Goal: Complete application form: Complete application form

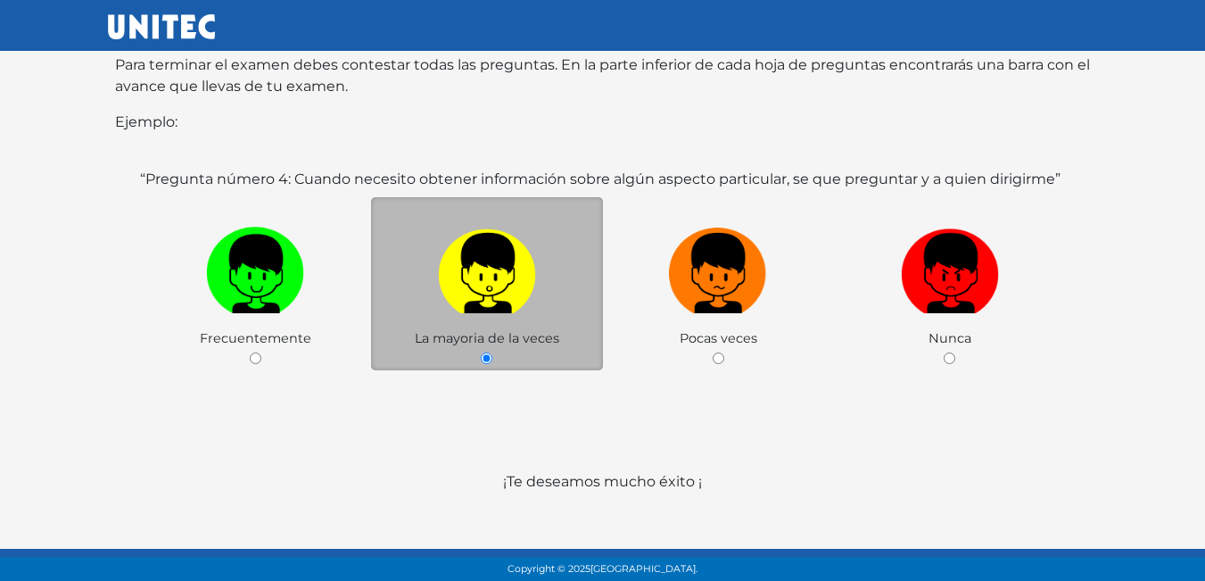
scroll to position [346, 0]
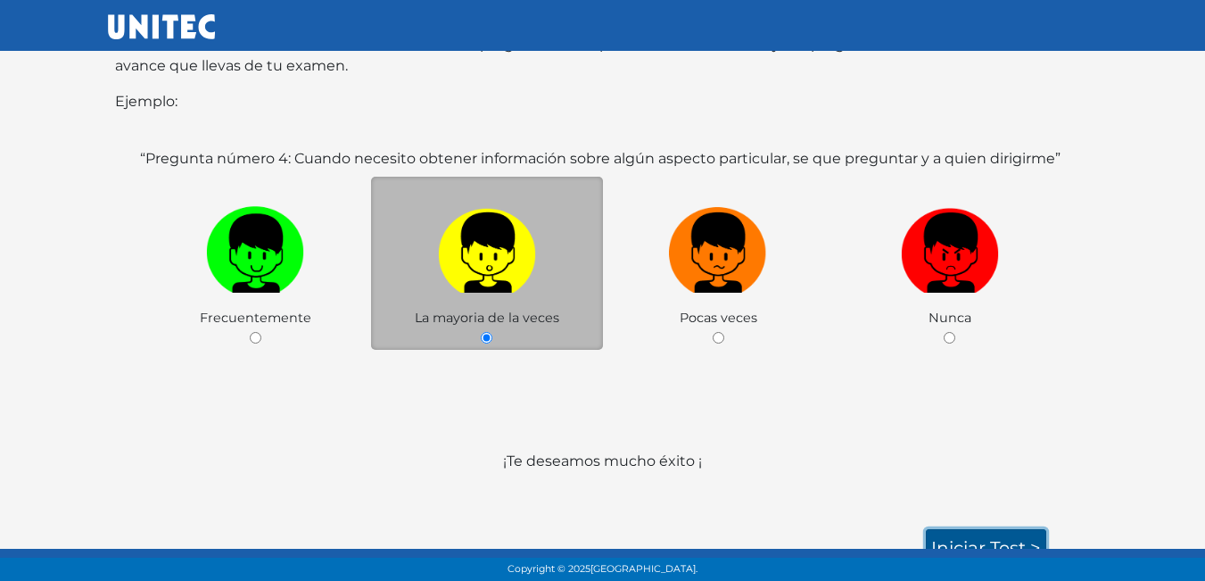
click at [950, 529] on link "Iniciar test >" at bounding box center [986, 547] width 120 height 37
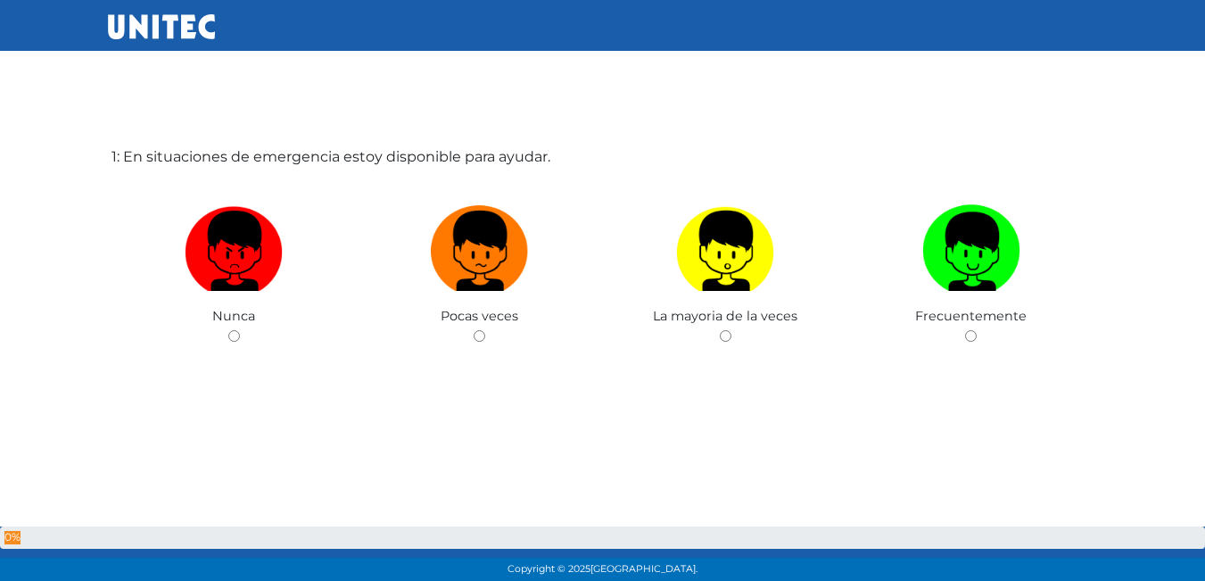
scroll to position [89, 0]
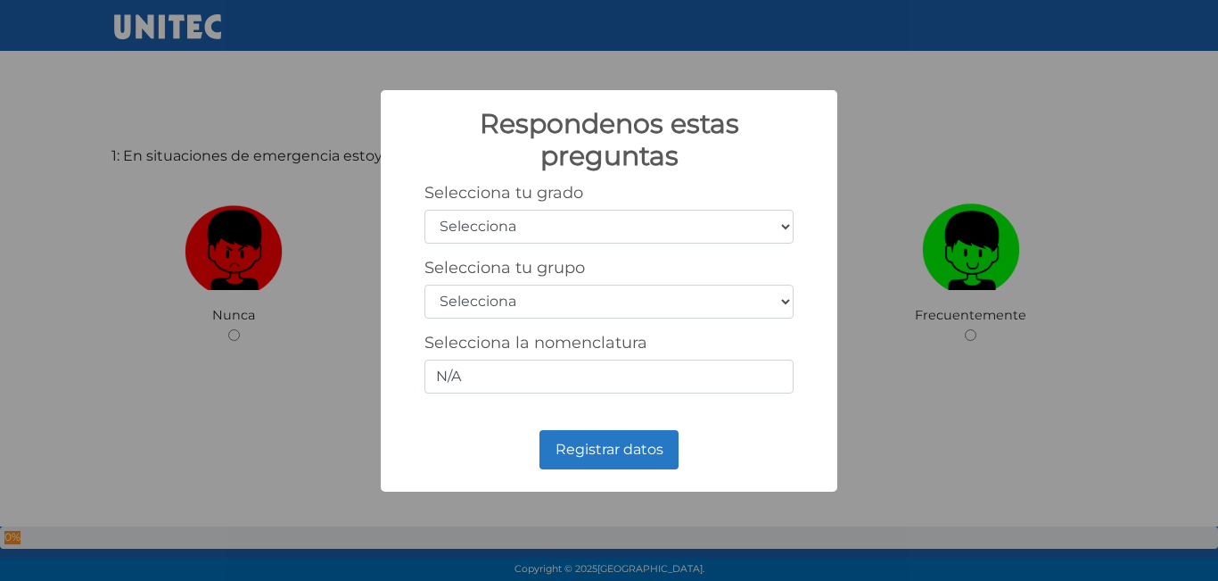
click at [518, 235] on select "Selecciona 1er grado 2do grado 3er grado 4to grado 5to grado 6to grado" at bounding box center [608, 227] width 369 height 34
click at [424, 210] on select "Selecciona 1er grado 2do grado 3er grado 4to grado 5to grado 6to grado" at bounding box center [608, 227] width 369 height 34
click at [543, 228] on select "Selecciona 1er grado 2do grado 3er grado 4to grado 5to grado 6to grado" at bounding box center [608, 227] width 369 height 34
select select "5"
click at [424, 210] on select "Selecciona 1er grado 2do grado 3er grado 4to grado 5to grado 6to grado" at bounding box center [608, 227] width 369 height 34
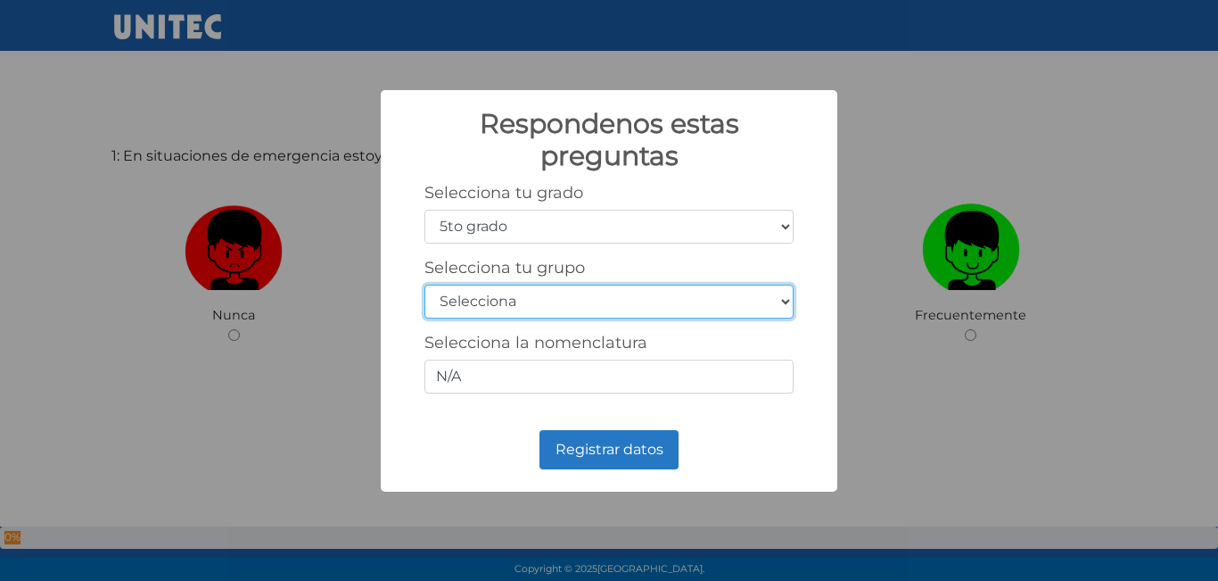
click at [533, 310] on select "Selecciona A B C D E F G H I J K L M N O P Q R S T U V W X Y Z" at bounding box center [608, 301] width 369 height 34
select select "a"
click at [424, 284] on select "Selecciona A B C D E F G H I J K L M N O P Q R S T U V W X Y Z" at bounding box center [608, 301] width 369 height 34
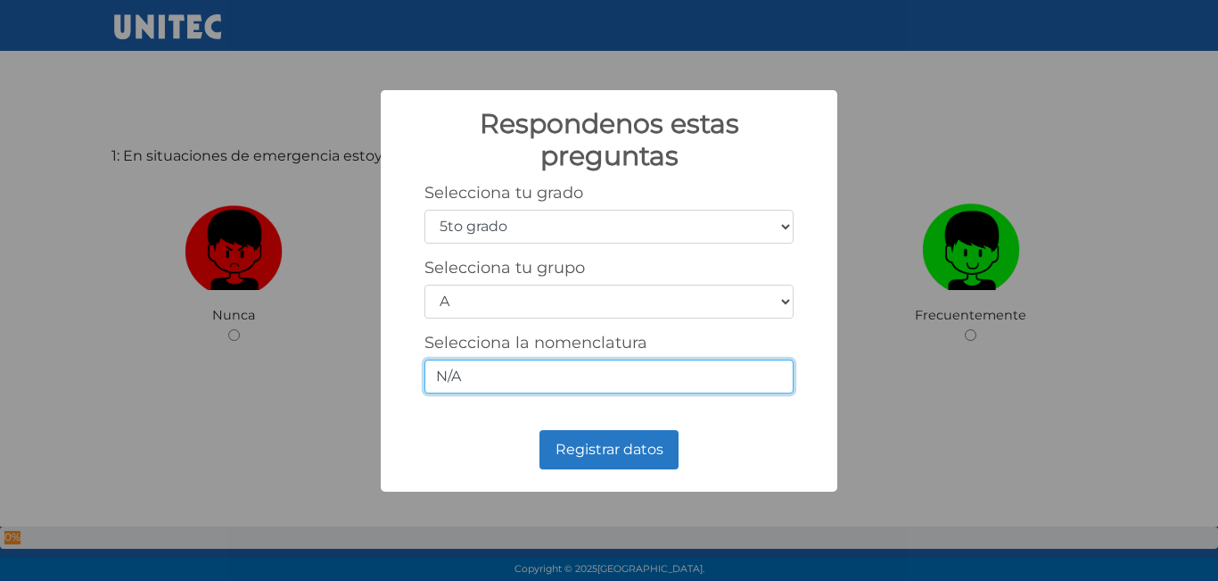
click at [460, 378] on input "N/A" at bounding box center [608, 376] width 369 height 34
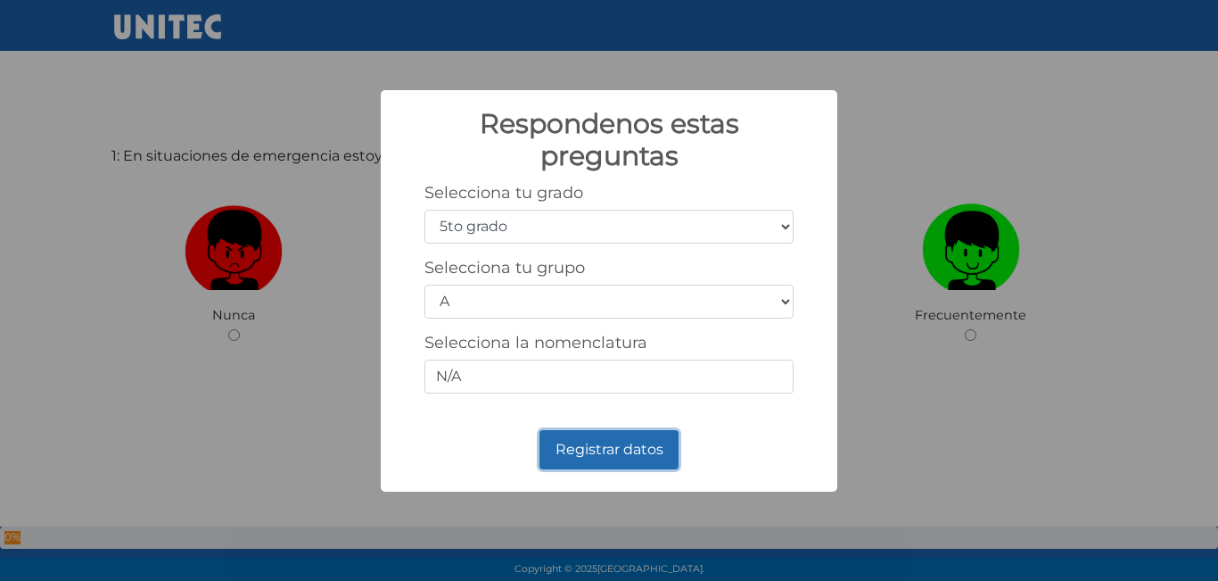
click at [570, 461] on button "Registrar datos" at bounding box center [608, 449] width 139 height 39
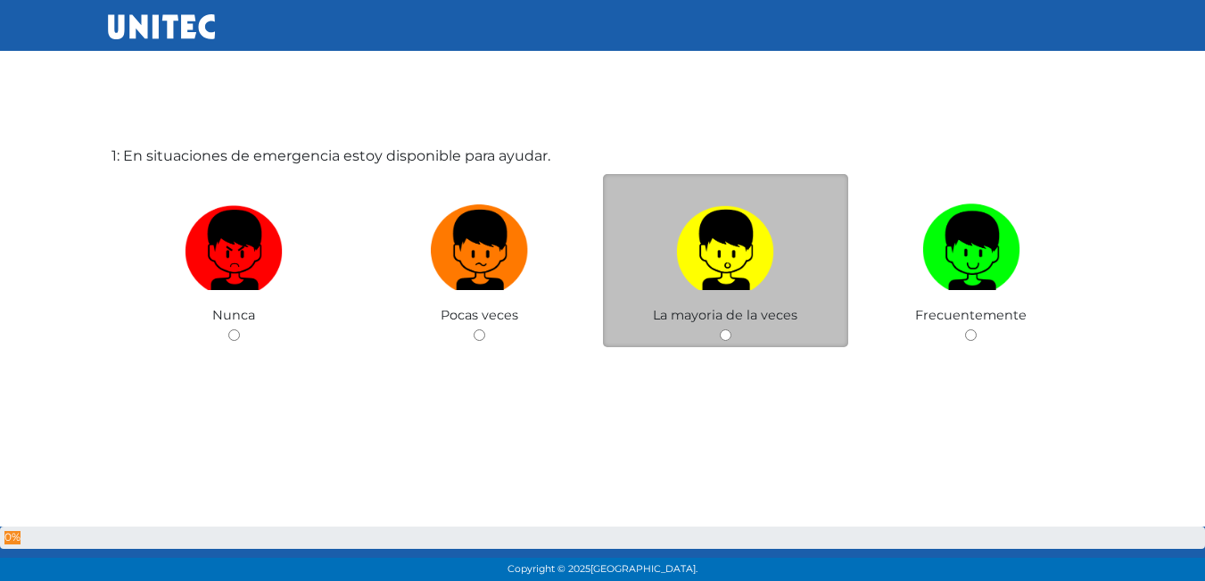
click at [732, 337] on div "La mayoria de la veces" at bounding box center [726, 261] width 246 height 174
click at [716, 337] on div "La mayoria de la veces" at bounding box center [726, 261] width 246 height 174
click at [724, 336] on input "radio" at bounding box center [726, 335] width 12 height 12
radio input "true"
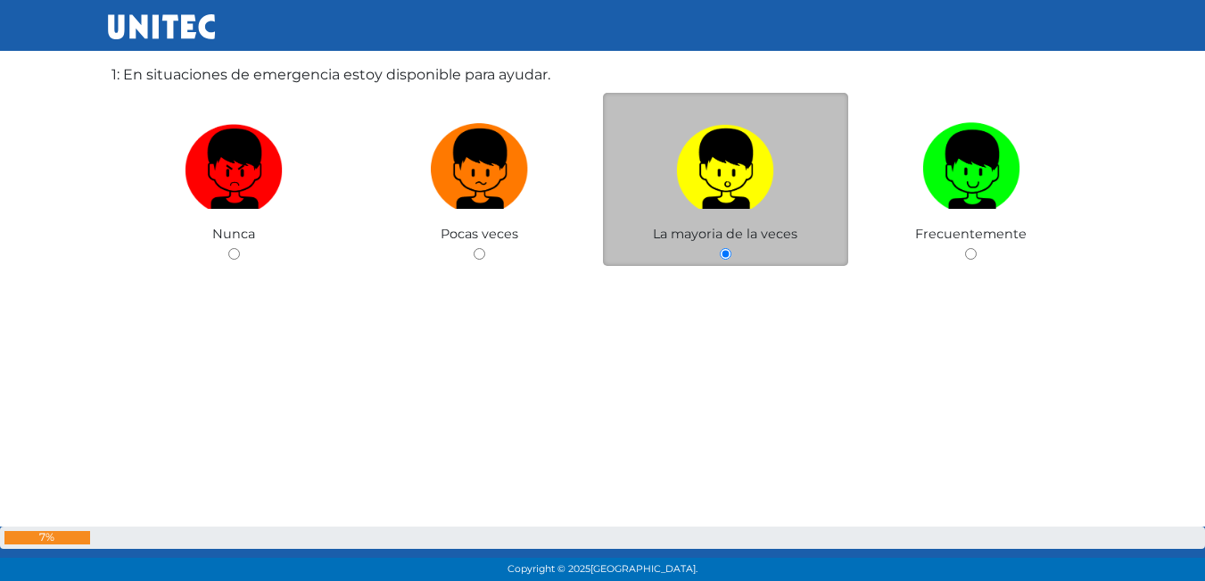
scroll to position [183, 0]
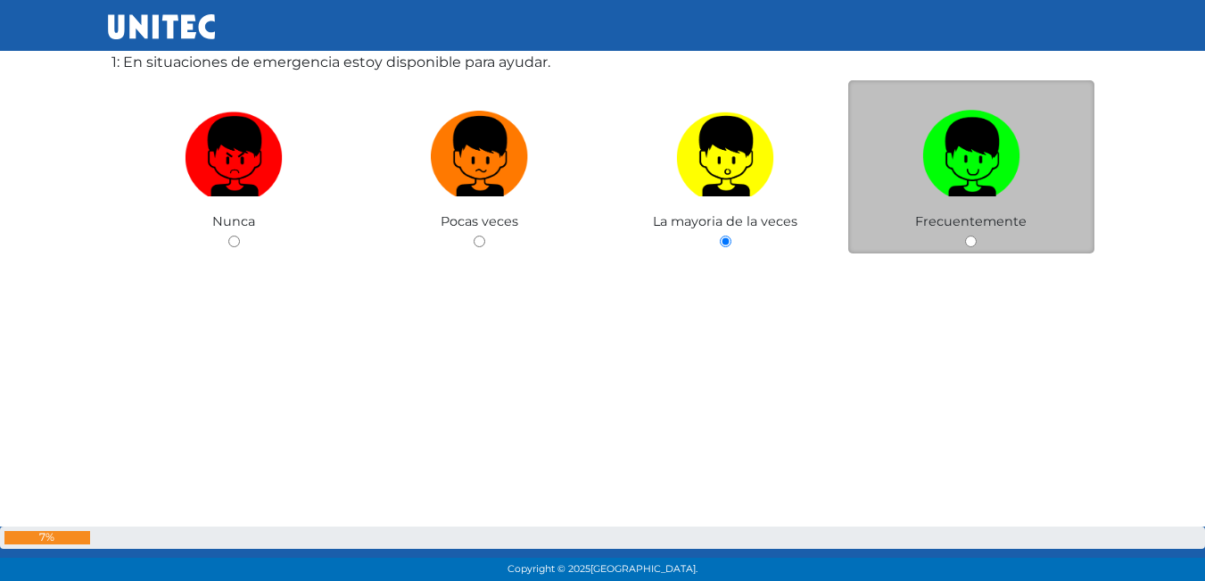
click at [976, 243] on input "radio" at bounding box center [971, 241] width 12 height 12
radio input "true"
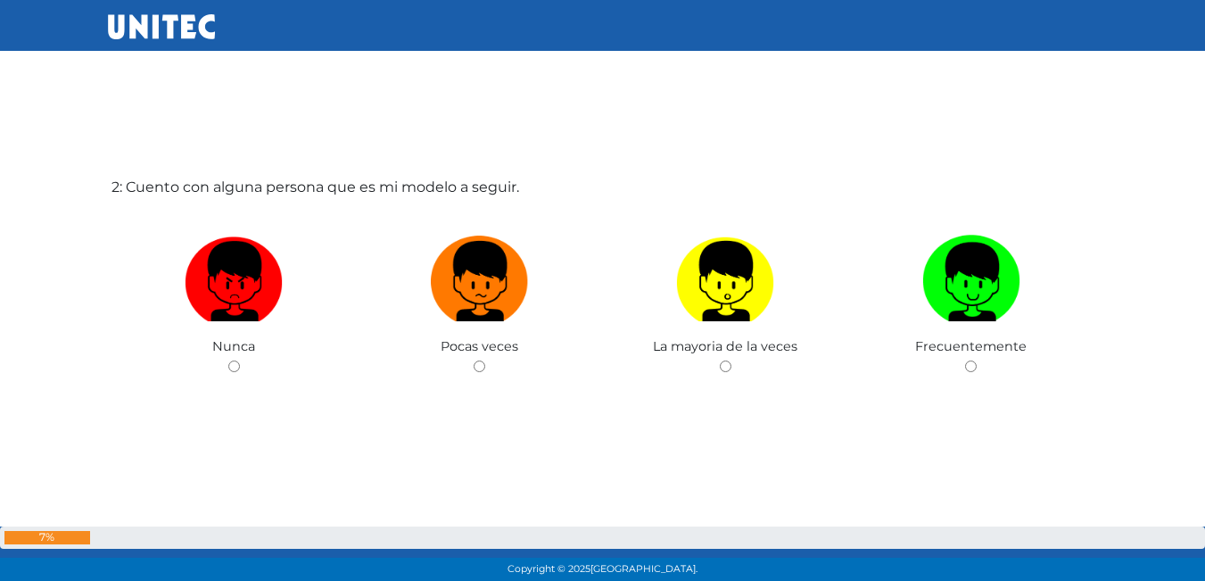
scroll to position [670, 0]
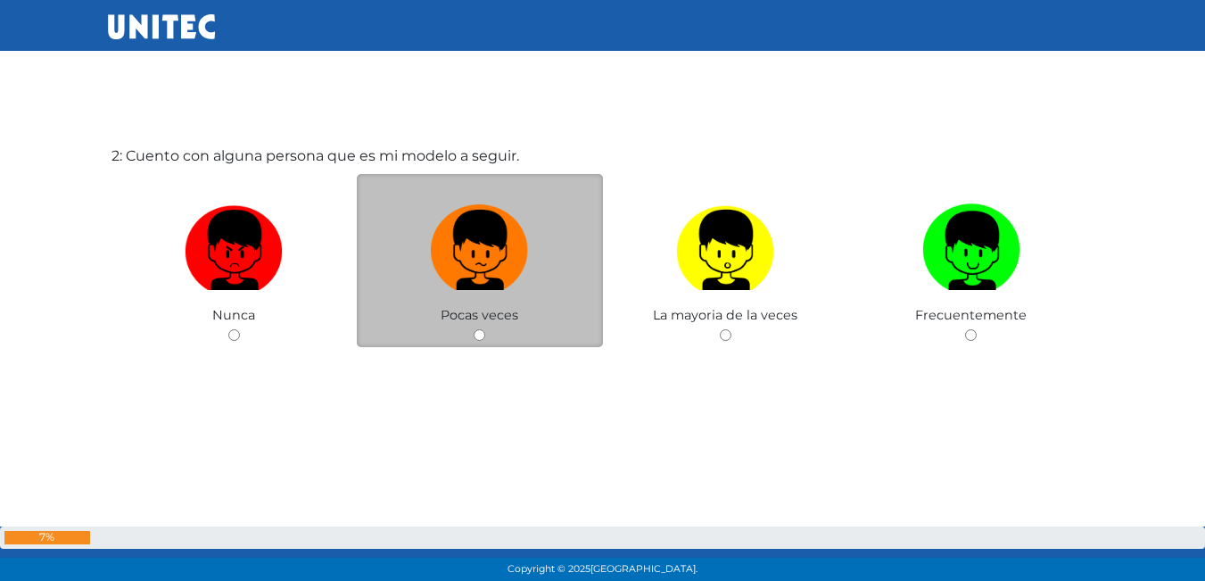
click at [481, 335] on input "radio" at bounding box center [480, 335] width 12 height 12
radio input "true"
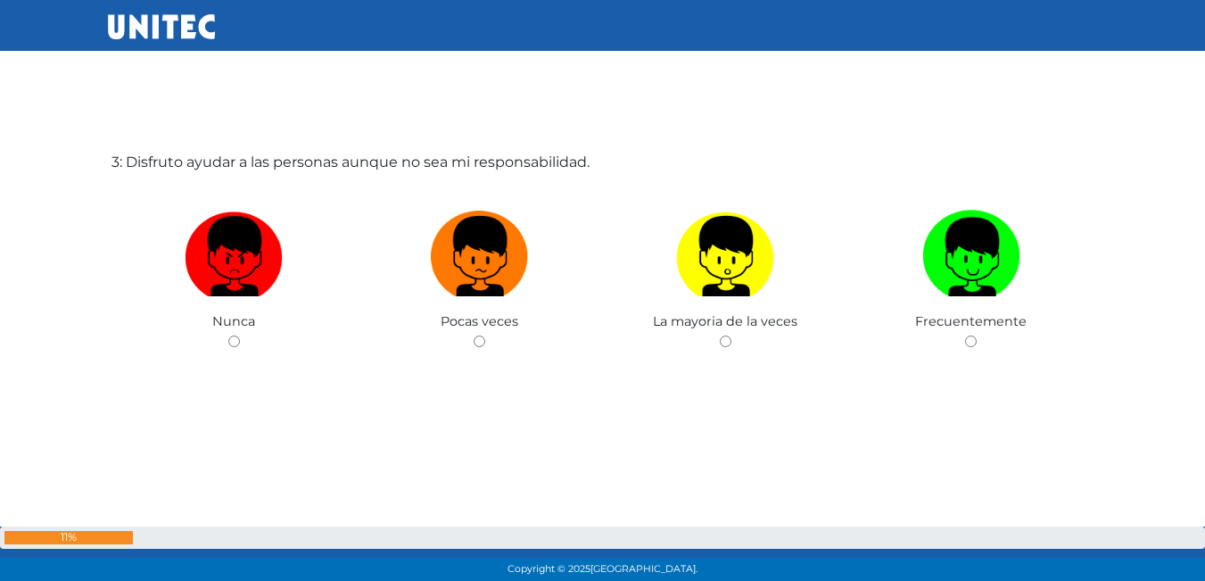
scroll to position [1250, 0]
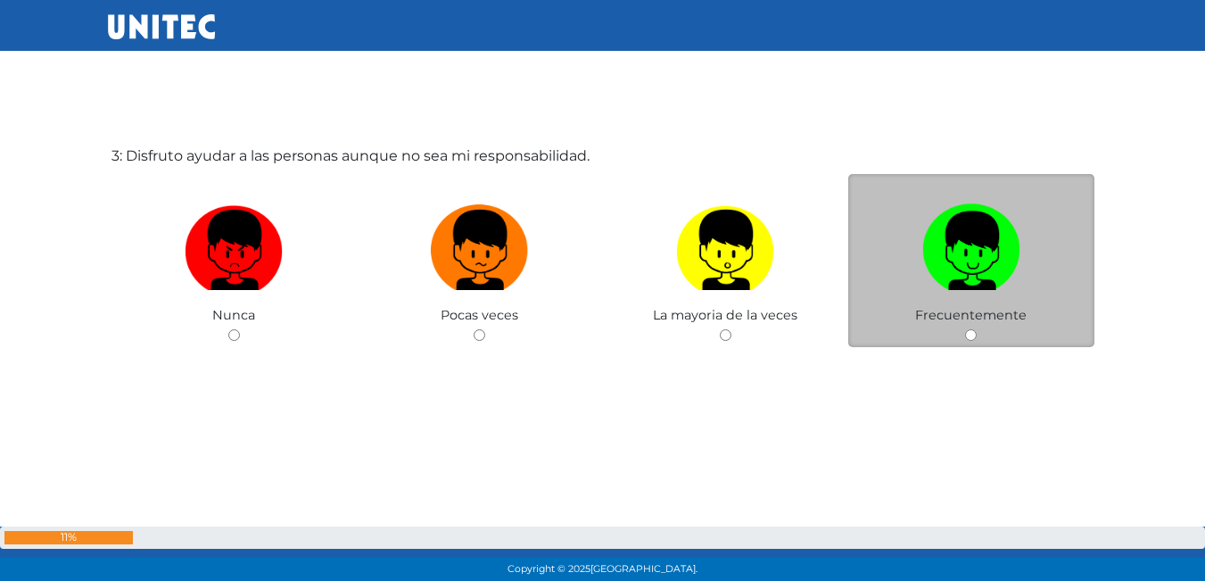
click at [965, 338] on input "radio" at bounding box center [971, 335] width 12 height 12
radio input "true"
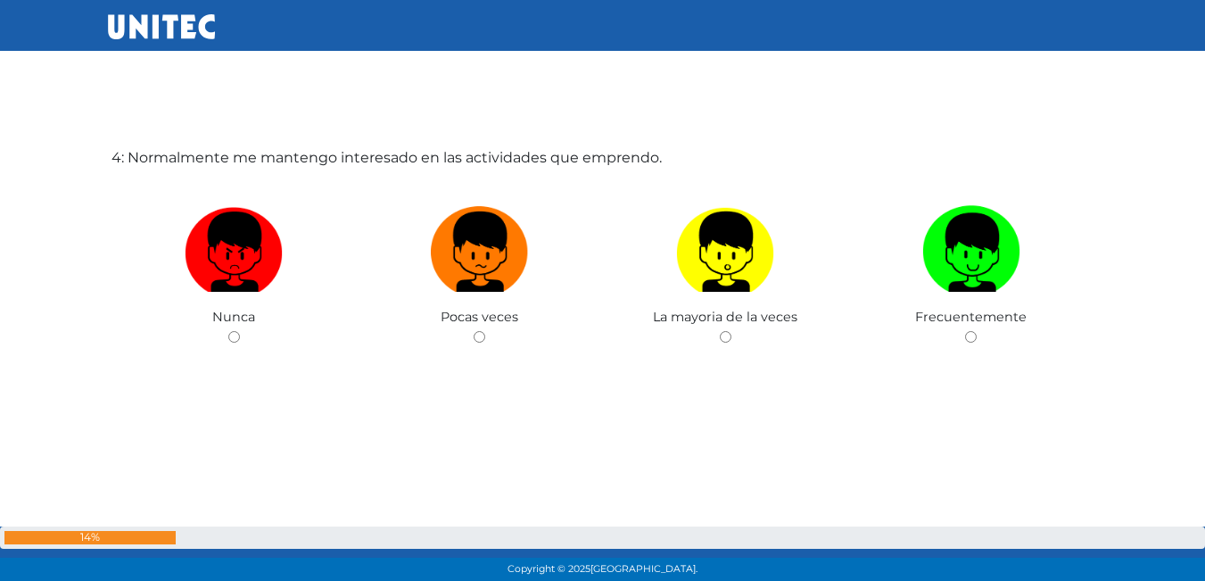
scroll to position [1831, 0]
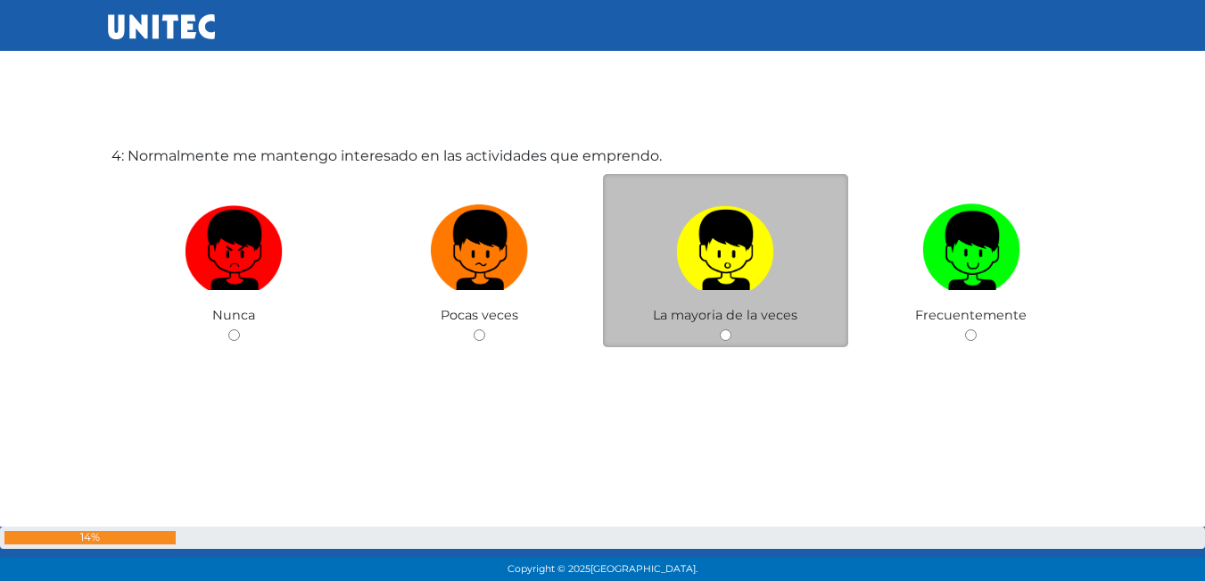
click at [778, 317] on span "La mayoria de la veces" at bounding box center [725, 315] width 144 height 16
click at [734, 339] on div "La mayoria de la veces" at bounding box center [726, 261] width 246 height 174
click at [728, 339] on input "radio" at bounding box center [726, 335] width 12 height 12
radio input "true"
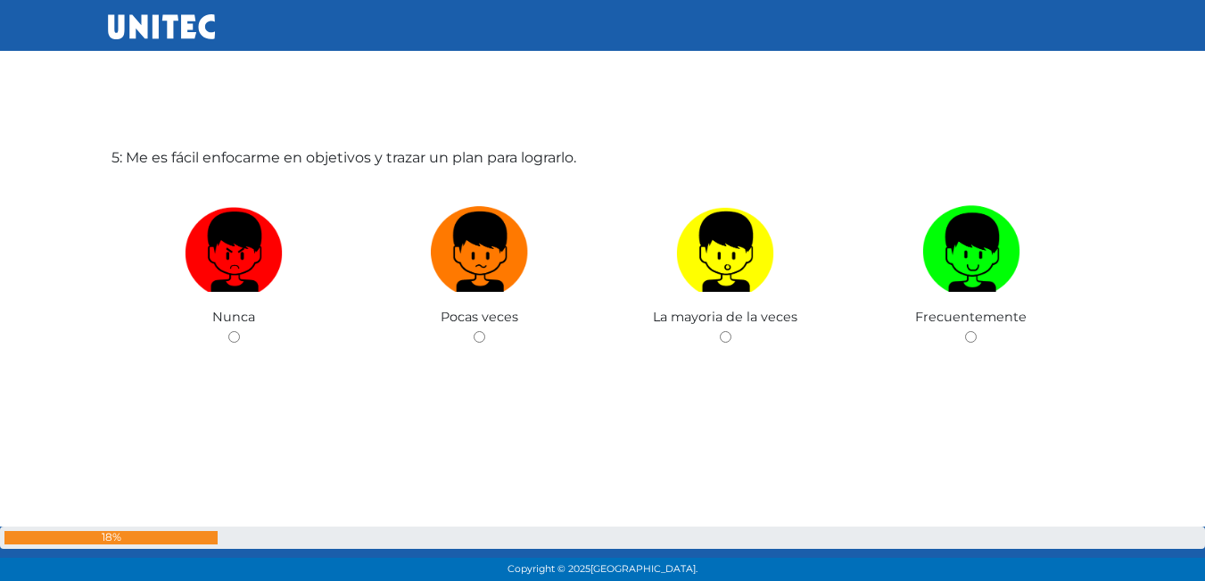
scroll to position [2411, 0]
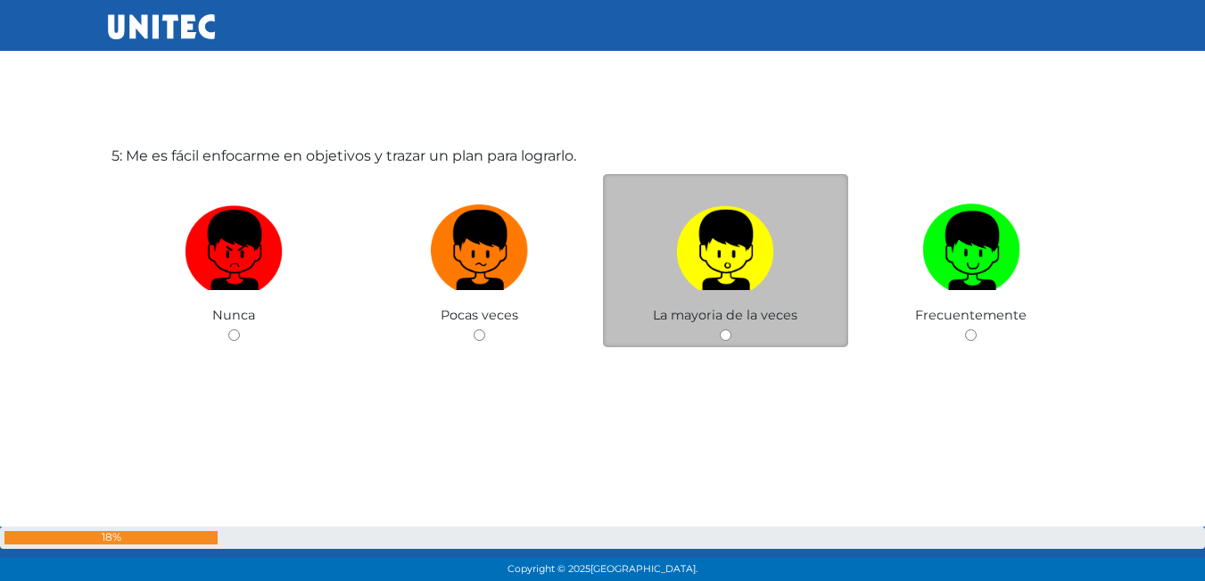
click at [729, 330] on input "radio" at bounding box center [726, 335] width 12 height 12
radio input "true"
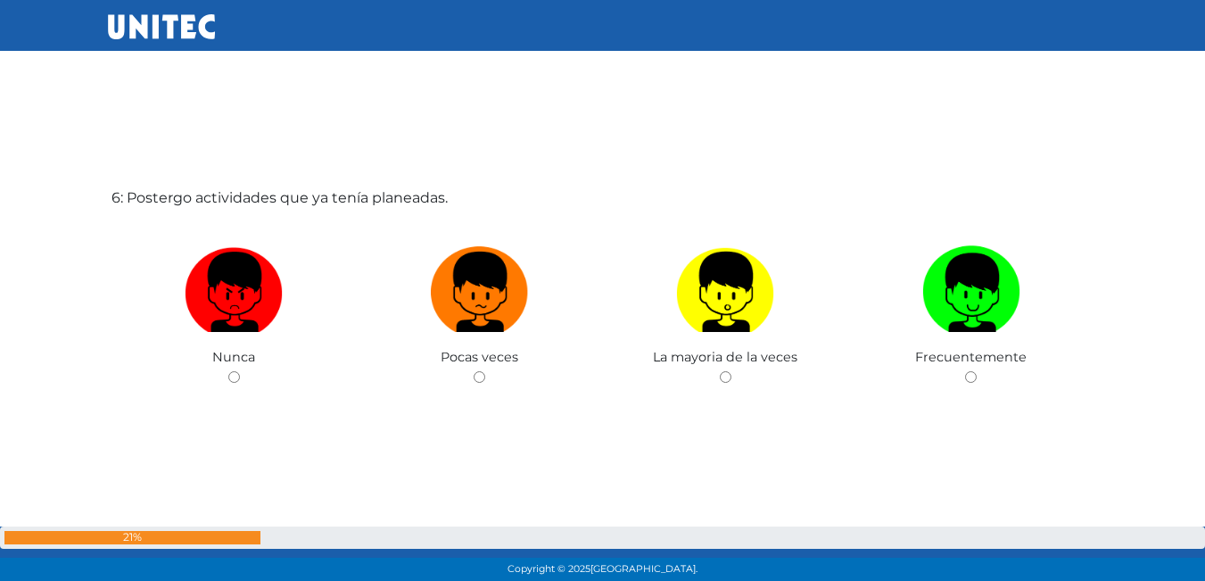
scroll to position [3039, 0]
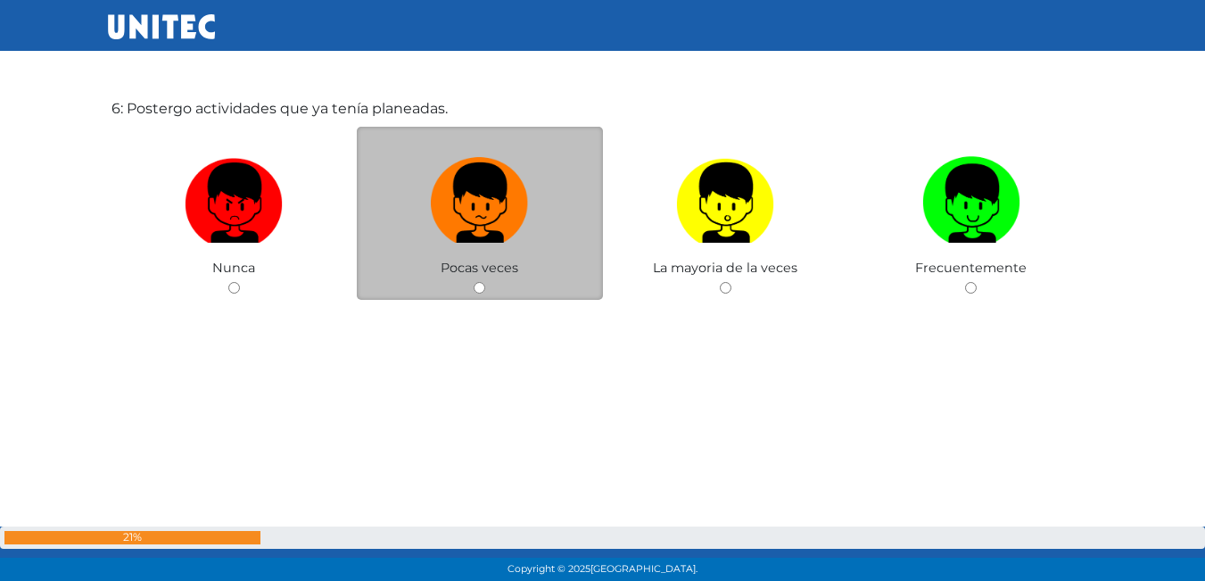
click at [489, 291] on div "Pocas veces" at bounding box center [480, 214] width 246 height 174
click at [480, 284] on input "radio" at bounding box center [480, 288] width 12 height 12
radio input "true"
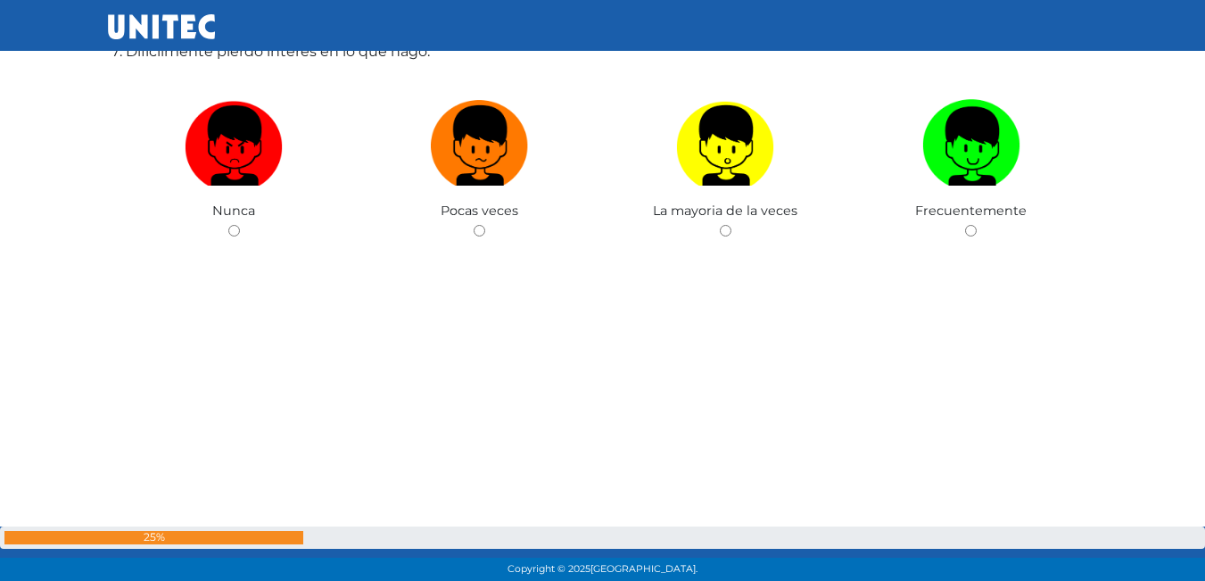
scroll to position [3644, 0]
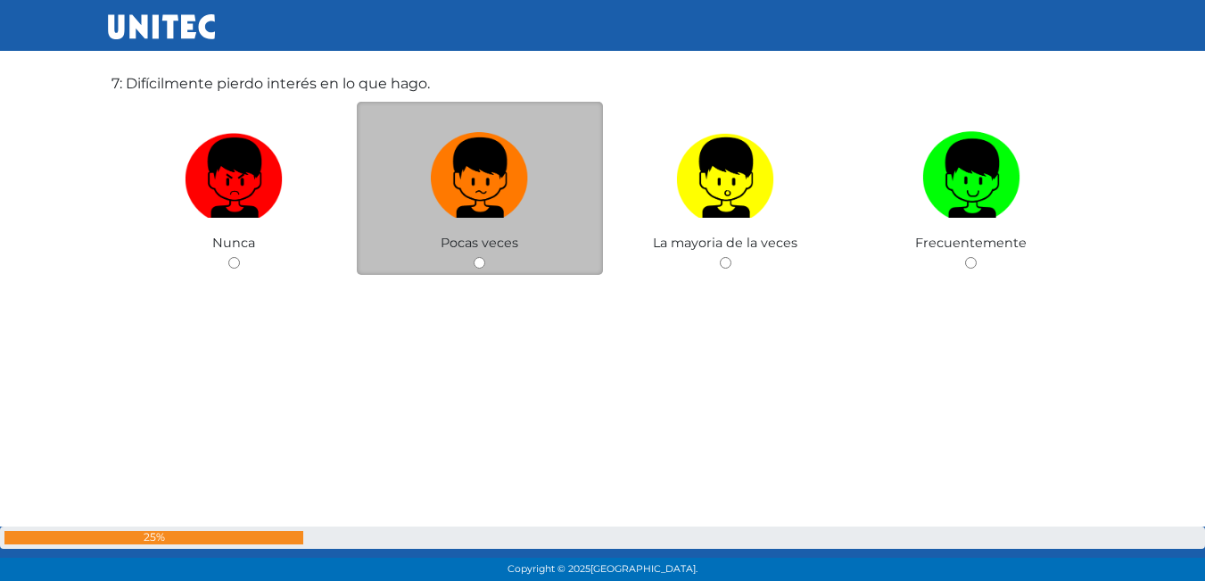
click at [479, 263] on input "radio" at bounding box center [480, 263] width 12 height 12
radio input "true"
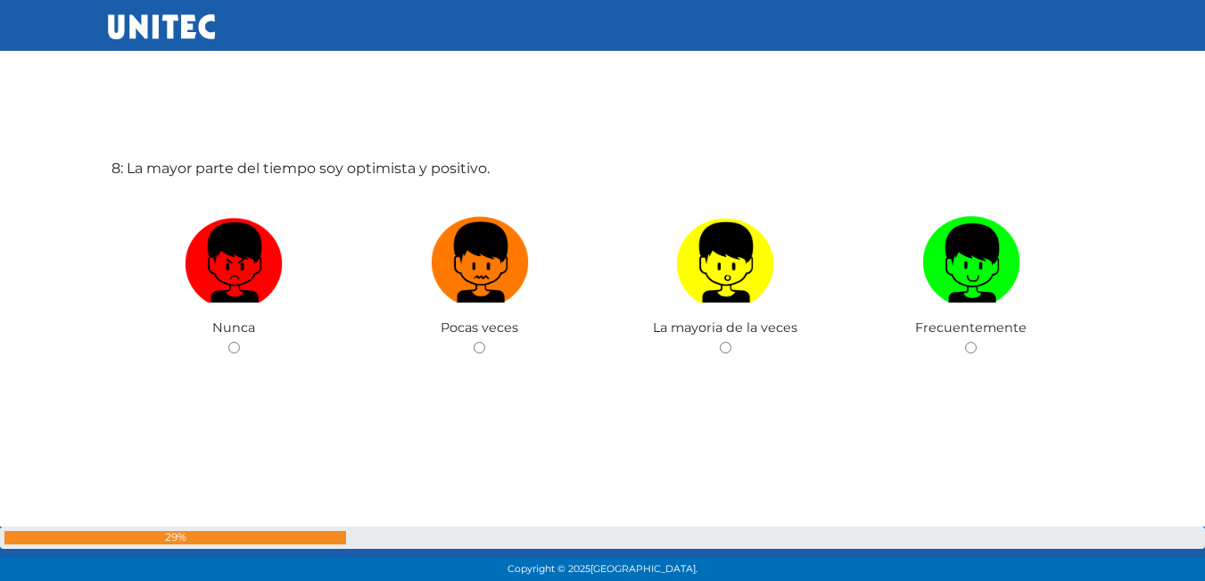
scroll to position [4153, 0]
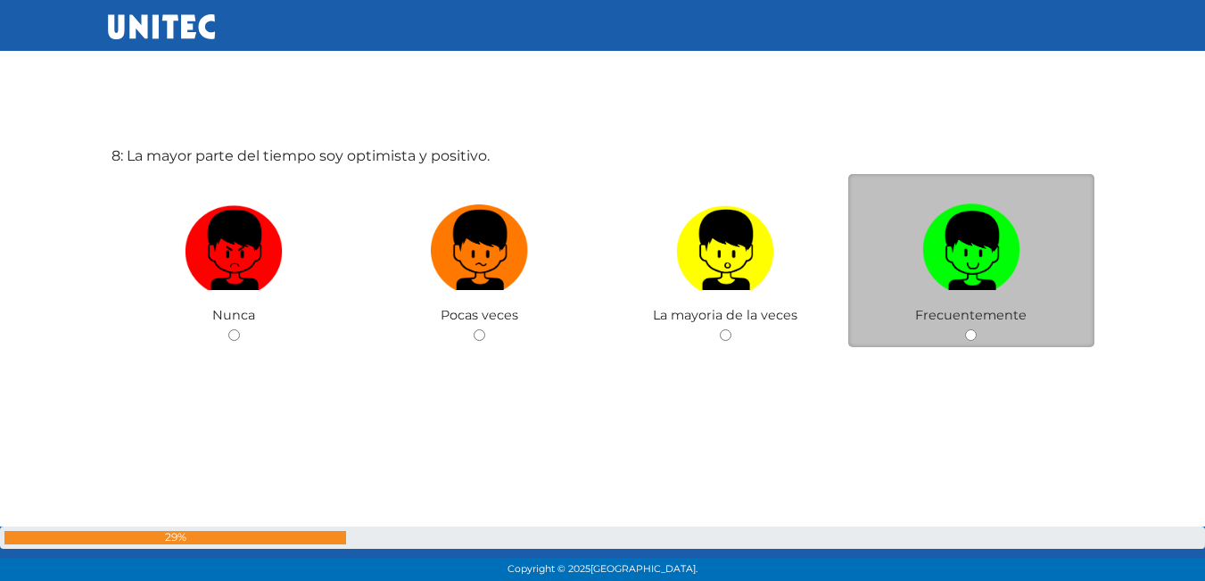
click at [971, 333] on input "radio" at bounding box center [971, 335] width 12 height 12
radio input "true"
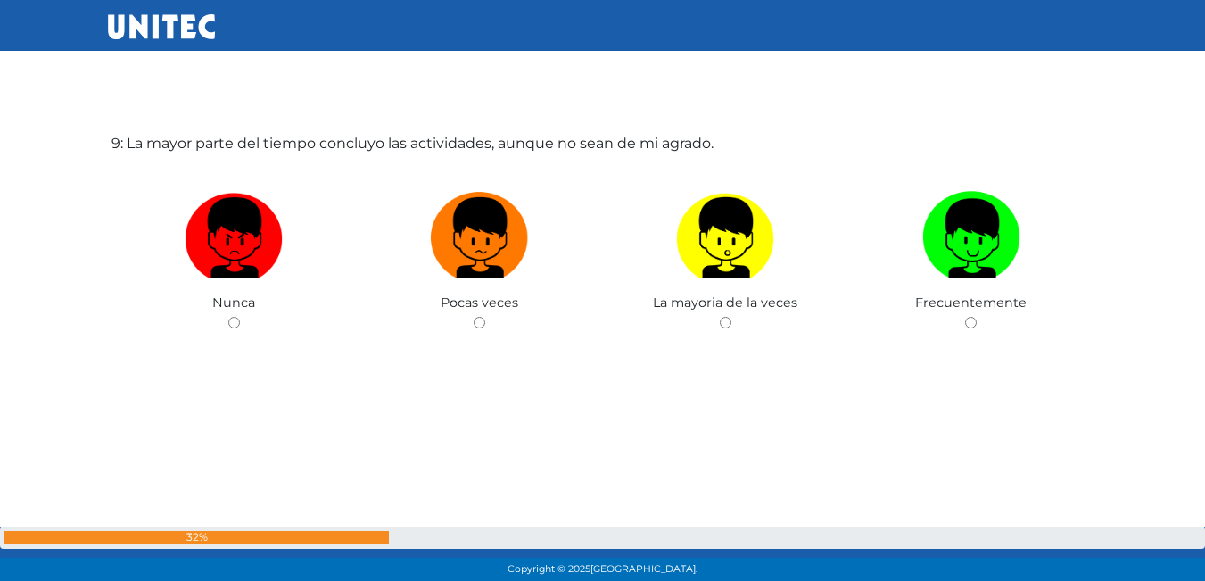
scroll to position [4745, 0]
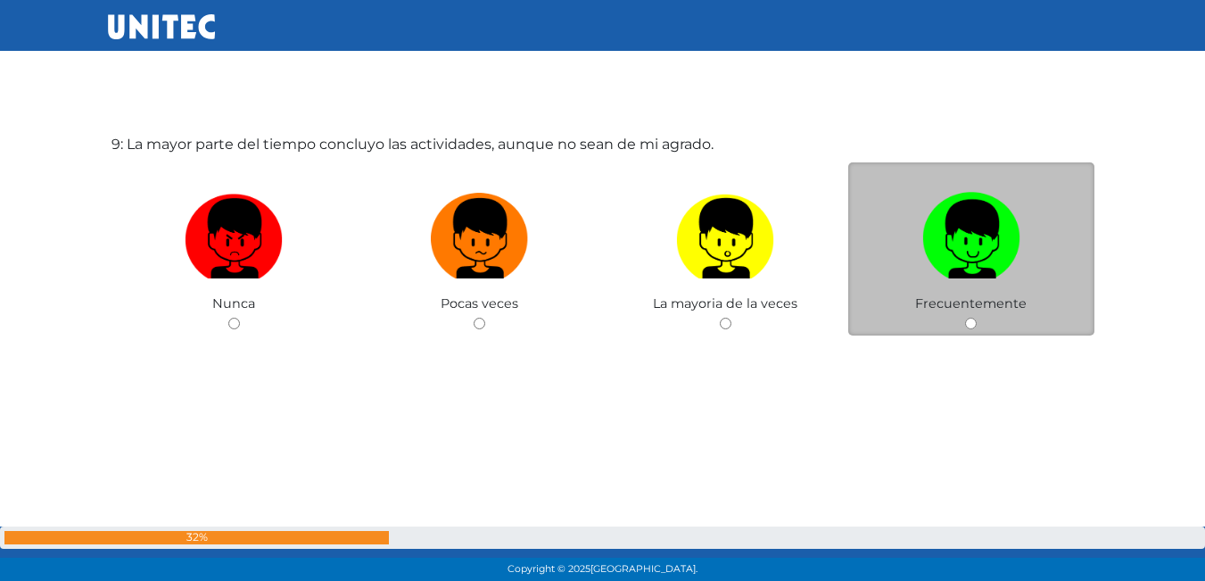
click at [967, 318] on input "radio" at bounding box center [971, 323] width 12 height 12
radio input "true"
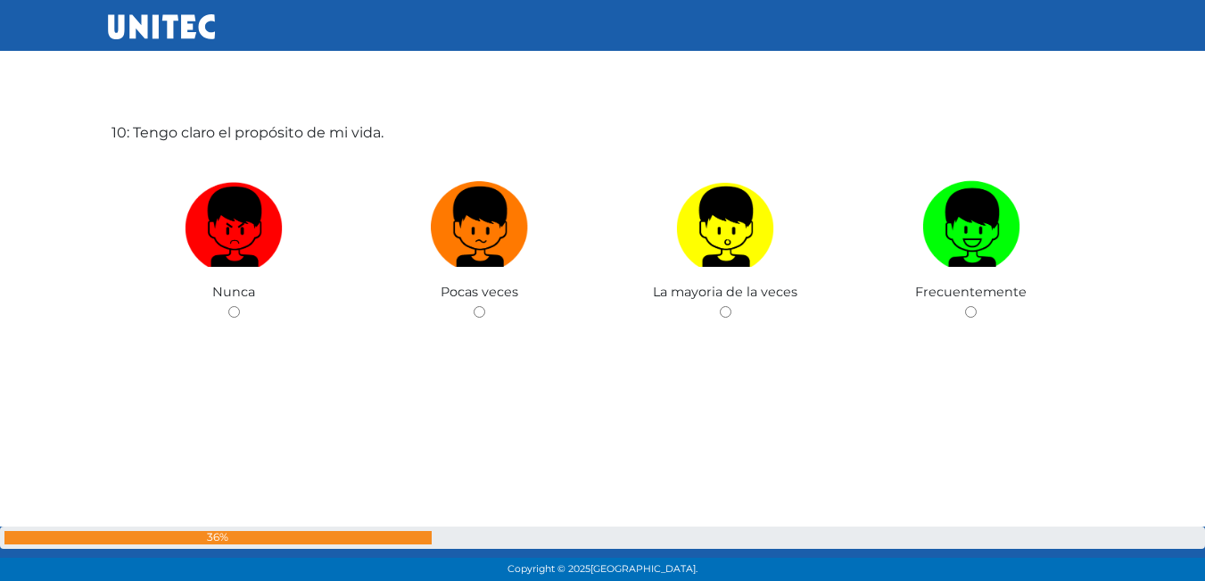
scroll to position [5366, 0]
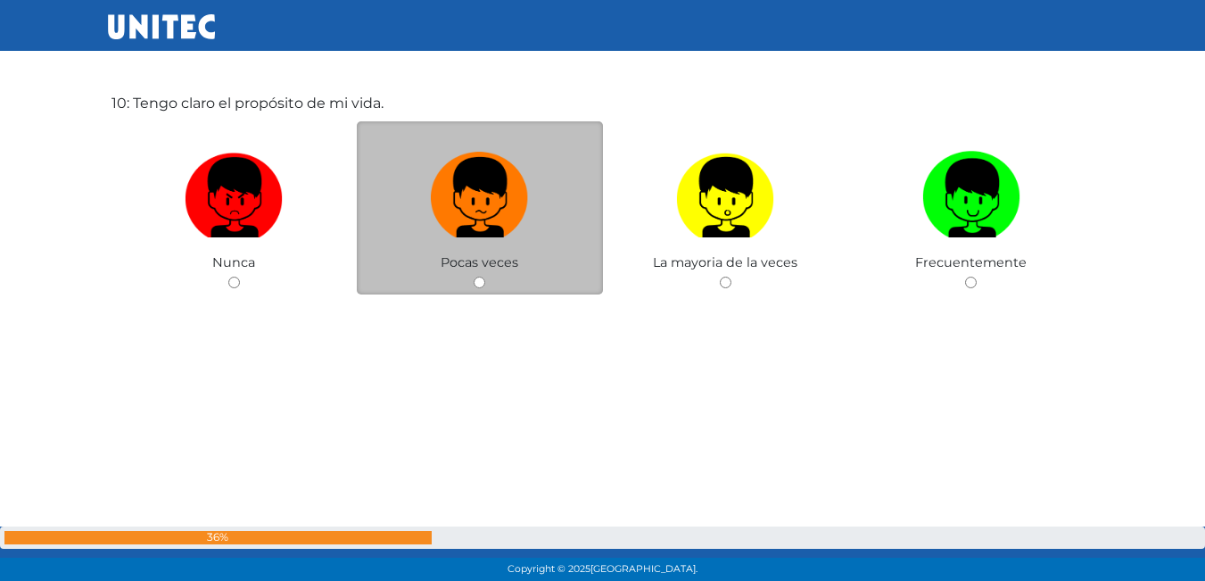
click at [483, 281] on input "radio" at bounding box center [480, 282] width 12 height 12
radio input "true"
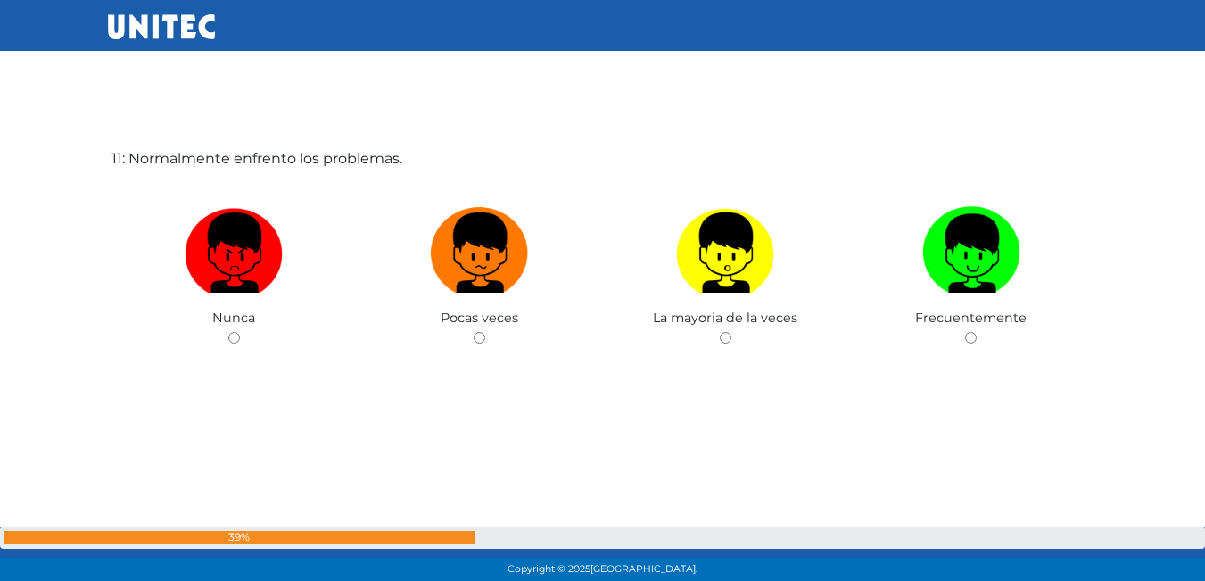
scroll to position [5894, 0]
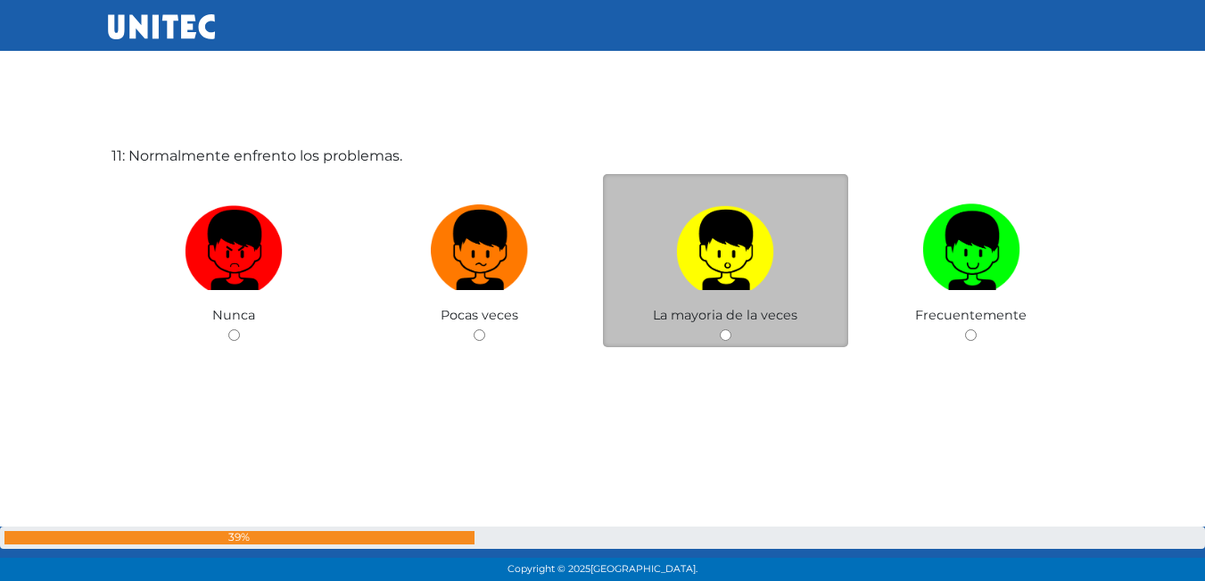
click at [720, 332] on input "radio" at bounding box center [726, 335] width 12 height 12
radio input "true"
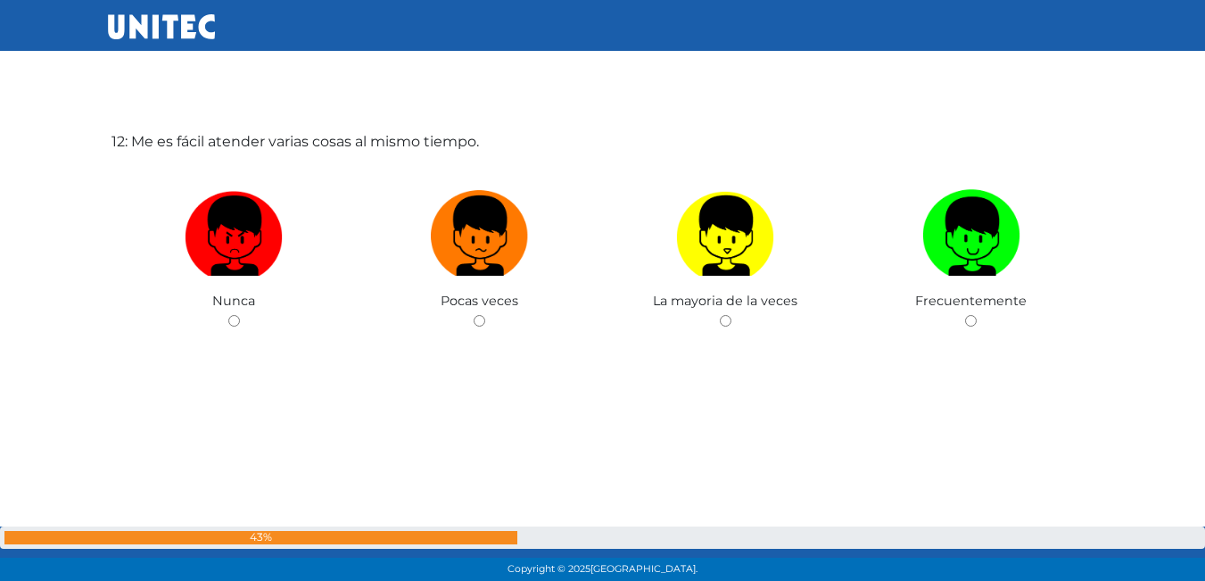
scroll to position [6520, 0]
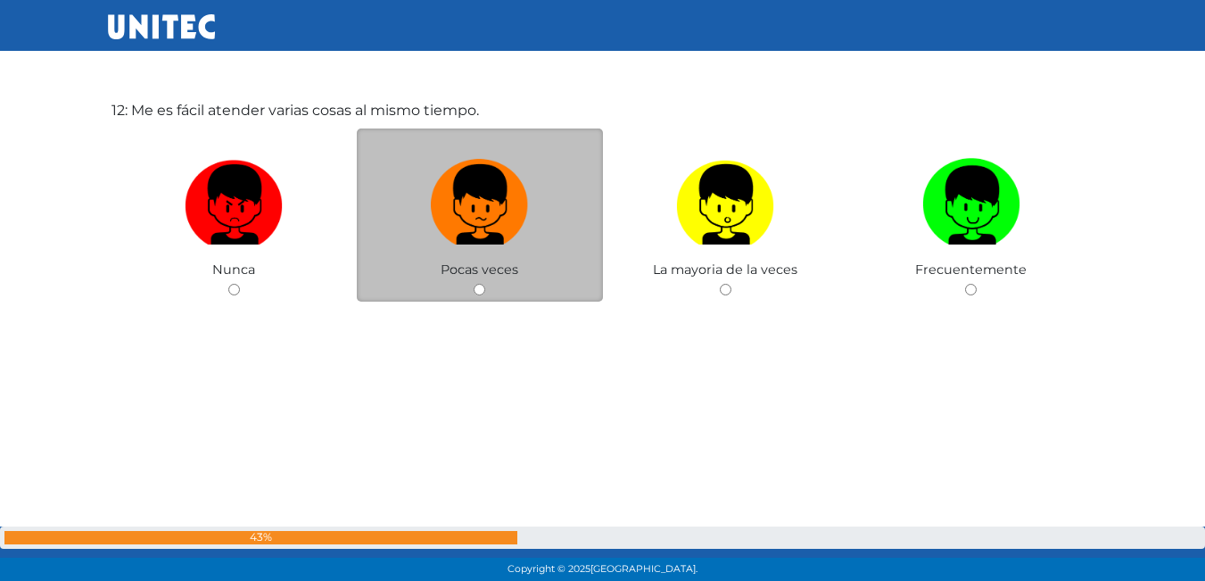
click at [478, 292] on input "radio" at bounding box center [480, 290] width 12 height 12
radio input "true"
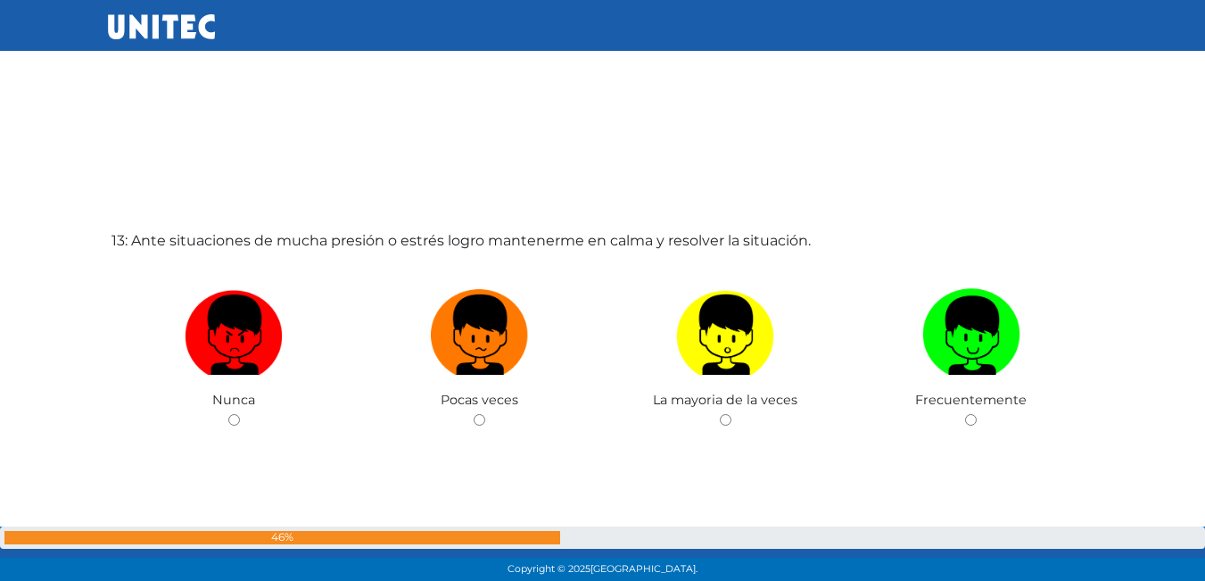
scroll to position [7060, 0]
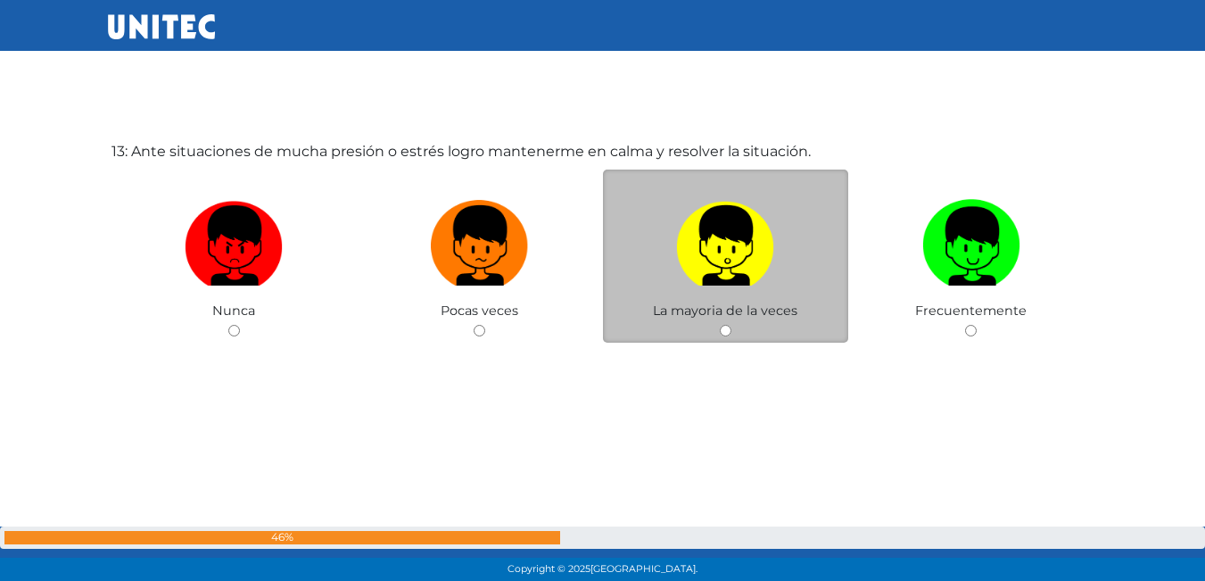
click at [724, 334] on input "radio" at bounding box center [726, 331] width 12 height 12
radio input "true"
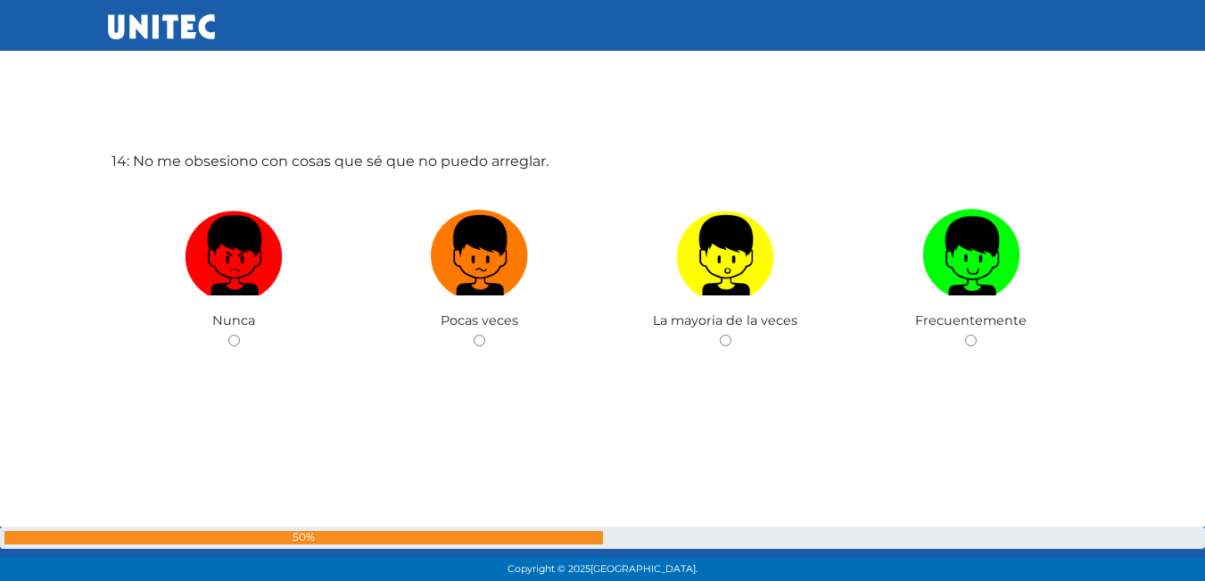
scroll to position [7636, 0]
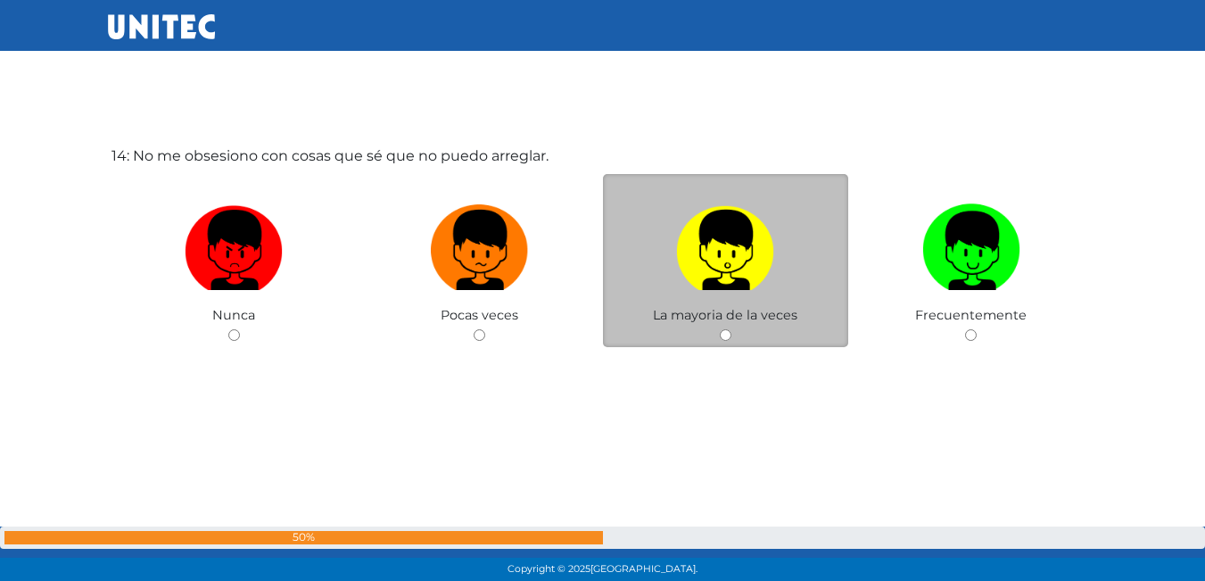
click at [721, 325] on div "La mayoria de la veces" at bounding box center [726, 261] width 246 height 174
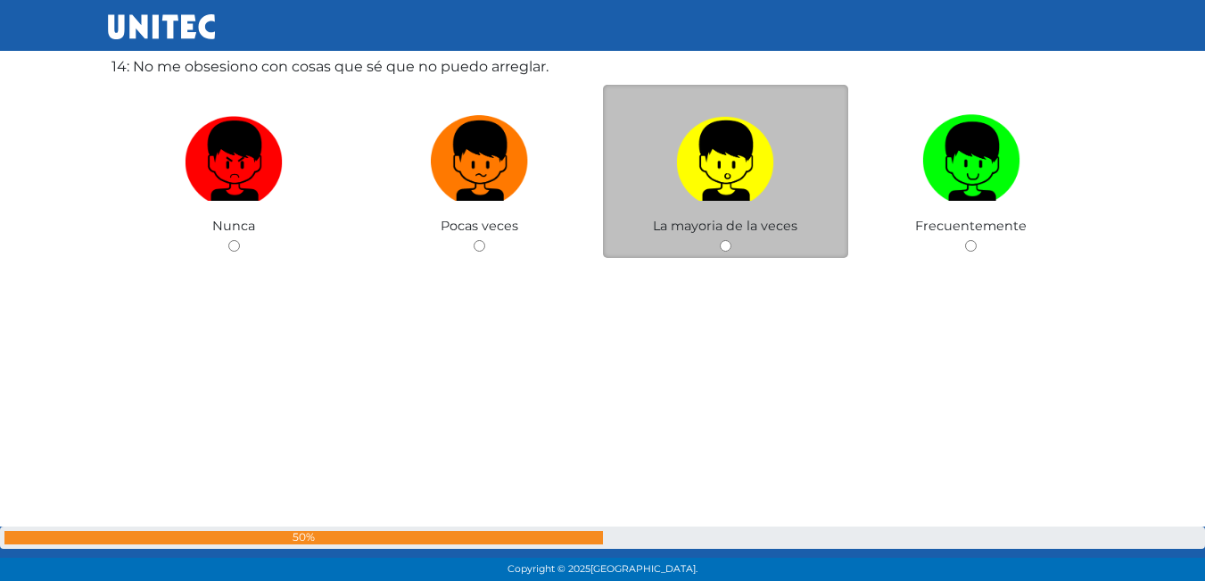
click at [784, 206] on label at bounding box center [726, 161] width 246 height 109
click at [731, 240] on input "radio" at bounding box center [726, 246] width 12 height 12
radio input "true"
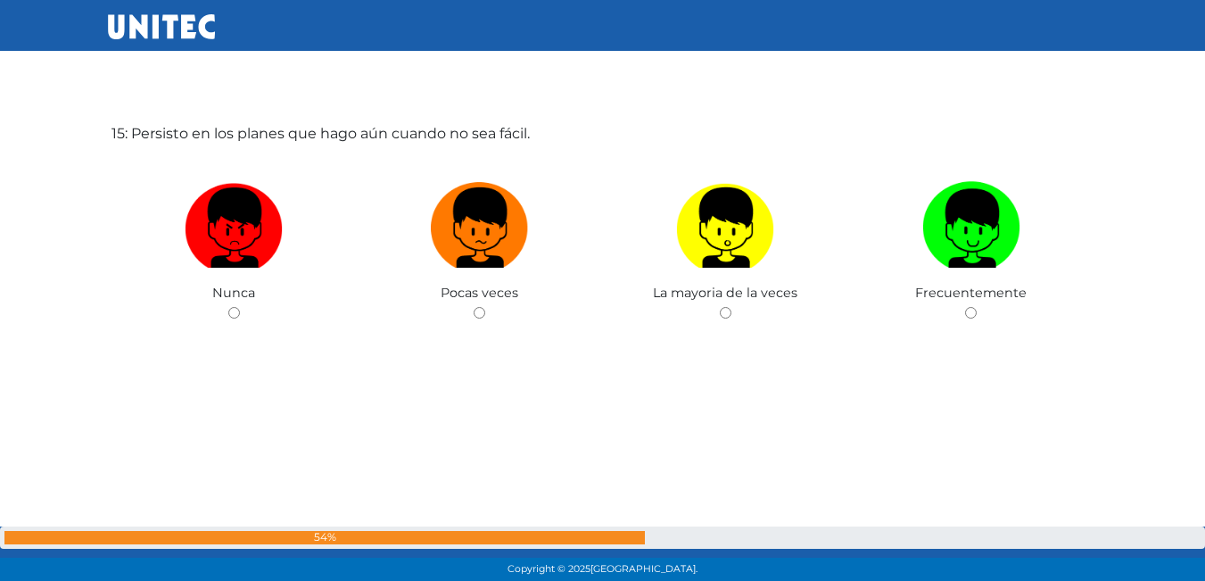
scroll to position [8268, 0]
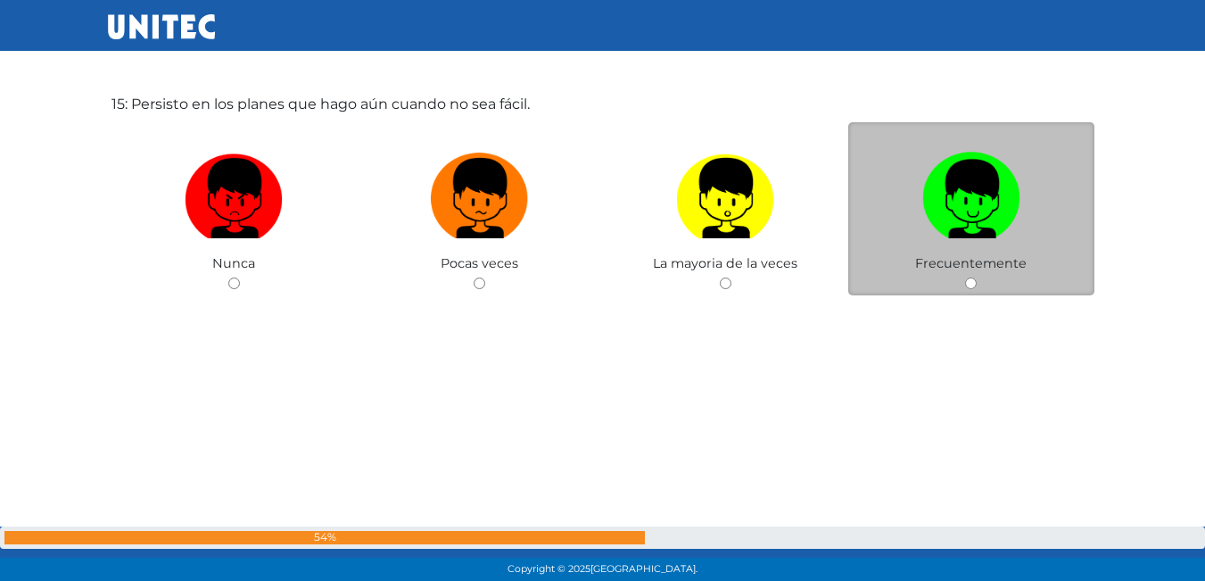
click at [910, 241] on label at bounding box center [971, 198] width 246 height 109
click at [965, 277] on input "radio" at bounding box center [971, 283] width 12 height 12
radio input "true"
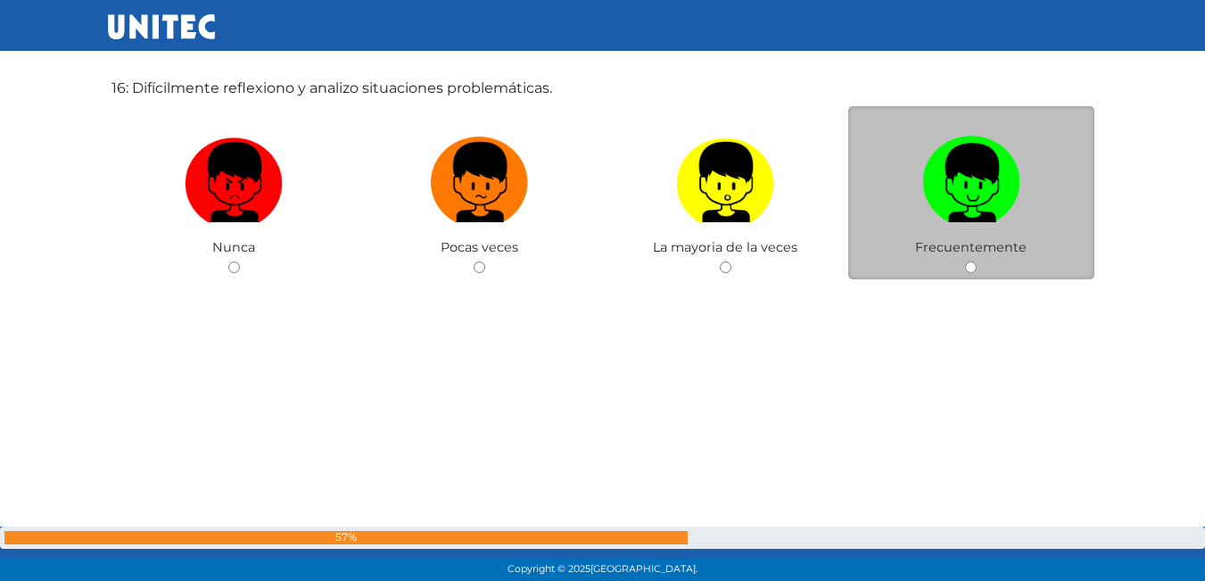
scroll to position [8896, 0]
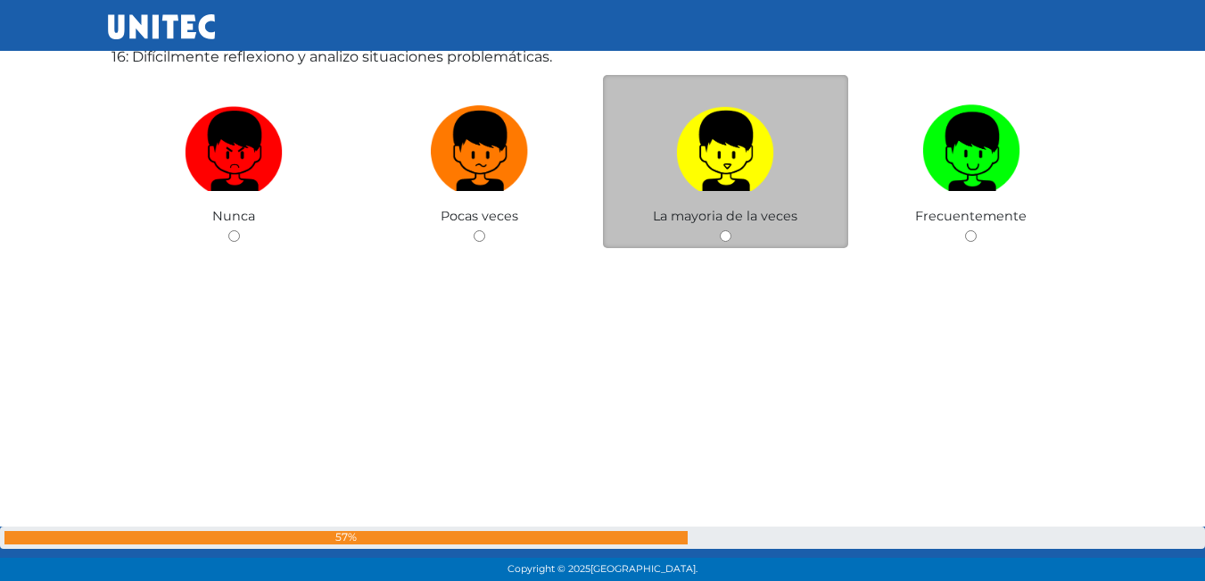
click at [772, 166] on img at bounding box center [725, 145] width 98 height 94
click at [731, 230] on input "radio" at bounding box center [726, 236] width 12 height 12
radio input "true"
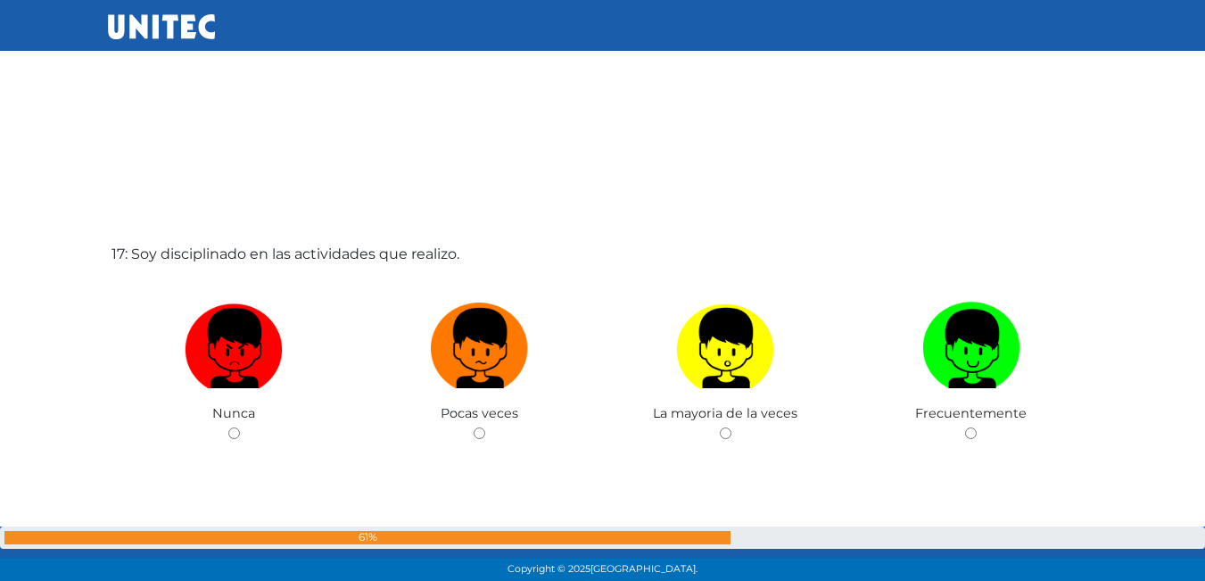
scroll to position [9421, 0]
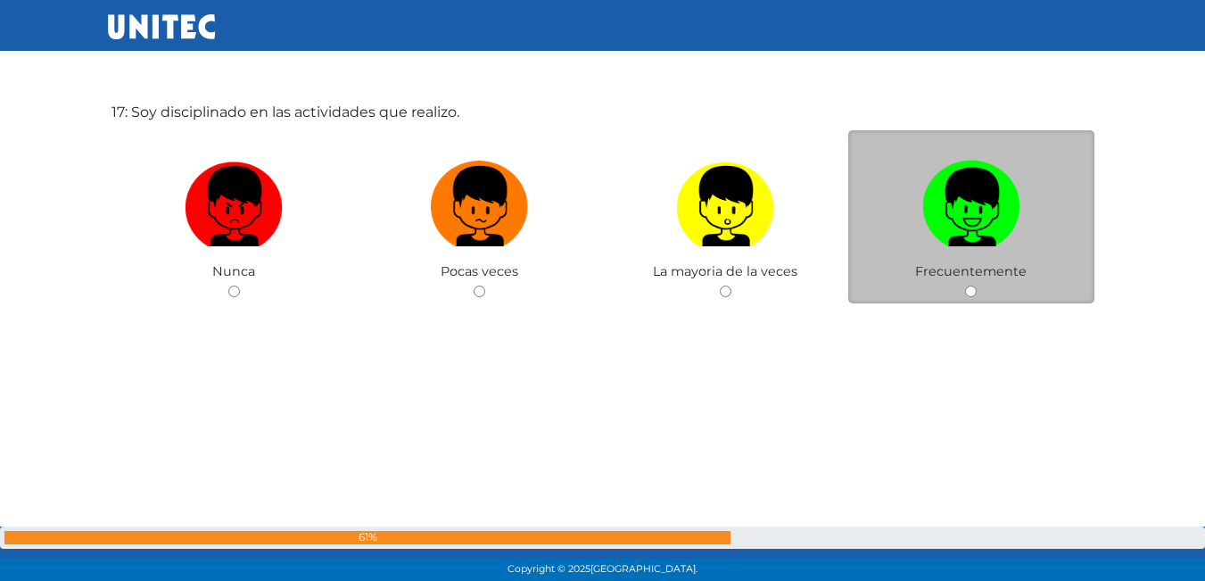
click at [974, 193] on img at bounding box center [971, 200] width 98 height 94
click at [974, 285] on input "radio" at bounding box center [971, 291] width 12 height 12
radio input "true"
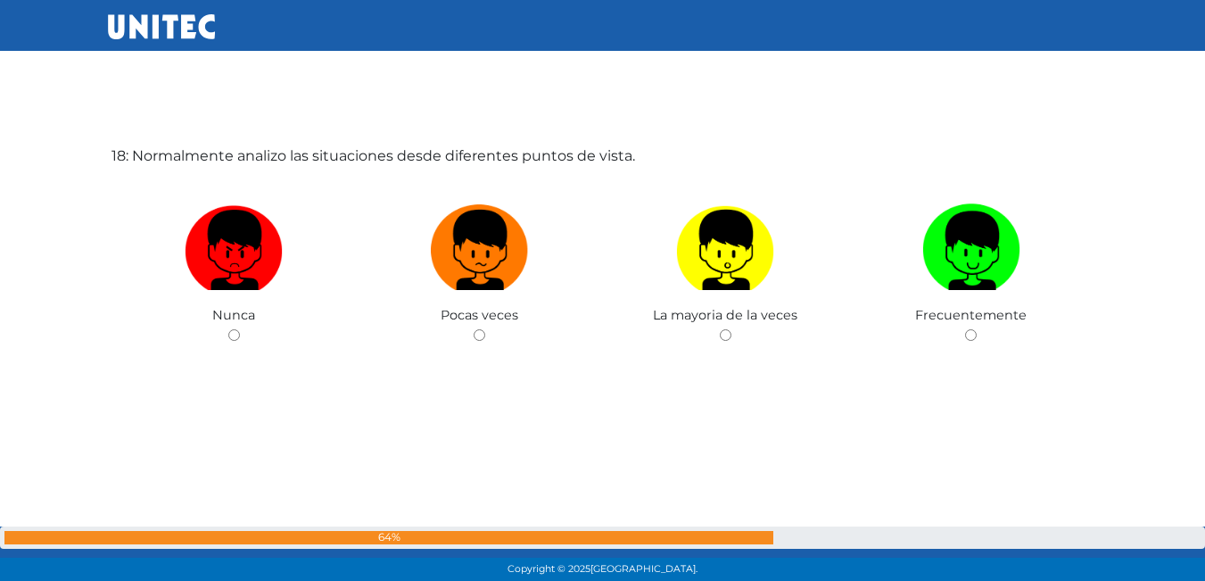
scroll to position [10047, 0]
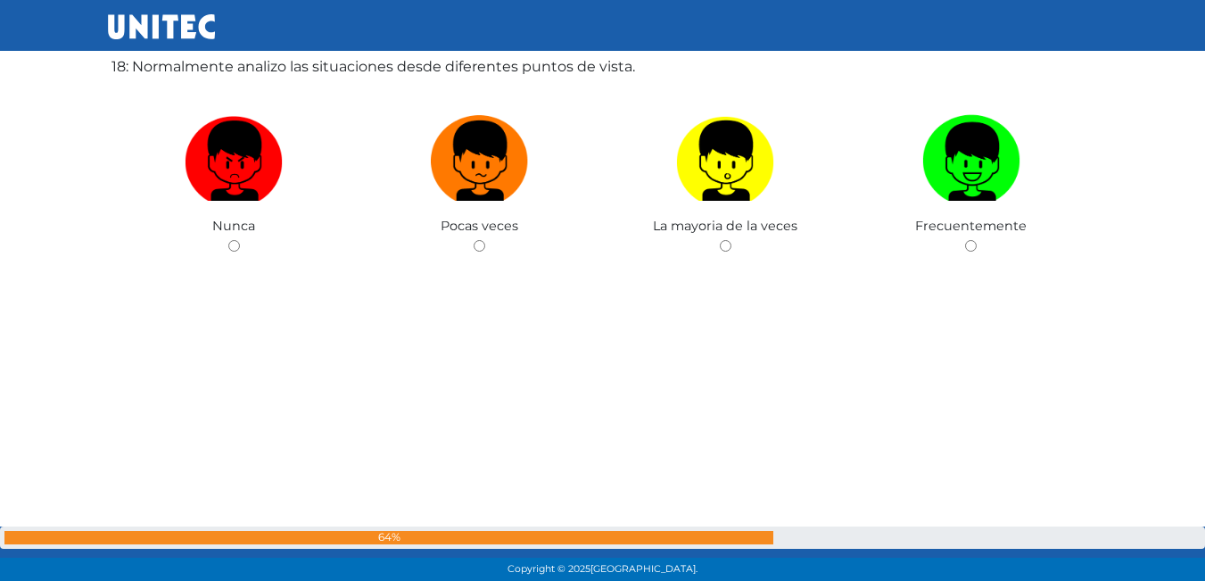
click at [974, 193] on img at bounding box center [971, 155] width 98 height 94
click at [974, 240] on input "radio" at bounding box center [971, 246] width 12 height 12
radio input "true"
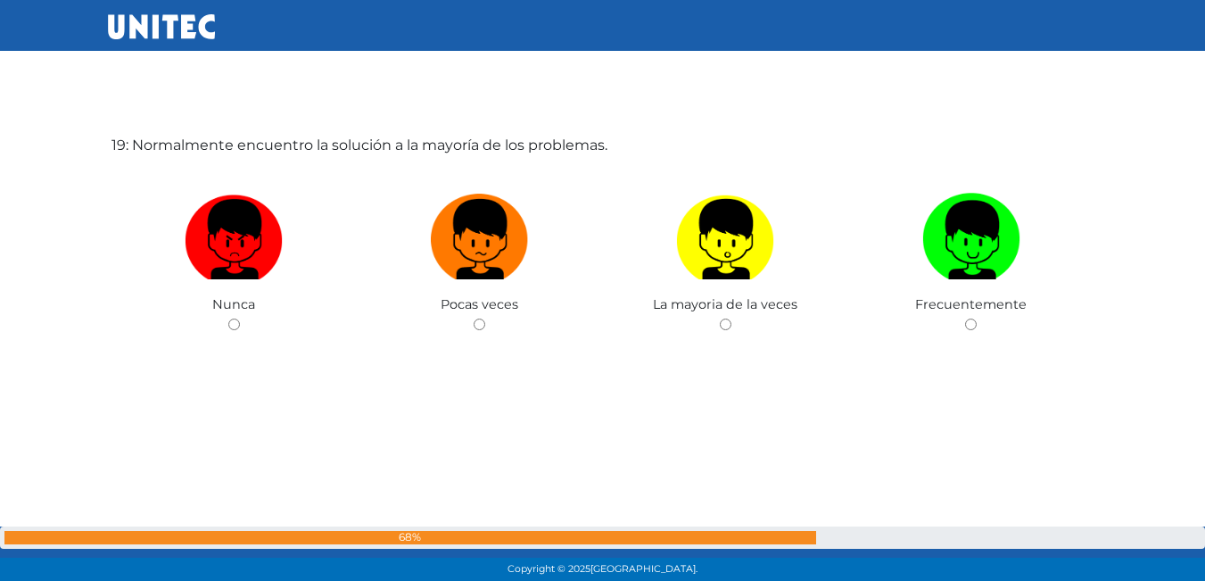
scroll to position [10580, 0]
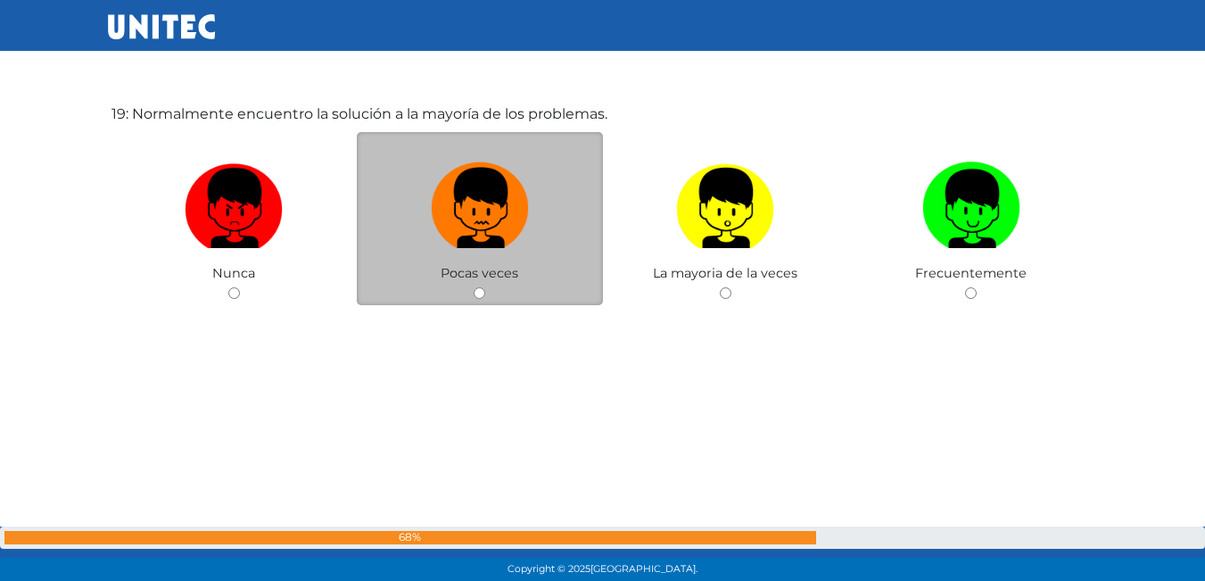
click at [509, 221] on img at bounding box center [480, 202] width 98 height 94
click at [485, 287] on input "radio" at bounding box center [480, 293] width 12 height 12
radio input "true"
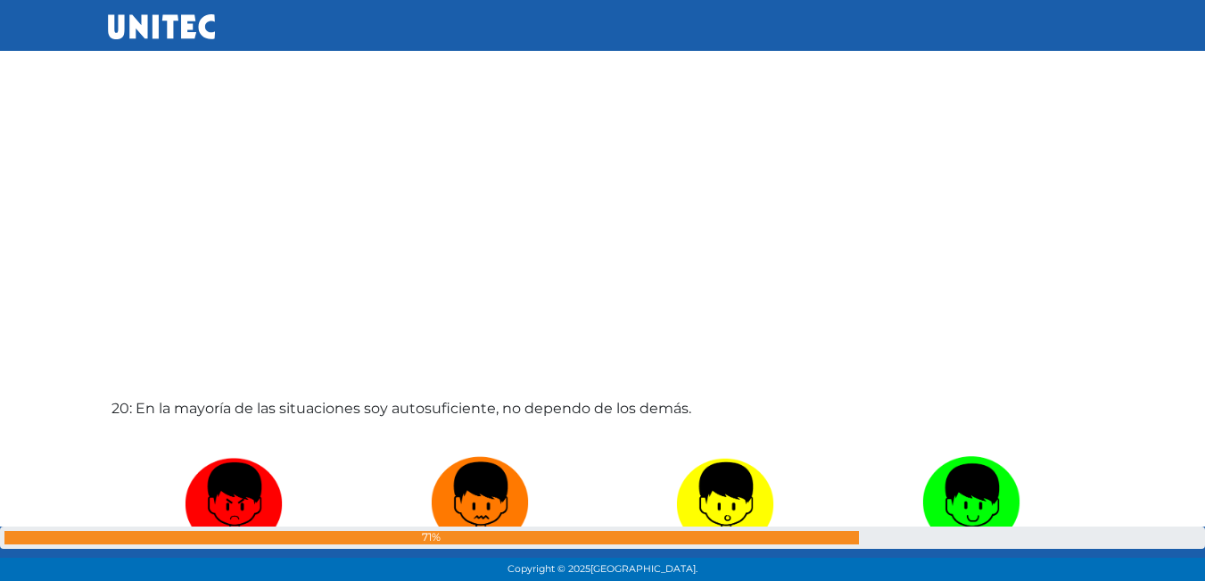
scroll to position [11189, 0]
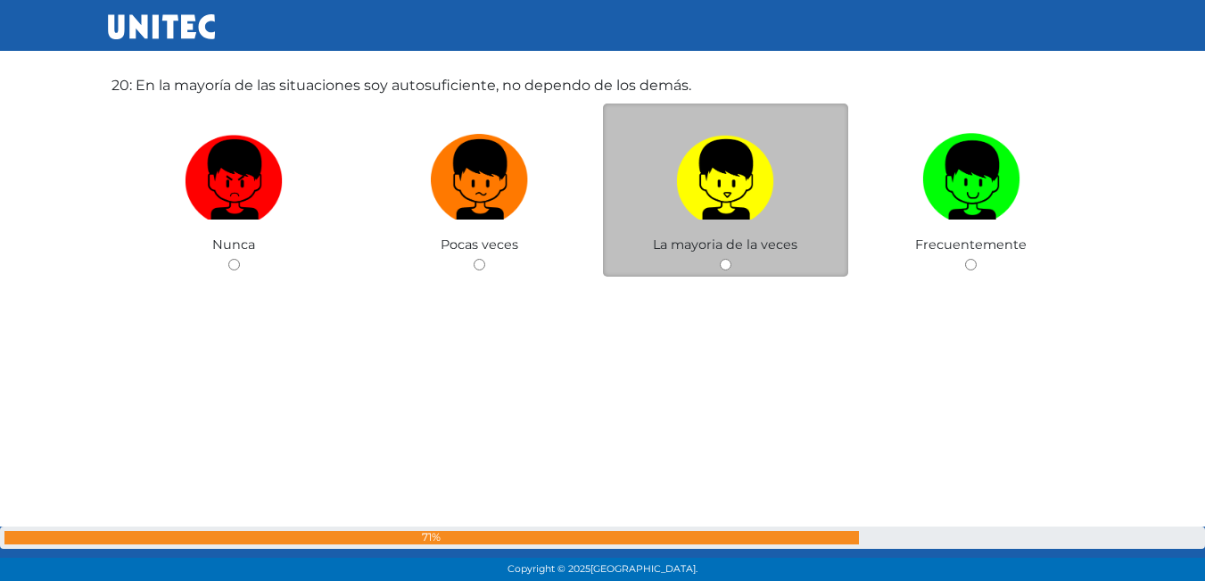
click at [718, 218] on img at bounding box center [725, 174] width 98 height 94
click at [720, 259] on input "radio" at bounding box center [726, 265] width 12 height 12
radio input "true"
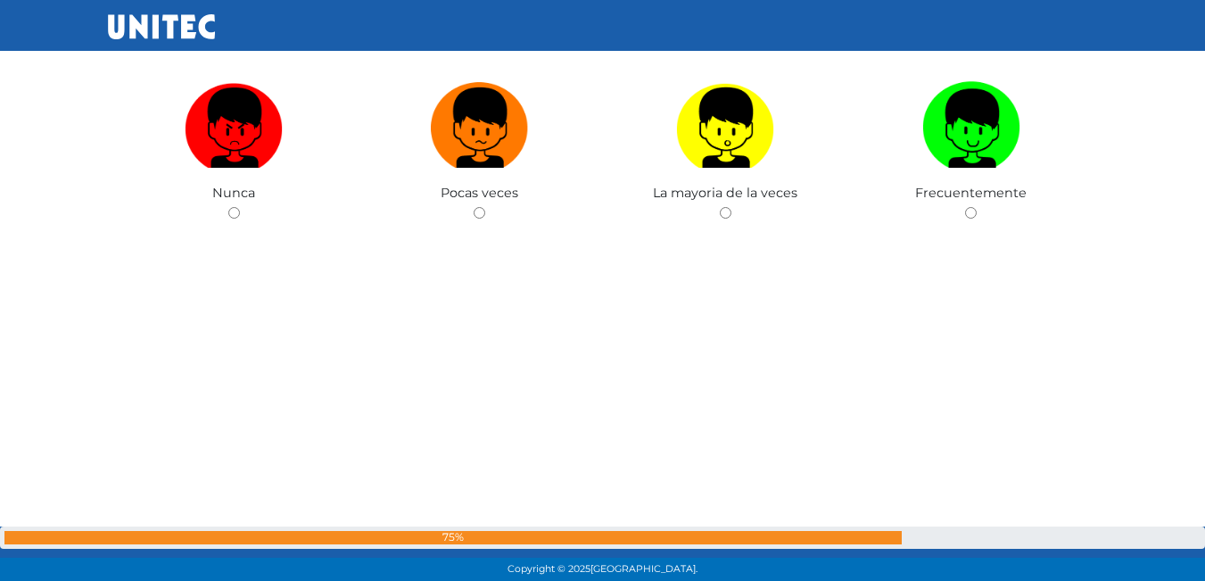
scroll to position [11732, 0]
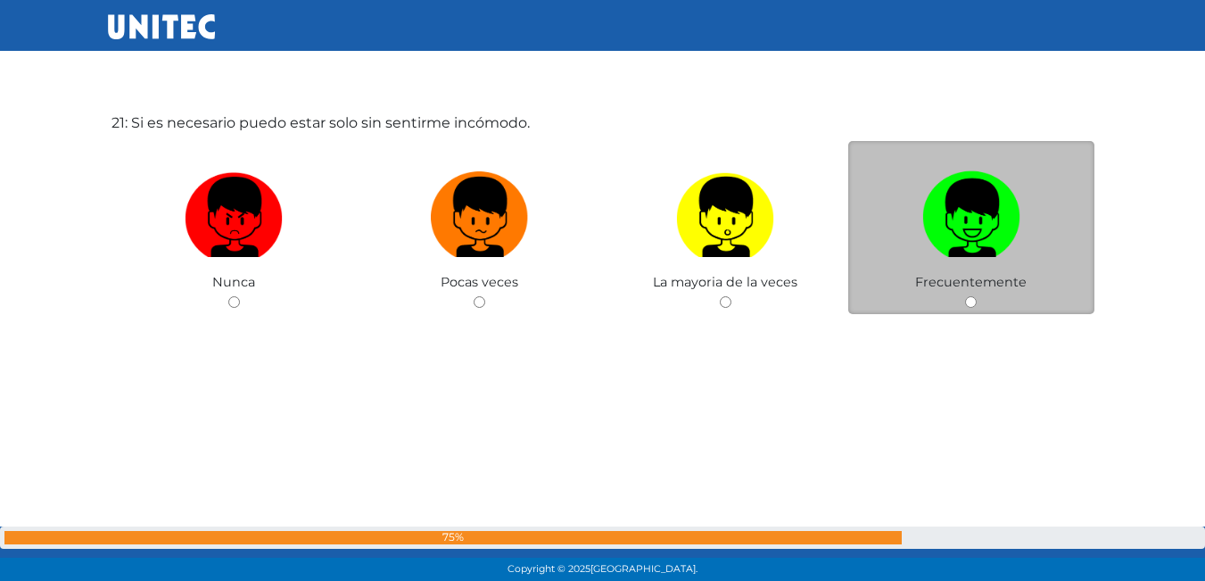
click at [1007, 217] on img at bounding box center [971, 211] width 98 height 94
click at [976, 296] on input "radio" at bounding box center [971, 302] width 12 height 12
radio input "true"
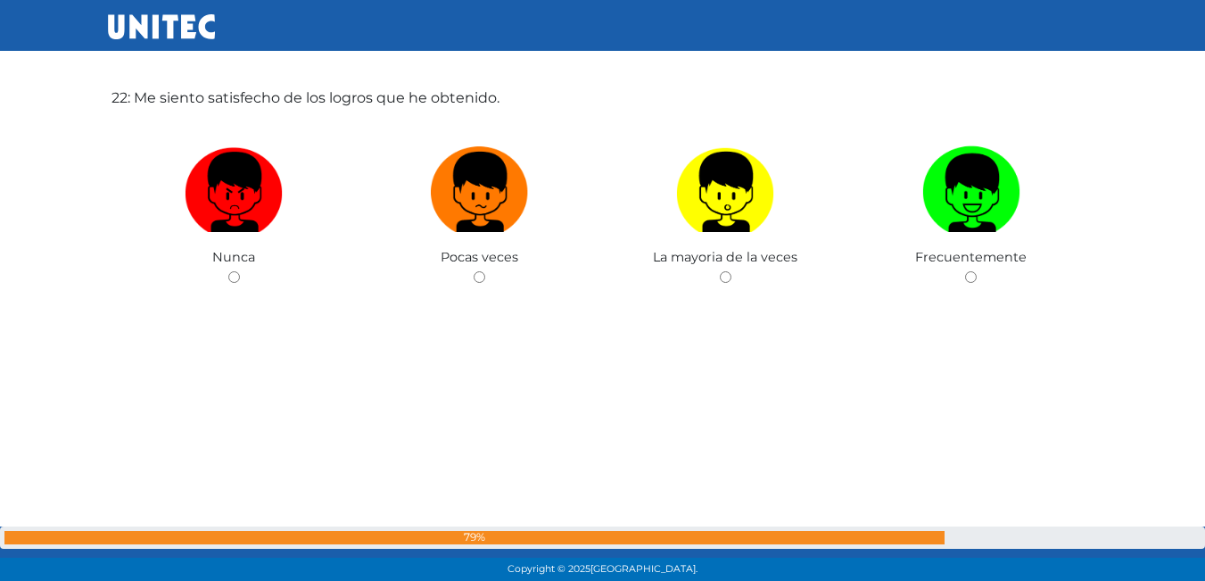
scroll to position [12369, 0]
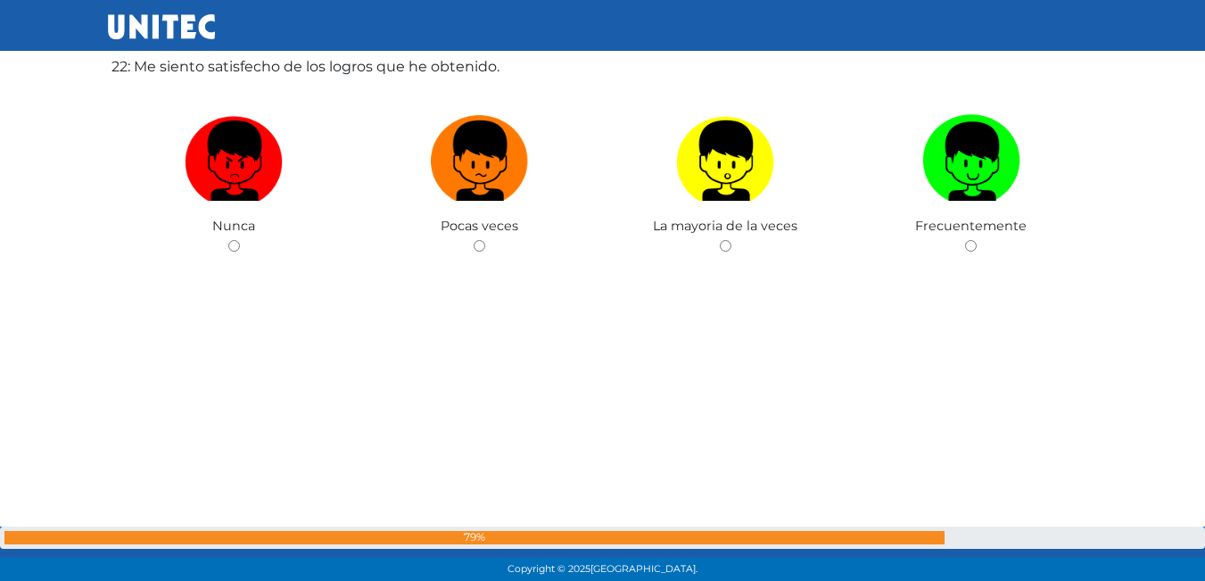
click at [1007, 217] on div "Frecuentemente" at bounding box center [971, 172] width 246 height 174
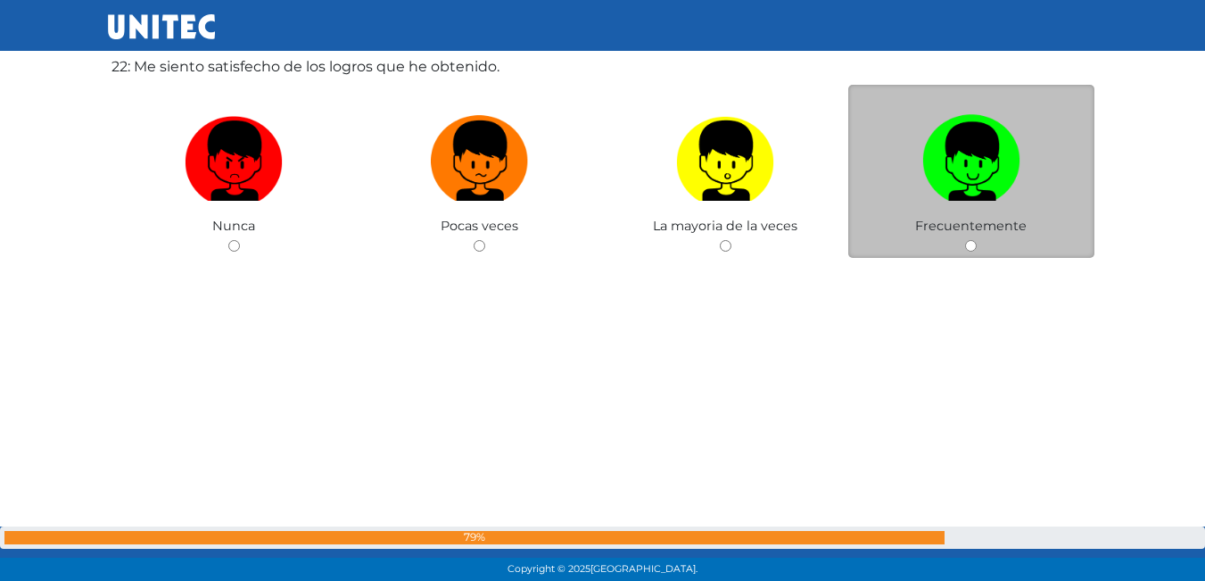
click at [1004, 210] on label at bounding box center [971, 161] width 246 height 109
click at [976, 240] on input "radio" at bounding box center [971, 246] width 12 height 12
radio input "true"
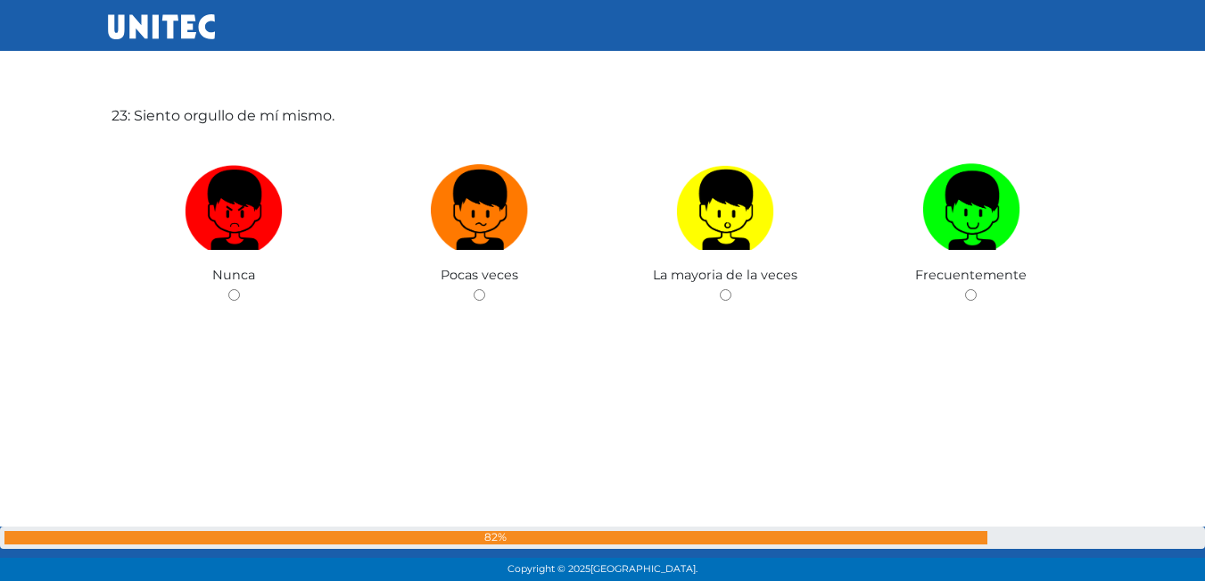
scroll to position [12902, 0]
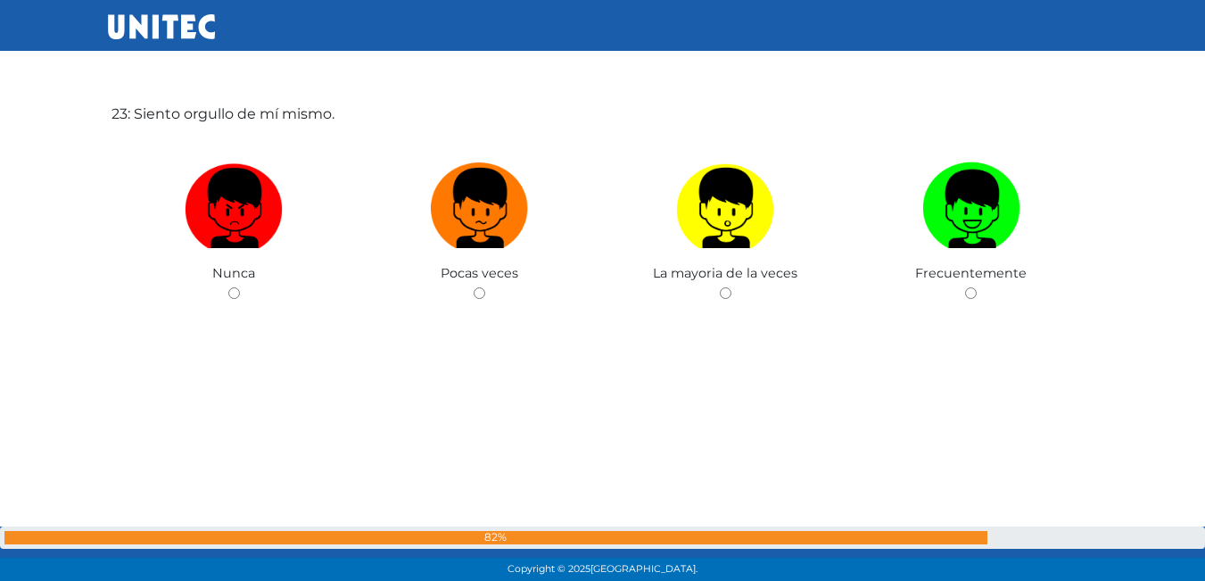
click at [1004, 210] on img at bounding box center [971, 202] width 98 height 94
click at [976, 287] on input "radio" at bounding box center [971, 293] width 12 height 12
radio input "true"
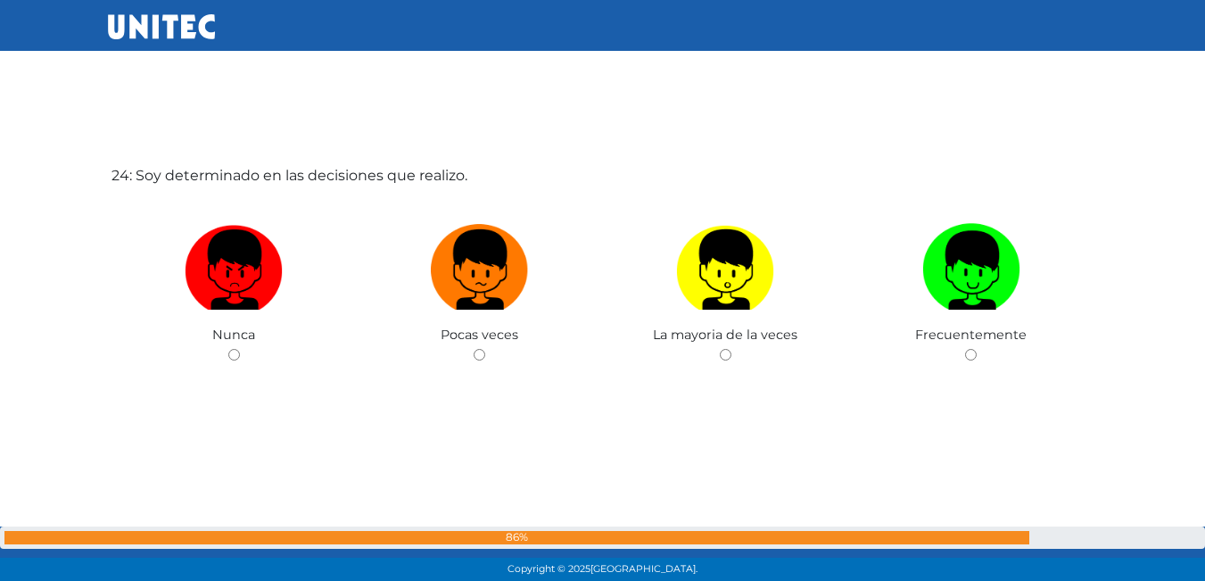
scroll to position [13499, 0]
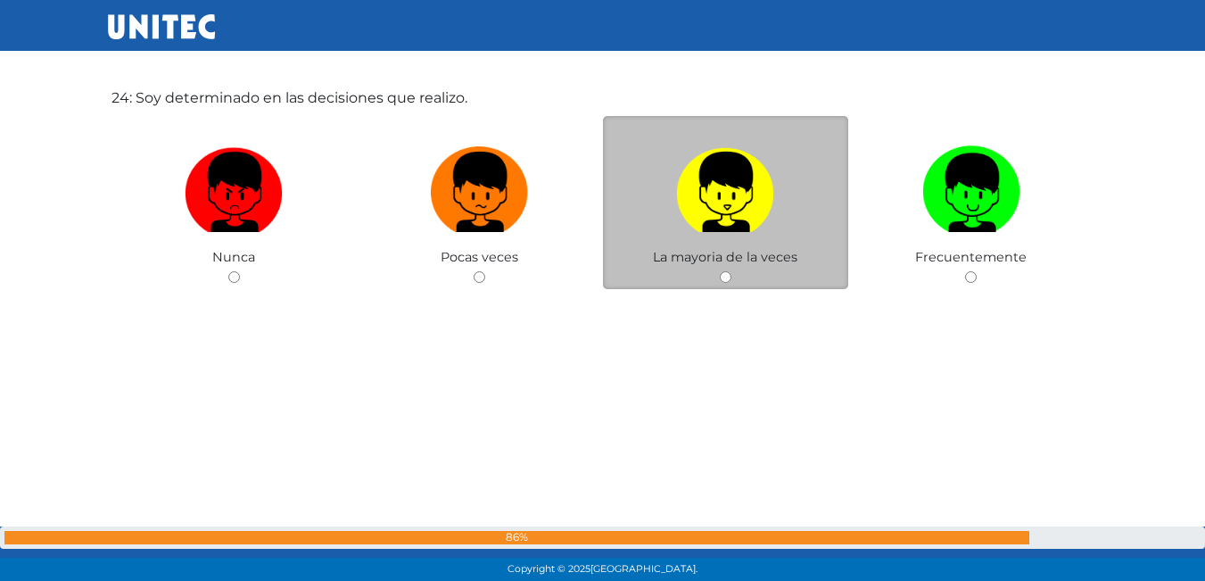
click at [689, 225] on img at bounding box center [725, 186] width 98 height 94
click at [720, 271] on input "radio" at bounding box center [726, 277] width 12 height 12
radio input "true"
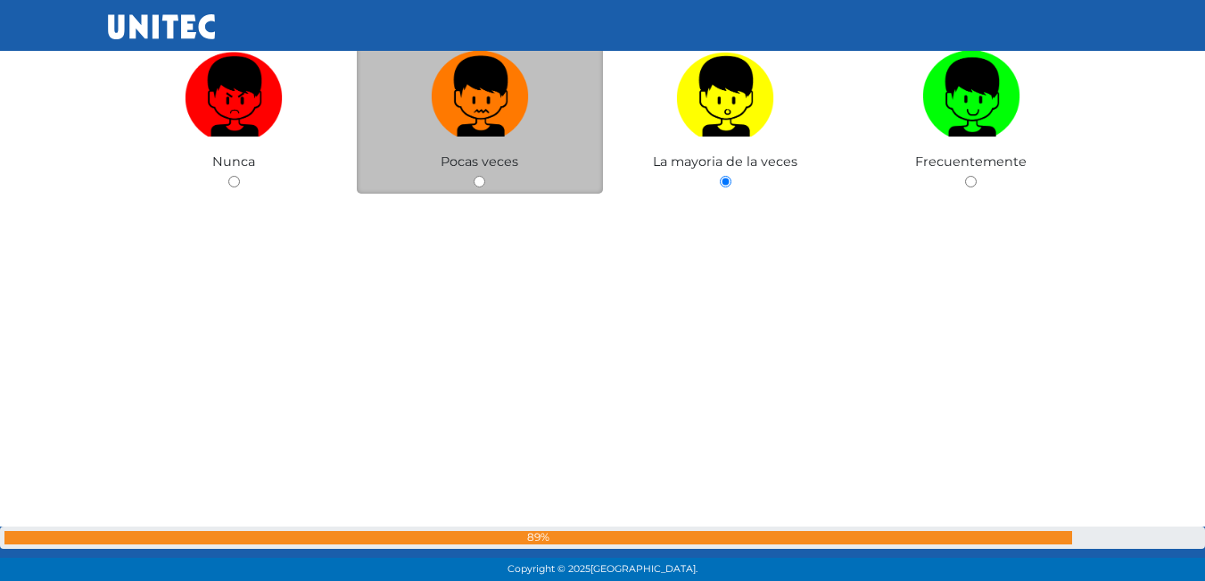
click at [479, 127] on img at bounding box center [480, 91] width 98 height 94
click at [479, 176] on input "radio" at bounding box center [480, 182] width 12 height 12
radio input "true"
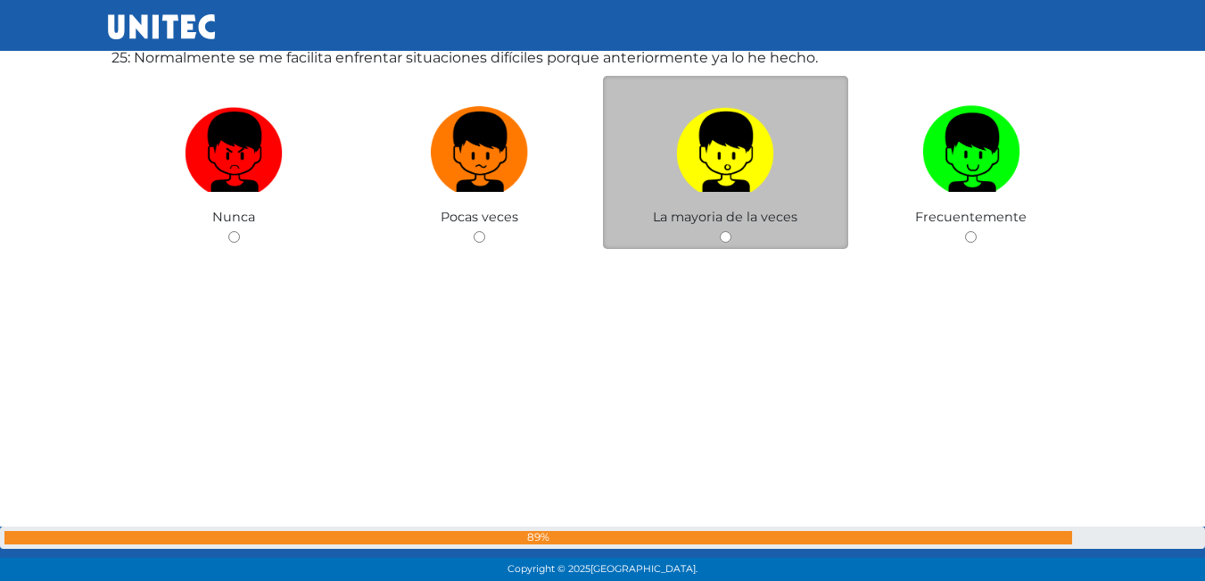
scroll to position [14030, 0]
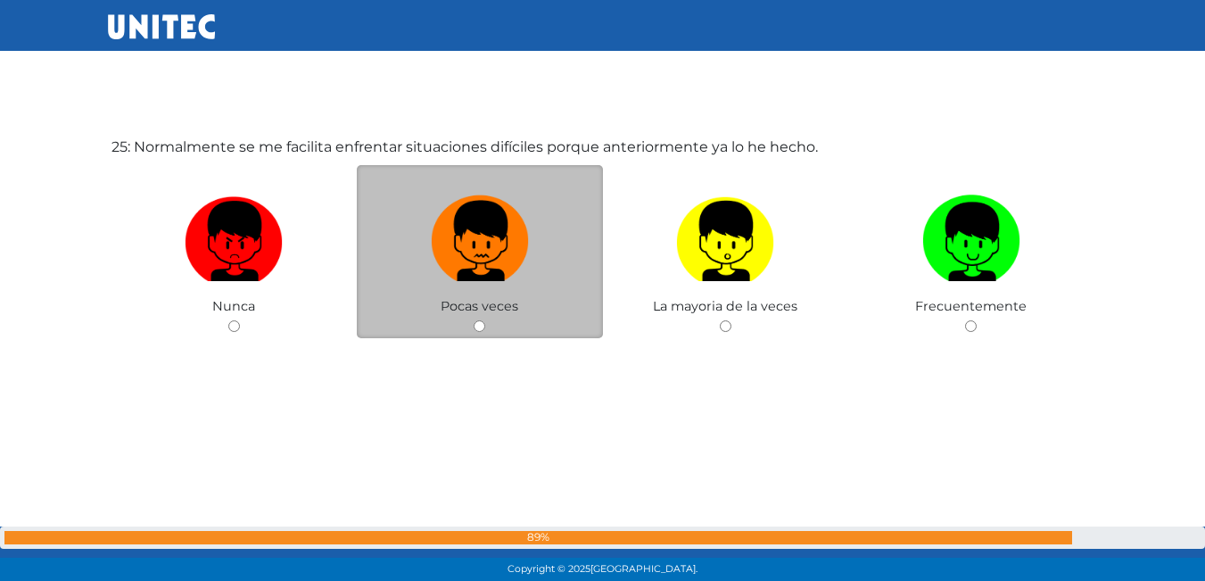
click at [524, 252] on img at bounding box center [480, 235] width 98 height 94
click at [485, 320] on input "radio" at bounding box center [480, 326] width 12 height 12
radio input "true"
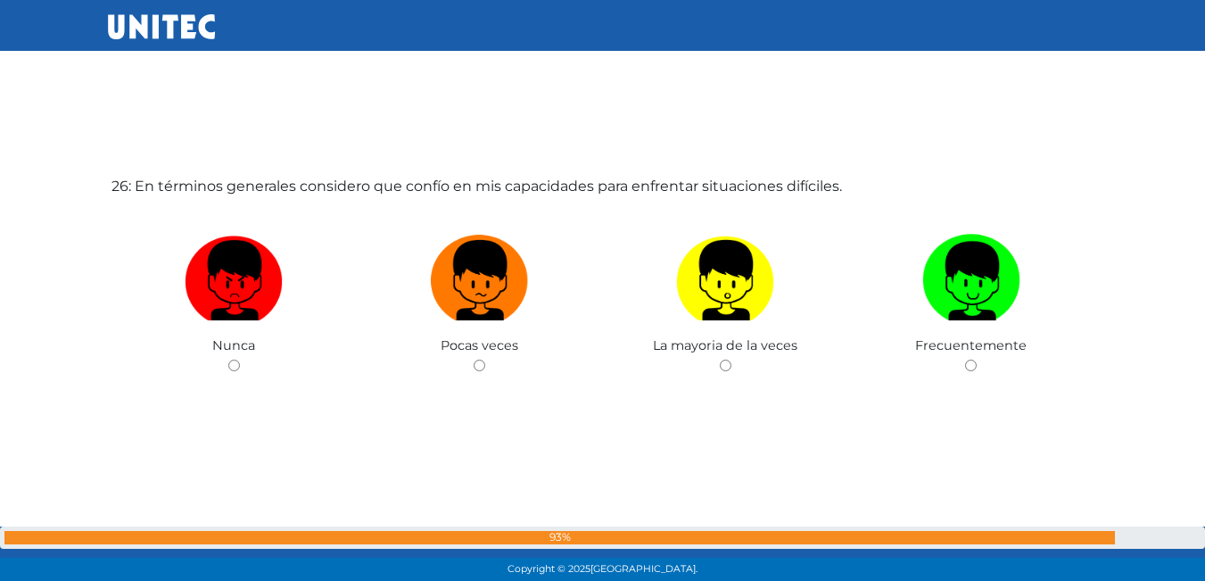
scroll to position [14602, 0]
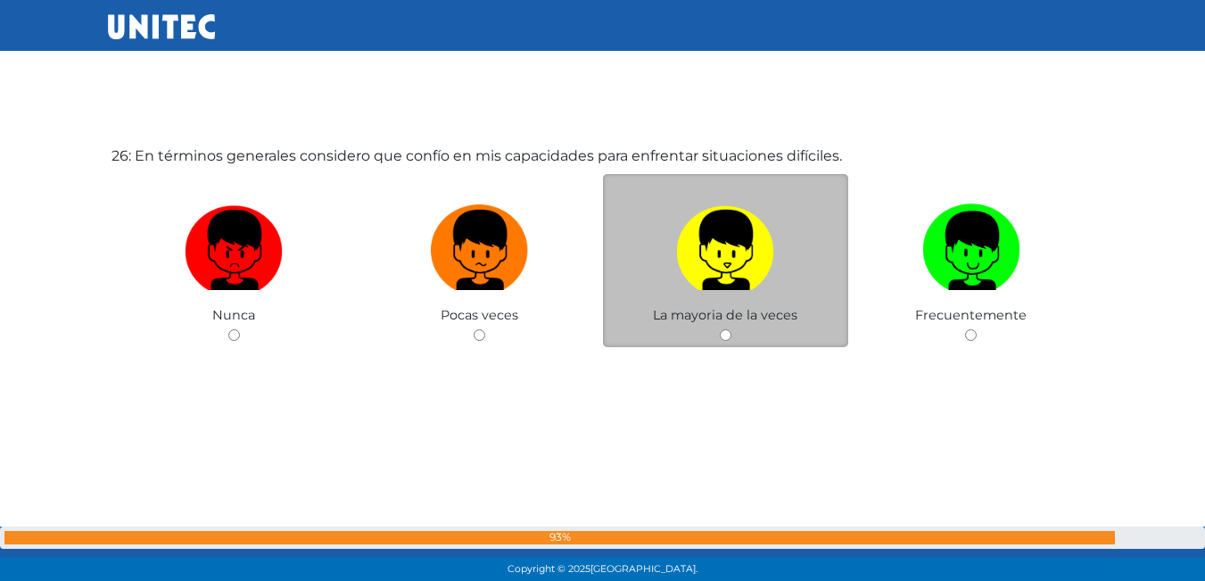
click at [715, 251] on img at bounding box center [725, 244] width 98 height 94
click at [720, 329] on input "radio" at bounding box center [726, 335] width 12 height 12
radio input "true"
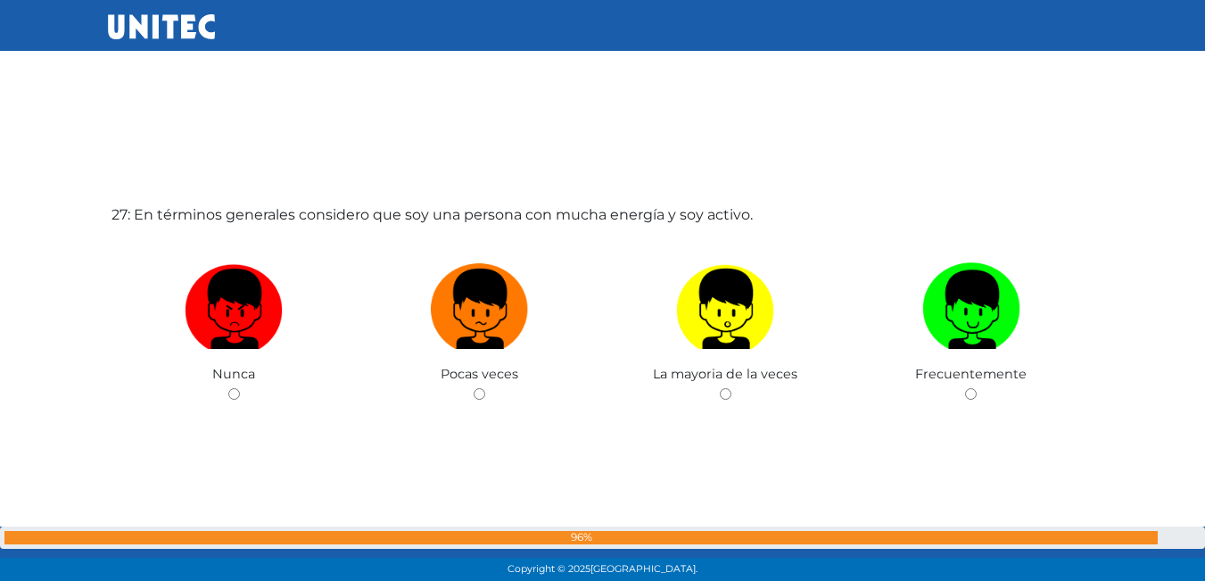
scroll to position [15210, 0]
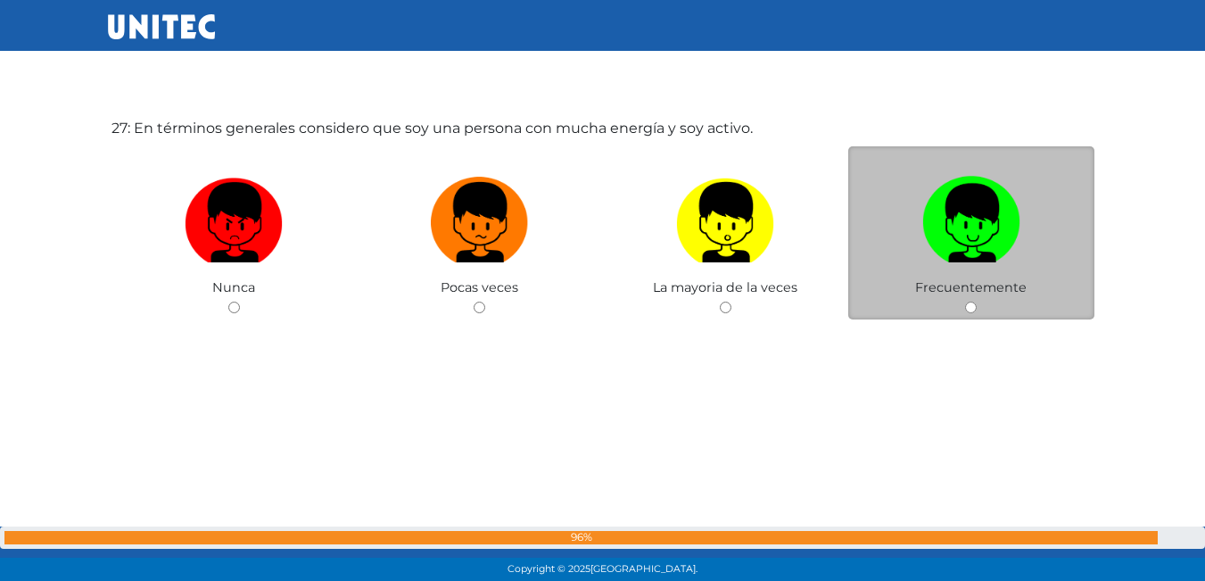
click at [1047, 252] on label at bounding box center [971, 223] width 246 height 109
click at [976, 301] on input "radio" at bounding box center [971, 307] width 12 height 12
radio input "true"
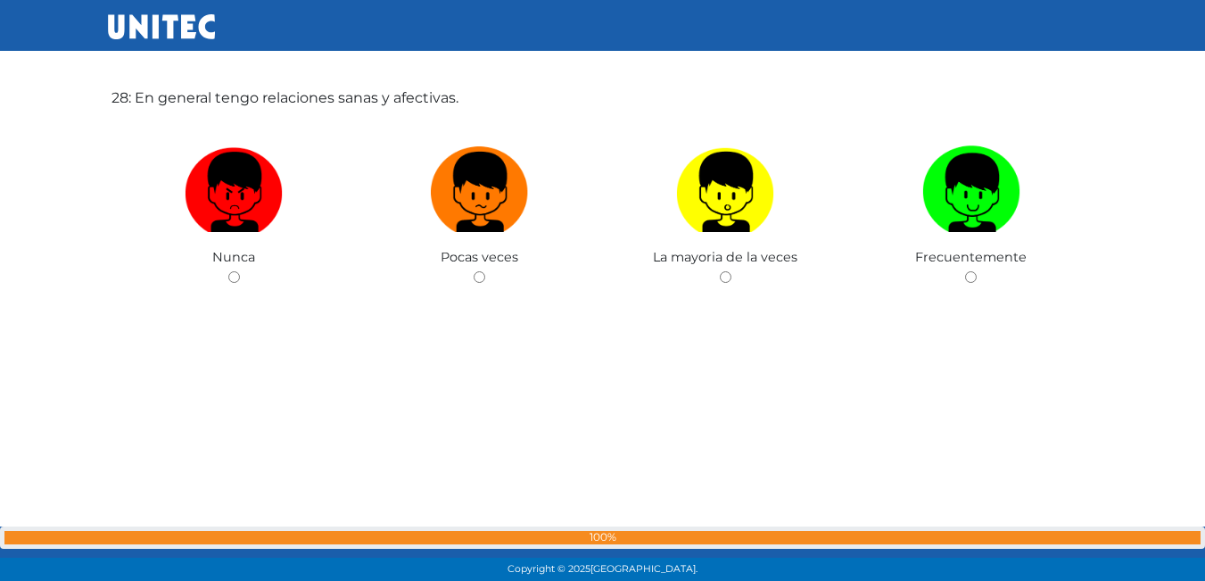
scroll to position [15852, 0]
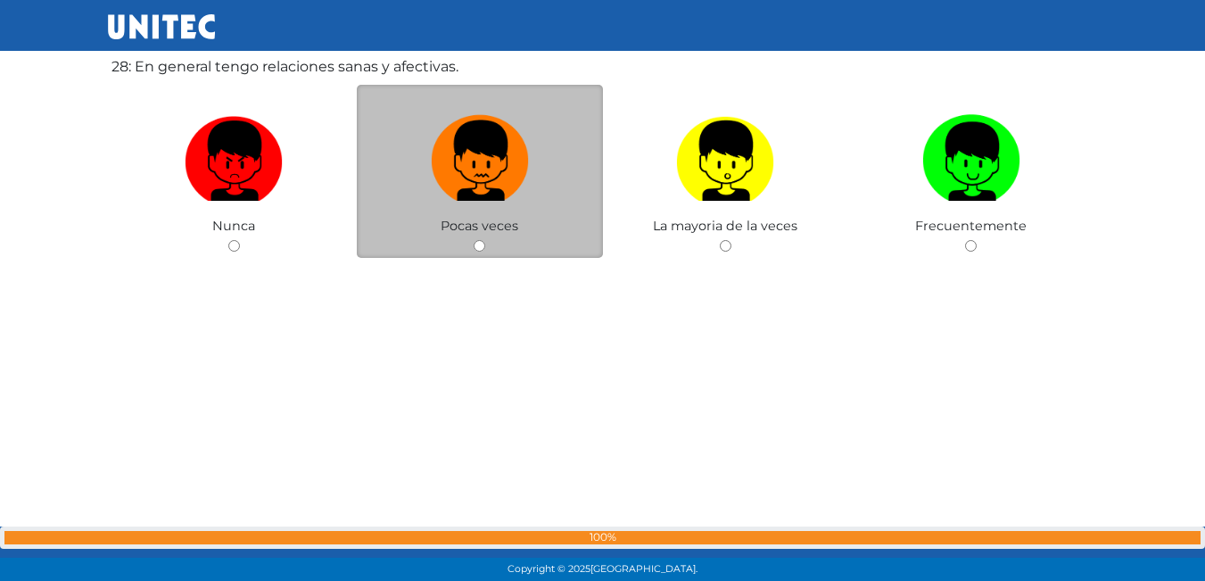
click at [475, 175] on img at bounding box center [480, 155] width 98 height 94
click at [475, 240] on input "radio" at bounding box center [480, 246] width 12 height 12
radio input "true"
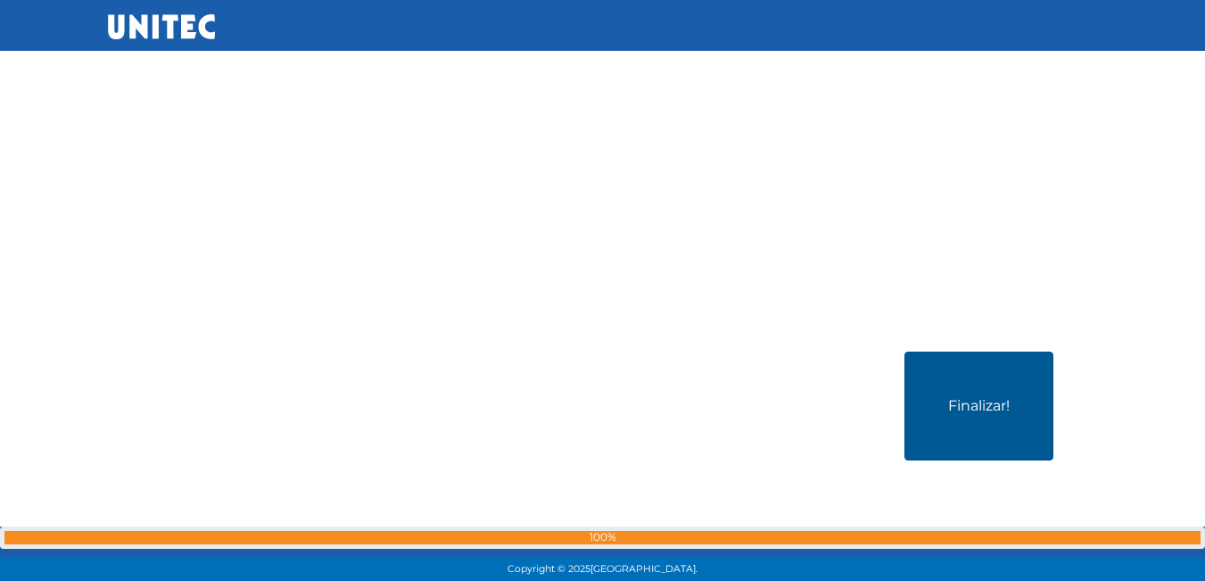
scroll to position [16379, 0]
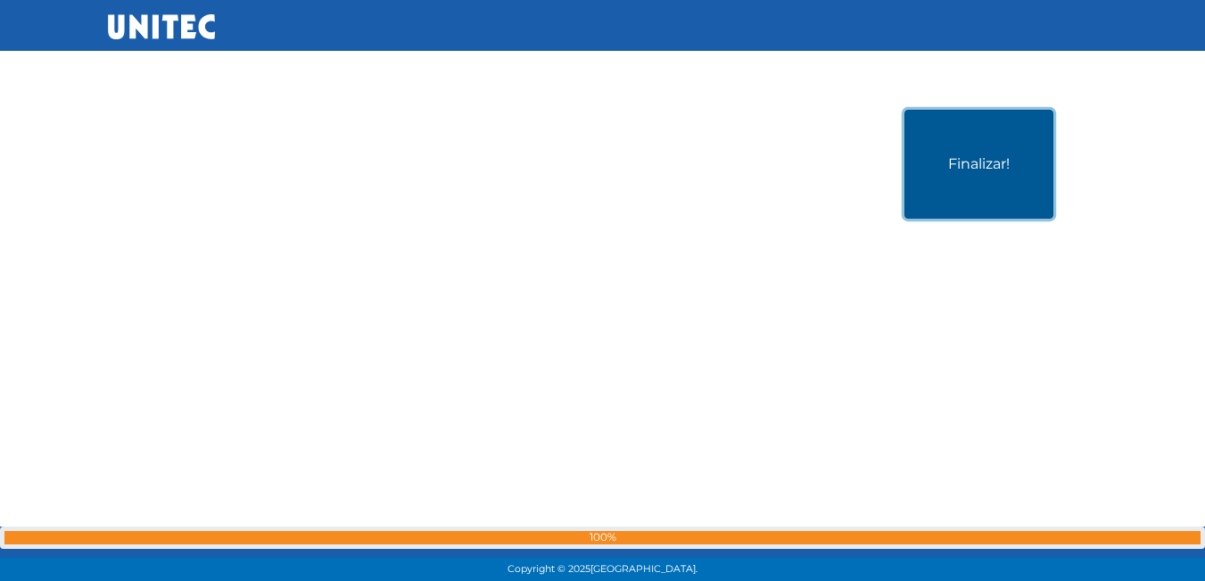
click at [981, 168] on button "Finalizar!" at bounding box center [978, 164] width 149 height 109
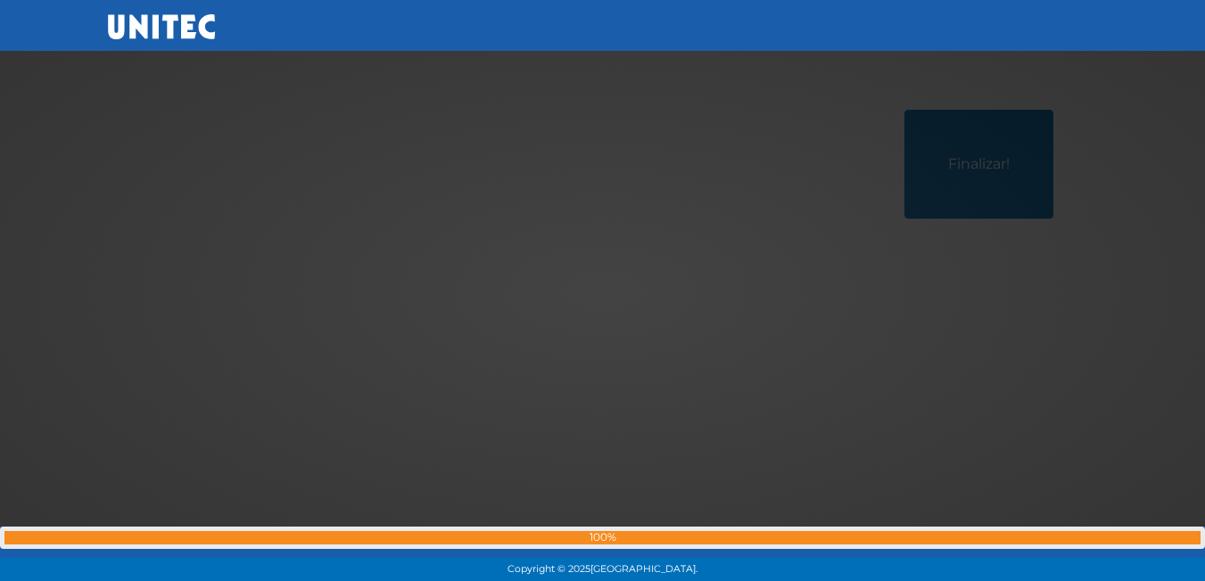
click at [603, 291] on div at bounding box center [603, 291] width 0 height 0
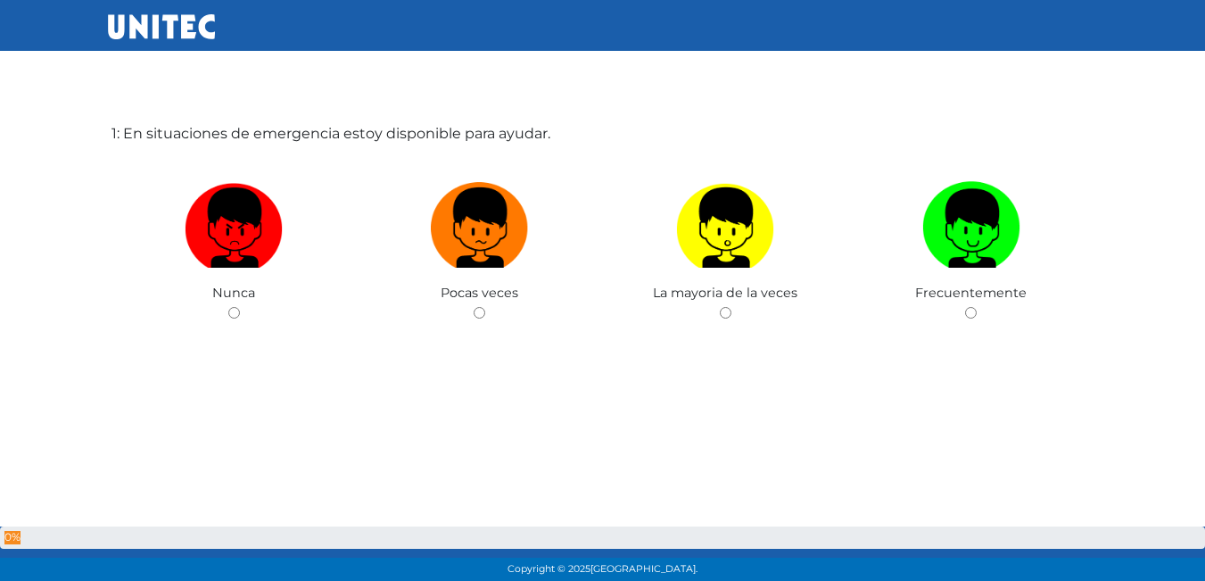
scroll to position [89, 0]
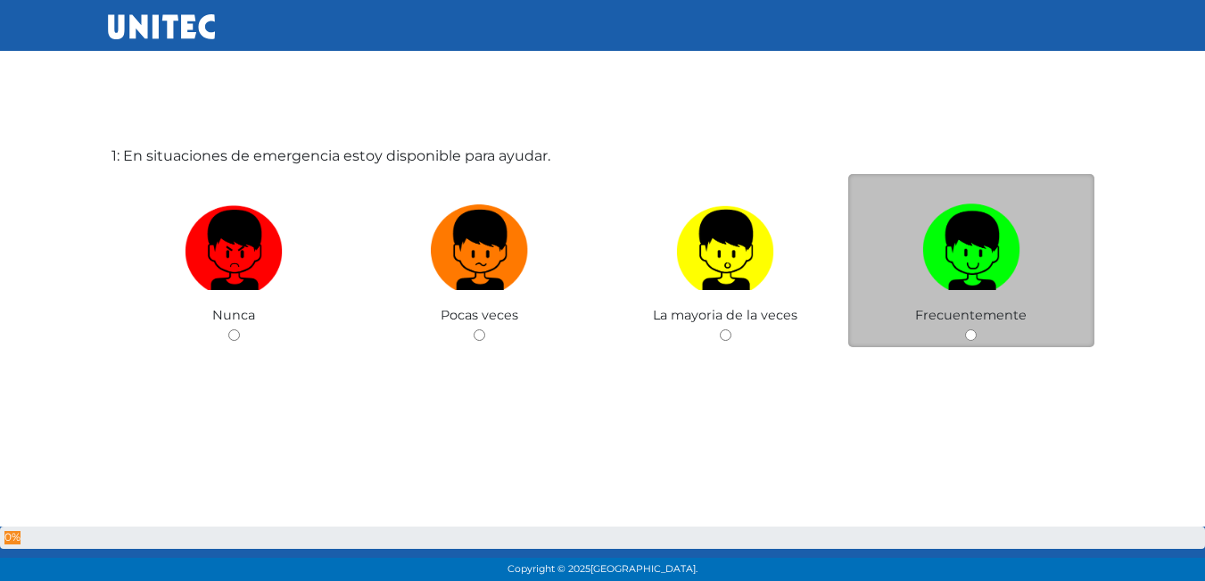
click at [949, 322] on span "Frecuentemente" at bounding box center [970, 315] width 111 height 16
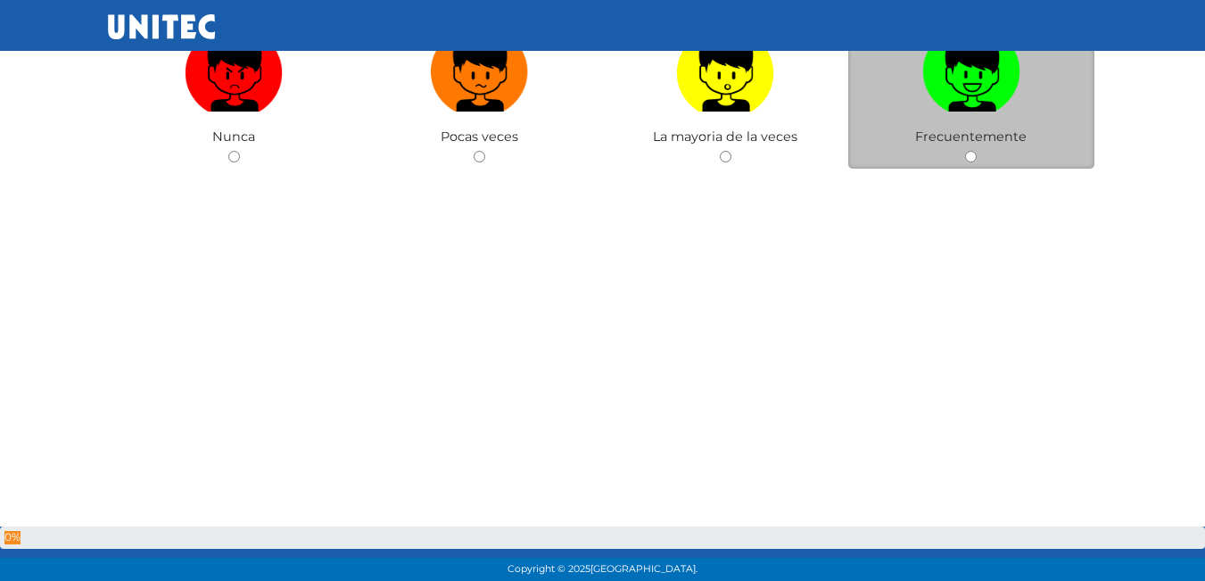
click at [960, 93] on img at bounding box center [971, 66] width 98 height 94
click at [965, 151] on input "radio" at bounding box center [971, 157] width 12 height 12
radio input "true"
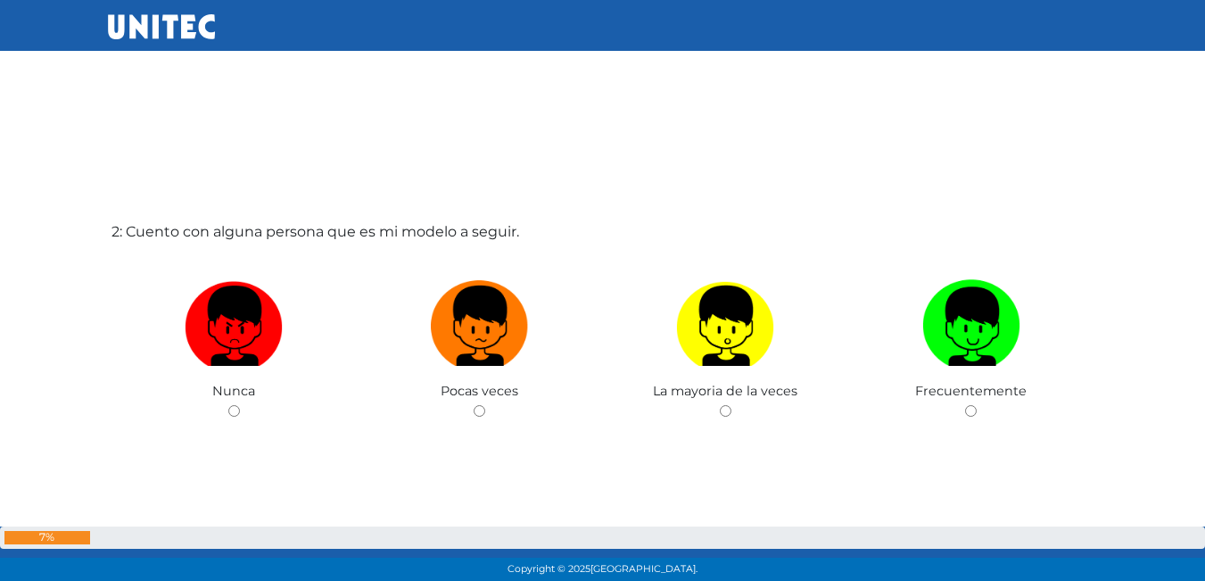
scroll to position [629, 0]
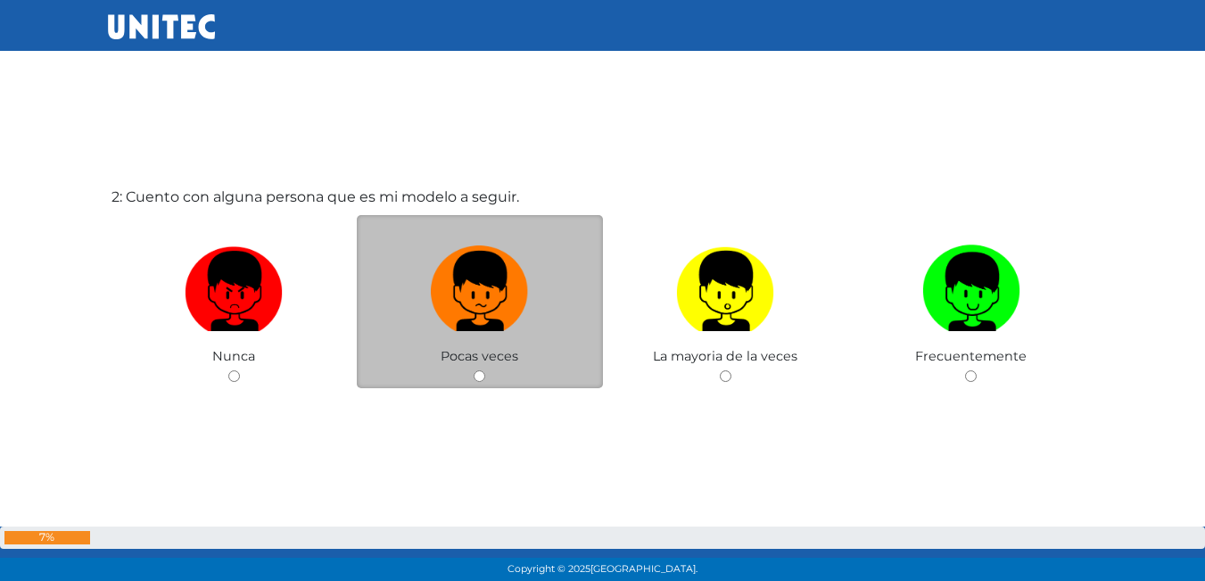
click at [495, 309] on img at bounding box center [480, 285] width 98 height 94
click at [485, 370] on input "radio" at bounding box center [480, 376] width 12 height 12
radio input "true"
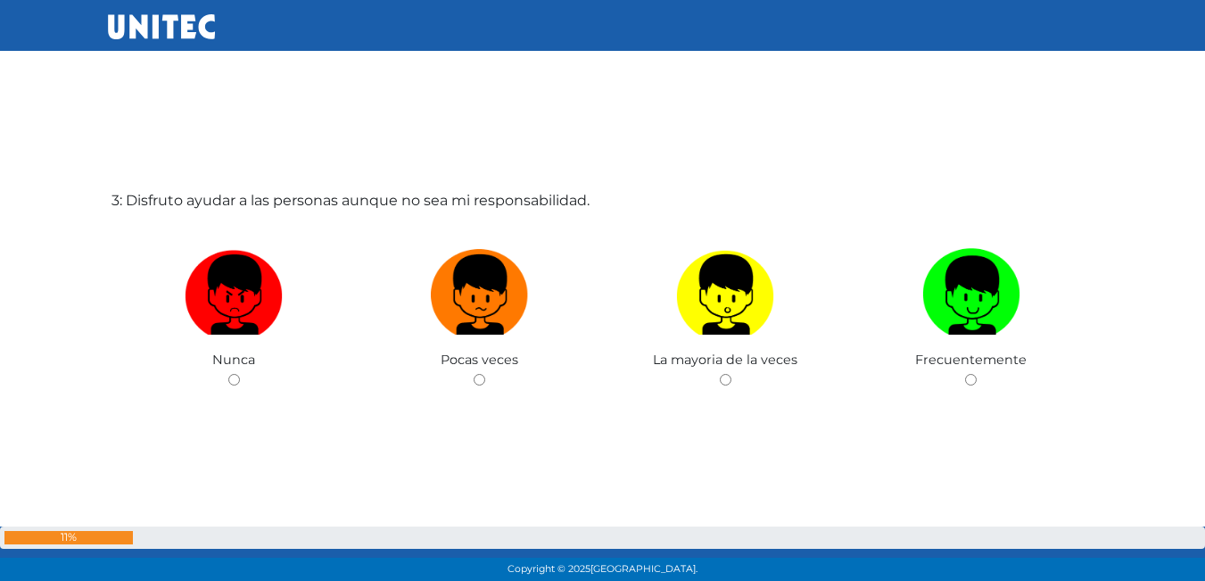
scroll to position [1196, 0]
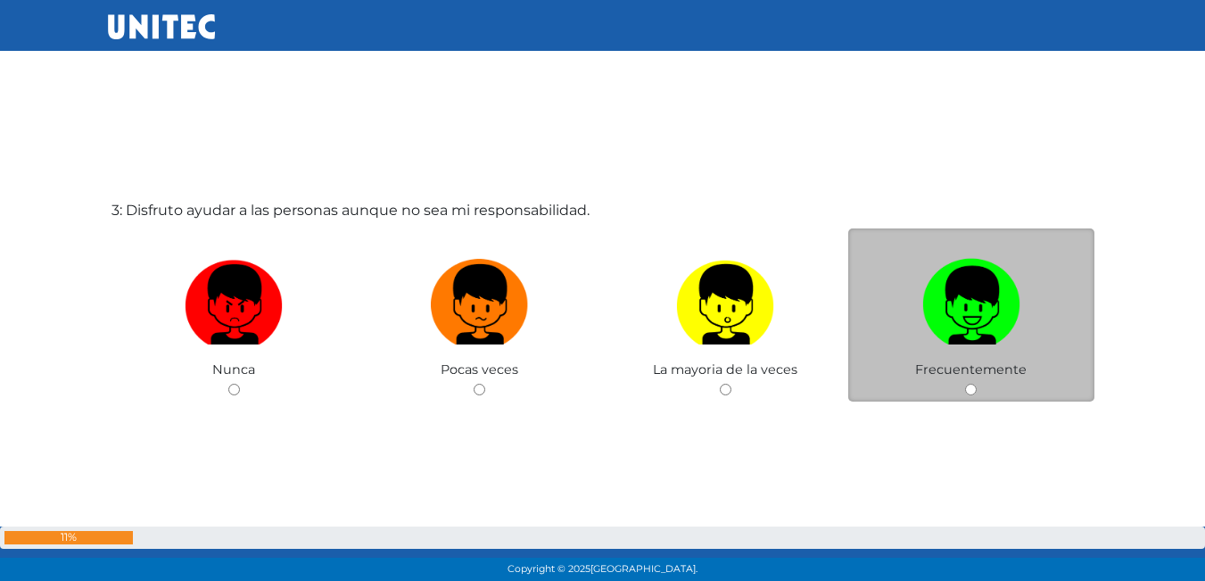
click at [1005, 308] on img at bounding box center [971, 298] width 98 height 94
click at [976, 383] on input "radio" at bounding box center [971, 389] width 12 height 12
radio input "true"
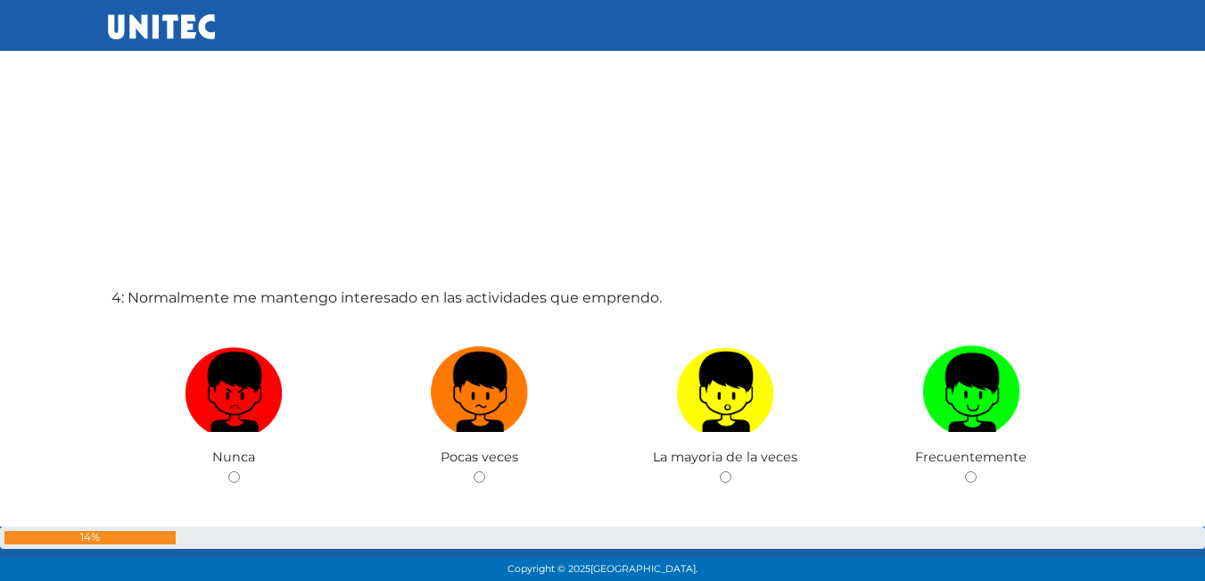
scroll to position [1778, 0]
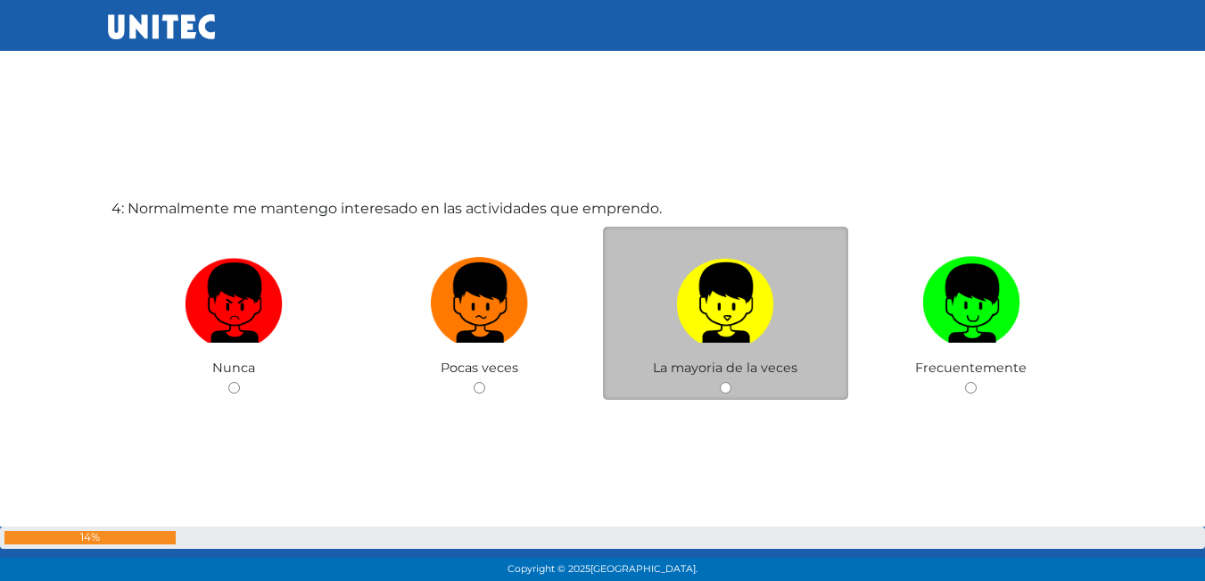
click at [760, 318] on img at bounding box center [725, 297] width 98 height 94
click at [731, 382] on input "radio" at bounding box center [726, 388] width 12 height 12
radio input "true"
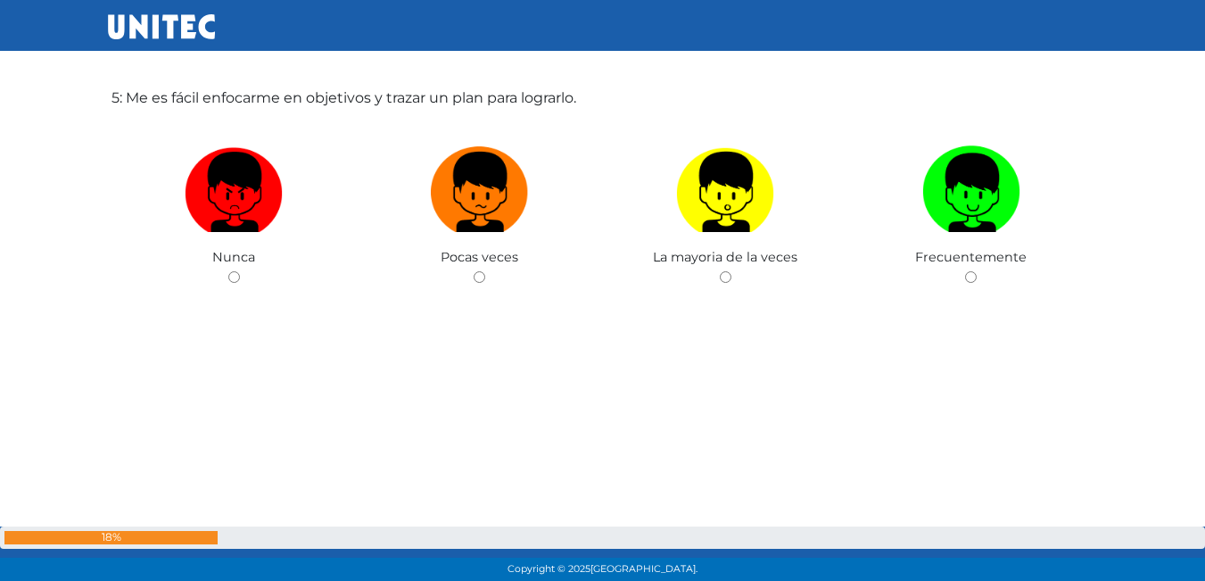
scroll to position [2500, 0]
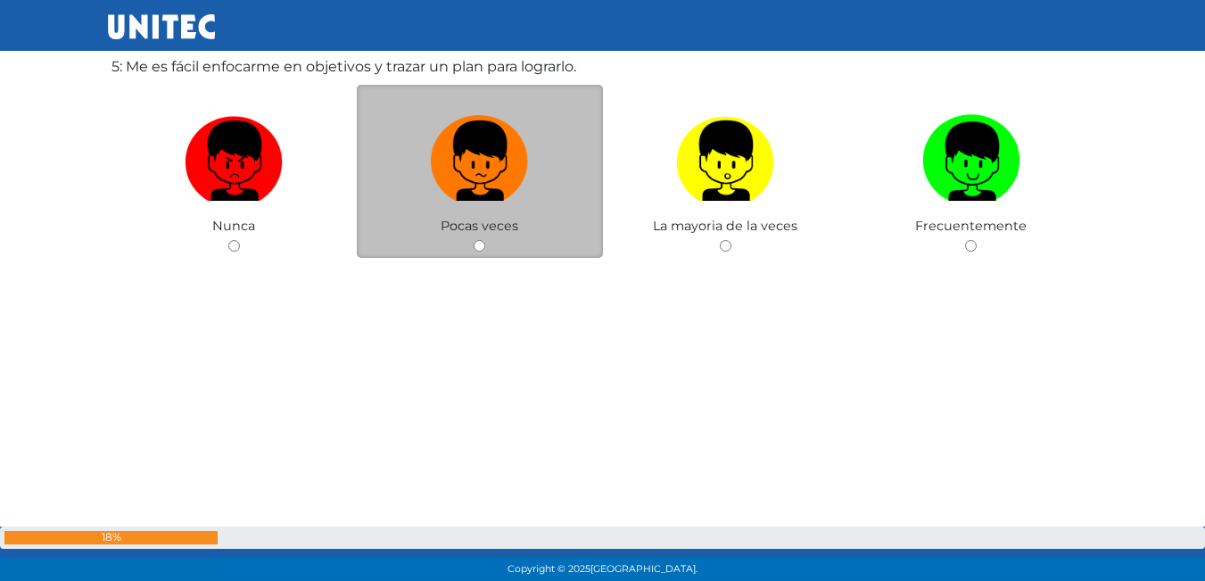
click at [470, 223] on span "Pocas veces" at bounding box center [480, 226] width 78 height 16
click at [495, 192] on img at bounding box center [480, 155] width 98 height 94
click at [485, 240] on input "radio" at bounding box center [480, 246] width 12 height 12
radio input "true"
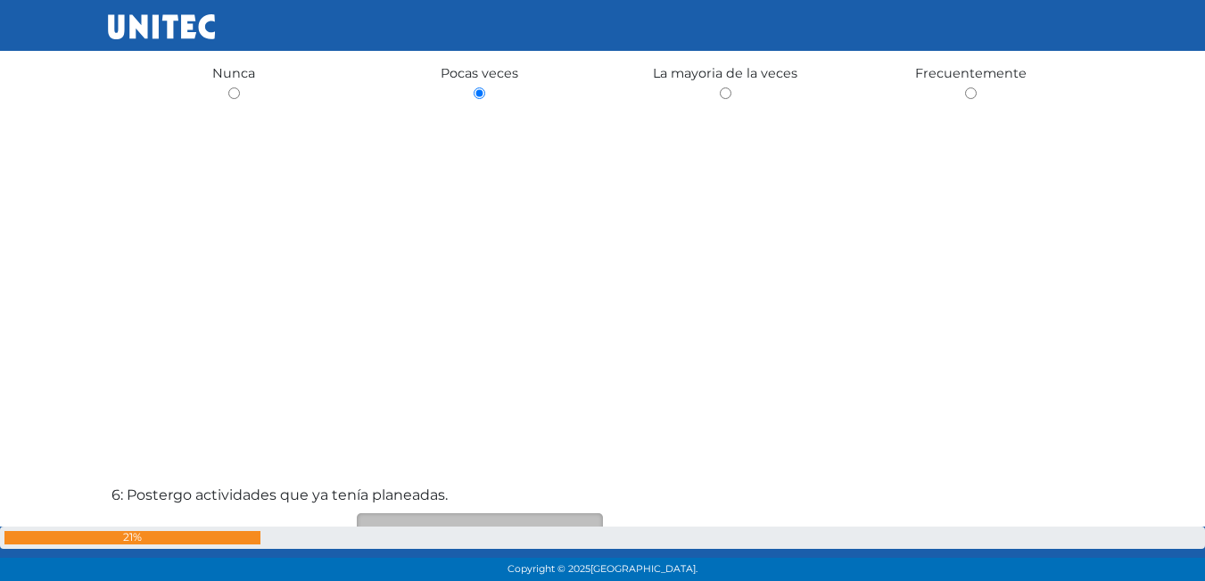
scroll to position [2919, 0]
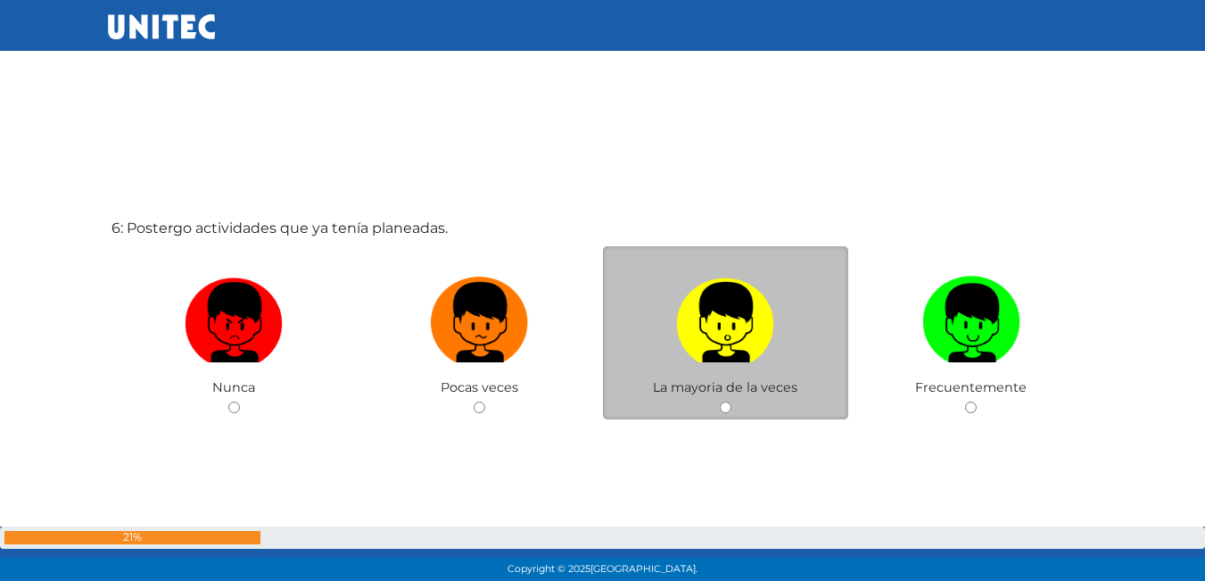
click at [754, 363] on label at bounding box center [726, 322] width 246 height 109
click at [731, 401] on input "radio" at bounding box center [726, 407] width 12 height 12
radio input "true"
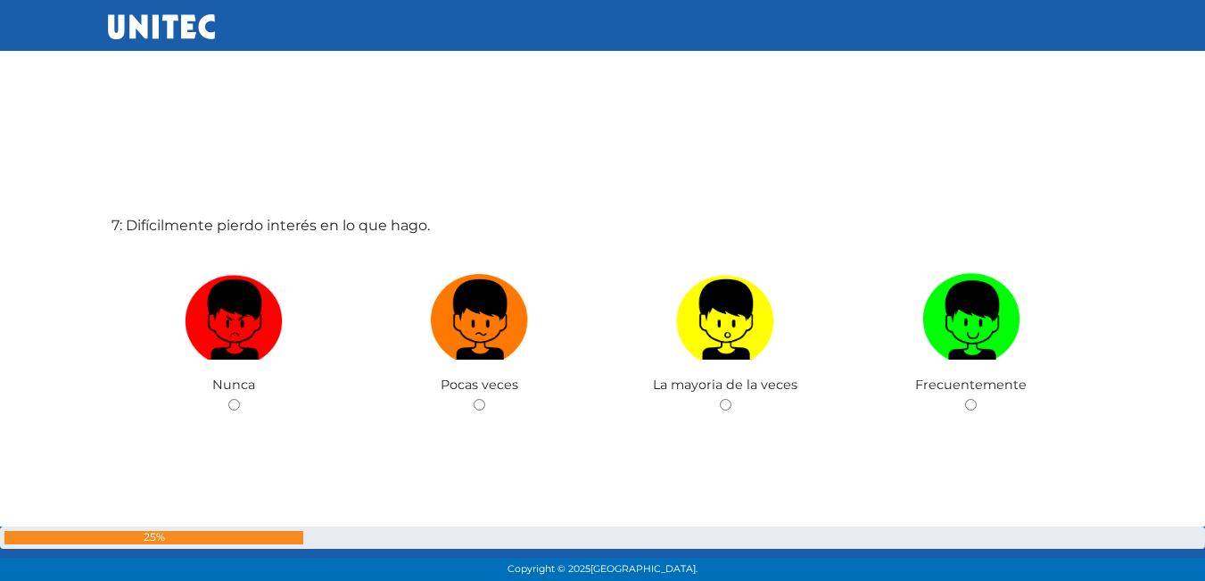
click at [464, 264] on div "7: Difícilmente pierdo interés en lo que hago. Nunca Pocas veces La mayoria de …" at bounding box center [603, 360] width 990 height 581
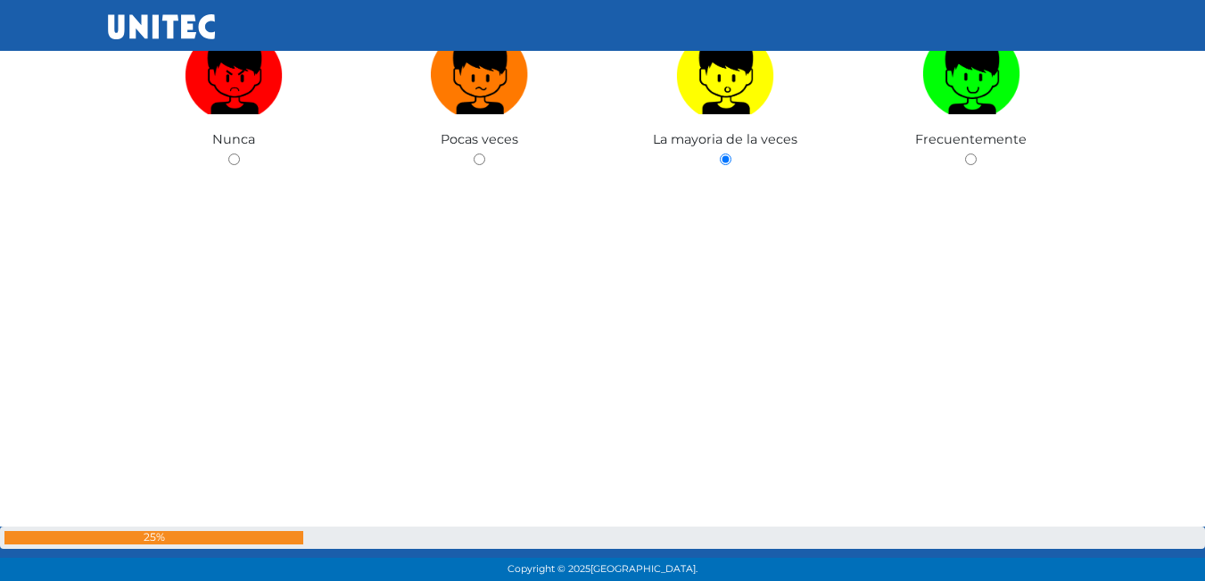
scroll to position [3126, 0]
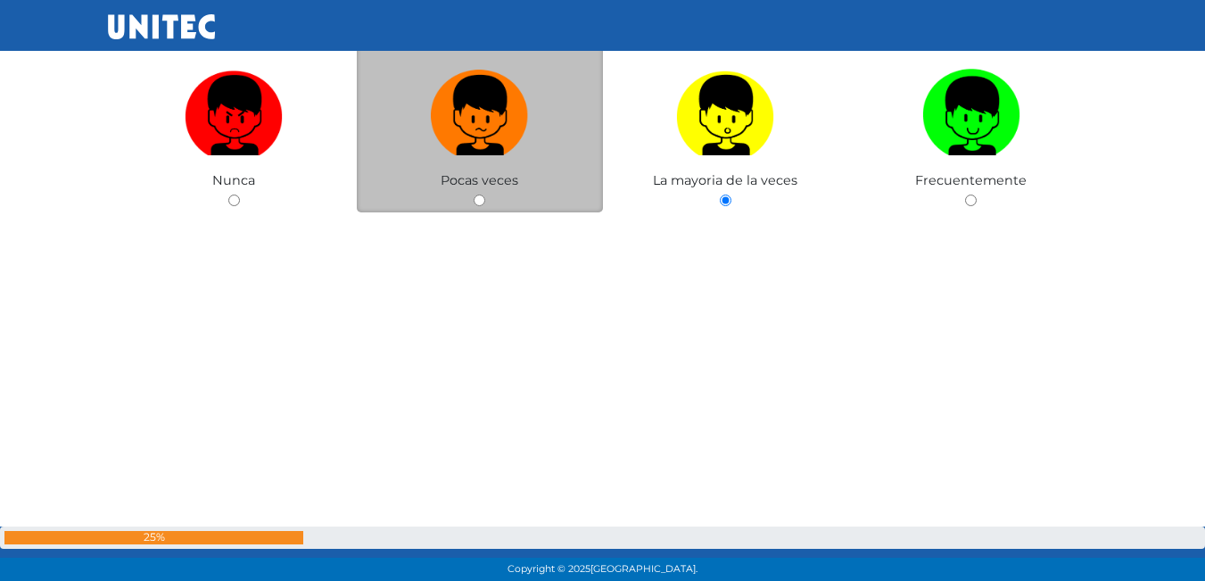
click at [472, 170] on div "Pocas veces" at bounding box center [480, 126] width 246 height 174
click at [497, 148] on img at bounding box center [480, 109] width 98 height 94
click at [485, 194] on input "radio" at bounding box center [480, 200] width 12 height 12
radio input "true"
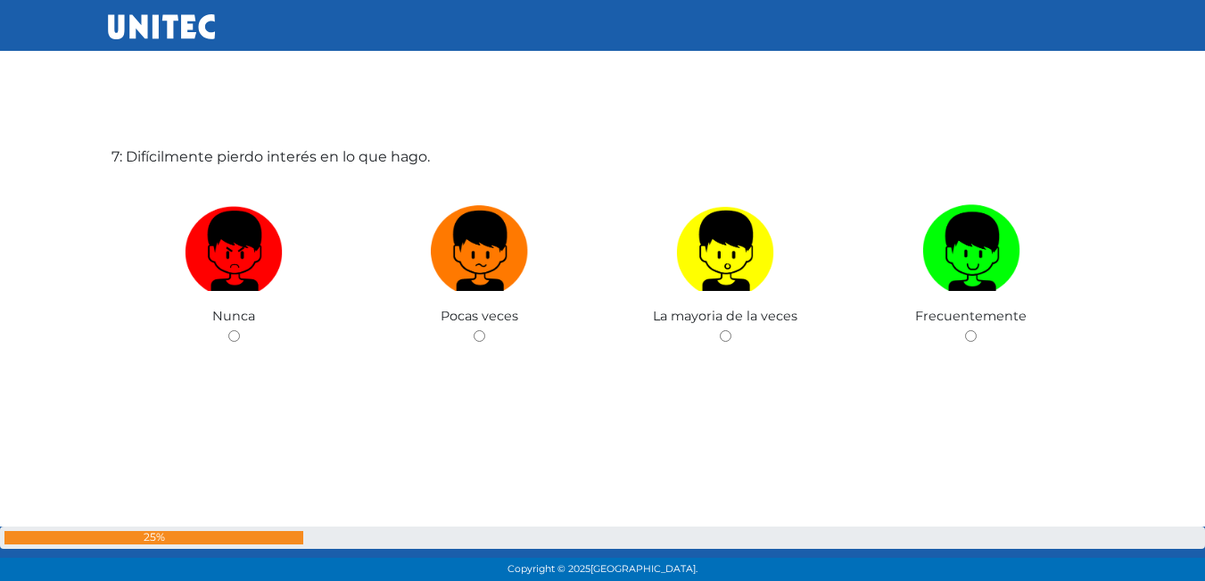
scroll to position [3572, 0]
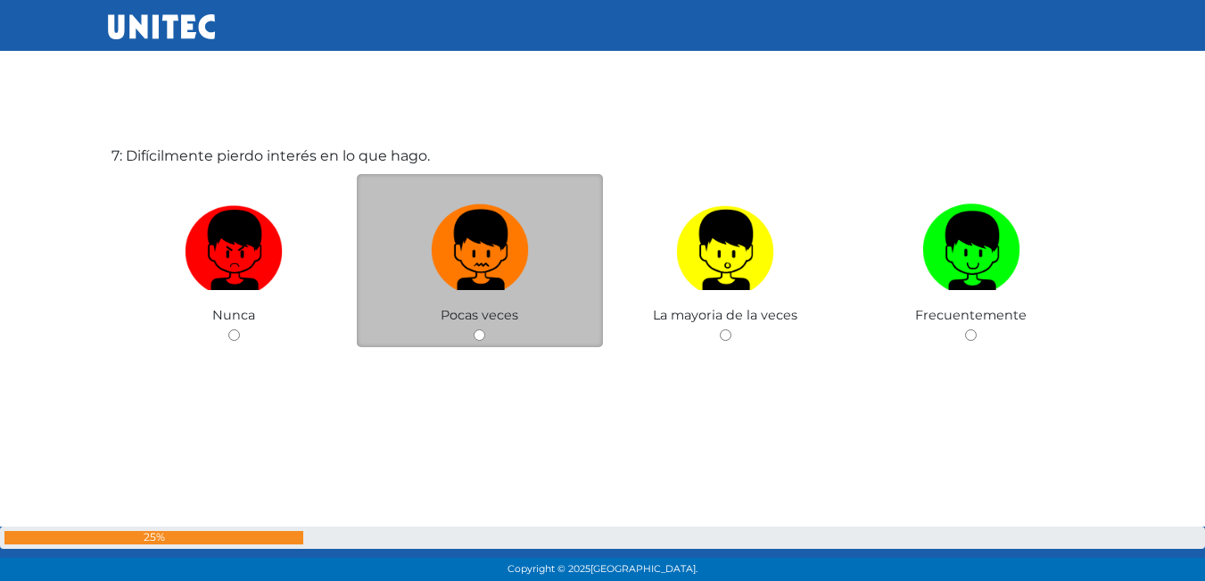
click at [518, 269] on img at bounding box center [480, 244] width 98 height 94
click at [485, 329] on input "radio" at bounding box center [480, 335] width 12 height 12
radio input "true"
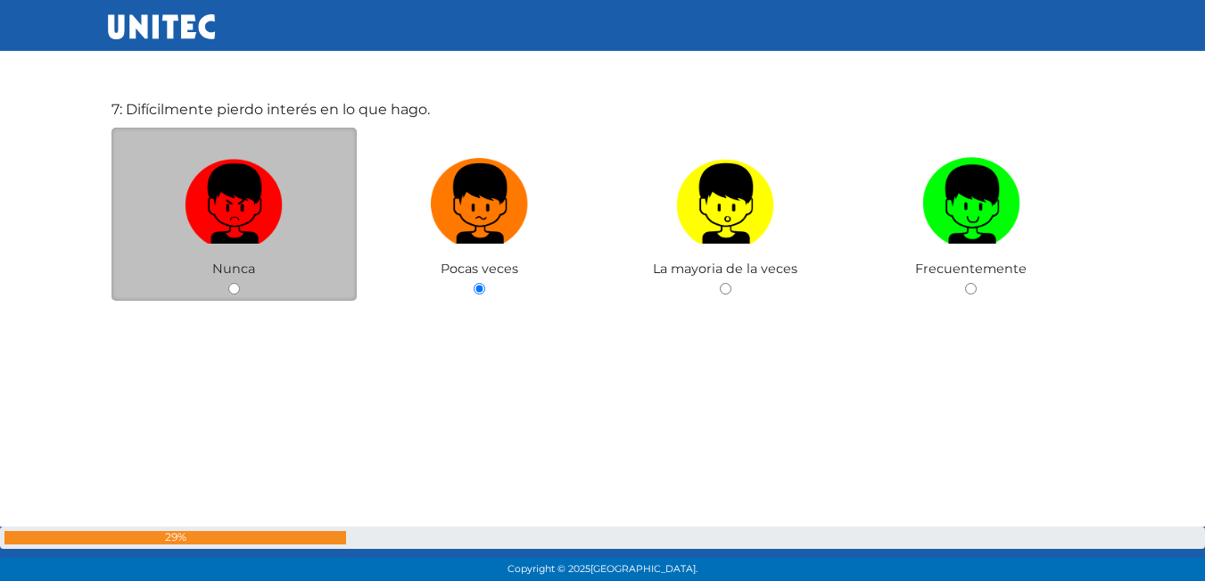
scroll to position [3618, 0]
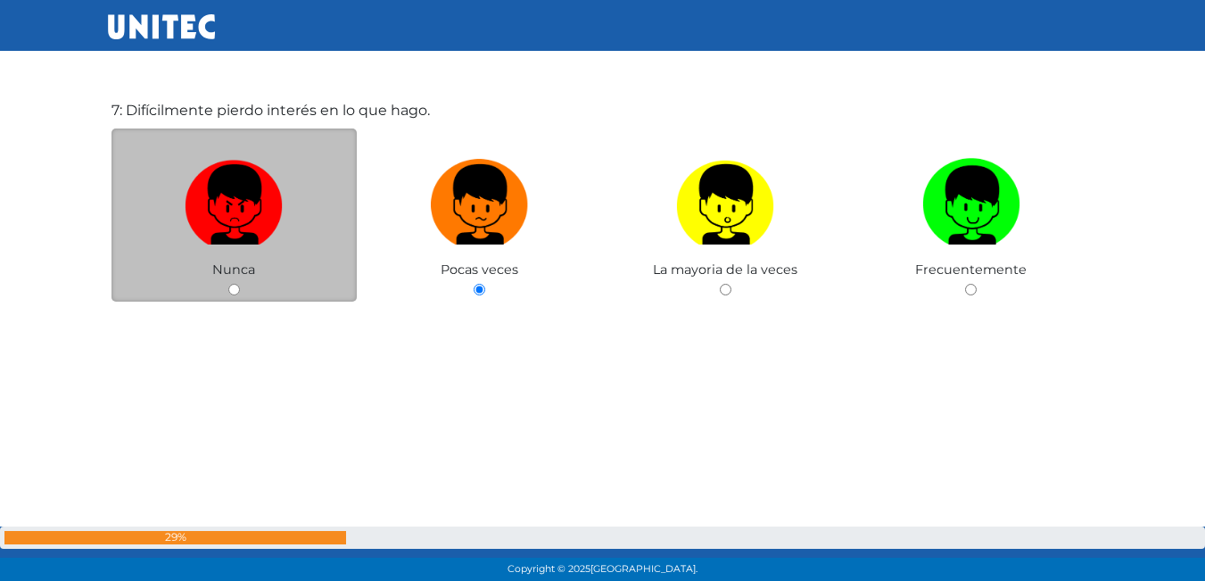
click at [284, 219] on label at bounding box center [234, 205] width 246 height 109
click at [240, 284] on input "radio" at bounding box center [234, 290] width 12 height 12
radio input "true"
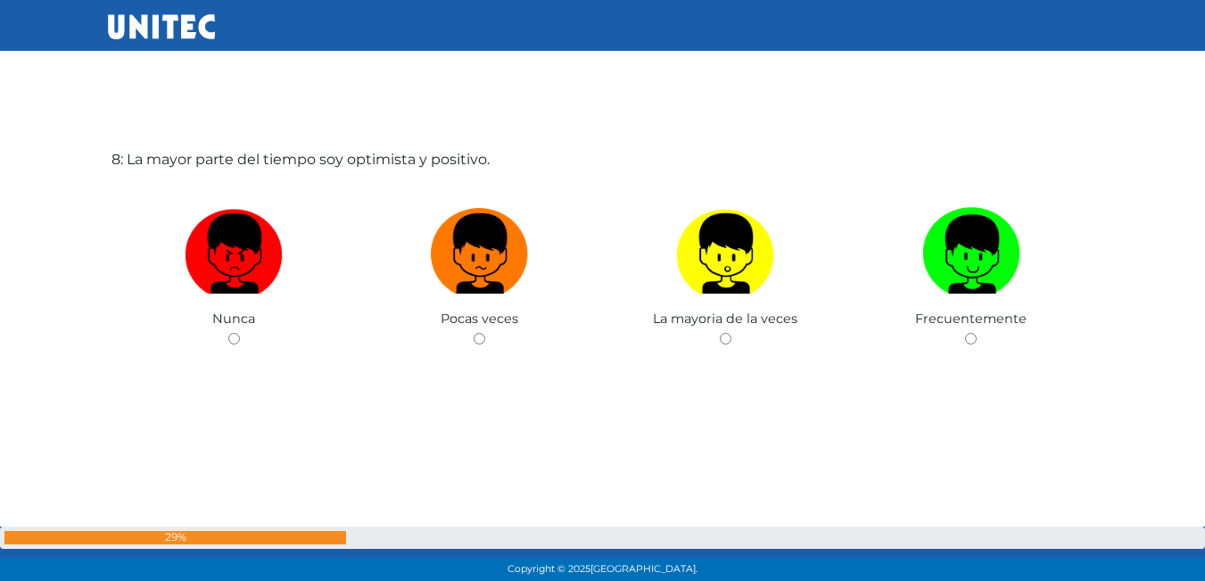
scroll to position [4153, 0]
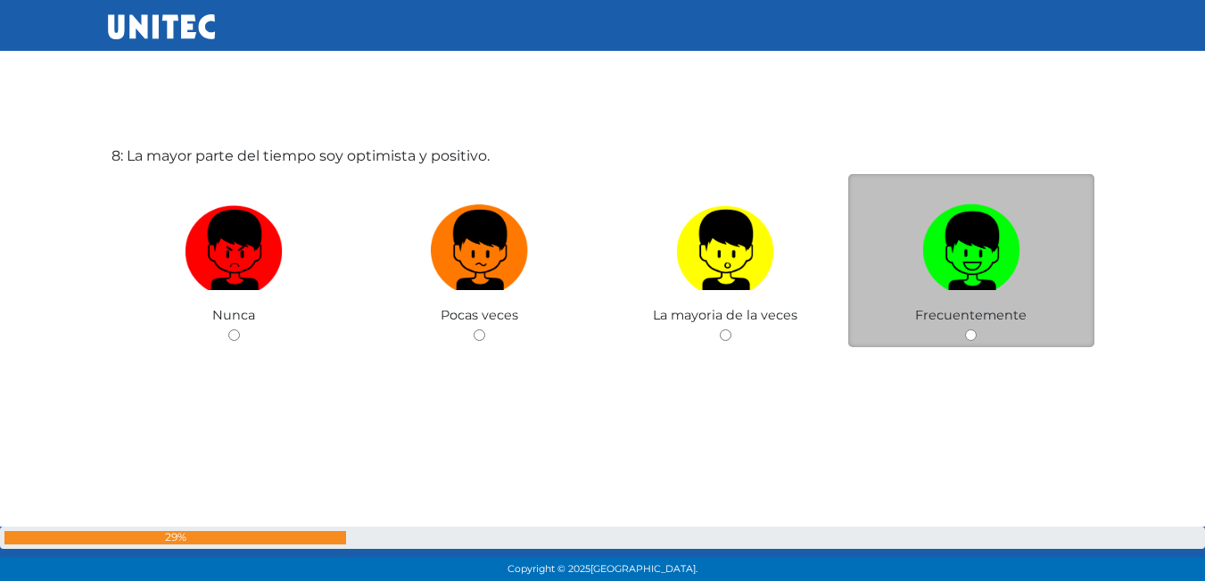
click at [977, 236] on img at bounding box center [971, 244] width 98 height 94
click at [976, 329] on input "radio" at bounding box center [971, 335] width 12 height 12
radio input "true"
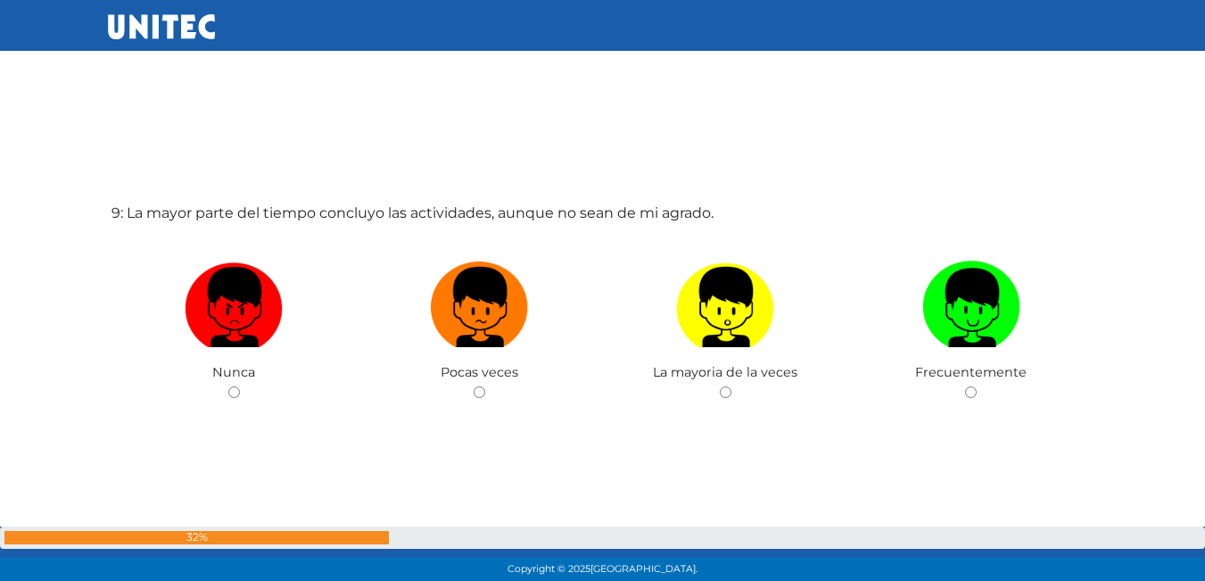
scroll to position [4674, 0]
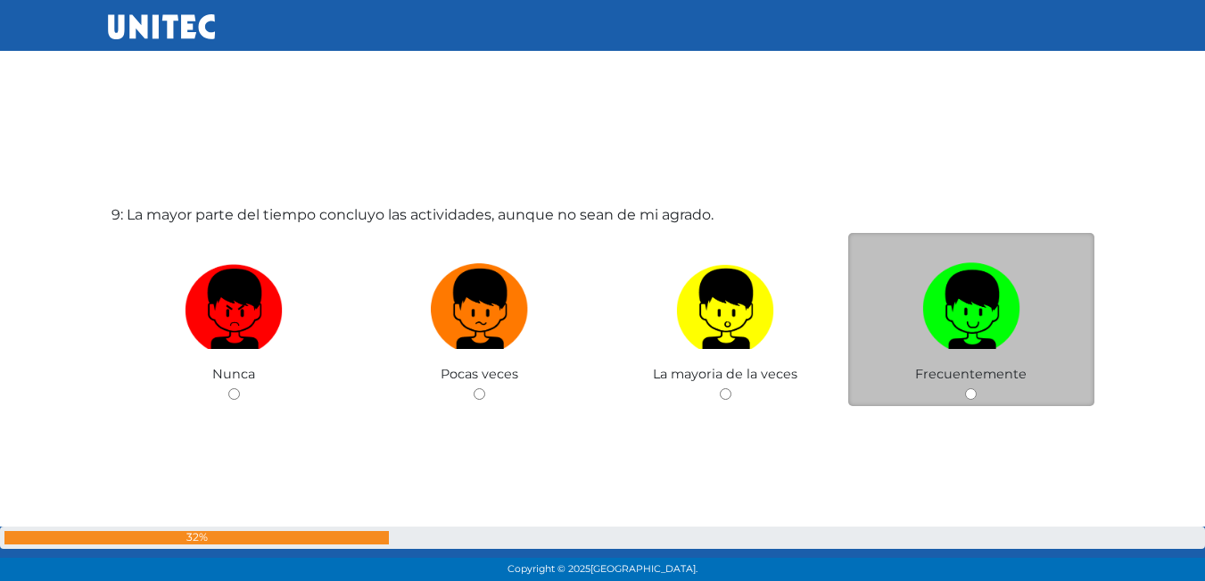
click at [926, 364] on div "Frecuentemente" at bounding box center [971, 320] width 246 height 174
click at [976, 335] on img at bounding box center [971, 303] width 98 height 94
click at [976, 388] on input "radio" at bounding box center [971, 394] width 12 height 12
radio input "true"
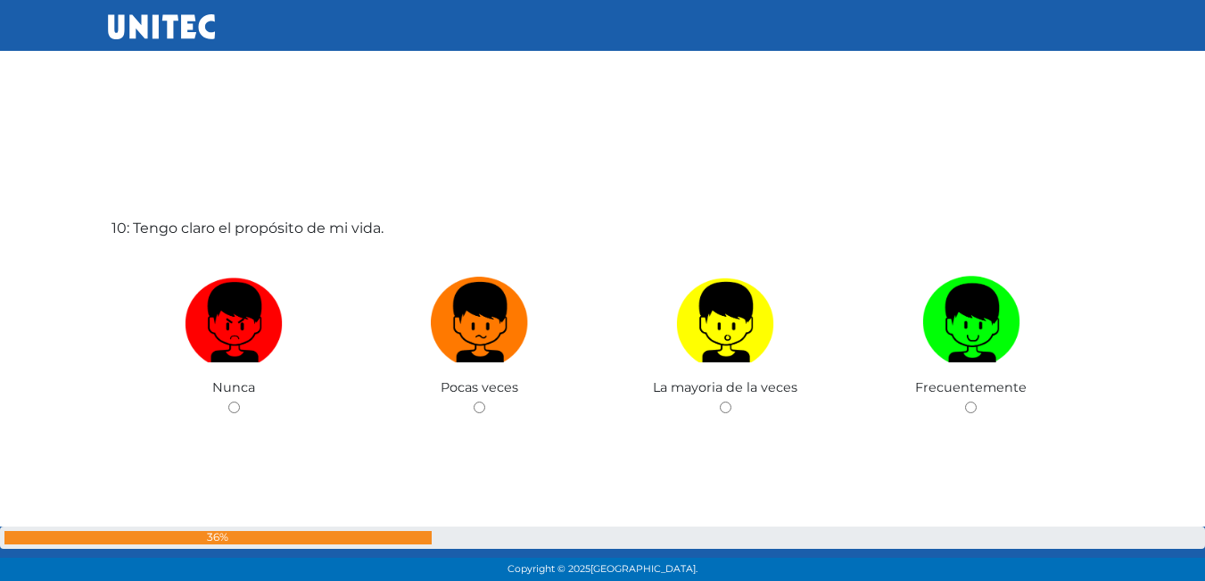
scroll to position [5314, 0]
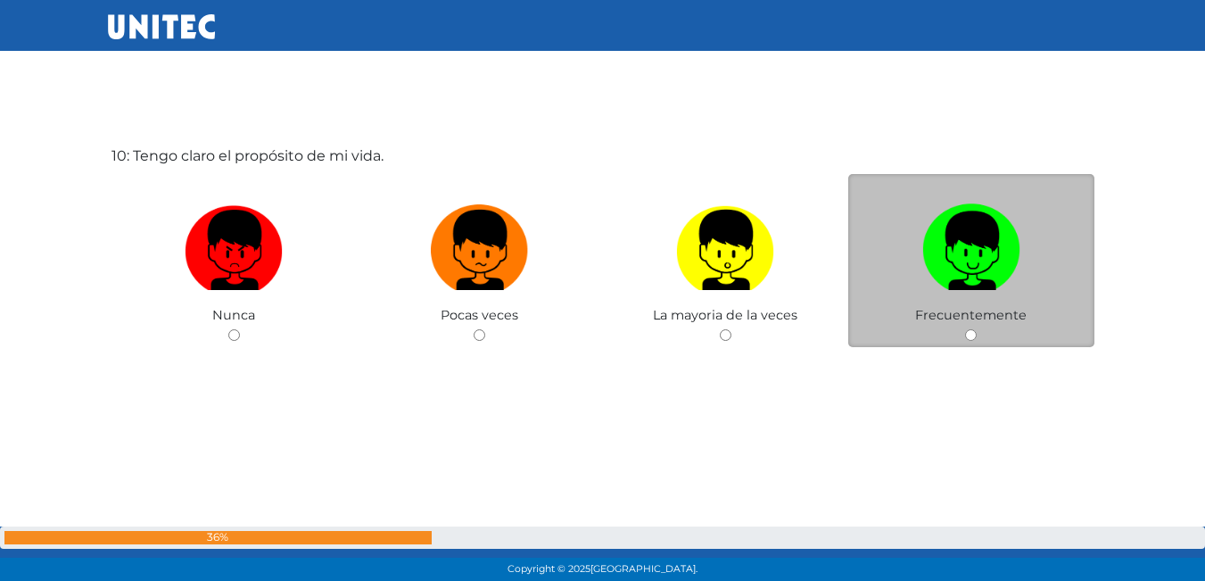
click at [850, 271] on label at bounding box center [971, 250] width 246 height 109
click at [965, 329] on input "radio" at bounding box center [971, 335] width 12 height 12
radio input "true"
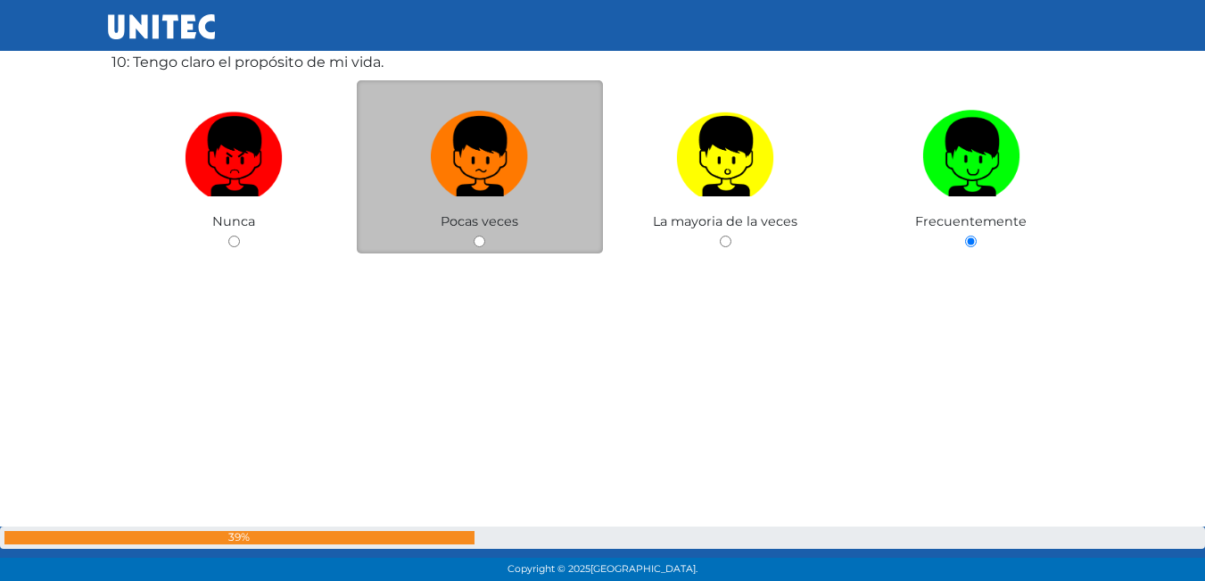
click at [486, 202] on label at bounding box center [480, 157] width 246 height 109
click at [485, 235] on input "radio" at bounding box center [480, 241] width 12 height 12
radio input "true"
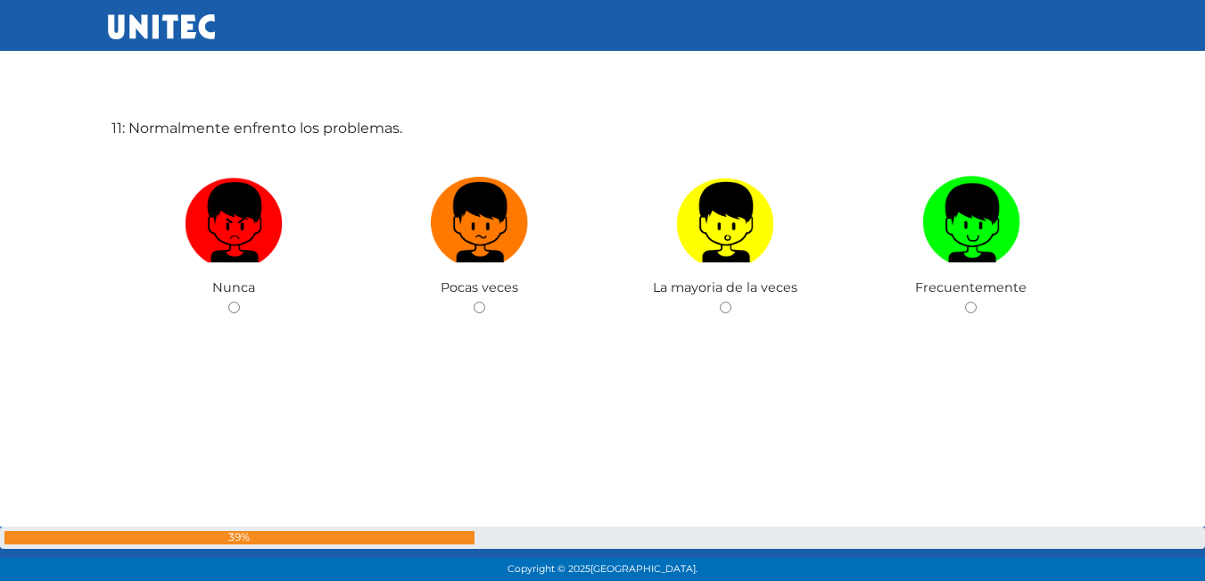
scroll to position [5950, 0]
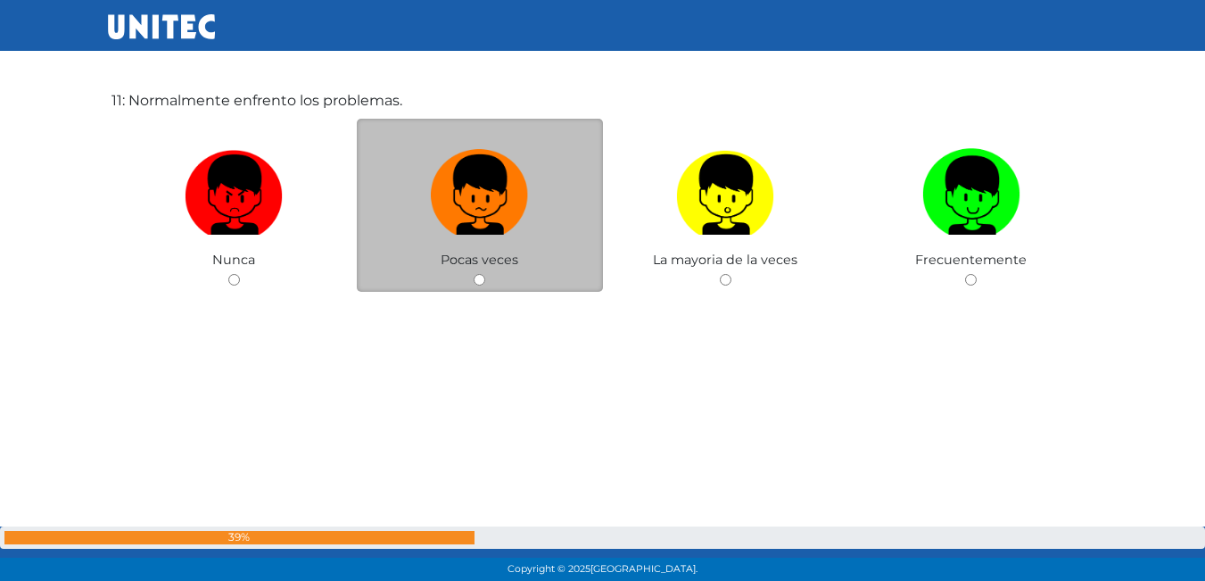
click at [526, 248] on label at bounding box center [480, 195] width 246 height 109
click at [485, 274] on input "radio" at bounding box center [480, 280] width 12 height 12
radio input "true"
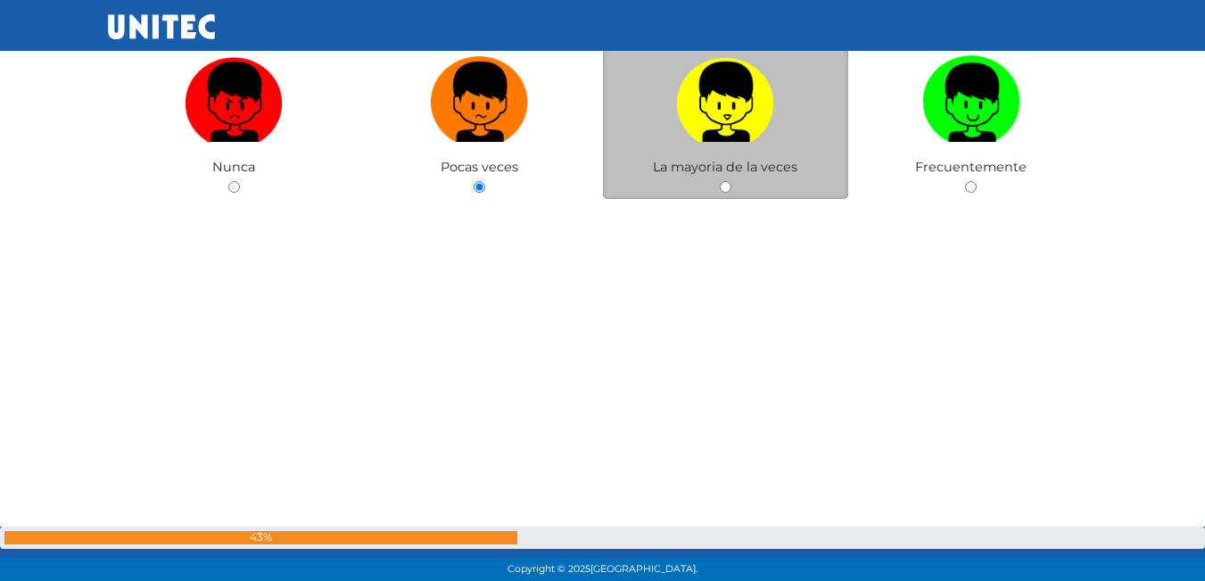
click at [737, 123] on img at bounding box center [725, 96] width 98 height 94
click at [731, 181] on input "radio" at bounding box center [726, 187] width 12 height 12
radio input "true"
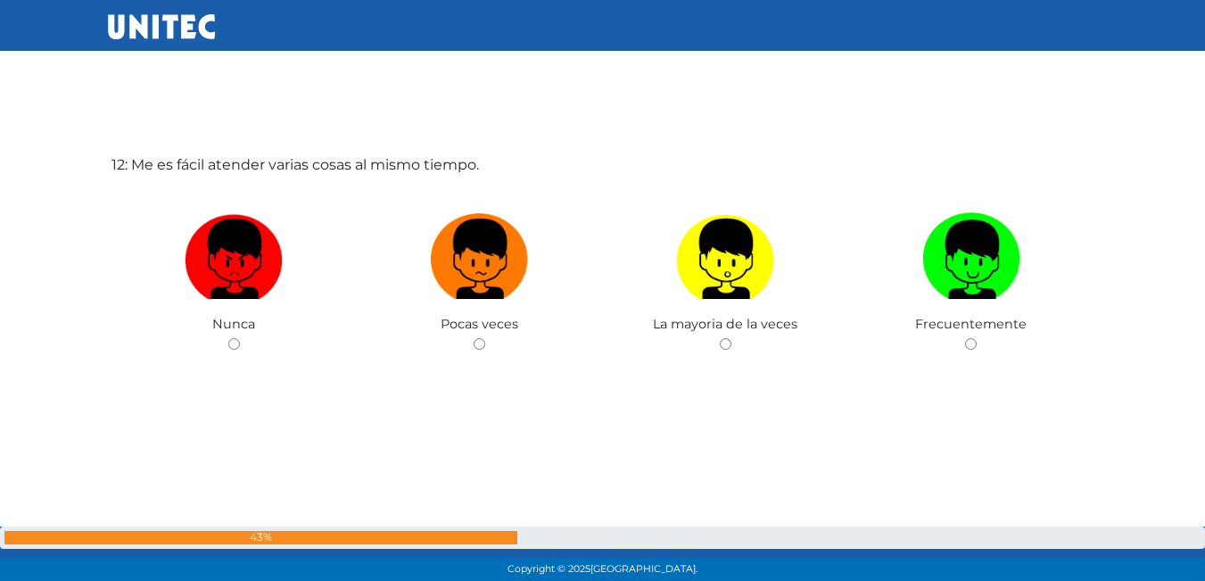
scroll to position [6497, 0]
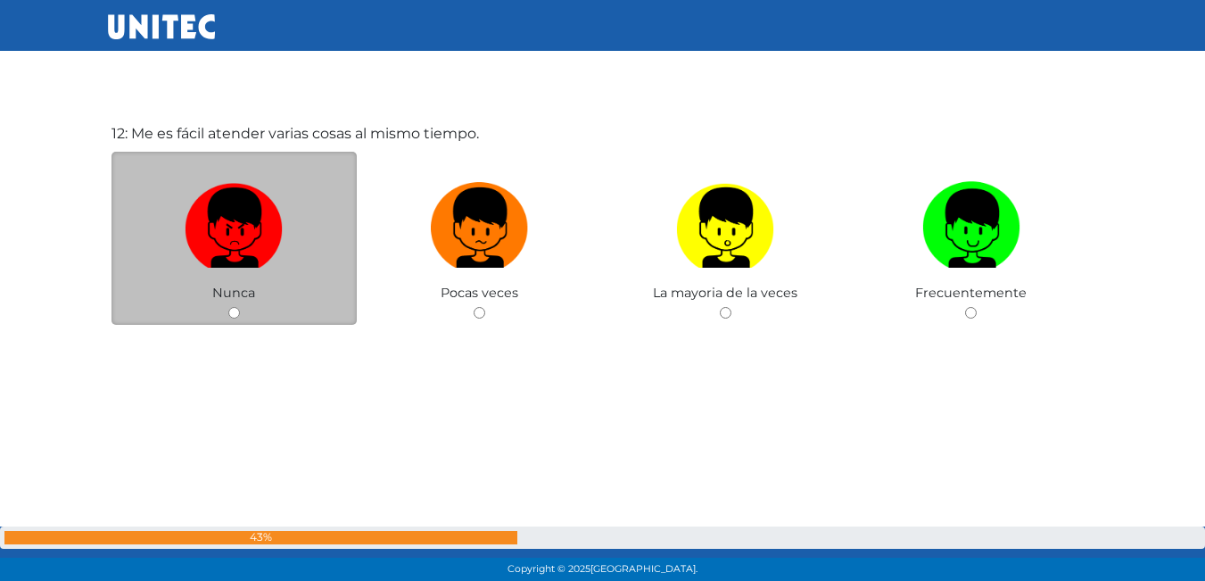
click at [294, 252] on label at bounding box center [234, 228] width 246 height 109
click at [240, 307] on input "radio" at bounding box center [234, 313] width 12 height 12
radio input "true"
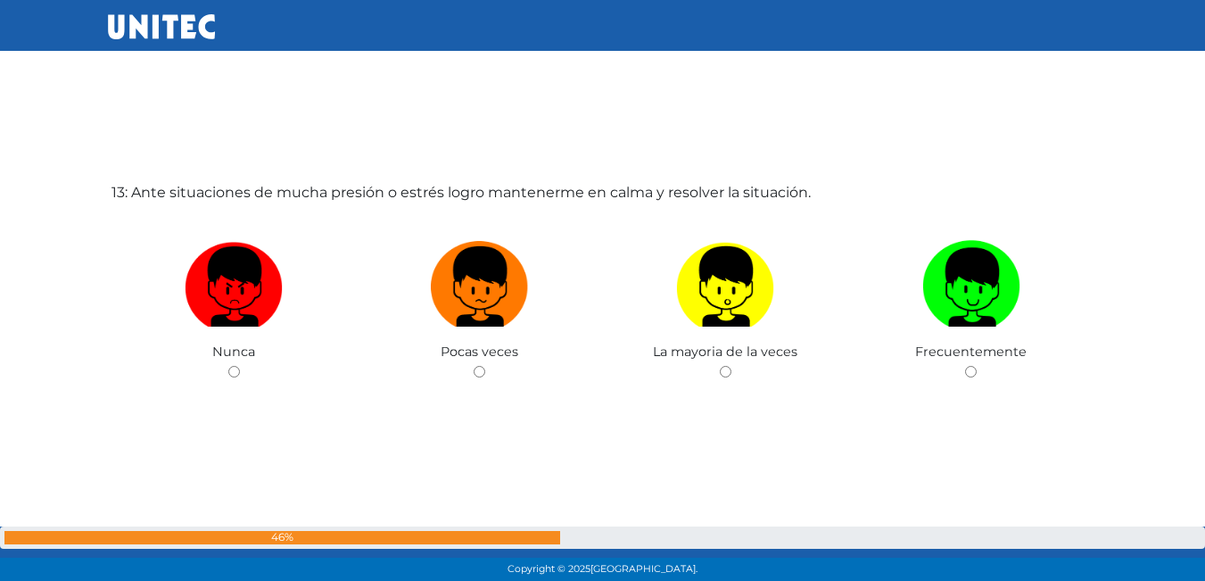
scroll to position [7017, 0]
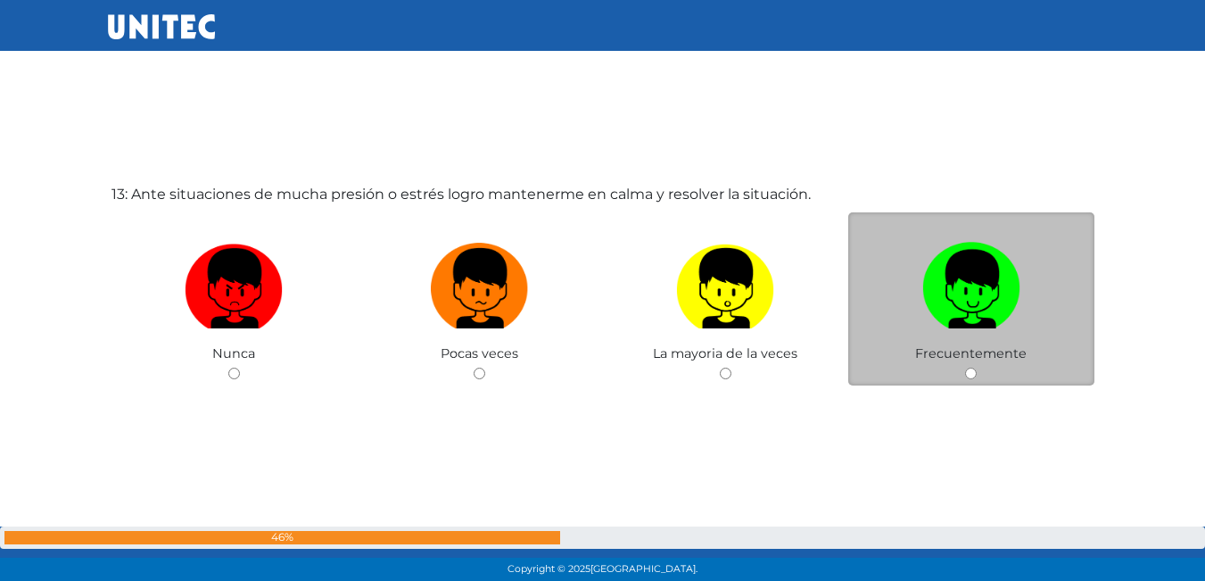
click at [1071, 316] on label at bounding box center [971, 289] width 246 height 109
click at [976, 367] on input "radio" at bounding box center [971, 373] width 12 height 12
radio input "true"
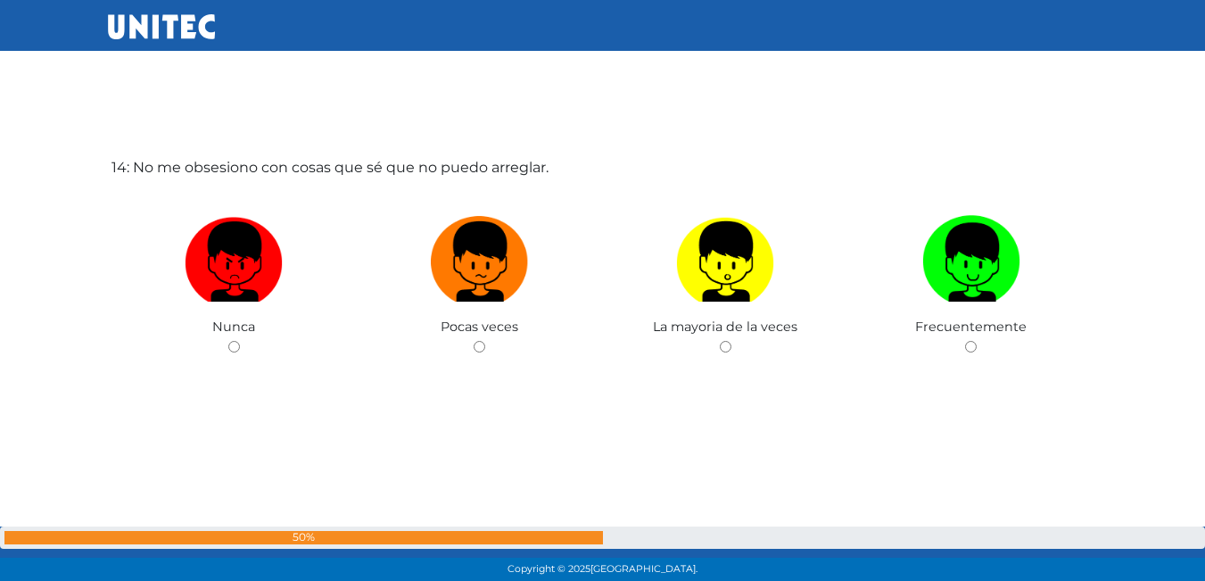
scroll to position [7636, 0]
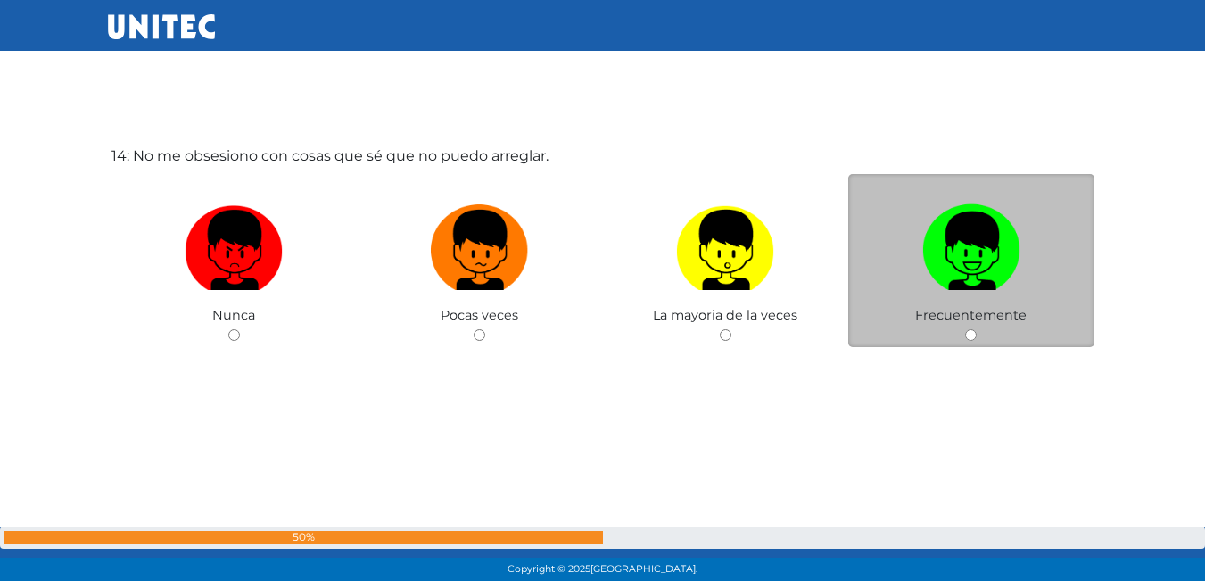
click at [938, 256] on img at bounding box center [971, 244] width 98 height 94
click at [965, 329] on input "radio" at bounding box center [971, 335] width 12 height 12
radio input "true"
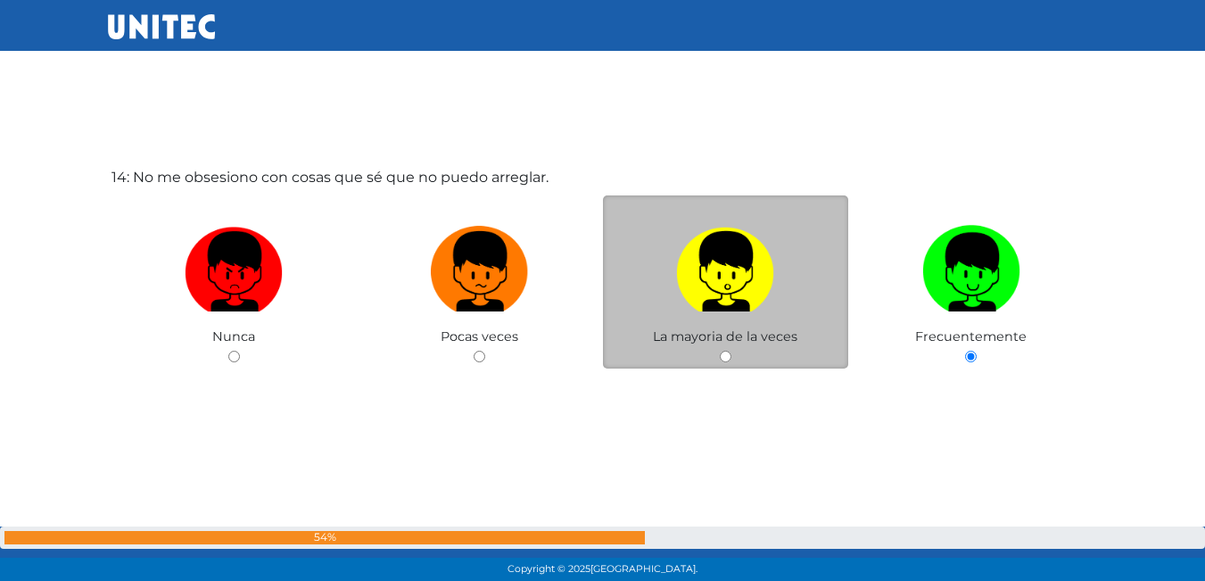
scroll to position [7613, 0]
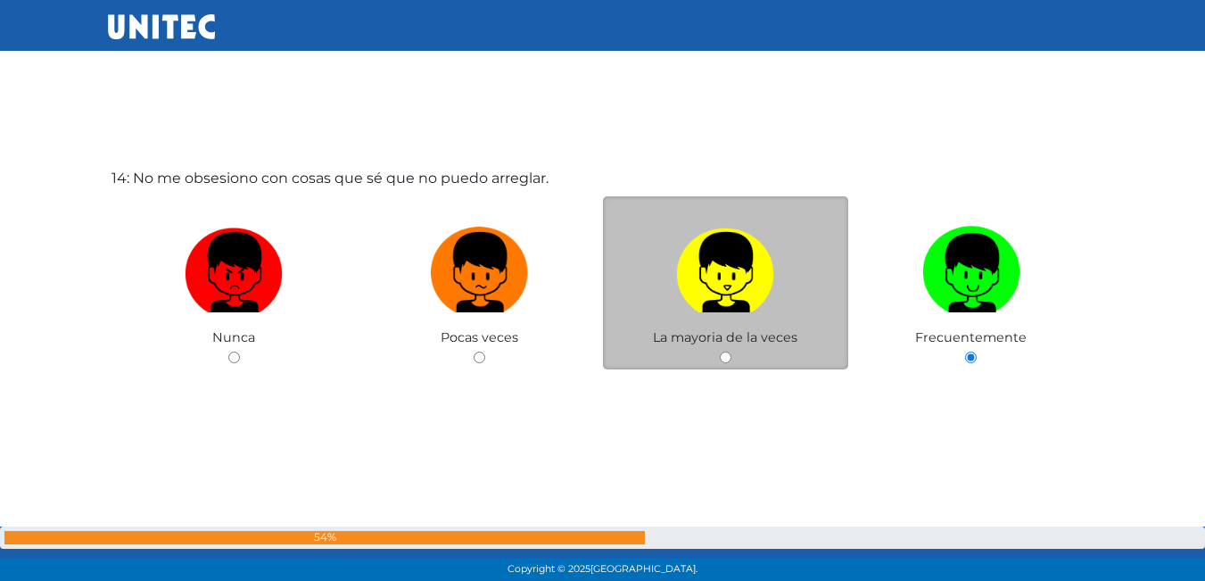
click at [749, 311] on img at bounding box center [725, 266] width 98 height 94
click at [731, 351] on input "radio" at bounding box center [726, 357] width 12 height 12
radio input "true"
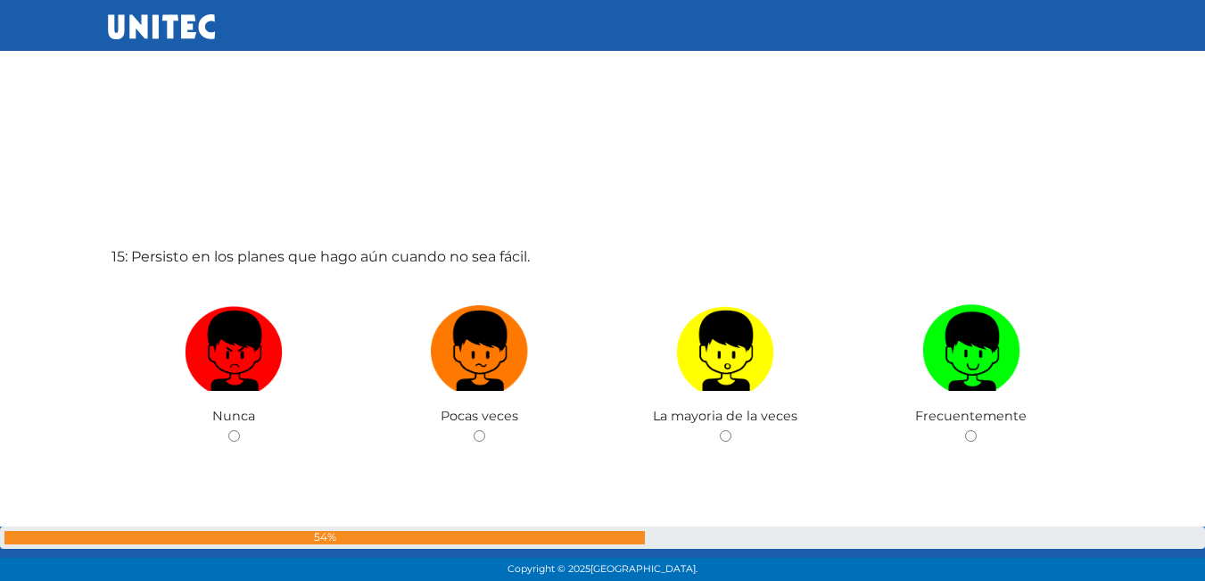
scroll to position [8149, 0]
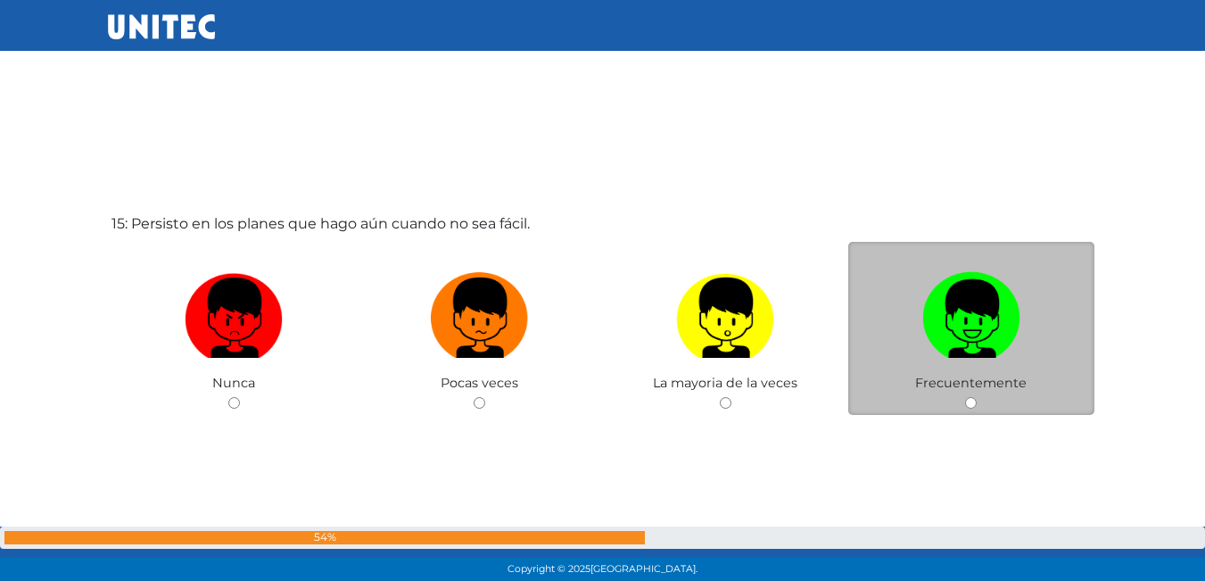
click at [1011, 358] on img at bounding box center [971, 312] width 98 height 94
click at [976, 397] on input "radio" at bounding box center [971, 403] width 12 height 12
radio input "true"
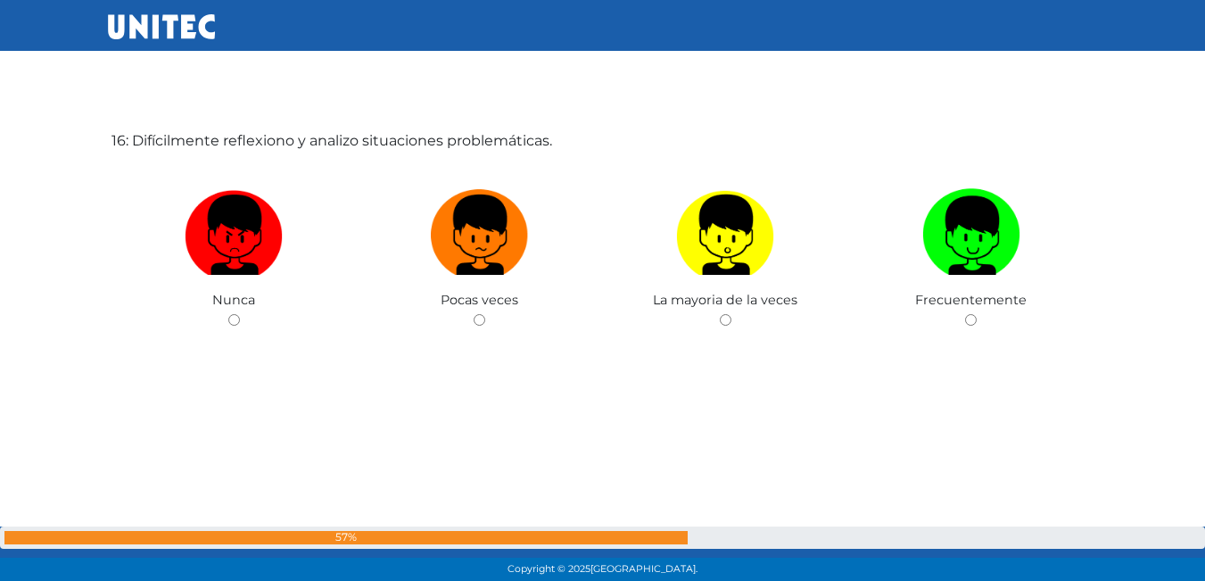
scroll to position [8839, 0]
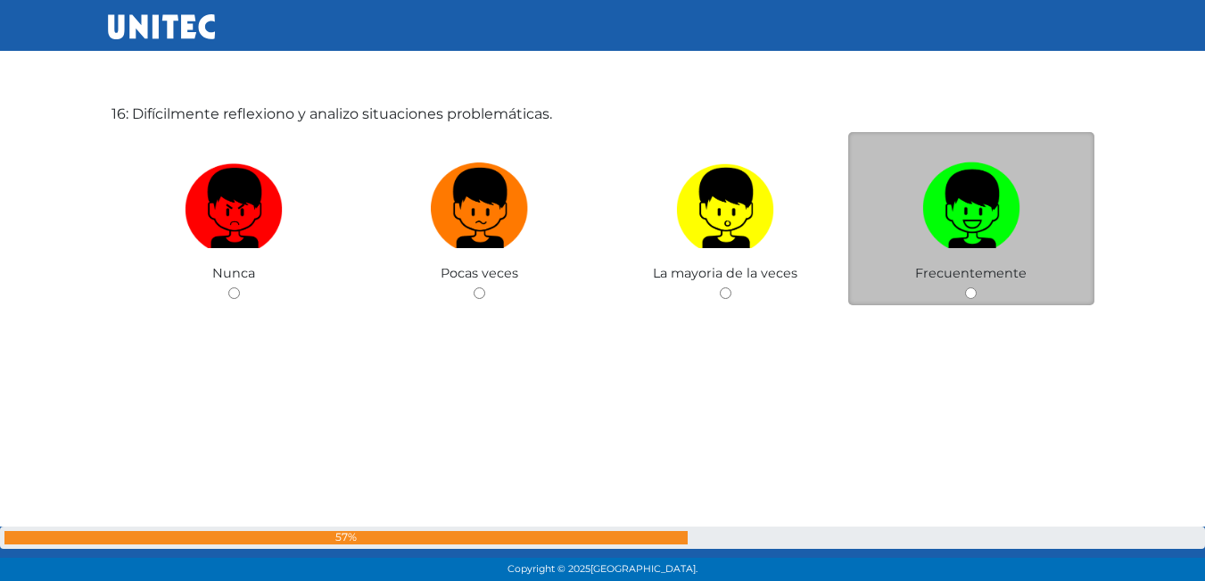
click at [1001, 242] on img at bounding box center [971, 202] width 98 height 94
click at [976, 287] on input "radio" at bounding box center [971, 293] width 12 height 12
radio input "true"
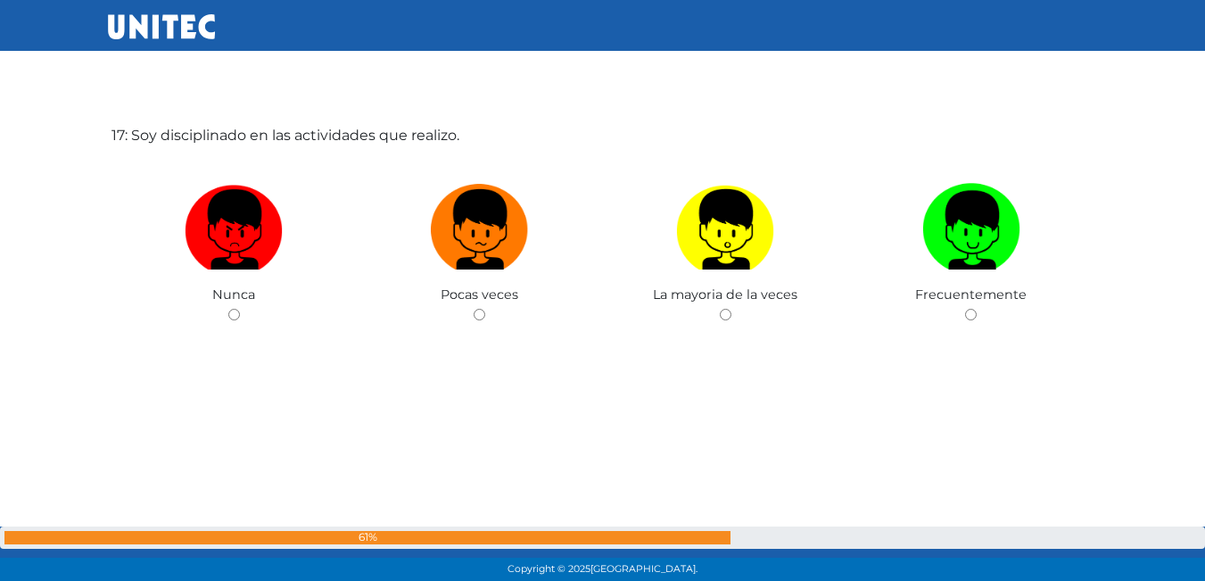
scroll to position [9430, 0]
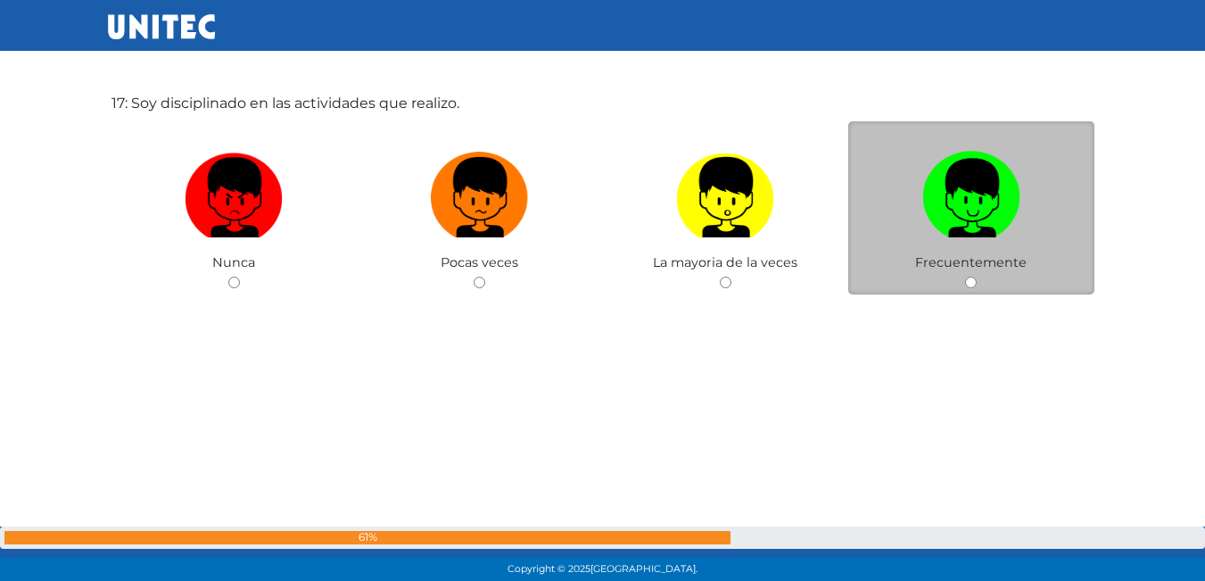
click at [967, 250] on label at bounding box center [971, 198] width 246 height 109
click at [967, 276] on input "radio" at bounding box center [971, 282] width 12 height 12
radio input "true"
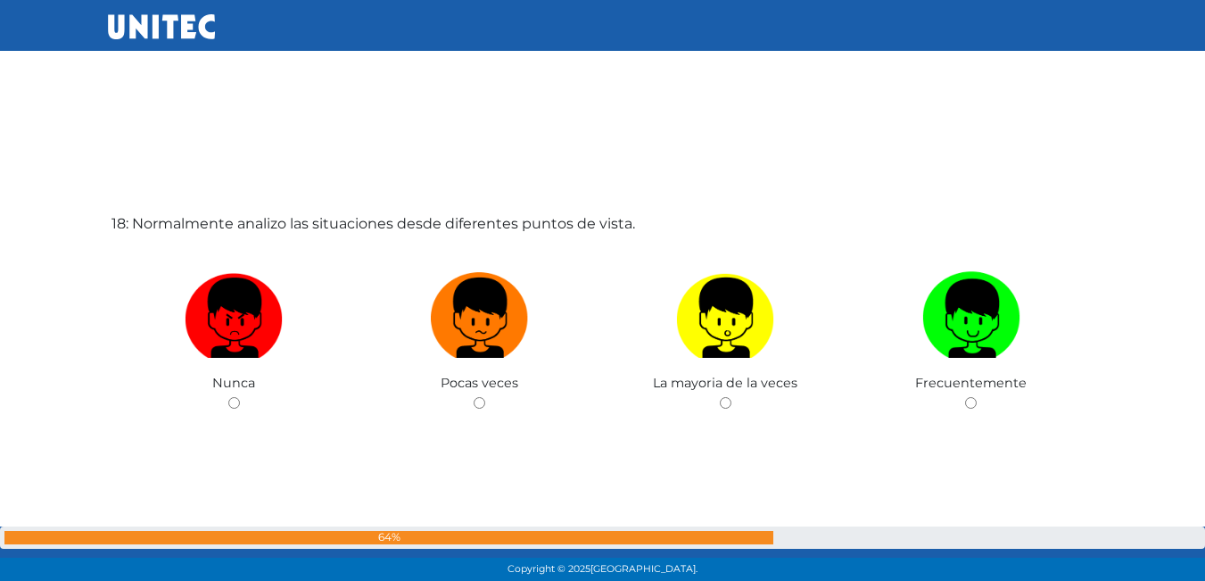
scroll to position [9959, 0]
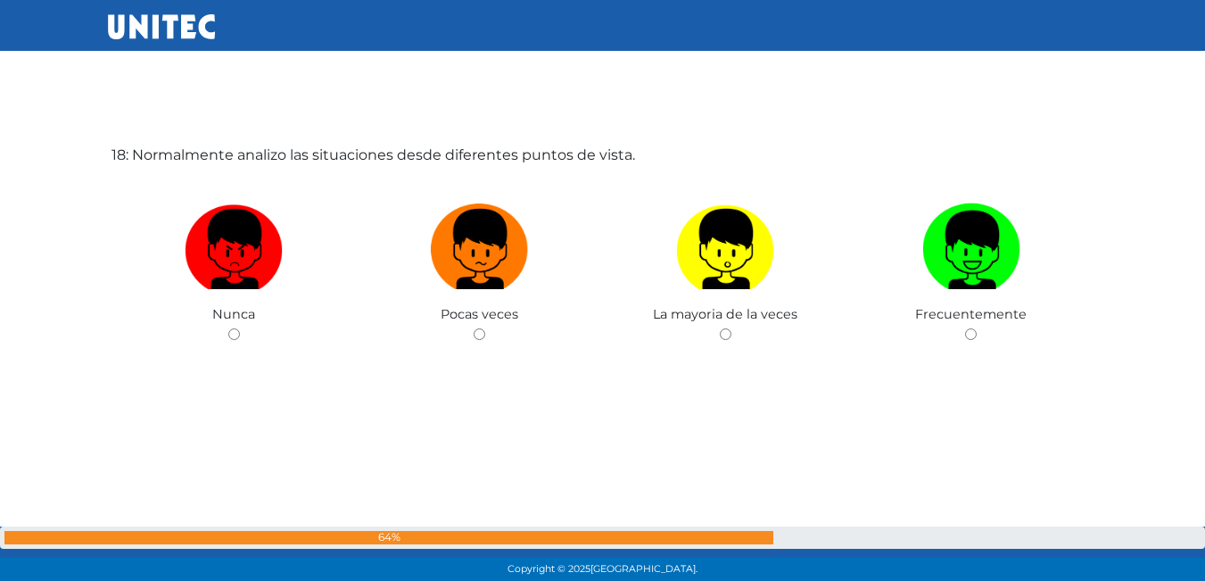
click at [967, 250] on img at bounding box center [971, 243] width 98 height 94
click at [967, 328] on input "radio" at bounding box center [971, 334] width 12 height 12
radio input "true"
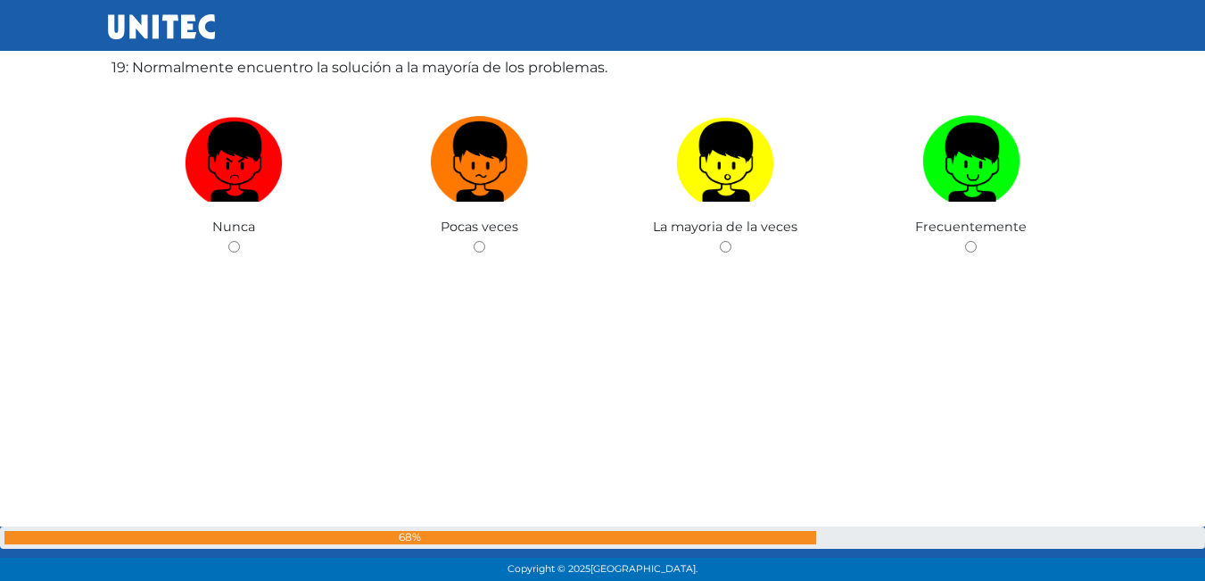
scroll to position [10537, 0]
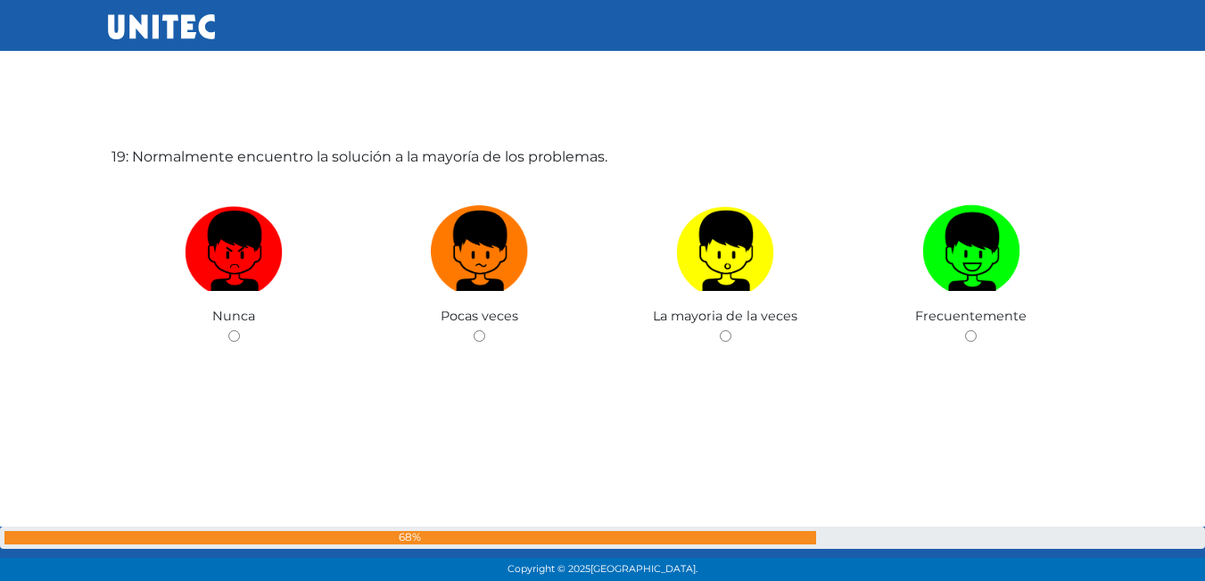
click at [967, 250] on img at bounding box center [971, 245] width 98 height 94
click at [967, 330] on input "radio" at bounding box center [971, 336] width 12 height 12
radio input "true"
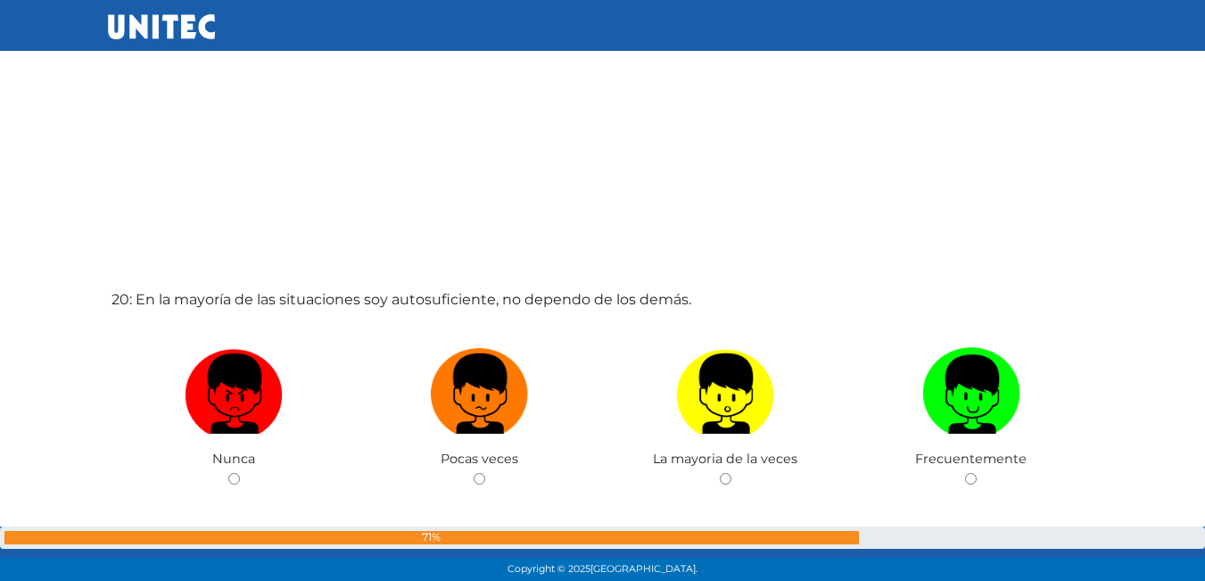
scroll to position [11164, 0]
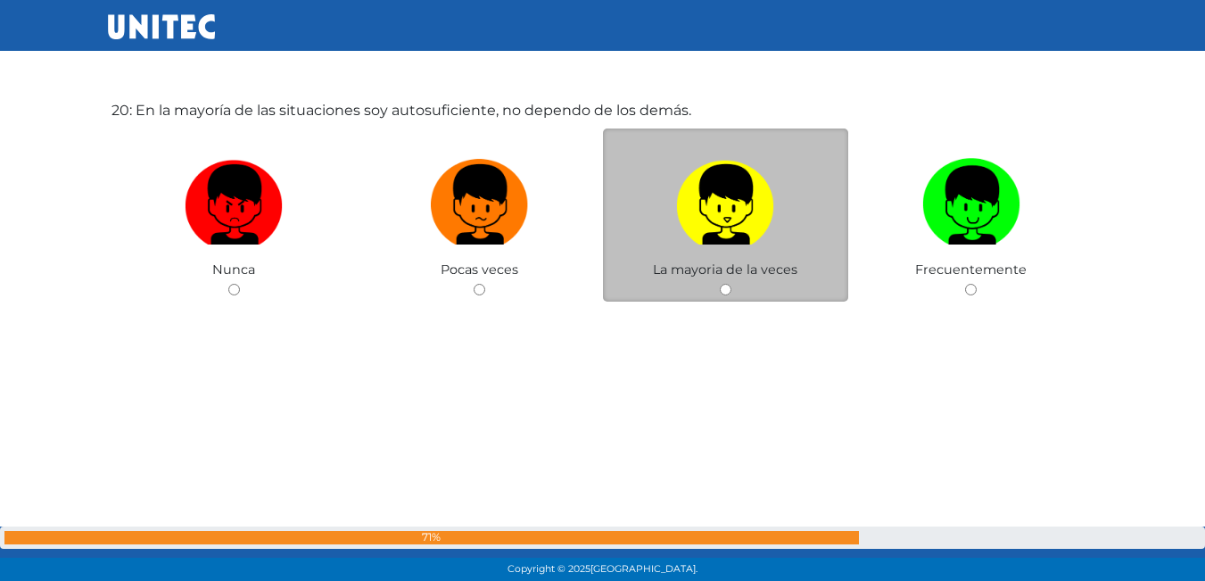
click at [744, 227] on img at bounding box center [725, 199] width 98 height 94
click at [731, 284] on input "radio" at bounding box center [726, 290] width 12 height 12
radio input "true"
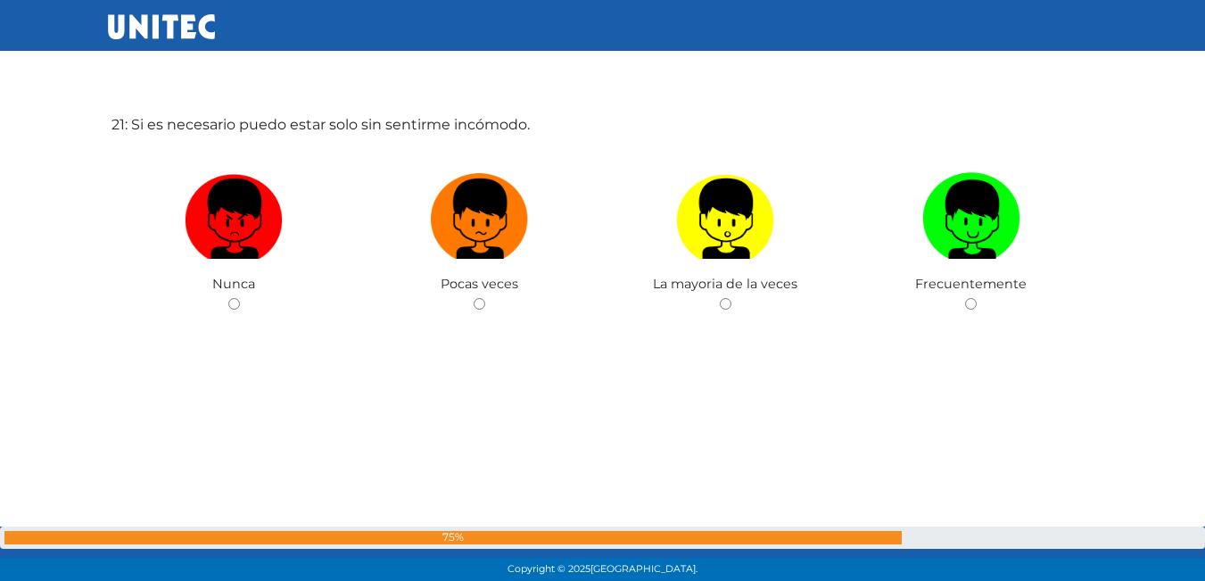
scroll to position [11750, 0]
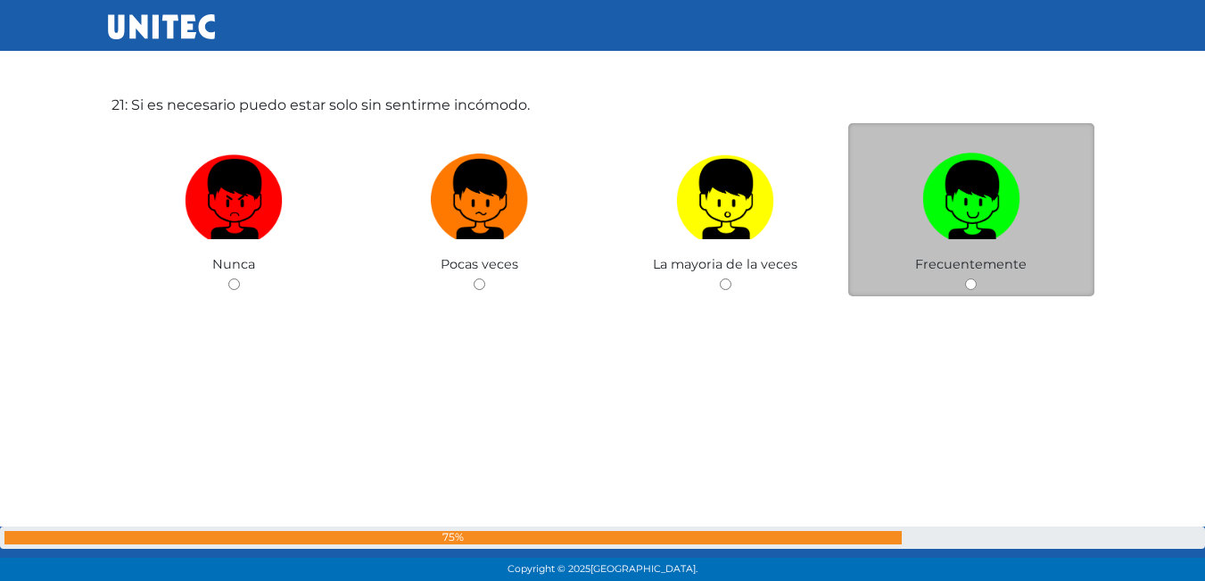
click at [948, 263] on span "Frecuentemente" at bounding box center [970, 264] width 111 height 16
click at [1017, 193] on img at bounding box center [971, 193] width 98 height 94
click at [976, 278] on input "radio" at bounding box center [971, 284] width 12 height 12
radio input "true"
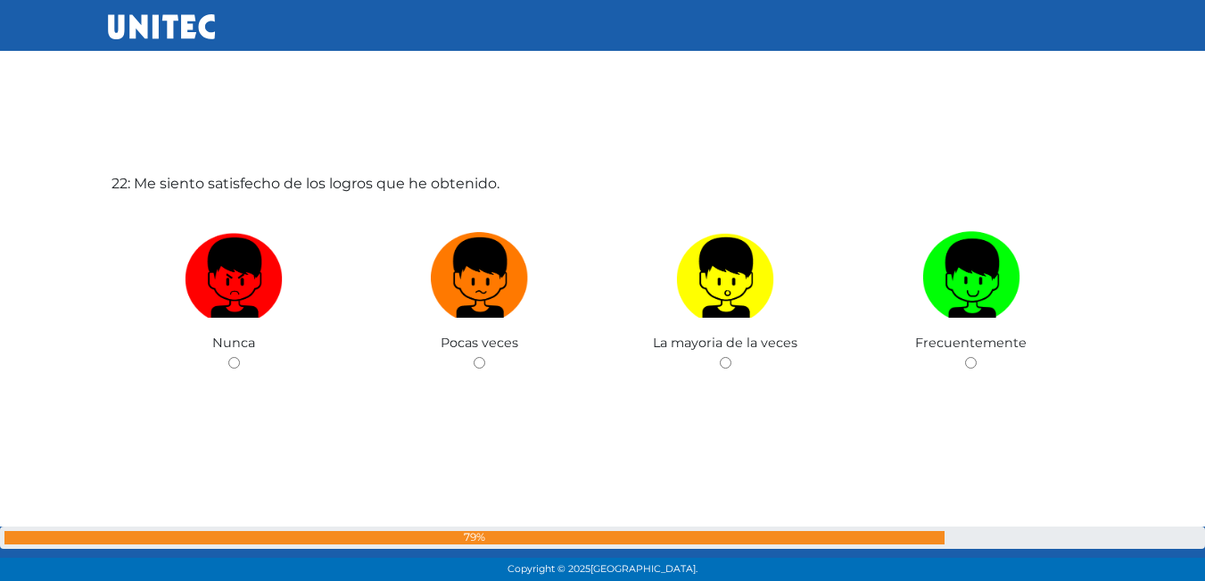
scroll to position [12280, 0]
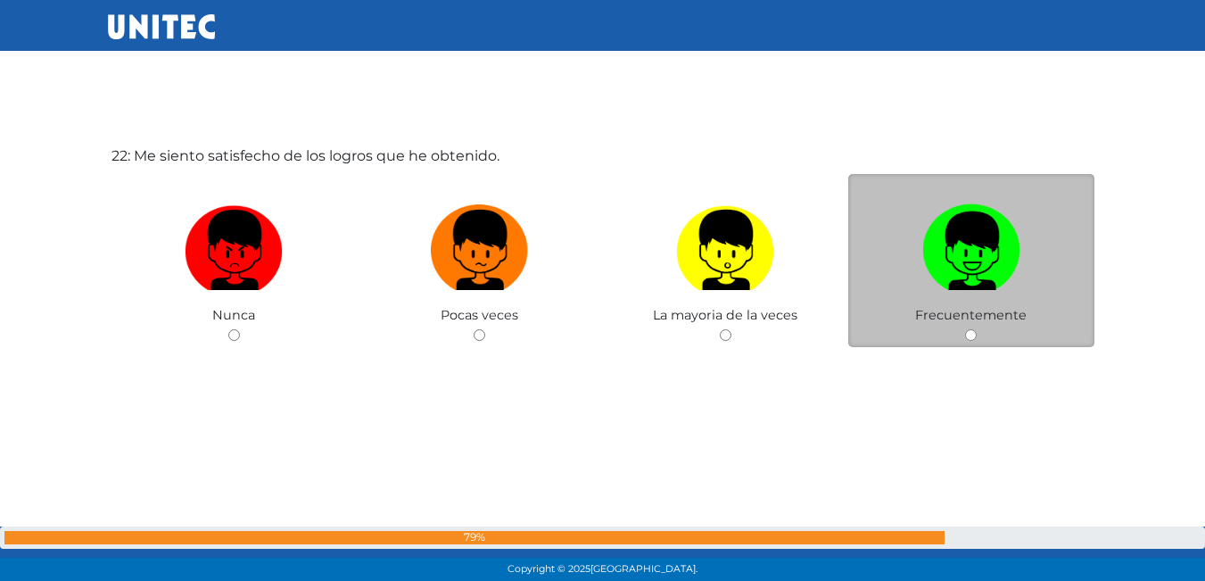
click at [1002, 217] on img at bounding box center [971, 244] width 98 height 94
click at [976, 329] on input "radio" at bounding box center [971, 335] width 12 height 12
radio input "true"
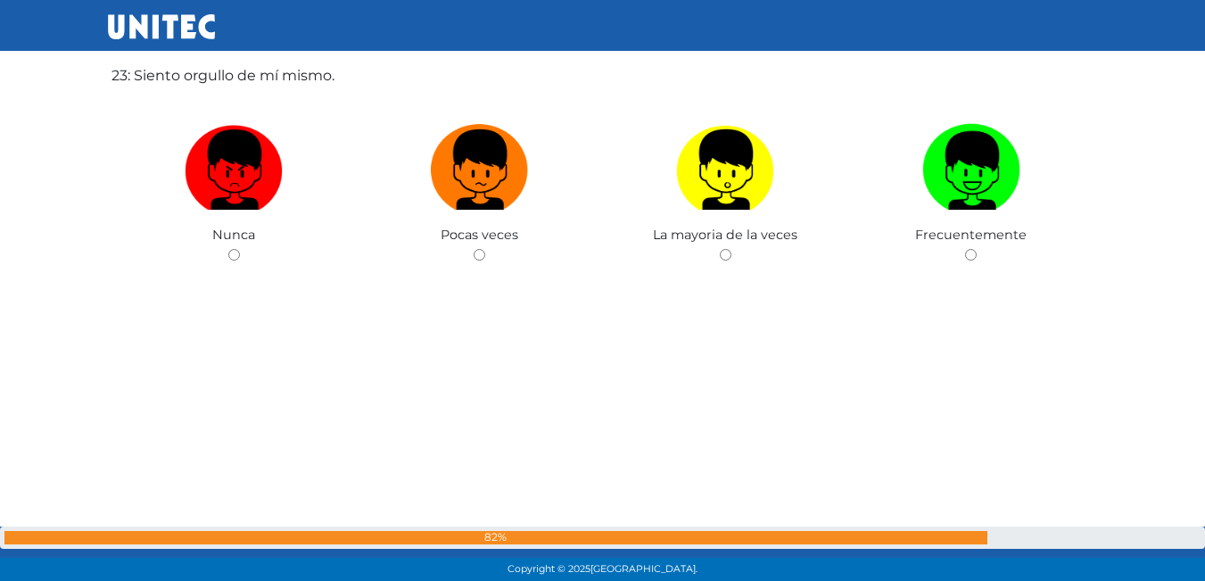
scroll to position [12976, 0]
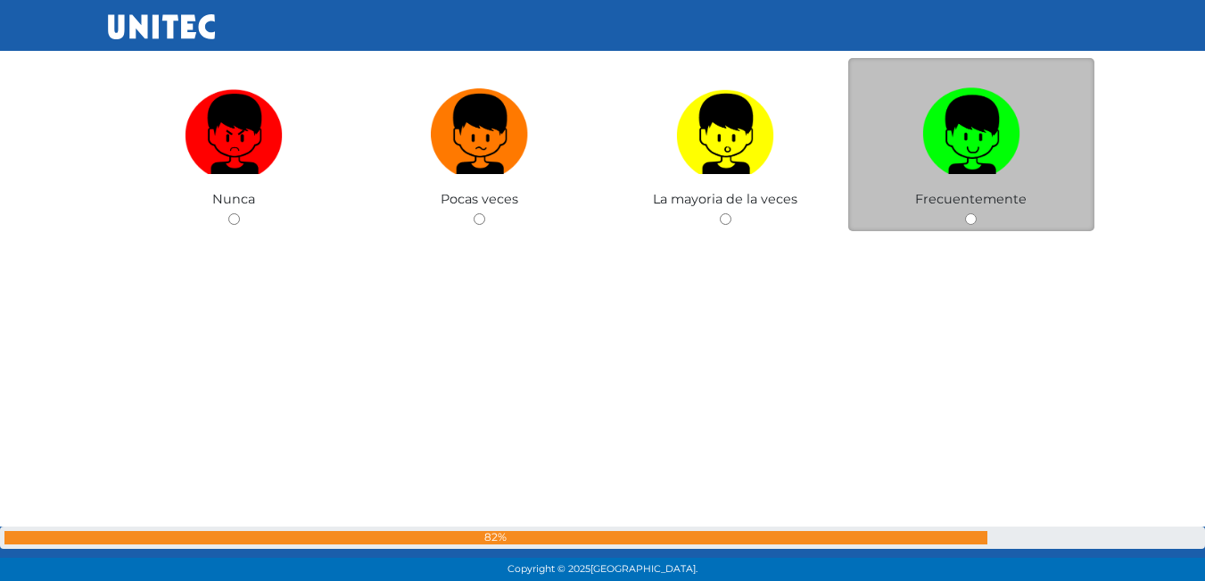
click at [932, 183] on label at bounding box center [971, 134] width 246 height 109
click at [965, 213] on input "radio" at bounding box center [971, 219] width 12 height 12
radio input "true"
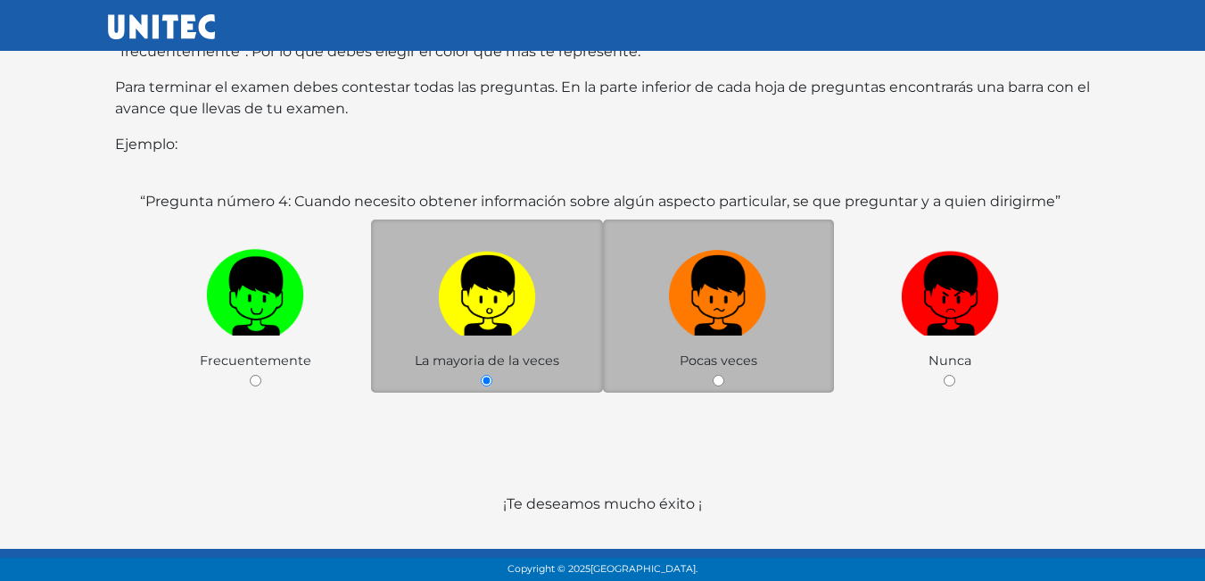
scroll to position [346, 0]
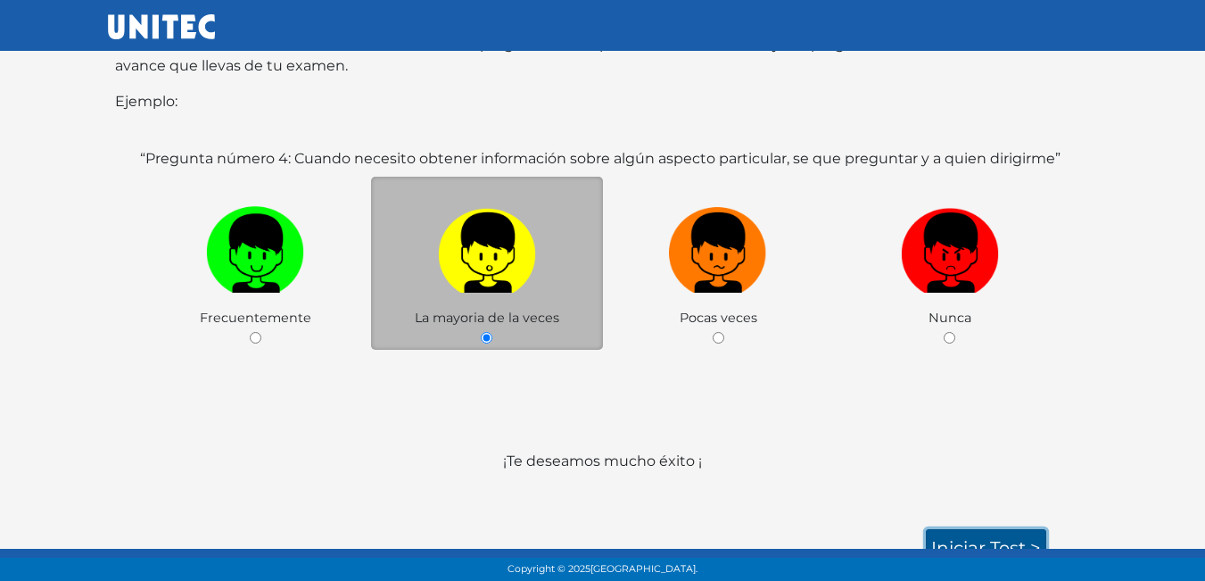
click at [984, 529] on link "Iniciar test >" at bounding box center [986, 547] width 120 height 37
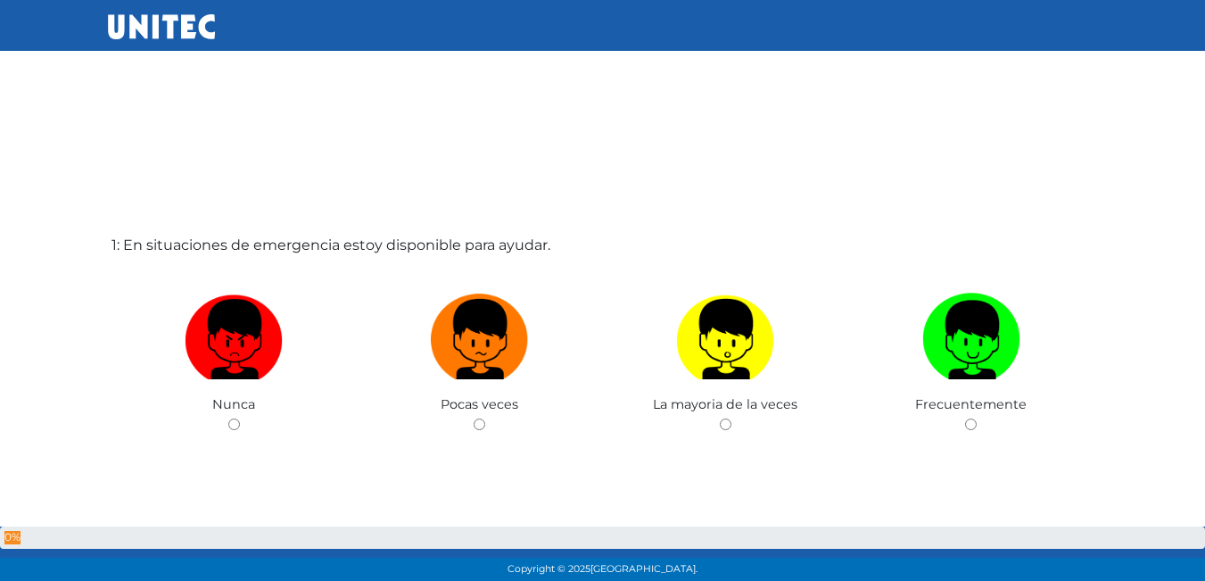
scroll to position [89, 0]
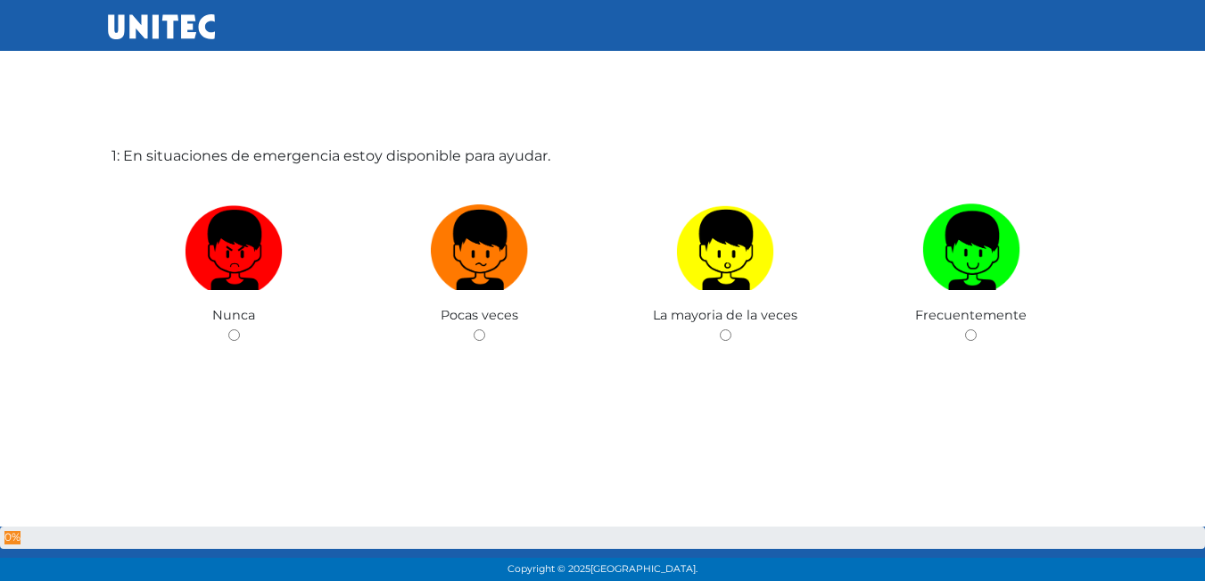
click at [875, 284] on label at bounding box center [971, 250] width 246 height 109
click at [965, 329] on input "radio" at bounding box center [971, 335] width 12 height 12
radio input "true"
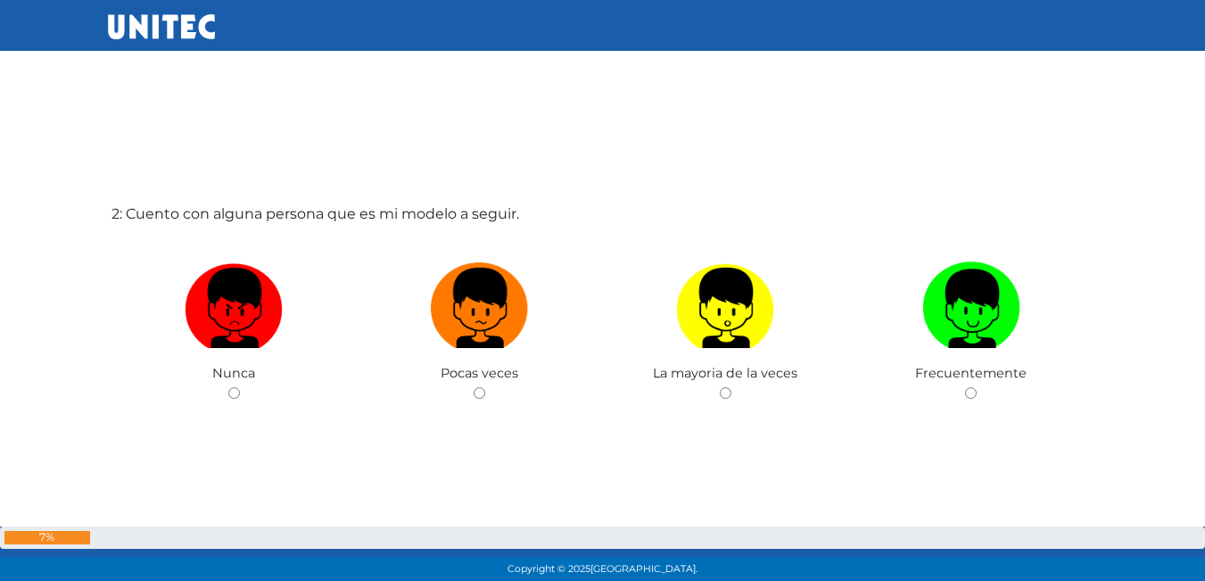
scroll to position [581, 0]
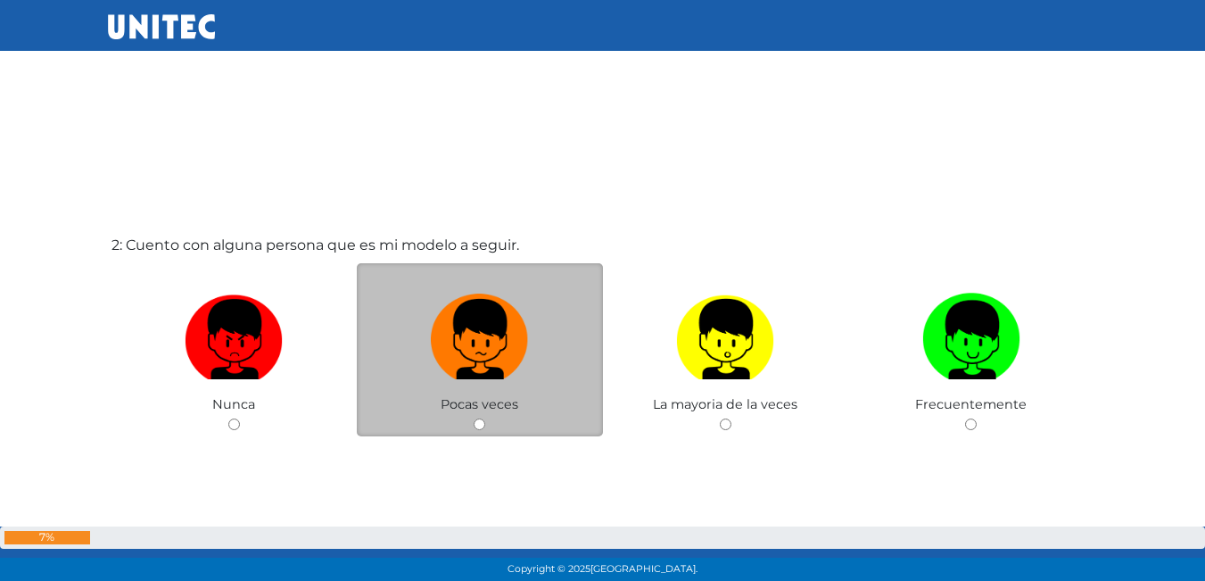
click at [413, 376] on label at bounding box center [480, 339] width 246 height 109
click at [474, 418] on input "radio" at bounding box center [480, 424] width 12 height 12
radio input "true"
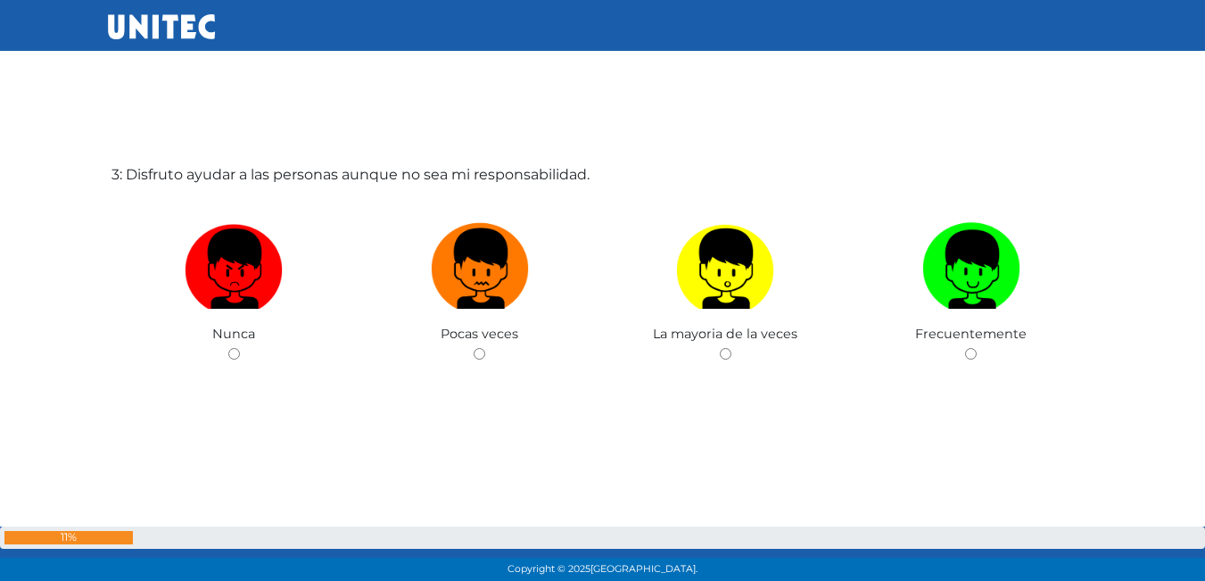
scroll to position [1263, 0]
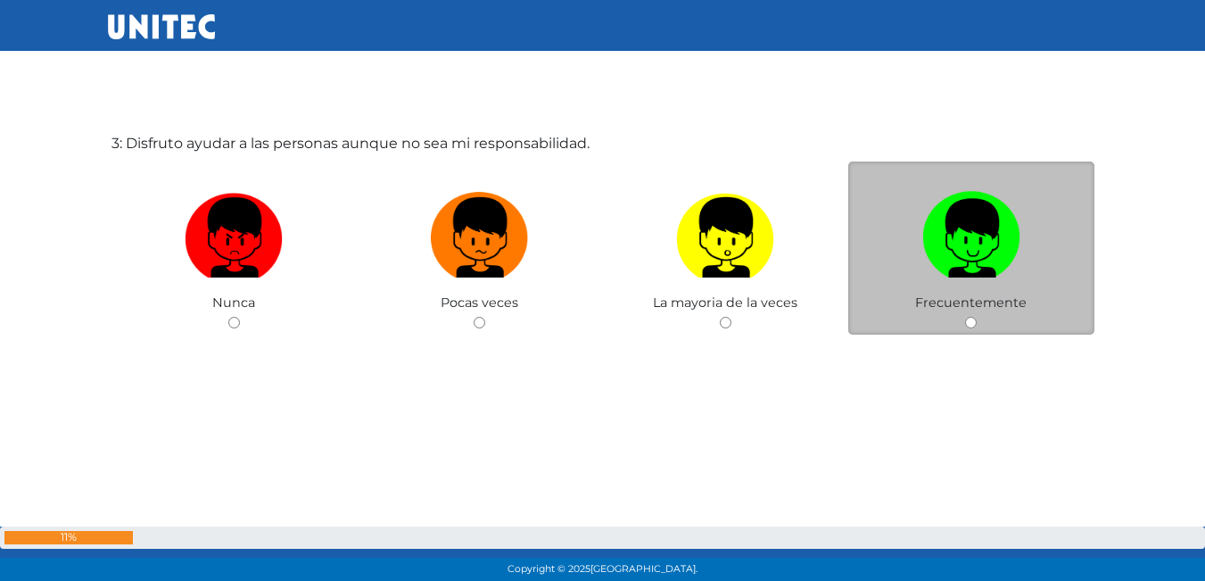
click at [916, 276] on label at bounding box center [971, 238] width 246 height 109
click at [965, 317] on input "radio" at bounding box center [971, 323] width 12 height 12
radio input "true"
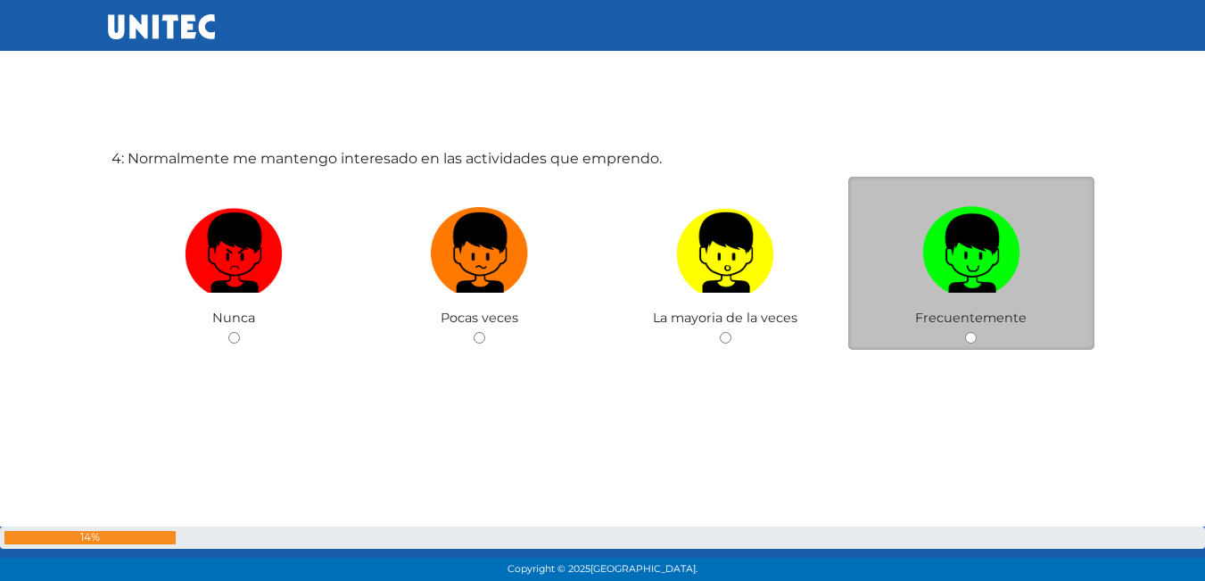
scroll to position [1831, 0]
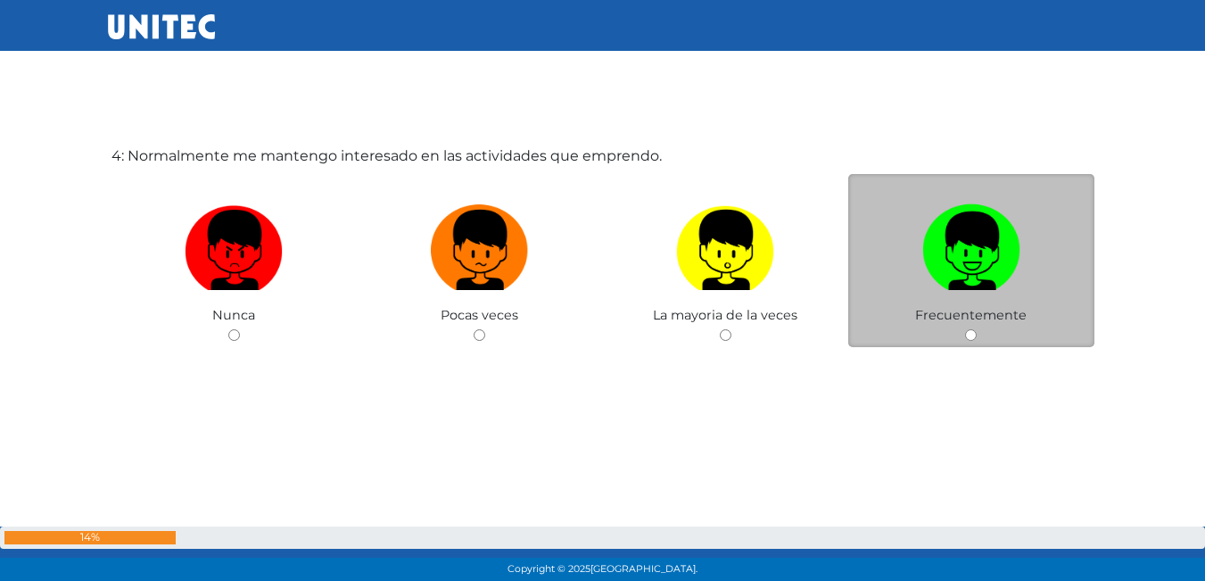
click at [956, 265] on img at bounding box center [971, 244] width 98 height 94
click at [965, 329] on input "radio" at bounding box center [971, 335] width 12 height 12
radio input "true"
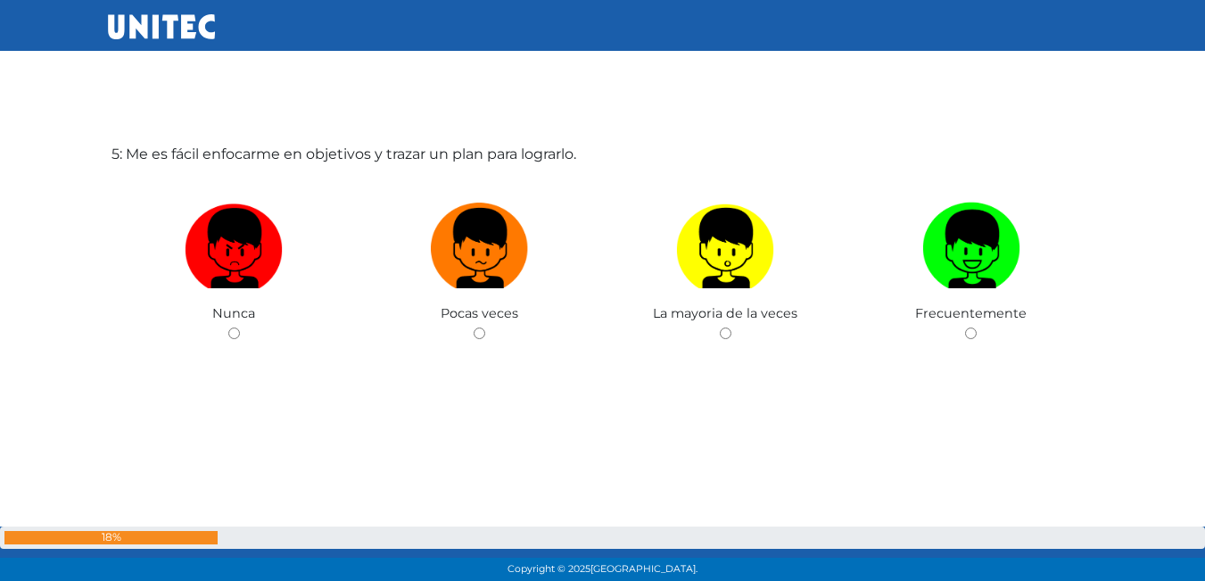
scroll to position [2444, 0]
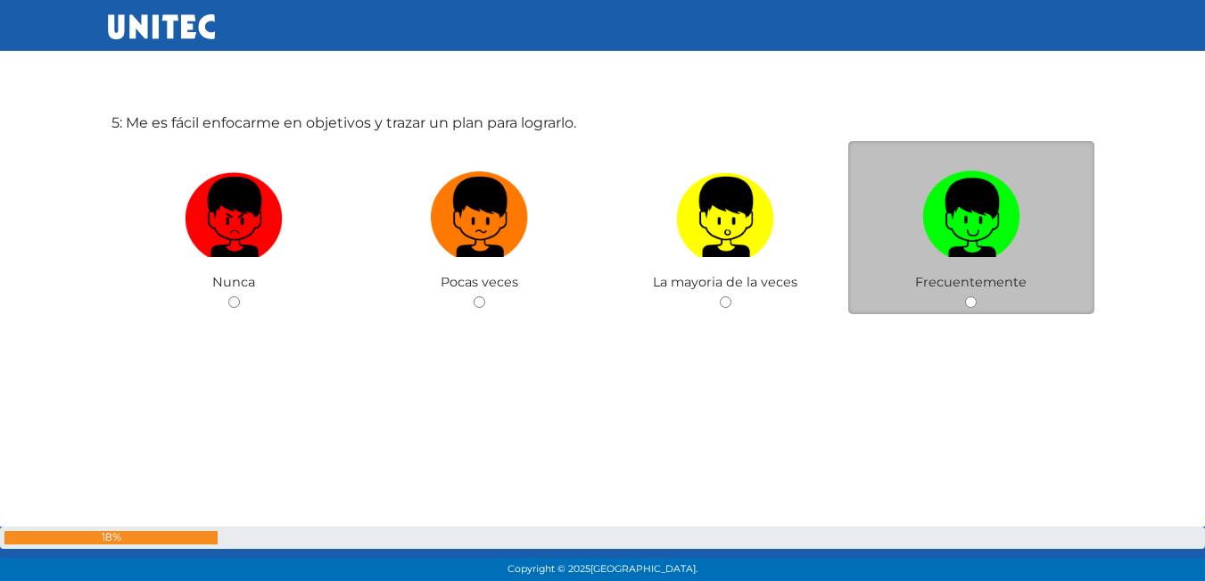
click at [911, 269] on label at bounding box center [971, 217] width 246 height 109
click at [965, 296] on input "radio" at bounding box center [971, 302] width 12 height 12
radio input "true"
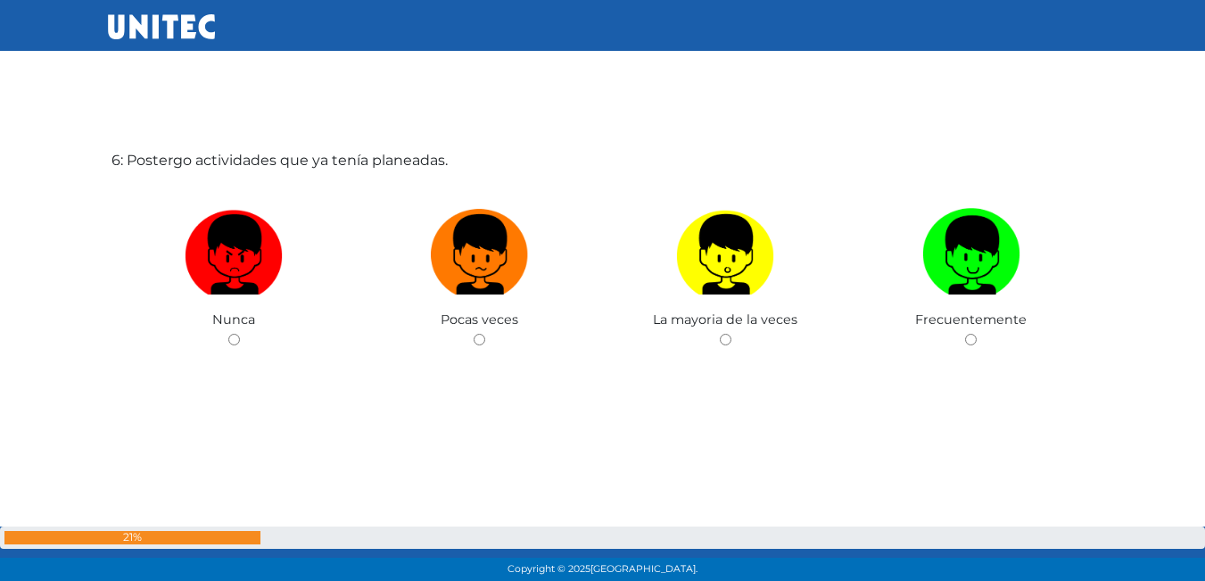
scroll to position [2992, 0]
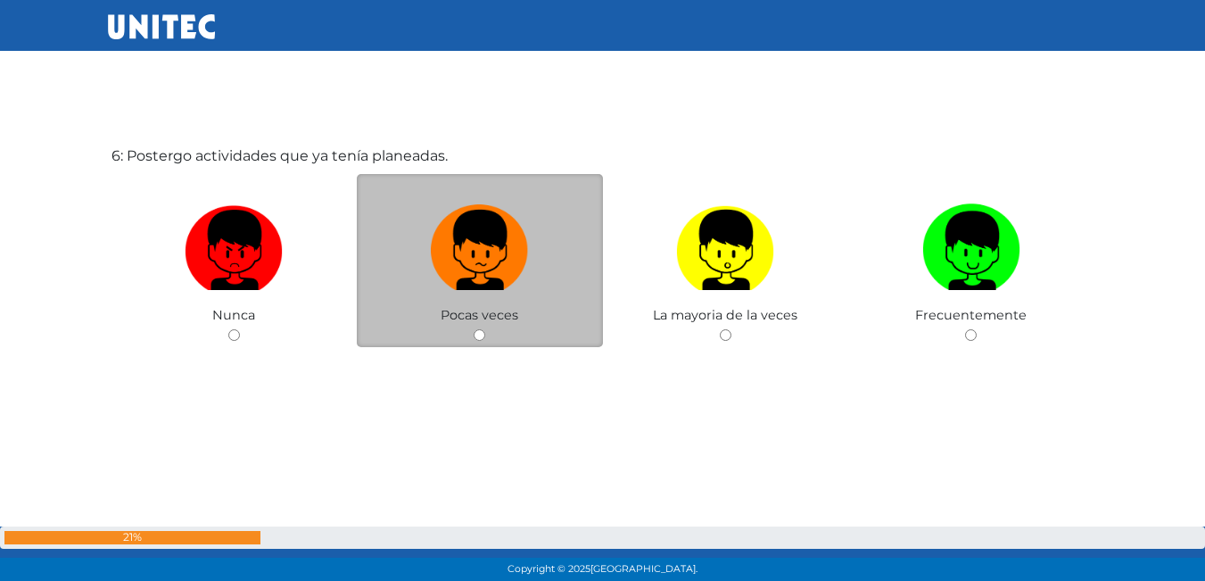
click at [407, 240] on label at bounding box center [480, 250] width 246 height 109
click at [474, 329] on input "radio" at bounding box center [480, 335] width 12 height 12
radio input "true"
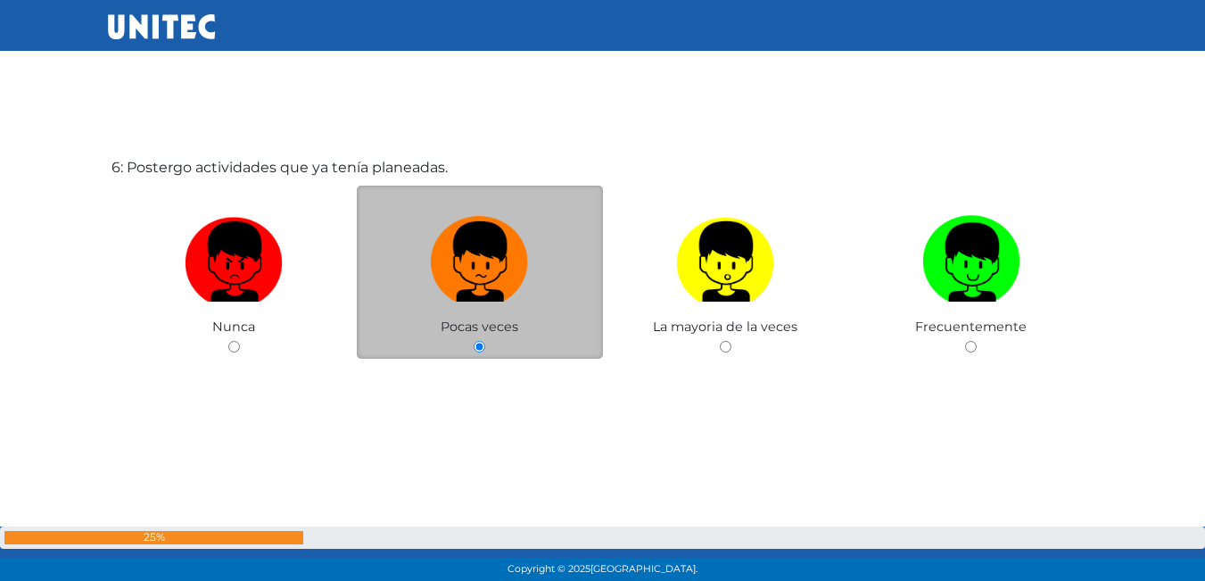
scroll to position [2967, 0]
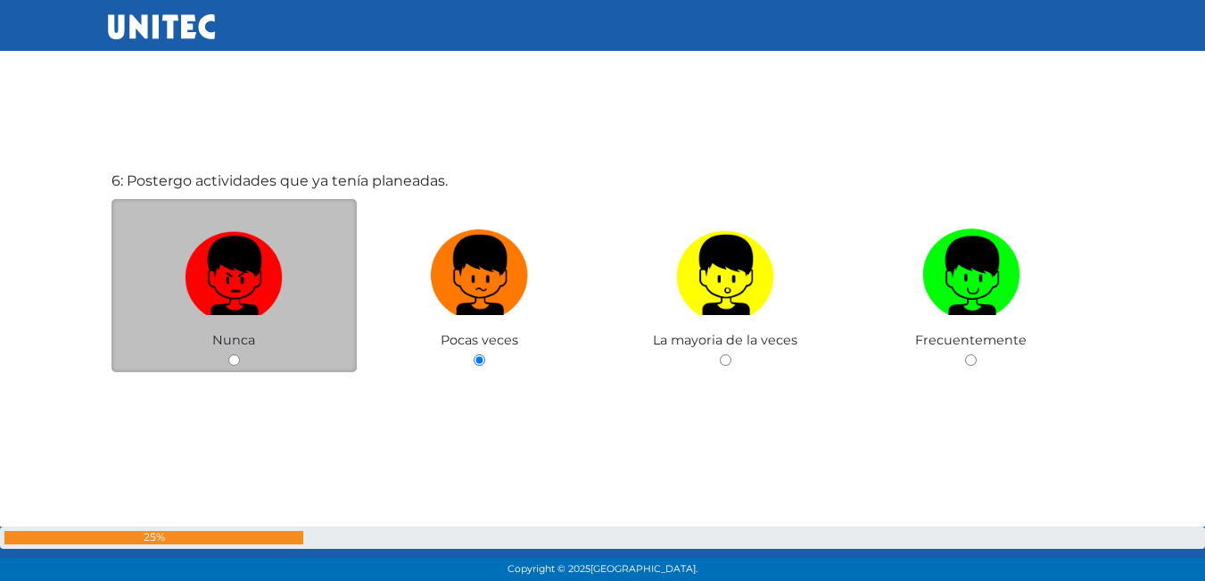
click at [207, 265] on img at bounding box center [234, 269] width 98 height 94
click at [228, 354] on input "radio" at bounding box center [234, 360] width 12 height 12
radio input "true"
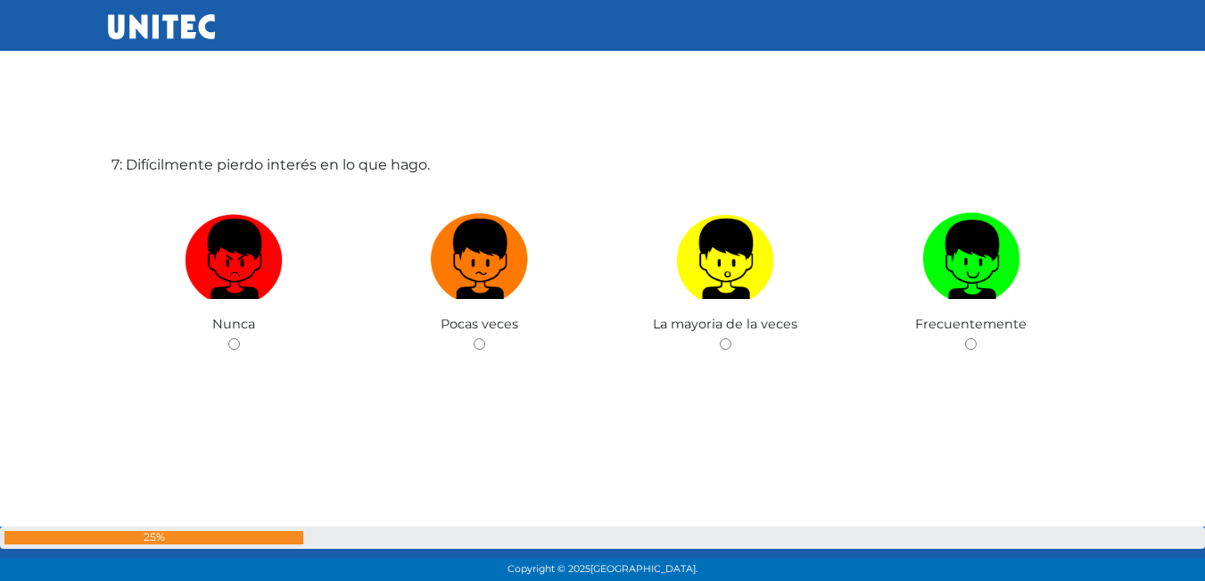
scroll to position [3572, 0]
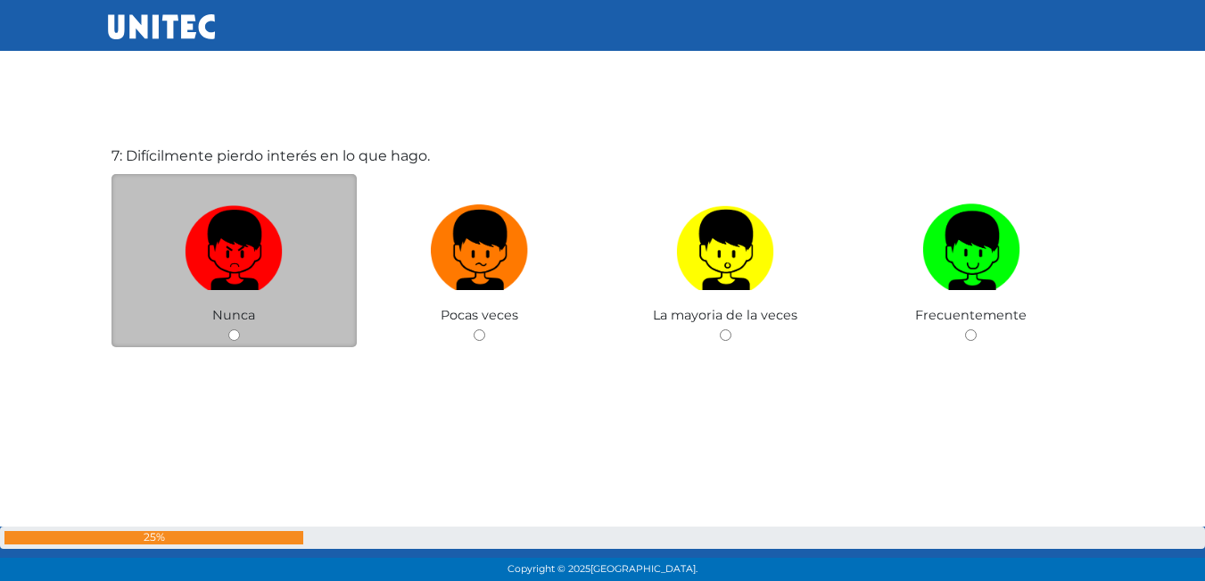
click at [291, 256] on label at bounding box center [234, 250] width 246 height 109
click at [240, 329] on input "radio" at bounding box center [234, 335] width 12 height 12
radio input "true"
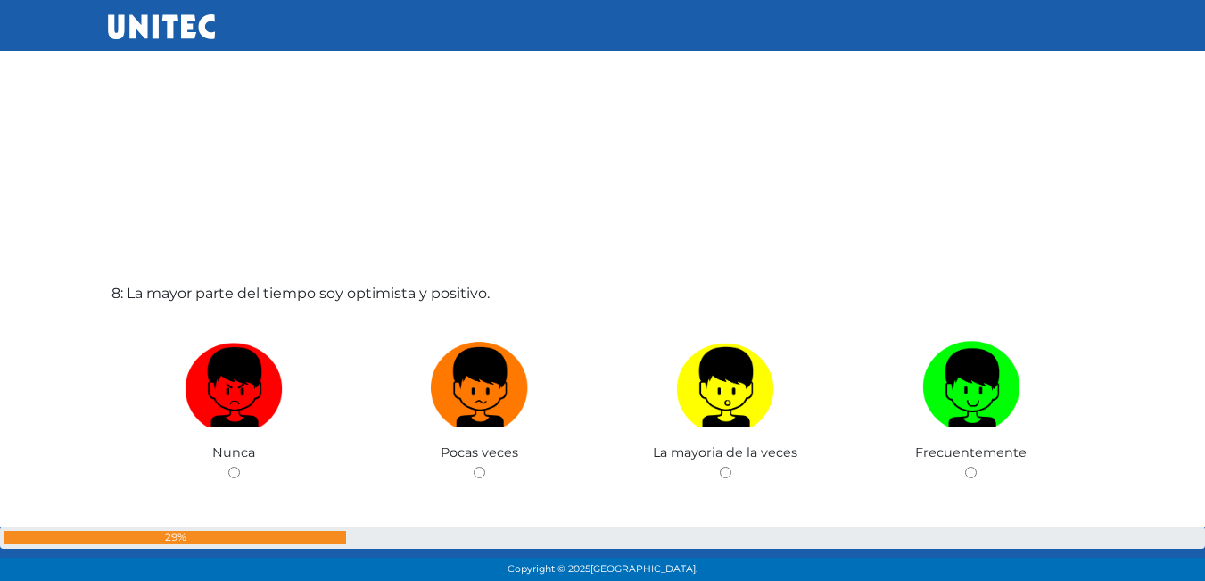
scroll to position [4105, 0]
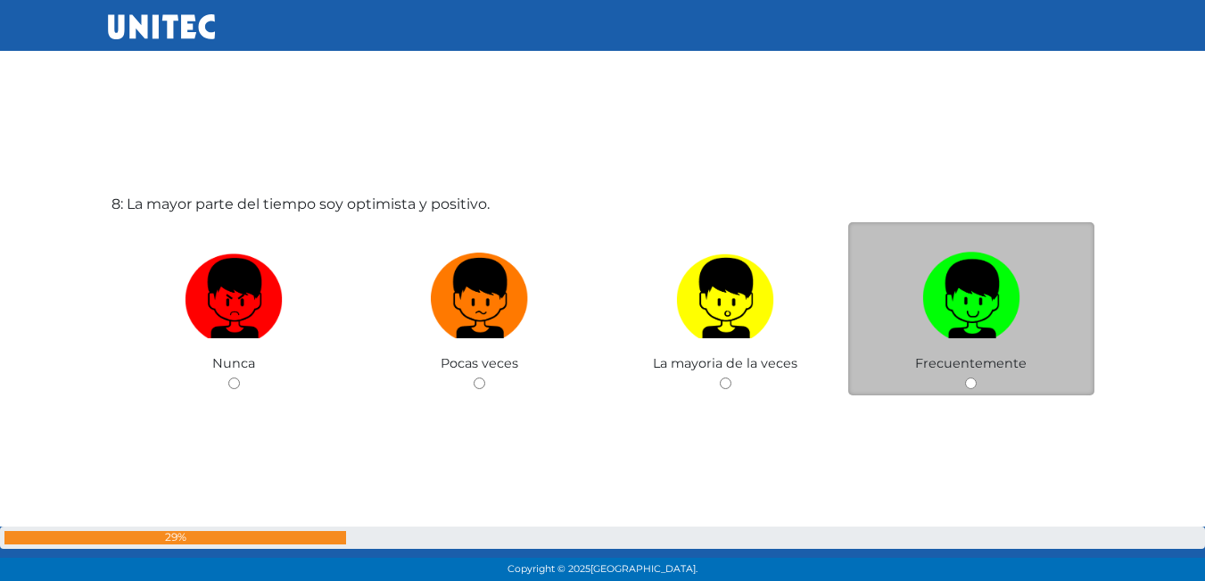
click at [982, 359] on span "Frecuentemente" at bounding box center [970, 363] width 111 height 16
click at [997, 306] on img at bounding box center [971, 292] width 98 height 94
click at [976, 377] on input "radio" at bounding box center [971, 383] width 12 height 12
radio input "true"
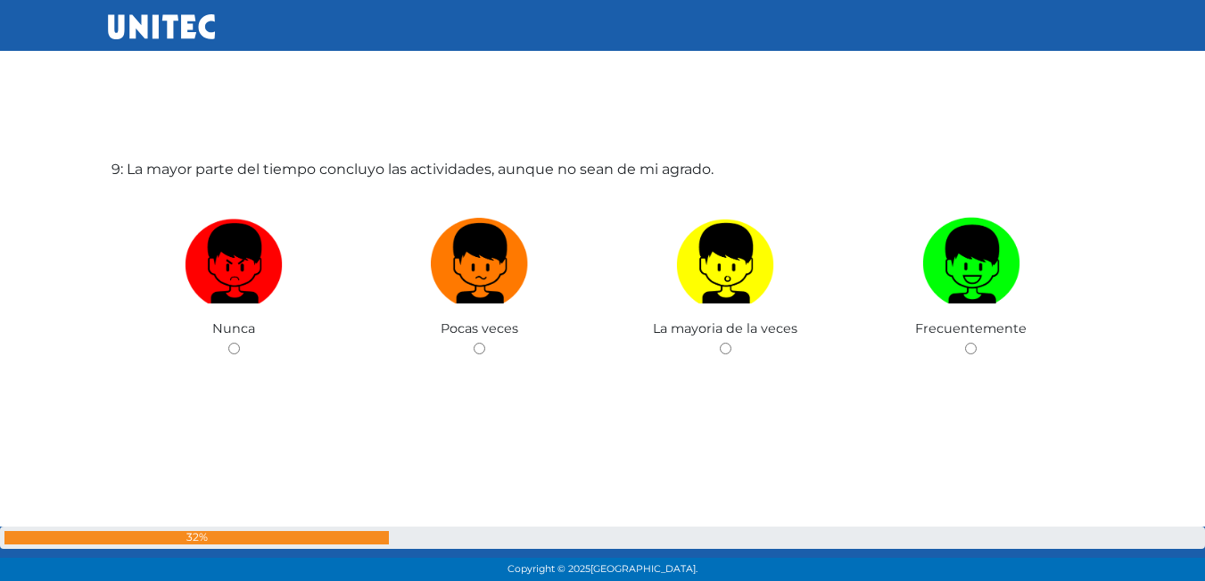
scroll to position [4751, 0]
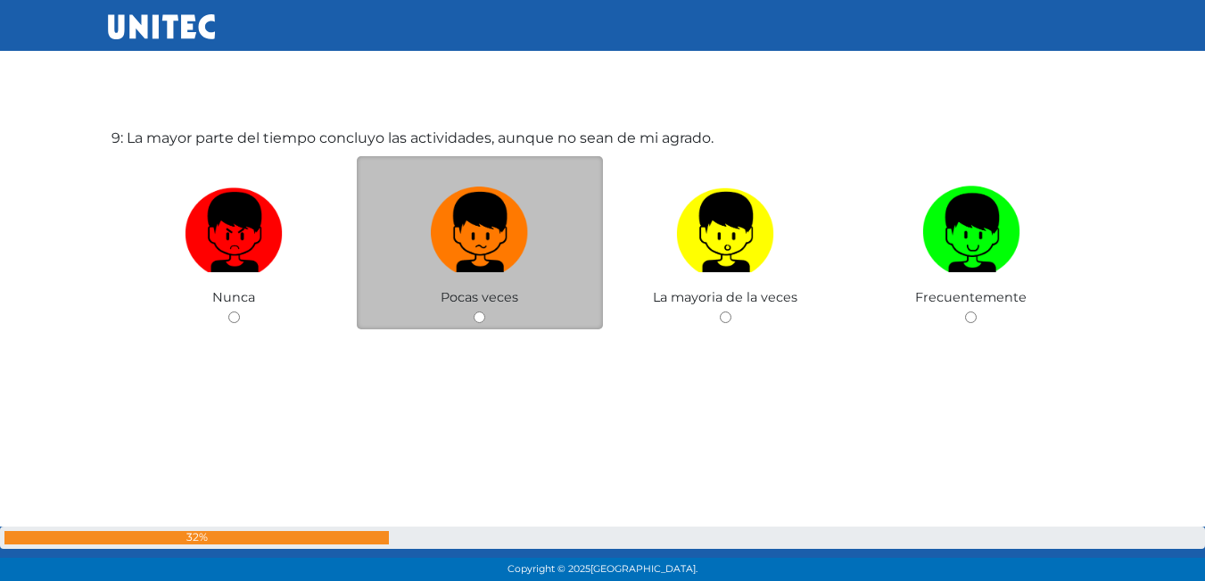
click at [496, 292] on span "Pocas veces" at bounding box center [480, 297] width 78 height 16
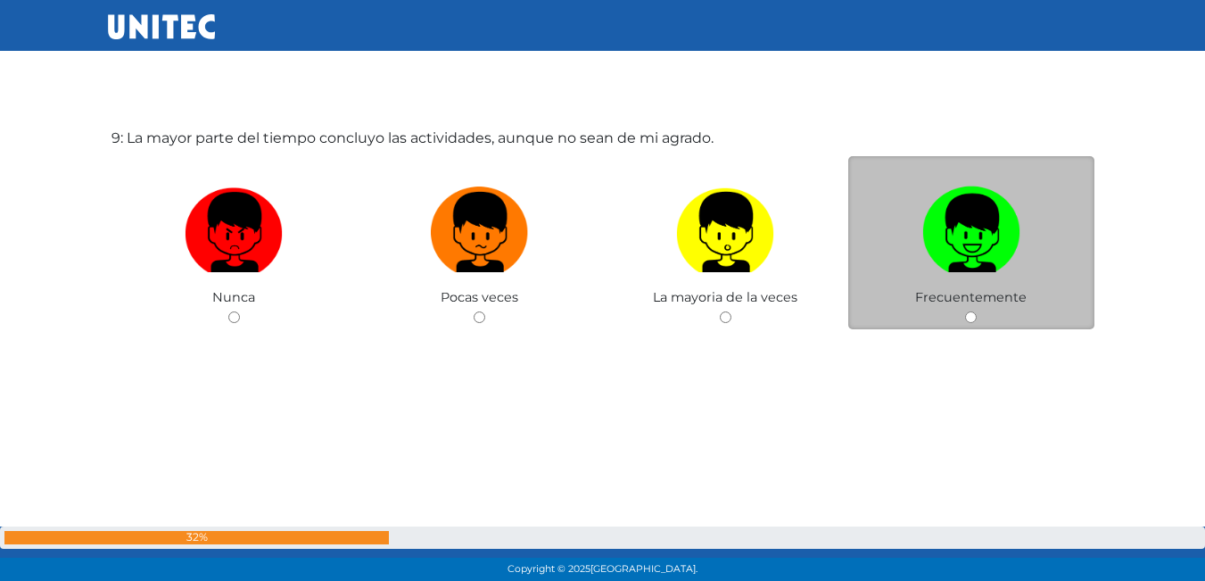
click at [984, 216] on img at bounding box center [971, 226] width 98 height 94
click at [976, 311] on input "radio" at bounding box center [971, 317] width 12 height 12
radio input "true"
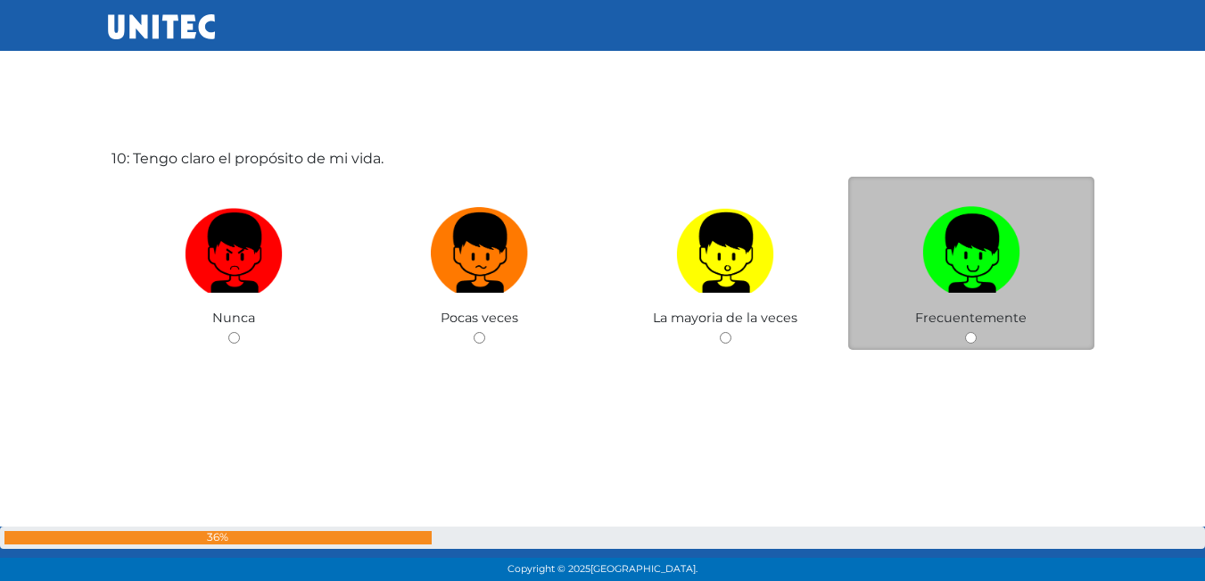
scroll to position [5314, 0]
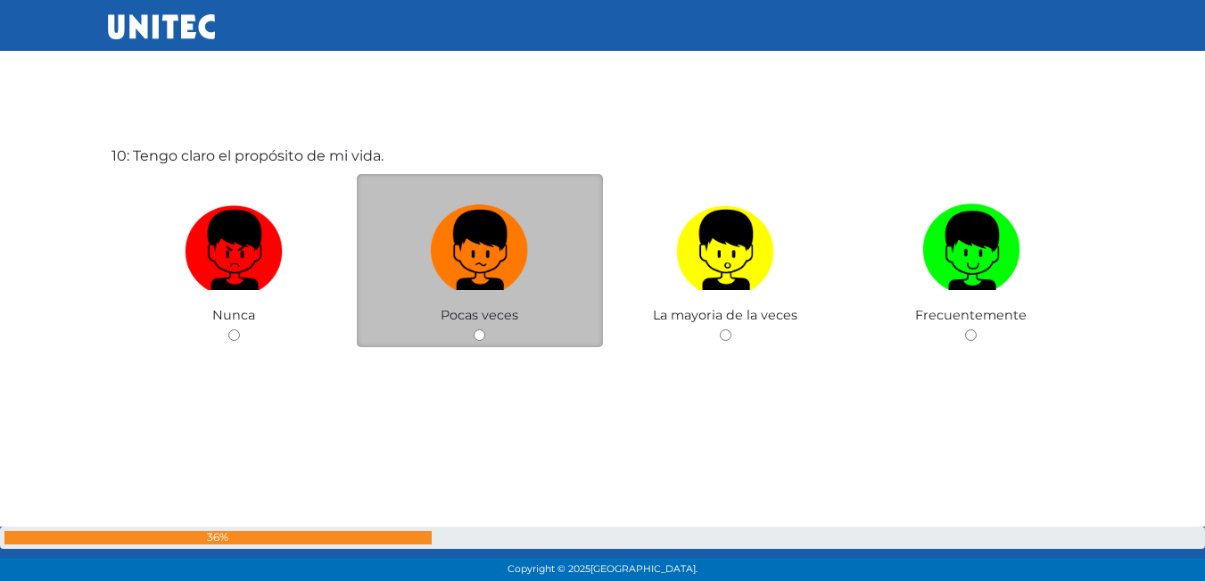
click at [372, 252] on label at bounding box center [480, 250] width 246 height 109
click at [474, 329] on input "radio" at bounding box center [480, 335] width 12 height 12
radio input "true"
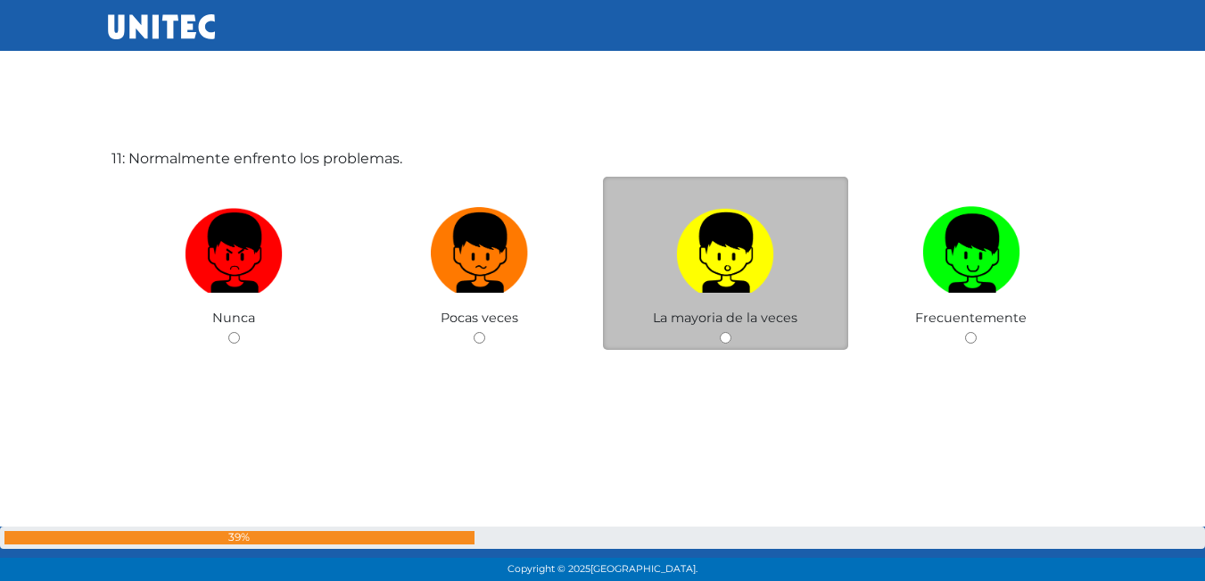
scroll to position [5940, 0]
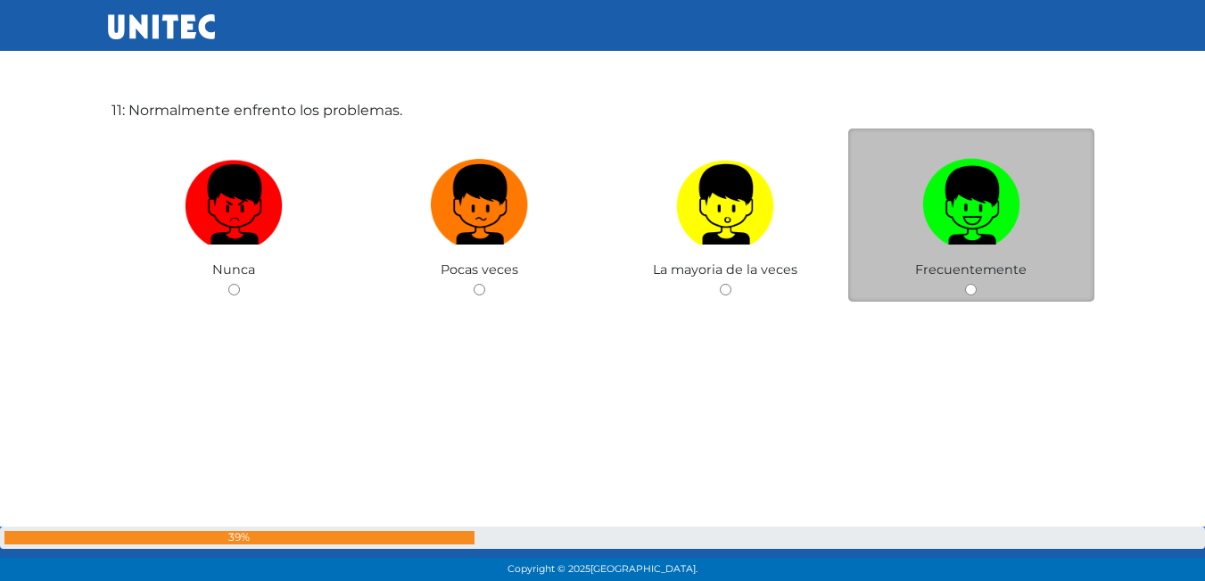
click at [937, 218] on img at bounding box center [971, 199] width 98 height 94
click at [965, 284] on input "radio" at bounding box center [971, 290] width 12 height 12
radio input "true"
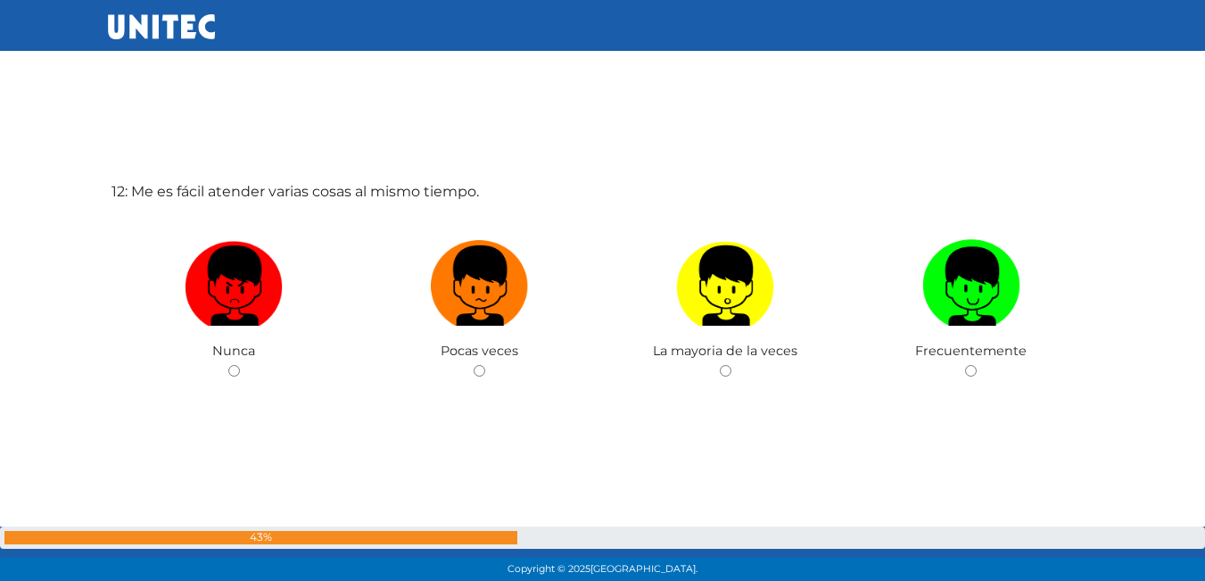
scroll to position [6461, 0]
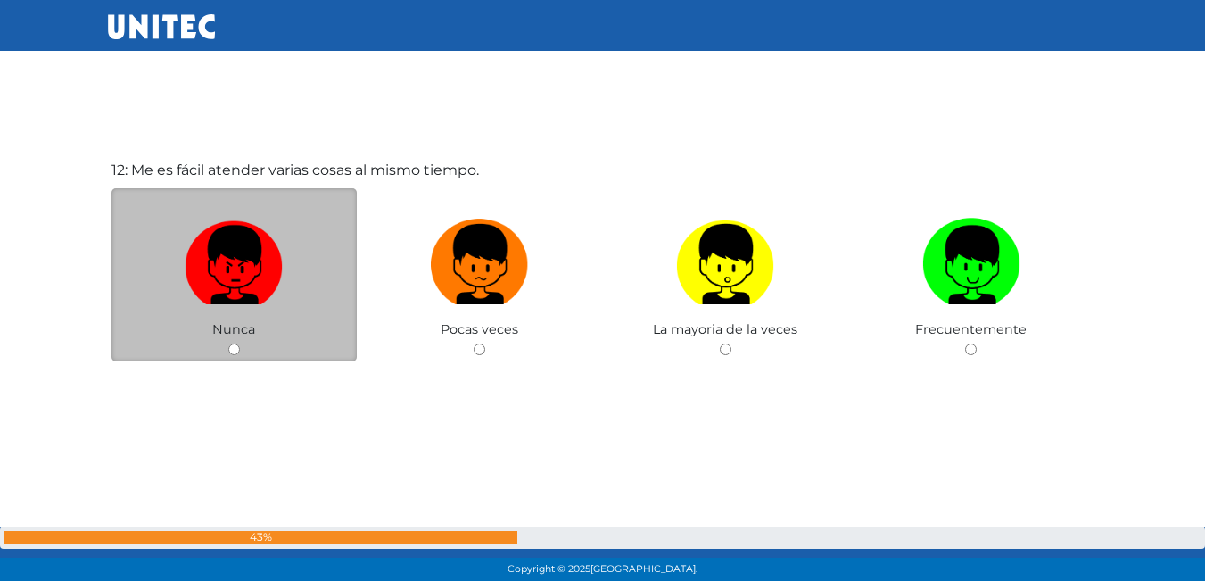
click at [185, 290] on img at bounding box center [234, 258] width 98 height 94
click at [228, 343] on input "radio" at bounding box center [234, 349] width 12 height 12
radio input "true"
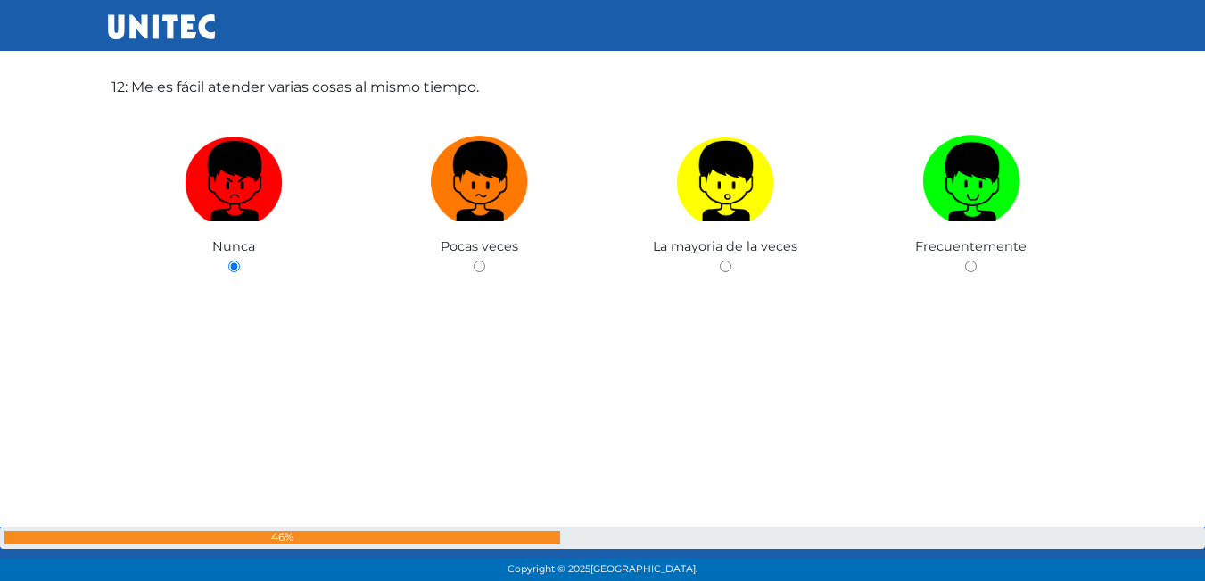
scroll to position [6456, 0]
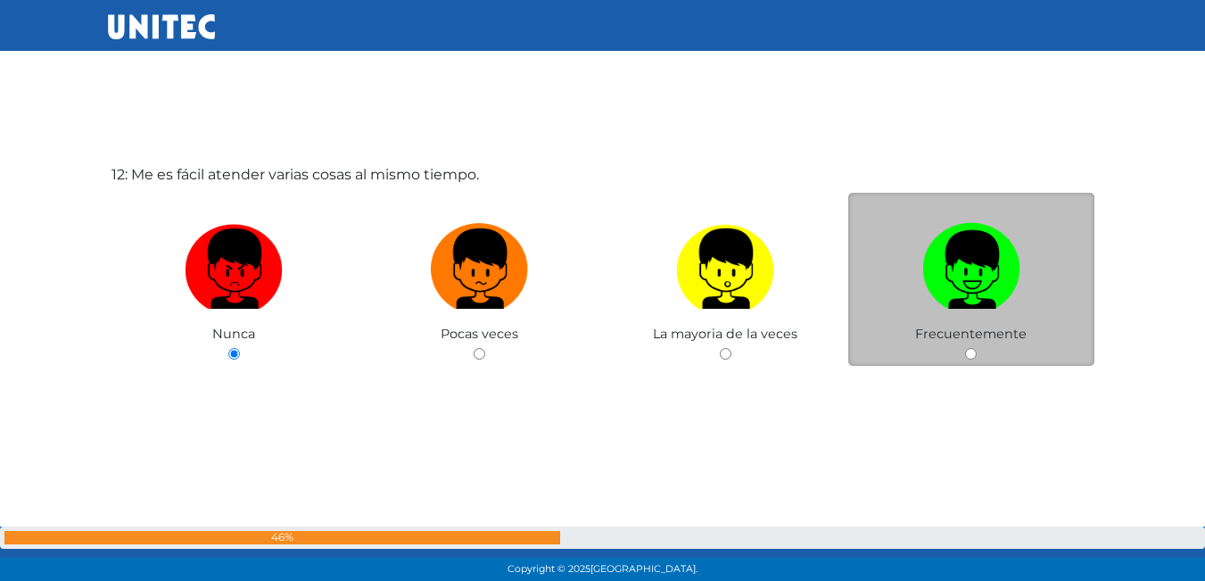
click at [943, 239] on img at bounding box center [971, 263] width 98 height 94
click at [965, 348] on input "radio" at bounding box center [971, 354] width 12 height 12
radio input "true"
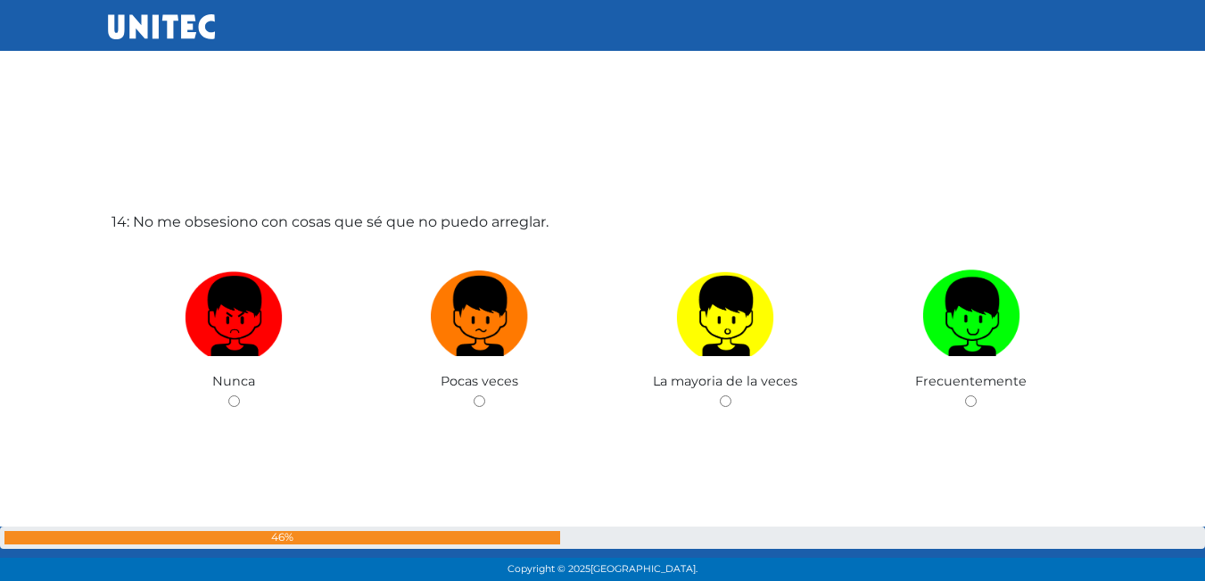
scroll to position [7677, 0]
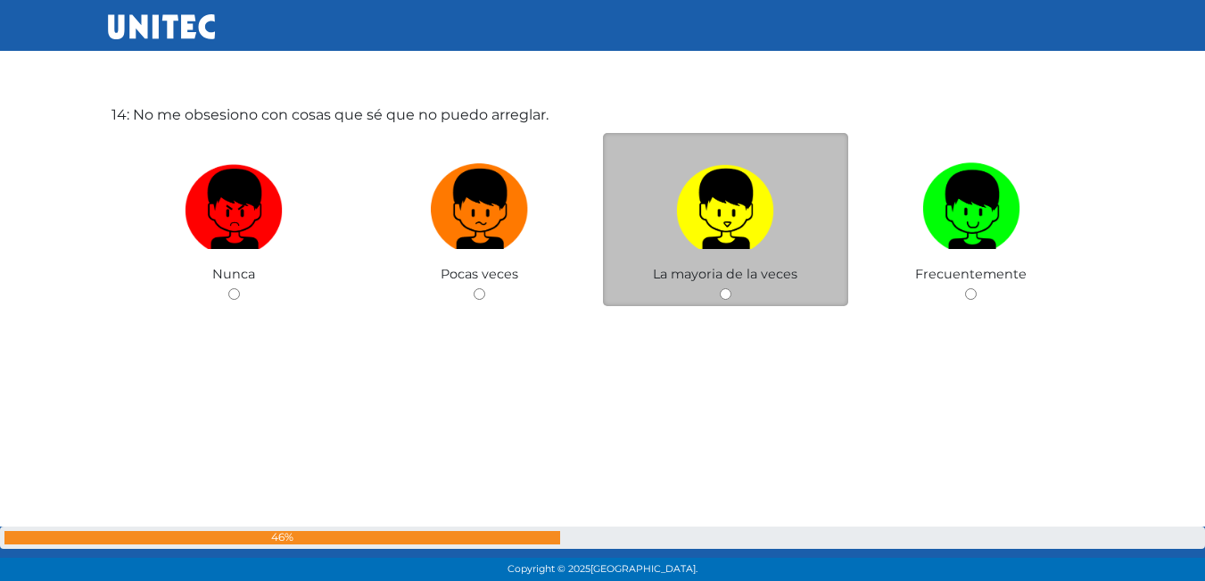
click at [714, 218] on img at bounding box center [725, 203] width 98 height 94
click at [720, 288] on input "radio" at bounding box center [726, 294] width 12 height 12
radio input "true"
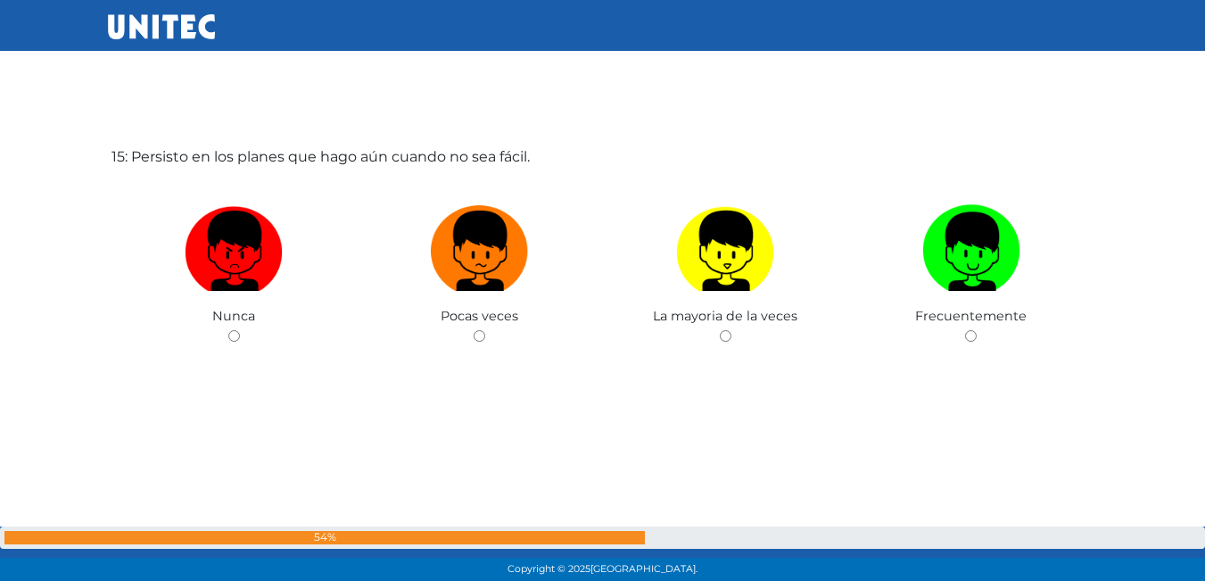
scroll to position [8216, 0]
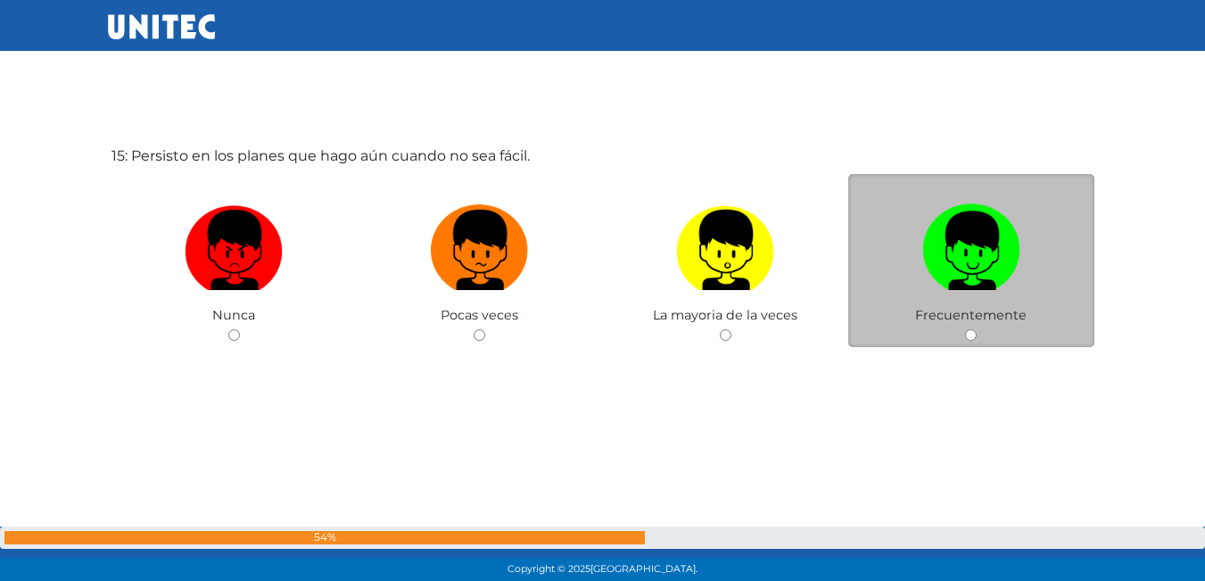
click at [943, 229] on img at bounding box center [971, 244] width 98 height 94
click at [965, 329] on input "radio" at bounding box center [971, 335] width 12 height 12
radio input "true"
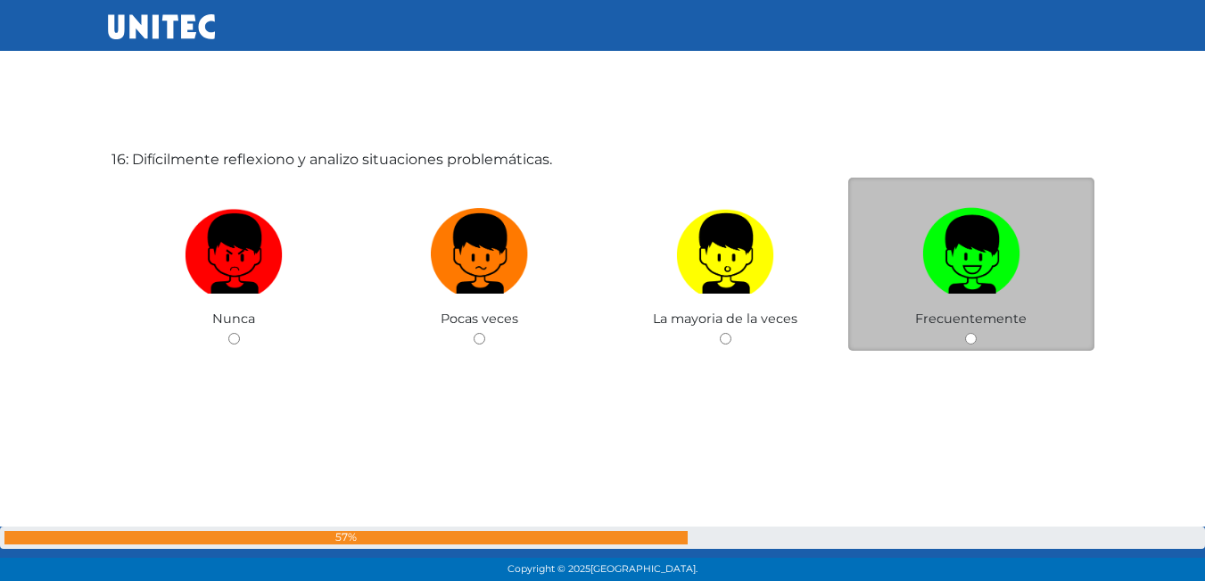
scroll to position [8797, 0]
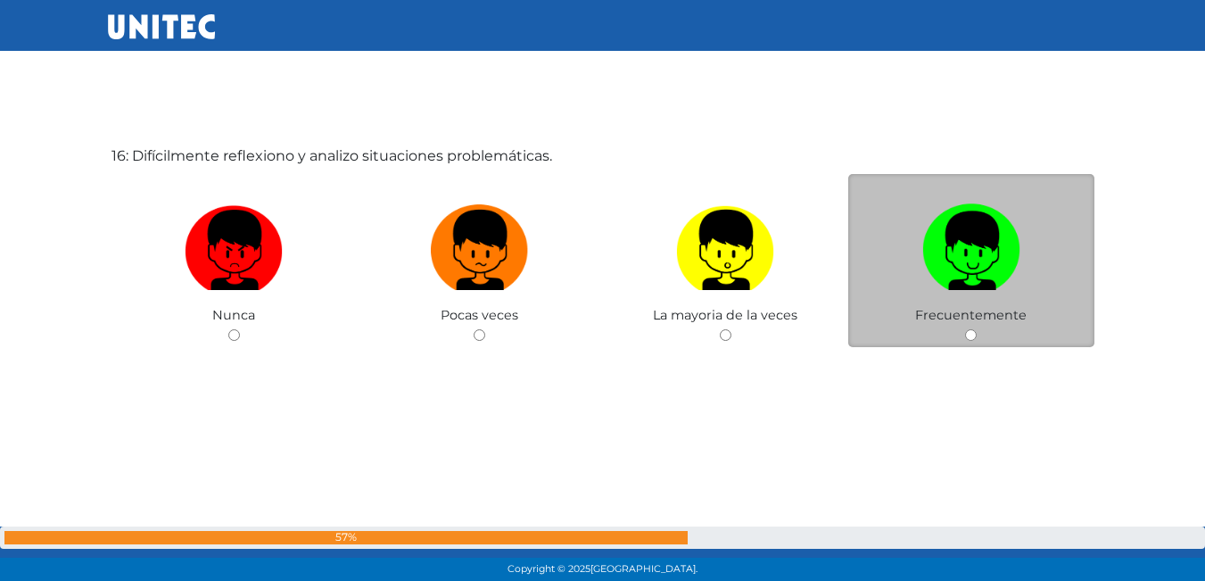
click at [973, 267] on img at bounding box center [971, 244] width 98 height 94
click at [973, 329] on input "radio" at bounding box center [971, 335] width 12 height 12
radio input "true"
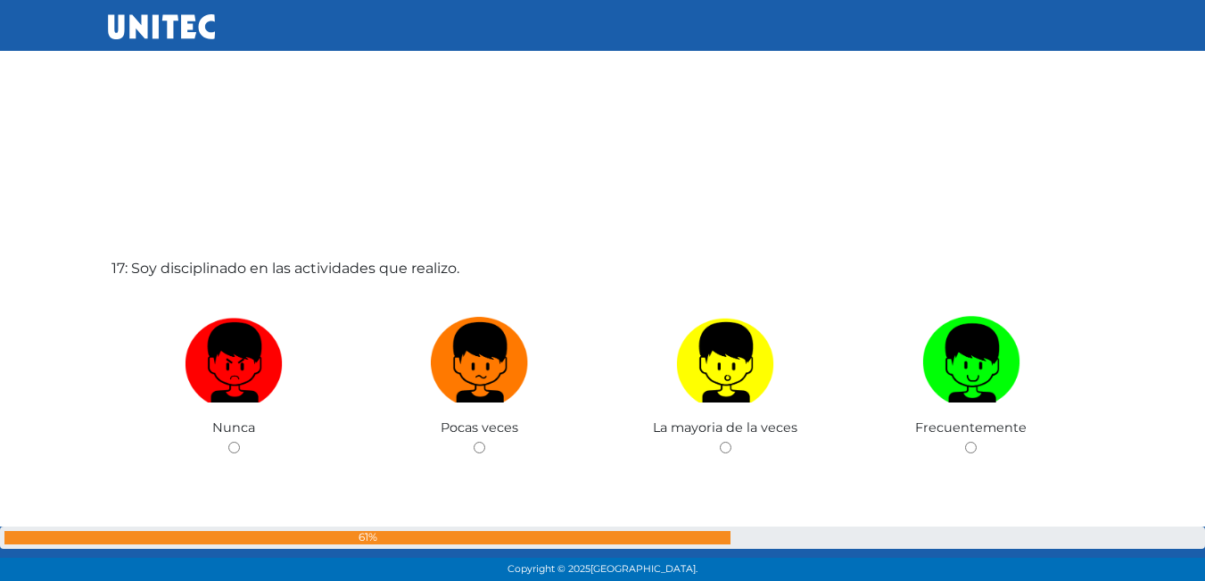
scroll to position [9292, 0]
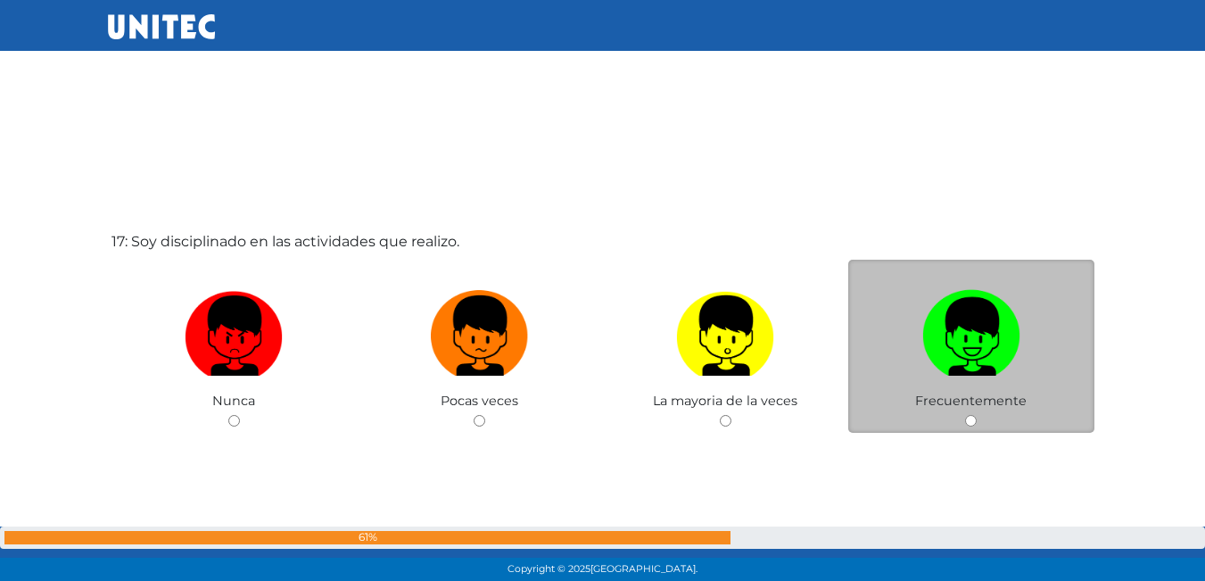
click at [946, 375] on img at bounding box center [971, 330] width 98 height 94
click at [965, 415] on input "radio" at bounding box center [971, 421] width 12 height 12
radio input "true"
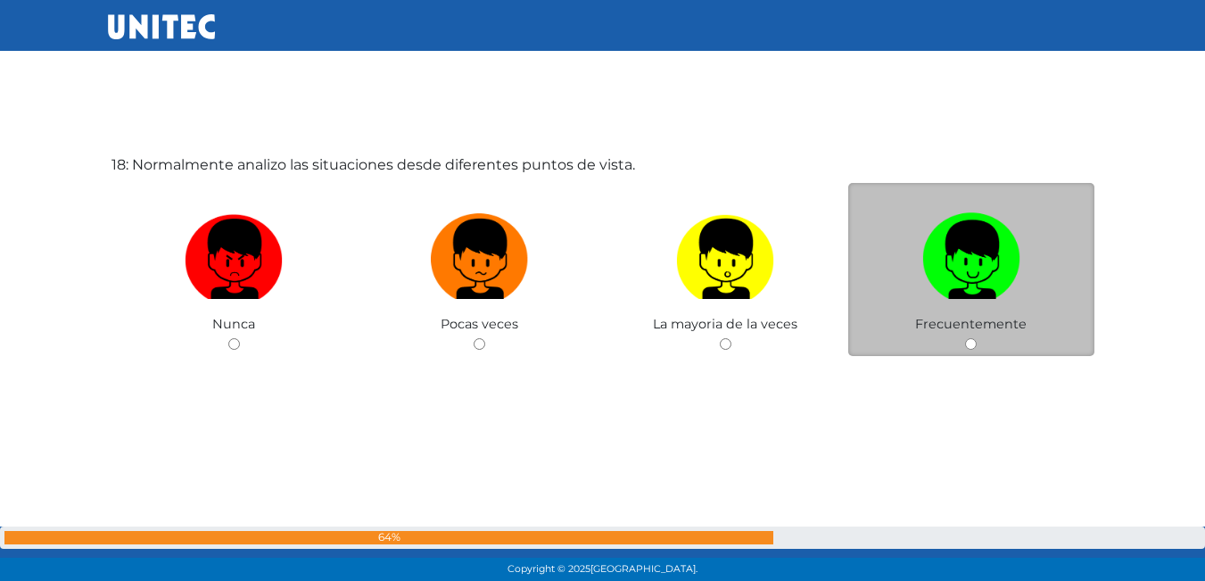
scroll to position [9958, 0]
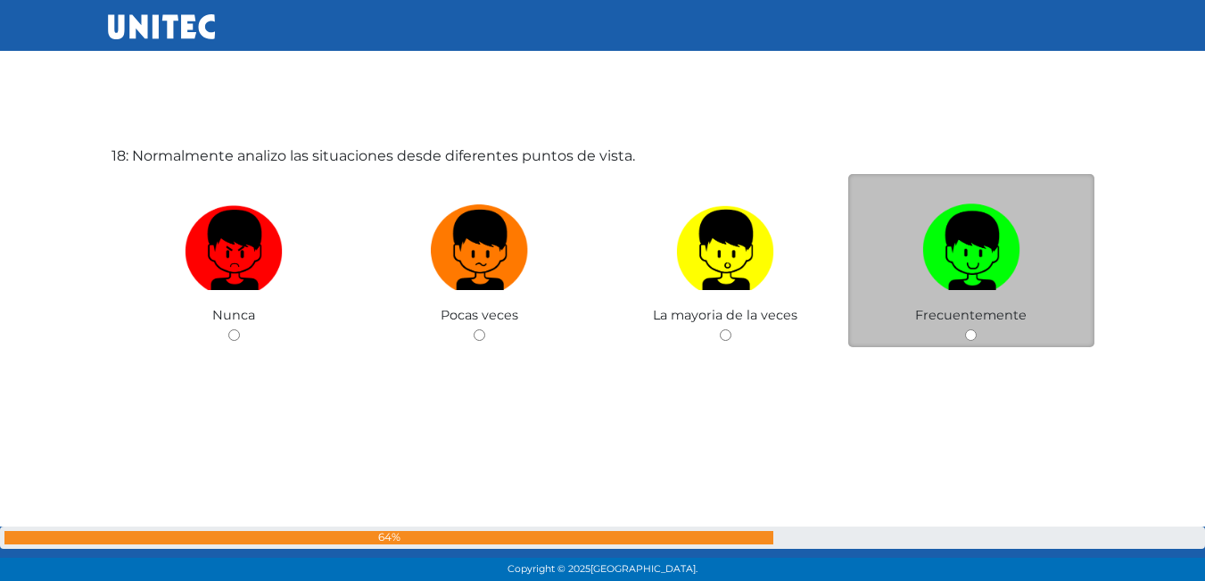
click at [901, 242] on label at bounding box center [971, 250] width 246 height 109
click at [965, 329] on input "radio" at bounding box center [971, 335] width 12 height 12
radio input "true"
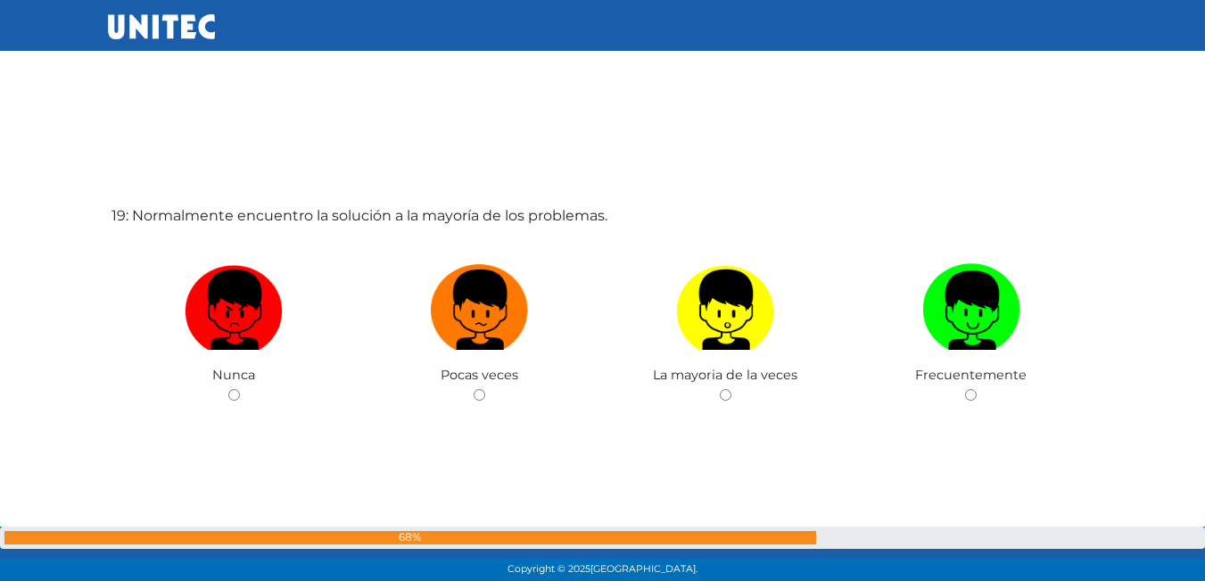
scroll to position [10585, 0]
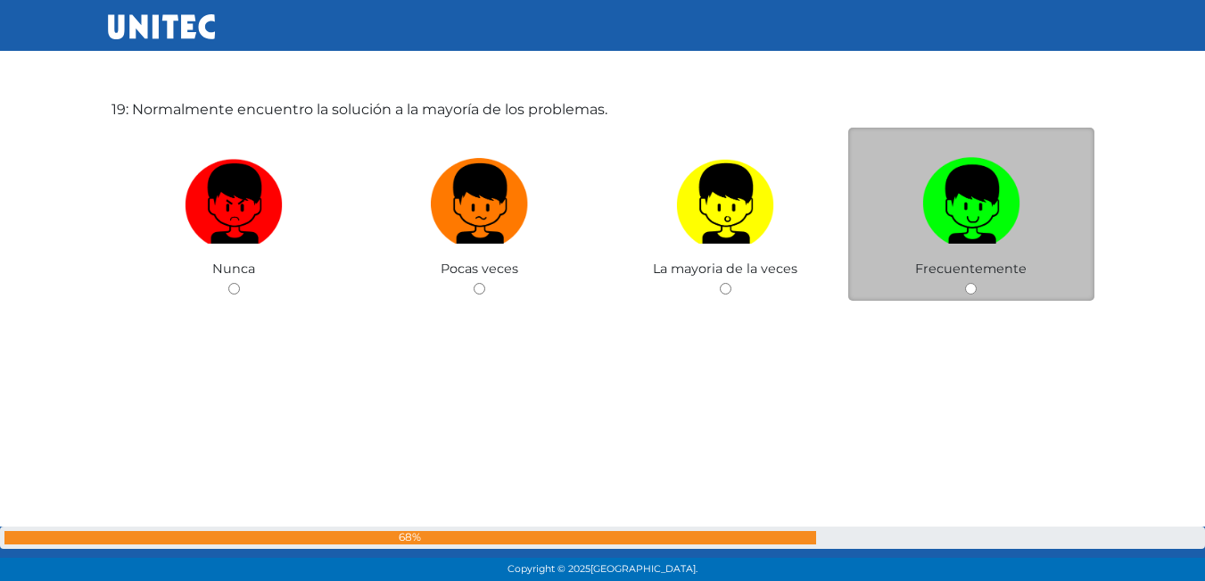
click at [912, 175] on label at bounding box center [971, 204] width 246 height 109
click at [965, 283] on input "radio" at bounding box center [971, 289] width 12 height 12
radio input "true"
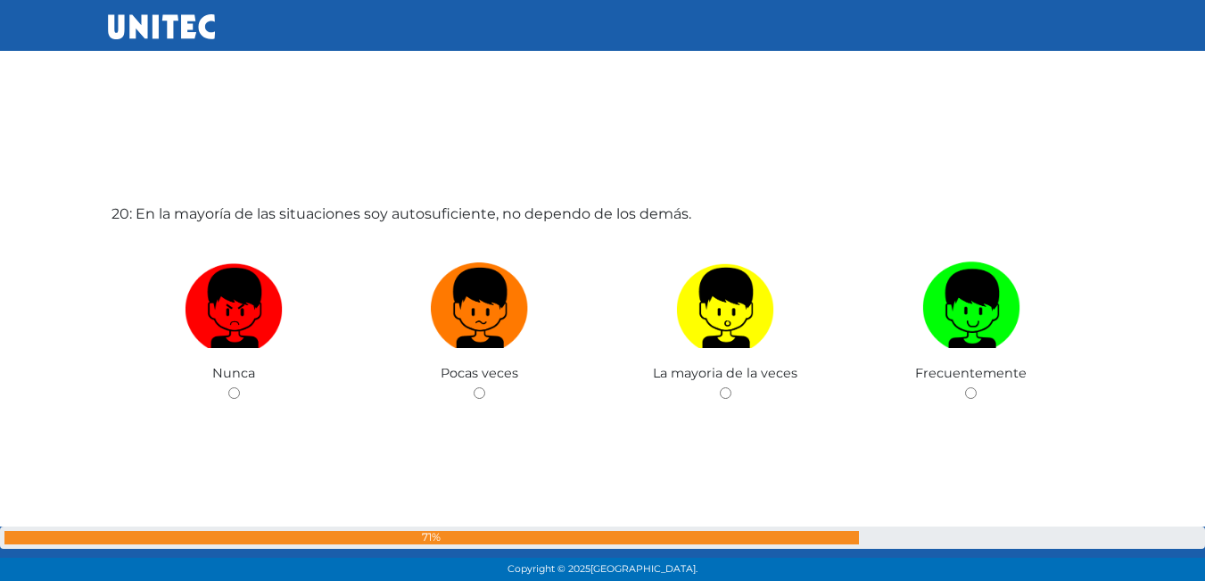
scroll to position [11119, 0]
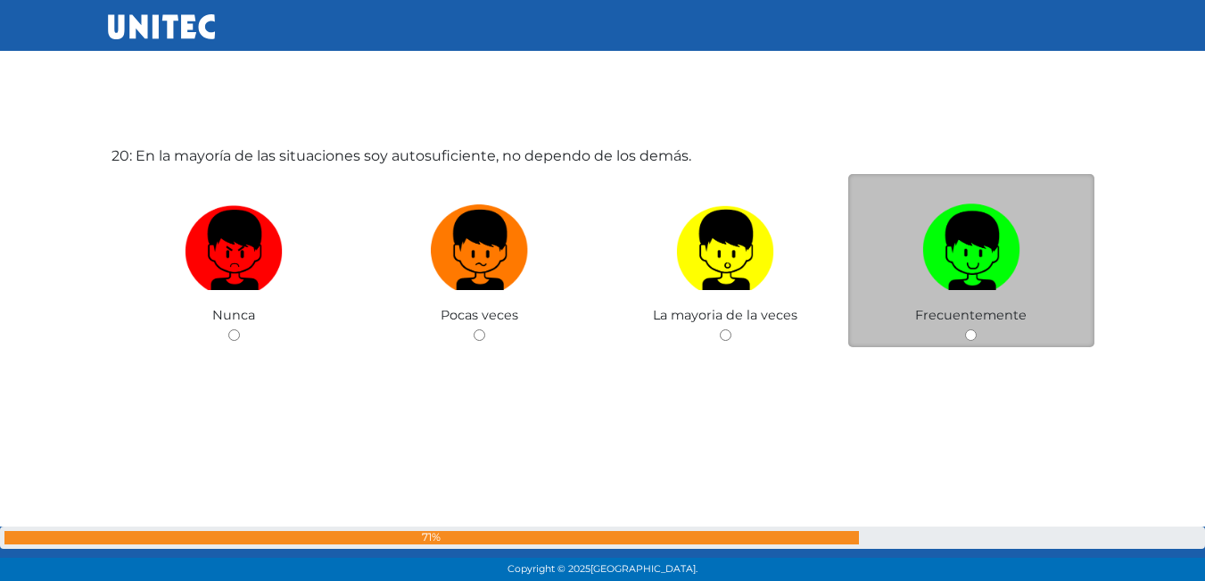
click at [927, 320] on span "Frecuentemente" at bounding box center [970, 315] width 111 height 16
click at [968, 251] on img at bounding box center [971, 244] width 98 height 94
click at [968, 329] on input "radio" at bounding box center [971, 335] width 12 height 12
radio input "true"
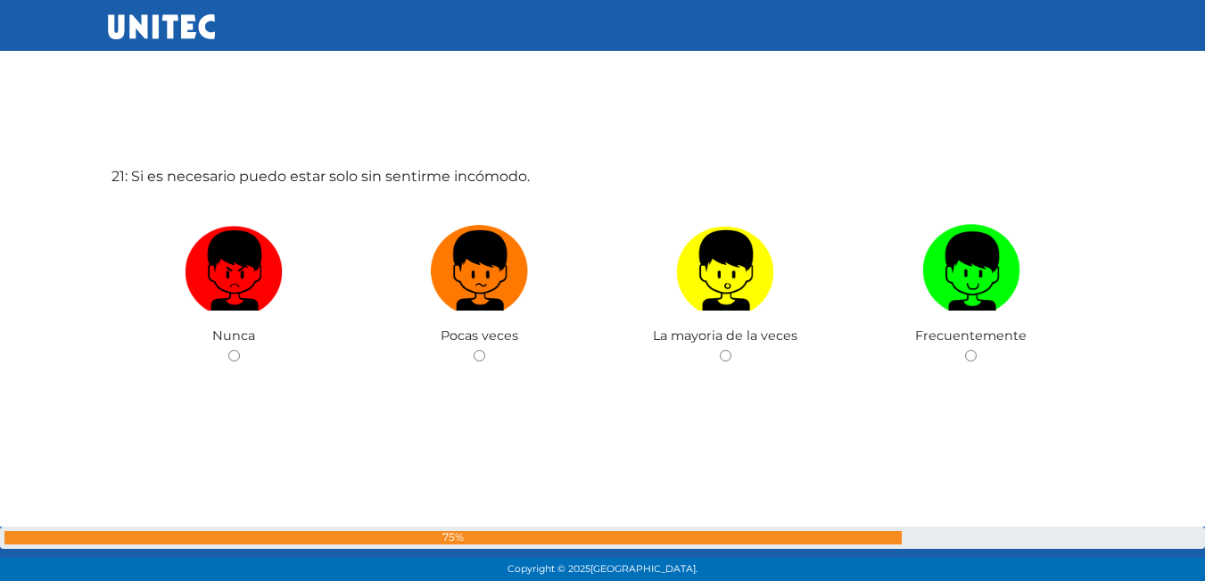
scroll to position [11746, 0]
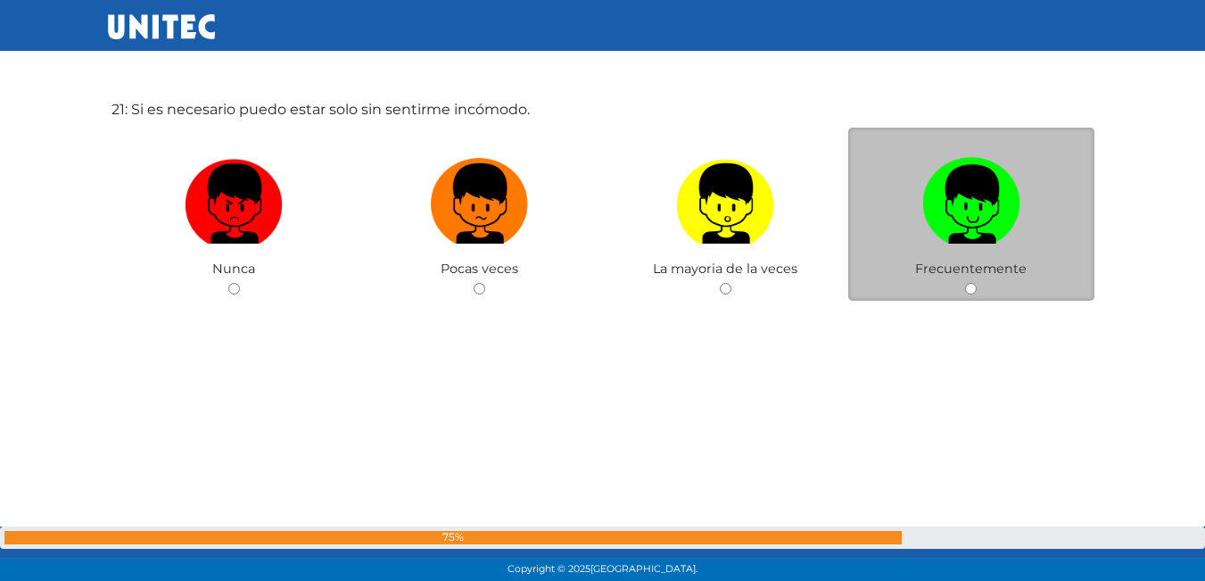
click at [949, 258] on label at bounding box center [971, 204] width 246 height 109
click at [965, 283] on input "radio" at bounding box center [971, 289] width 12 height 12
radio input "true"
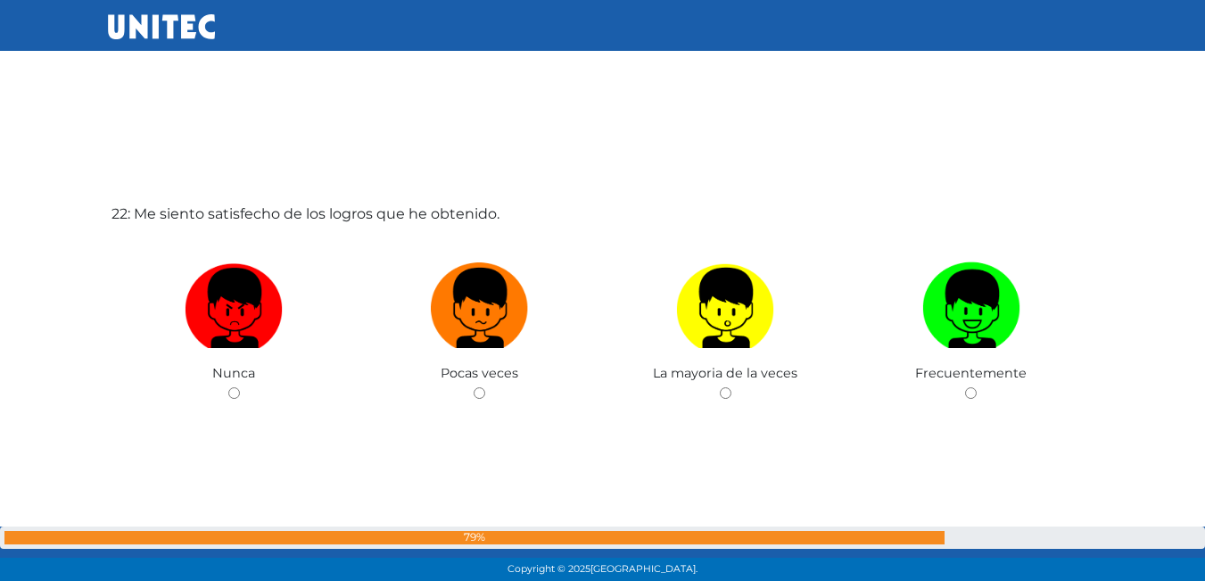
scroll to position [12191, 0]
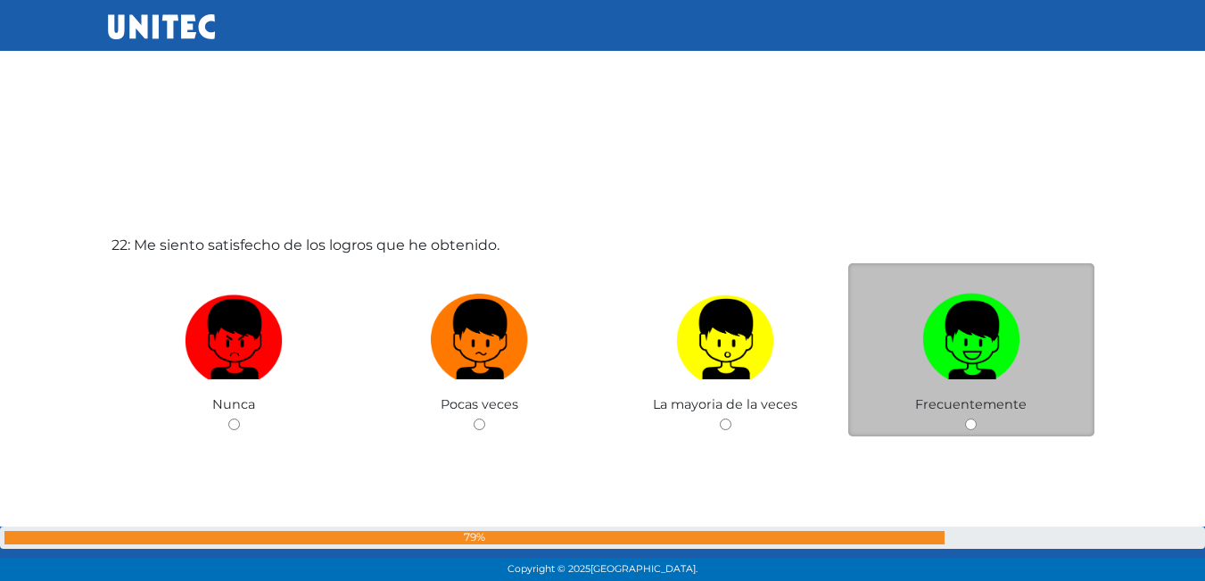
click at [958, 342] on img at bounding box center [971, 333] width 98 height 94
click at [965, 418] on input "radio" at bounding box center [971, 424] width 12 height 12
radio input "true"
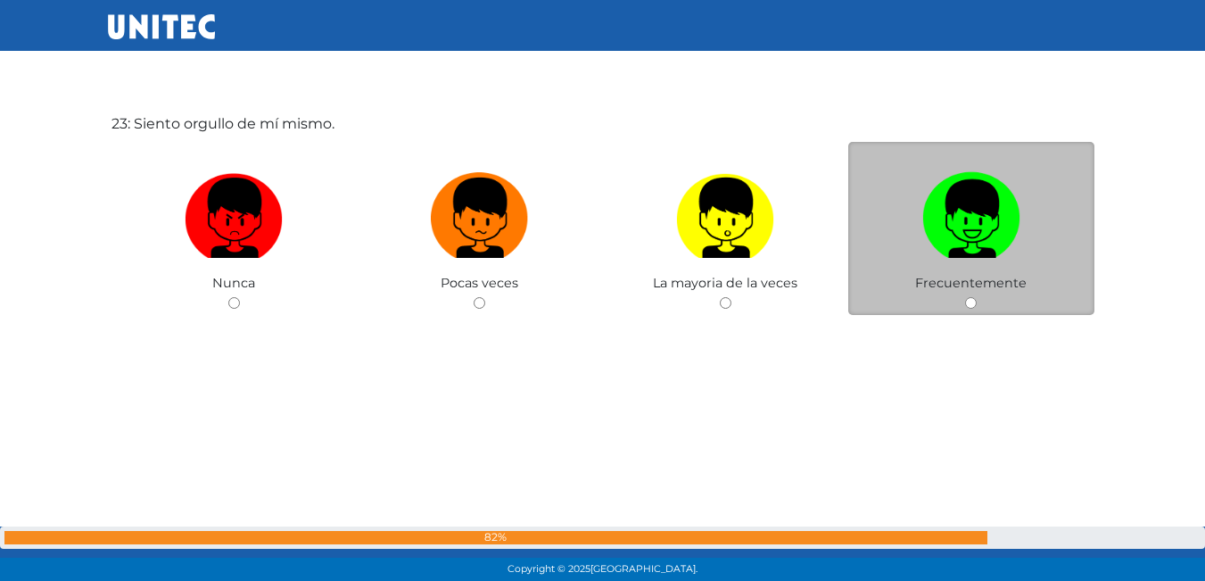
click at [943, 252] on img at bounding box center [971, 212] width 98 height 94
click at [965, 297] on input "radio" at bounding box center [971, 303] width 12 height 12
radio input "true"
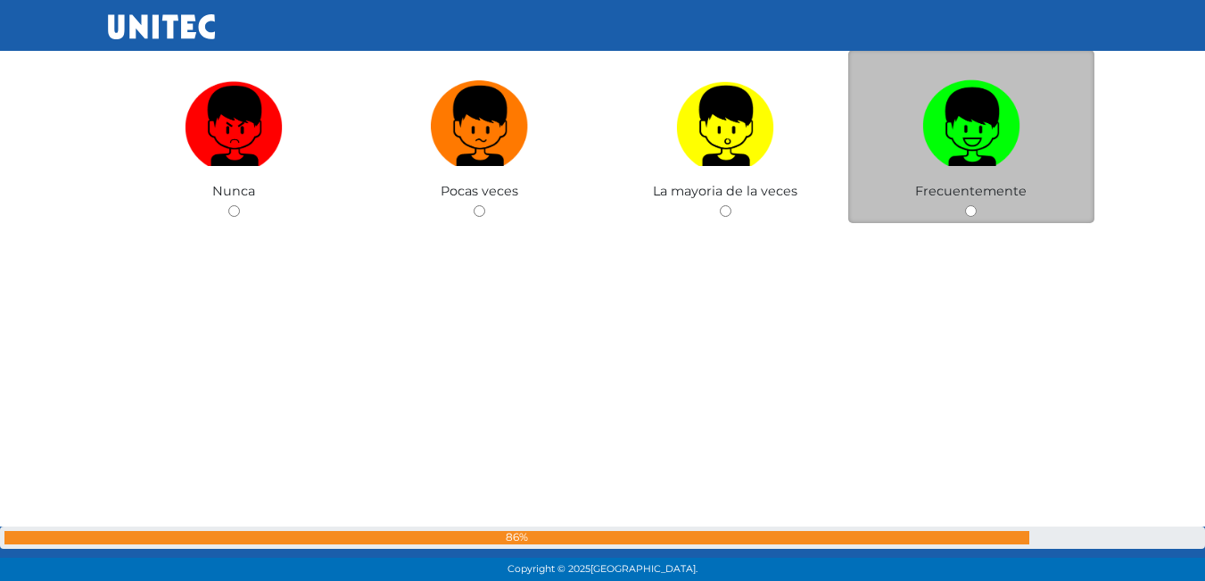
scroll to position [13476, 0]
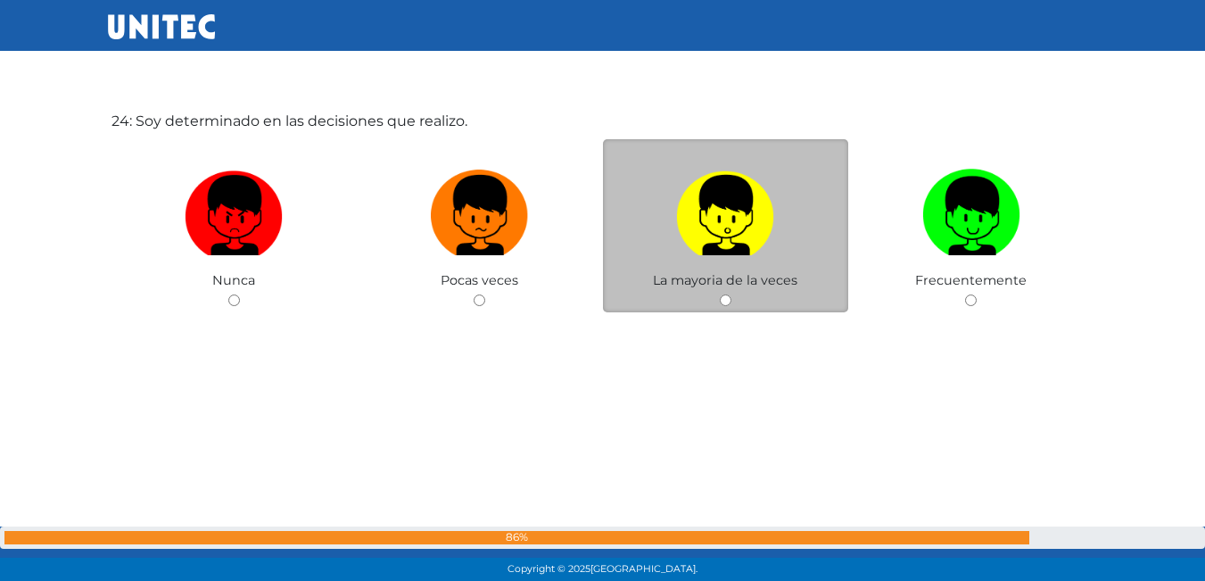
click at [758, 251] on img at bounding box center [725, 209] width 98 height 94
click at [731, 294] on input "radio" at bounding box center [726, 300] width 12 height 12
radio input "true"
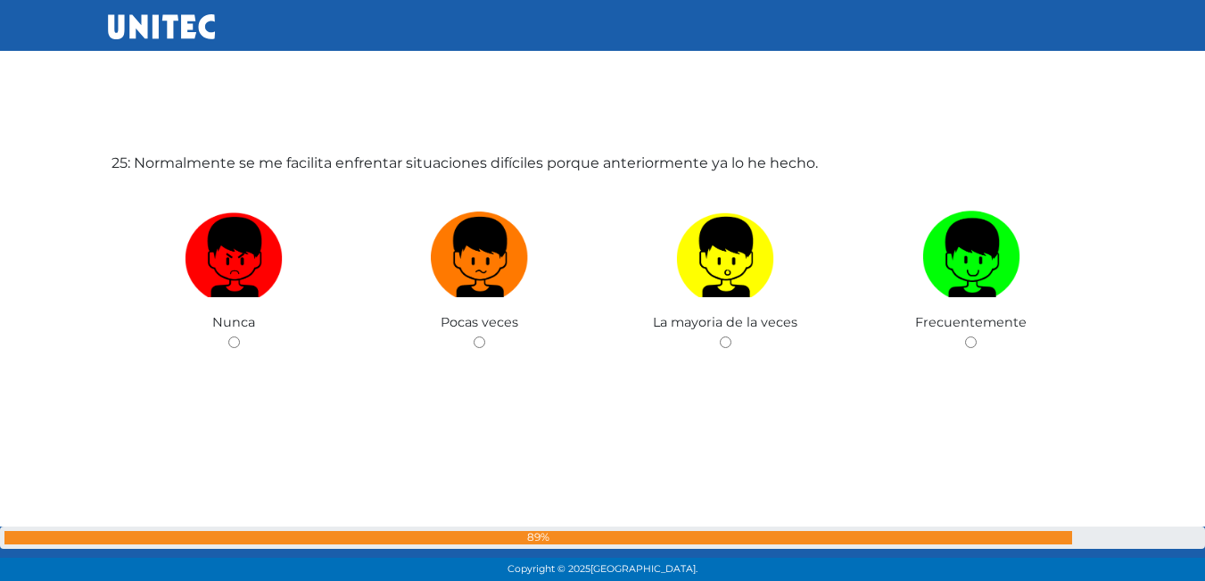
scroll to position [14021, 0]
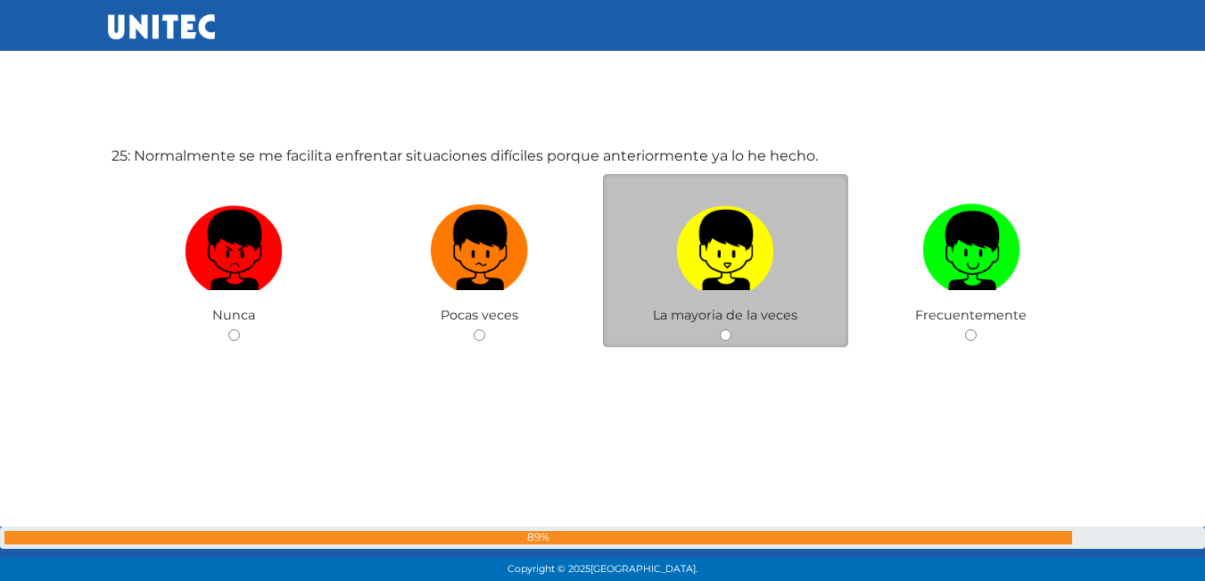
click at [712, 275] on img at bounding box center [725, 244] width 98 height 94
click at [720, 329] on input "radio" at bounding box center [726, 335] width 12 height 12
radio input "true"
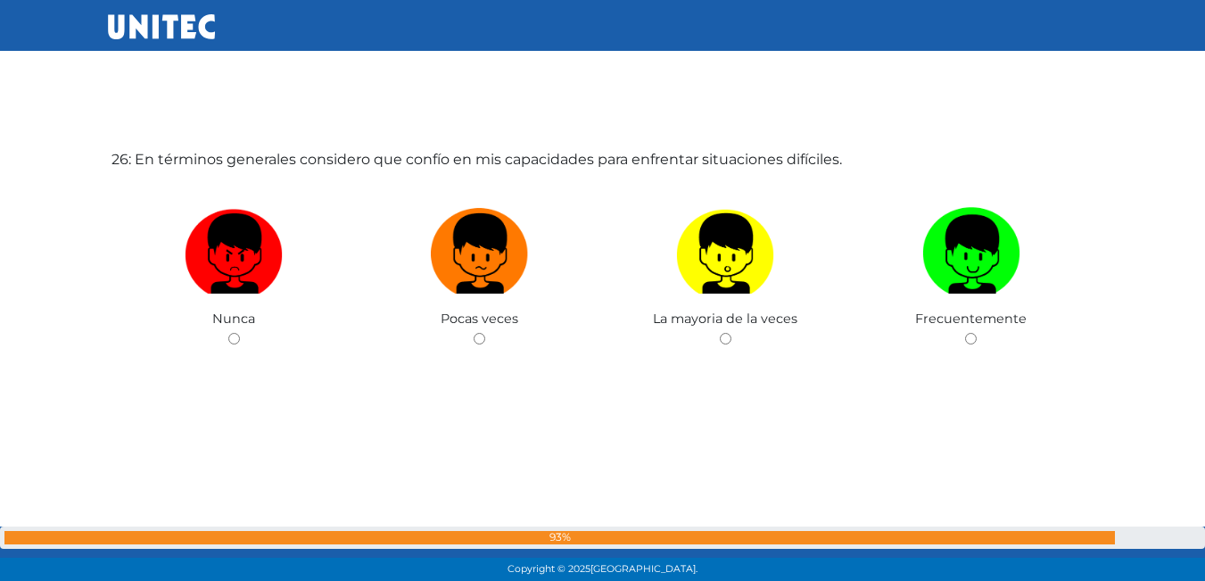
scroll to position [14602, 0]
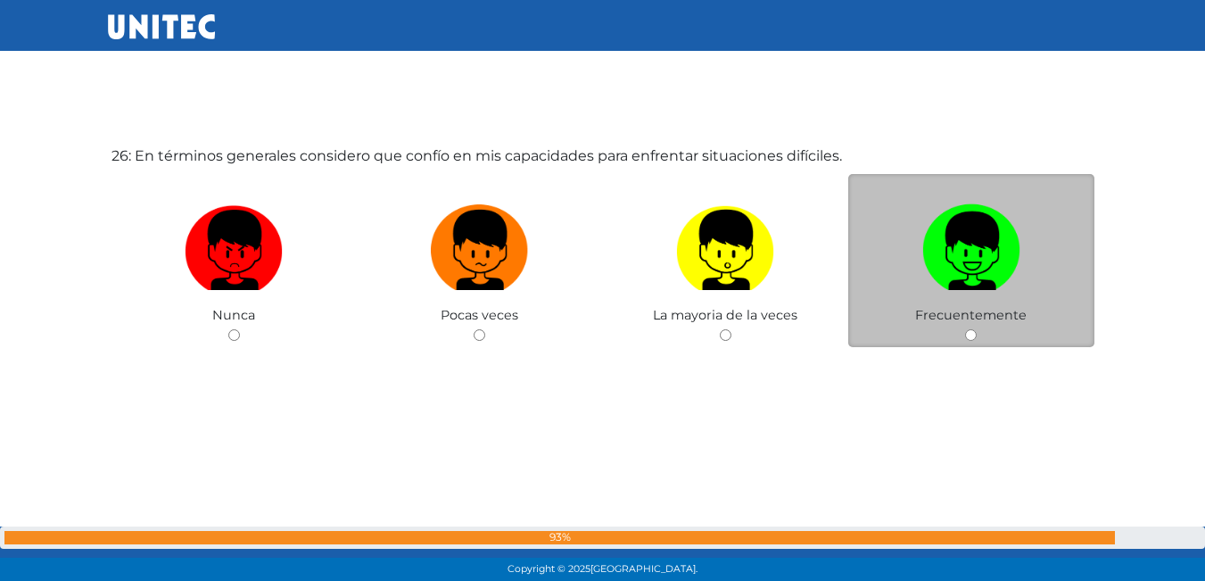
click at [949, 290] on img at bounding box center [971, 244] width 98 height 94
click at [965, 329] on input "radio" at bounding box center [971, 335] width 12 height 12
radio input "true"
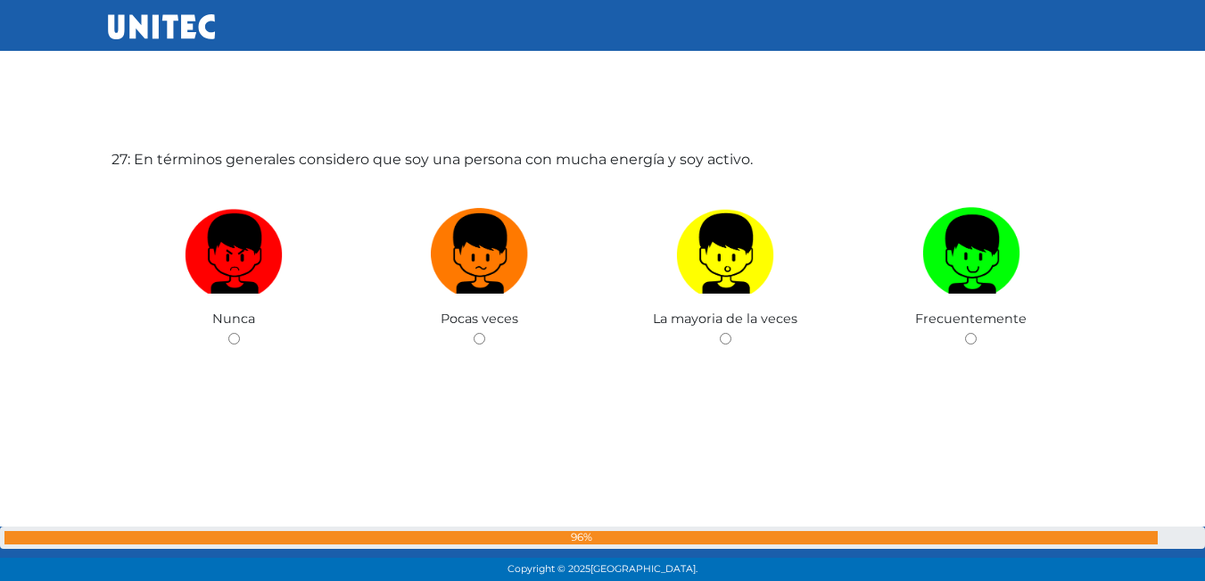
scroll to position [15182, 0]
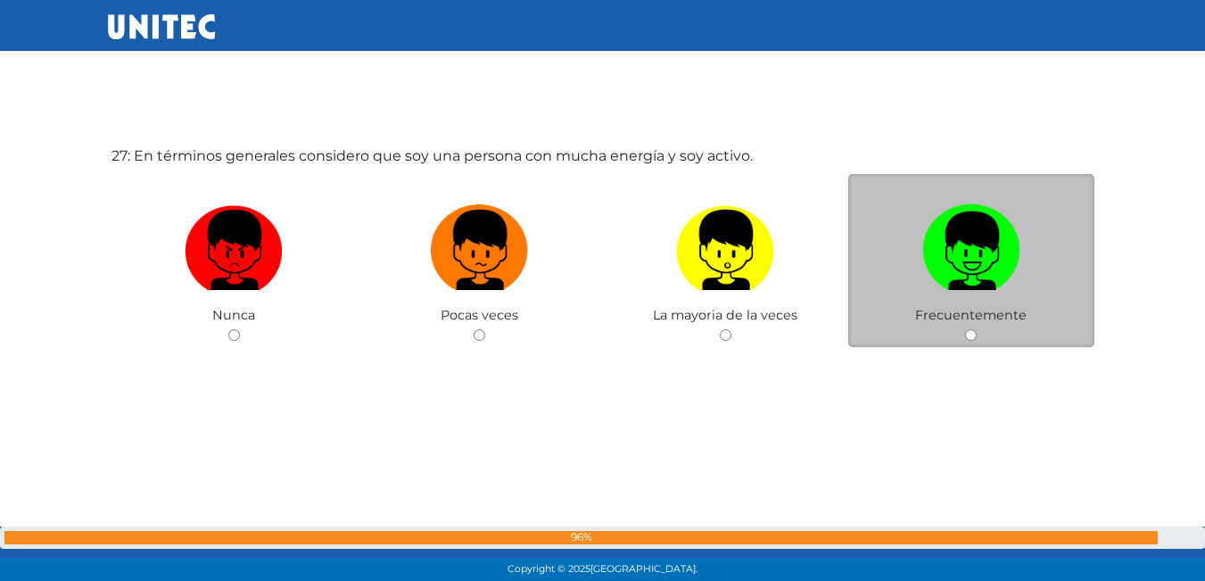
click at [923, 253] on img at bounding box center [971, 244] width 98 height 94
click at [965, 329] on input "radio" at bounding box center [971, 335] width 12 height 12
radio input "true"
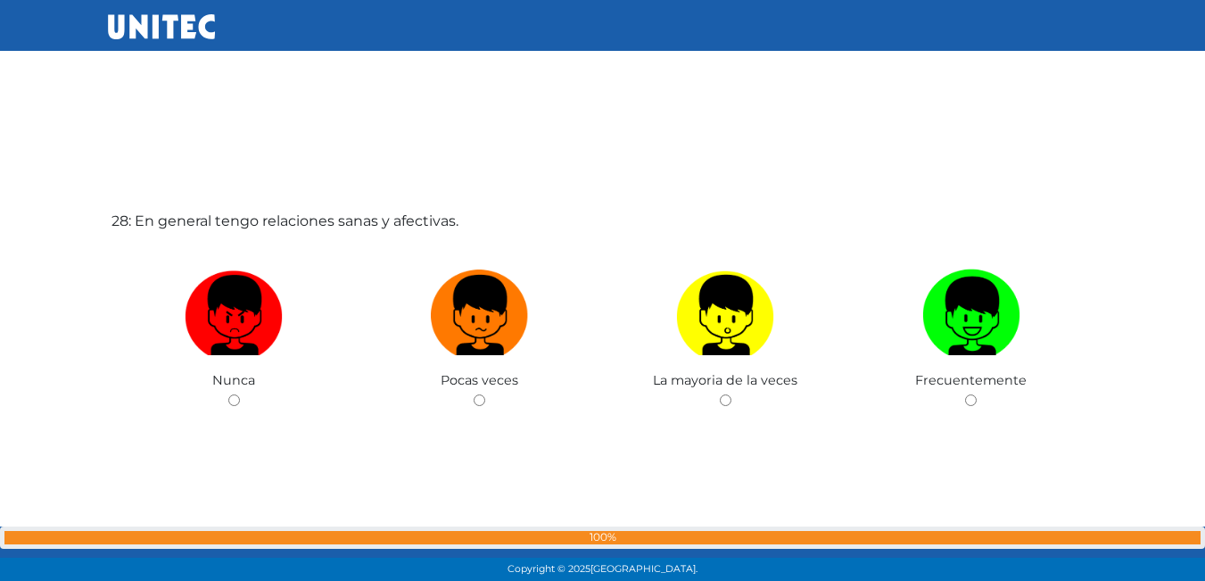
scroll to position [15787, 0]
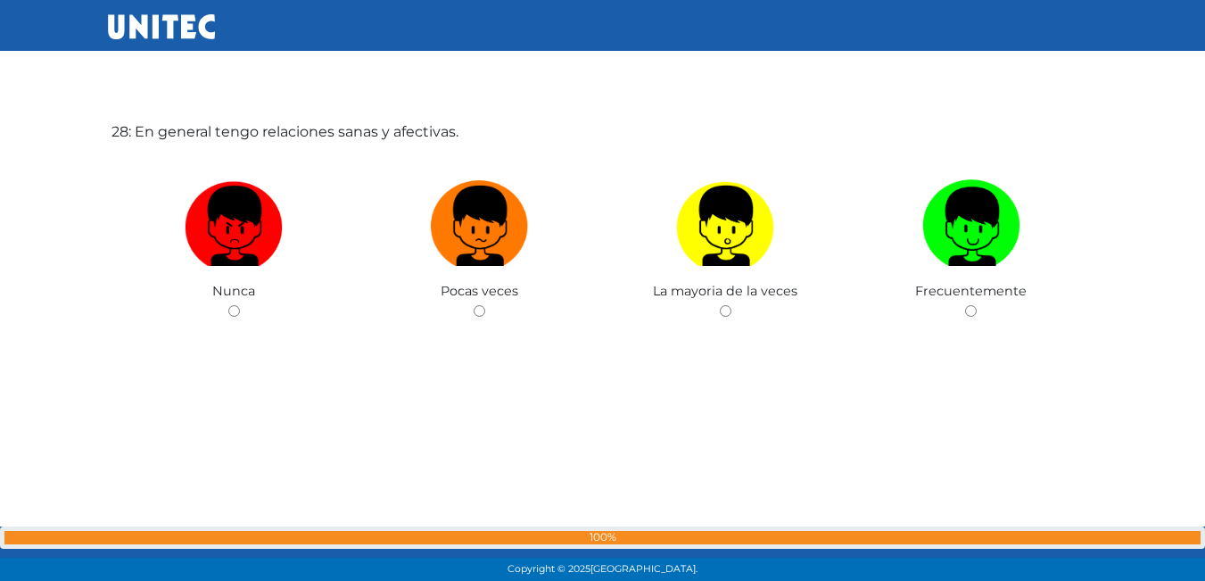
click at [923, 284] on span "Frecuentemente" at bounding box center [970, 291] width 111 height 16
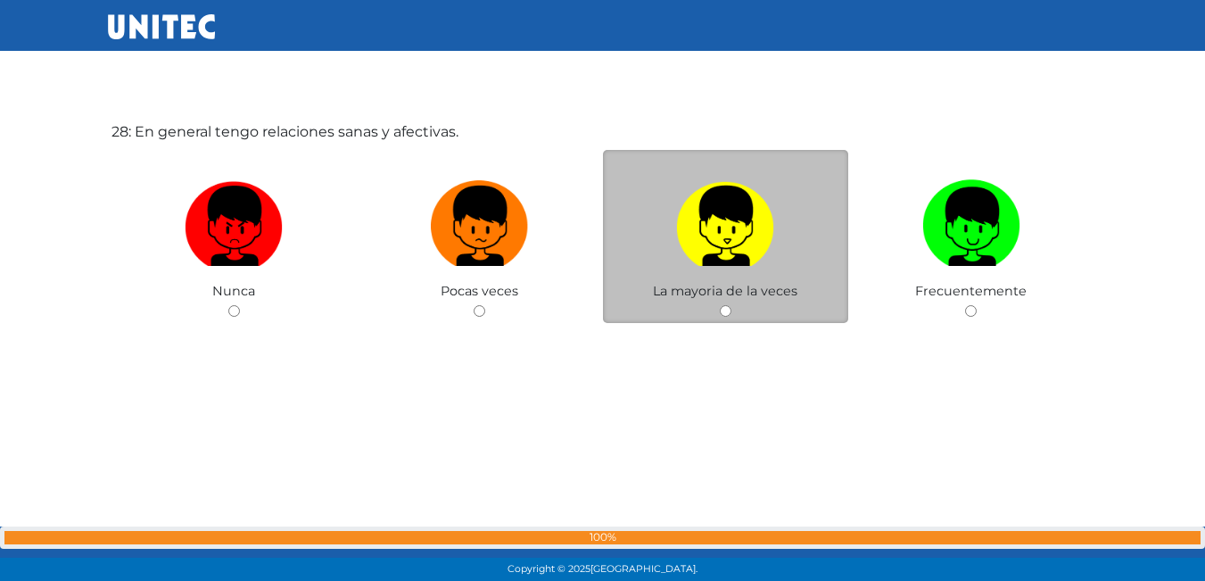
click at [708, 247] on img at bounding box center [725, 220] width 98 height 94
click at [720, 305] on input "radio" at bounding box center [726, 311] width 12 height 12
radio input "true"
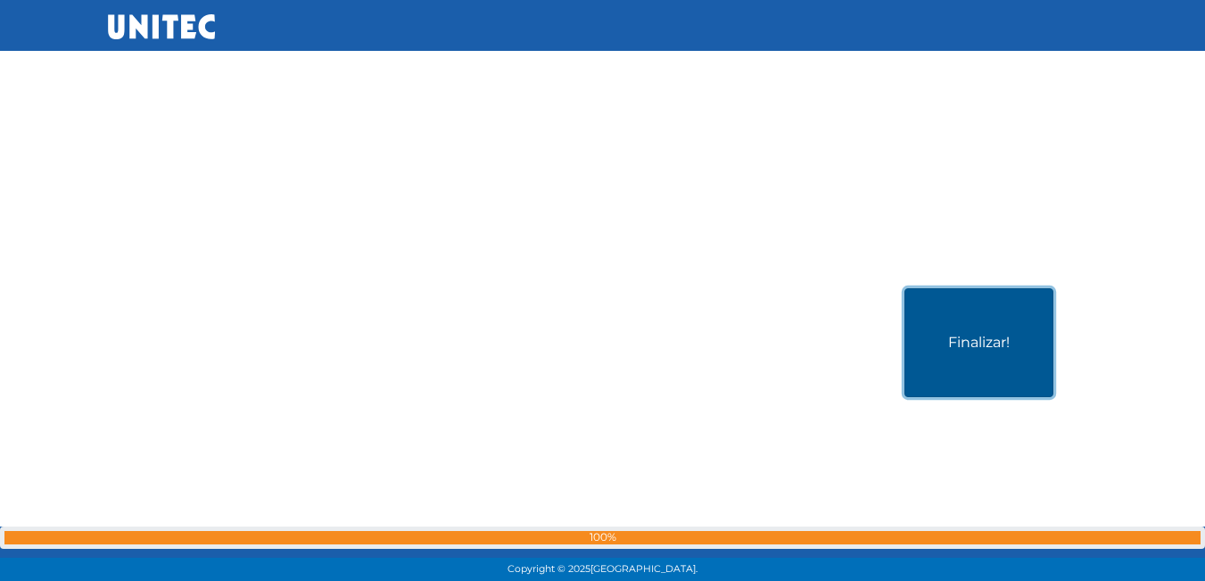
click at [979, 307] on button "Finalizar!" at bounding box center [978, 342] width 149 height 109
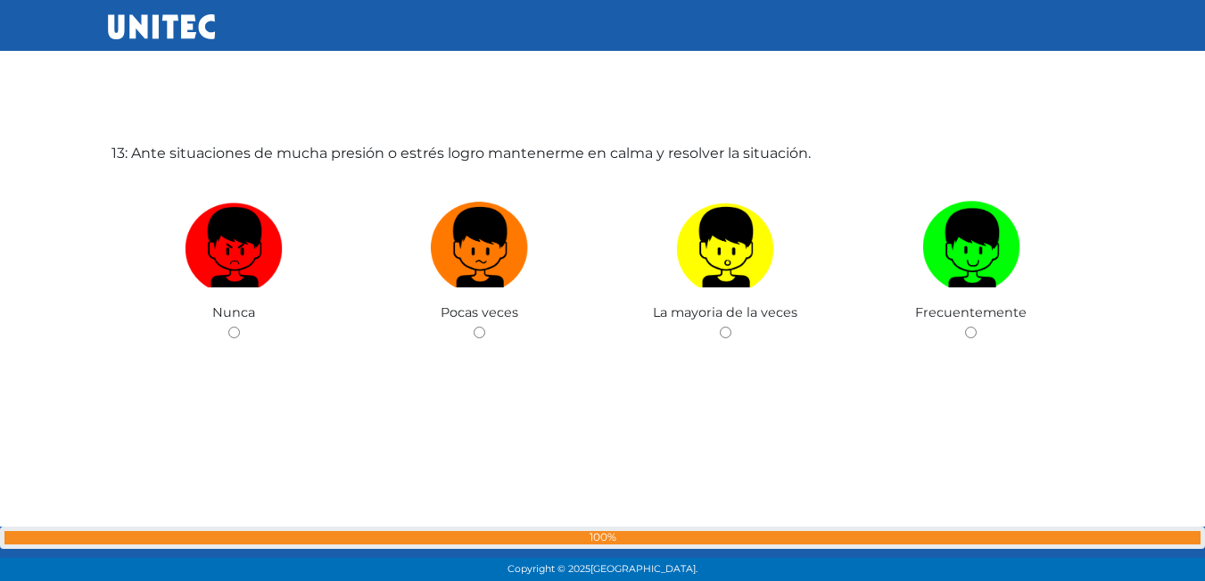
scroll to position [7087, 0]
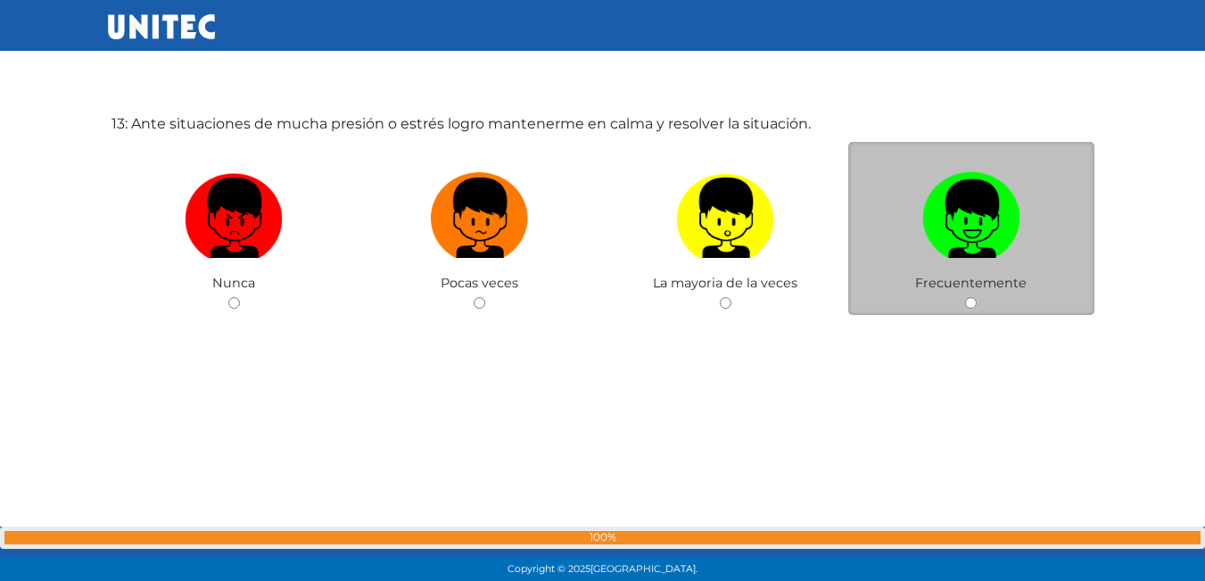
click at [953, 247] on img at bounding box center [971, 212] width 98 height 94
click at [965, 297] on input "radio" at bounding box center [971, 303] width 12 height 12
radio input "true"
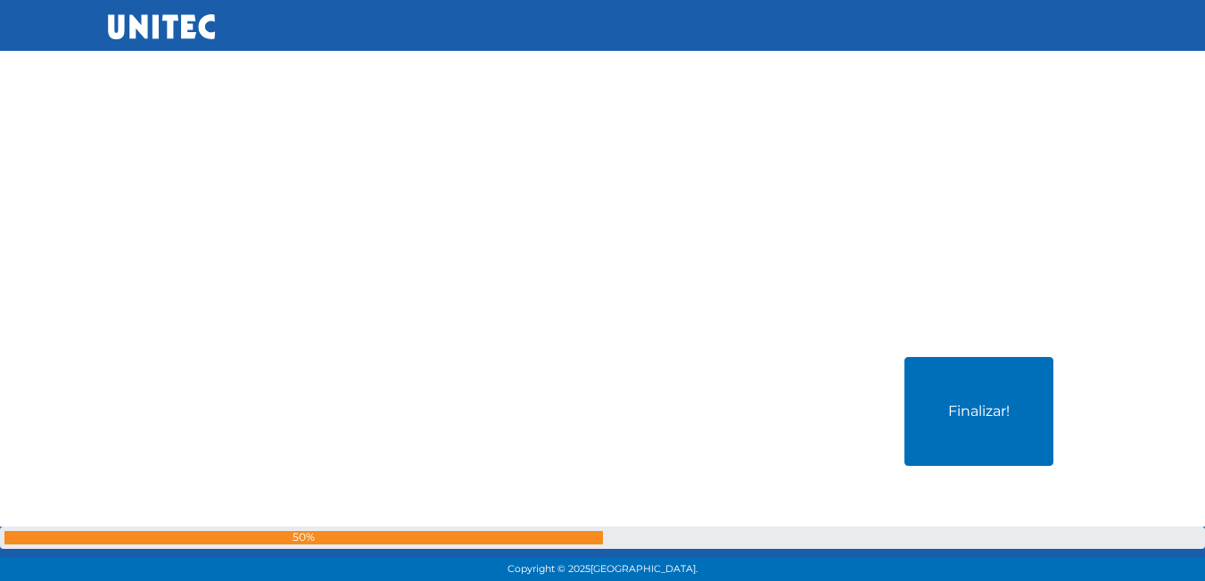
scroll to position [16379, 0]
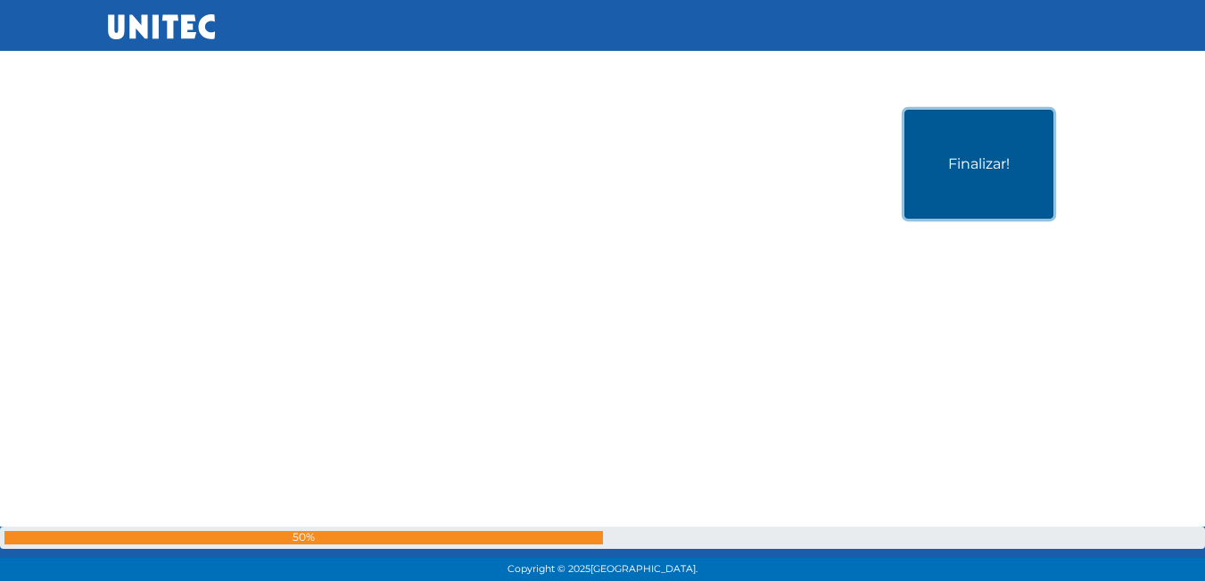
click at [974, 151] on button "Finalizar!" at bounding box center [978, 164] width 149 height 109
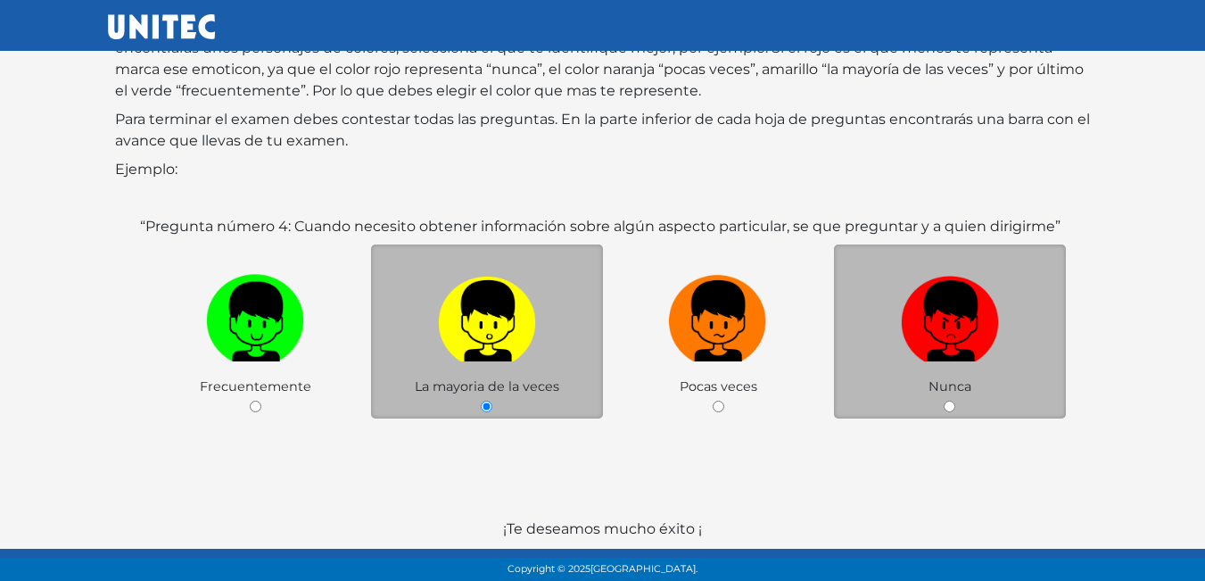
scroll to position [266, 0]
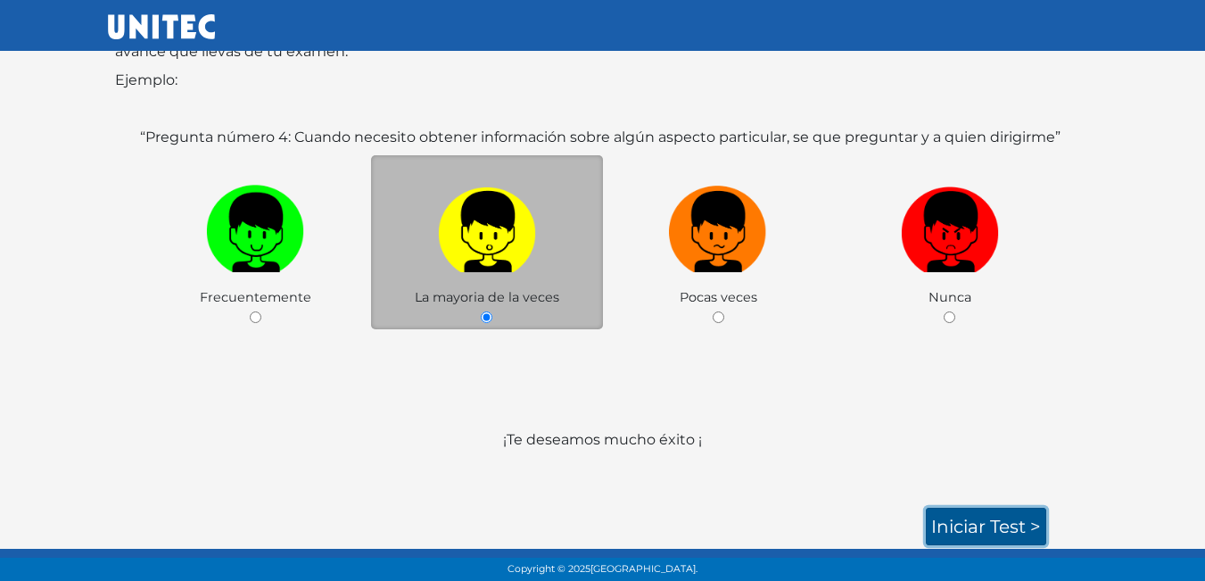
click at [1018, 517] on link "Iniciar test >" at bounding box center [986, 525] width 120 height 37
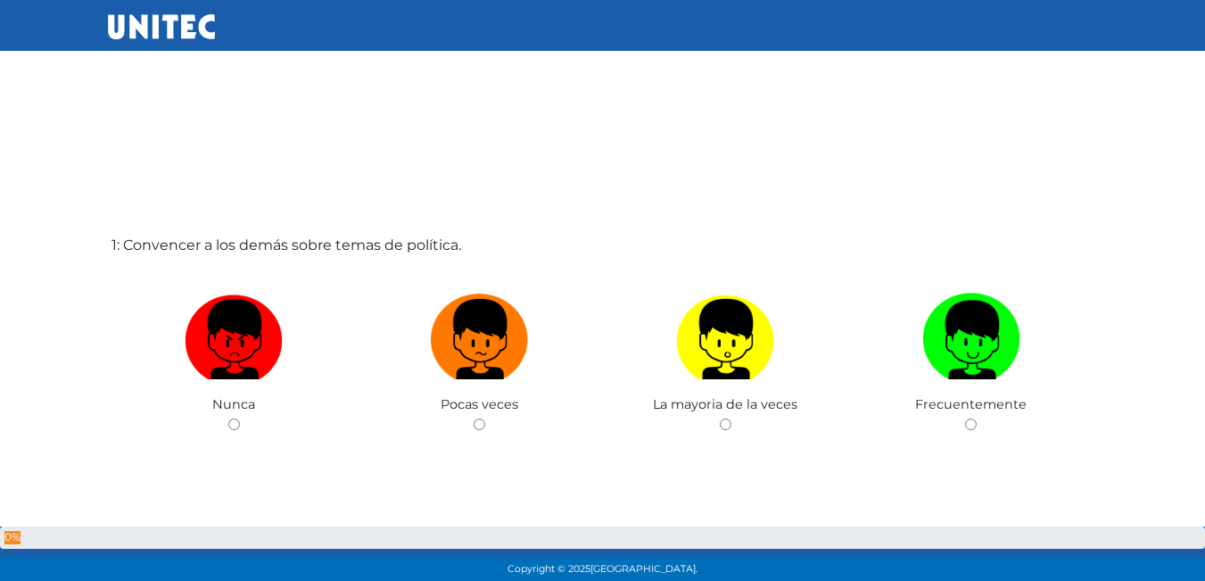
scroll to position [89, 0]
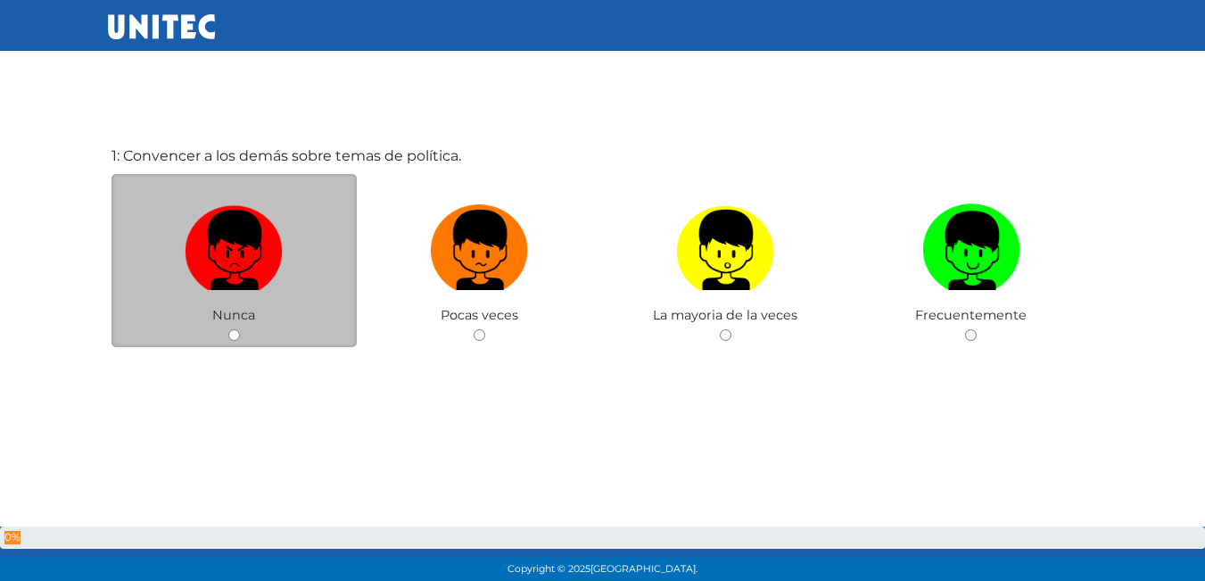
click at [197, 338] on div "Nunca" at bounding box center [234, 261] width 246 height 174
click at [286, 318] on div "Nunca" at bounding box center [234, 261] width 246 height 174
click at [223, 210] on img at bounding box center [234, 244] width 98 height 94
click at [228, 329] on input "radio" at bounding box center [234, 335] width 12 height 12
radio input "true"
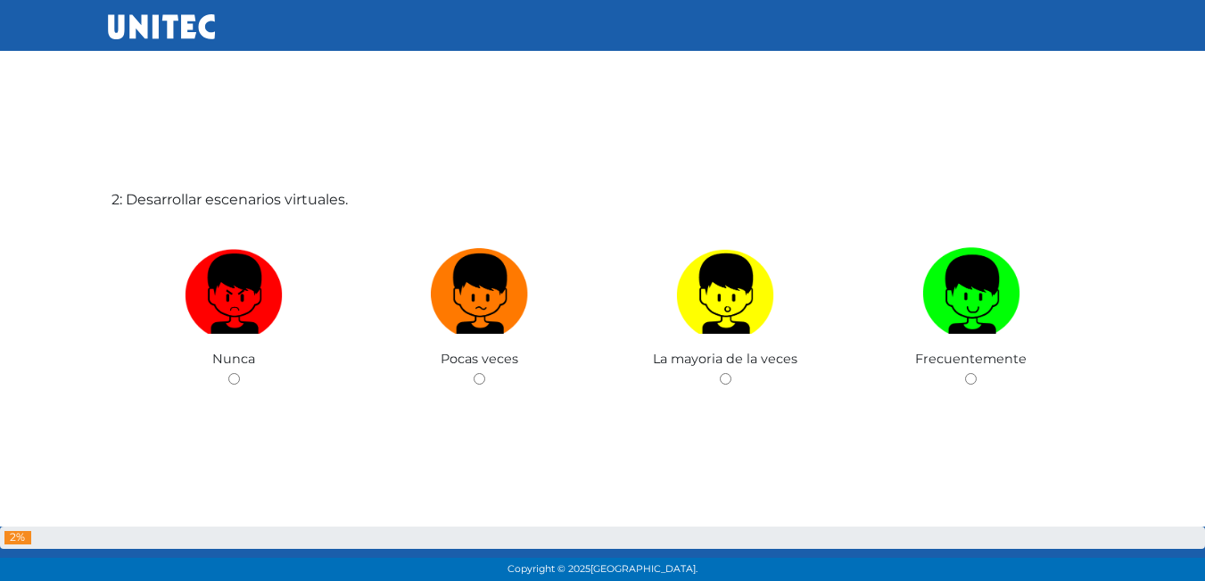
scroll to position [670, 0]
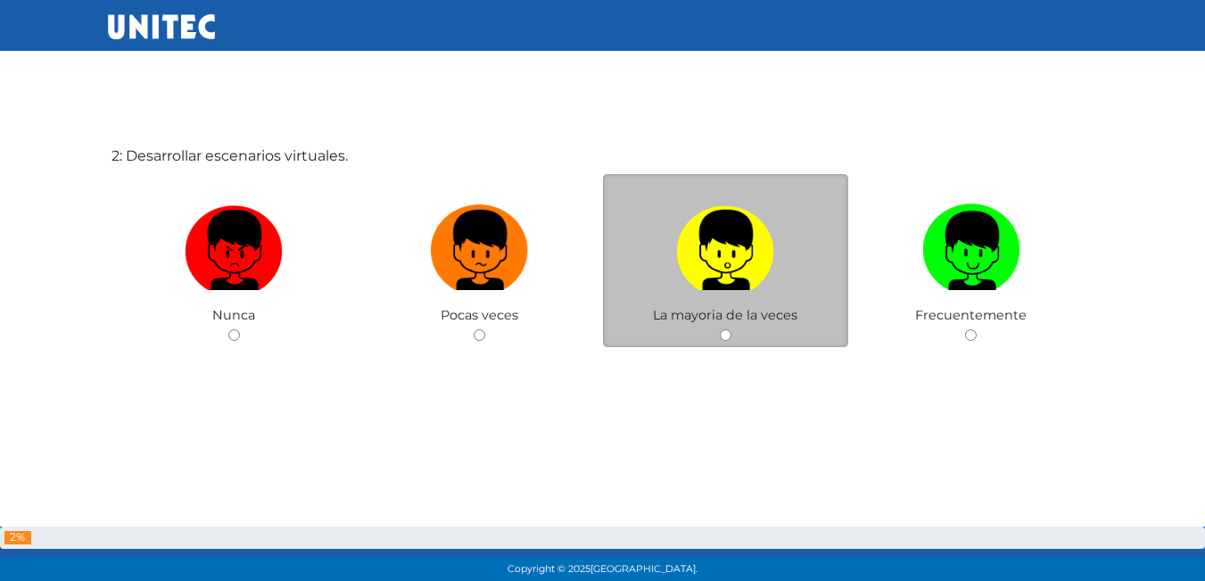
click at [647, 268] on label at bounding box center [726, 250] width 246 height 109
click at [720, 329] on input "radio" at bounding box center [726, 335] width 12 height 12
radio input "true"
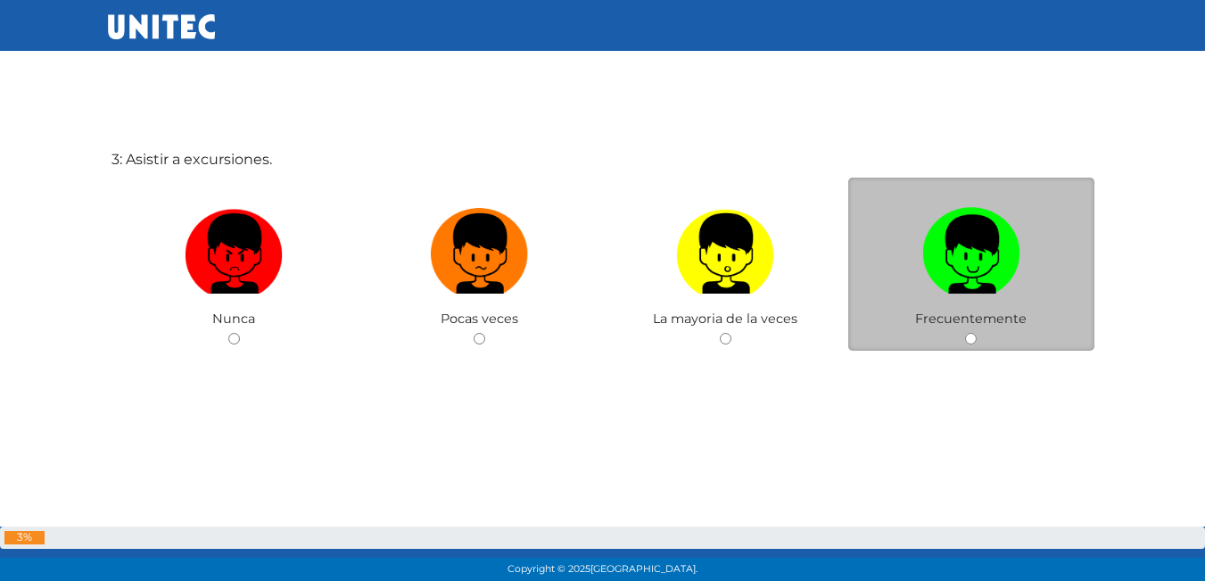
scroll to position [1291, 0]
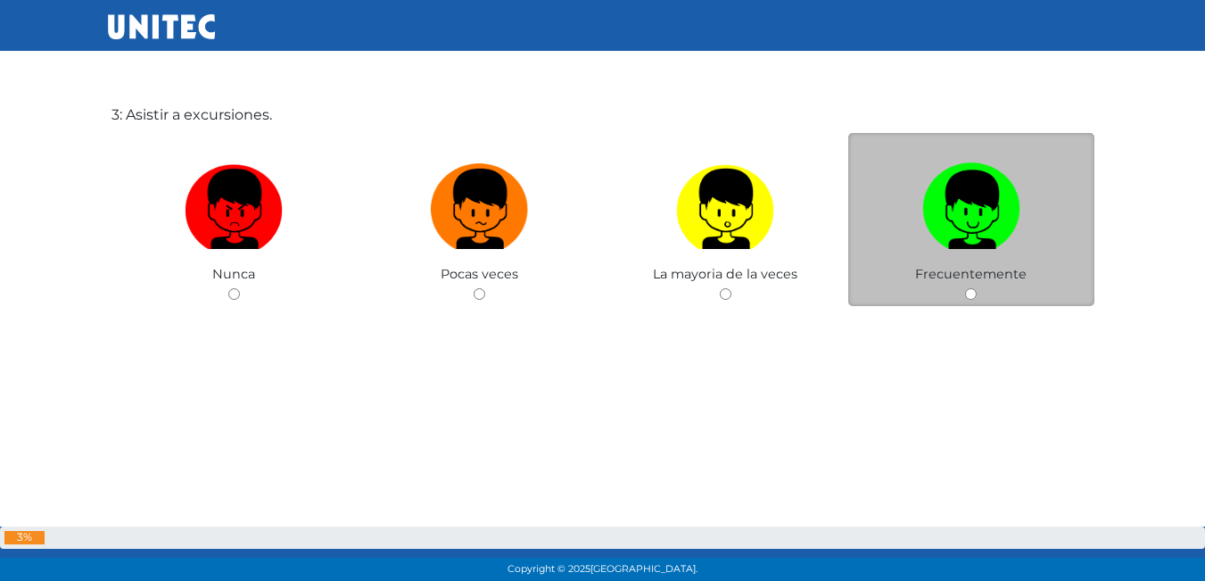
click at [919, 213] on label at bounding box center [971, 209] width 246 height 109
click at [965, 288] on input "radio" at bounding box center [971, 294] width 12 height 12
radio input "true"
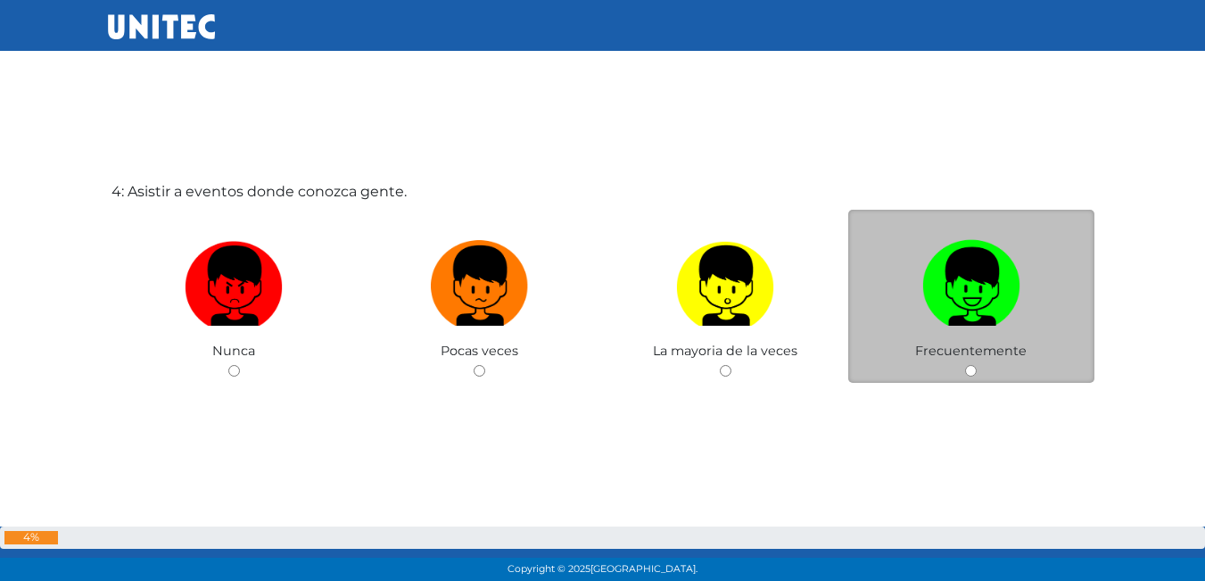
scroll to position [1826, 0]
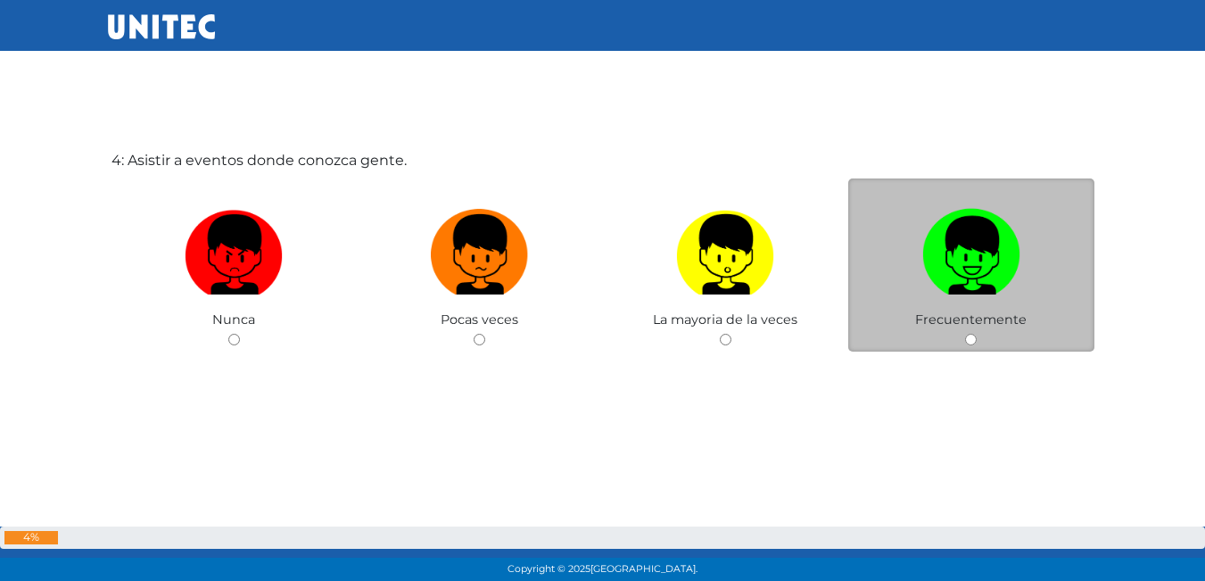
click at [963, 234] on img at bounding box center [971, 249] width 98 height 94
click at [965, 334] on input "radio" at bounding box center [971, 340] width 12 height 12
radio input "true"
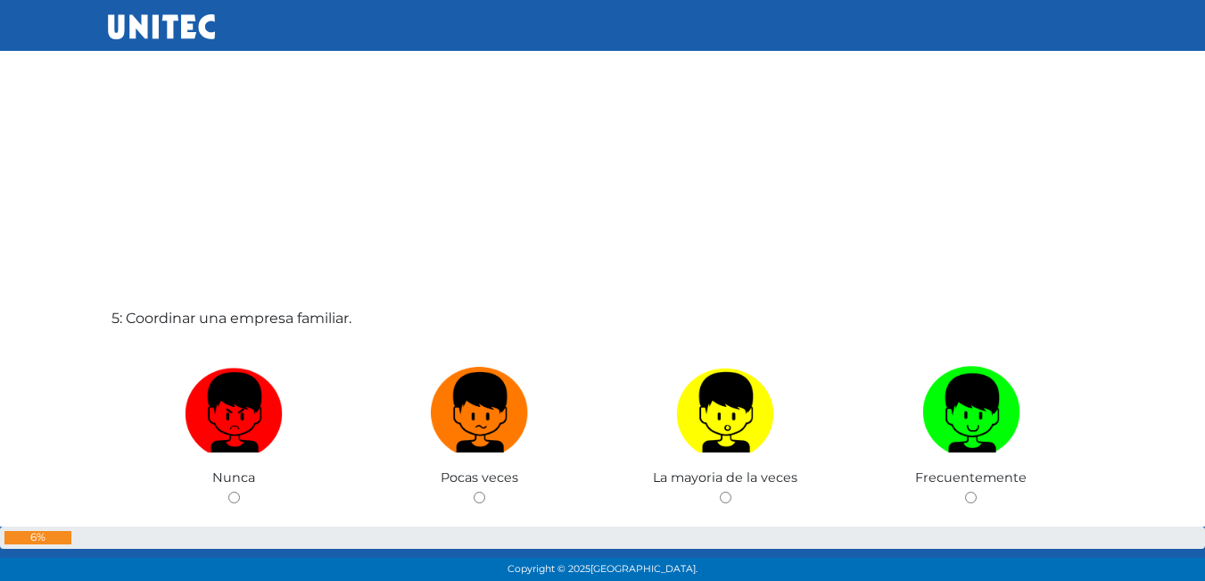
scroll to position [2338, 0]
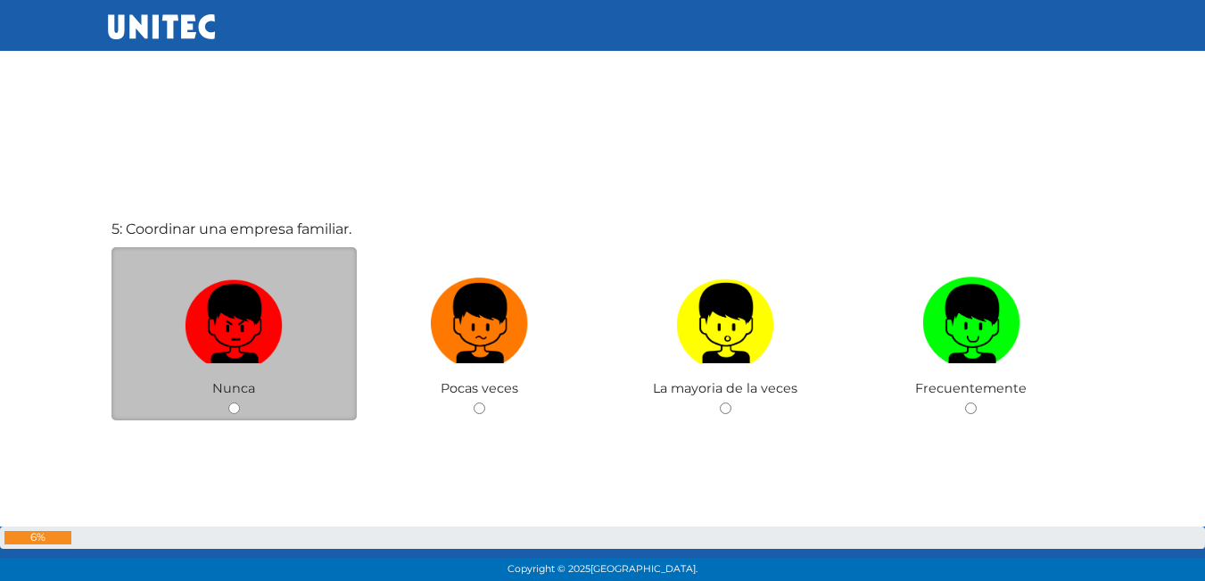
click at [251, 311] on img at bounding box center [234, 317] width 98 height 94
click at [240, 402] on input "radio" at bounding box center [234, 408] width 12 height 12
radio input "true"
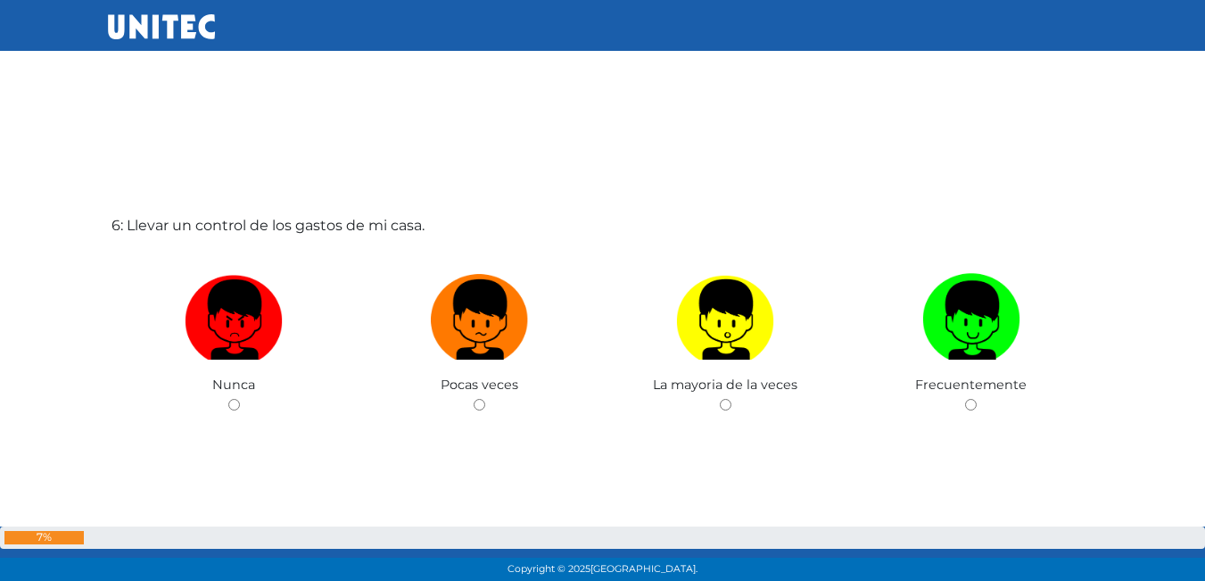
scroll to position [2992, 0]
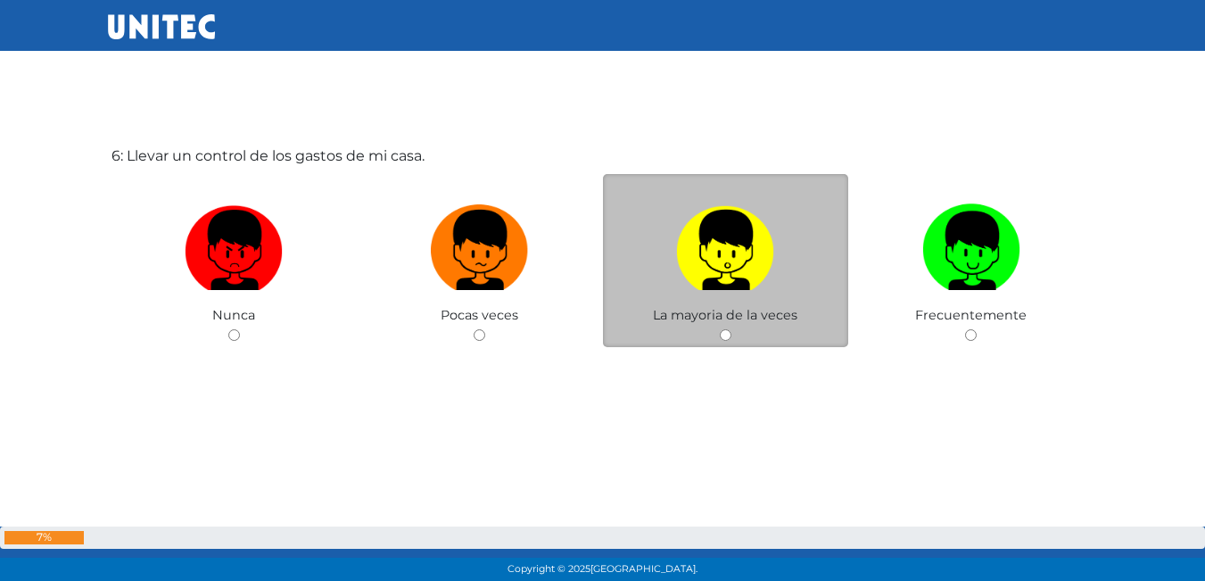
click at [677, 264] on img at bounding box center [725, 244] width 98 height 94
click at [720, 329] on input "radio" at bounding box center [726, 335] width 12 height 12
radio input "true"
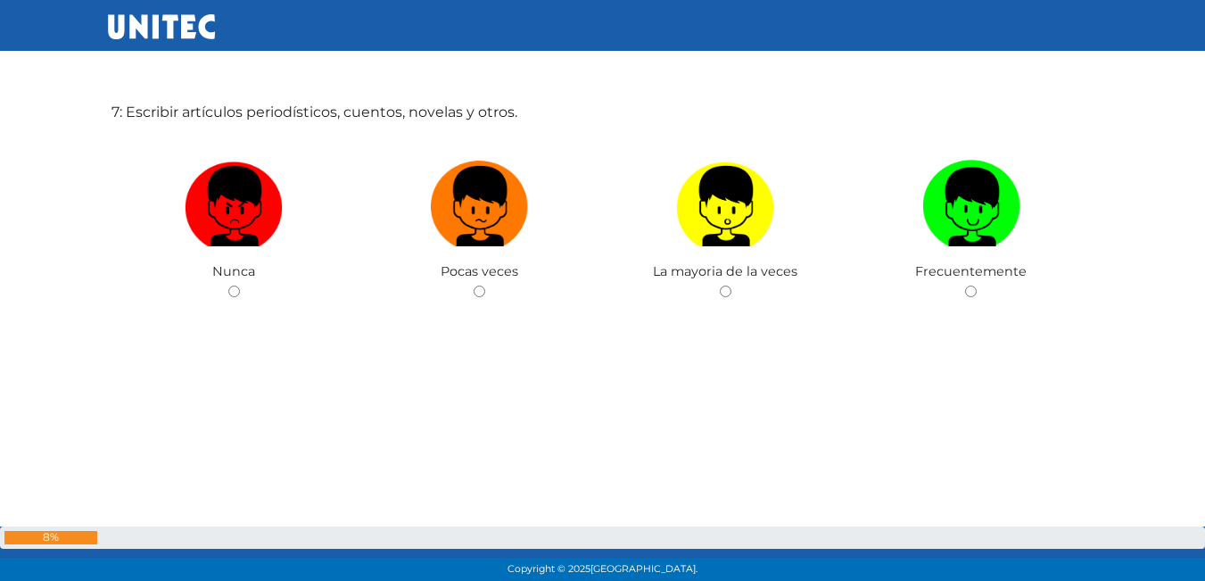
scroll to position [3573, 0]
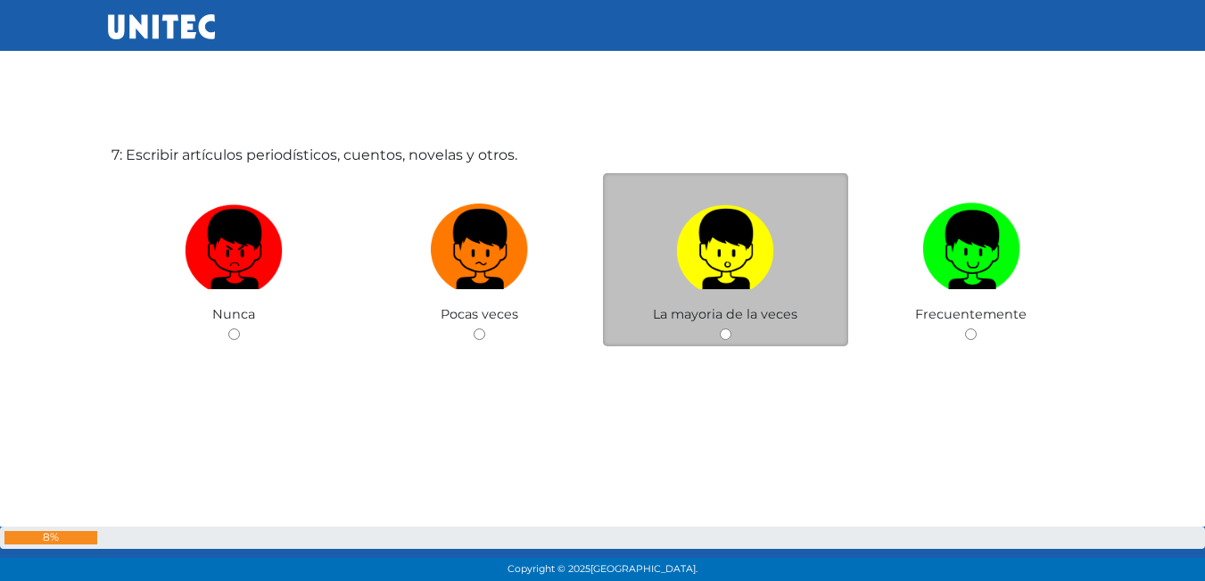
click at [619, 257] on label at bounding box center [726, 249] width 246 height 109
click at [720, 328] on input "radio" at bounding box center [726, 334] width 12 height 12
radio input "true"
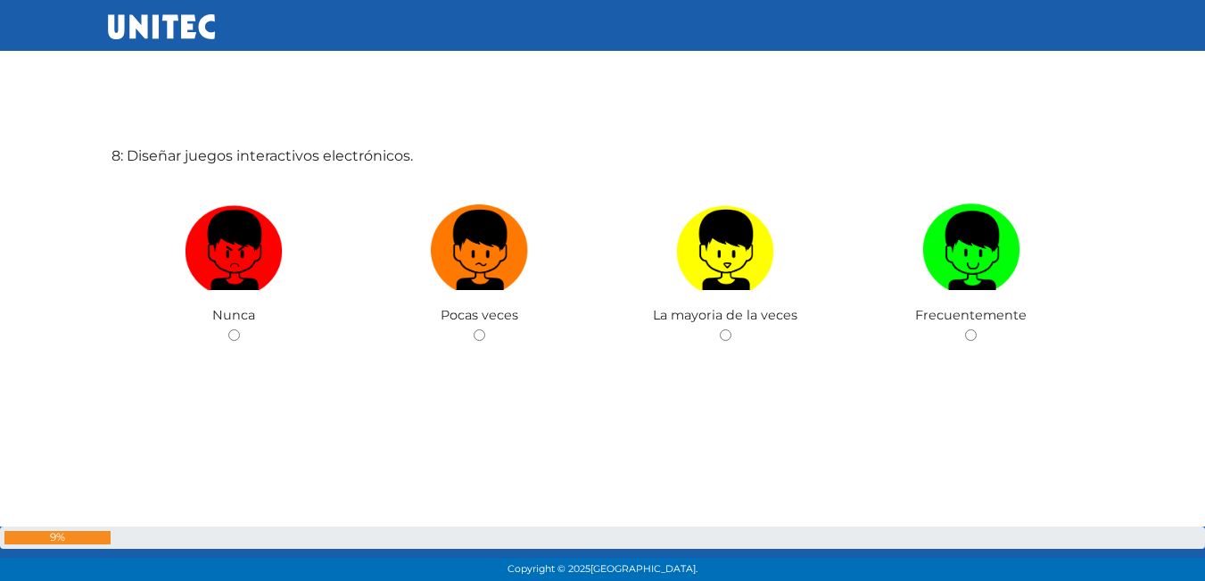
scroll to position [4242, 0]
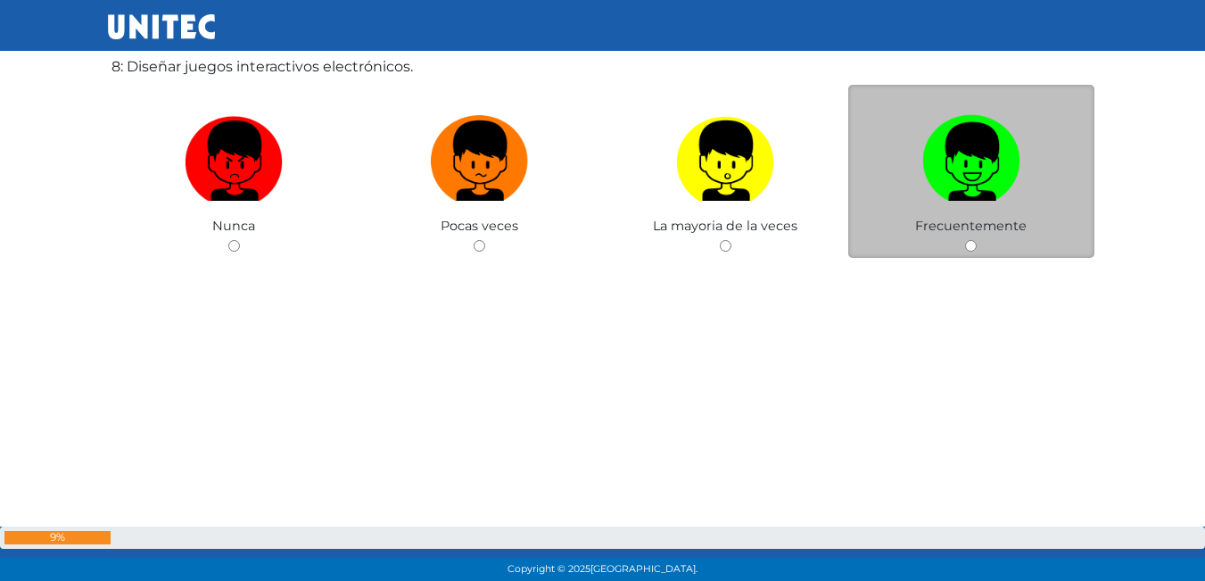
click at [1017, 151] on img at bounding box center [971, 155] width 98 height 94
click at [976, 240] on input "radio" at bounding box center [971, 246] width 12 height 12
radio input "true"
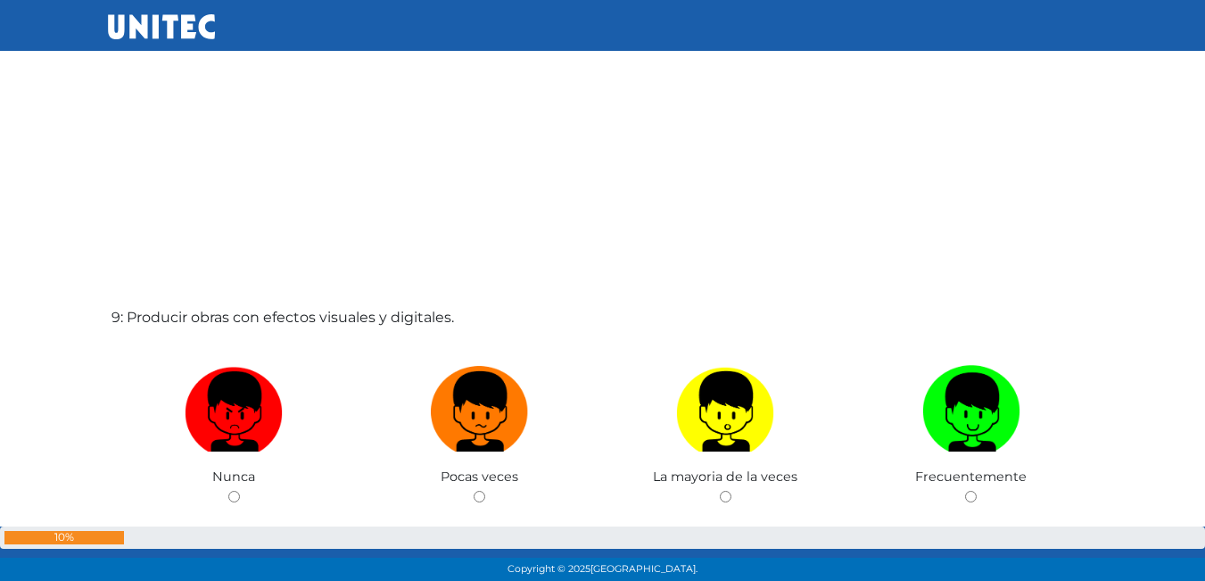
scroll to position [4746, 0]
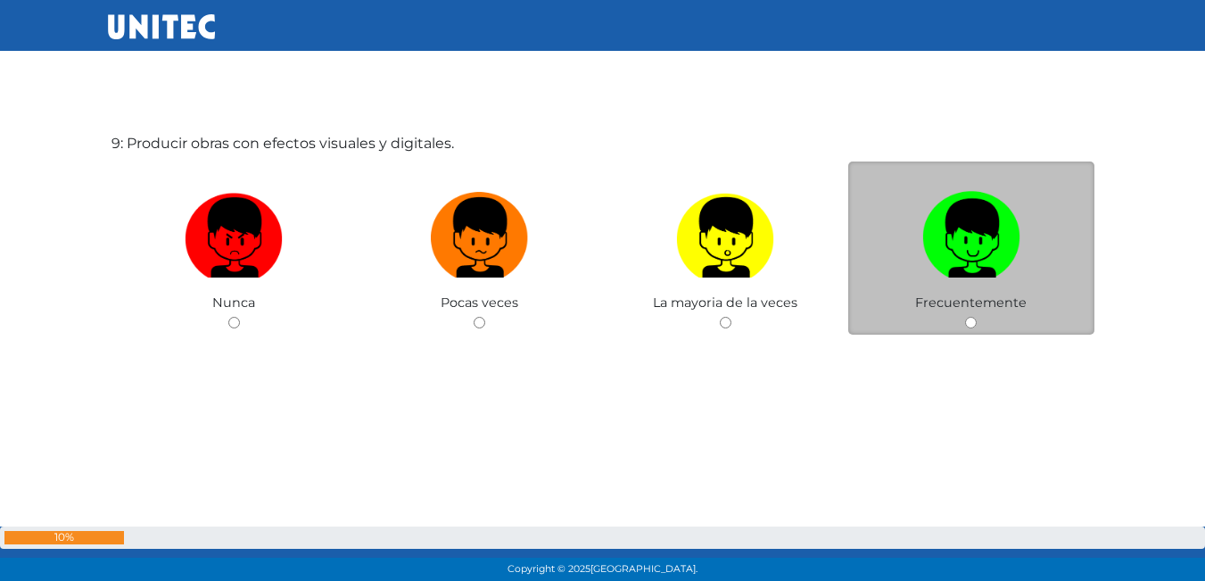
click at [1047, 277] on label at bounding box center [971, 238] width 246 height 109
click at [976, 317] on input "radio" at bounding box center [971, 323] width 12 height 12
radio input "true"
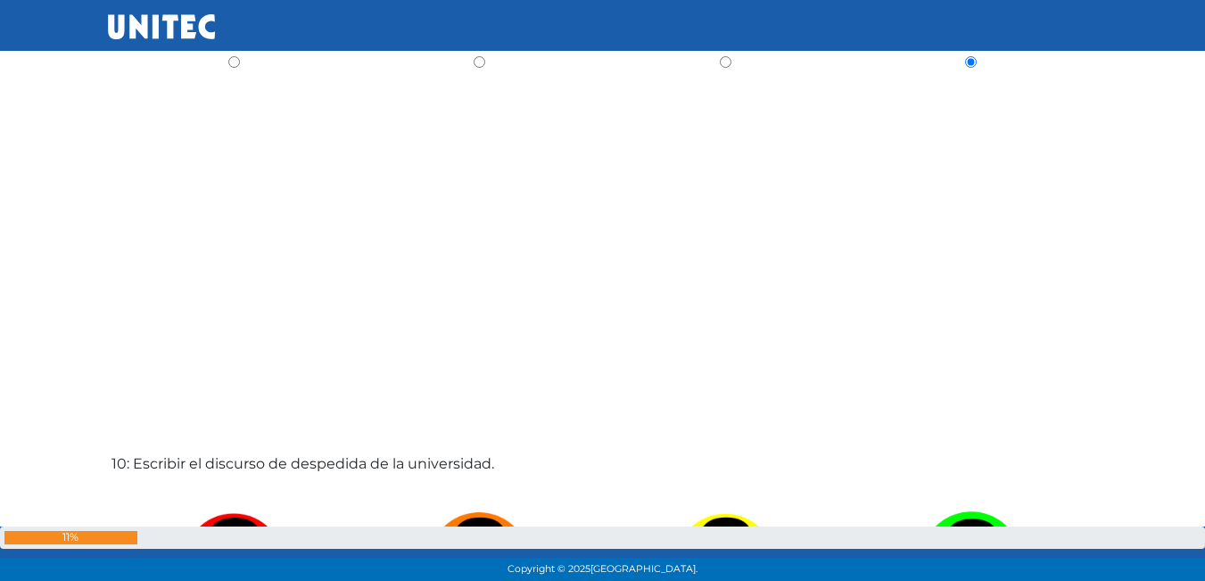
scroll to position [4957, 0]
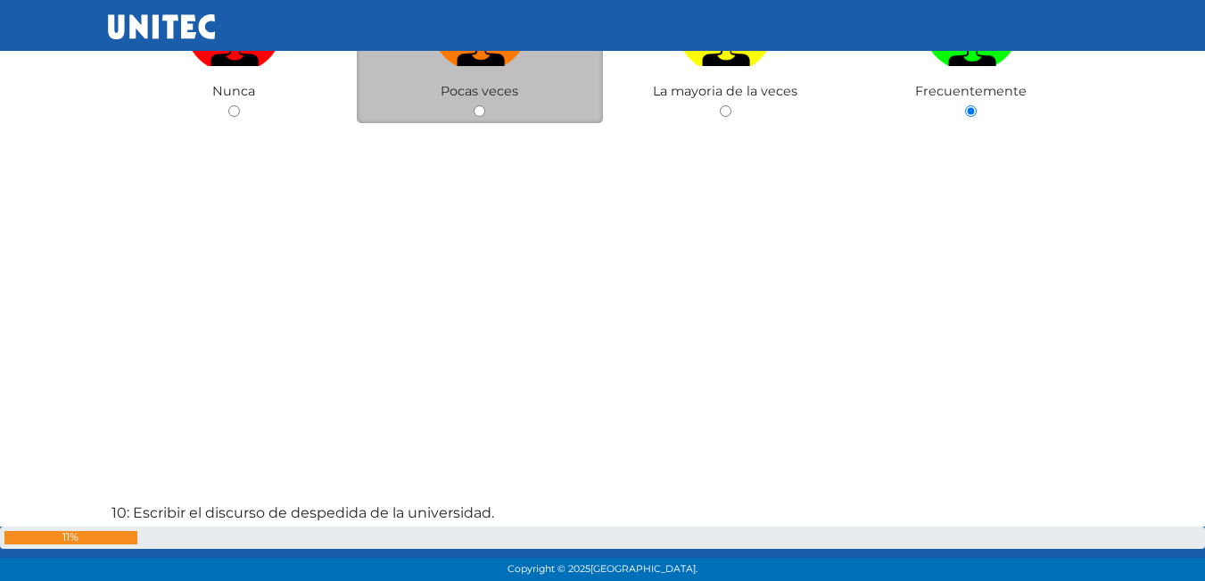
click at [505, 56] on img at bounding box center [480, 20] width 98 height 94
click at [485, 105] on input "radio" at bounding box center [480, 111] width 12 height 12
radio input "true"
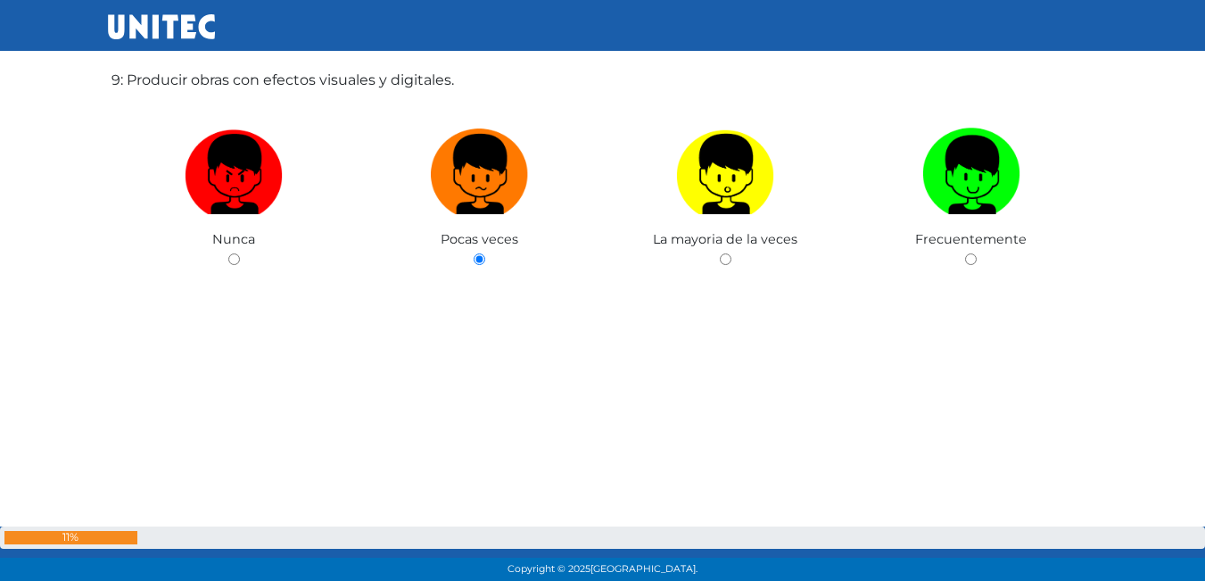
scroll to position [5225, 0]
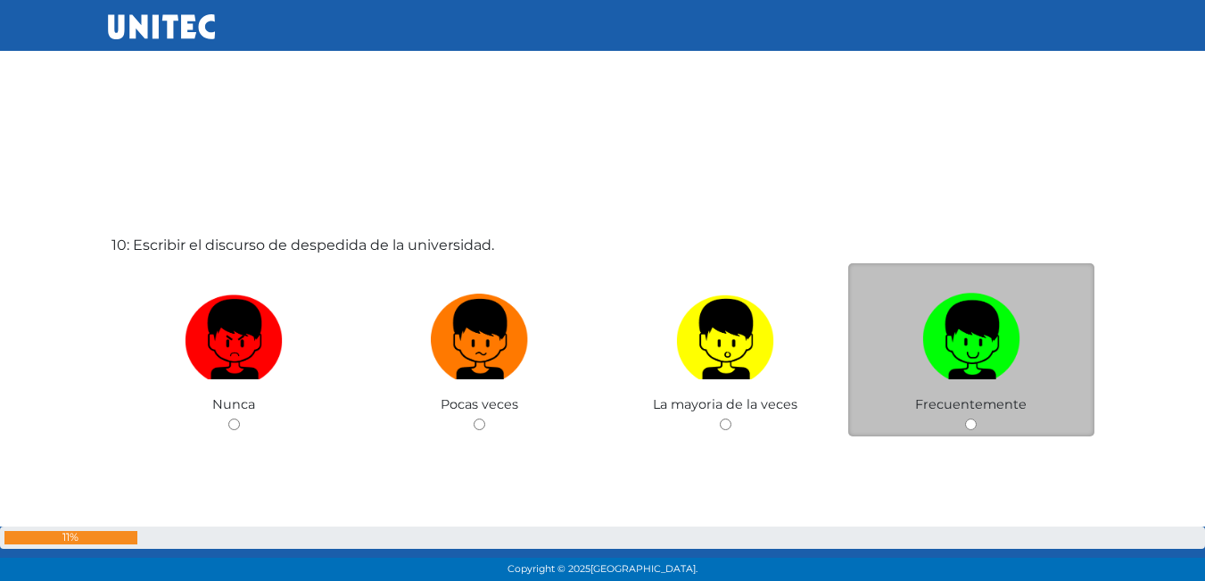
click at [907, 365] on label at bounding box center [971, 339] width 246 height 109
click at [965, 418] on input "radio" at bounding box center [971, 424] width 12 height 12
radio input "true"
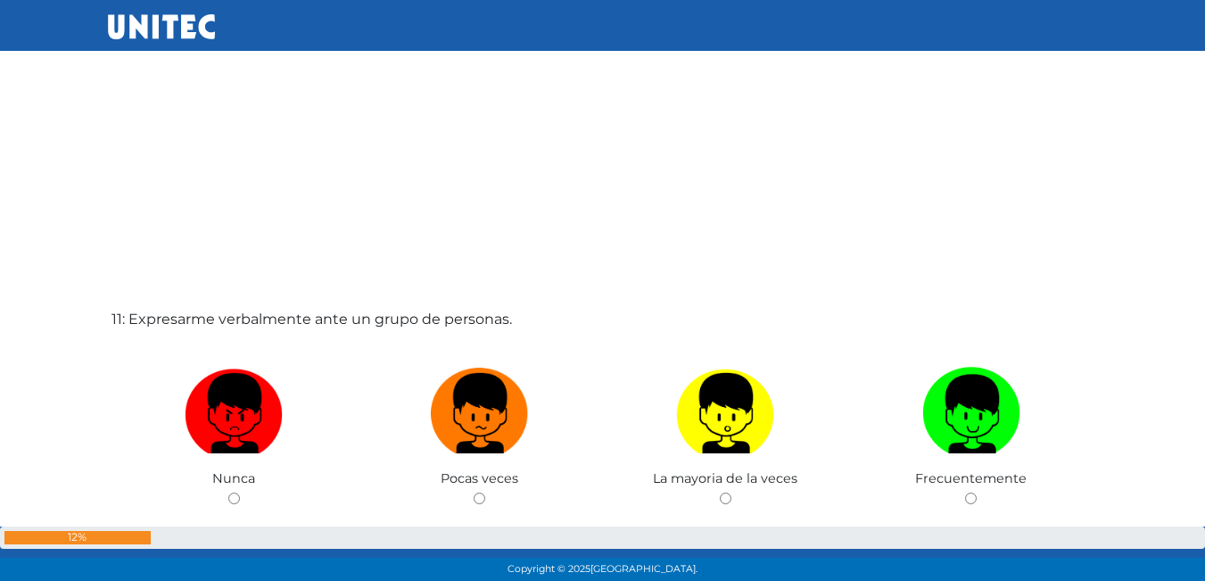
scroll to position [5820, 0]
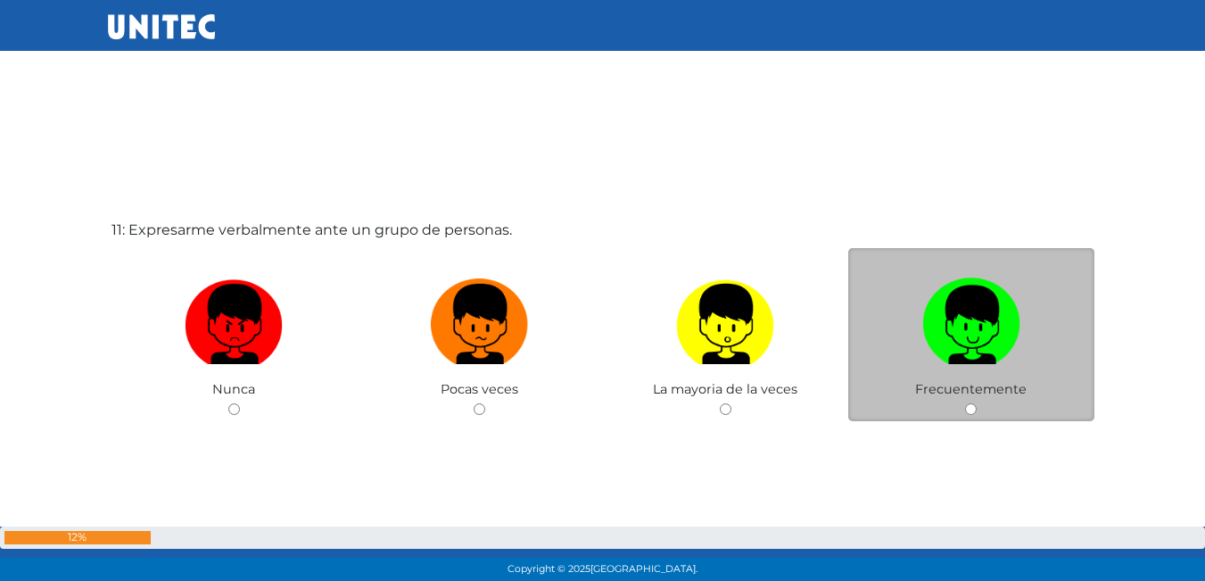
click at [923, 365] on label at bounding box center [971, 324] width 246 height 109
click at [965, 403] on input "radio" at bounding box center [971, 409] width 12 height 12
radio input "true"
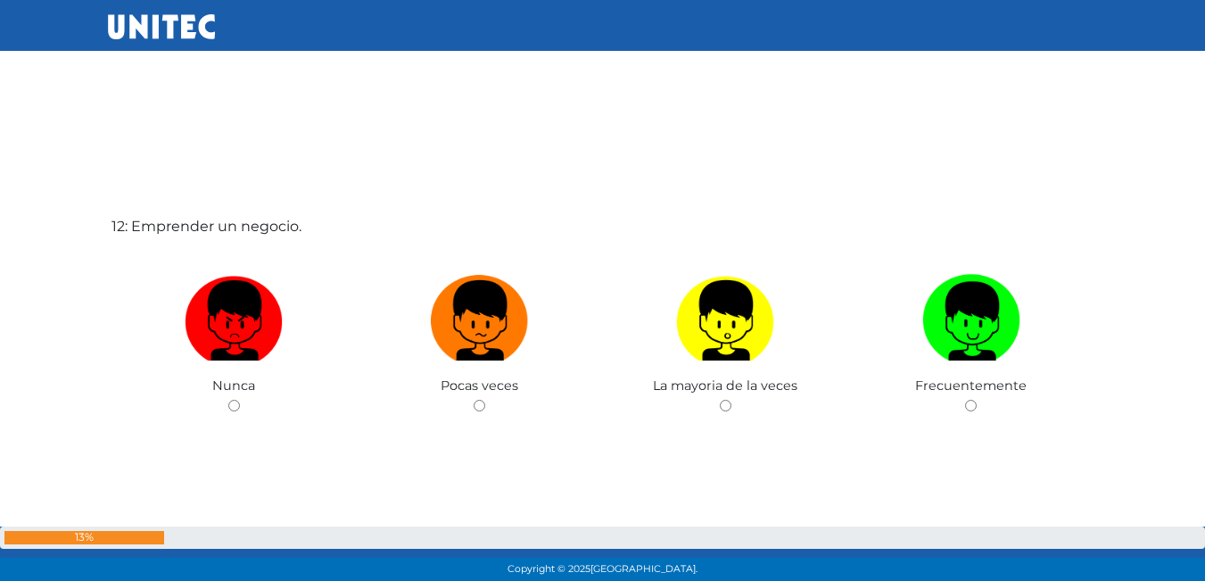
scroll to position [6405, 0]
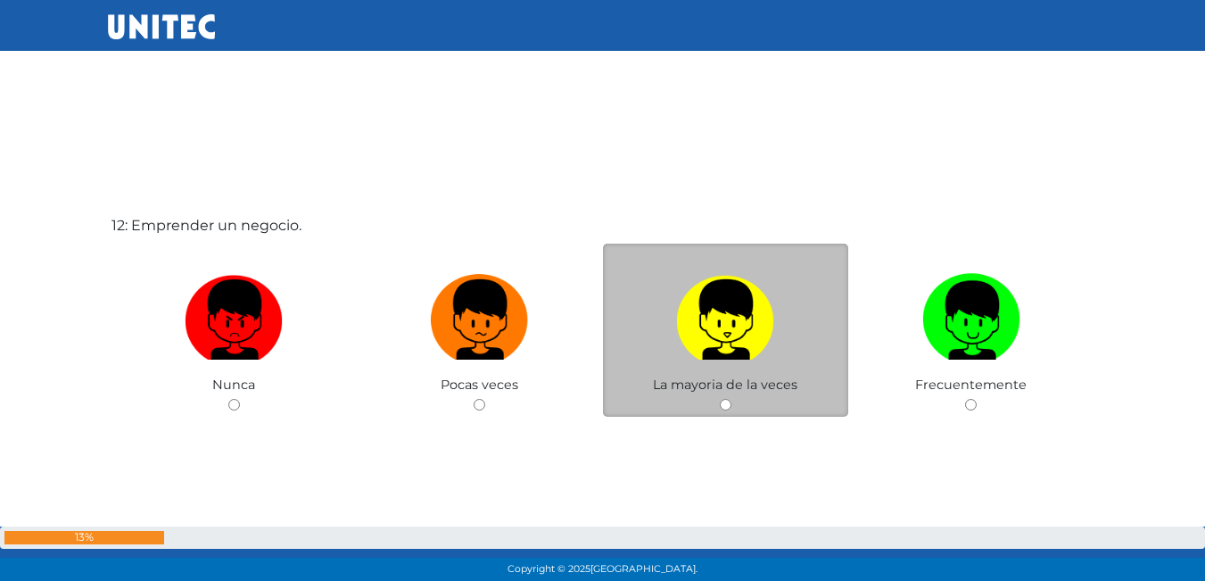
click at [754, 345] on img at bounding box center [725, 314] width 98 height 94
click at [731, 399] on input "radio" at bounding box center [726, 405] width 12 height 12
radio input "true"
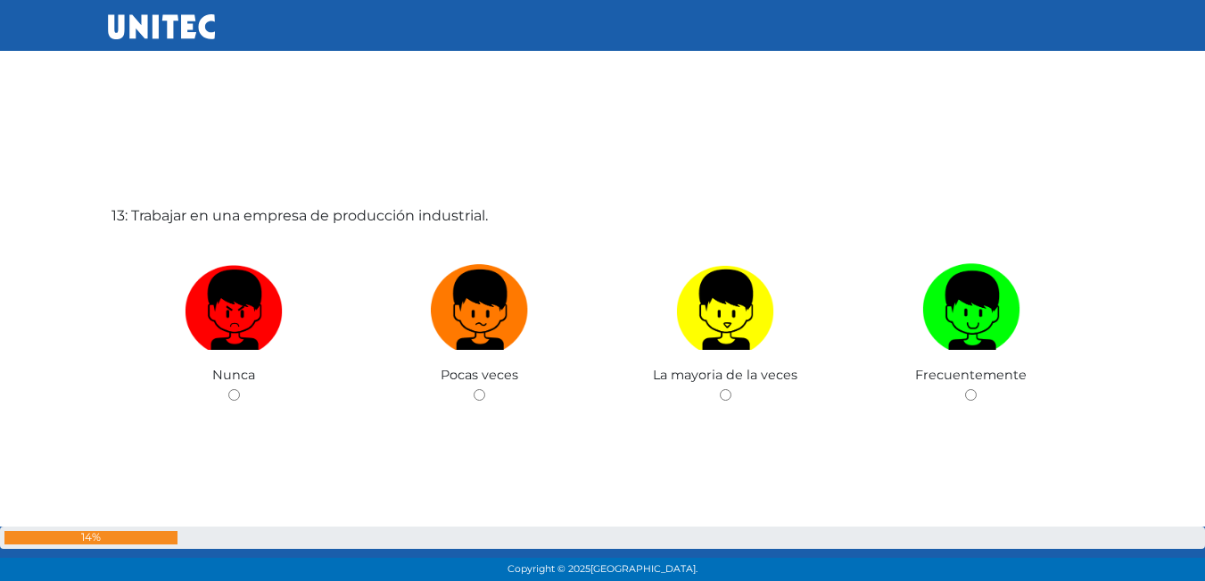
scroll to position [7085, 0]
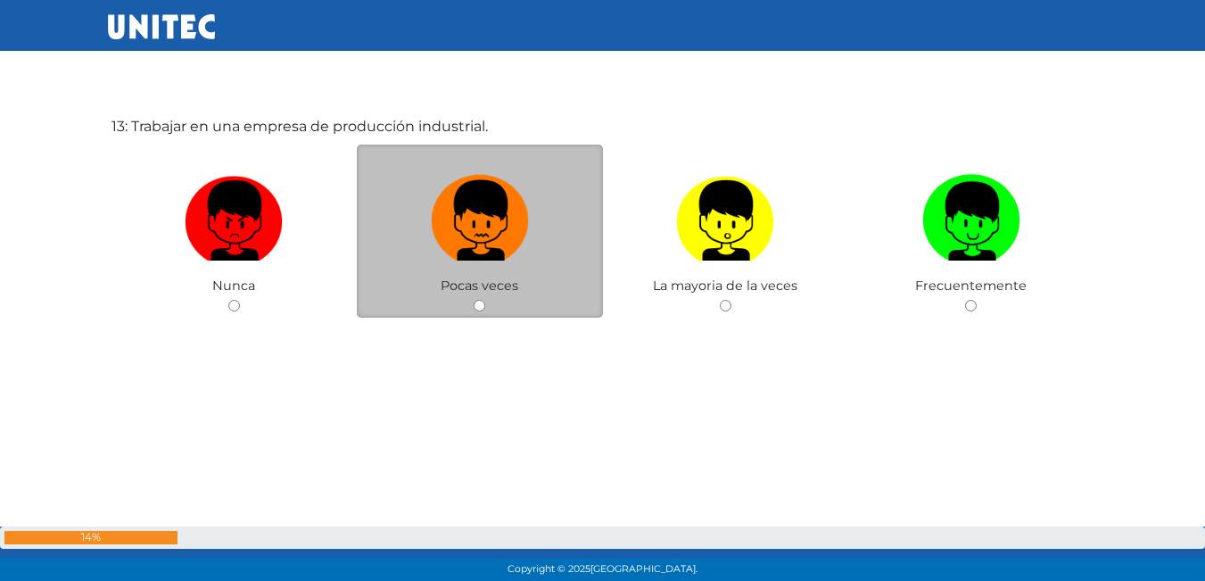
click at [501, 248] on img at bounding box center [480, 215] width 98 height 94
click at [485, 300] on input "radio" at bounding box center [480, 306] width 12 height 12
radio input "true"
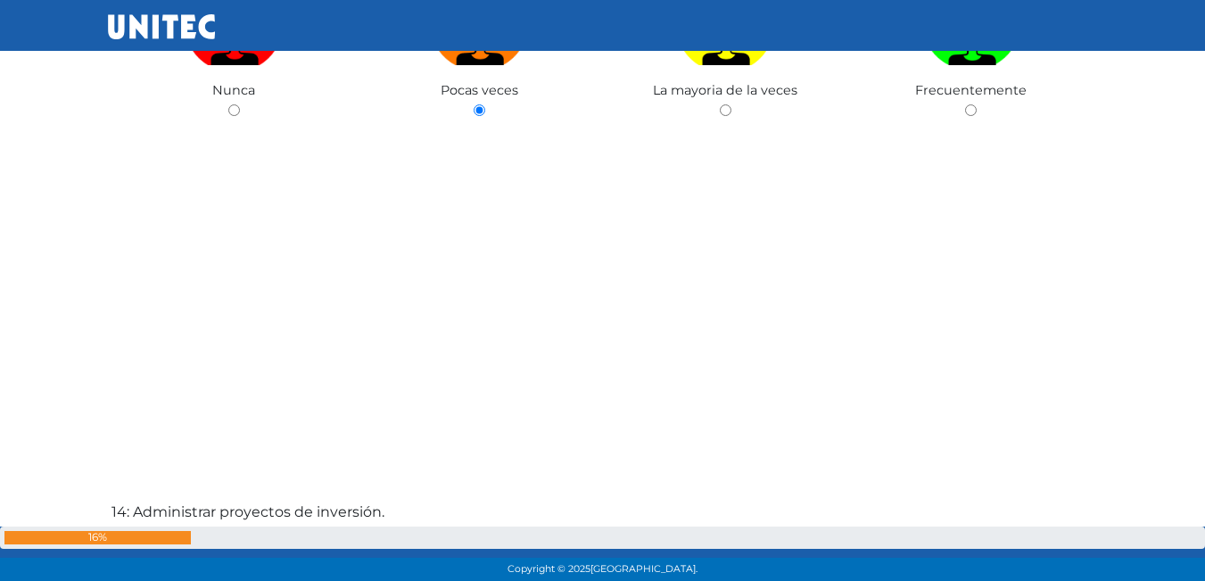
scroll to position [7279, 0]
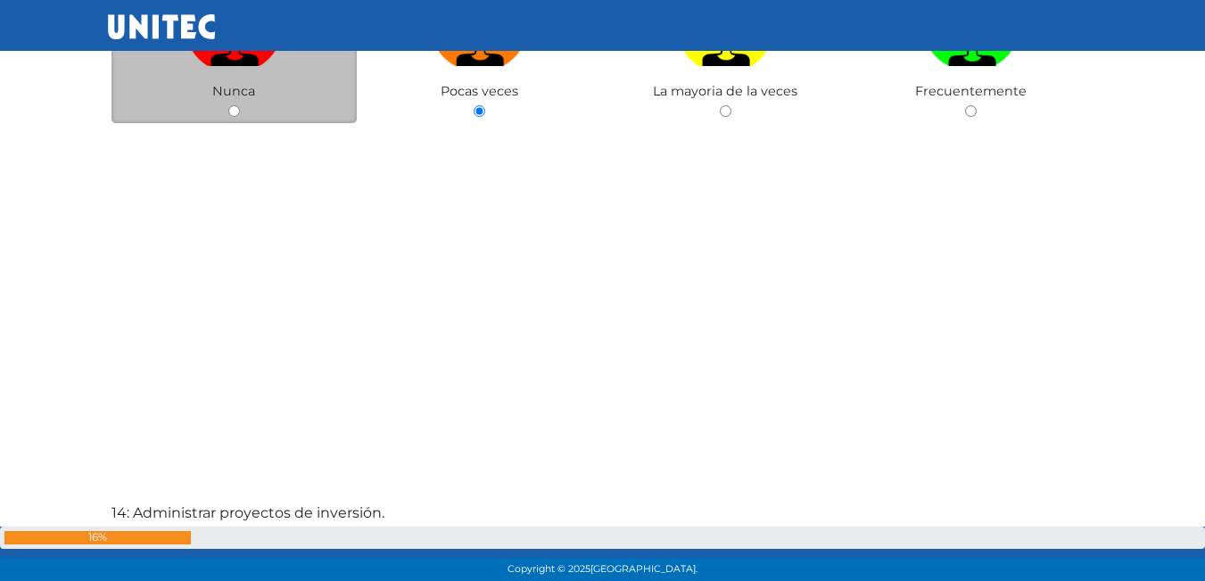
click at [298, 75] on label at bounding box center [234, 26] width 246 height 109
click at [240, 105] on input "radio" at bounding box center [234, 111] width 12 height 12
radio input "true"
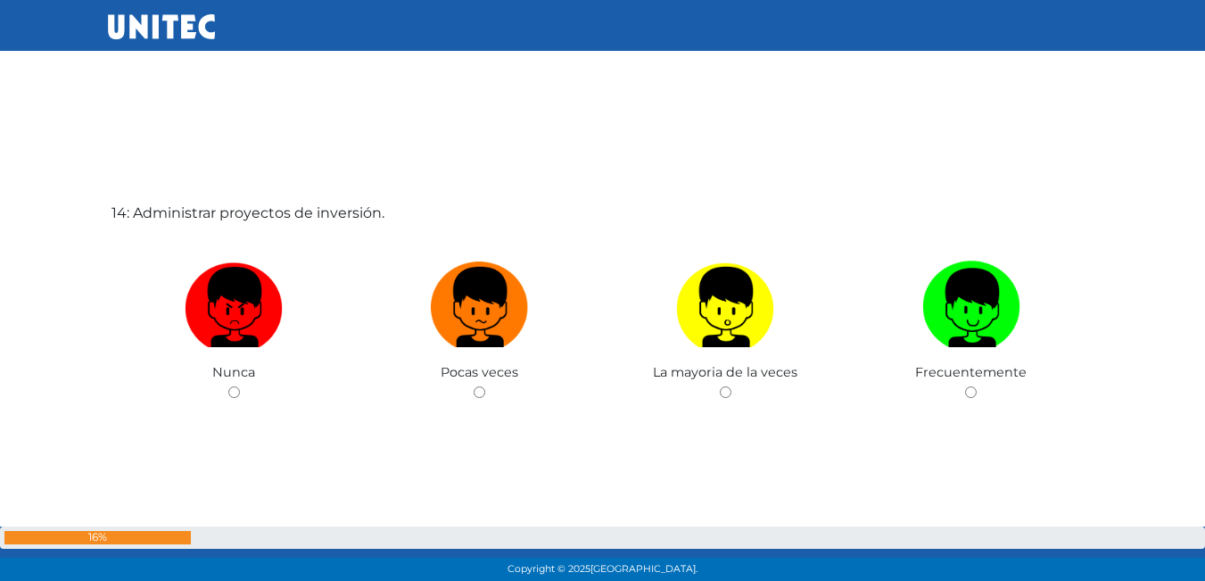
scroll to position [7636, 0]
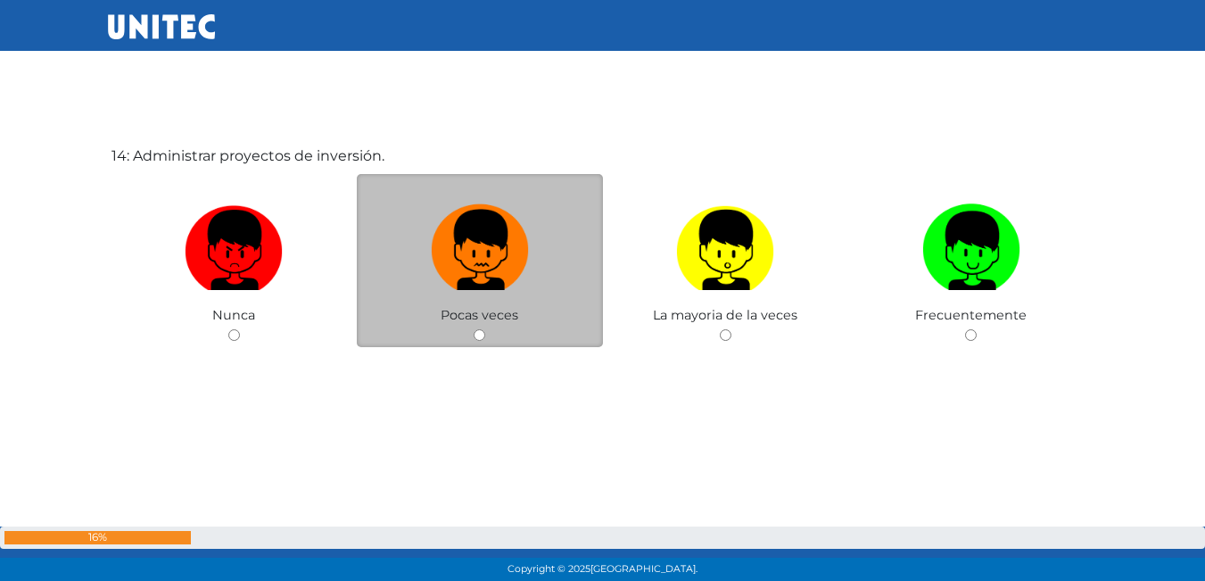
click at [450, 271] on img at bounding box center [480, 244] width 98 height 94
click at [474, 329] on input "radio" at bounding box center [480, 335] width 12 height 12
radio input "true"
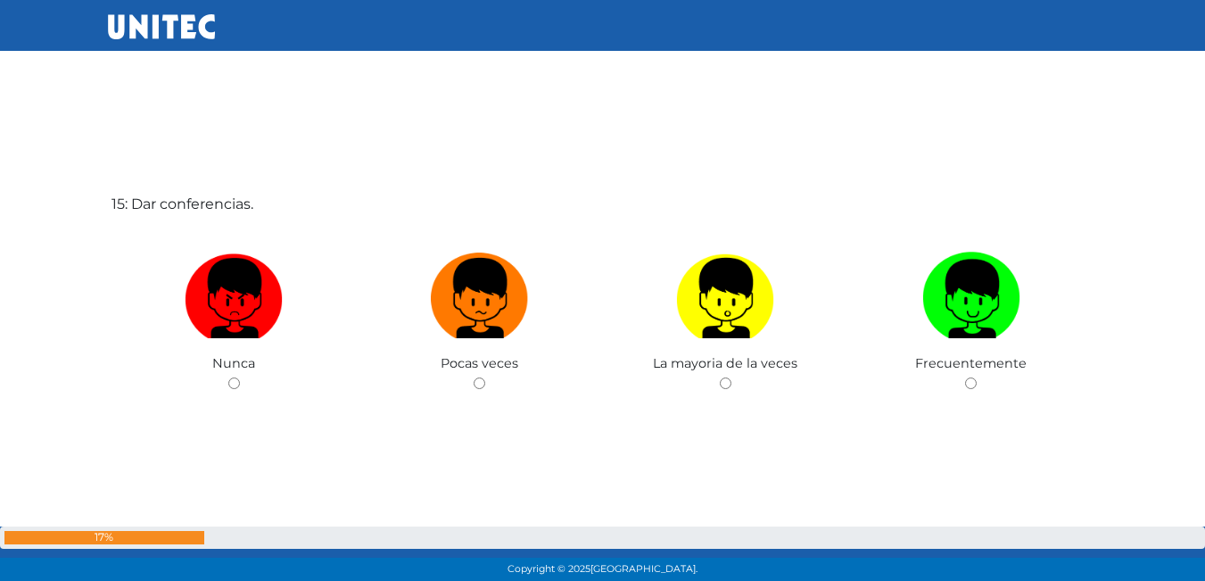
scroll to position [8216, 0]
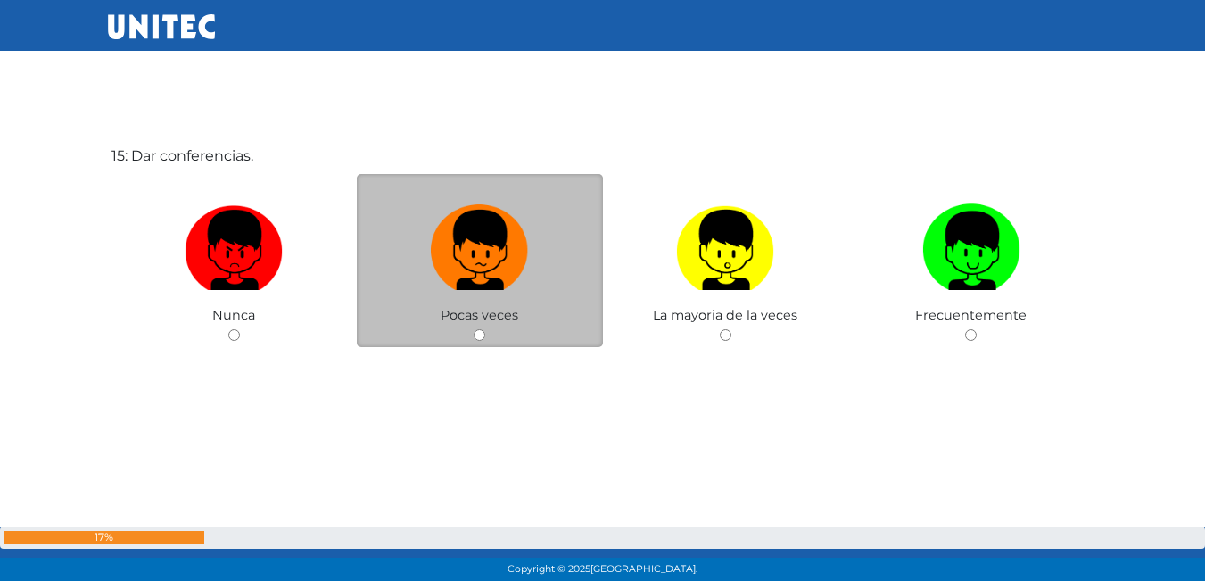
click at [474, 285] on img at bounding box center [480, 244] width 98 height 94
click at [474, 329] on input "radio" at bounding box center [480, 335] width 12 height 12
radio input "true"
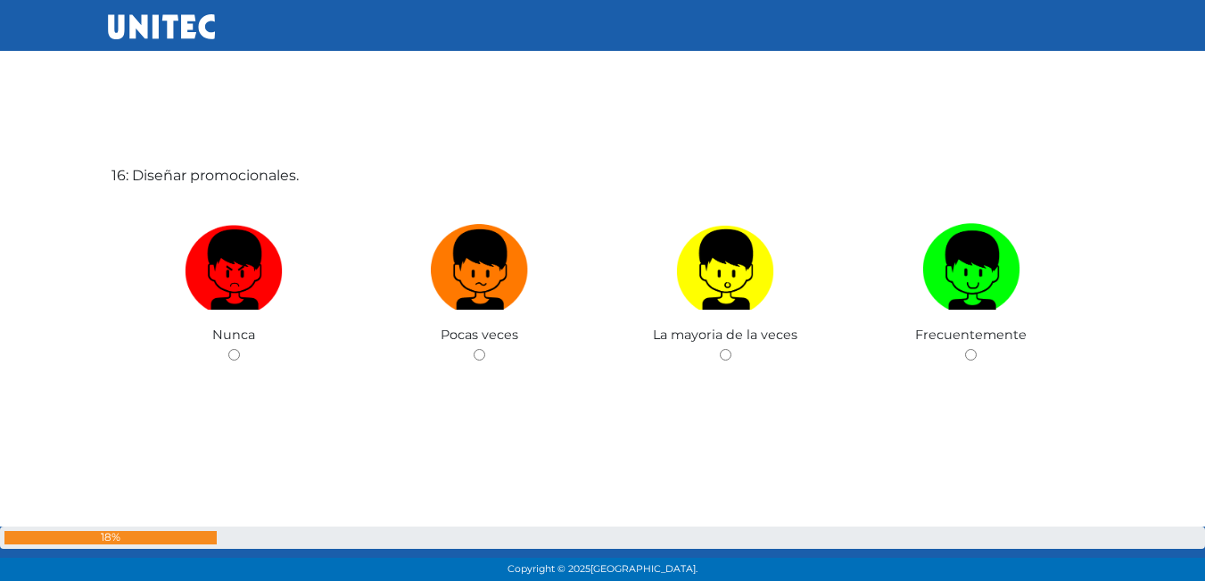
scroll to position [8808, 0]
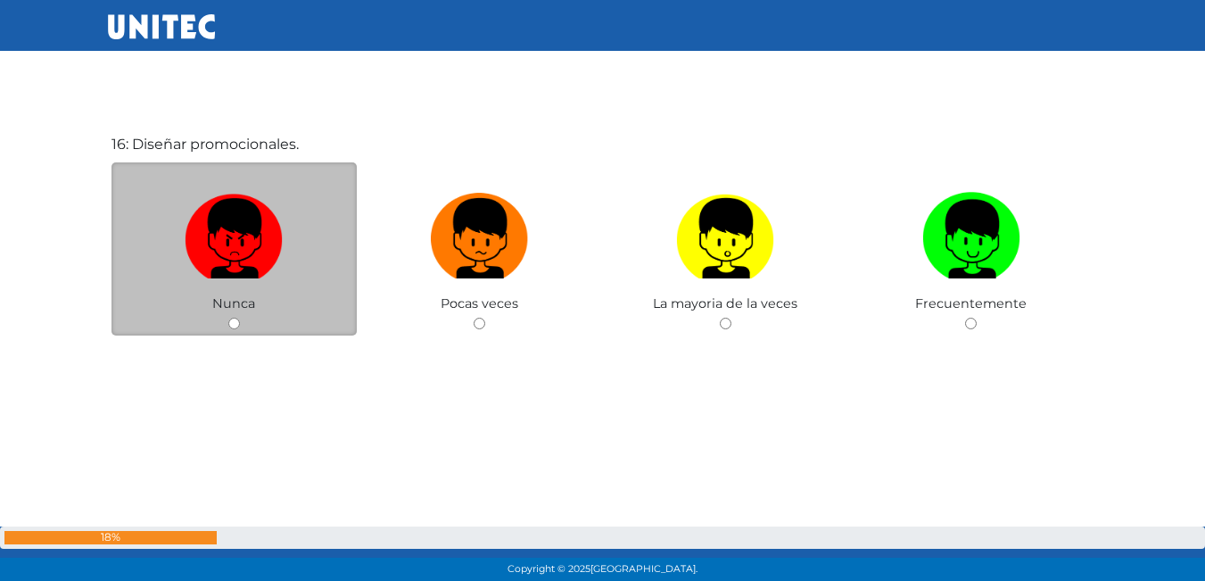
click at [260, 286] on label at bounding box center [234, 239] width 246 height 109
click at [240, 317] on input "radio" at bounding box center [234, 323] width 12 height 12
radio input "true"
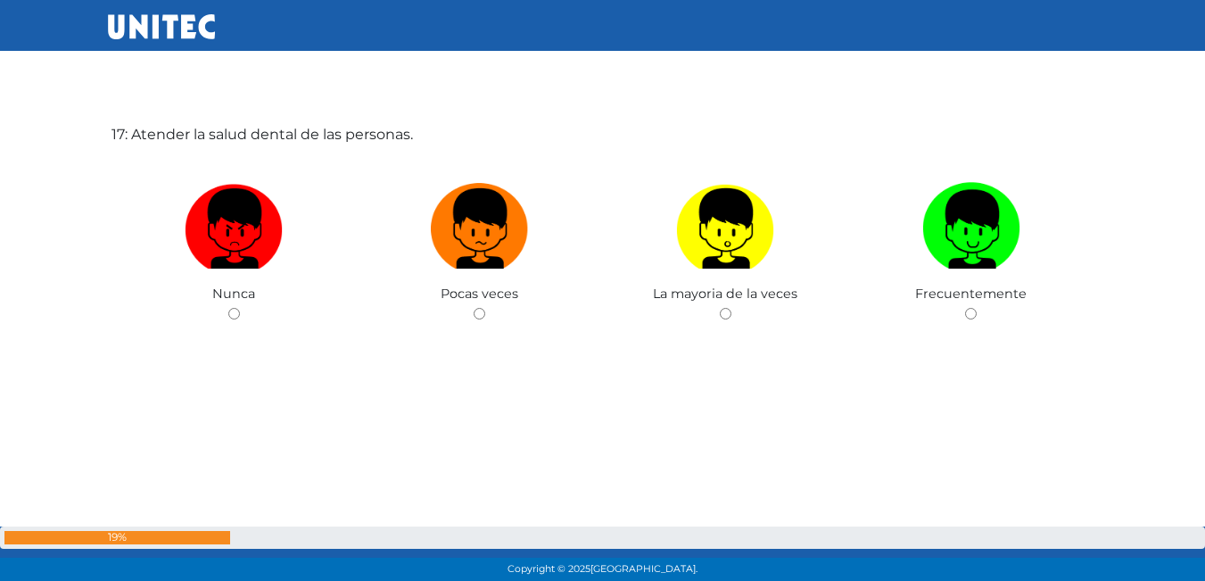
scroll to position [9433, 0]
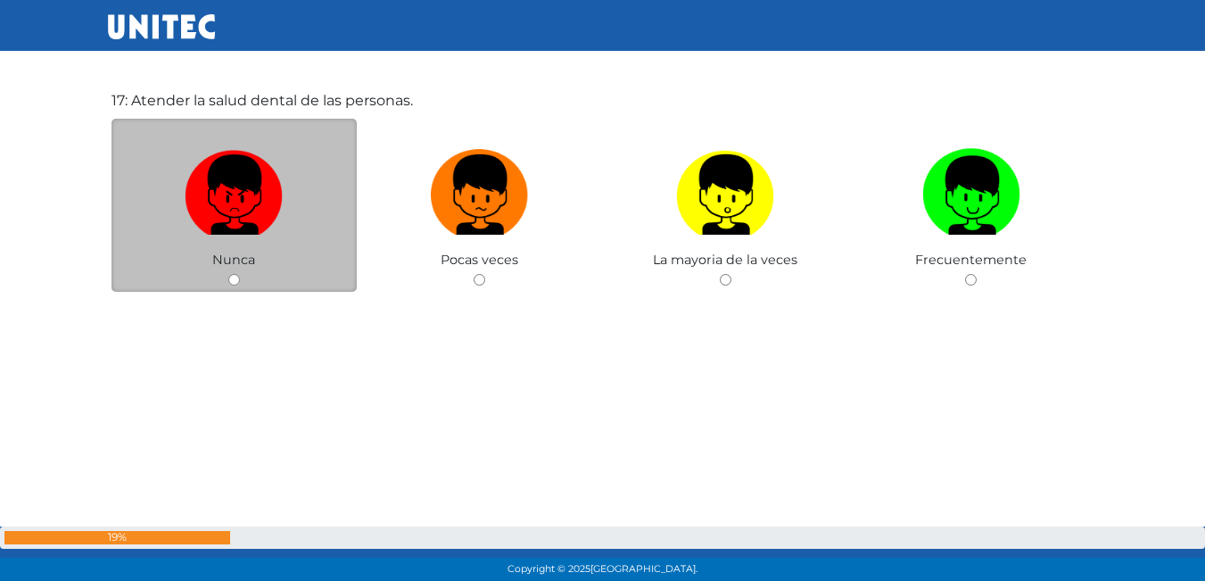
click at [291, 238] on label at bounding box center [234, 195] width 246 height 109
click at [240, 274] on input "radio" at bounding box center [234, 280] width 12 height 12
radio input "true"
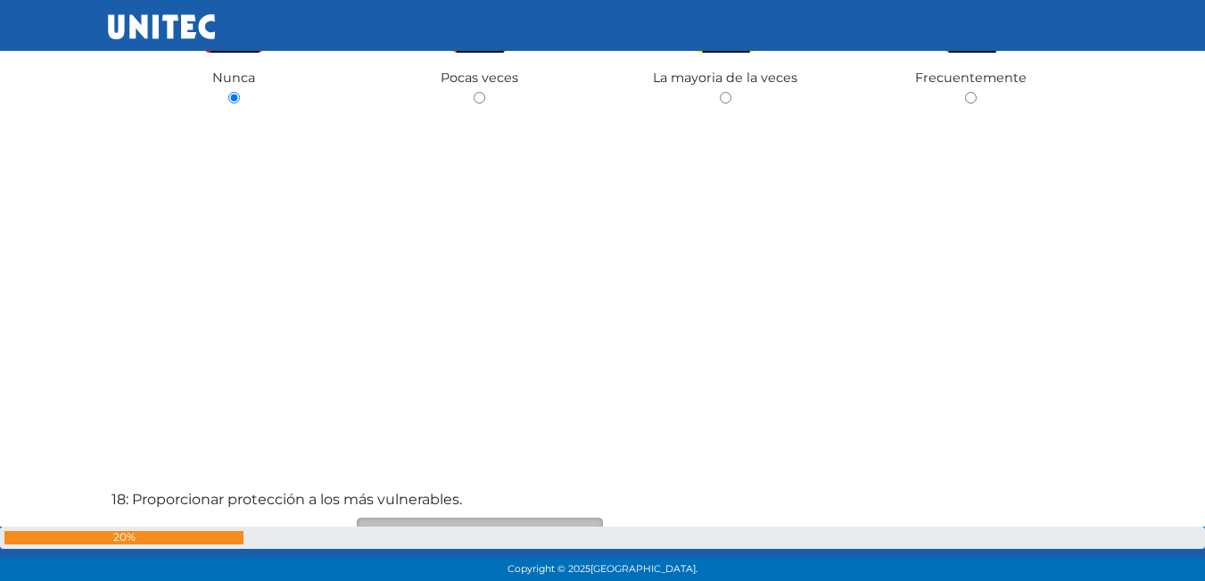
scroll to position [9601, 0]
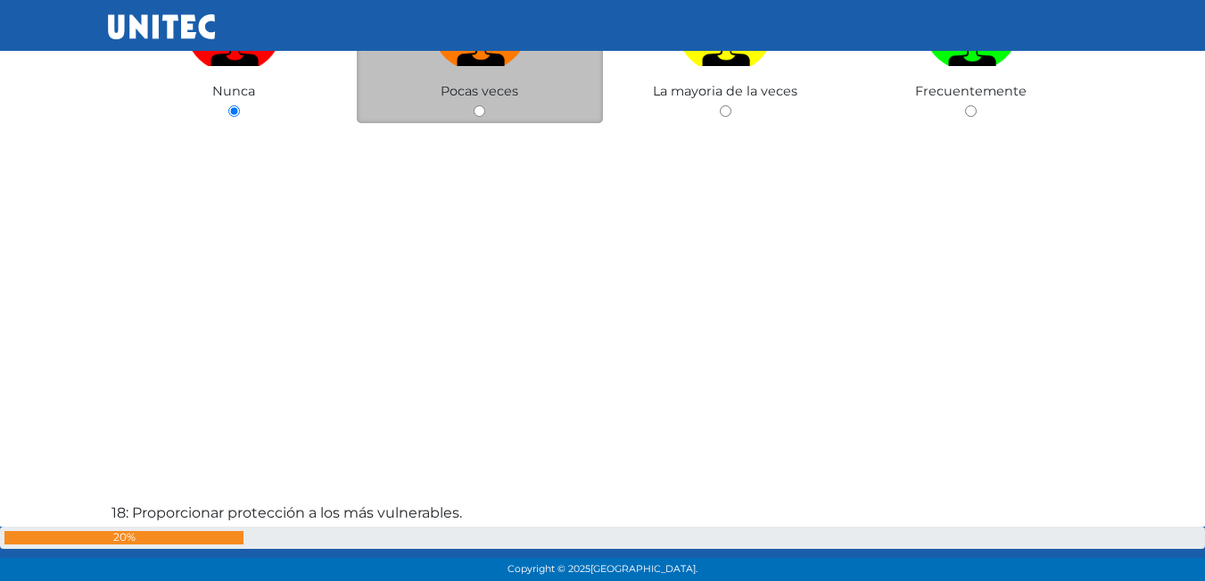
click at [488, 59] on img at bounding box center [480, 20] width 98 height 94
click at [485, 105] on input "radio" at bounding box center [480, 111] width 12 height 12
radio input "true"
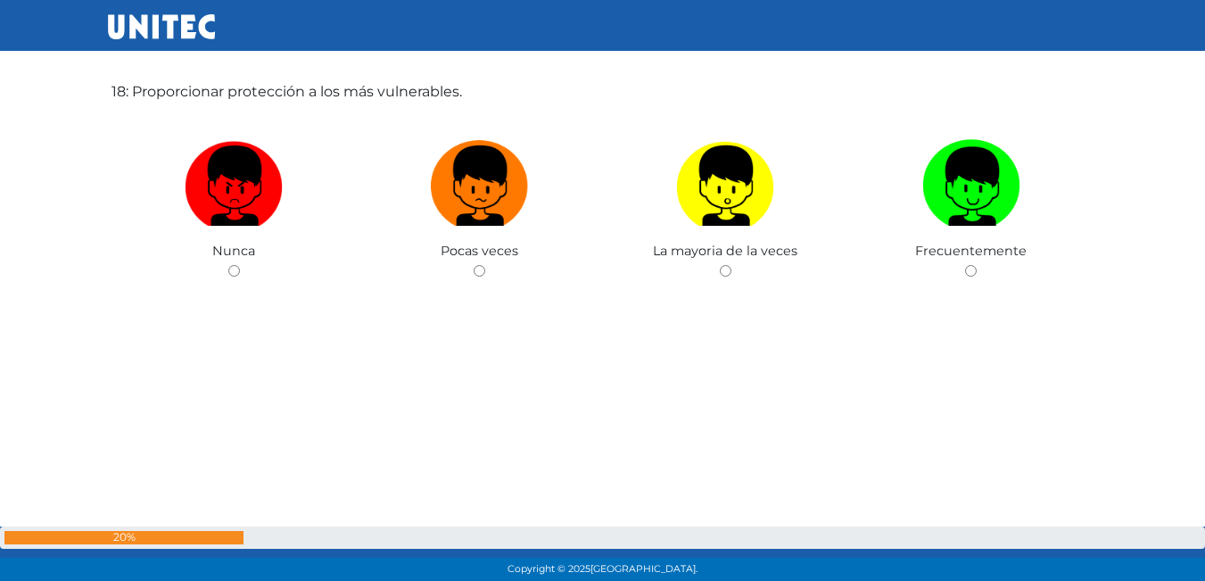
scroll to position [10028, 0]
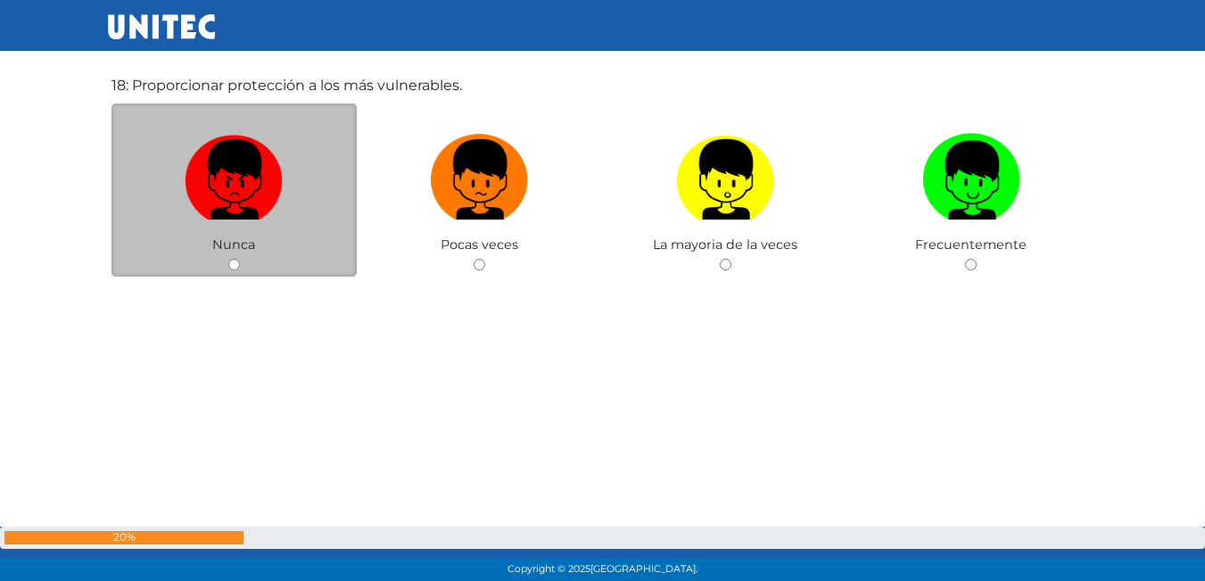
click at [322, 176] on label at bounding box center [234, 180] width 246 height 109
click at [240, 259] on input "radio" at bounding box center [234, 265] width 12 height 12
radio input "true"
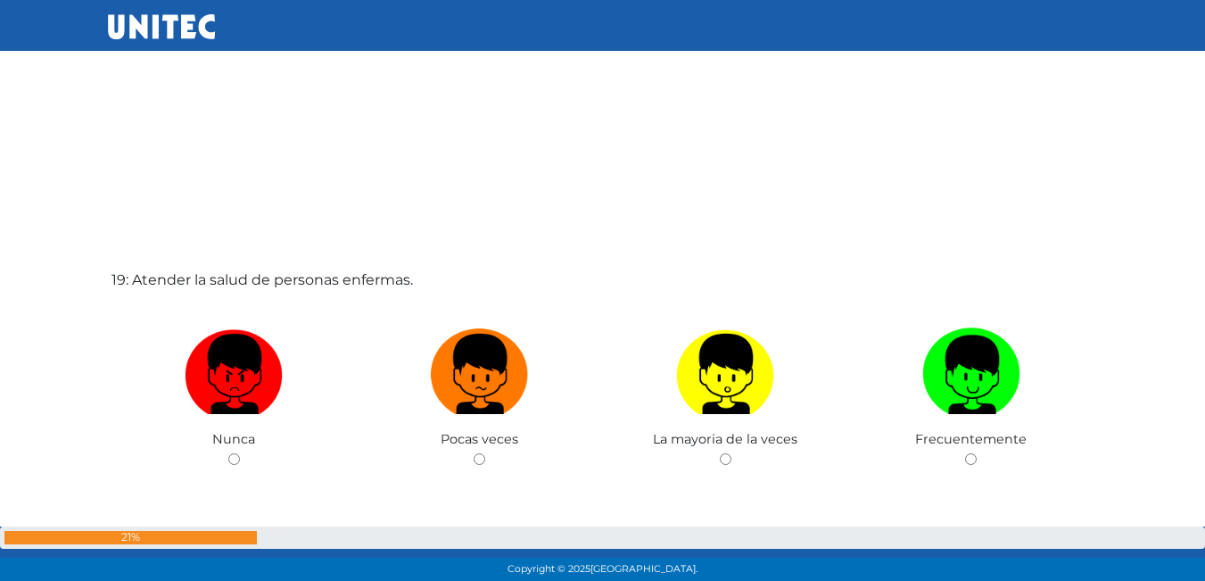
scroll to position [10446, 0]
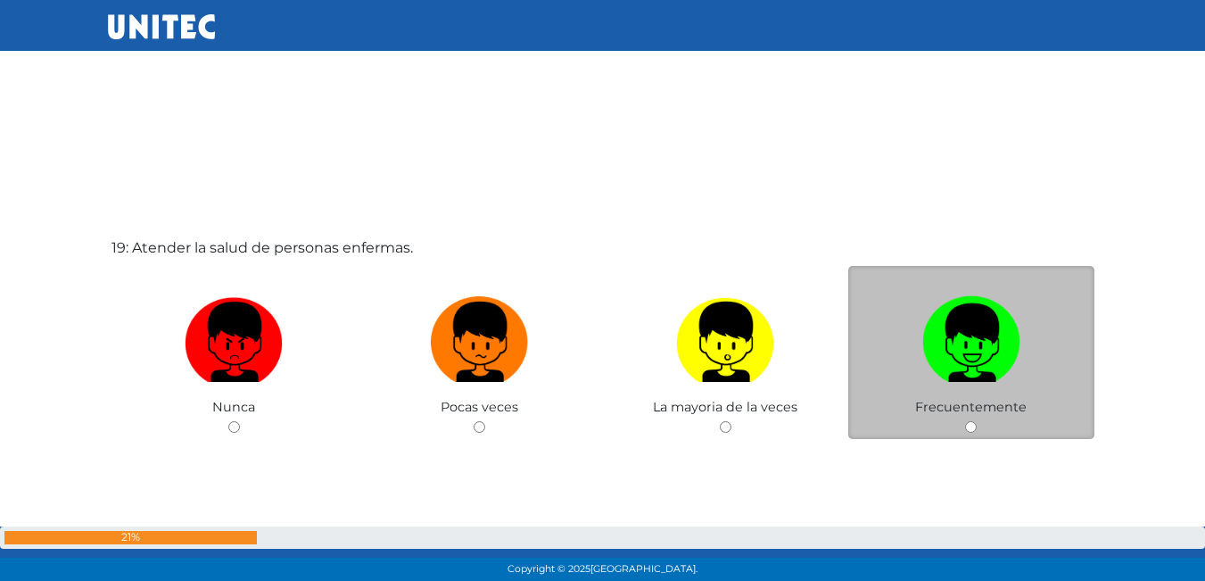
click at [957, 372] on img at bounding box center [971, 336] width 98 height 94
click at [965, 421] on input "radio" at bounding box center [971, 427] width 12 height 12
radio input "true"
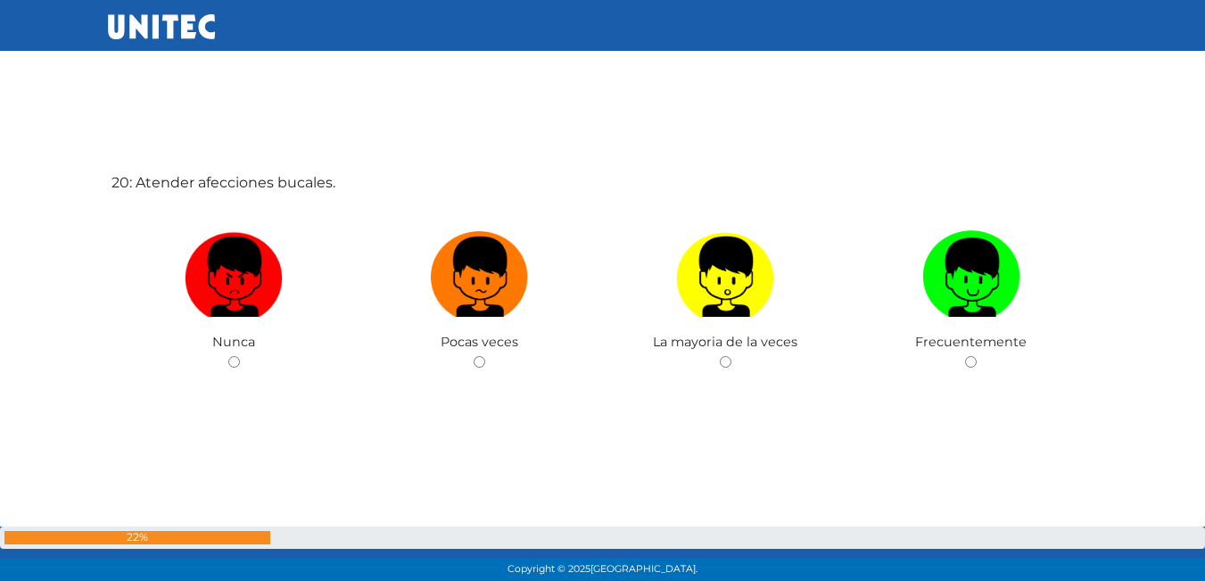
scroll to position [11119, 0]
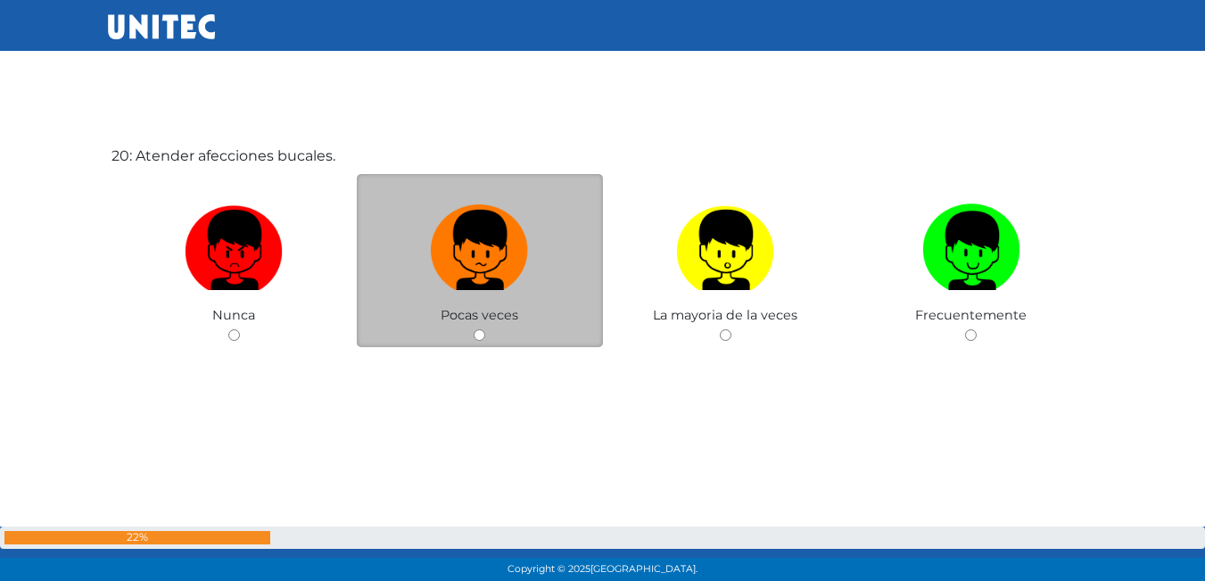
click at [408, 274] on label at bounding box center [480, 250] width 246 height 109
click at [474, 329] on input "radio" at bounding box center [480, 335] width 12 height 12
radio input "true"
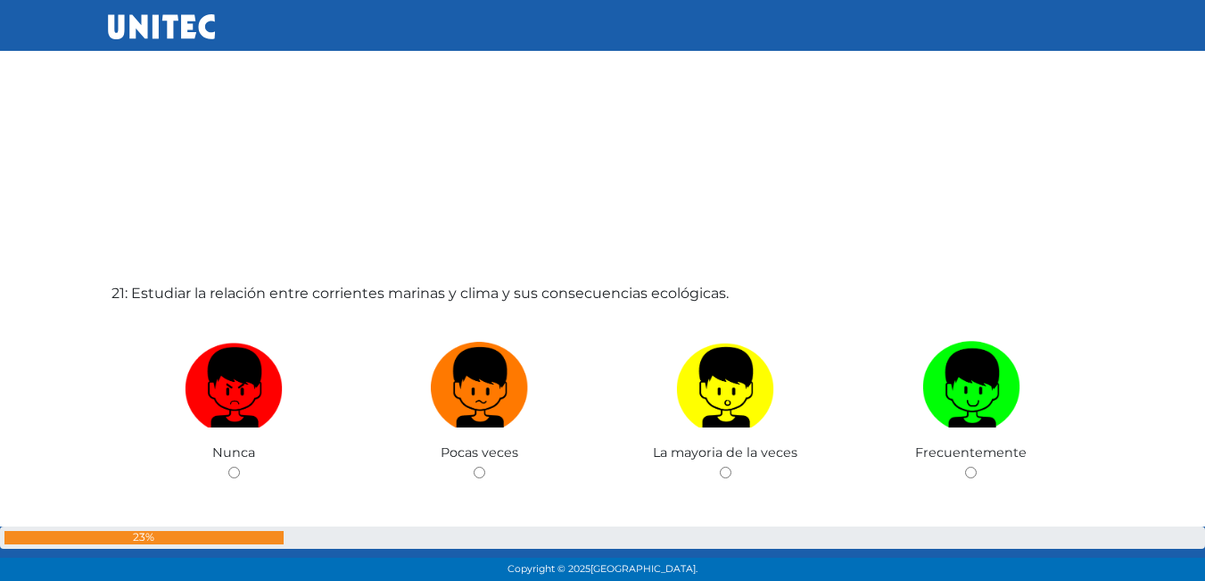
scroll to position [11651, 0]
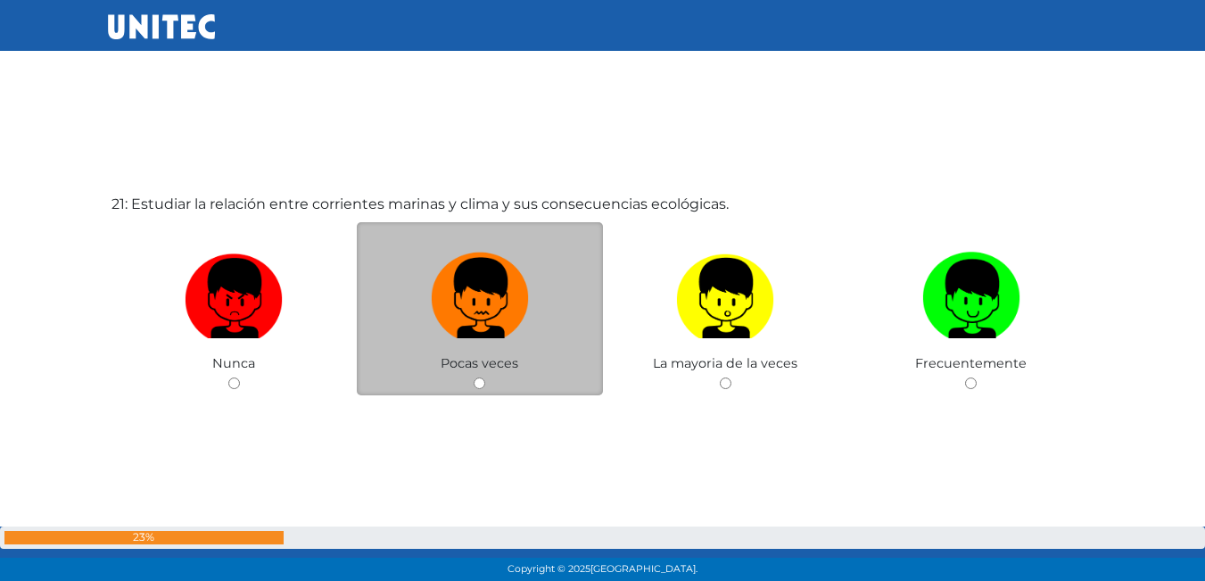
click at [474, 290] on img at bounding box center [480, 292] width 98 height 94
click at [474, 377] on input "radio" at bounding box center [480, 383] width 12 height 12
radio input "true"
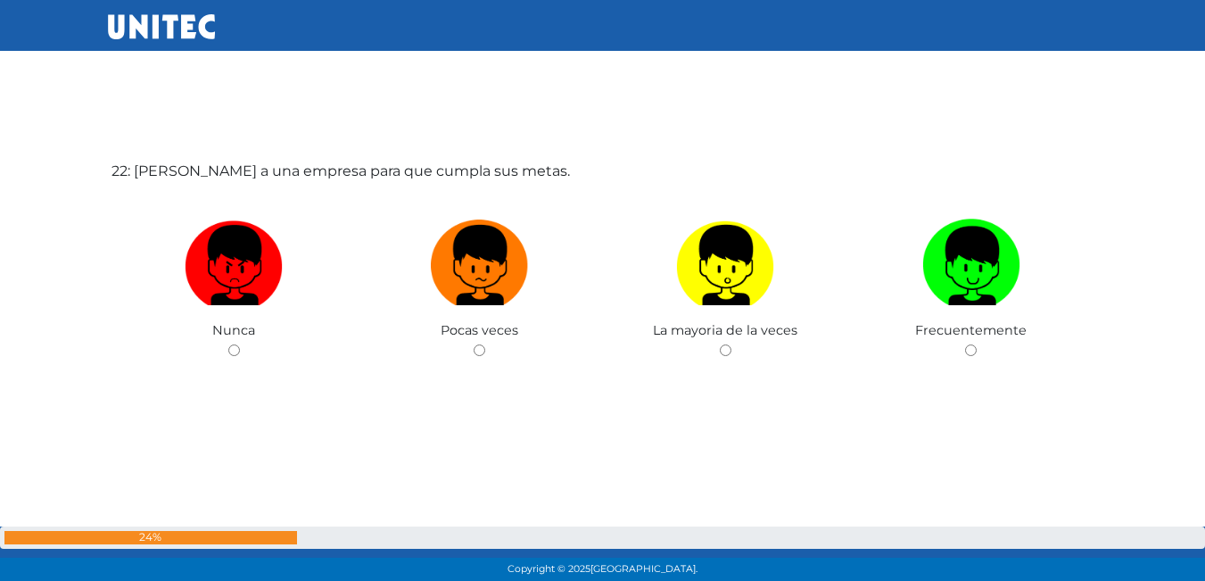
scroll to position [12280, 0]
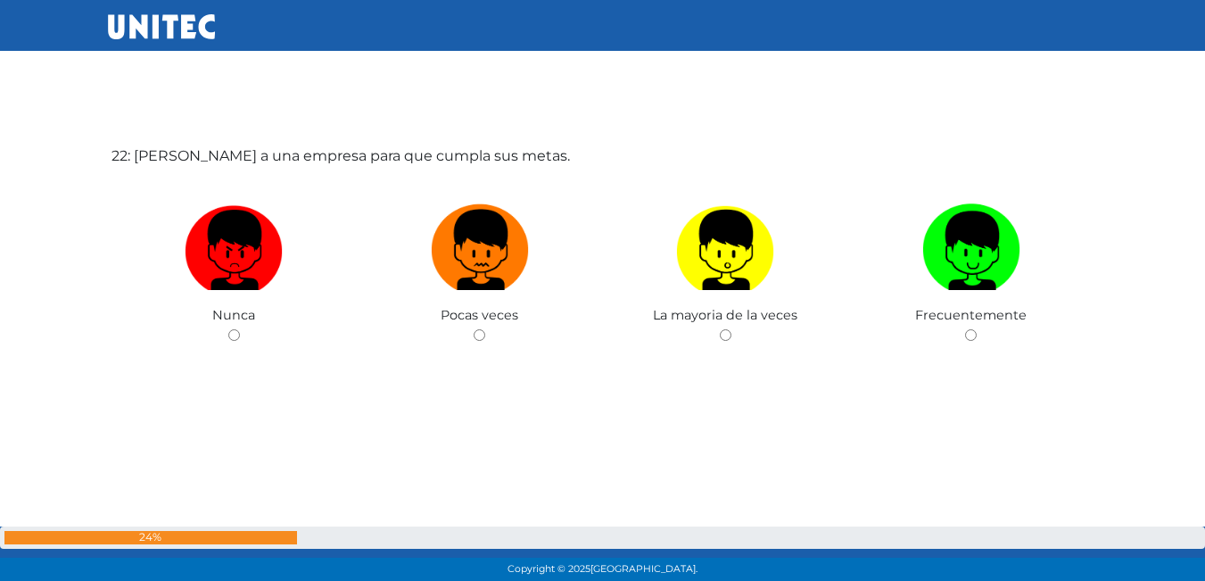
click at [474, 290] on img at bounding box center [480, 244] width 98 height 94
click at [474, 329] on input "radio" at bounding box center [480, 335] width 12 height 12
radio input "true"
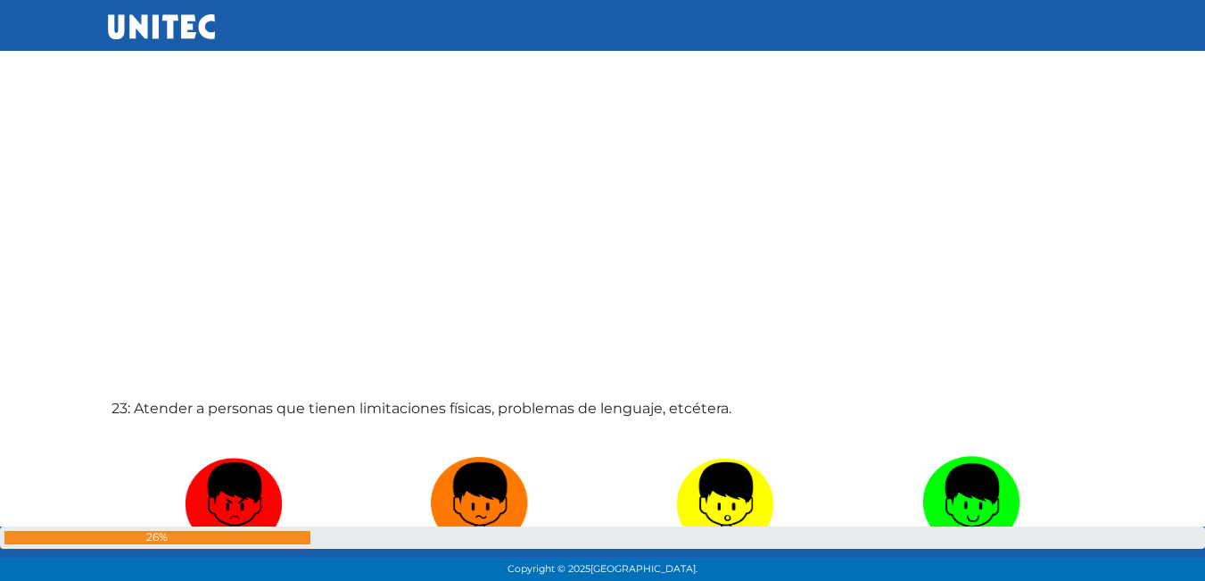
scroll to position [12900, 0]
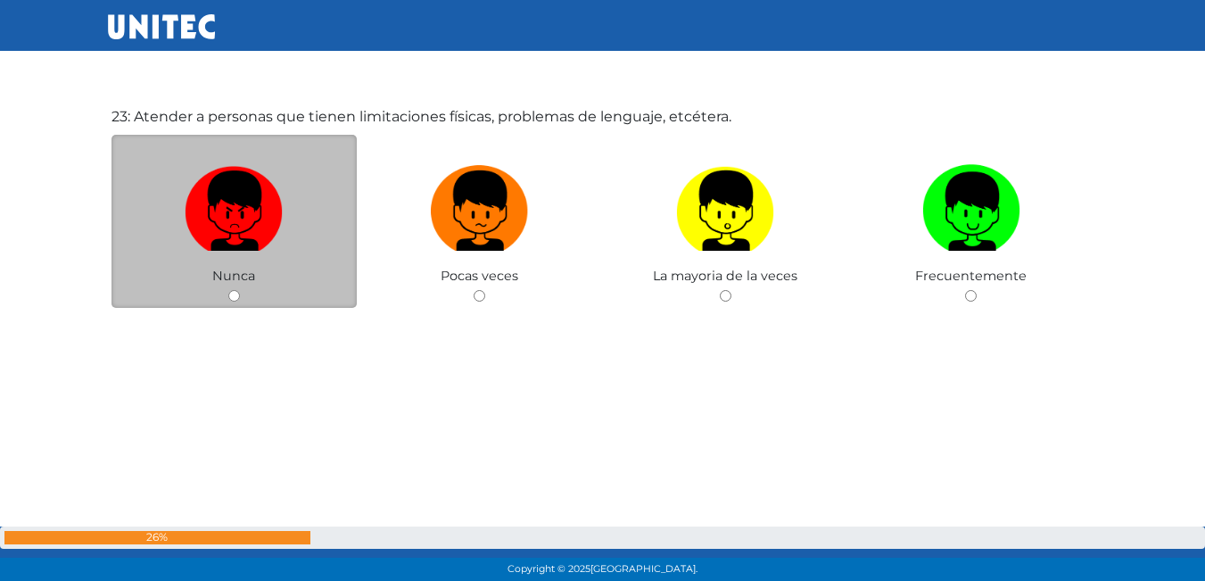
click at [229, 251] on label at bounding box center [234, 211] width 246 height 109
click at [229, 290] on input "radio" at bounding box center [234, 296] width 12 height 12
radio input "true"
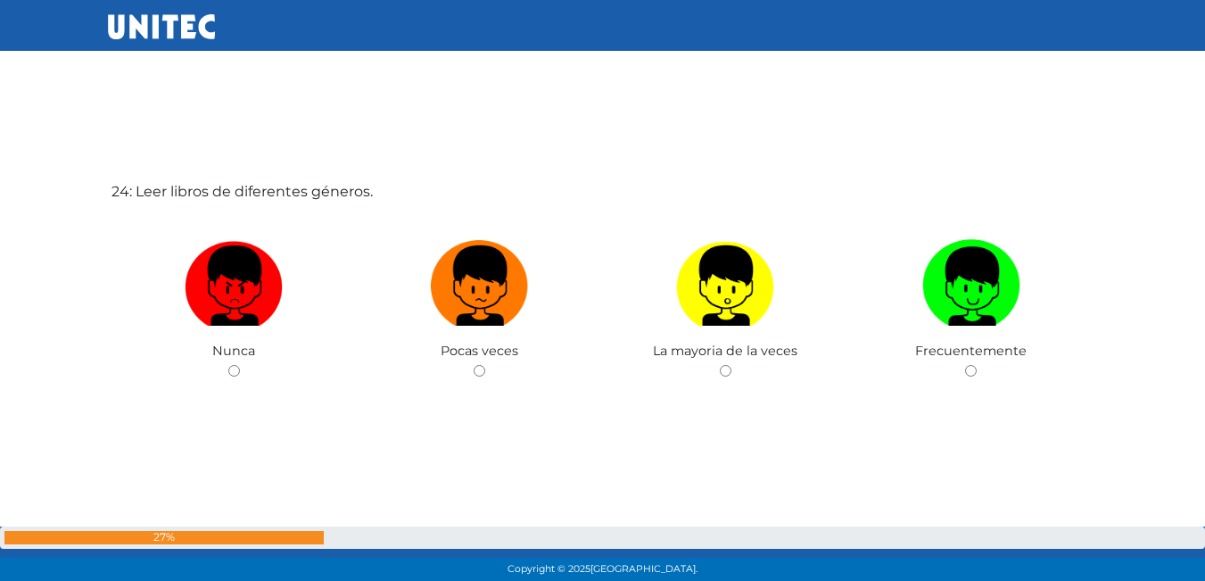
scroll to position [13510, 0]
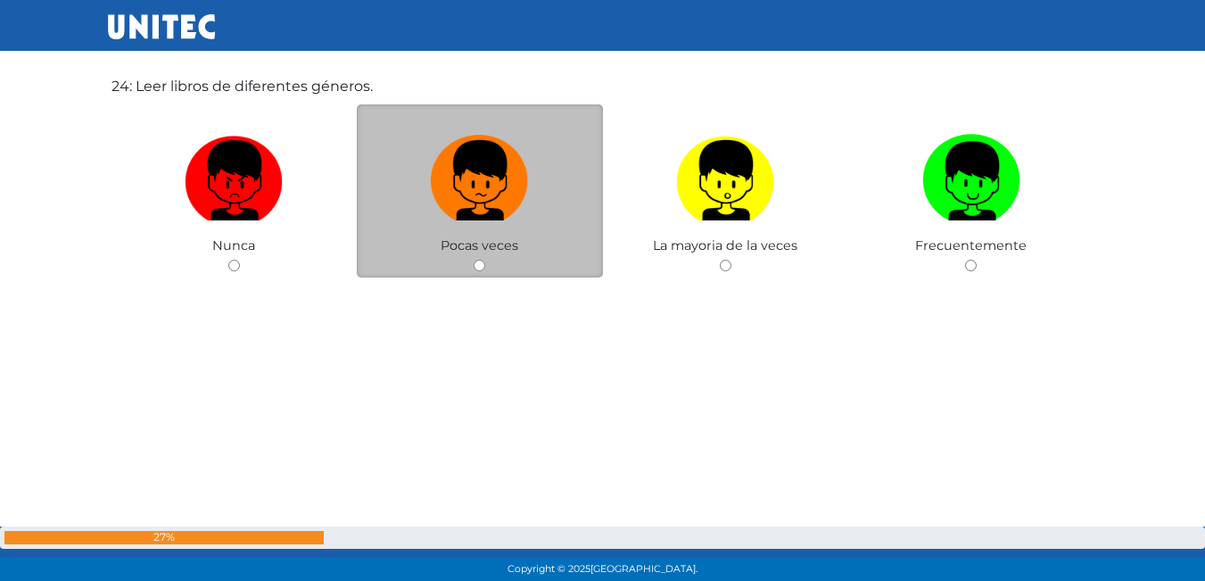
click at [483, 234] on label at bounding box center [480, 181] width 246 height 109
click at [483, 259] on input "radio" at bounding box center [480, 265] width 12 height 12
radio input "true"
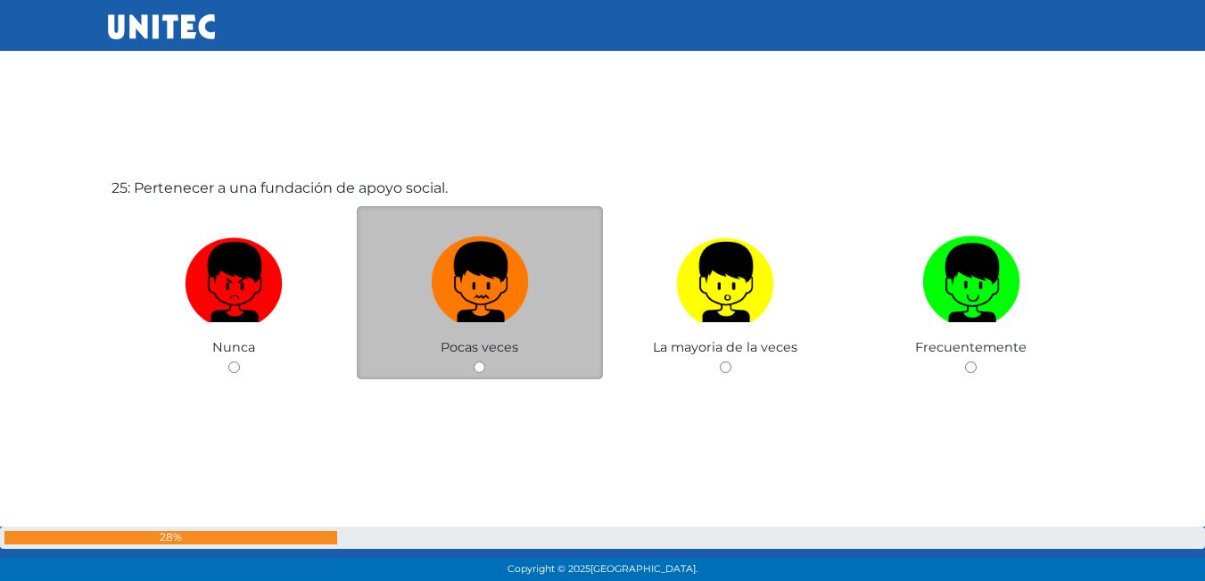
scroll to position [14005, 0]
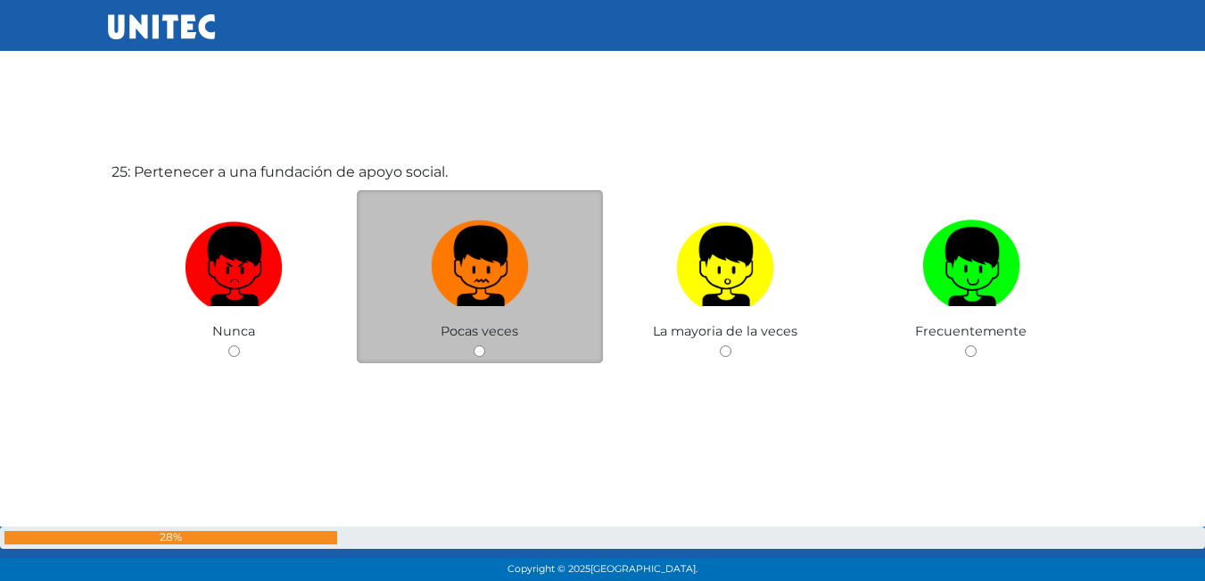
click at [437, 294] on img at bounding box center [480, 260] width 98 height 94
click at [474, 345] on input "radio" at bounding box center [480, 351] width 12 height 12
radio input "true"
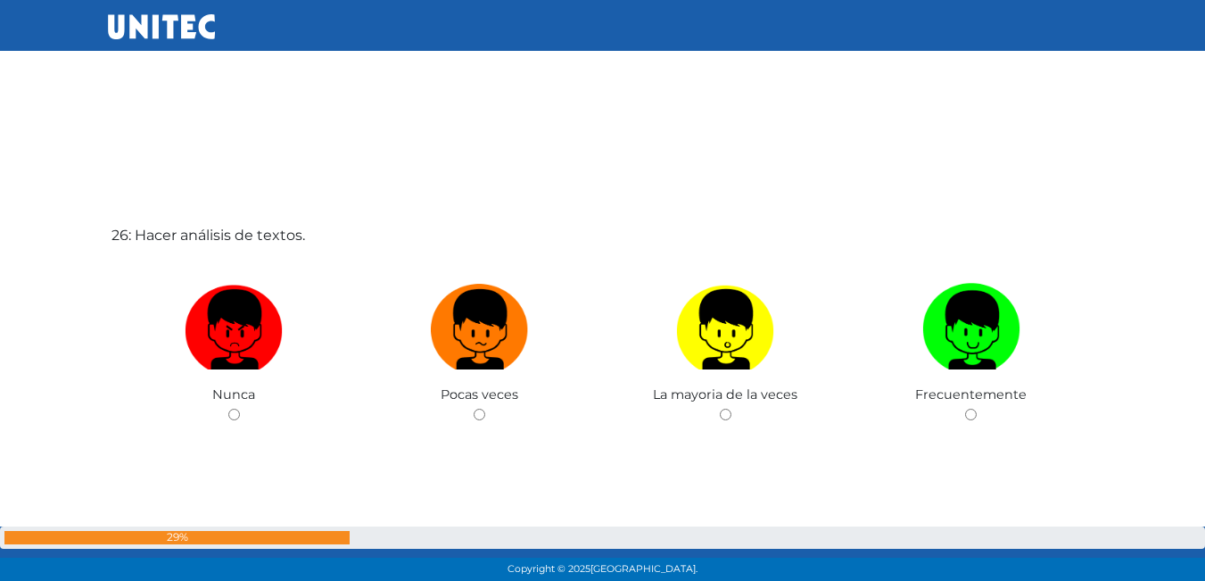
scroll to position [14602, 0]
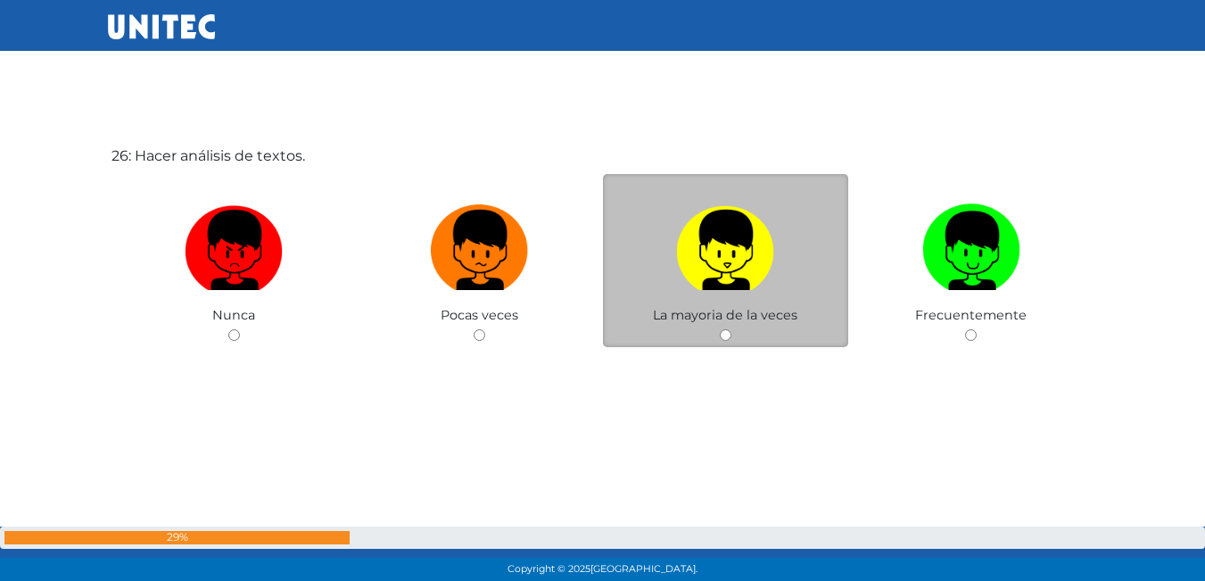
click at [667, 254] on label at bounding box center [726, 250] width 246 height 109
click at [720, 329] on input "radio" at bounding box center [726, 335] width 12 height 12
radio input "true"
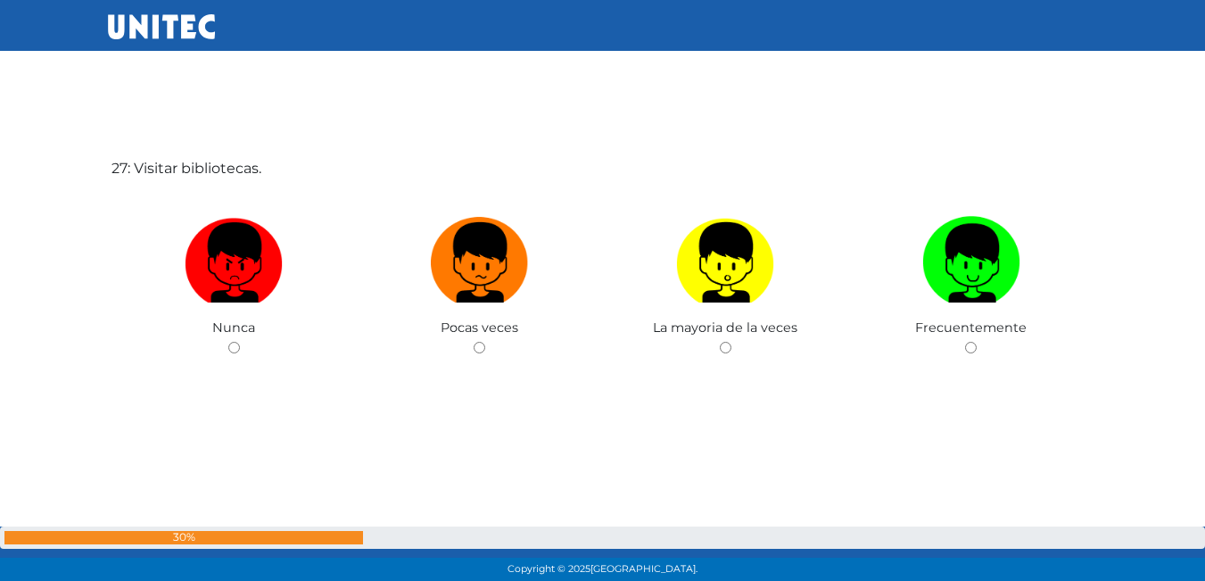
scroll to position [15194, 0]
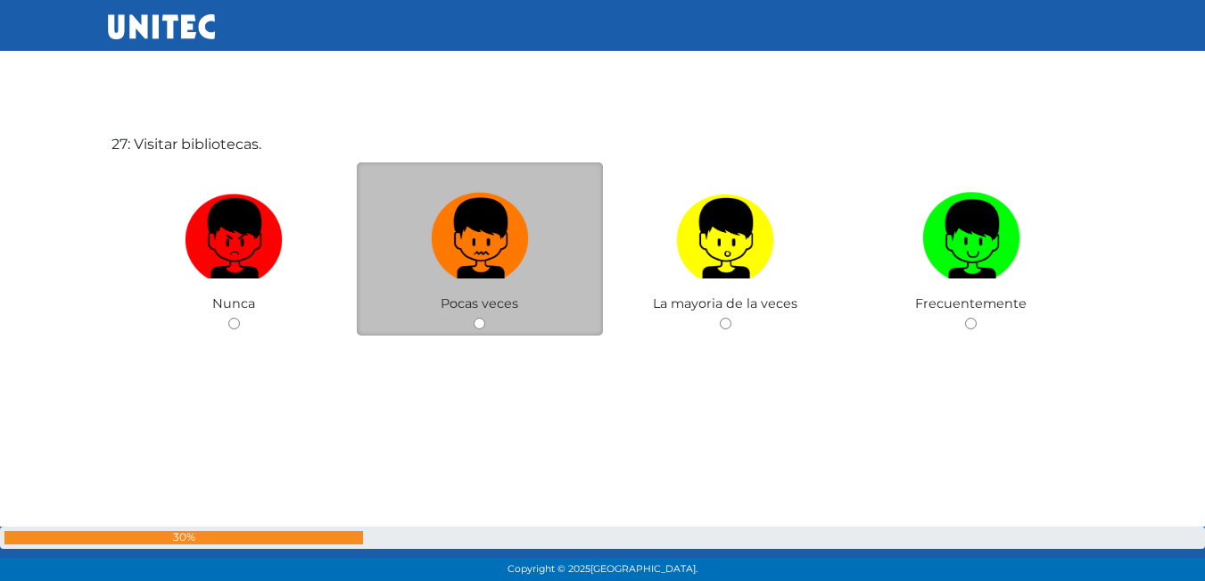
click at [461, 240] on img at bounding box center [480, 232] width 98 height 94
click at [474, 317] on input "radio" at bounding box center [480, 323] width 12 height 12
radio input "true"
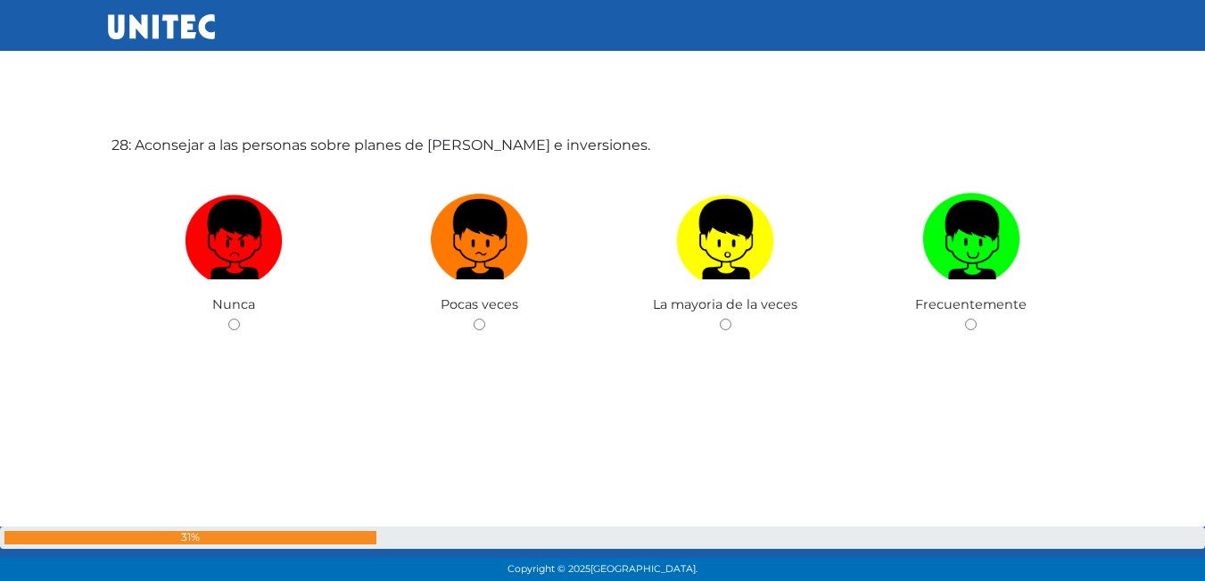
scroll to position [15787, 0]
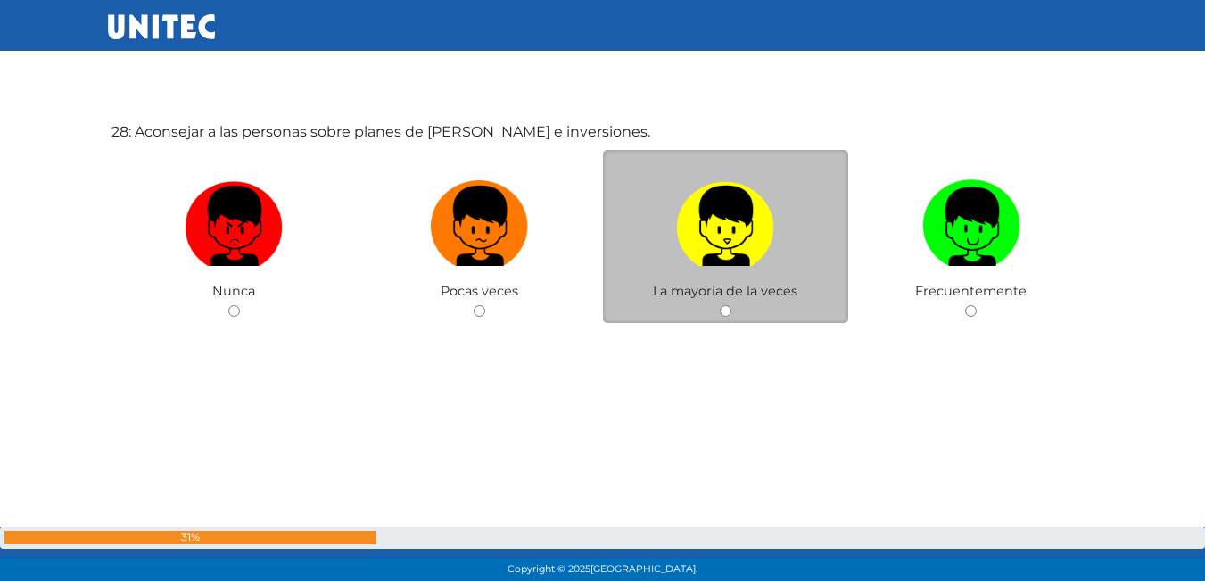
click at [744, 234] on img at bounding box center [725, 220] width 98 height 94
click at [731, 305] on input "radio" at bounding box center [726, 311] width 12 height 12
radio input "true"
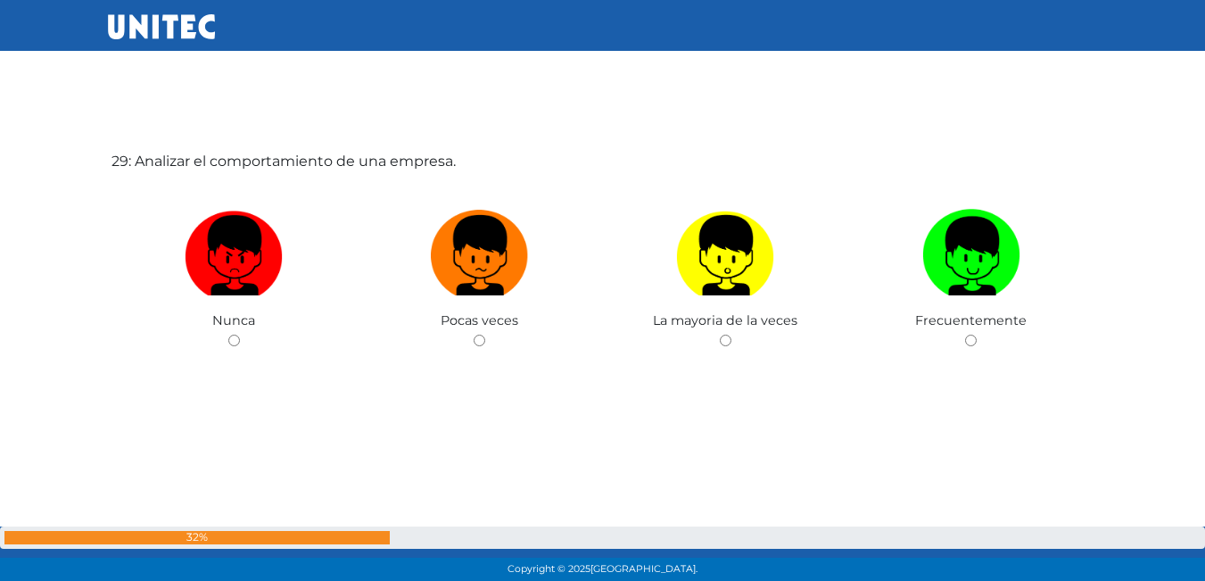
scroll to position [16343, 0]
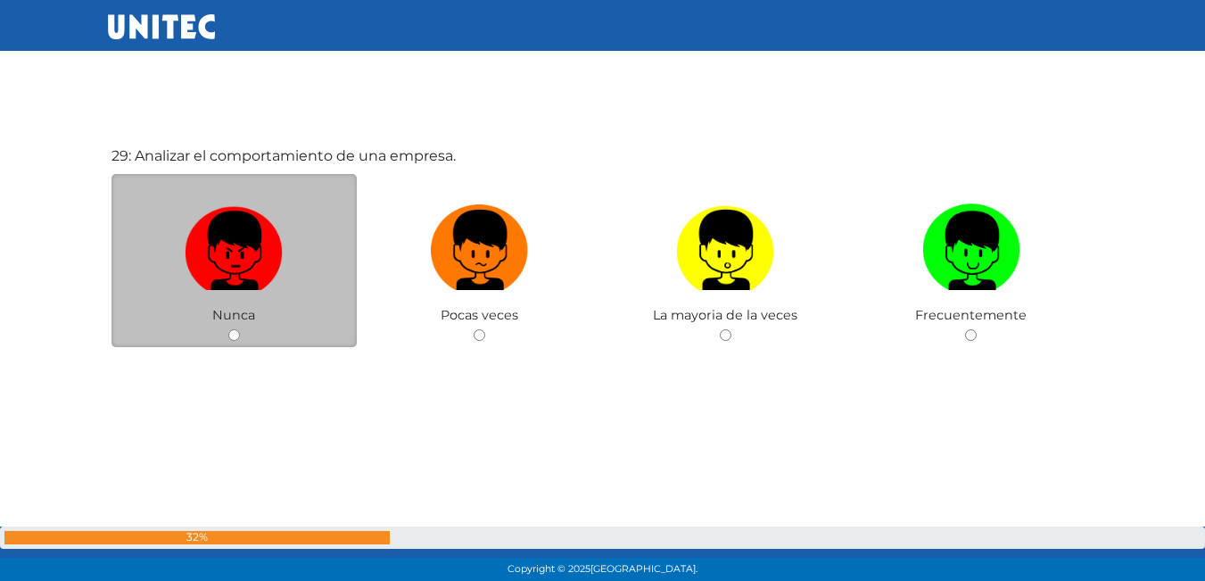
click at [226, 268] on img at bounding box center [234, 244] width 98 height 94
click at [228, 329] on input "radio" at bounding box center [234, 335] width 12 height 12
radio input "true"
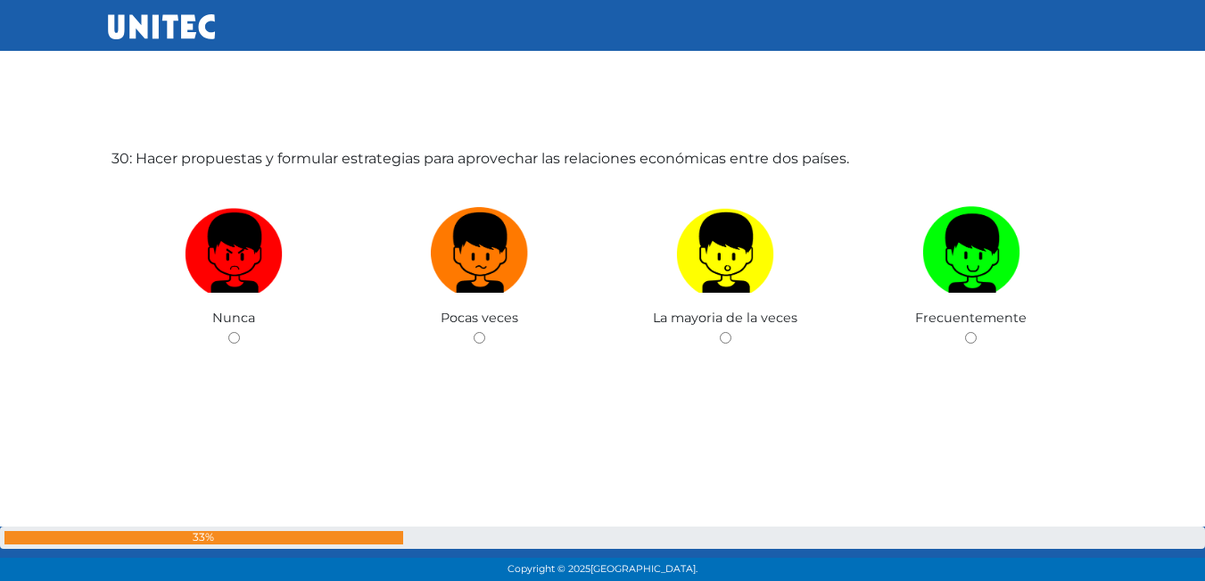
scroll to position [16987, 0]
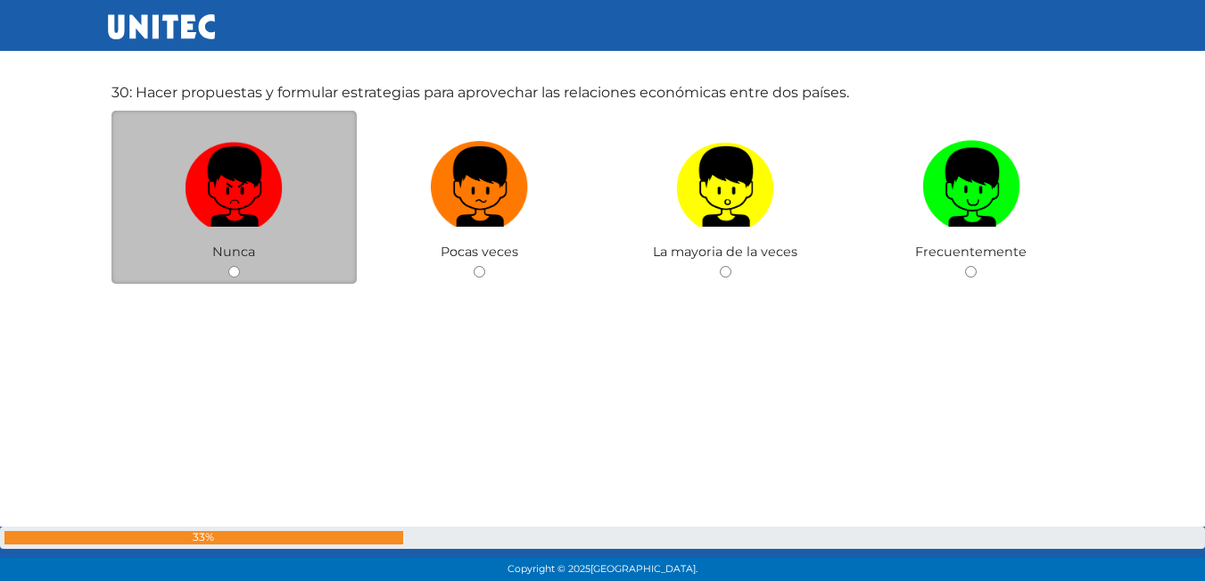
click at [203, 229] on label at bounding box center [234, 187] width 246 height 109
click at [228, 266] on input "radio" at bounding box center [234, 272] width 12 height 12
radio input "true"
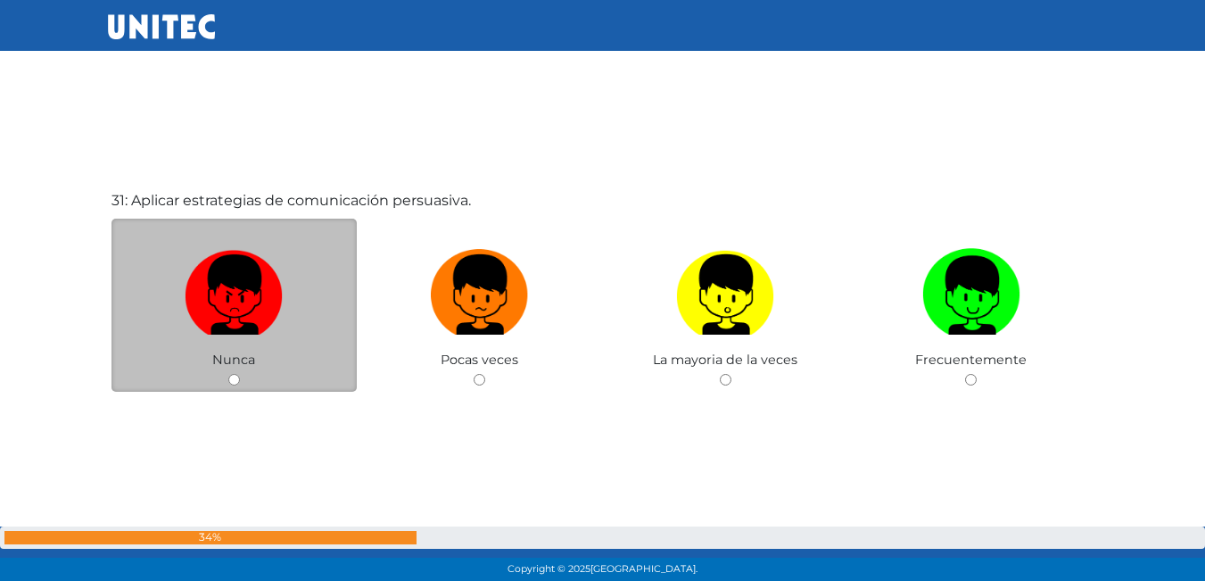
scroll to position [17504, 0]
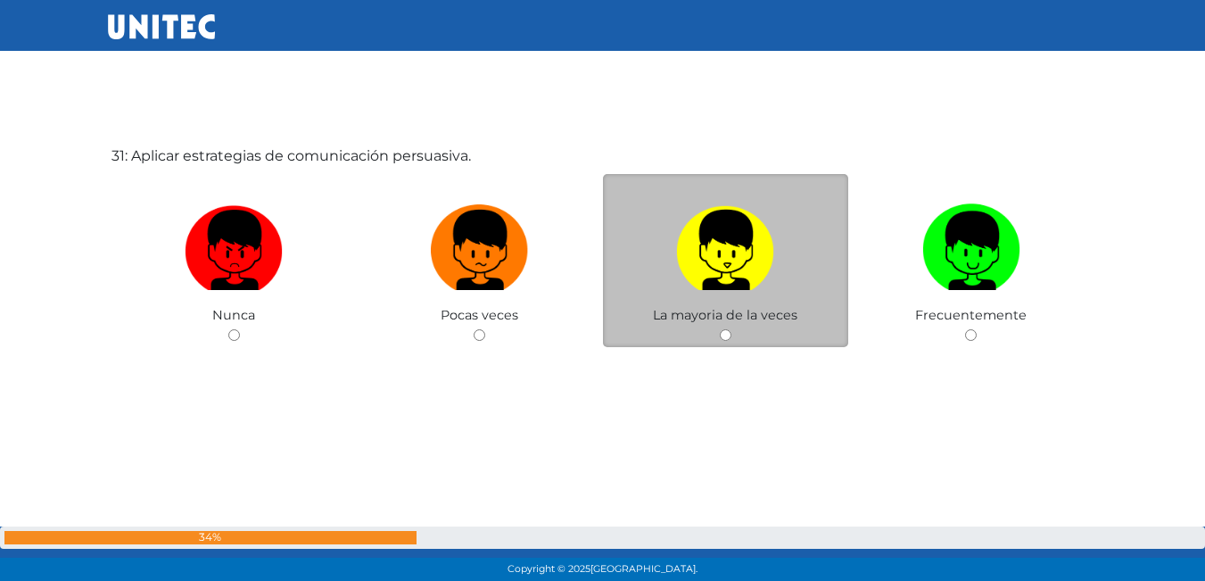
click at [712, 288] on img at bounding box center [725, 244] width 98 height 94
click at [720, 329] on input "radio" at bounding box center [726, 335] width 12 height 12
radio input "true"
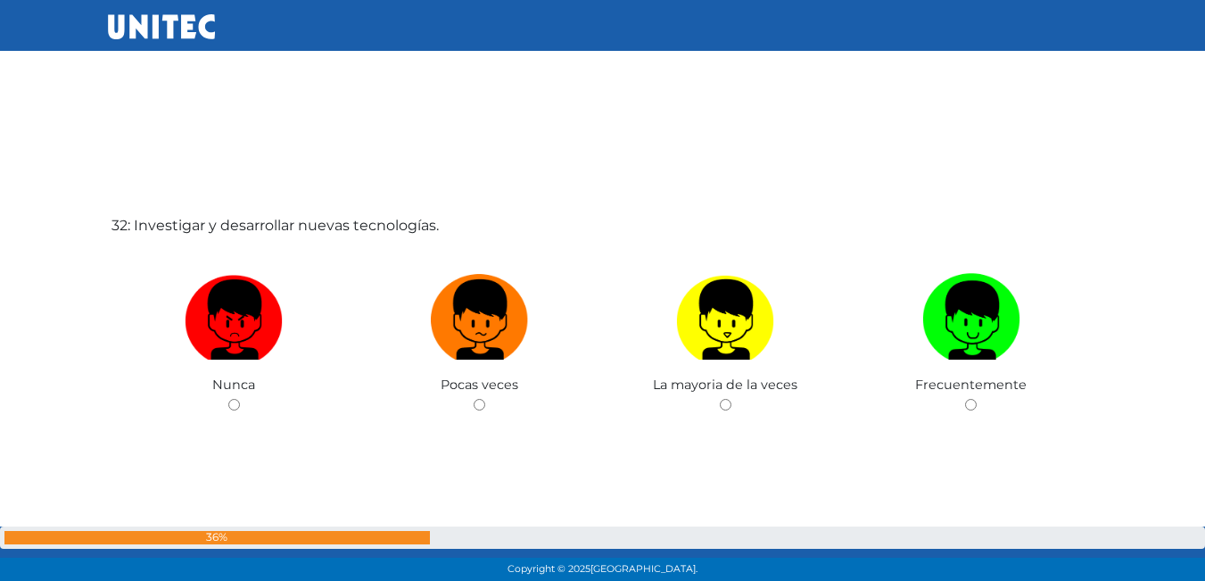
scroll to position [18105, 0]
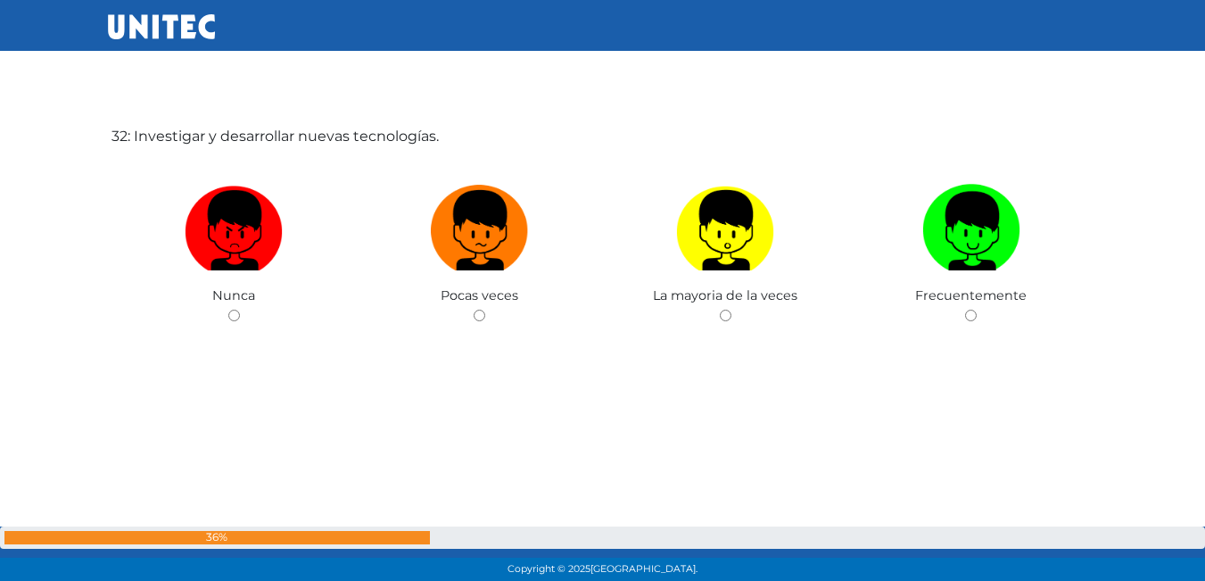
click at [712, 288] on span "La mayoria de la veces" at bounding box center [725, 295] width 144 height 16
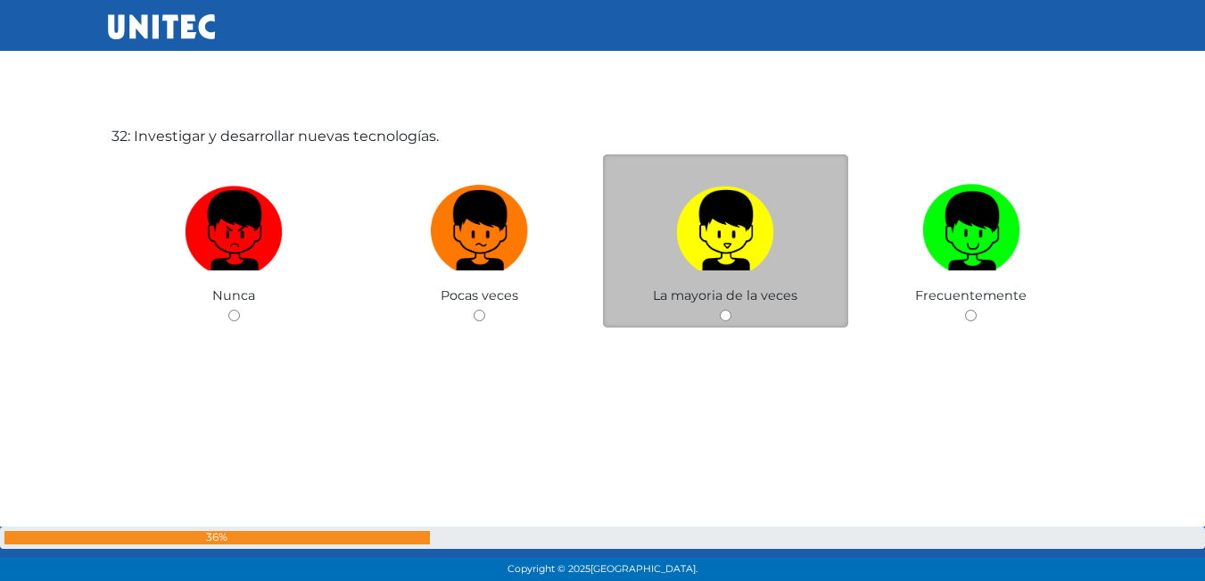
click at [731, 263] on img at bounding box center [725, 224] width 98 height 94
click at [731, 309] on input "radio" at bounding box center [726, 315] width 12 height 12
radio input "true"
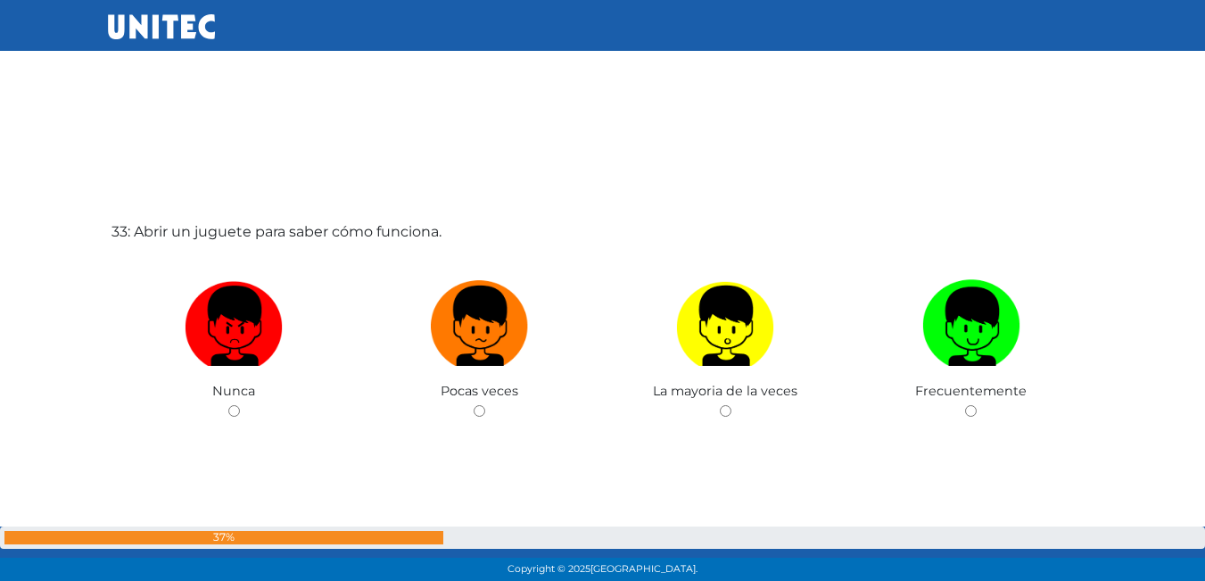
scroll to position [18637, 0]
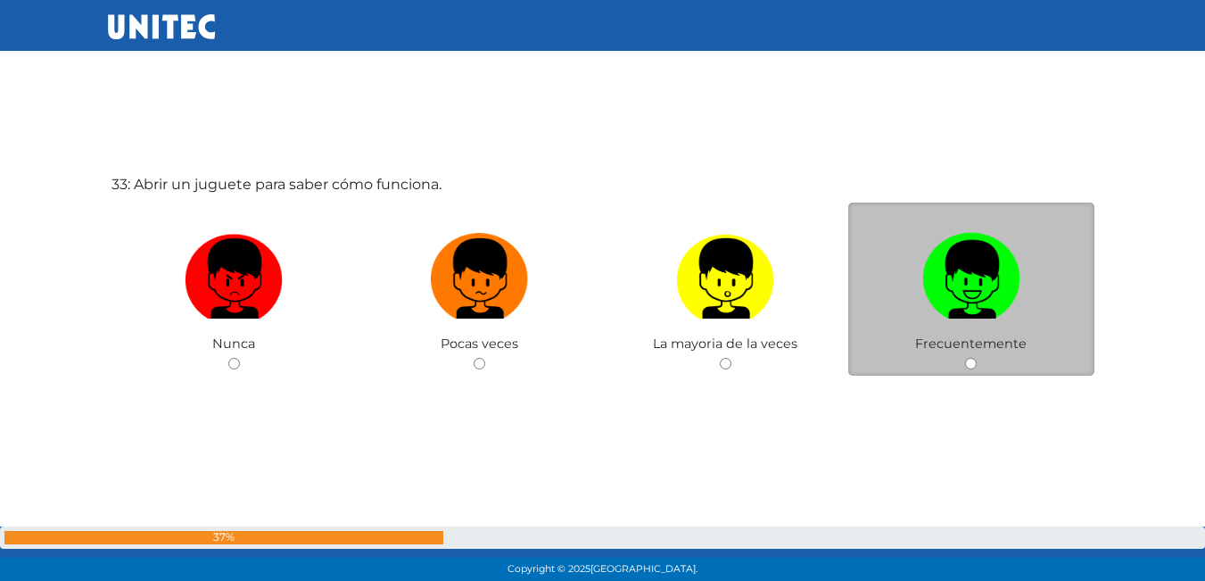
click at [990, 303] on img at bounding box center [971, 273] width 98 height 94
click at [976, 358] on input "radio" at bounding box center [971, 364] width 12 height 12
radio input "true"
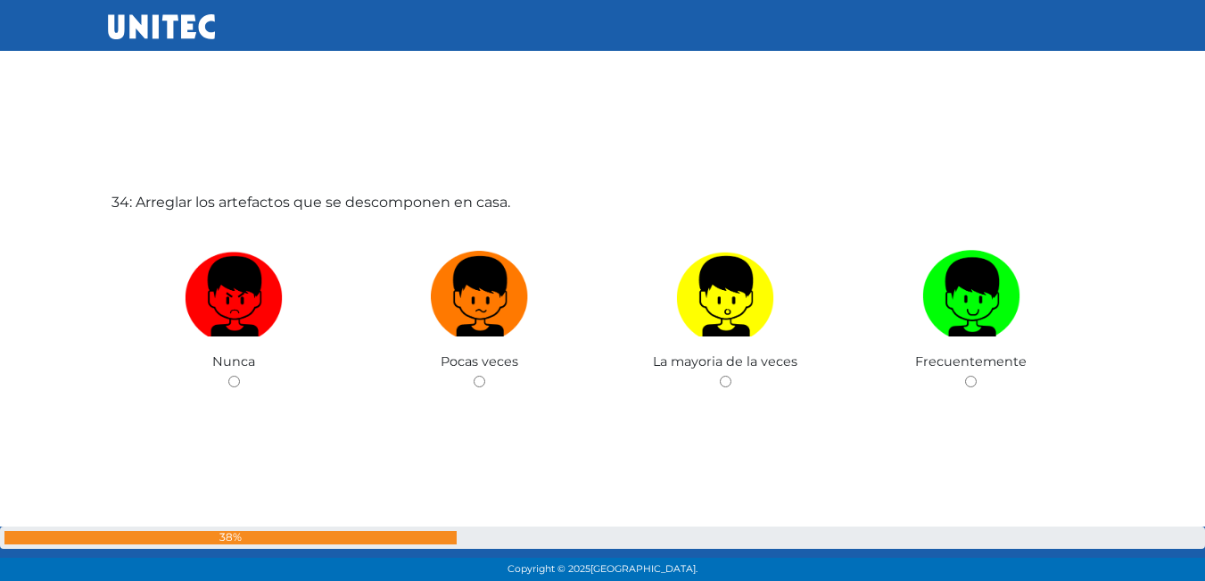
scroll to position [19246, 0]
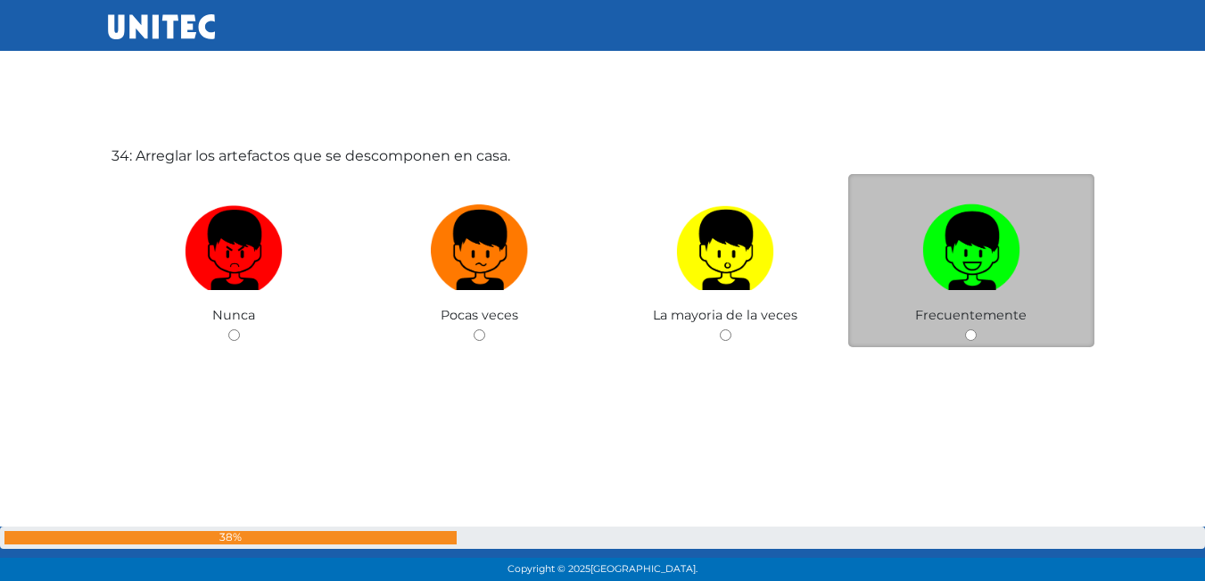
click at [939, 288] on img at bounding box center [971, 244] width 98 height 94
click at [965, 329] on input "radio" at bounding box center [971, 335] width 12 height 12
radio input "true"
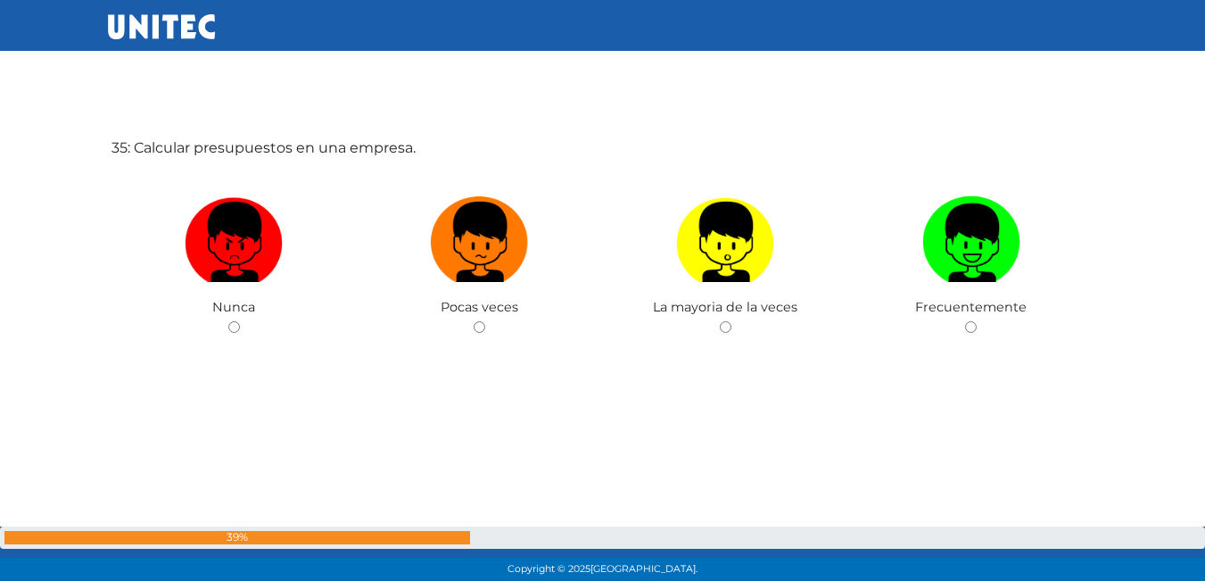
scroll to position [19866, 0]
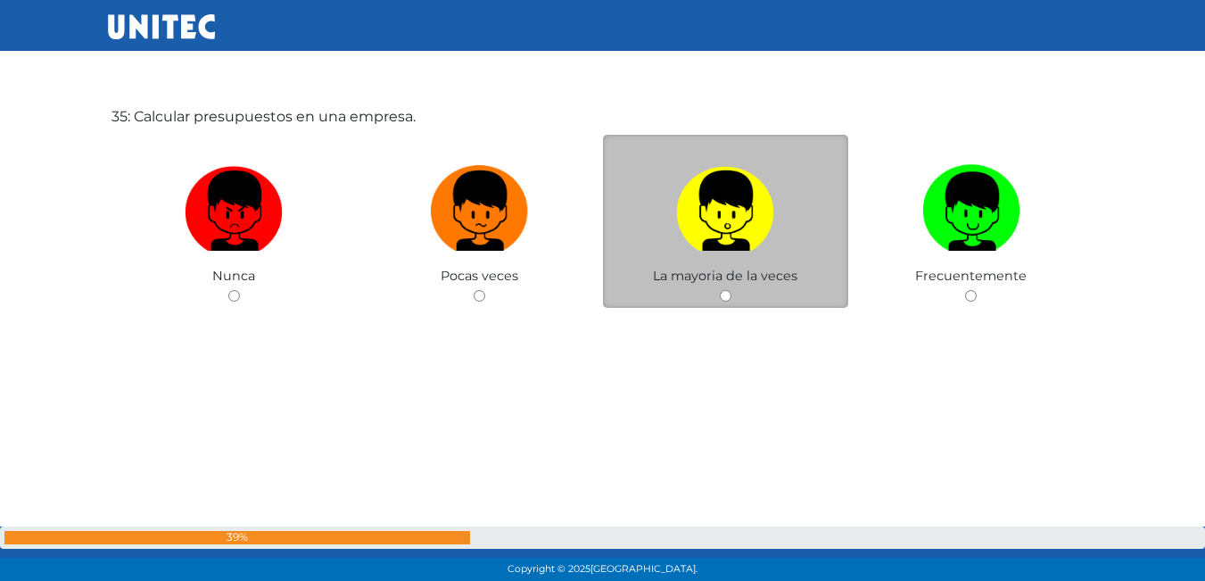
click at [775, 224] on label at bounding box center [726, 211] width 246 height 109
click at [731, 290] on input "radio" at bounding box center [726, 296] width 12 height 12
radio input "true"
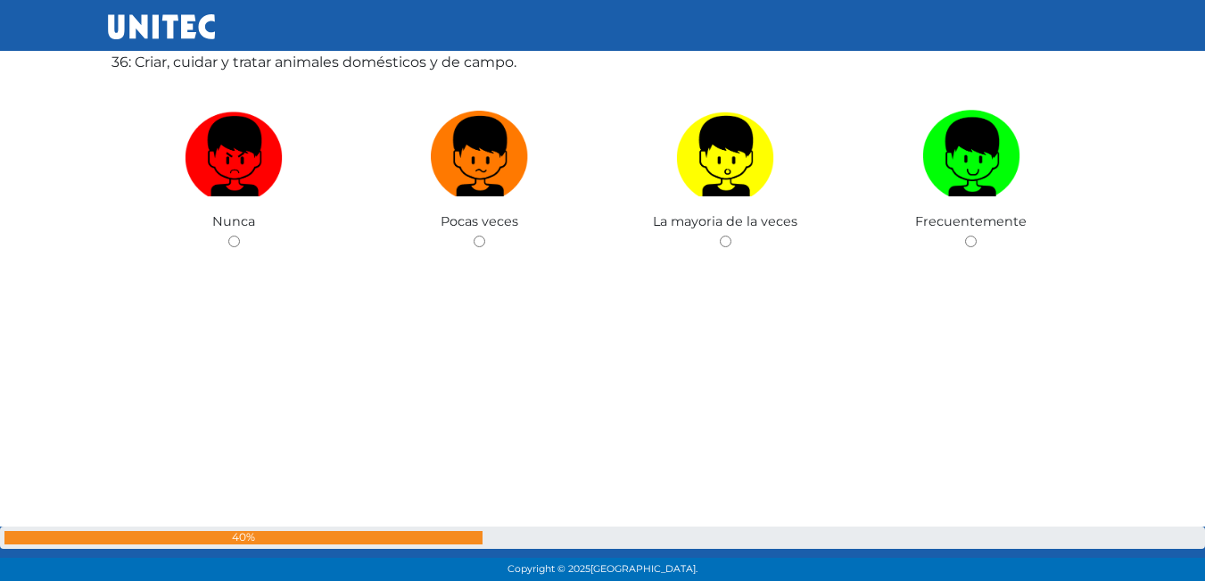
scroll to position [20469, 0]
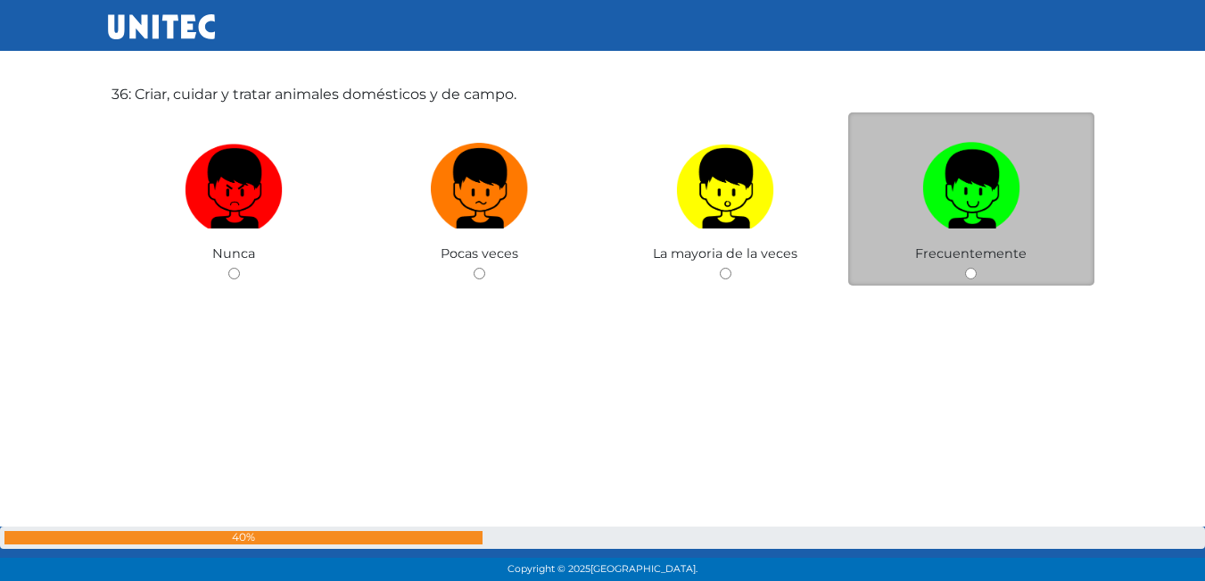
click at [1035, 230] on label at bounding box center [971, 189] width 246 height 109
click at [976, 268] on input "radio" at bounding box center [971, 274] width 12 height 12
radio input "true"
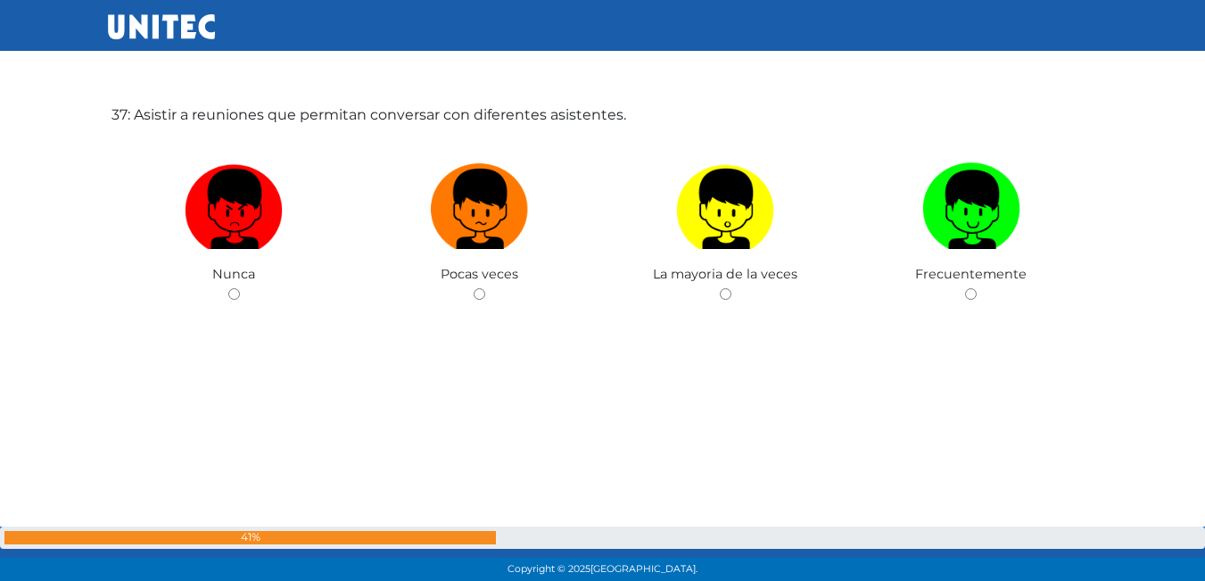
scroll to position [20996, 0]
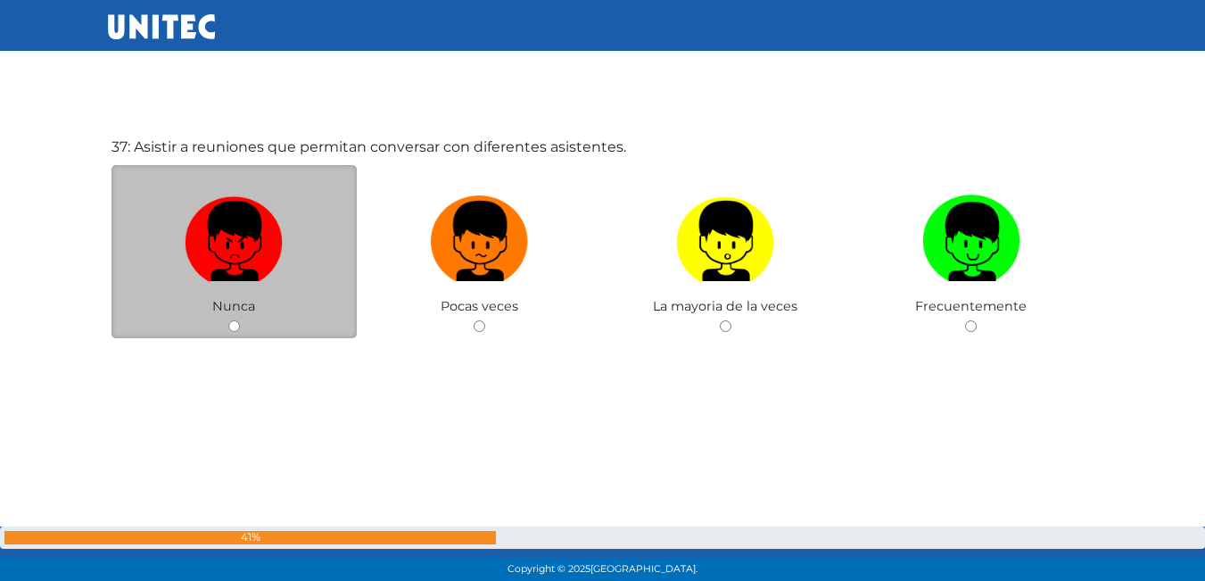
click at [300, 247] on label at bounding box center [234, 241] width 246 height 109
click at [240, 320] on input "radio" at bounding box center [234, 326] width 12 height 12
radio input "true"
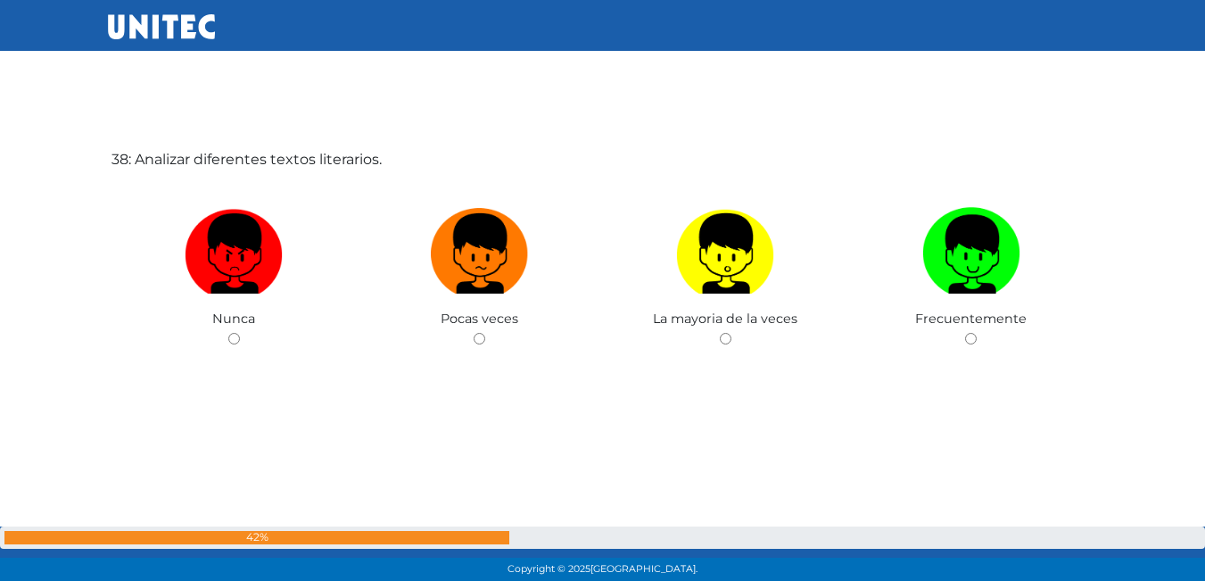
scroll to position [21568, 0]
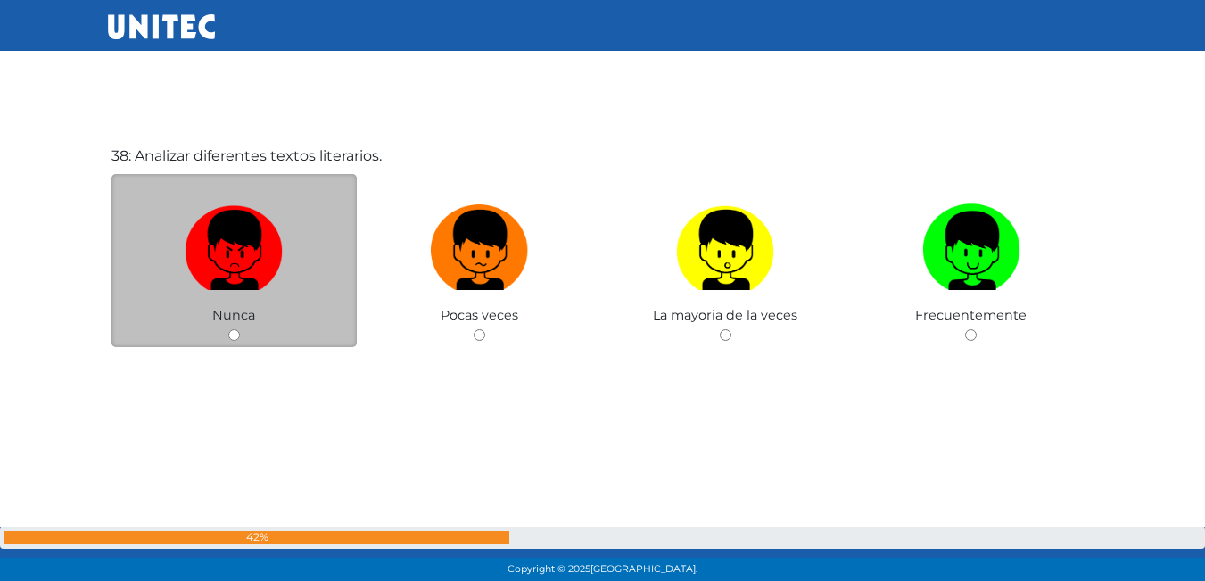
click at [308, 226] on label at bounding box center [234, 250] width 246 height 109
click at [240, 329] on input "radio" at bounding box center [234, 335] width 12 height 12
radio input "true"
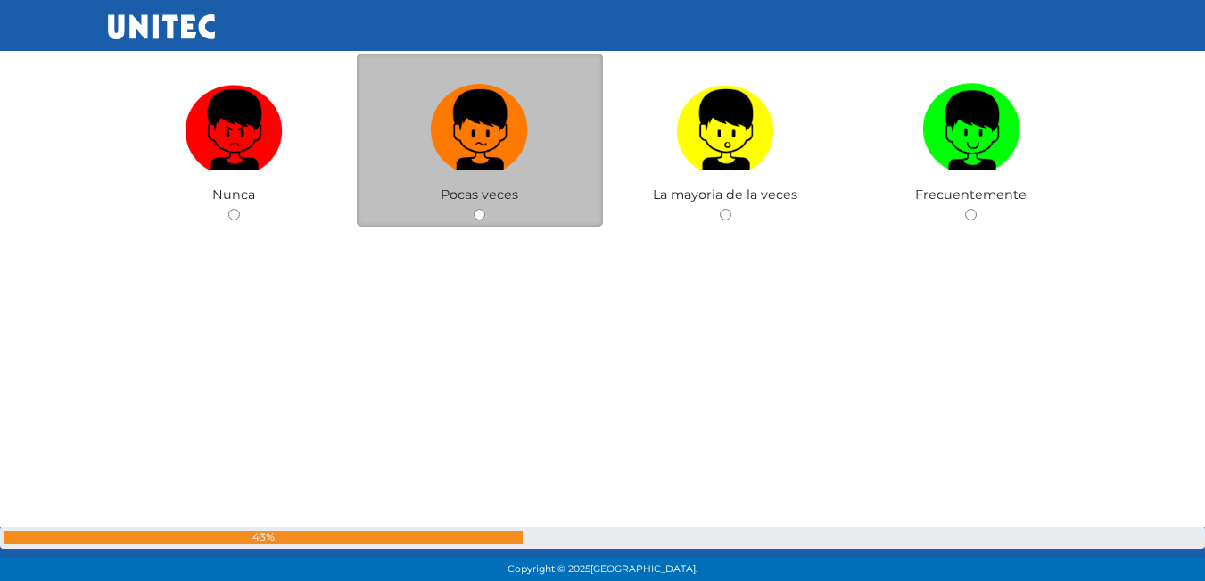
scroll to position [22180, 0]
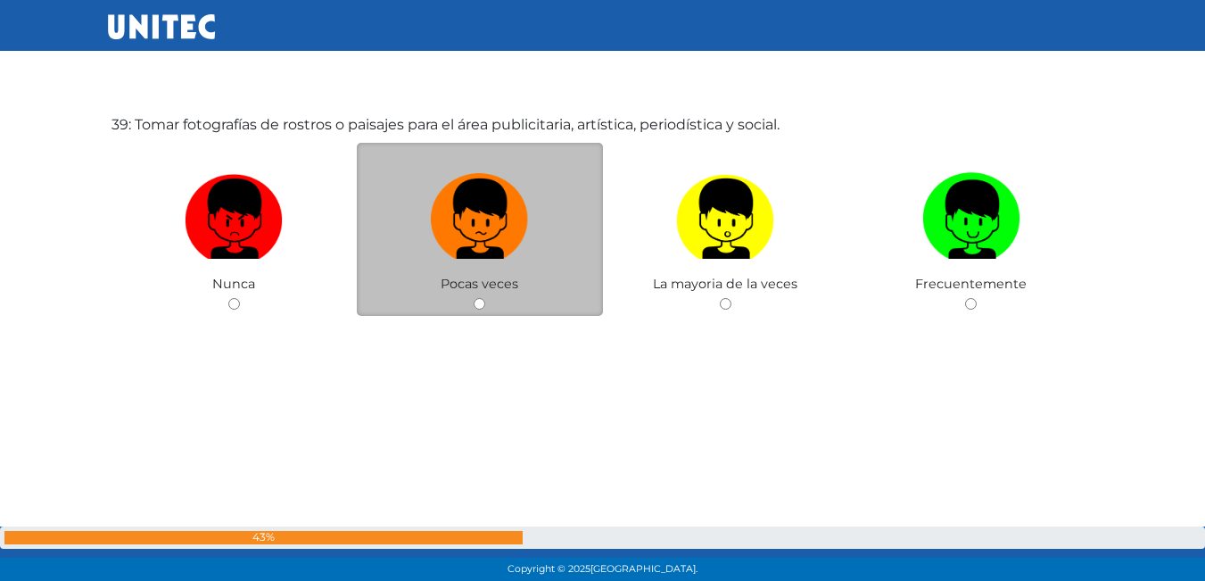
click at [367, 243] on label at bounding box center [480, 219] width 246 height 109
click at [474, 298] on input "radio" at bounding box center [480, 304] width 12 height 12
radio input "true"
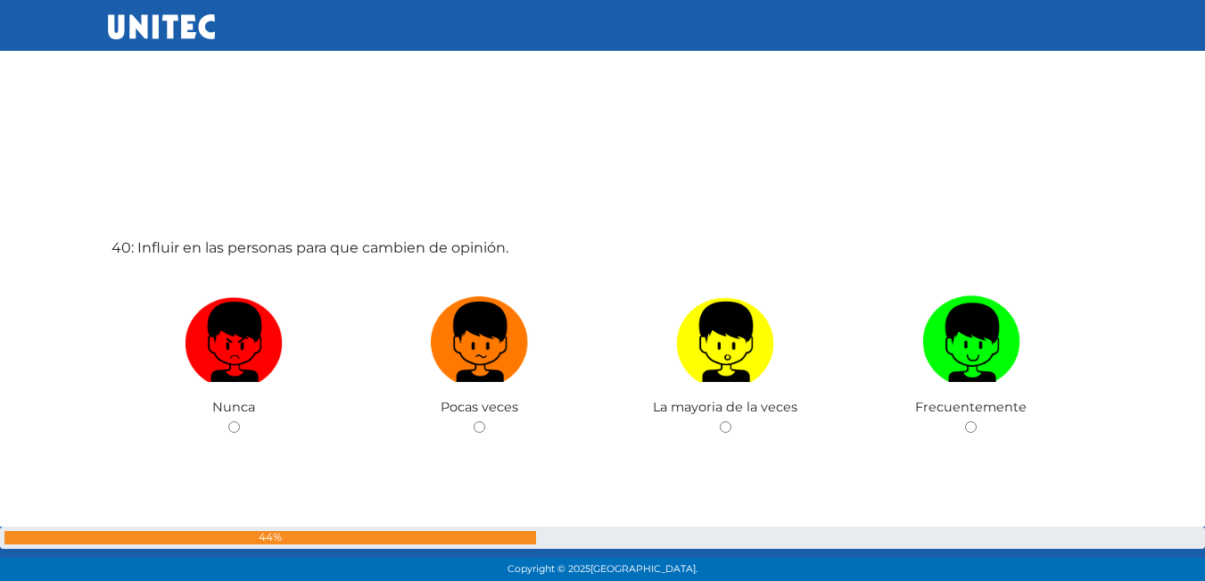
scroll to position [22729, 0]
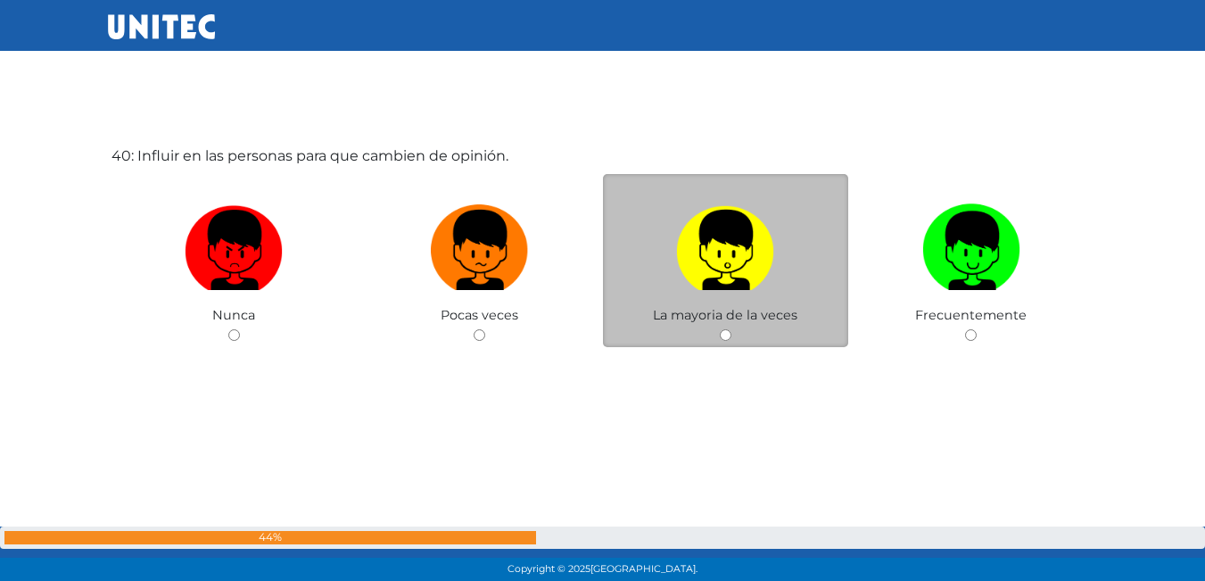
click at [676, 297] on label at bounding box center [726, 250] width 246 height 109
click at [720, 329] on input "radio" at bounding box center [726, 335] width 12 height 12
radio input "true"
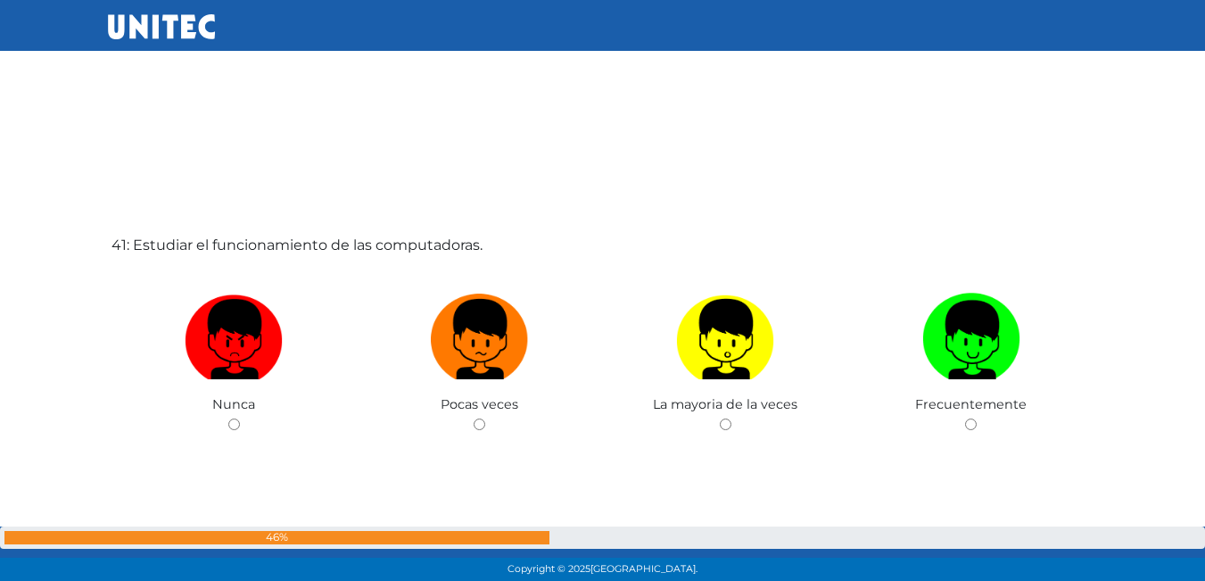
scroll to position [23264, 0]
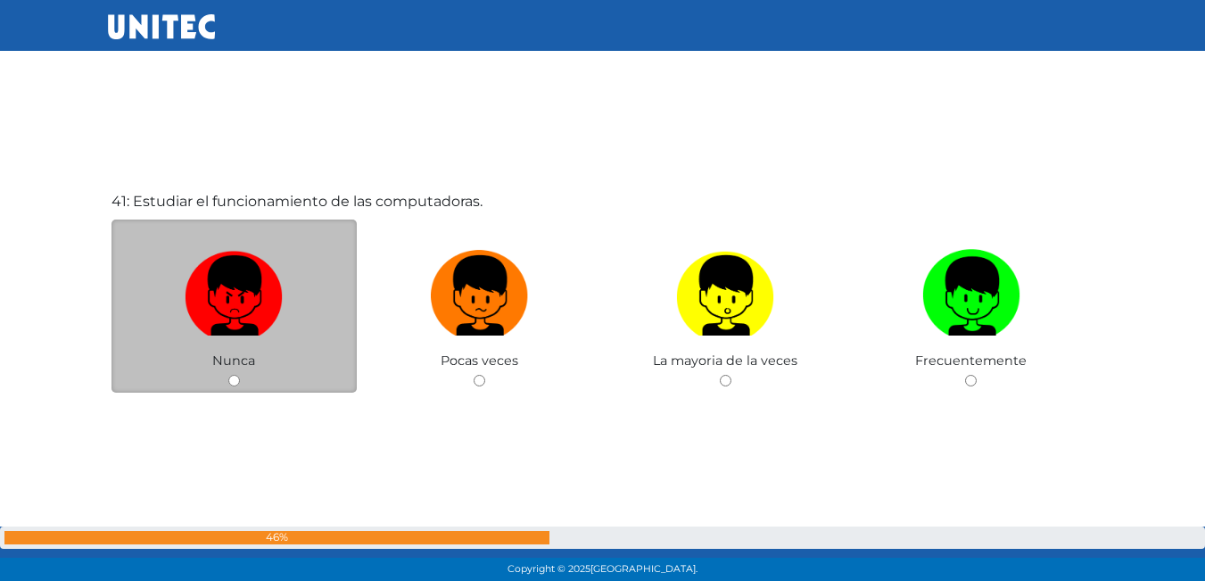
click at [176, 305] on label at bounding box center [234, 296] width 246 height 109
click at [228, 375] on input "radio" at bounding box center [234, 381] width 12 height 12
radio input "true"
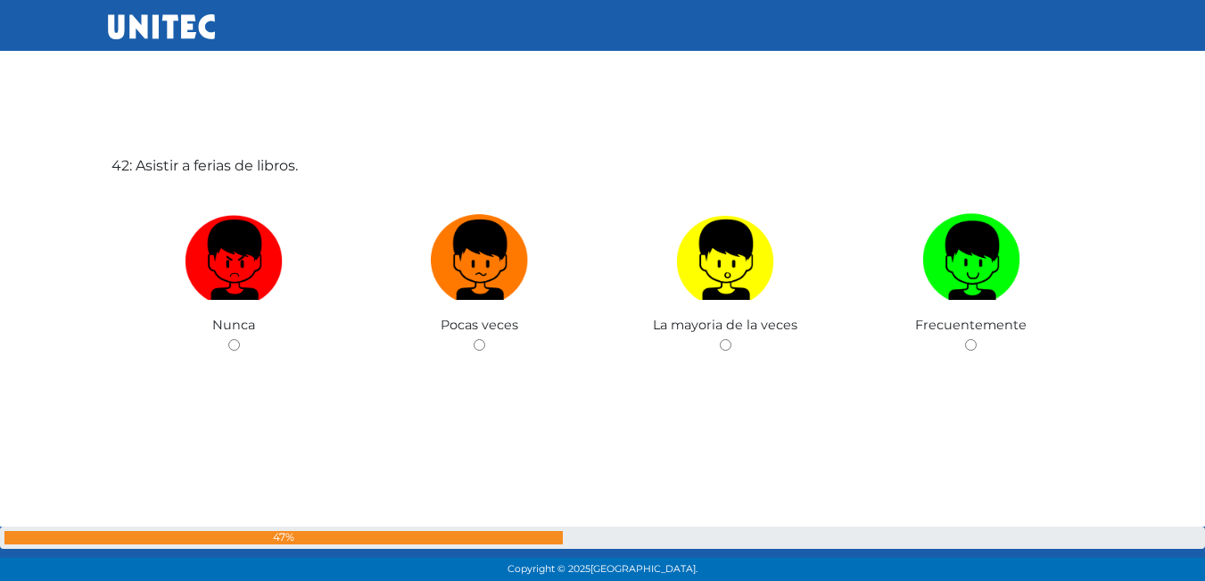
scroll to position [23969, 0]
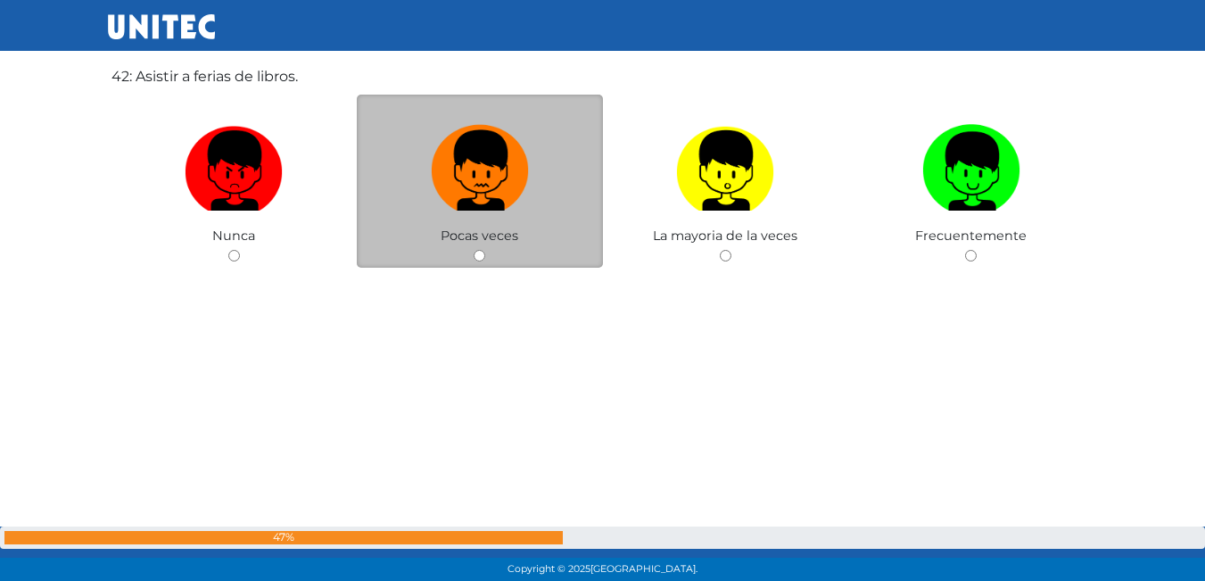
click at [502, 190] on img at bounding box center [480, 165] width 98 height 94
click at [485, 250] on input "radio" at bounding box center [480, 256] width 12 height 12
radio input "true"
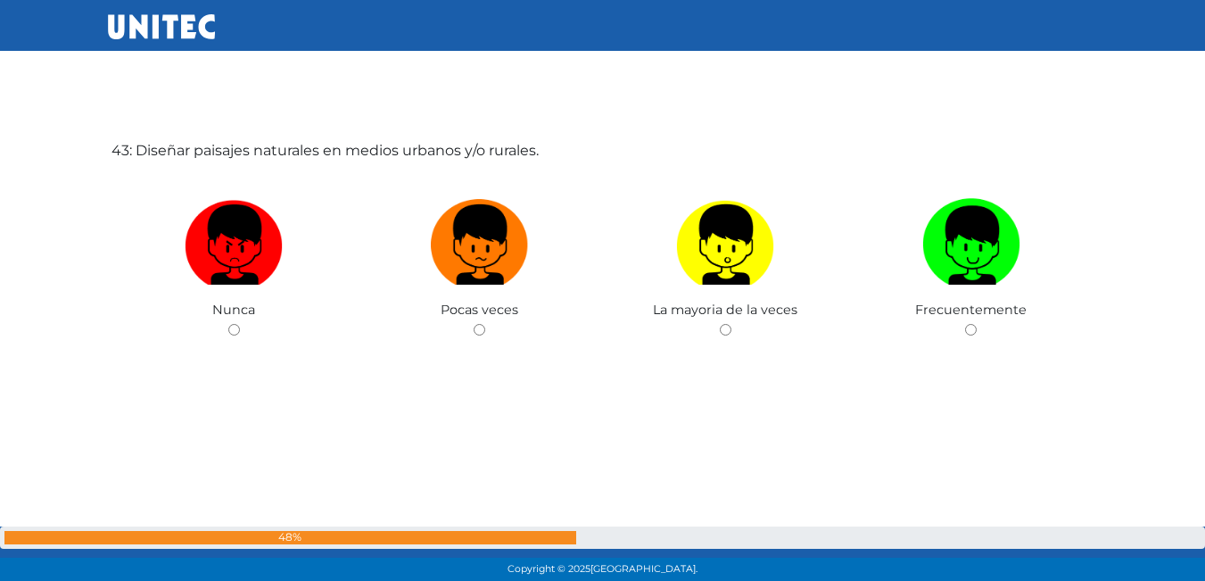
scroll to position [24509, 0]
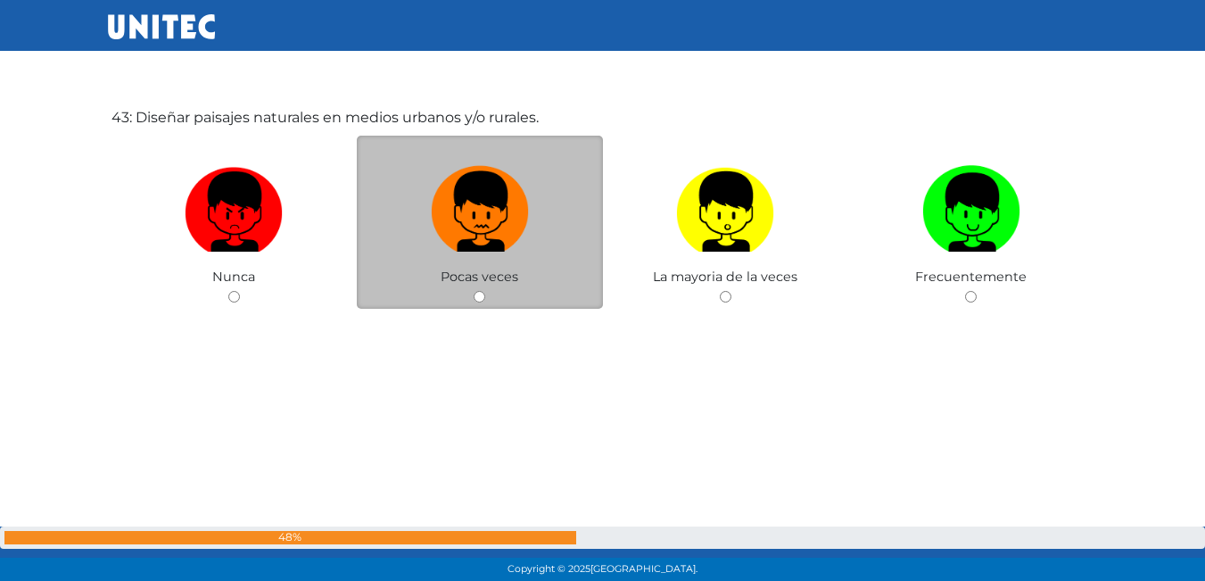
click at [501, 251] on img at bounding box center [480, 206] width 98 height 94
click at [485, 291] on input "radio" at bounding box center [480, 297] width 12 height 12
radio input "true"
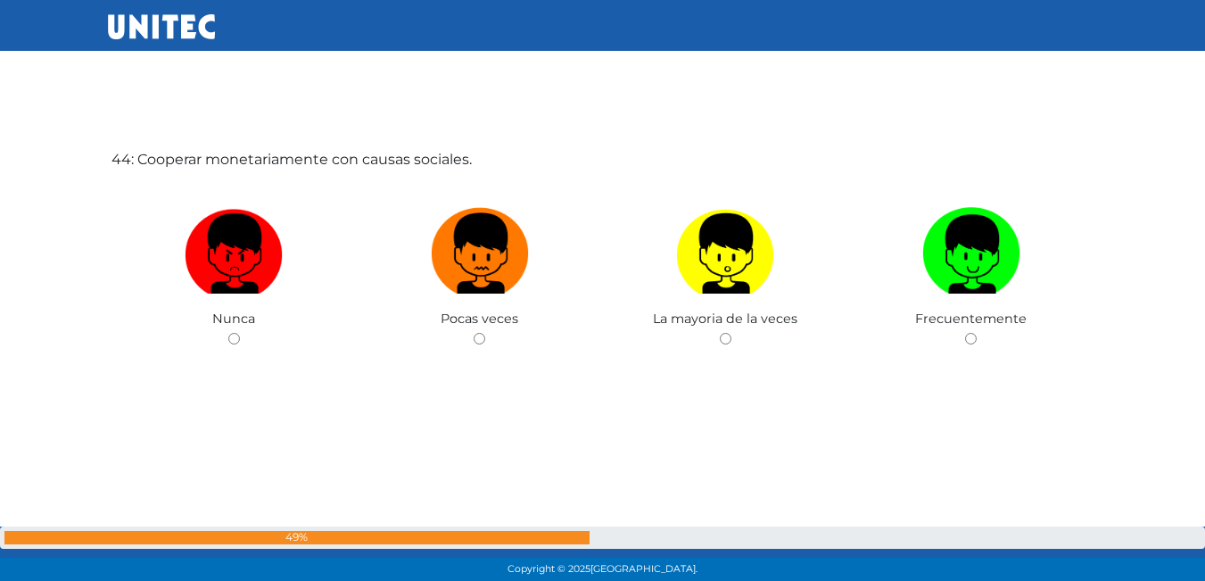
scroll to position [25137, 0]
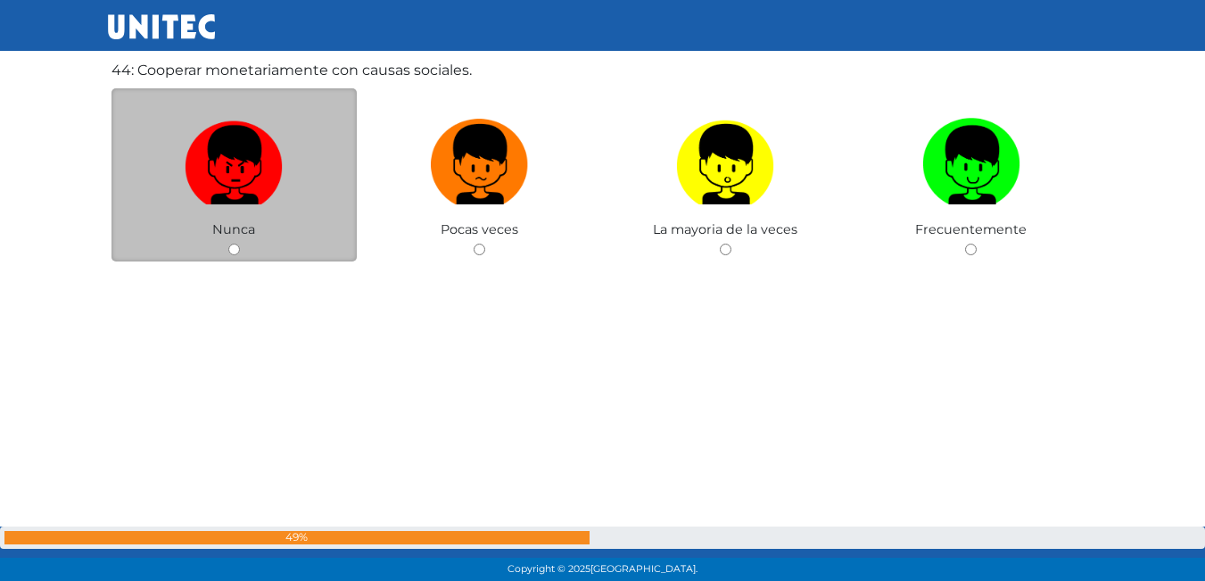
click at [260, 199] on img at bounding box center [234, 158] width 98 height 94
click at [240, 243] on input "radio" at bounding box center [234, 249] width 12 height 12
radio input "true"
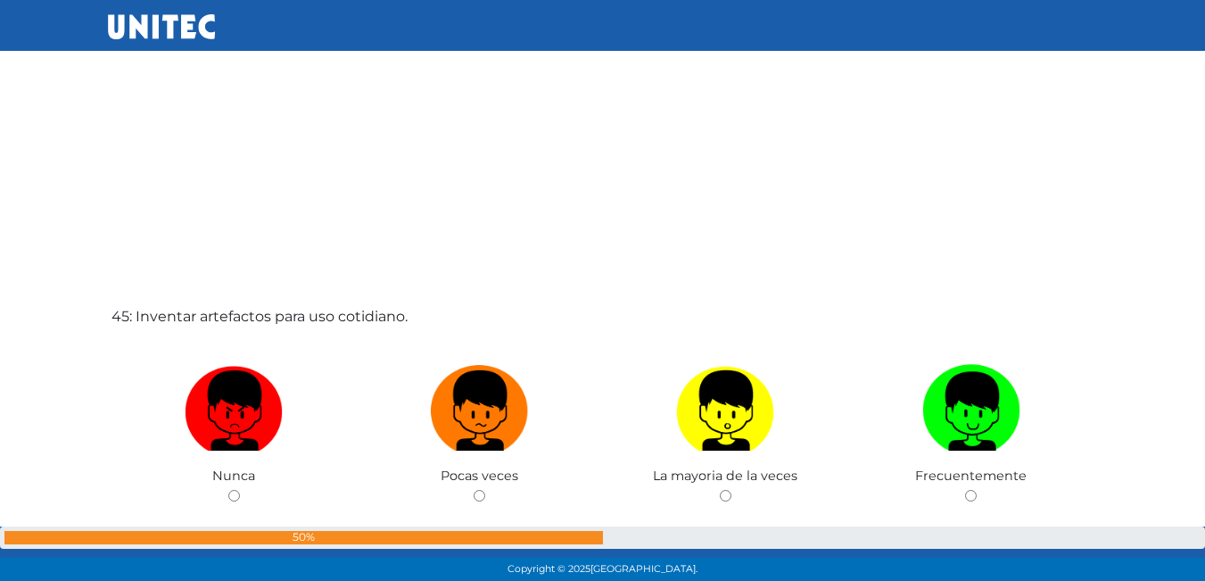
scroll to position [25502, 0]
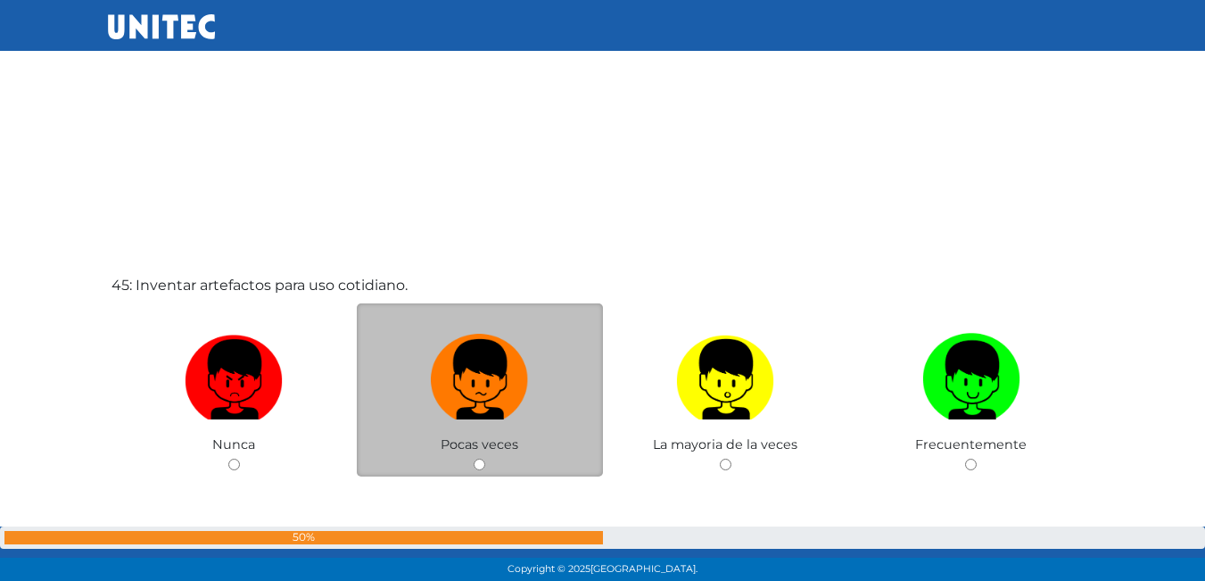
click at [546, 375] on label at bounding box center [480, 379] width 246 height 109
click at [485, 458] on input "radio" at bounding box center [480, 464] width 12 height 12
radio input "true"
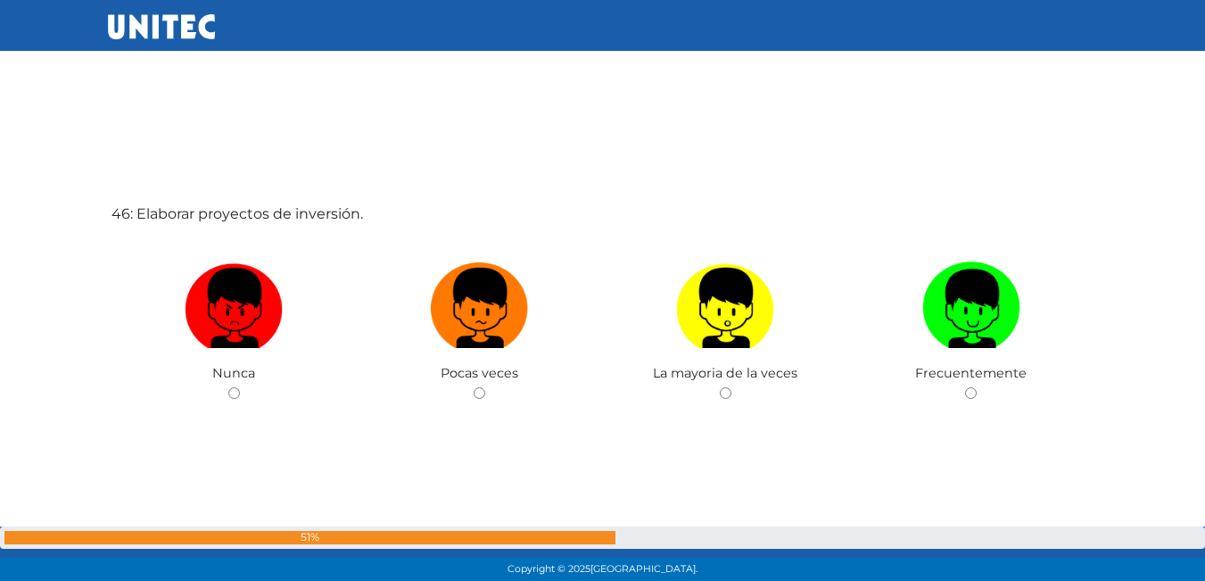
scroll to position [26185, 0]
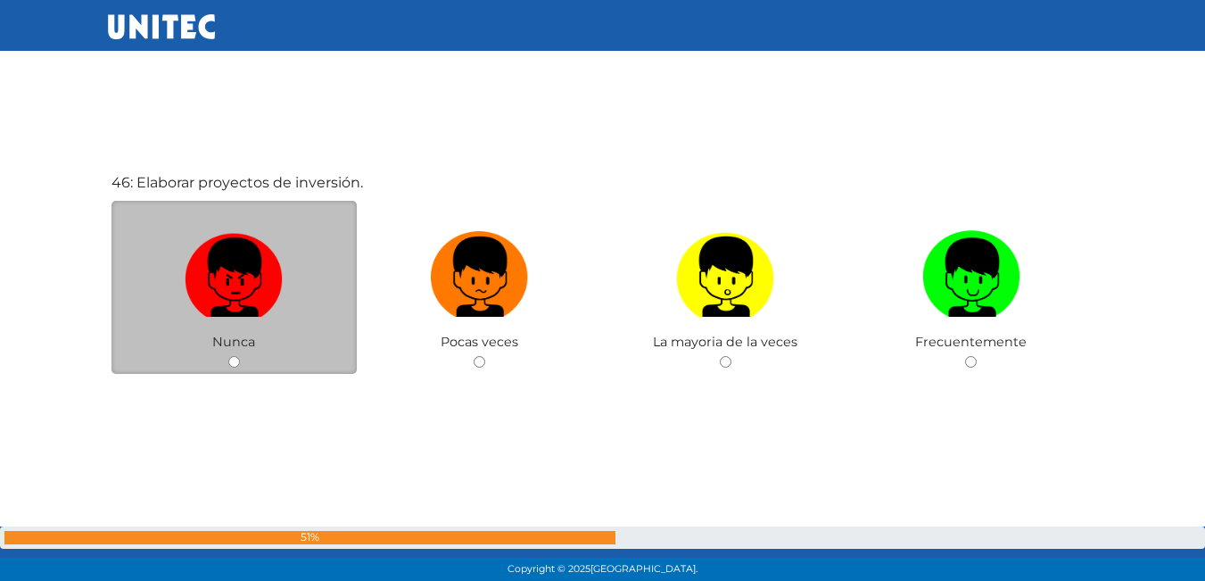
click at [216, 300] on img at bounding box center [234, 271] width 98 height 94
click at [228, 356] on input "radio" at bounding box center [234, 362] width 12 height 12
radio input "true"
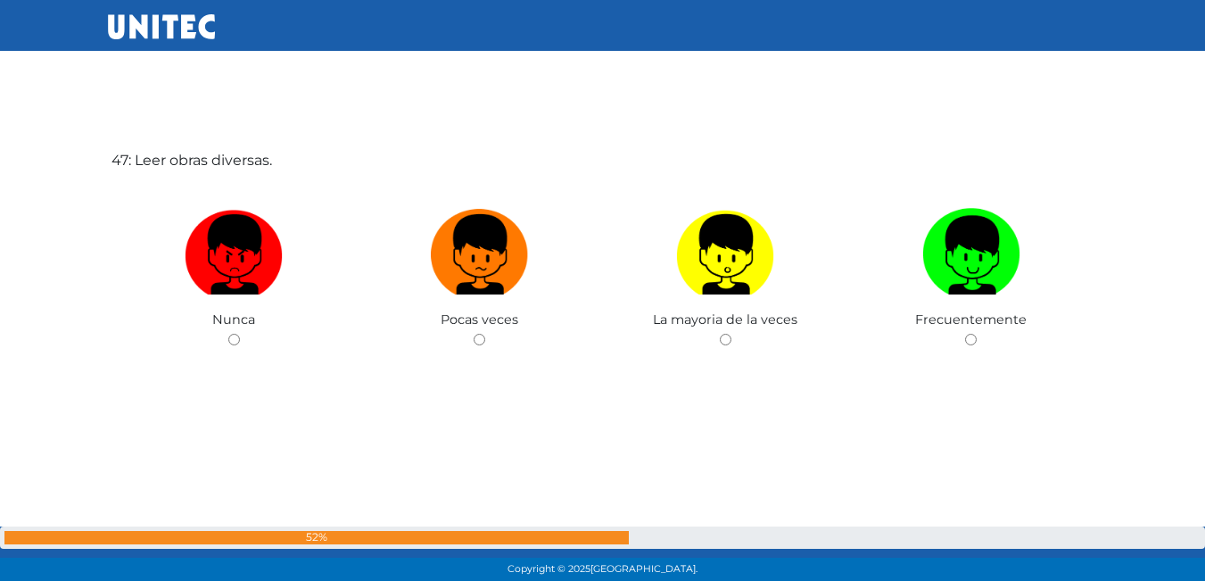
scroll to position [26793, 0]
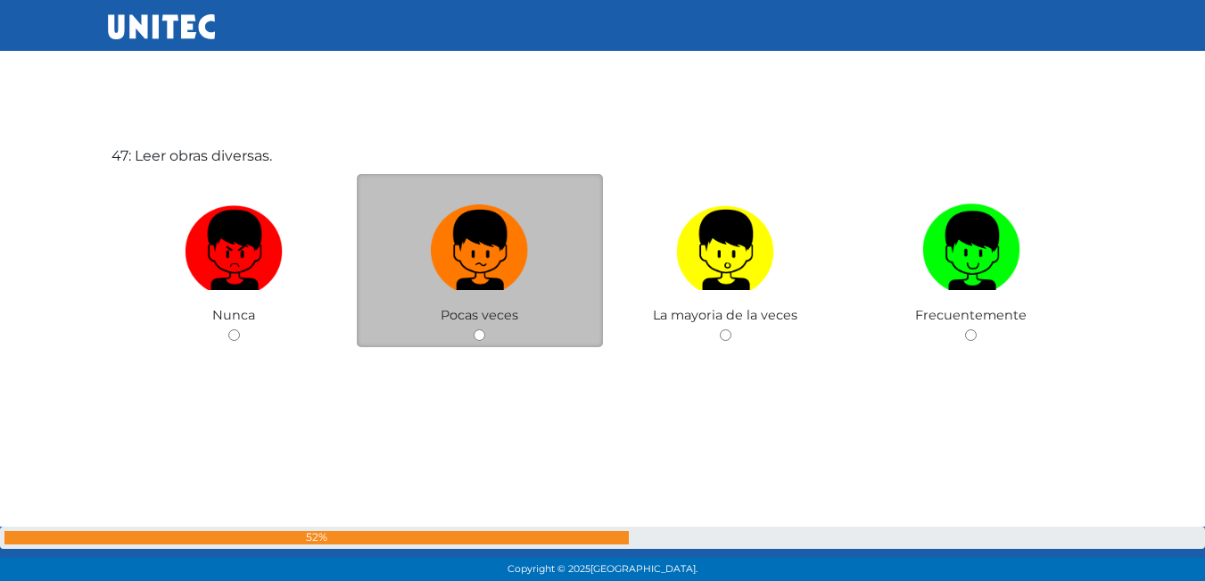
click at [529, 276] on label at bounding box center [480, 250] width 246 height 109
click at [485, 329] on input "radio" at bounding box center [480, 335] width 12 height 12
radio input "true"
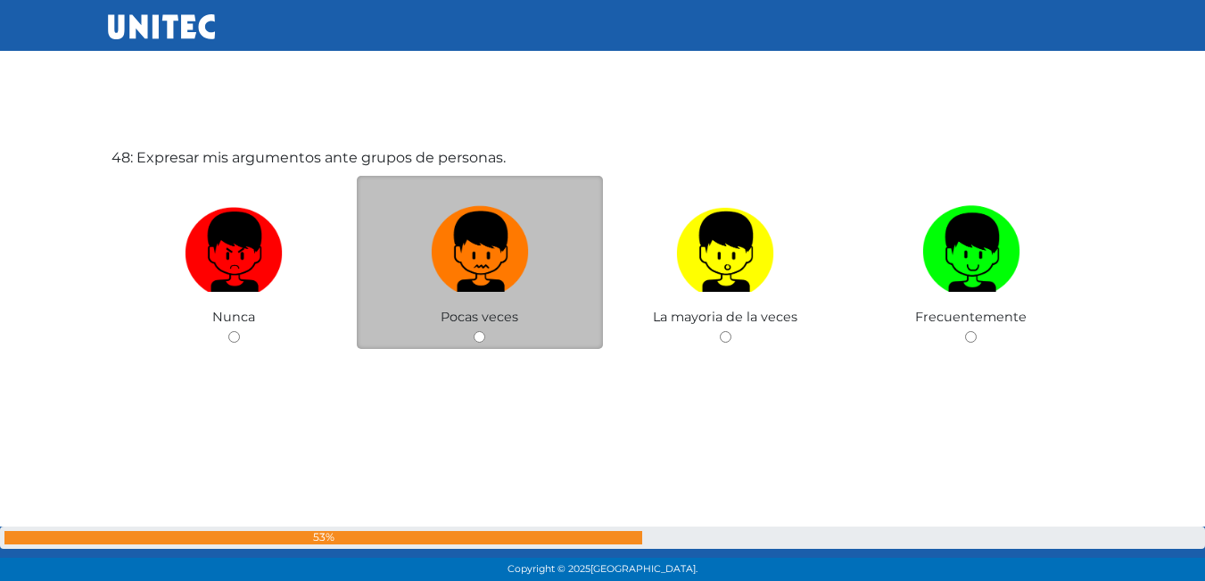
scroll to position [27403, 0]
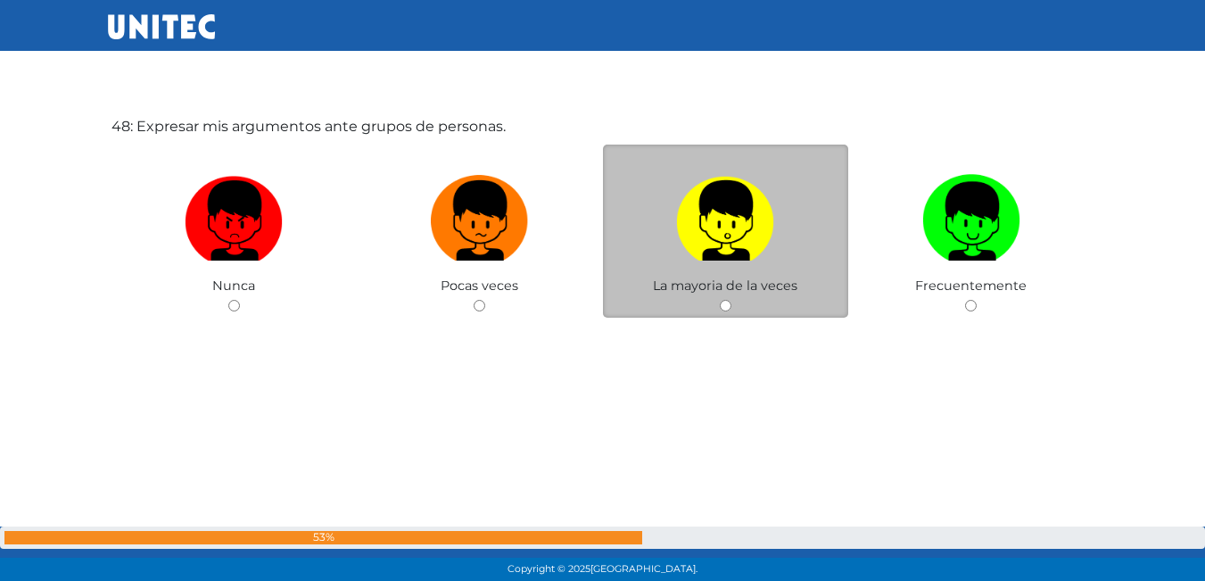
click at [745, 282] on span "La mayoria de la veces" at bounding box center [725, 285] width 144 height 16
click at [724, 237] on img at bounding box center [725, 215] width 98 height 94
click at [724, 300] on input "radio" at bounding box center [726, 306] width 12 height 12
radio input "true"
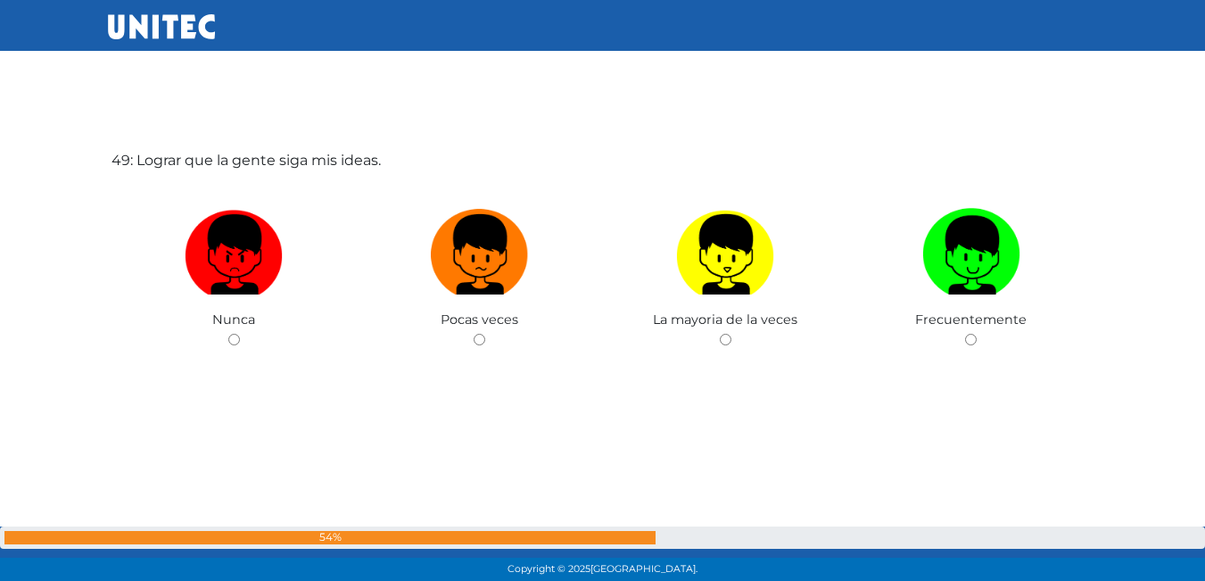
scroll to position [27954, 0]
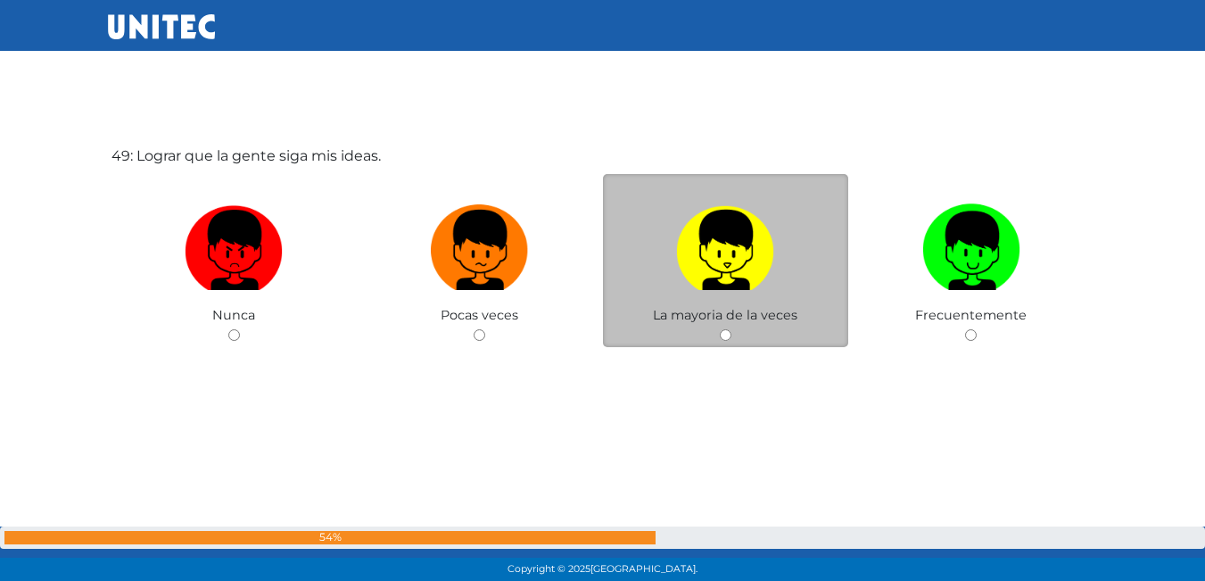
click at [762, 270] on img at bounding box center [725, 244] width 98 height 94
click at [731, 329] on input "radio" at bounding box center [726, 335] width 12 height 12
radio input "true"
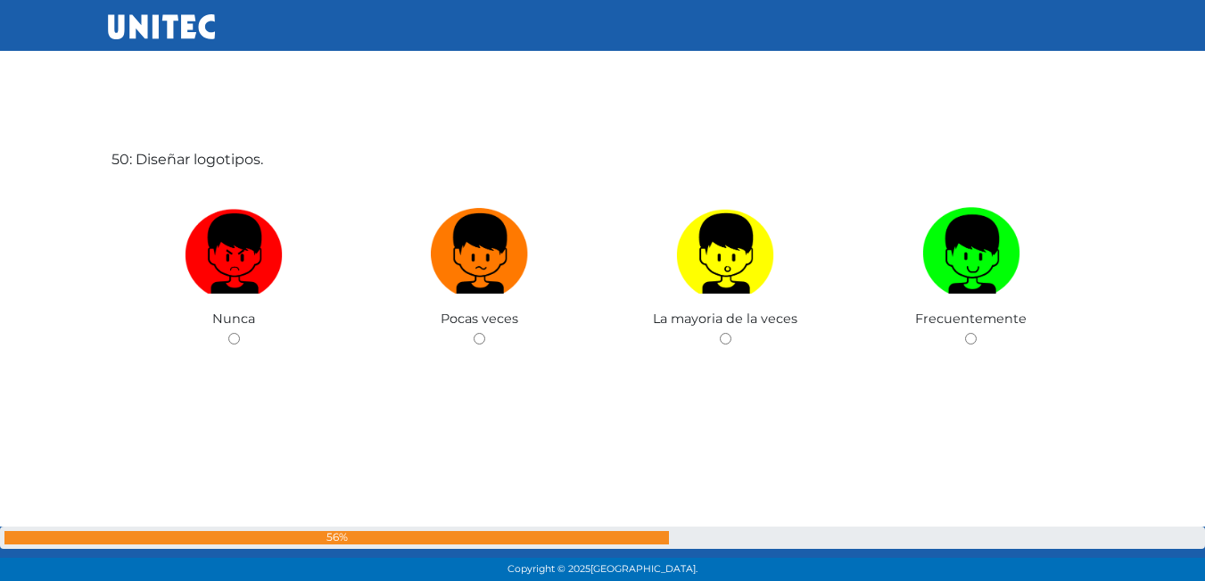
scroll to position [28534, 0]
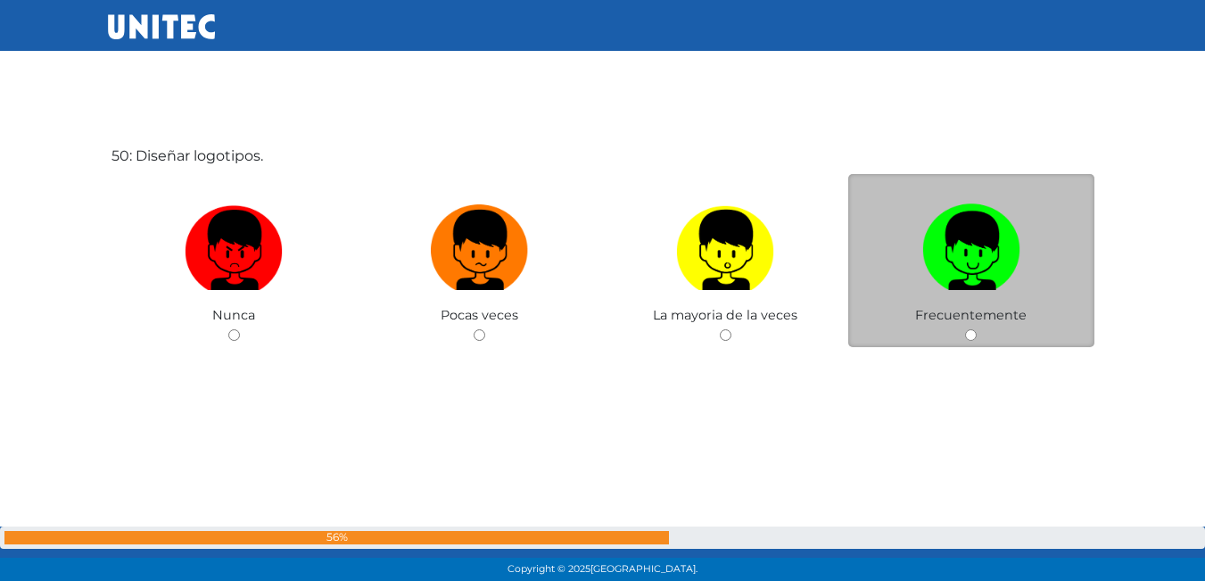
click at [911, 284] on label at bounding box center [971, 250] width 246 height 109
click at [965, 329] on input "radio" at bounding box center [971, 335] width 12 height 12
radio input "true"
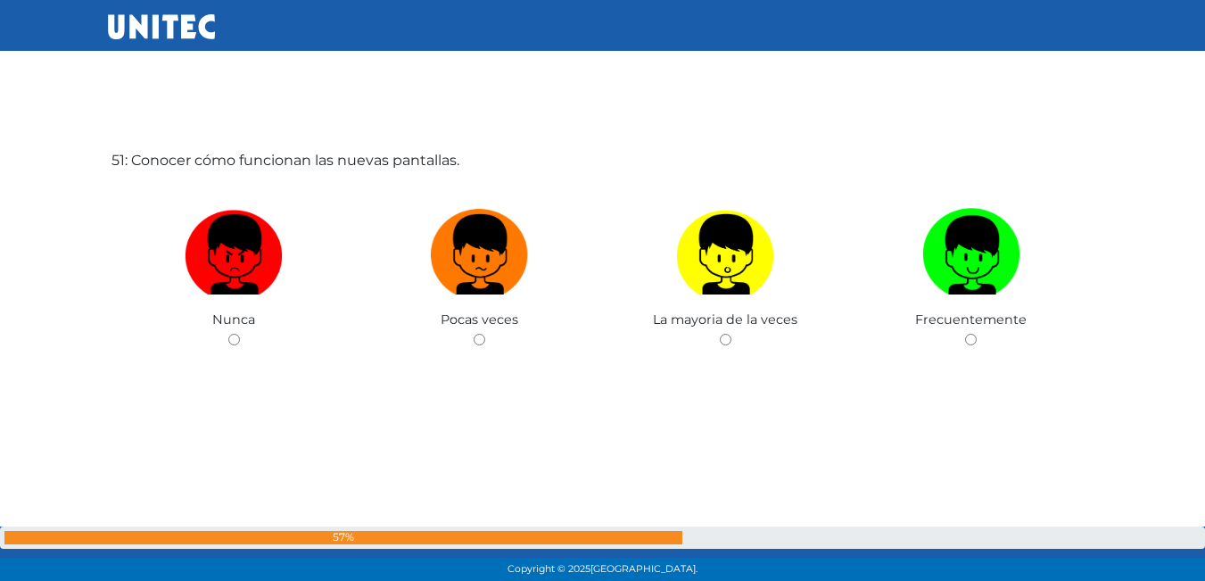
scroll to position [29115, 0]
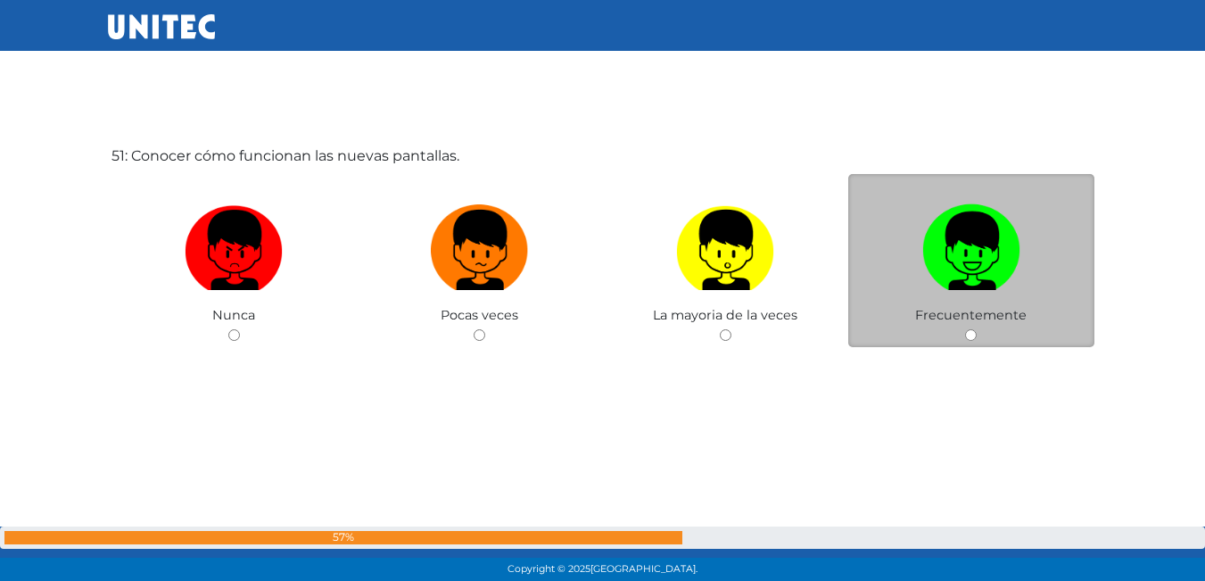
click at [930, 276] on img at bounding box center [971, 244] width 98 height 94
click at [965, 329] on input "radio" at bounding box center [971, 335] width 12 height 12
radio input "true"
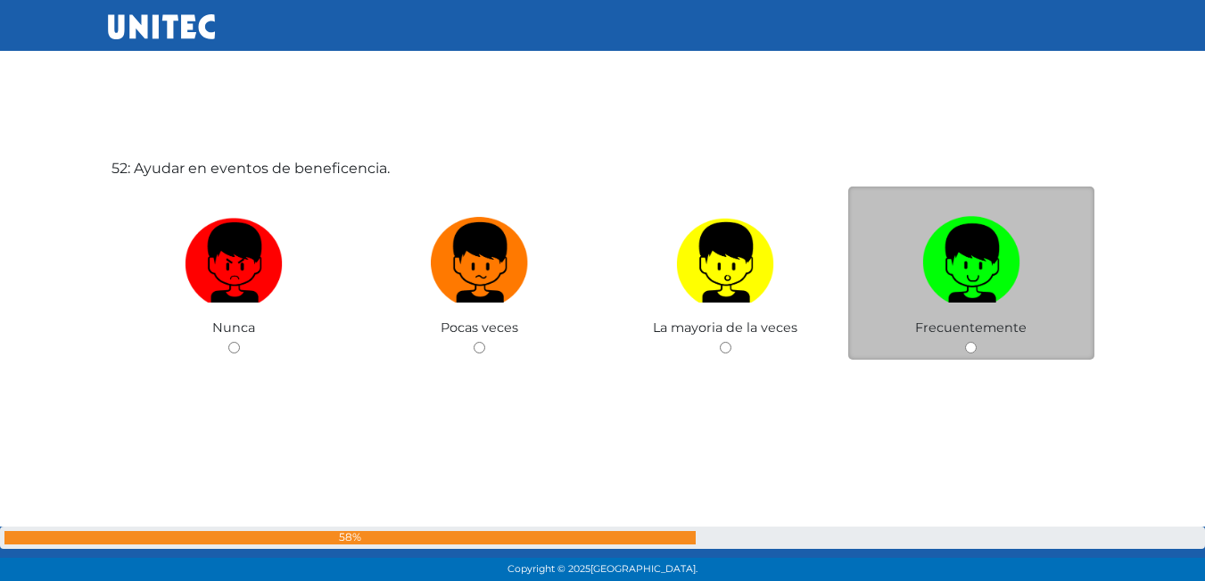
scroll to position [29695, 0]
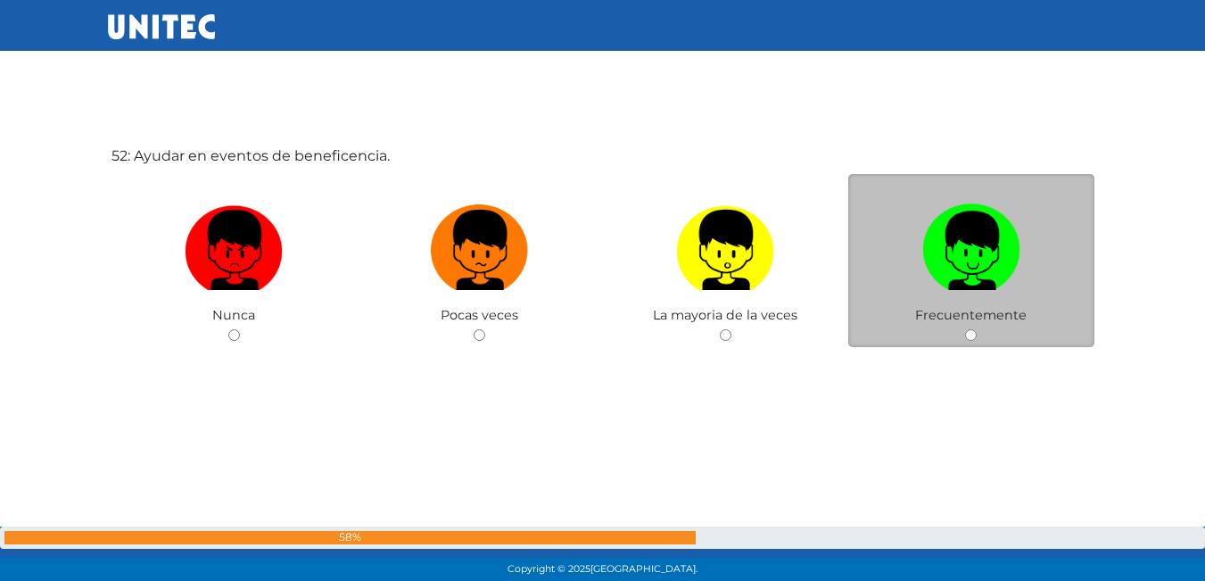
click at [1069, 251] on label at bounding box center [971, 250] width 246 height 109
click at [976, 329] on input "radio" at bounding box center [971, 335] width 12 height 12
radio input "true"
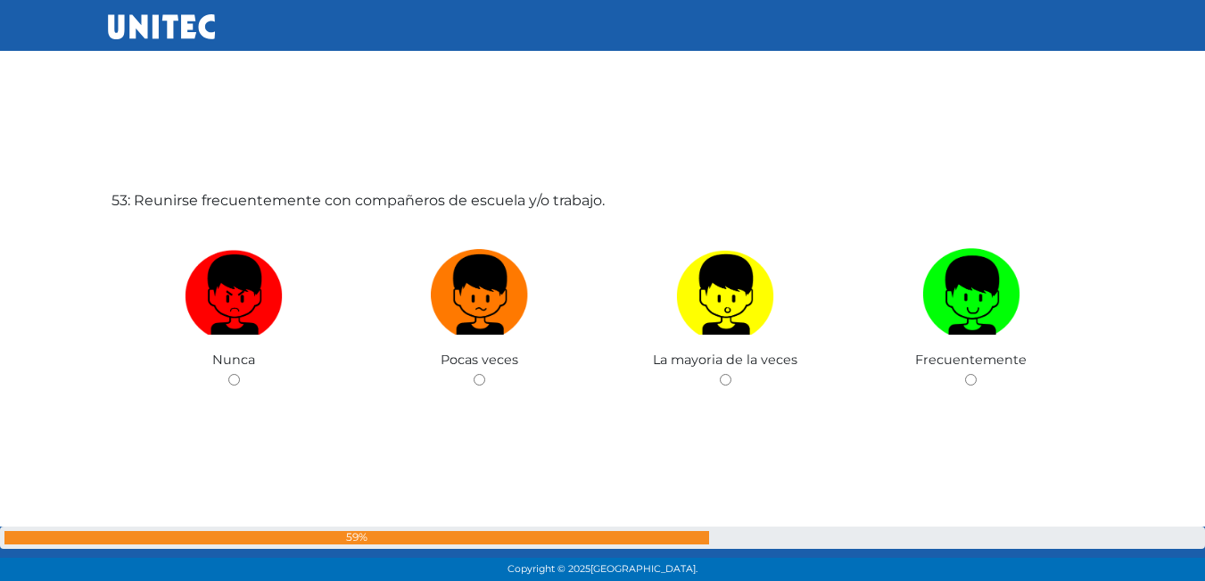
scroll to position [30276, 0]
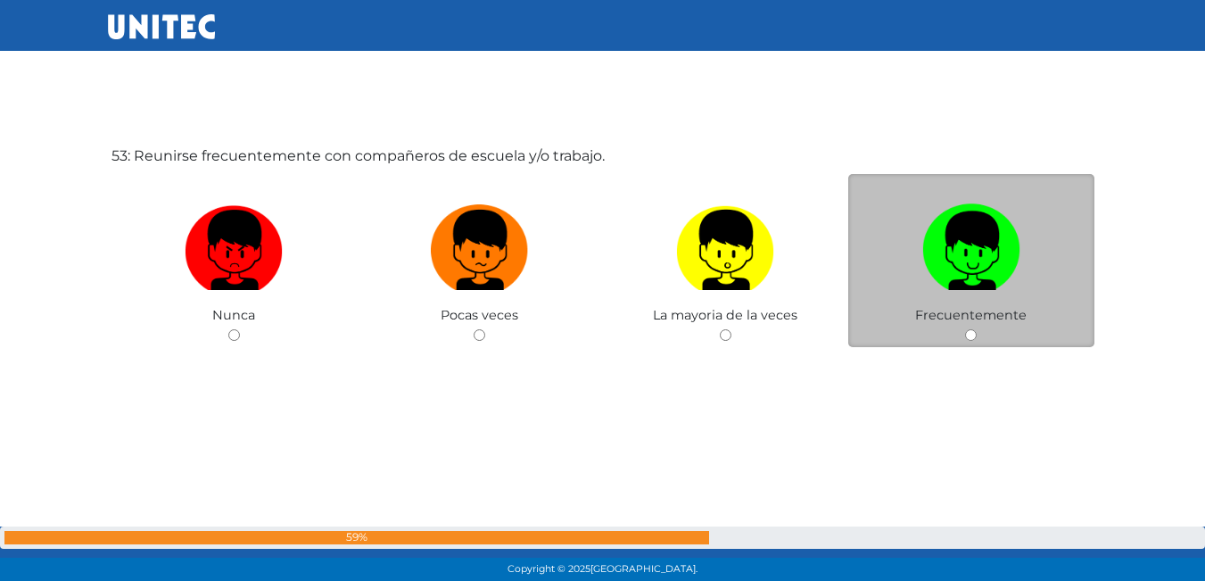
click at [1056, 303] on label at bounding box center [971, 250] width 246 height 109
click at [976, 329] on input "radio" at bounding box center [971, 335] width 12 height 12
radio input "true"
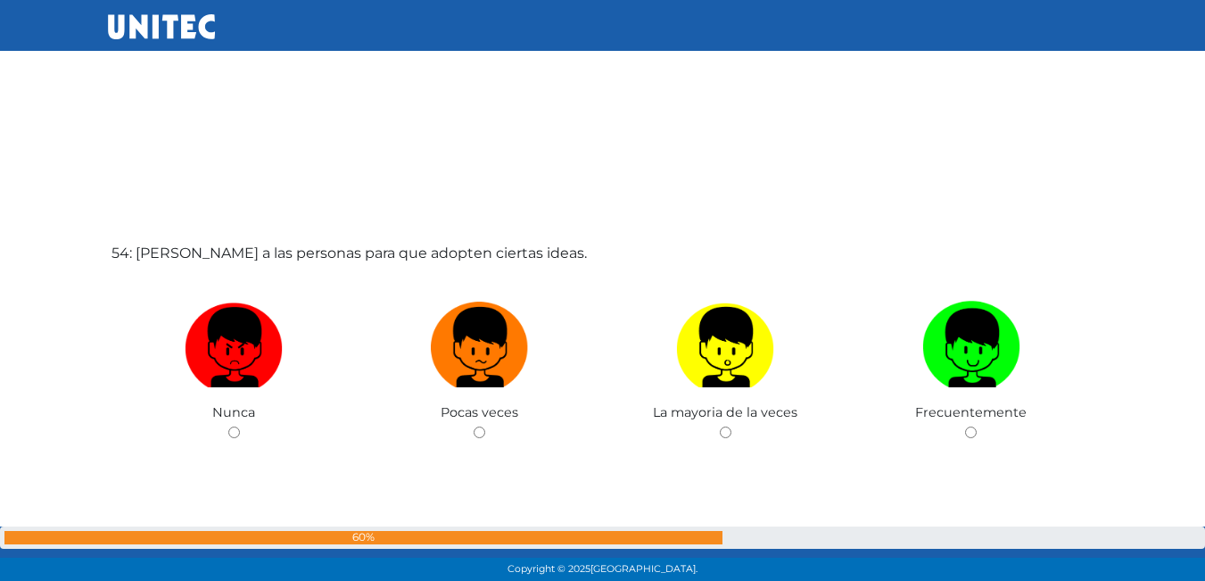
scroll to position [30790, 0]
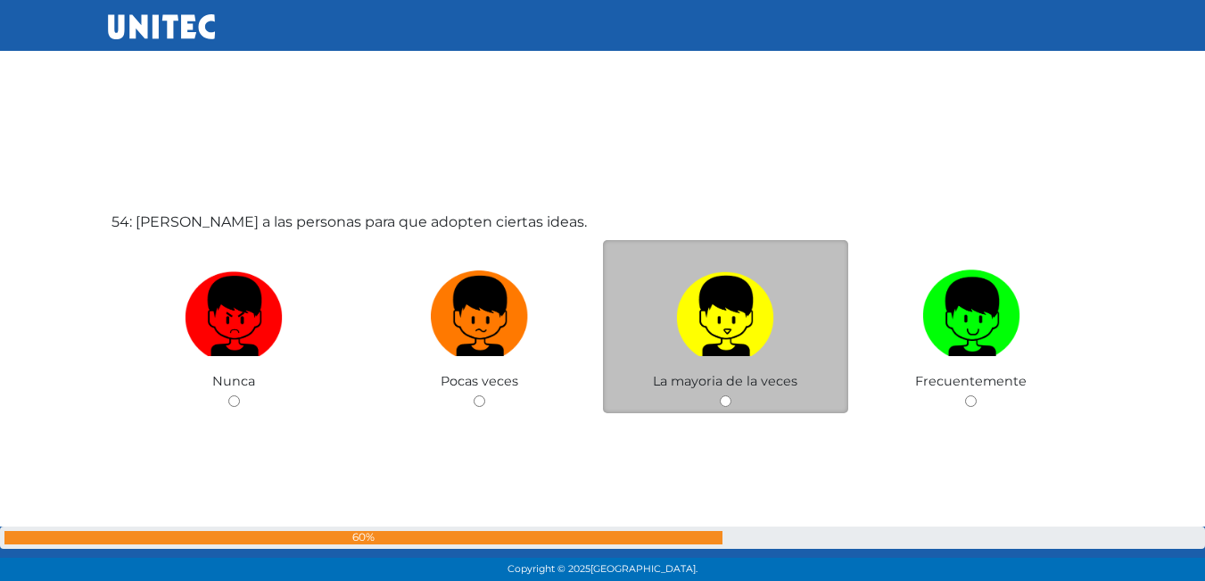
click at [736, 287] on img at bounding box center [725, 310] width 98 height 94
click at [731, 395] on input "radio" at bounding box center [726, 401] width 12 height 12
radio input "true"
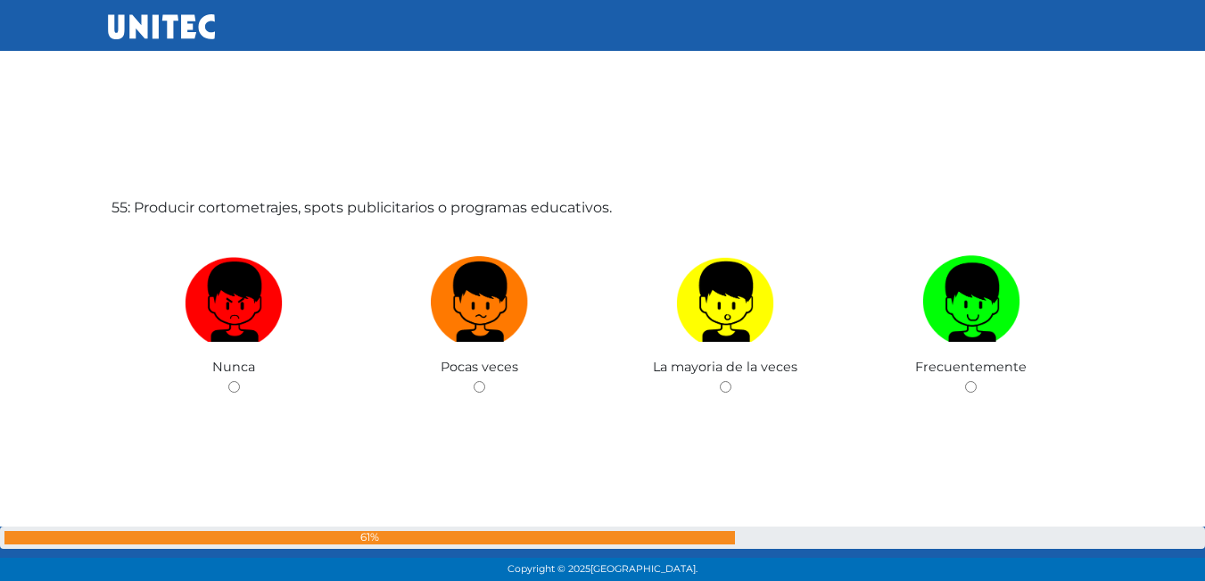
scroll to position [31403, 0]
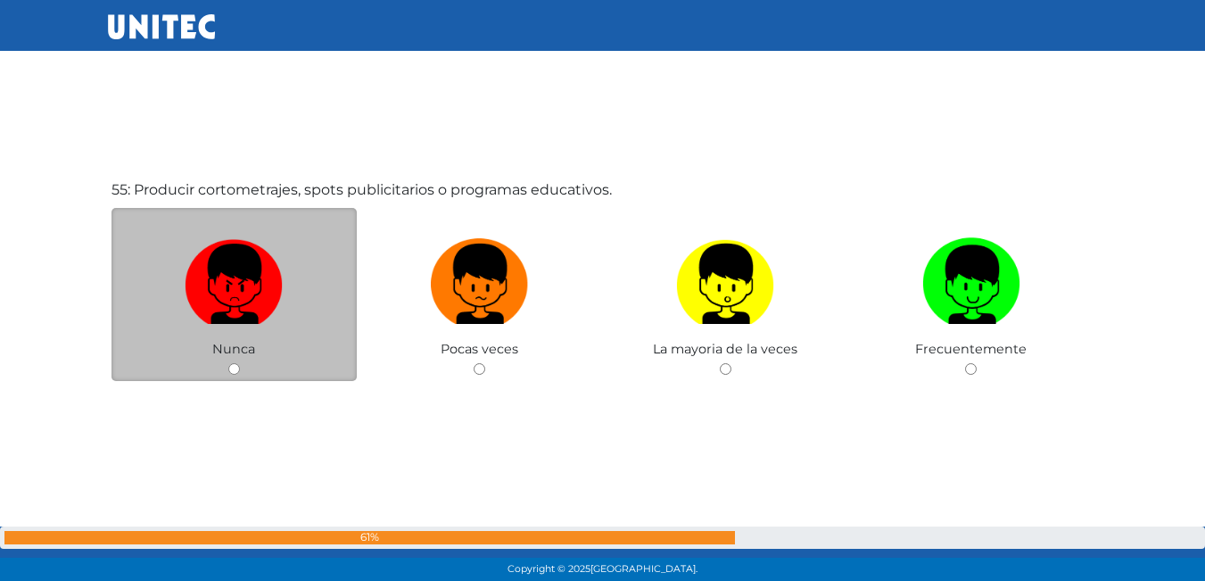
click at [333, 268] on label at bounding box center [234, 284] width 246 height 109
click at [240, 363] on input "radio" at bounding box center [234, 369] width 12 height 12
radio input "true"
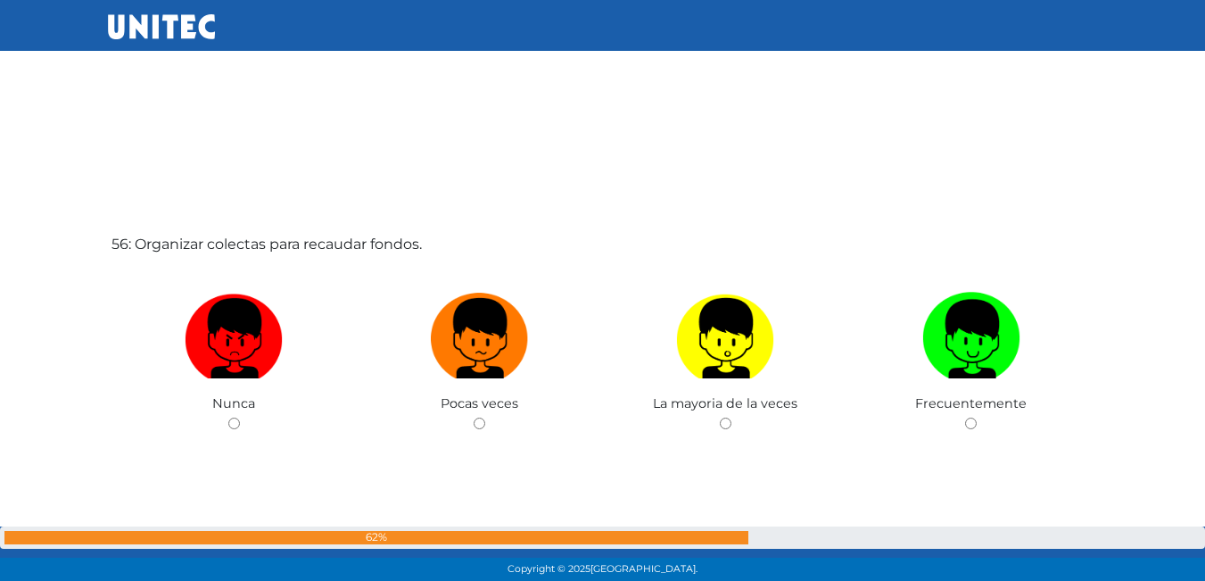
scroll to position [31993, 0]
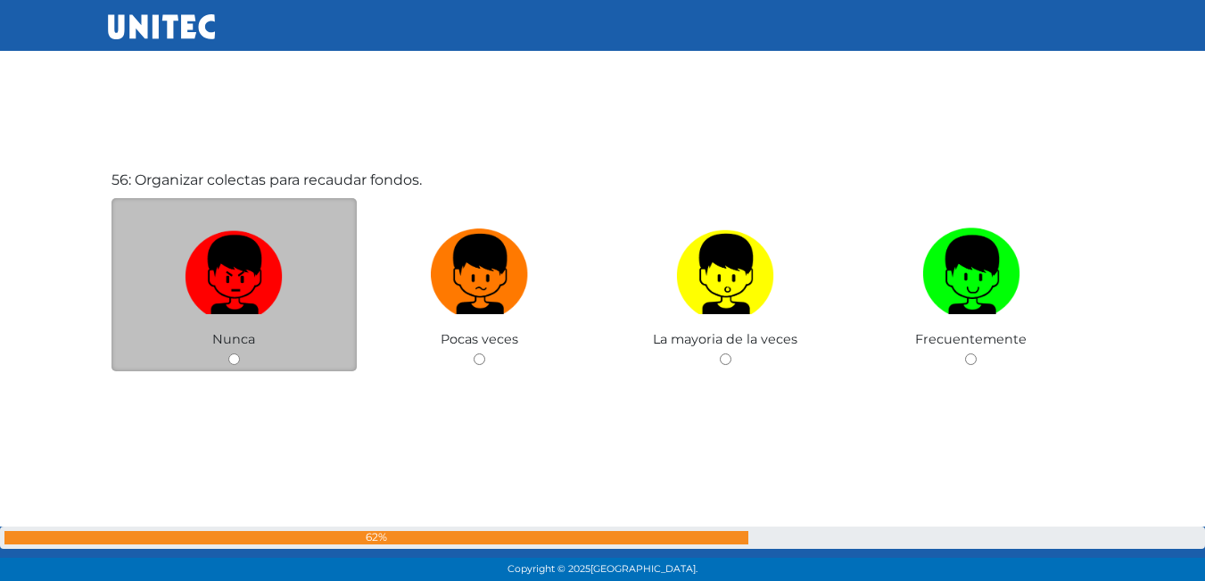
click at [259, 296] on img at bounding box center [234, 268] width 98 height 94
click at [240, 353] on input "radio" at bounding box center [234, 359] width 12 height 12
radio input "true"
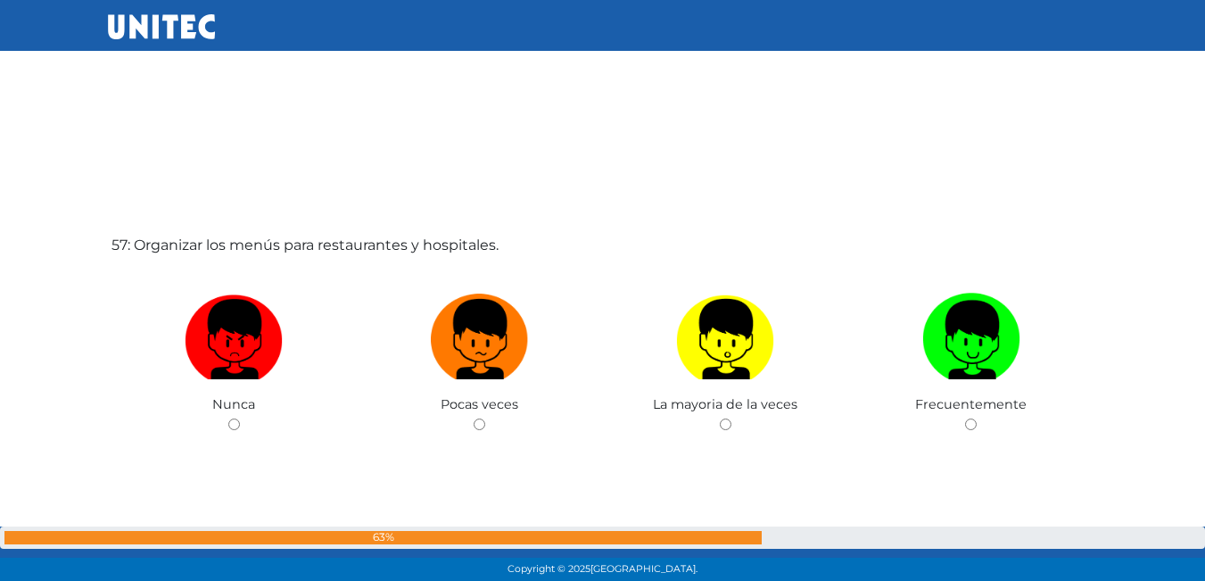
scroll to position [32598, 0]
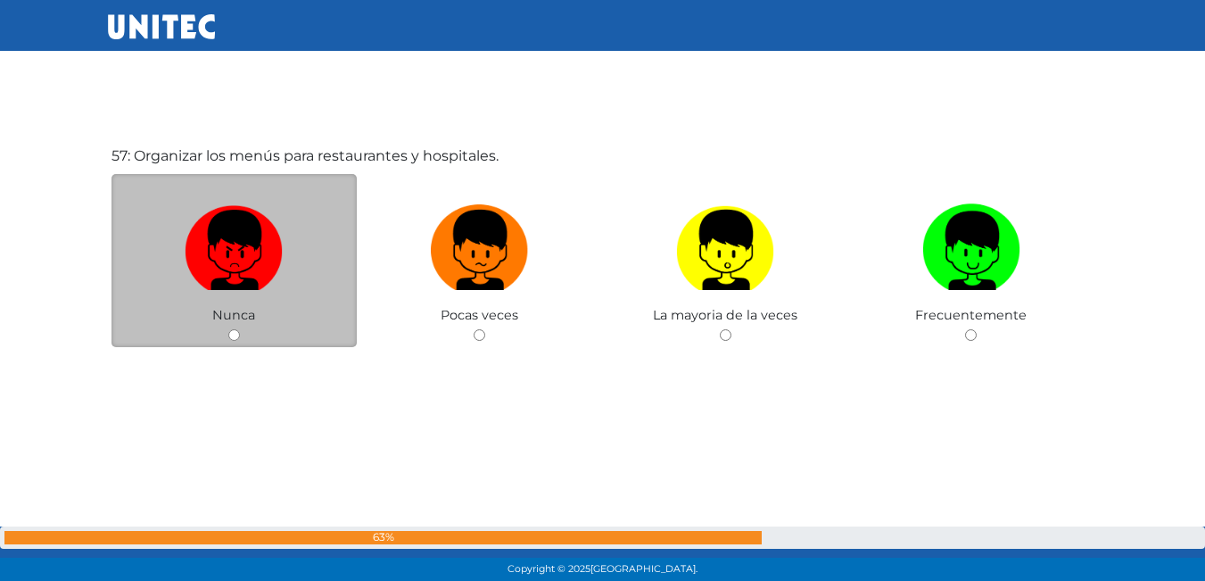
click at [275, 301] on label at bounding box center [234, 250] width 246 height 109
click at [240, 329] on input "radio" at bounding box center [234, 335] width 12 height 12
radio input "true"
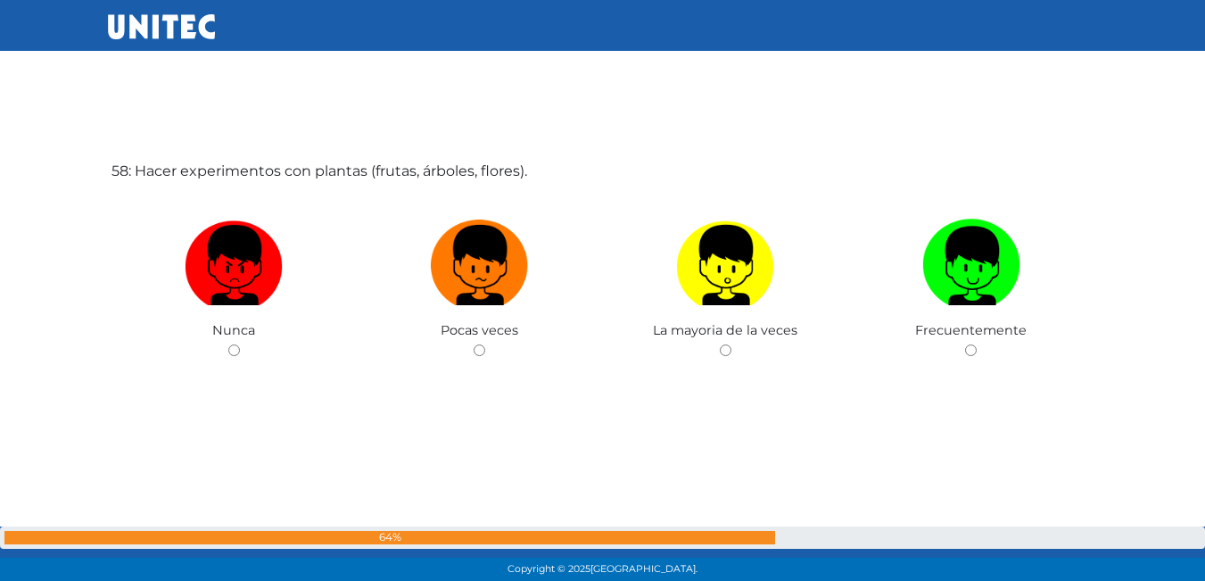
scroll to position [33178, 0]
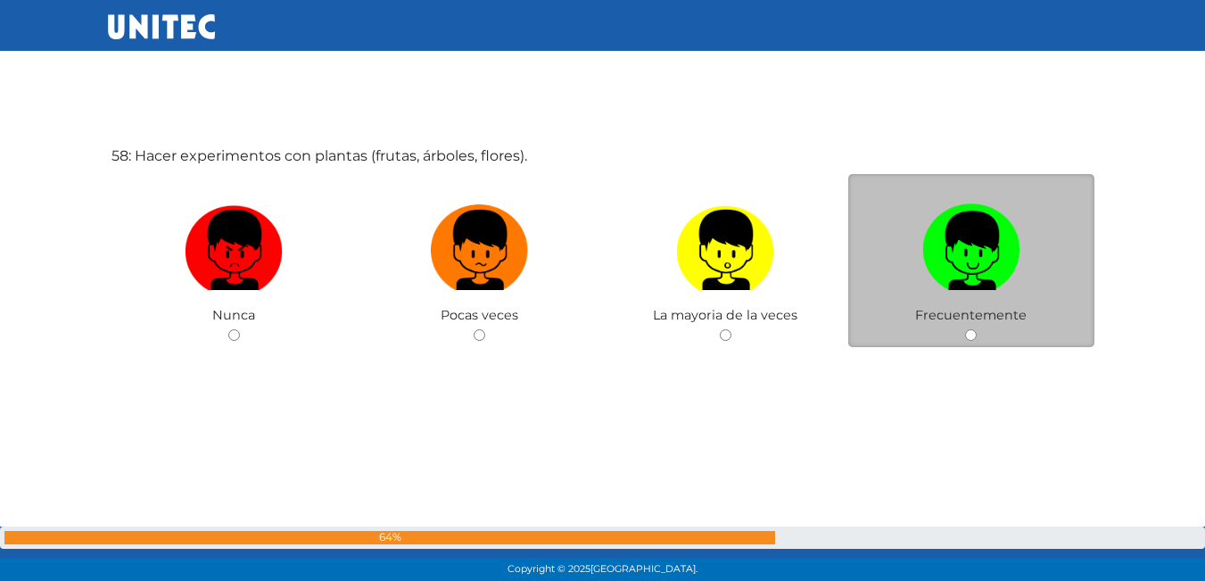
click at [1073, 270] on label at bounding box center [971, 250] width 246 height 109
click at [976, 329] on input "radio" at bounding box center [971, 335] width 12 height 12
radio input "true"
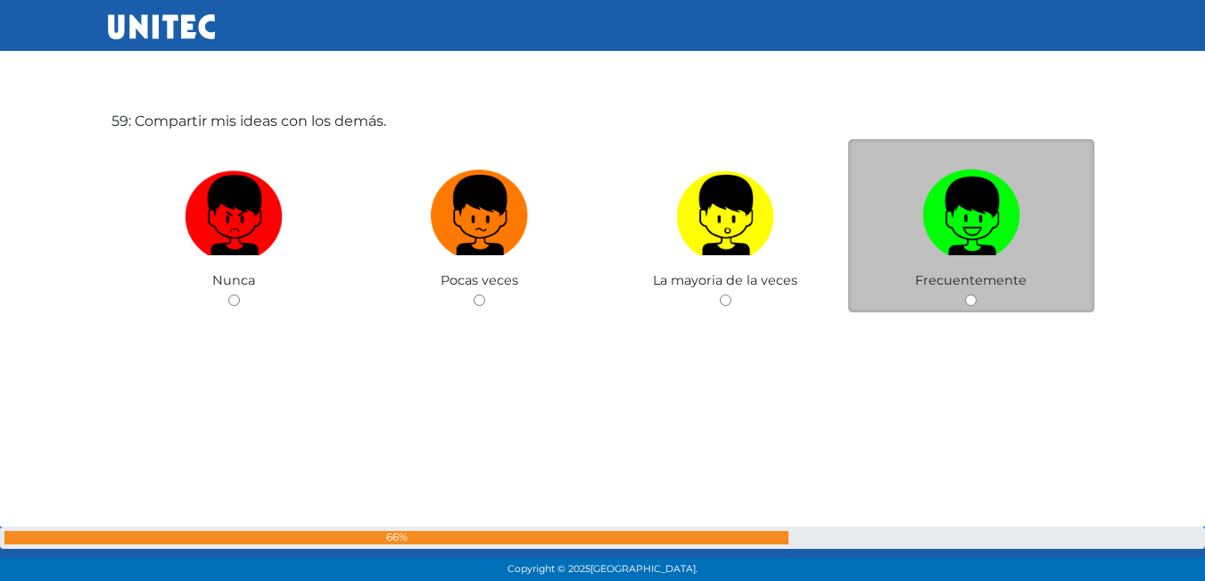
scroll to position [33794, 0]
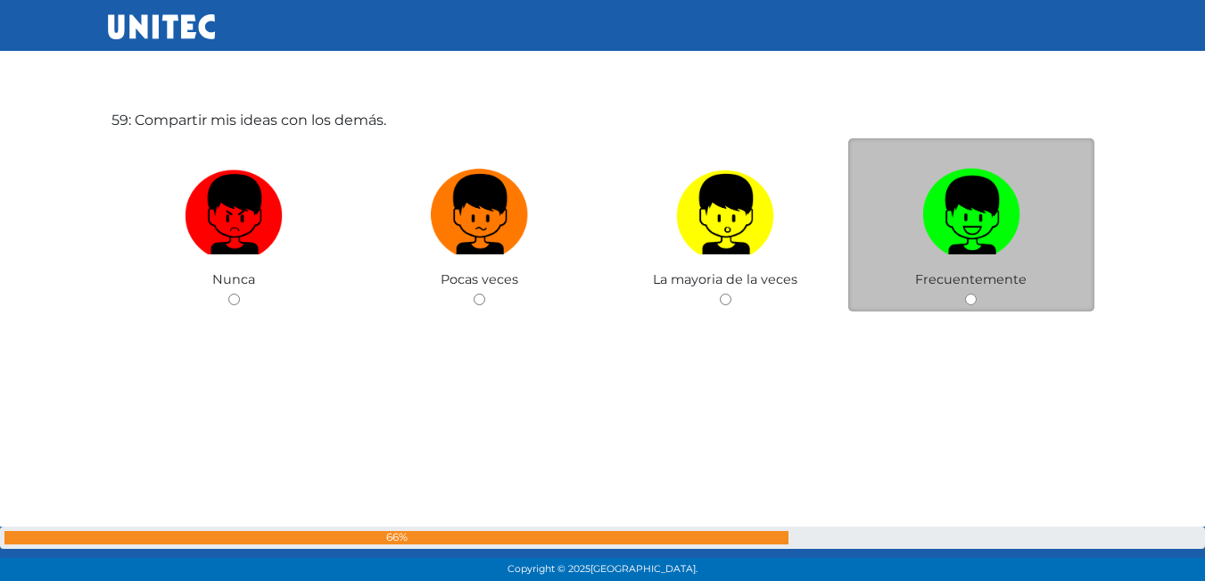
click at [1038, 240] on label at bounding box center [971, 215] width 246 height 109
click at [976, 293] on input "radio" at bounding box center [971, 299] width 12 height 12
radio input "true"
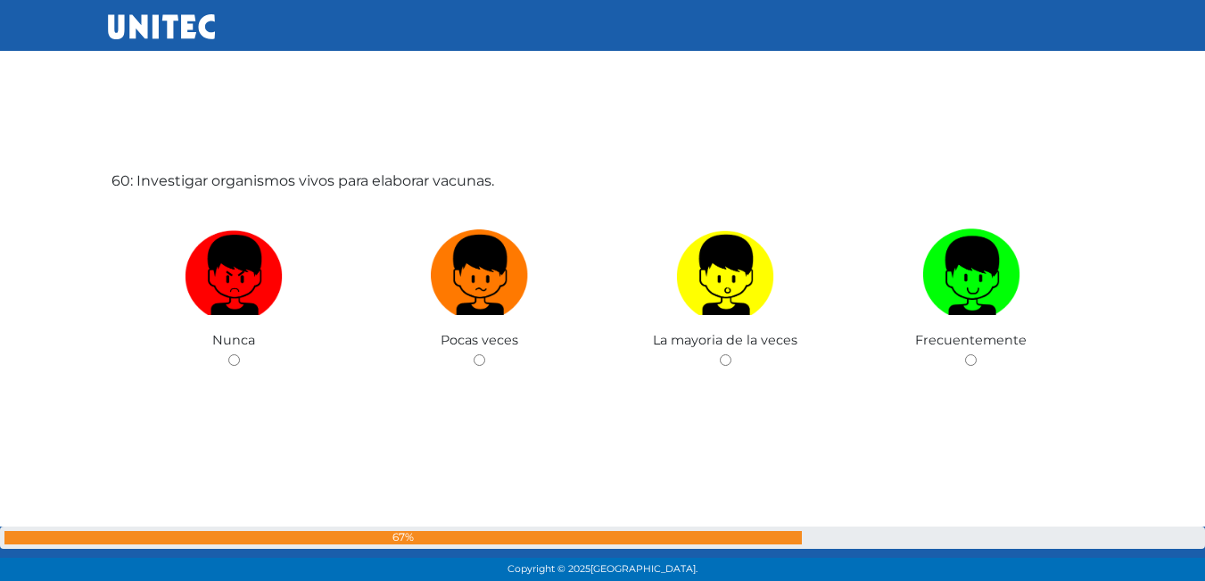
scroll to position [34316, 0]
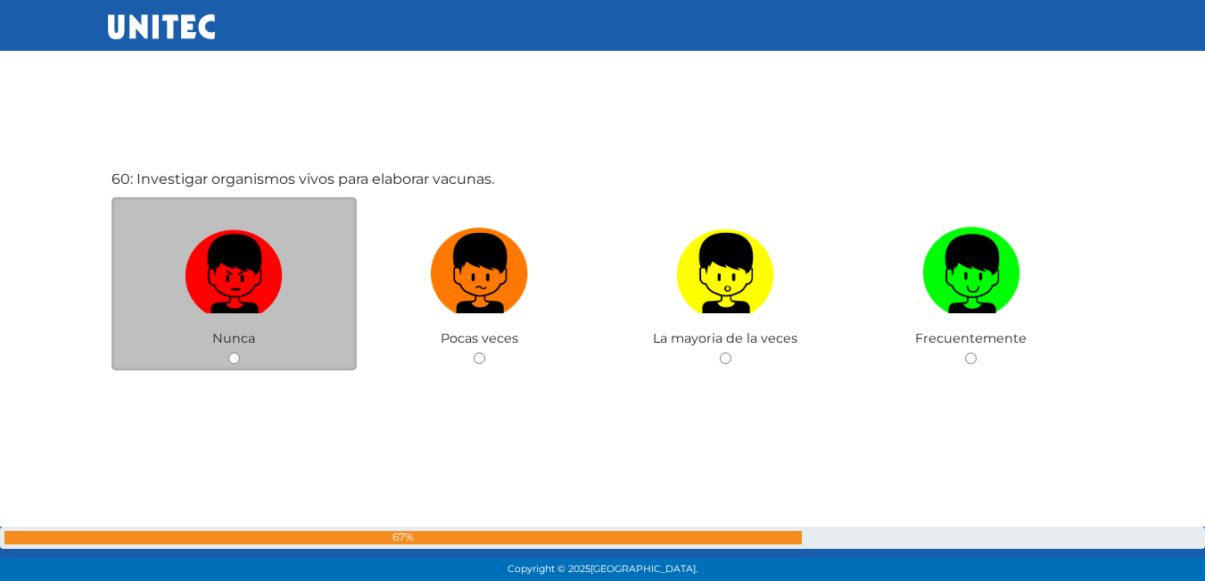
click at [224, 312] on img at bounding box center [234, 267] width 98 height 94
click at [228, 352] on input "radio" at bounding box center [234, 358] width 12 height 12
radio input "true"
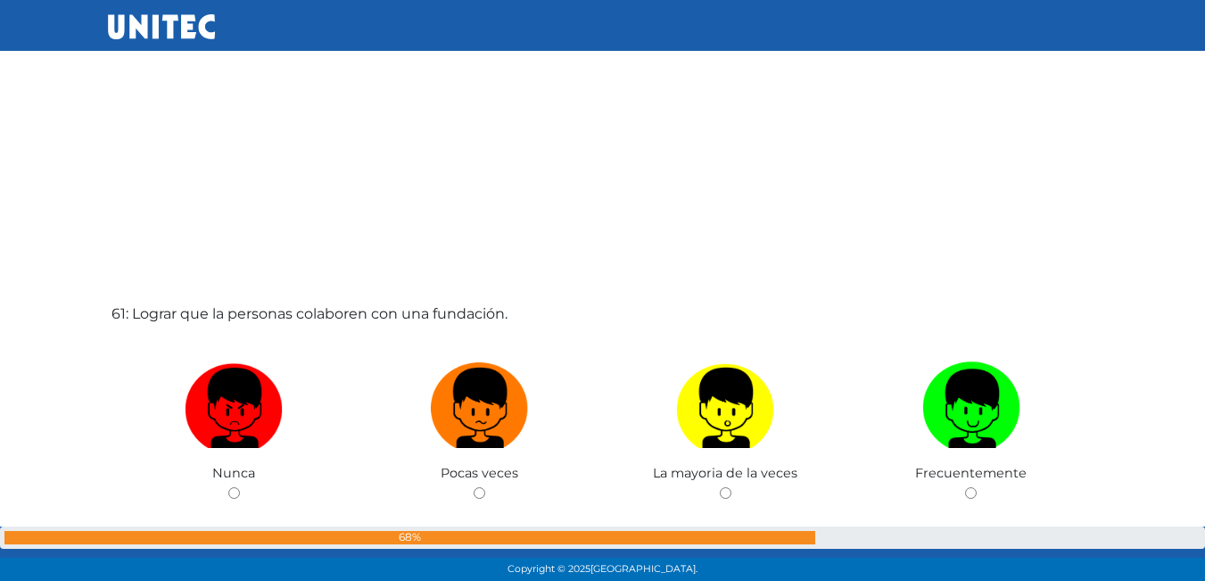
scroll to position [34851, 0]
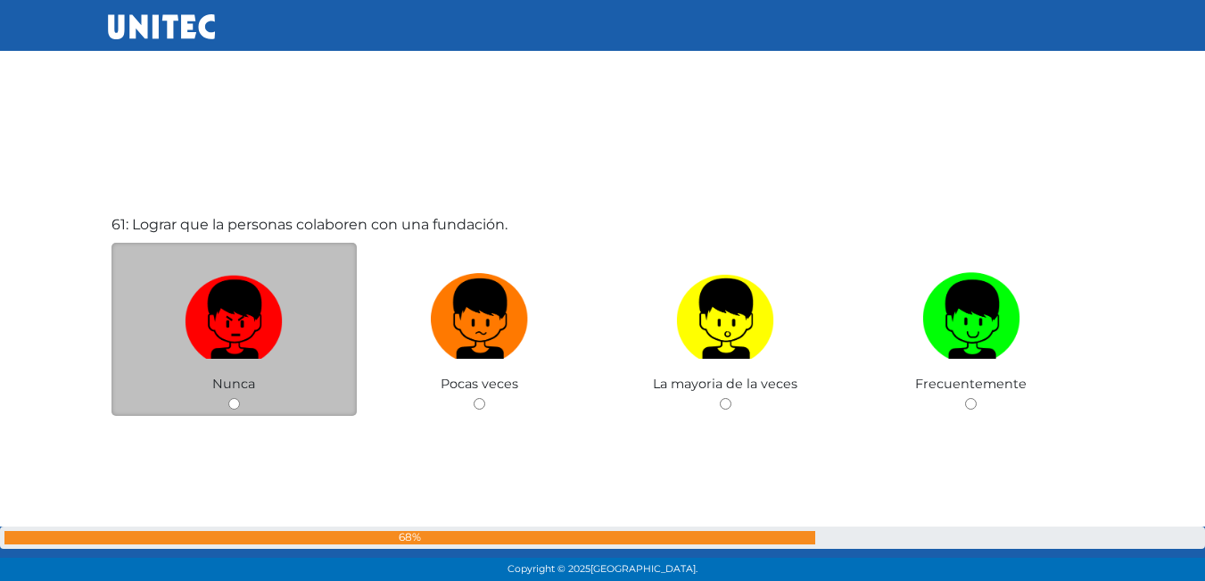
click at [239, 325] on img at bounding box center [234, 313] width 98 height 94
click at [239, 398] on input "radio" at bounding box center [234, 404] width 12 height 12
radio input "true"
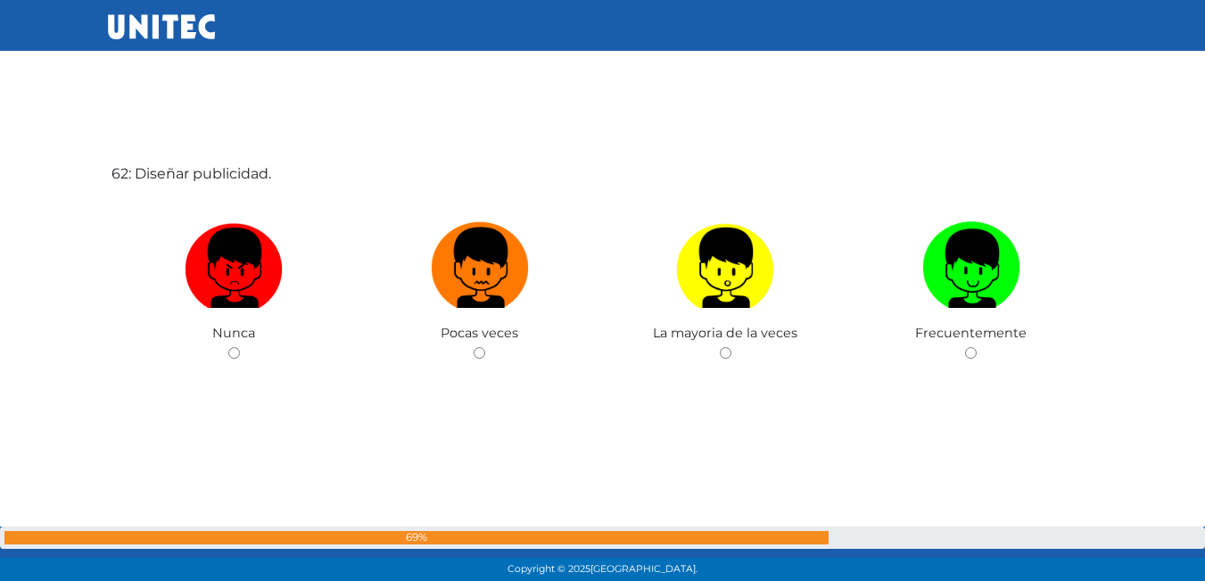
scroll to position [35500, 0]
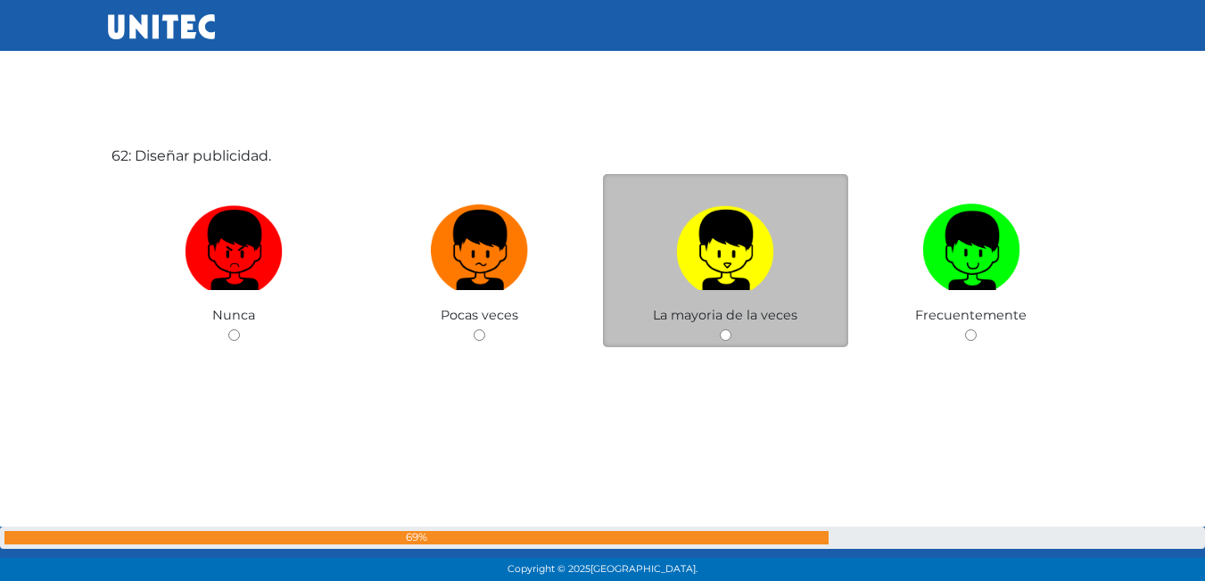
click at [704, 285] on img at bounding box center [725, 244] width 98 height 94
click at [720, 329] on input "radio" at bounding box center [726, 335] width 12 height 12
radio input "true"
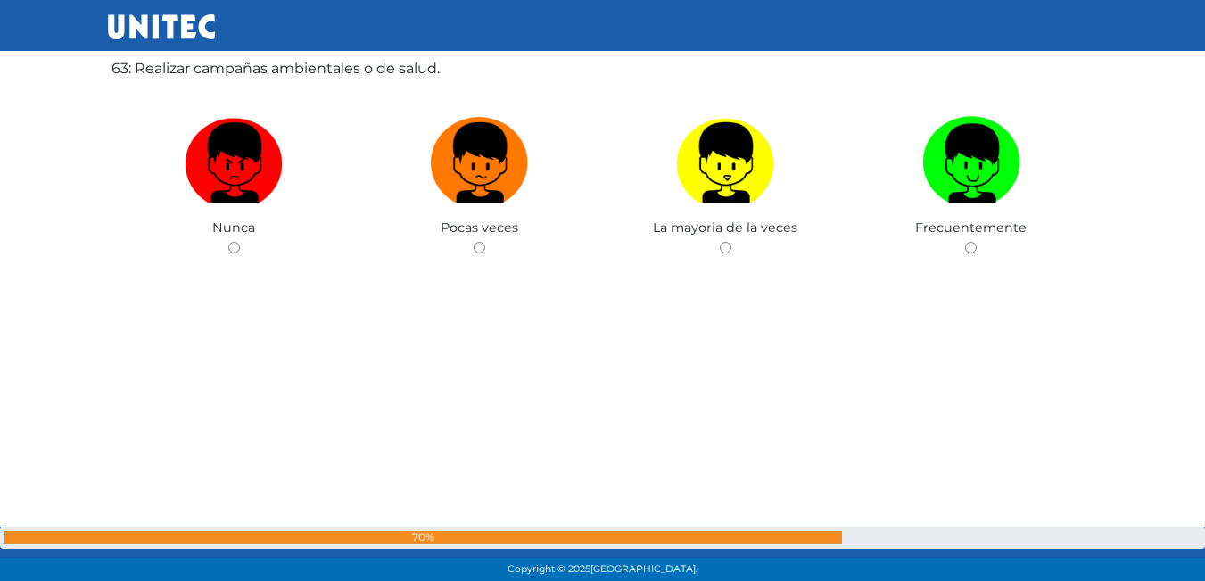
scroll to position [36175, 0]
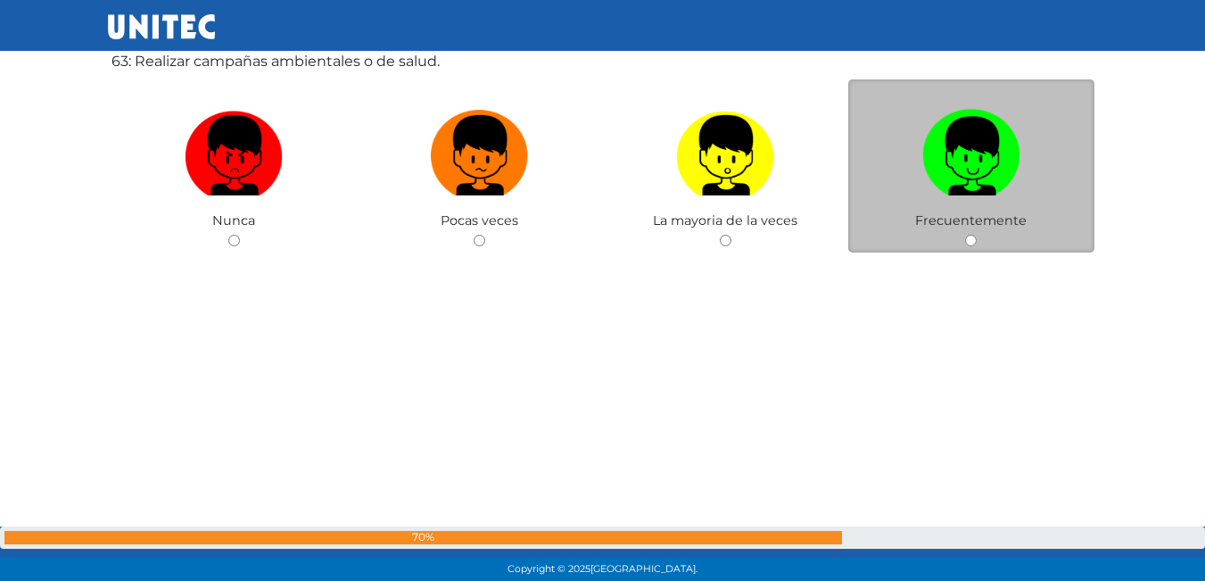
click at [889, 204] on label at bounding box center [971, 156] width 246 height 109
click at [965, 235] on input "radio" at bounding box center [971, 241] width 12 height 12
radio input "true"
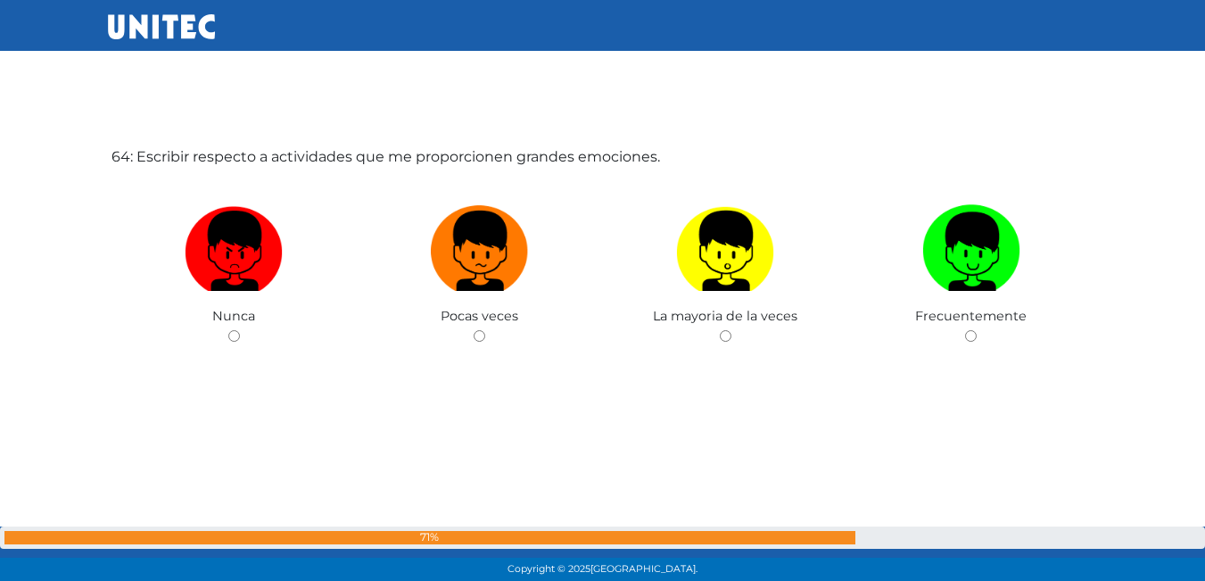
scroll to position [36661, 0]
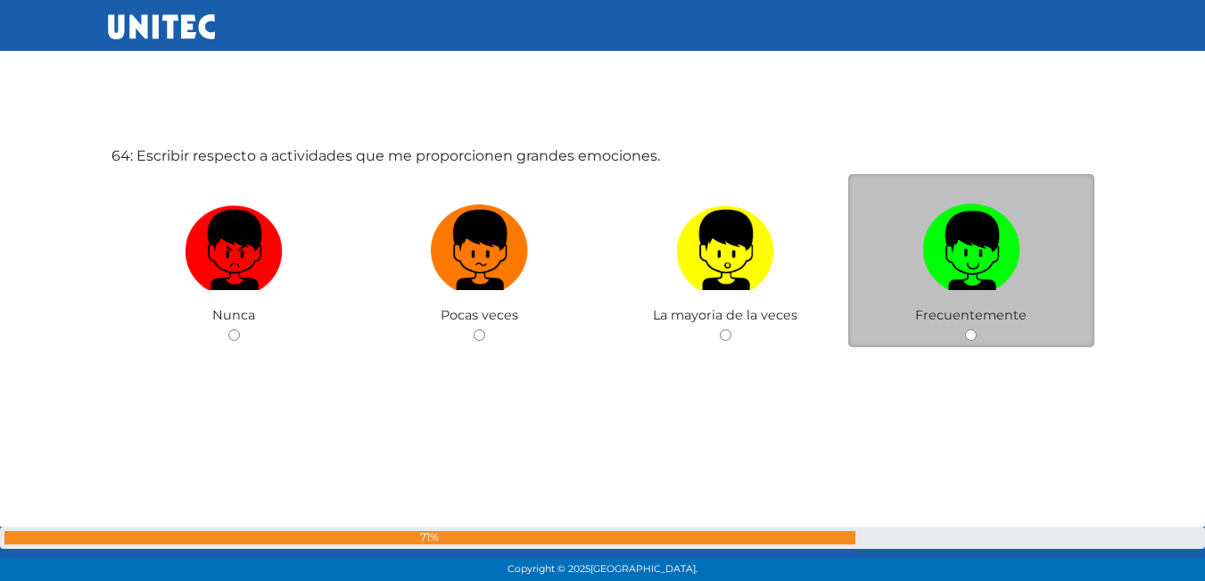
click at [1024, 256] on label at bounding box center [971, 250] width 246 height 109
click at [976, 329] on input "radio" at bounding box center [971, 335] width 12 height 12
radio input "true"
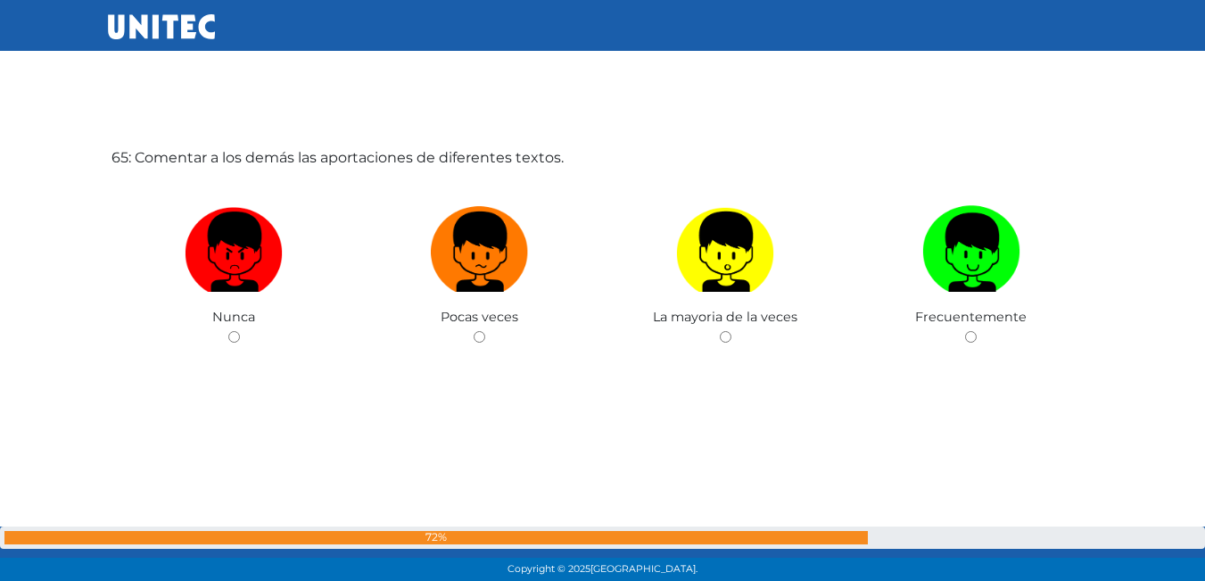
scroll to position [37242, 0]
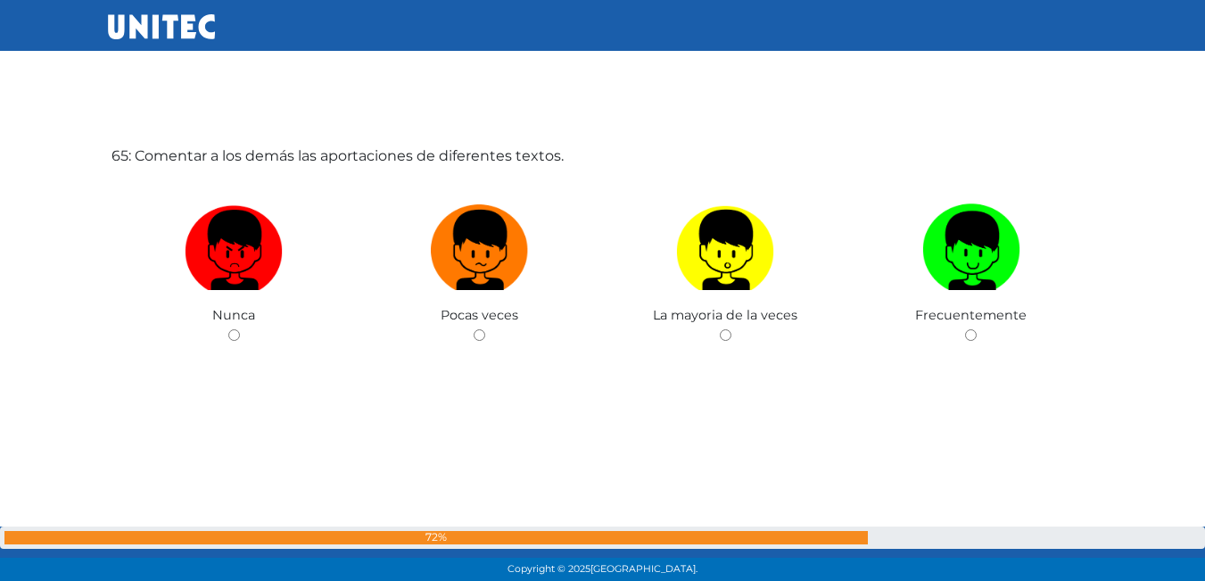
click at [1024, 256] on label at bounding box center [971, 250] width 246 height 109
click at [976, 329] on input "radio" at bounding box center [971, 335] width 12 height 12
radio input "true"
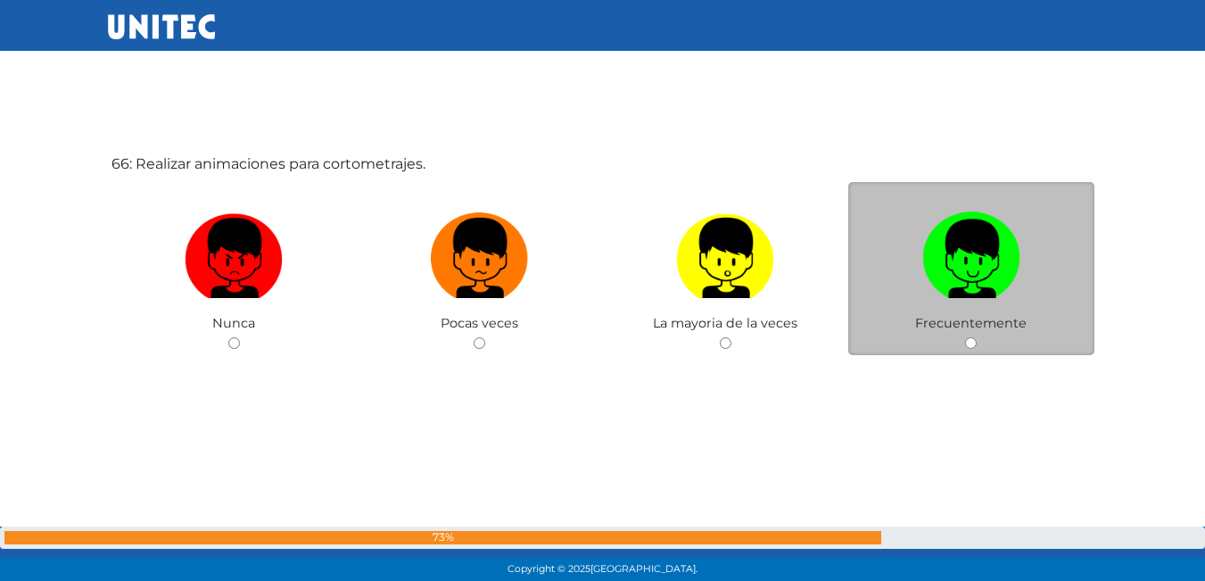
scroll to position [37822, 0]
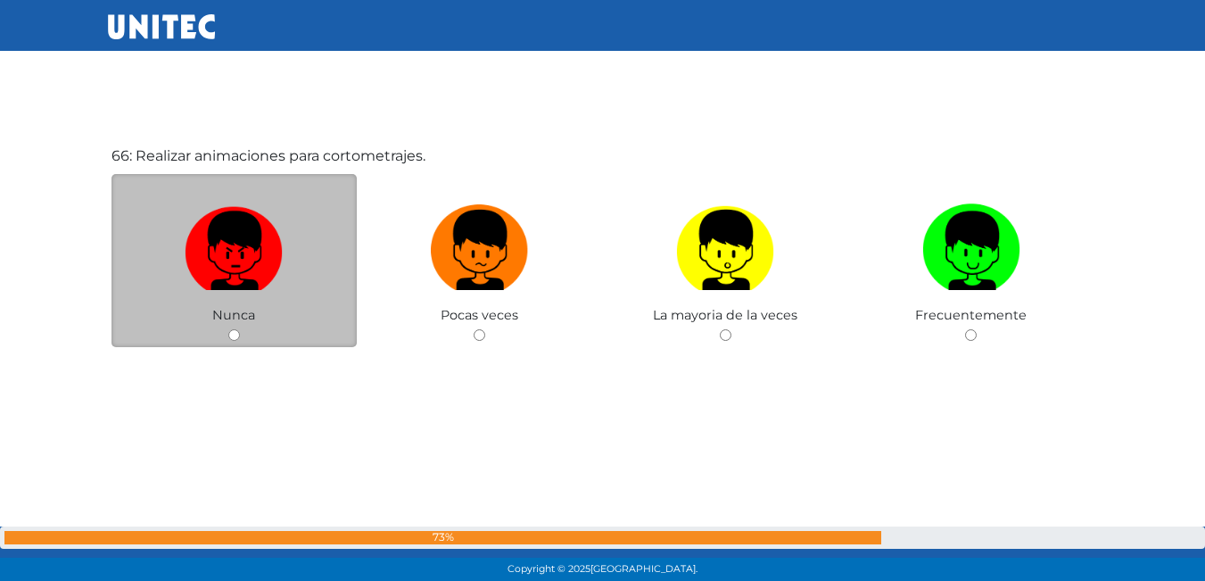
click at [281, 221] on img at bounding box center [234, 244] width 98 height 94
click at [240, 329] on input "radio" at bounding box center [234, 335] width 12 height 12
radio input "true"
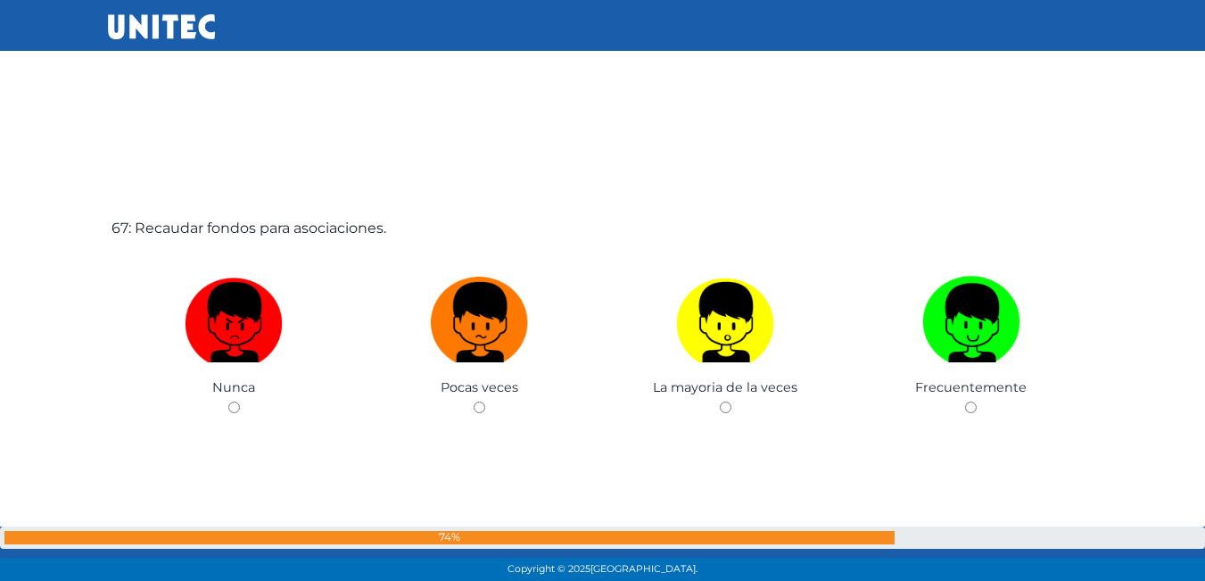
scroll to position [38340, 0]
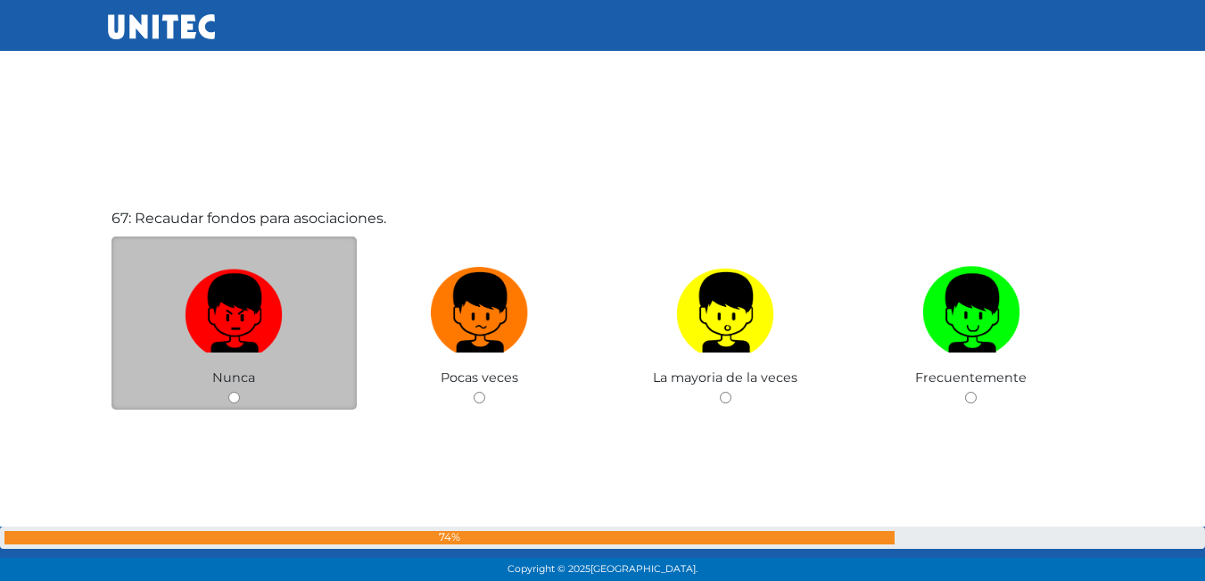
click at [208, 292] on img at bounding box center [234, 306] width 98 height 94
click at [228, 391] on input "radio" at bounding box center [234, 397] width 12 height 12
radio input "true"
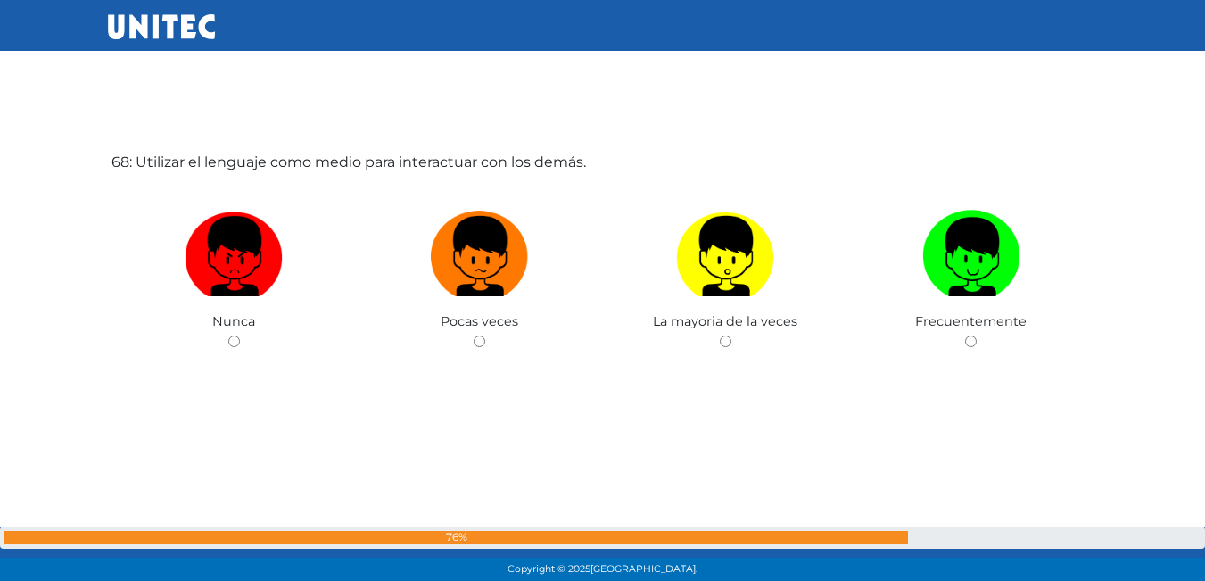
scroll to position [38983, 0]
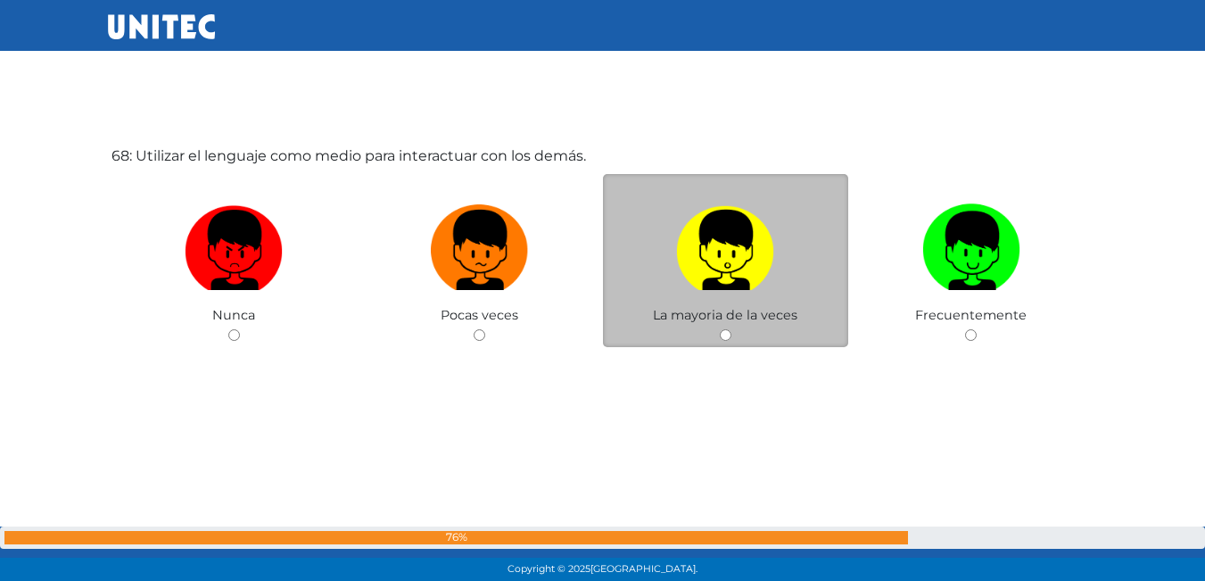
click at [743, 298] on label at bounding box center [726, 250] width 246 height 109
click at [731, 329] on input "radio" at bounding box center [726, 335] width 12 height 12
radio input "true"
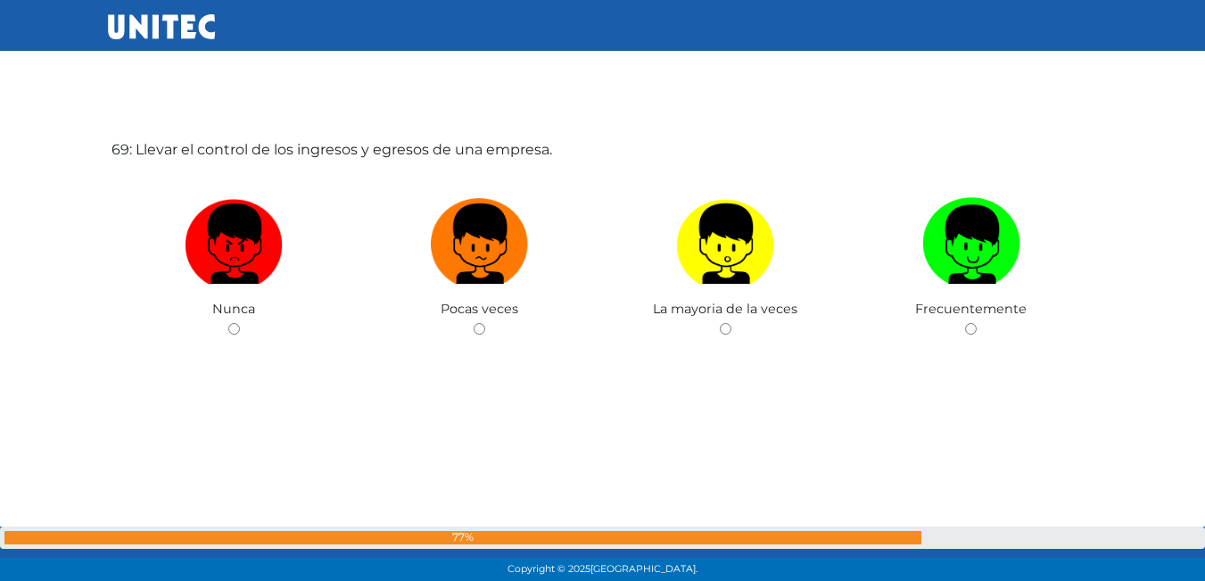
scroll to position [39599, 0]
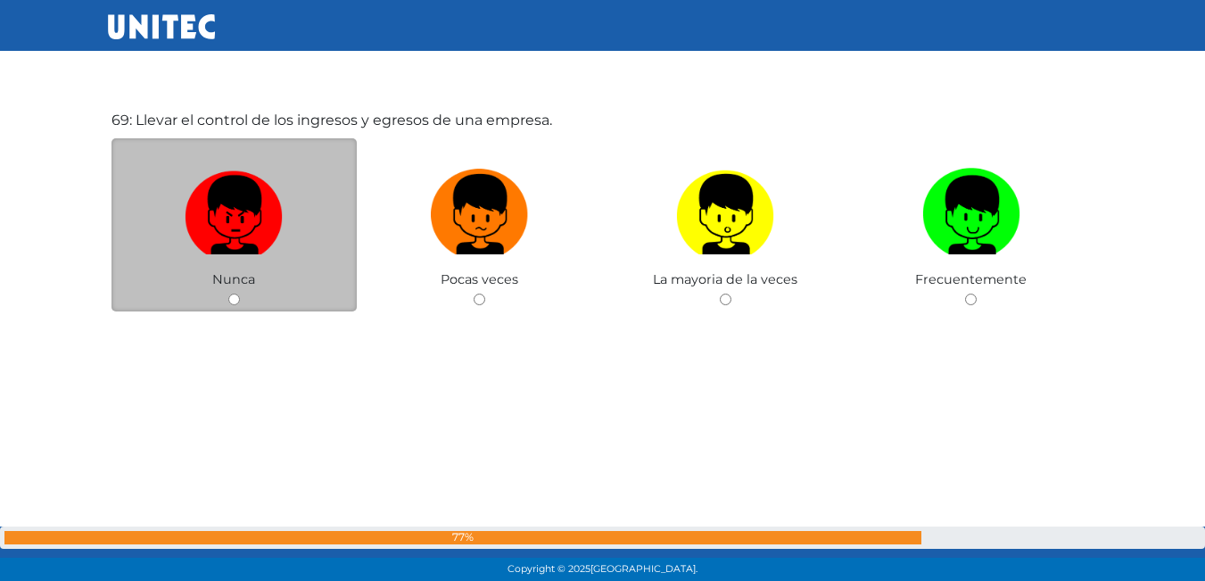
click at [235, 247] on img at bounding box center [234, 208] width 98 height 94
click at [235, 293] on input "radio" at bounding box center [234, 299] width 12 height 12
radio input "true"
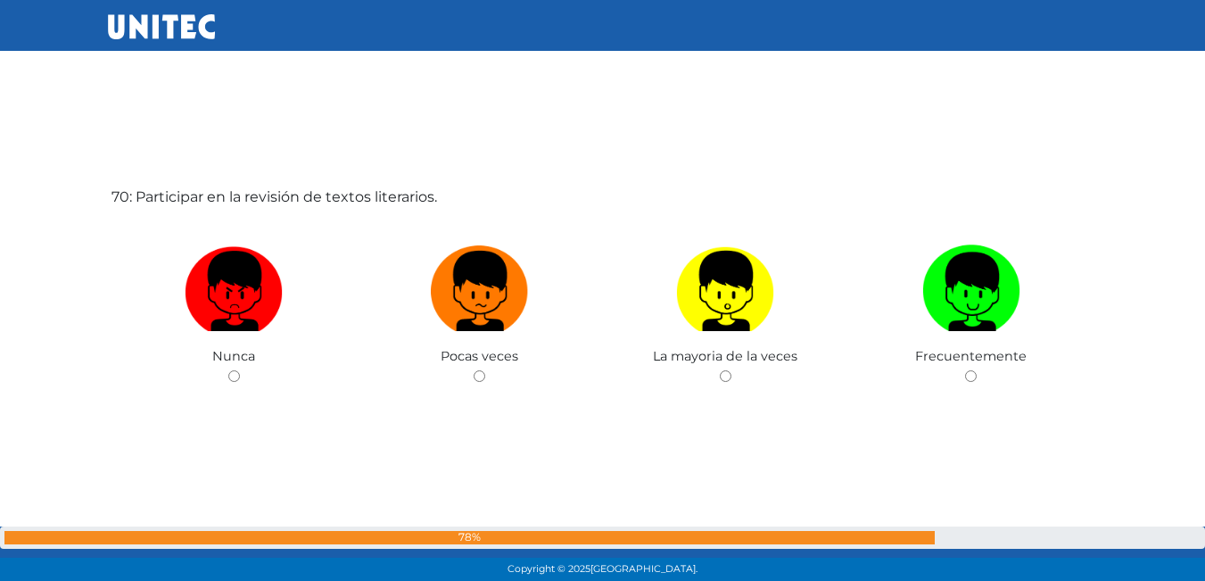
scroll to position [40128, 0]
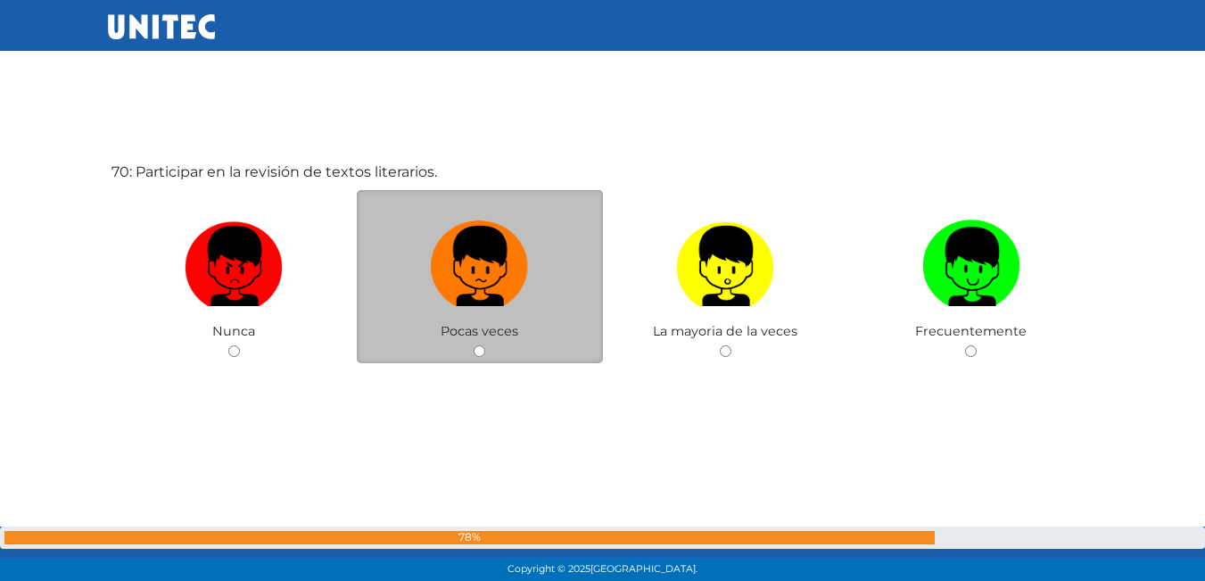
click at [543, 316] on label at bounding box center [480, 266] width 246 height 109
click at [485, 345] on input "radio" at bounding box center [480, 351] width 12 height 12
radio input "true"
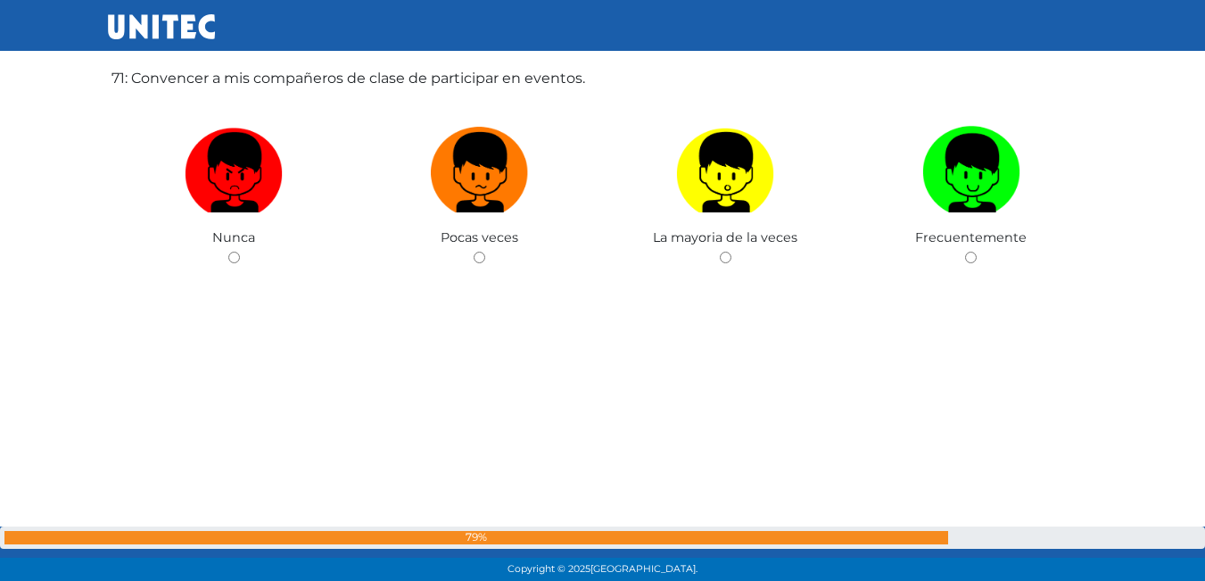
scroll to position [40716, 0]
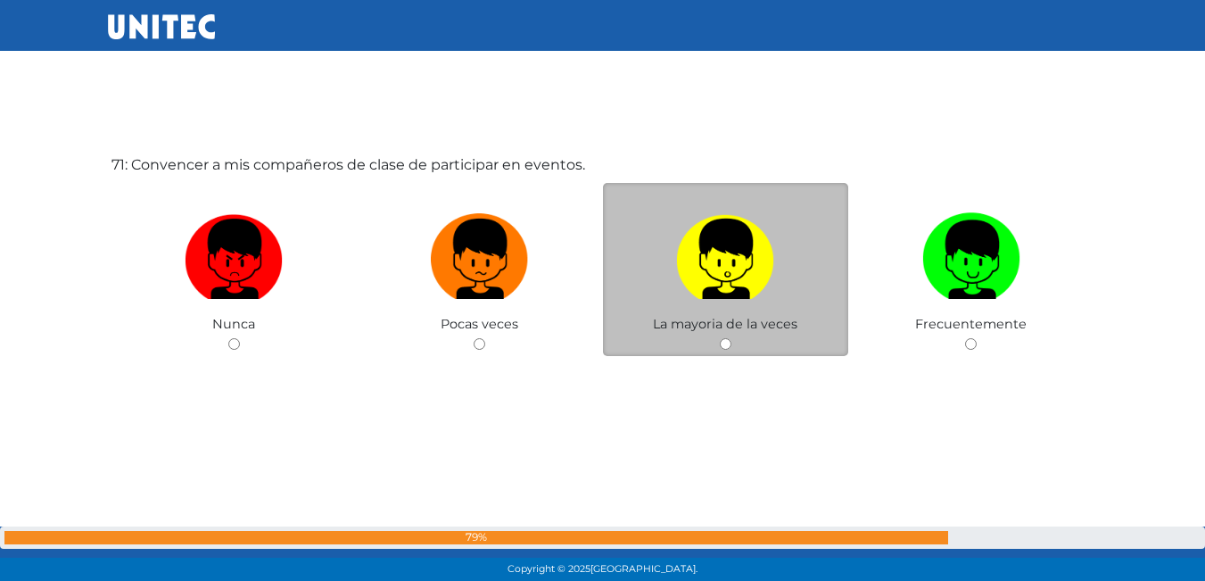
click at [757, 325] on span "La mayoria de la veces" at bounding box center [725, 324] width 144 height 16
click at [771, 273] on img at bounding box center [725, 253] width 98 height 94
click at [731, 338] on input "radio" at bounding box center [726, 344] width 12 height 12
radio input "true"
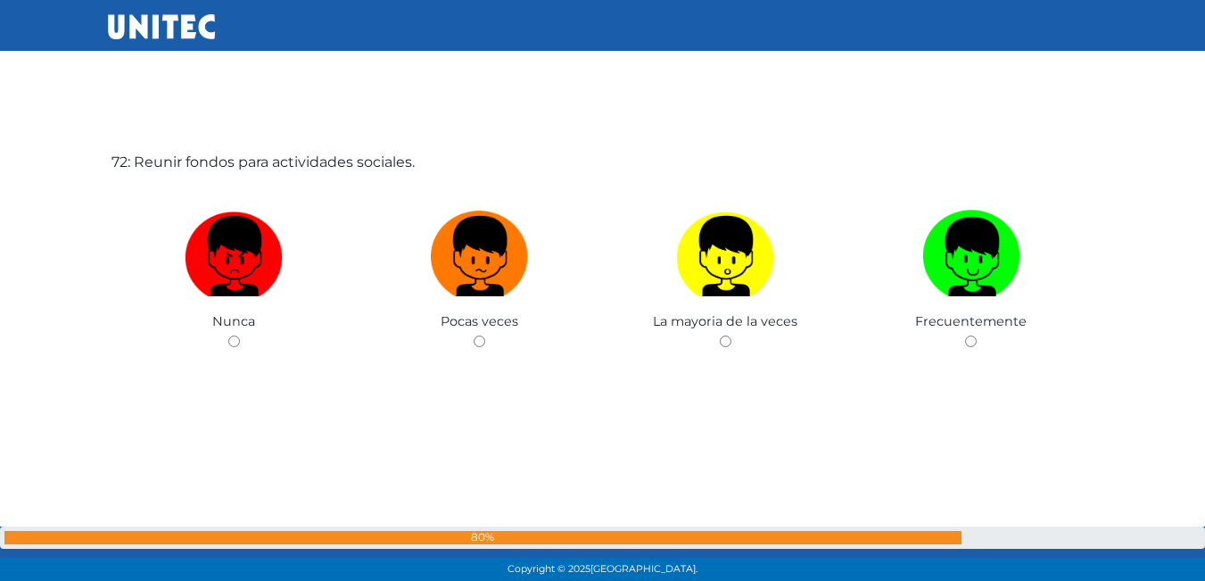
scroll to position [41348, 0]
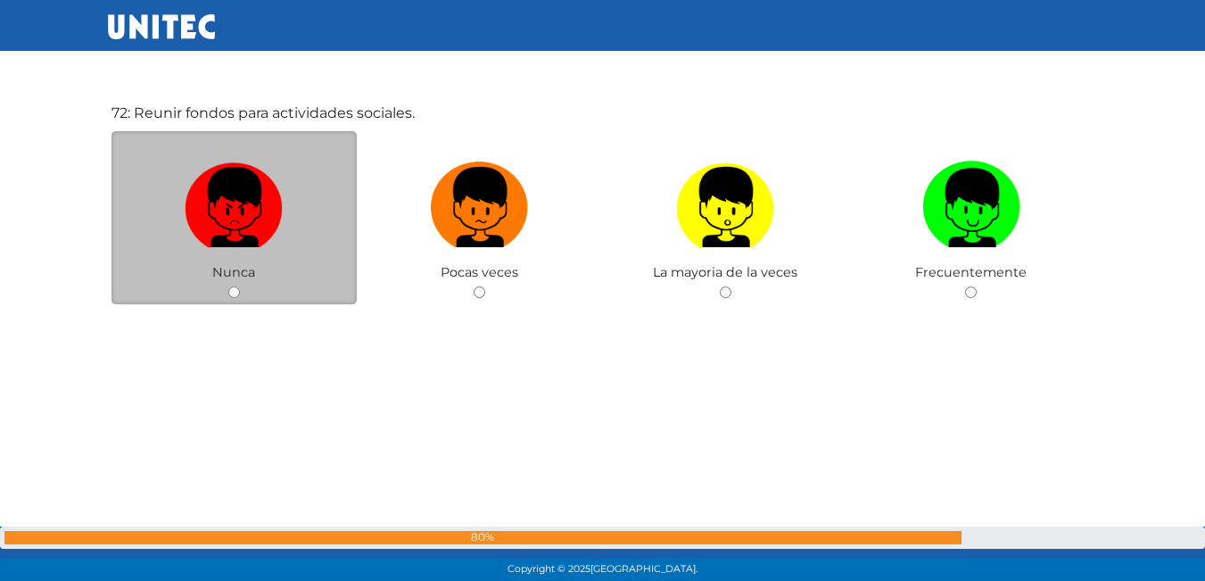
click at [252, 251] on label at bounding box center [234, 207] width 246 height 109
click at [240, 286] on input "radio" at bounding box center [234, 292] width 12 height 12
radio input "true"
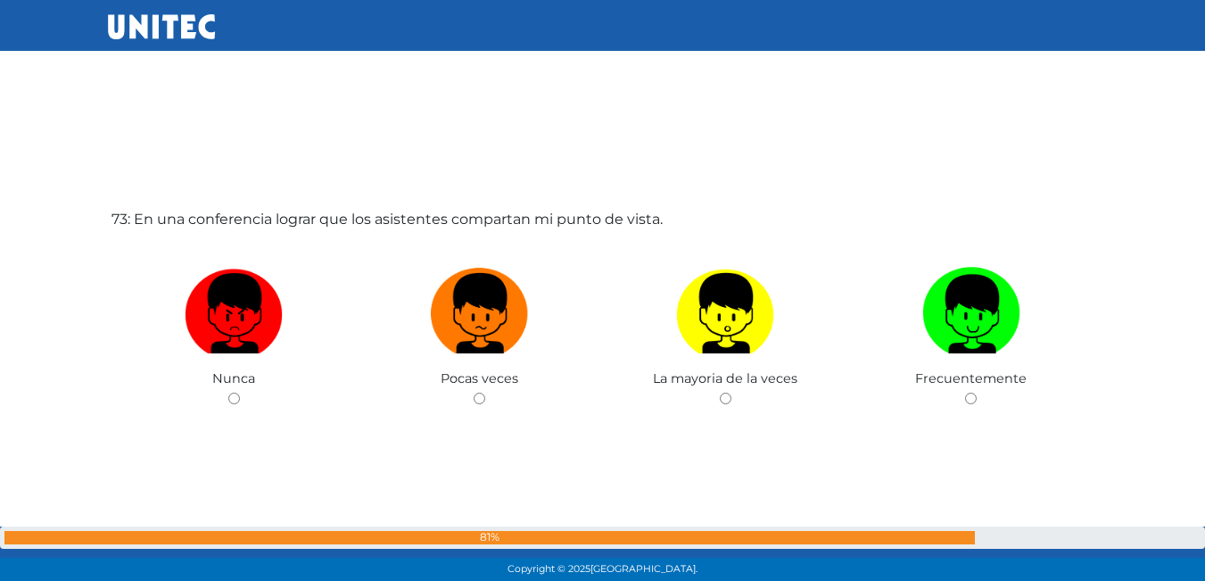
scroll to position [41886, 0]
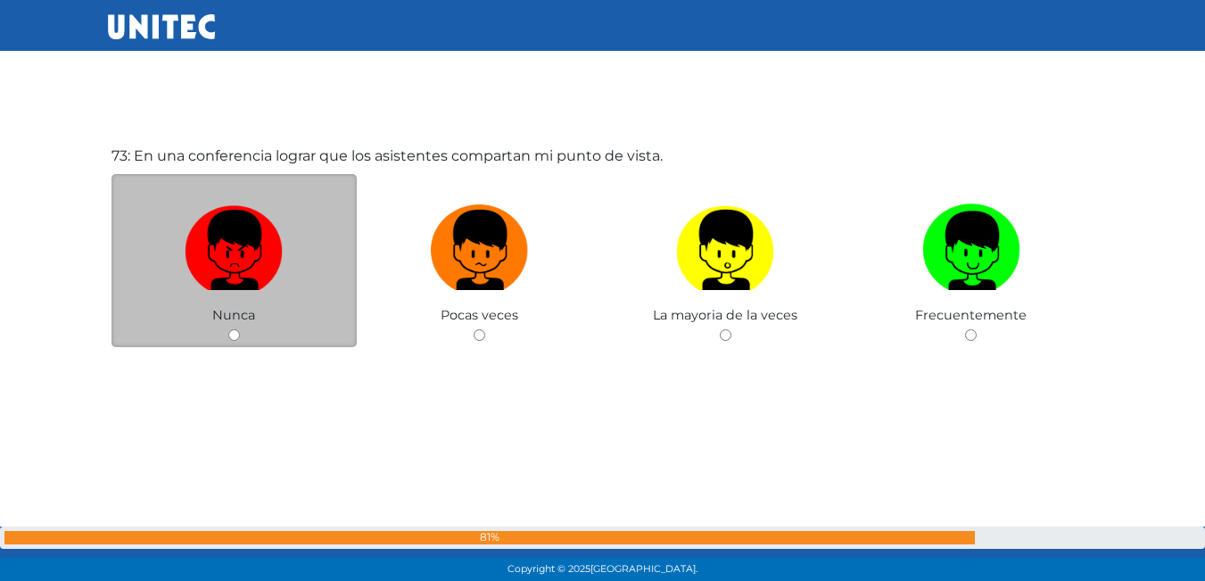
click at [326, 228] on label at bounding box center [234, 250] width 246 height 109
click at [240, 329] on input "radio" at bounding box center [234, 335] width 12 height 12
radio input "true"
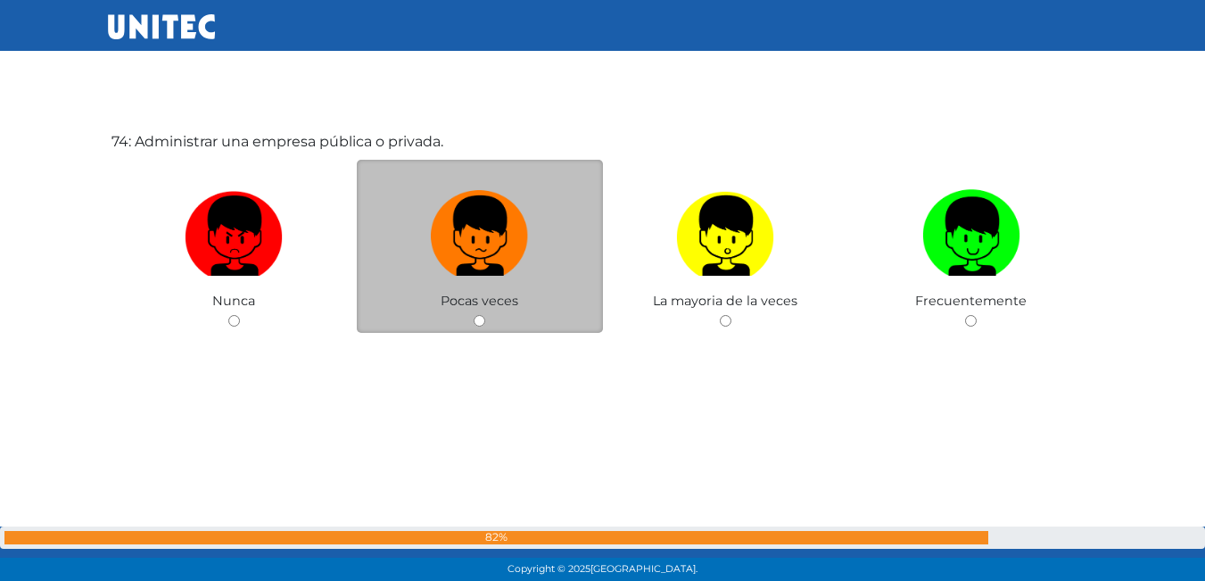
scroll to position [42512, 0]
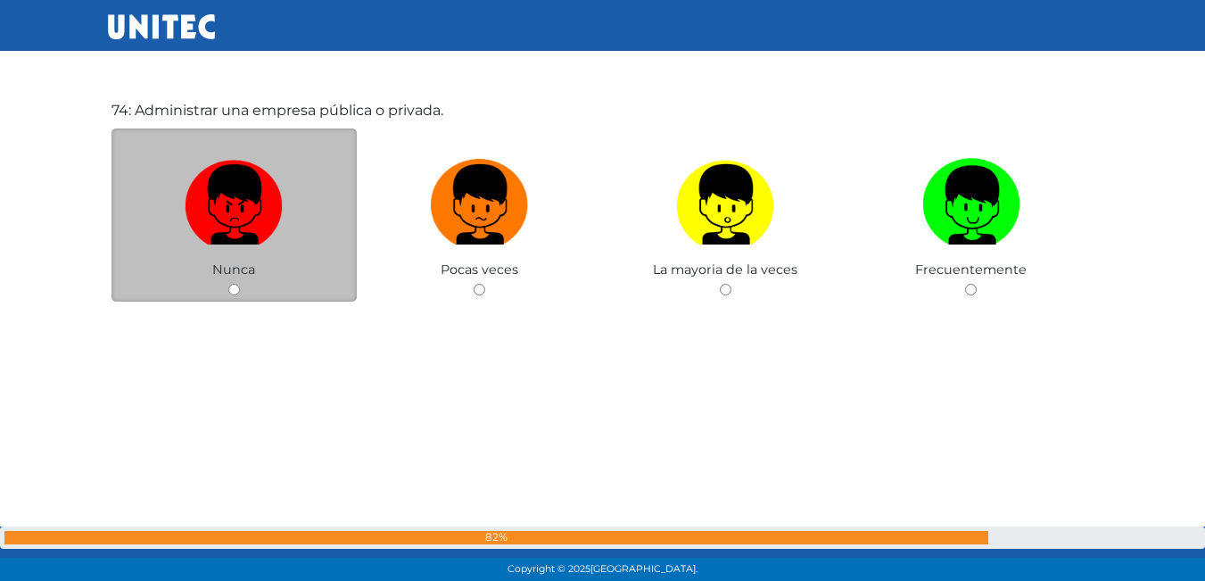
click at [312, 203] on label at bounding box center [234, 205] width 246 height 109
click at [240, 284] on input "radio" at bounding box center [234, 290] width 12 height 12
radio input "true"
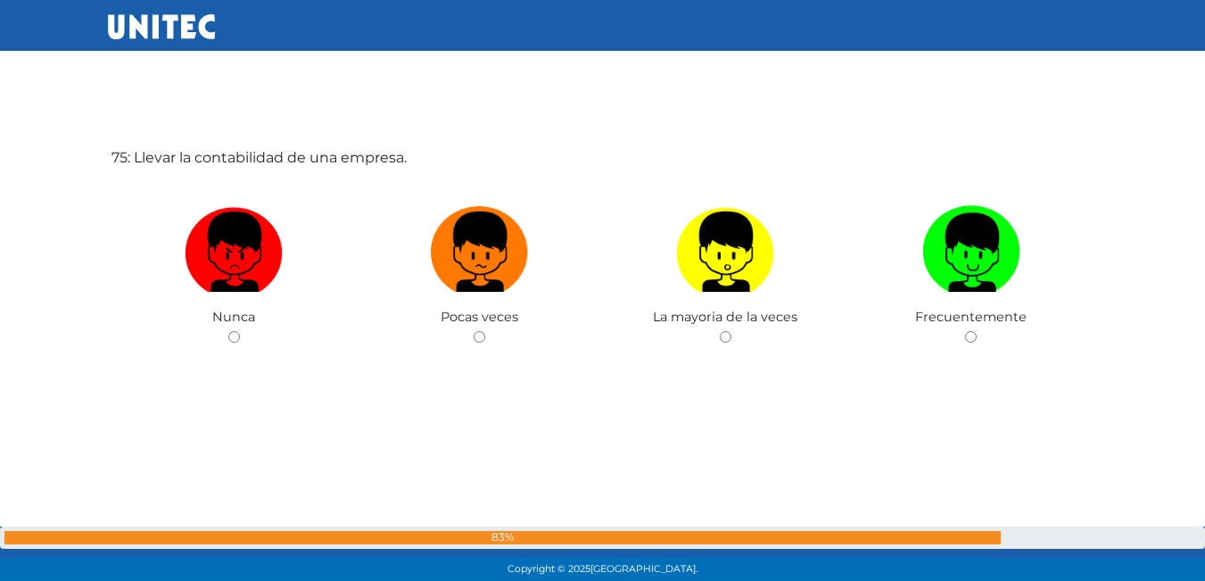
scroll to position [43047, 0]
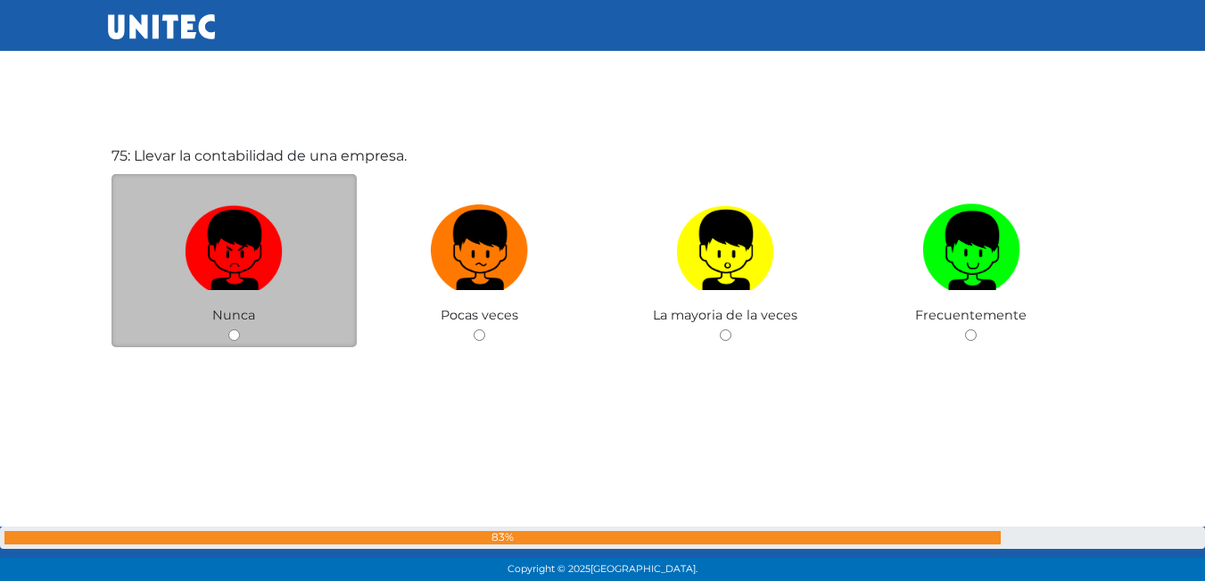
click at [241, 329] on div "Nunca" at bounding box center [234, 261] width 246 height 174
click at [305, 296] on label at bounding box center [234, 250] width 246 height 109
click at [240, 329] on input "radio" at bounding box center [234, 335] width 12 height 12
radio input "true"
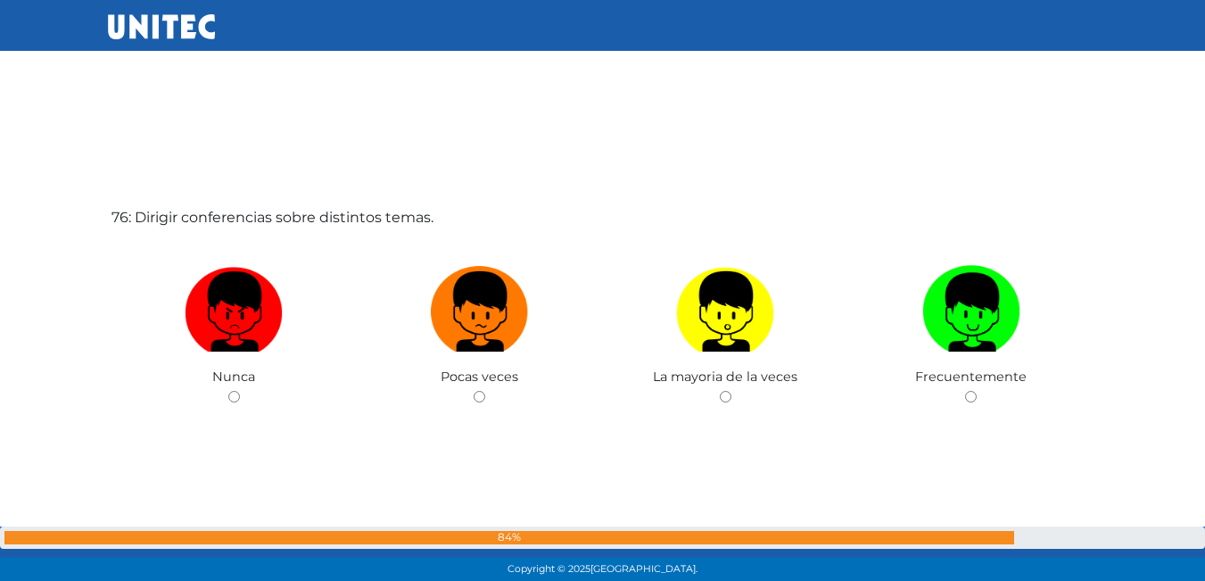
scroll to position [43655, 0]
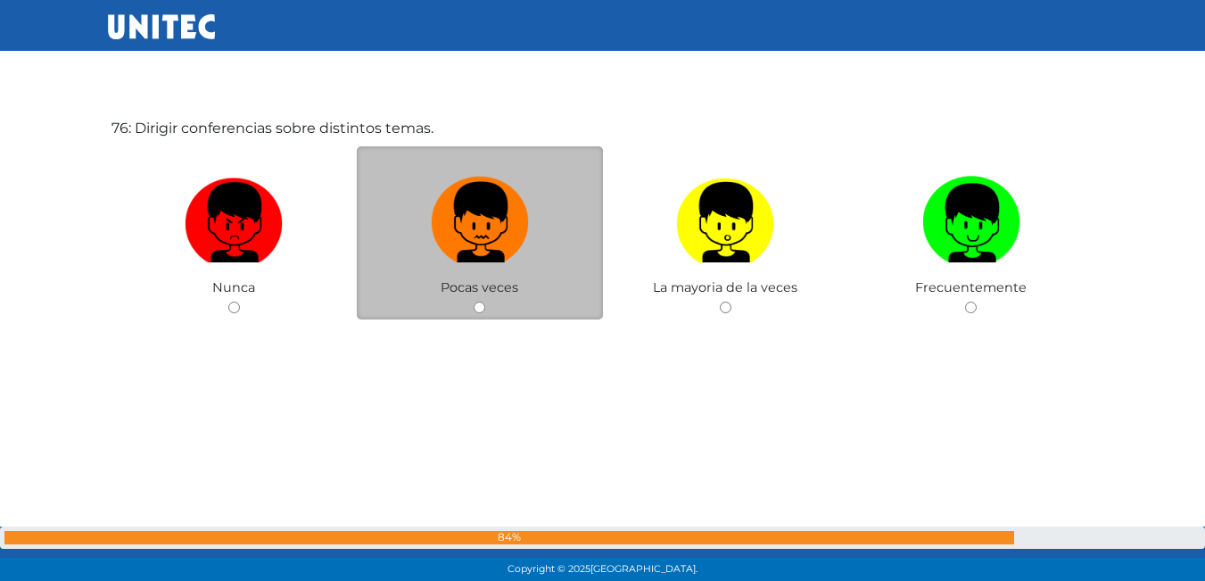
click at [494, 260] on img at bounding box center [480, 216] width 98 height 94
click at [485, 301] on input "radio" at bounding box center [480, 307] width 12 height 12
radio input "true"
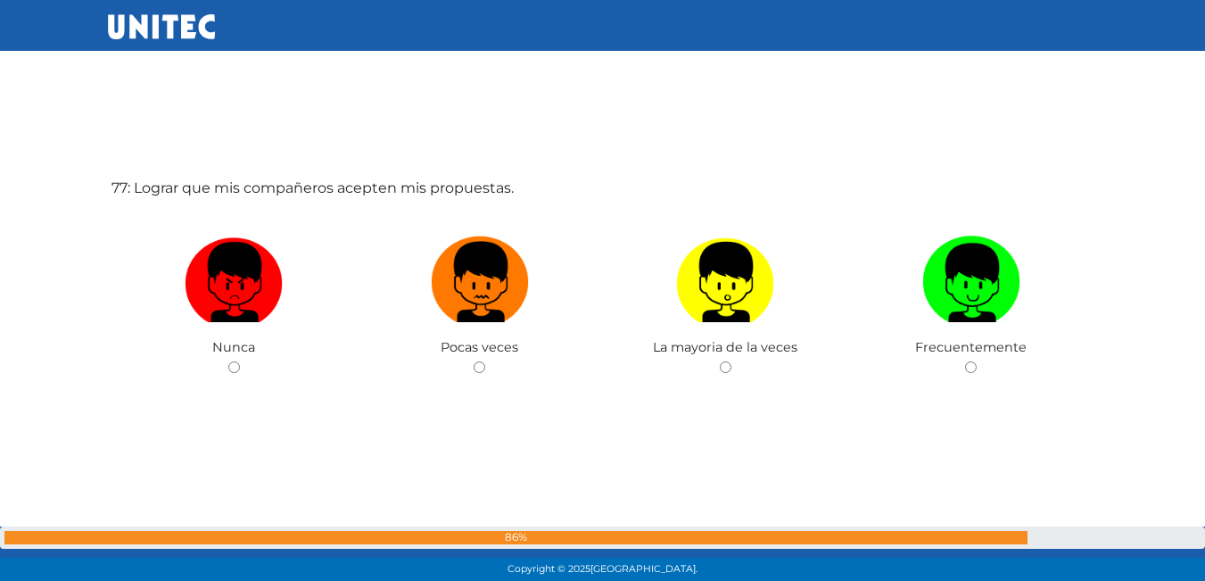
scroll to position [44175, 0]
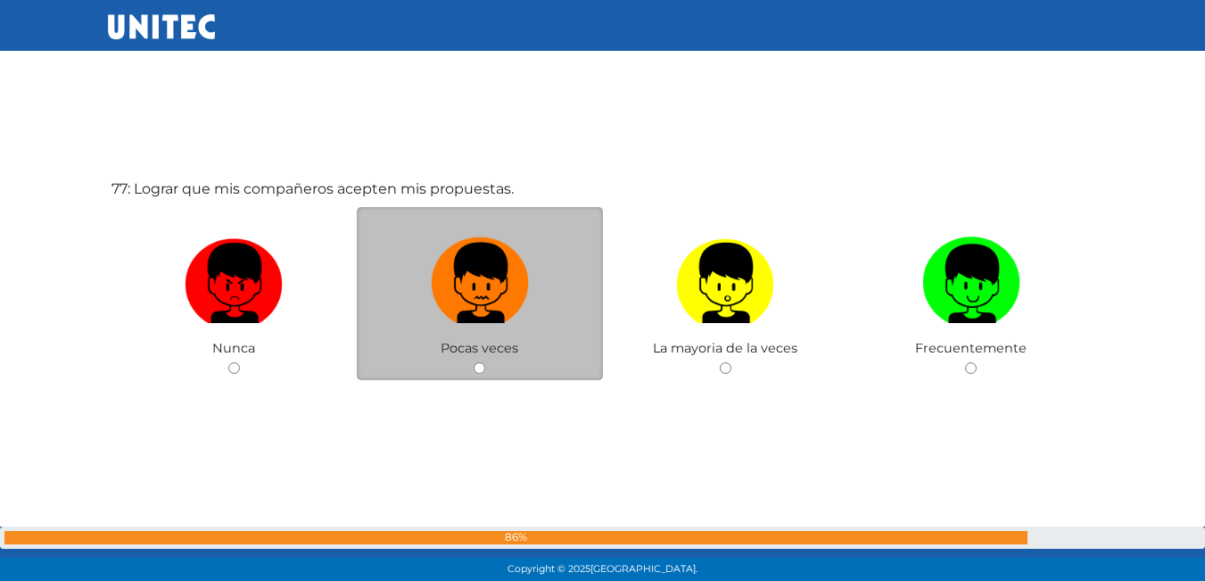
click at [521, 297] on img at bounding box center [480, 277] width 98 height 94
click at [485, 362] on input "radio" at bounding box center [480, 368] width 12 height 12
radio input "true"
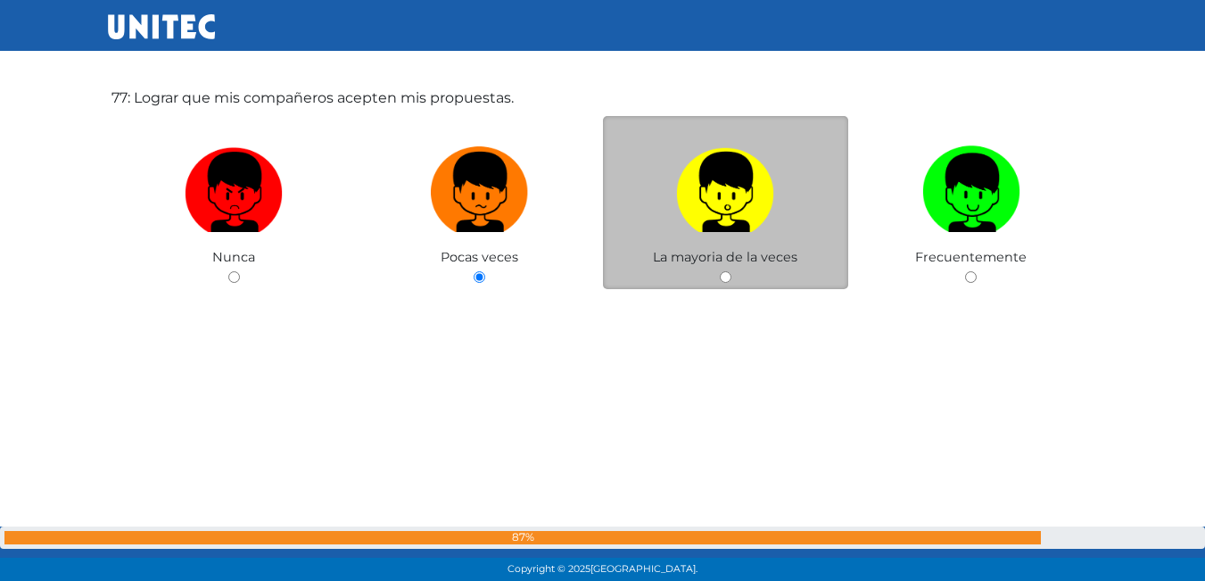
click at [696, 245] on label at bounding box center [726, 192] width 246 height 109
click at [720, 271] on input "radio" at bounding box center [726, 277] width 12 height 12
radio input "true"
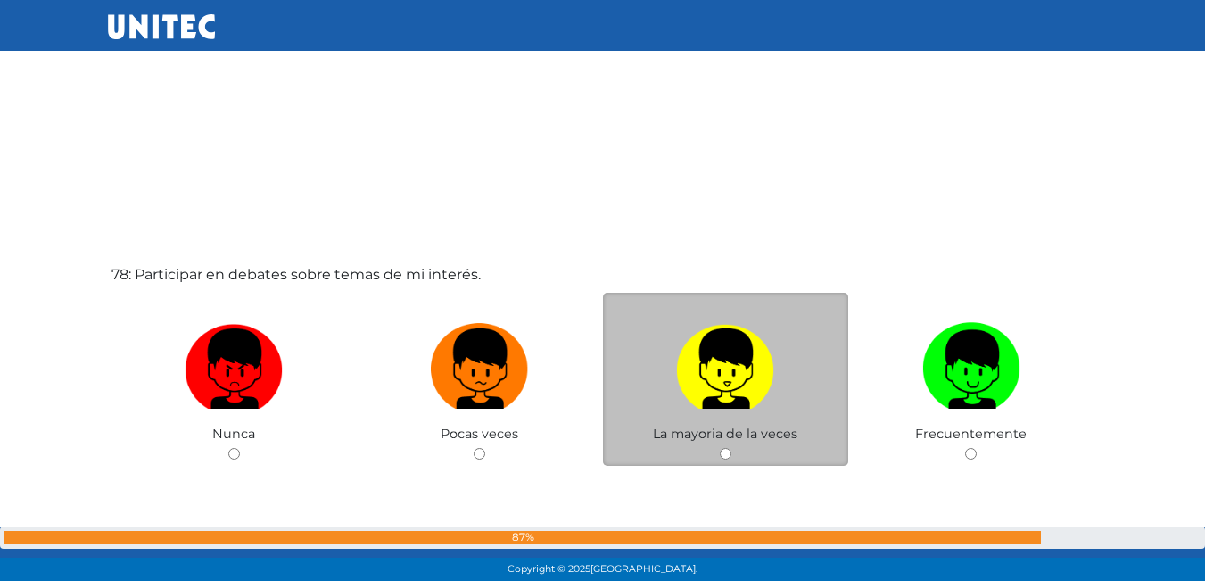
scroll to position [44700, 0]
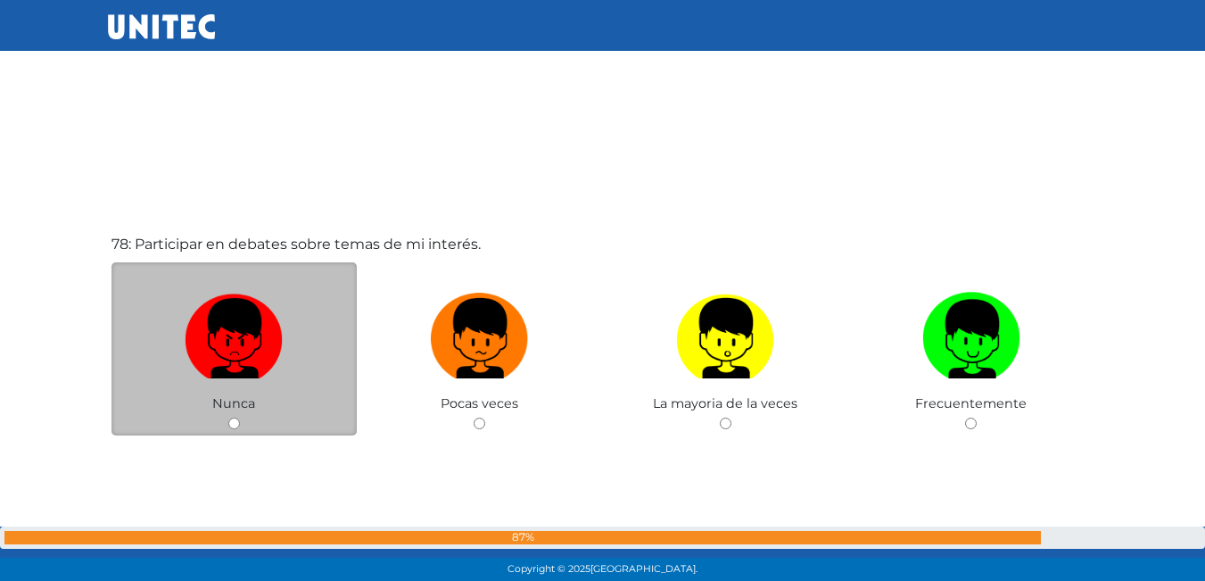
click at [248, 338] on img at bounding box center [234, 332] width 98 height 94
click at [240, 417] on input "radio" at bounding box center [234, 423] width 12 height 12
radio input "true"
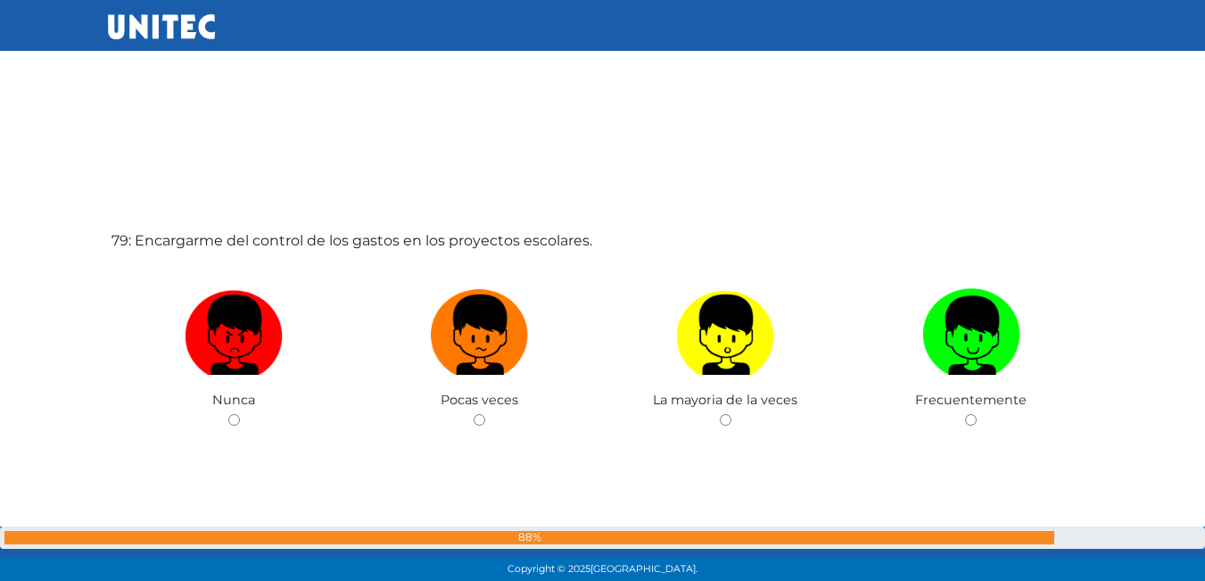
scroll to position [45310, 0]
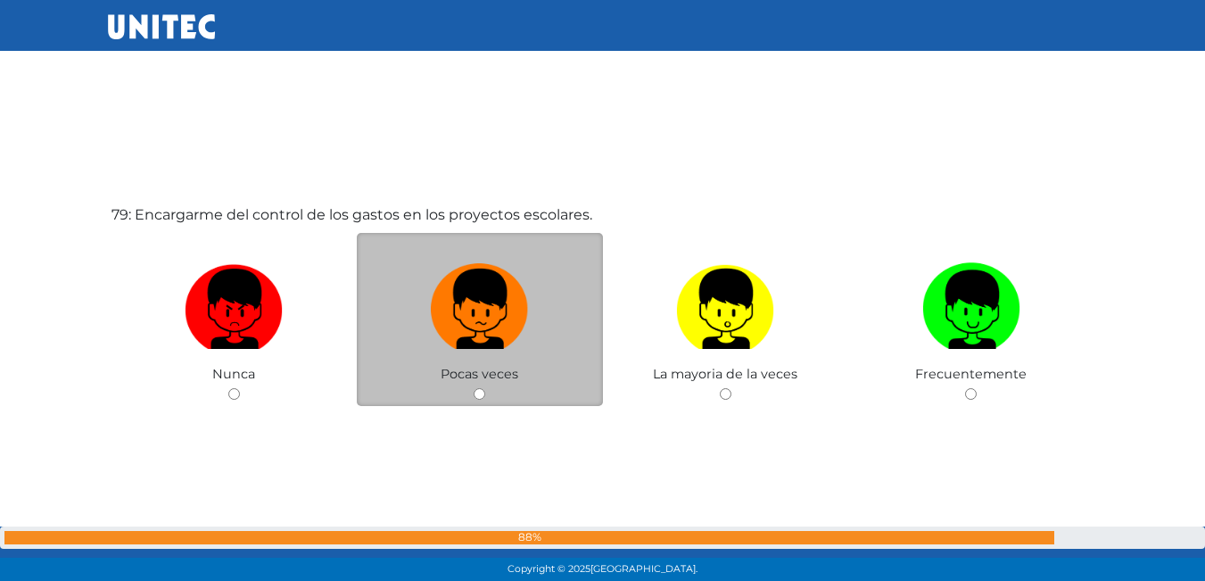
click at [479, 350] on label at bounding box center [480, 309] width 246 height 109
click at [479, 388] on input "radio" at bounding box center [480, 394] width 12 height 12
radio input "true"
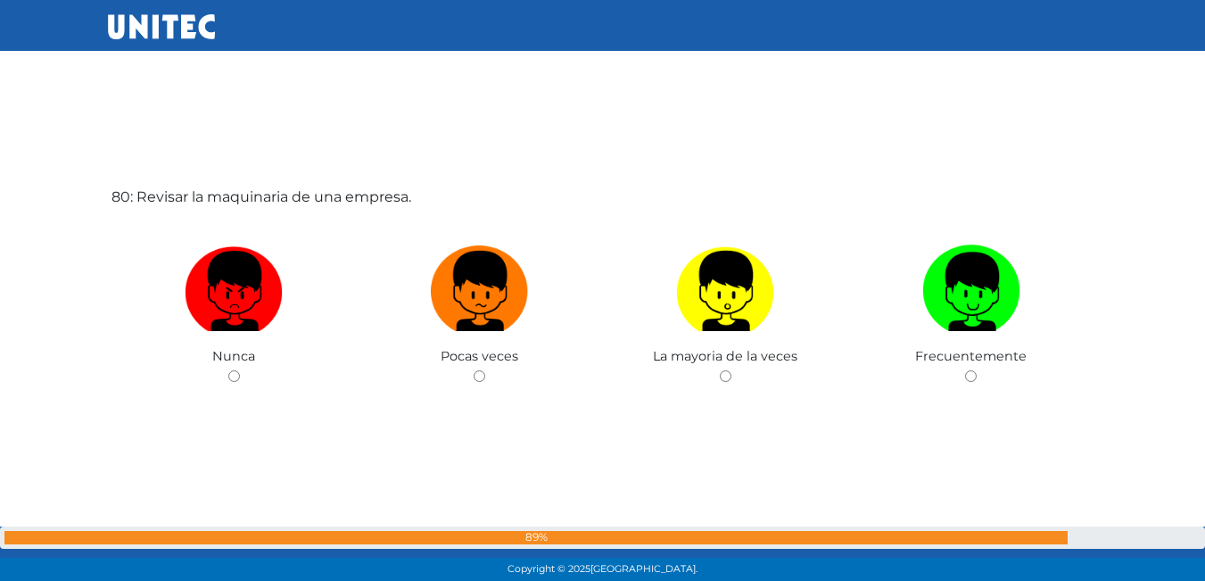
scroll to position [45909, 0]
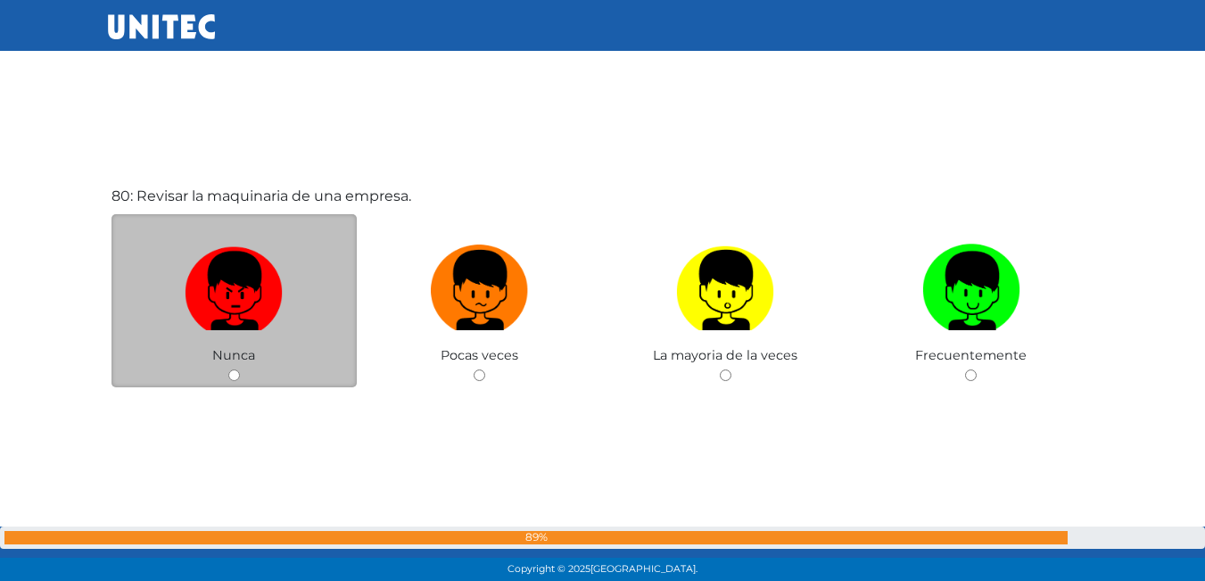
click at [243, 327] on img at bounding box center [234, 284] width 98 height 94
click at [240, 369] on input "radio" at bounding box center [234, 375] width 12 height 12
radio input "true"
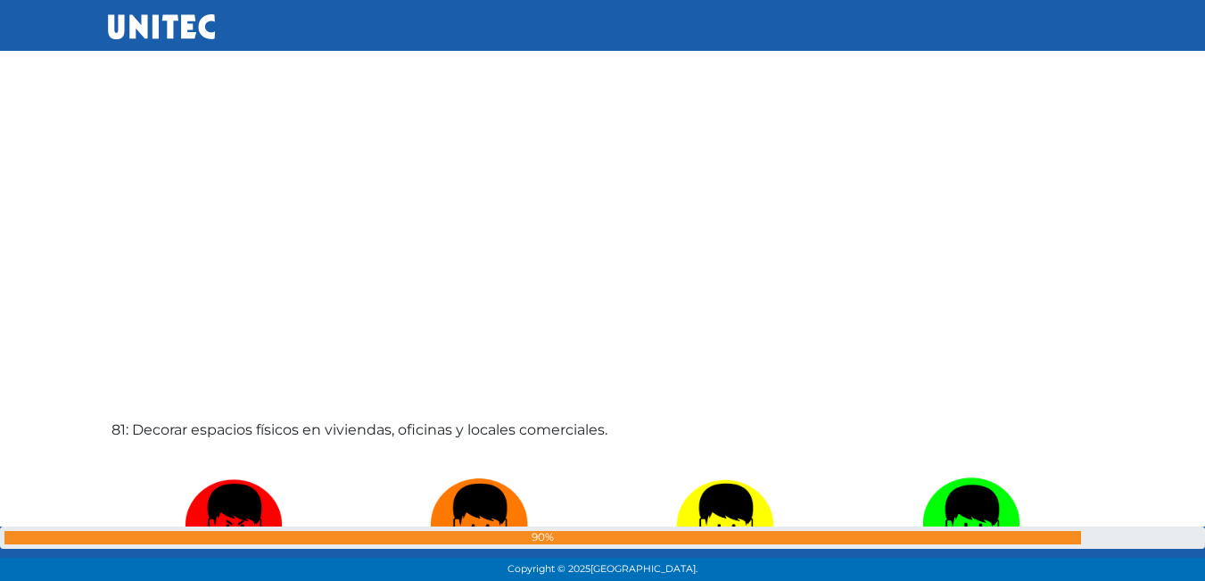
scroll to position [46524, 0]
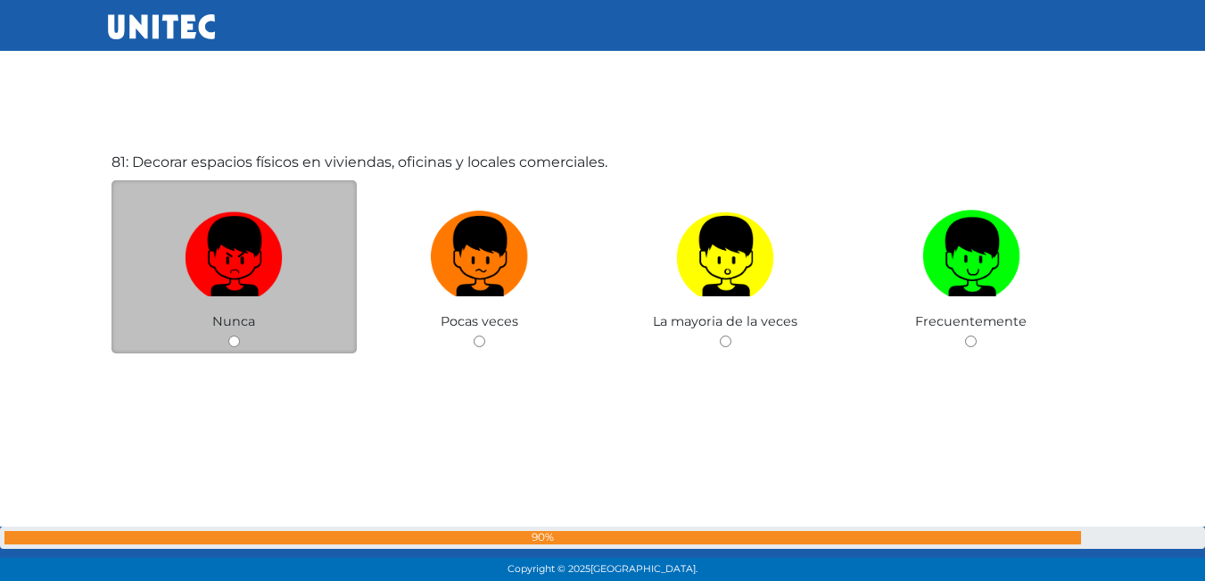
click at [292, 296] on label at bounding box center [234, 256] width 246 height 109
click at [240, 335] on input "radio" at bounding box center [234, 341] width 12 height 12
radio input "true"
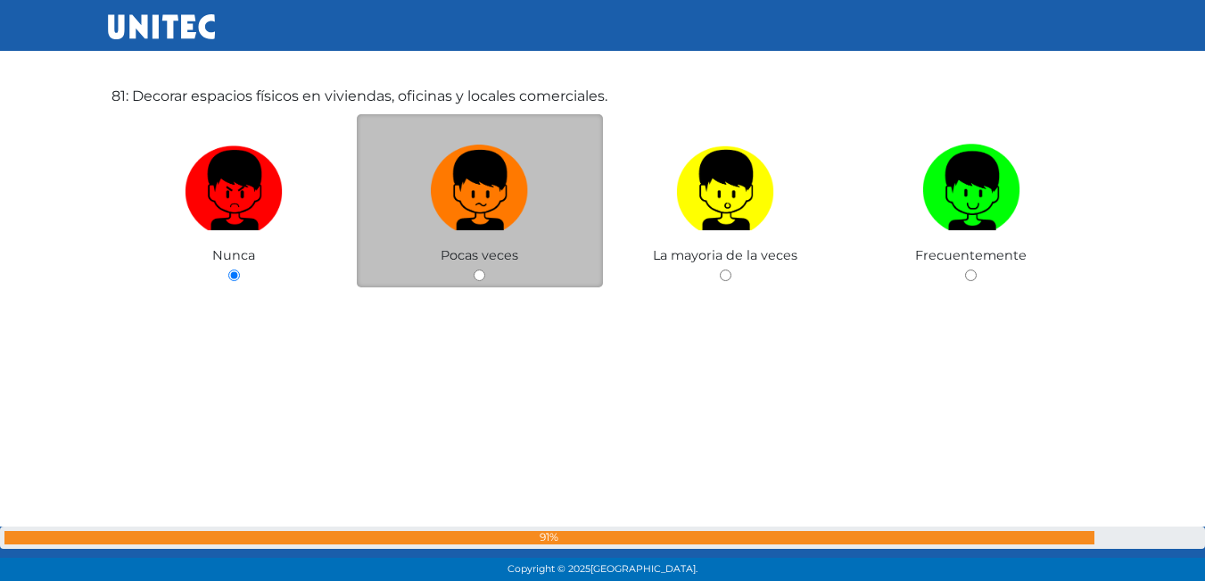
click at [512, 234] on label at bounding box center [480, 190] width 246 height 109
click at [485, 269] on input "radio" at bounding box center [480, 275] width 12 height 12
radio input "true"
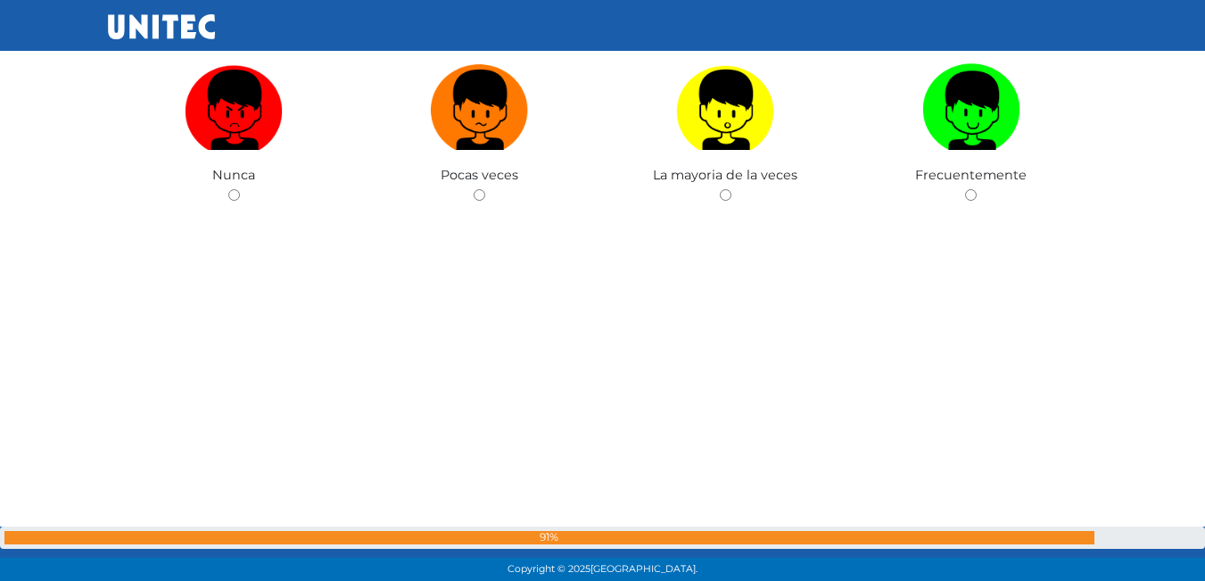
scroll to position [47142, 0]
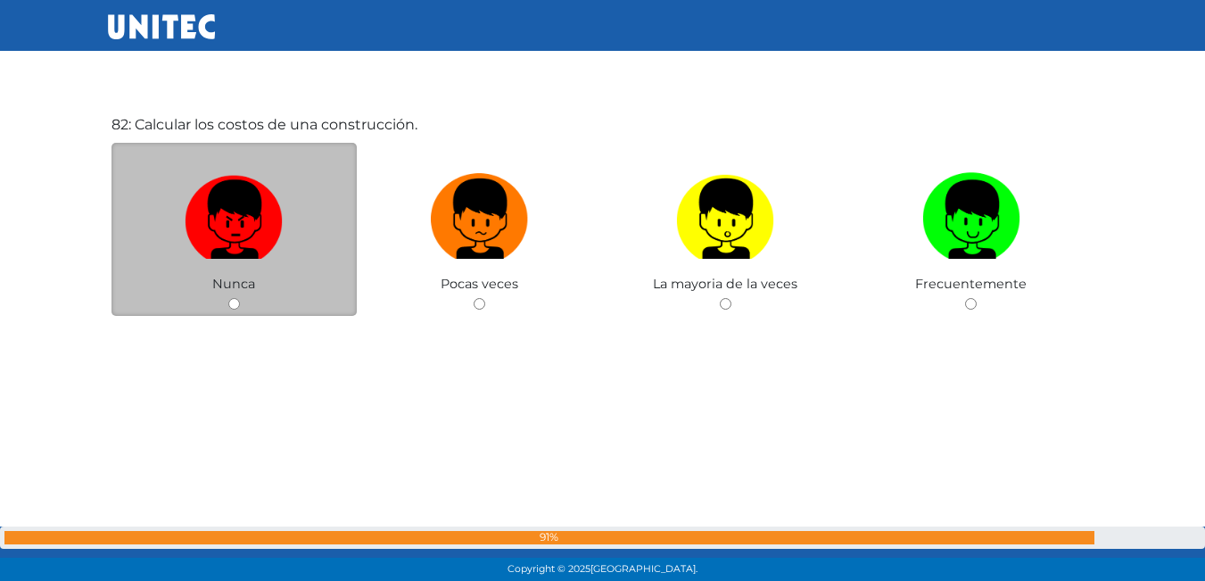
click at [243, 178] on img at bounding box center [234, 213] width 98 height 94
click at [240, 298] on input "radio" at bounding box center [234, 304] width 12 height 12
radio input "true"
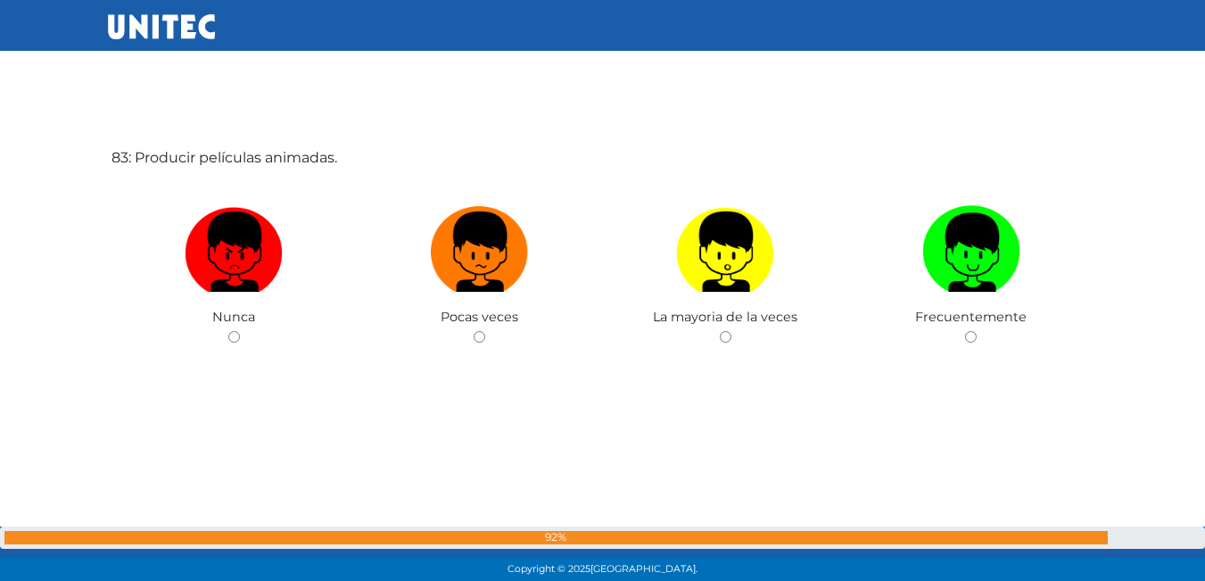
scroll to position [47691, 0]
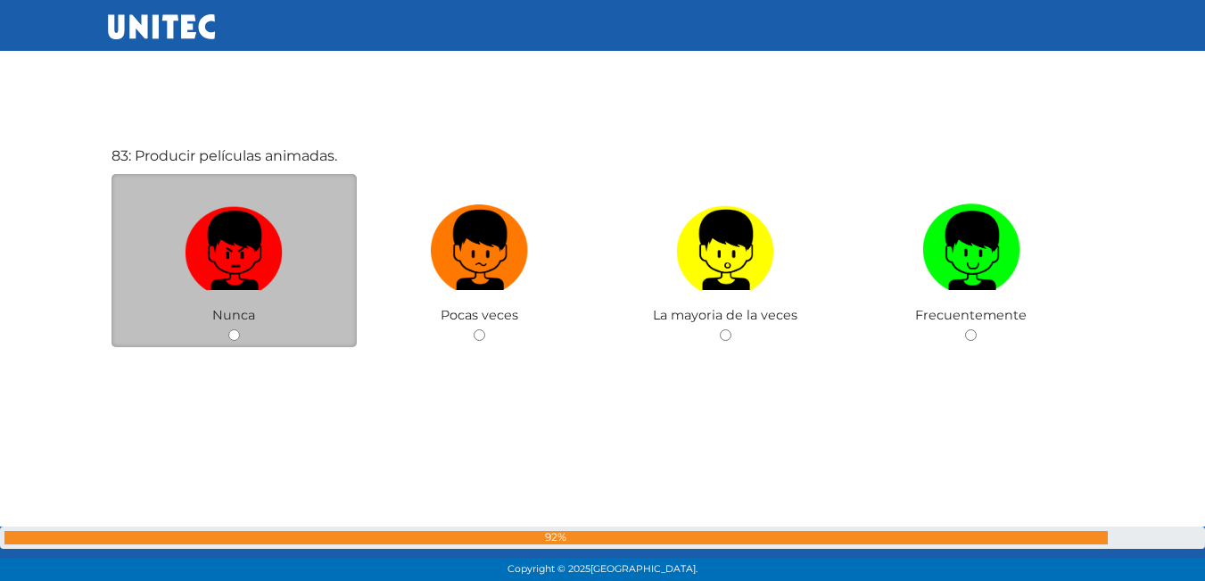
click at [260, 264] on img at bounding box center [234, 244] width 98 height 94
click at [240, 329] on input "radio" at bounding box center [234, 335] width 12 height 12
radio input "true"
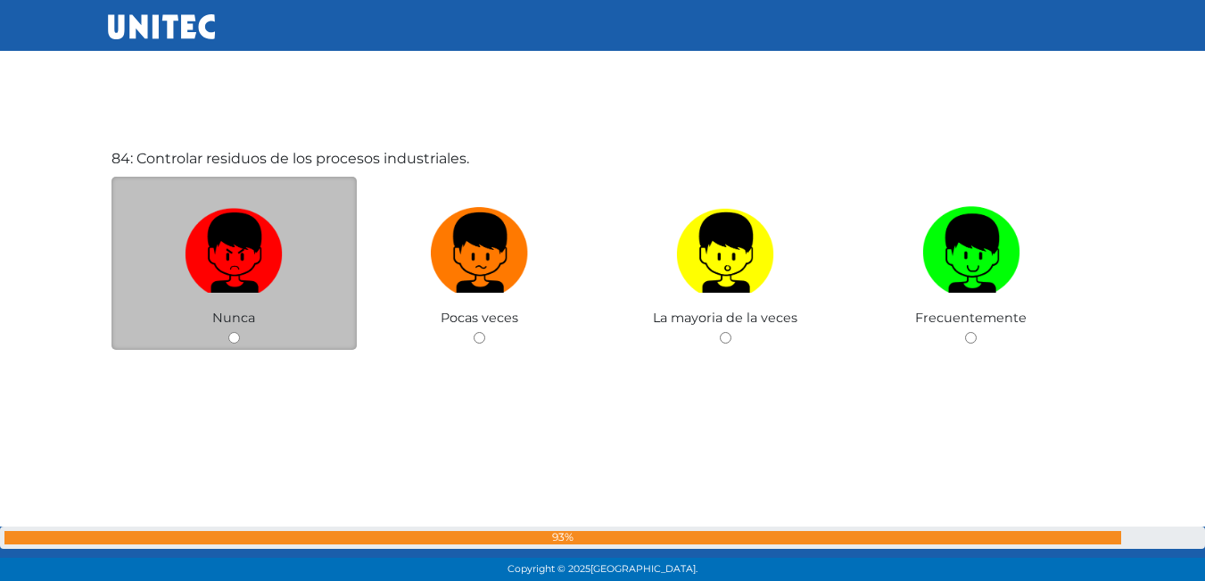
scroll to position [48335, 0]
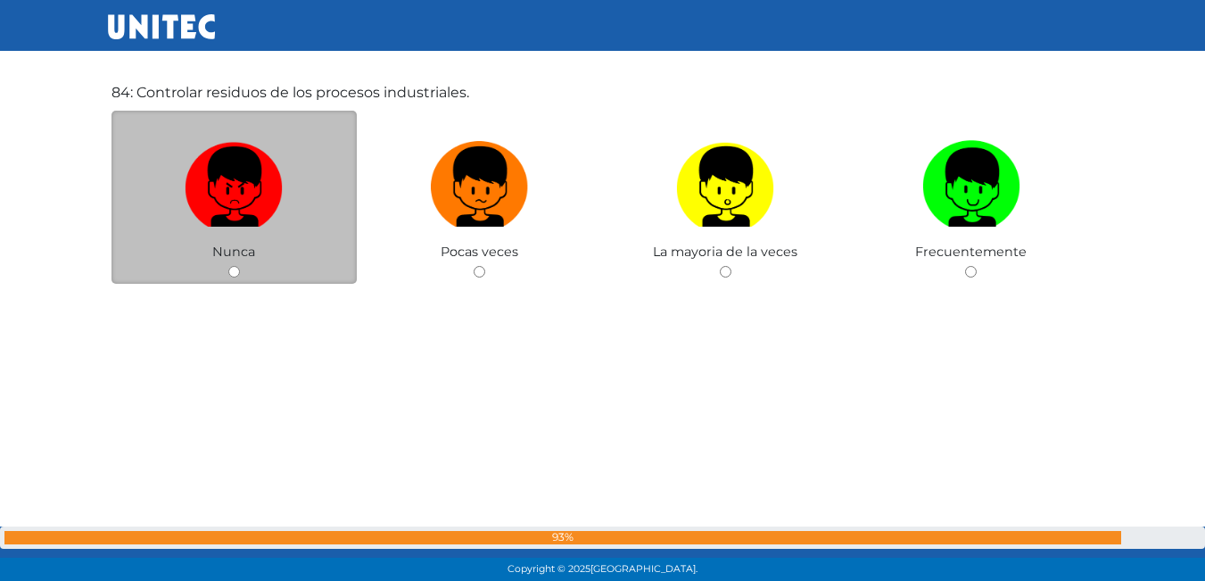
click at [220, 239] on label at bounding box center [234, 187] width 246 height 109
click at [228, 266] on input "radio" at bounding box center [234, 272] width 12 height 12
radio input "true"
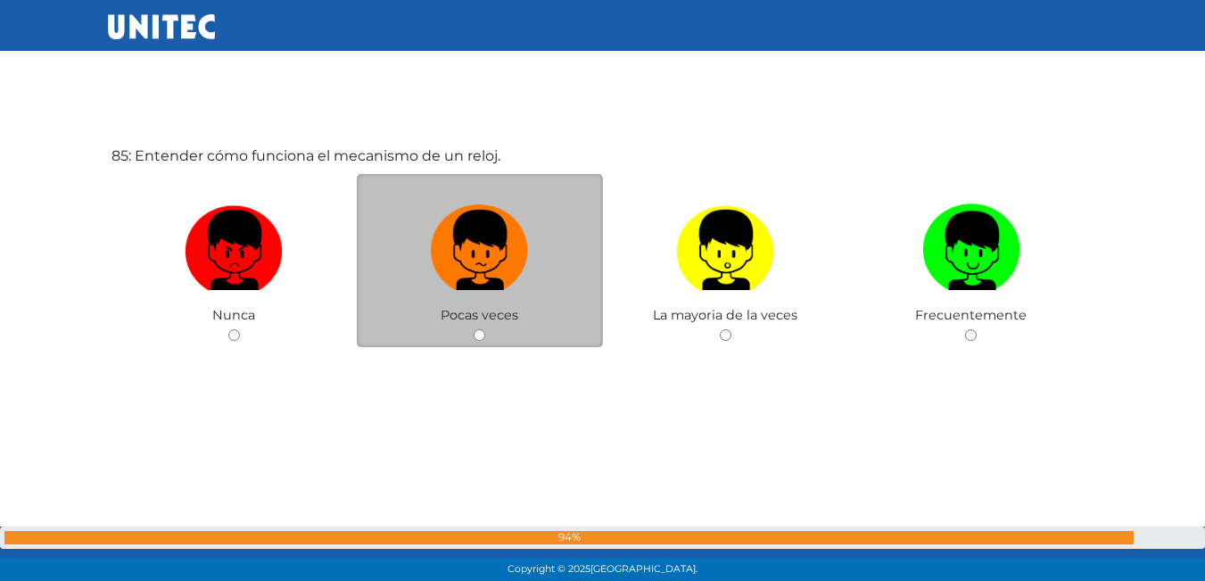
scroll to position [48894, 0]
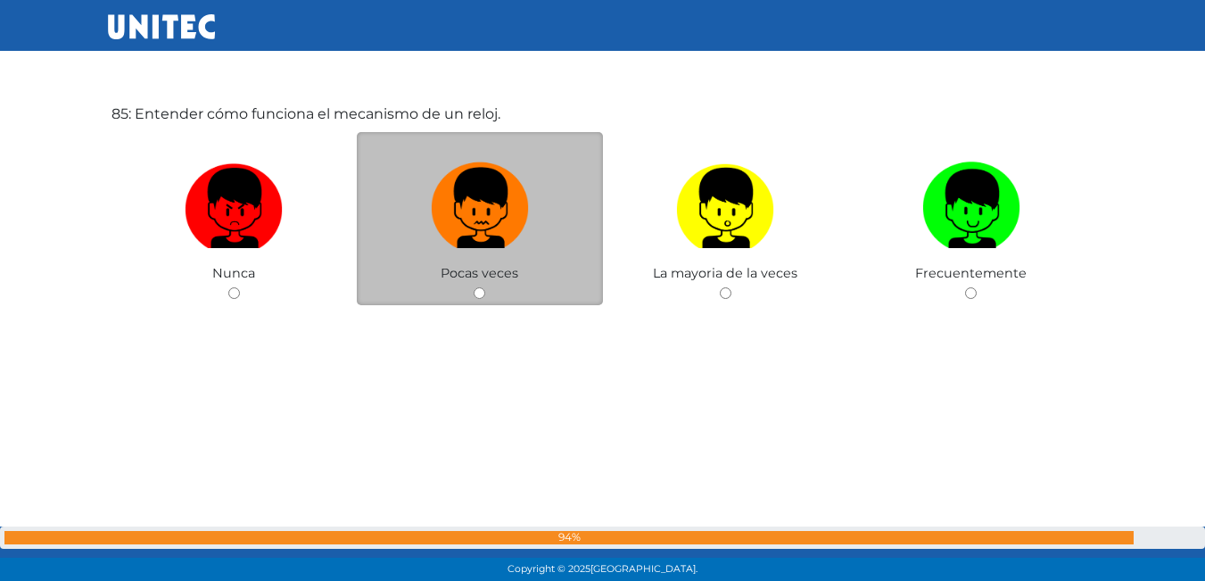
click at [471, 219] on img at bounding box center [480, 202] width 98 height 94
click at [474, 287] on input "radio" at bounding box center [480, 293] width 12 height 12
radio input "true"
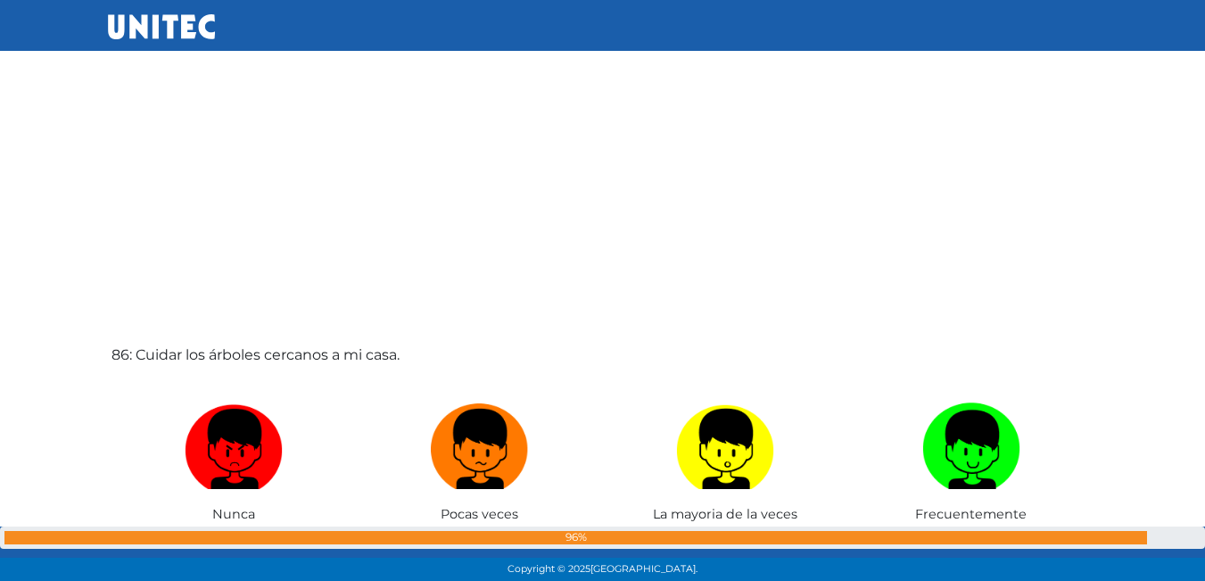
scroll to position [49235, 0]
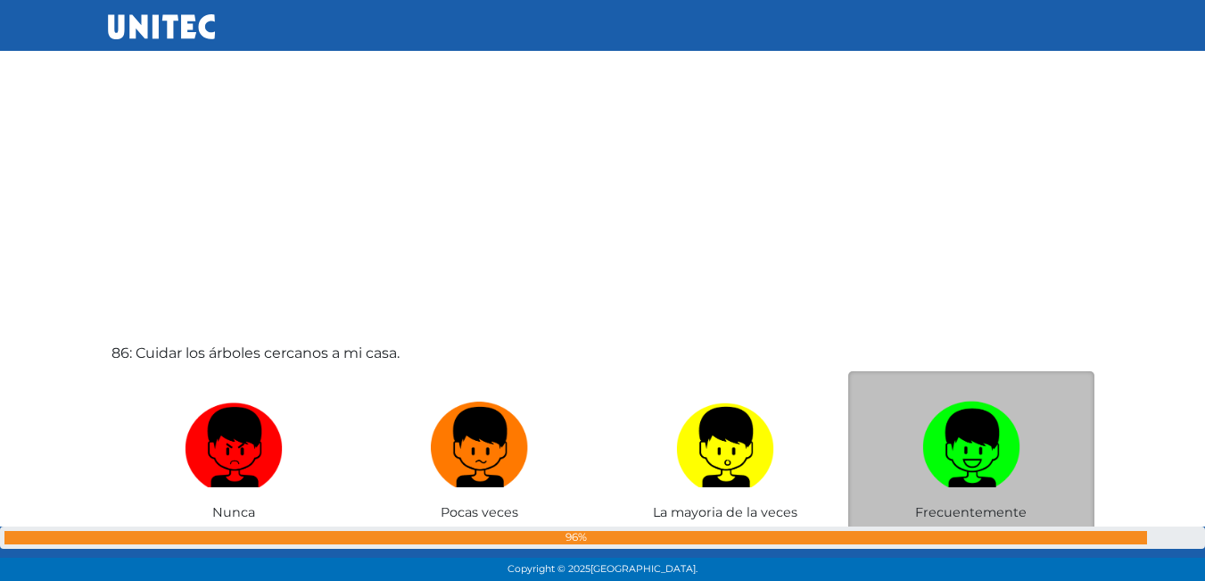
click at [948, 416] on img at bounding box center [971, 441] width 98 height 94
click at [965, 526] on input "radio" at bounding box center [971, 532] width 12 height 12
radio input "true"
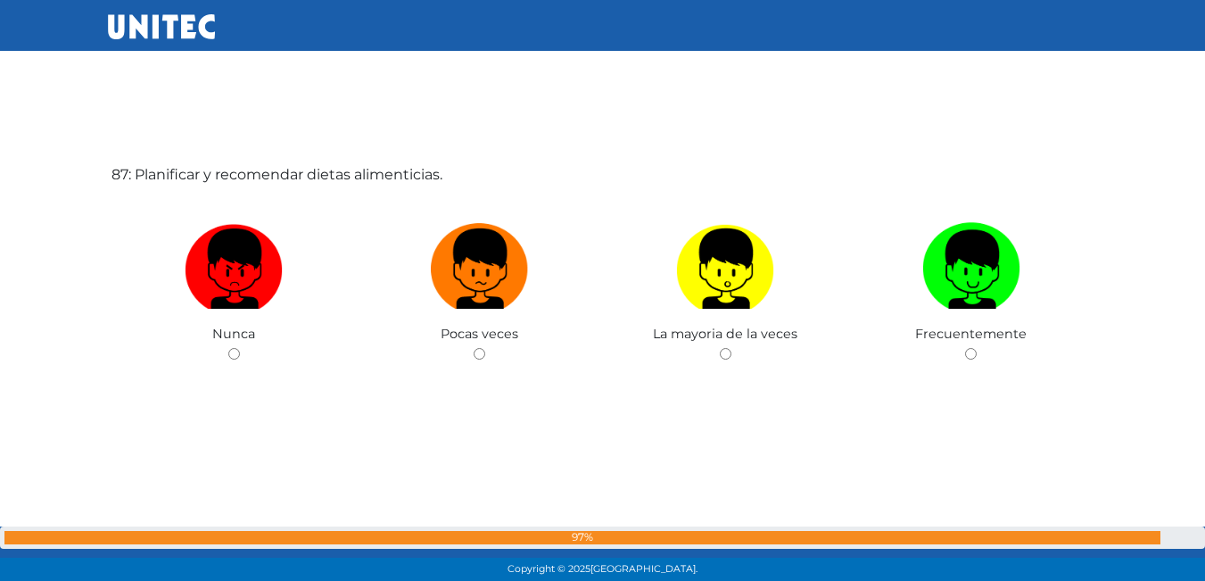
scroll to position [50013, 0]
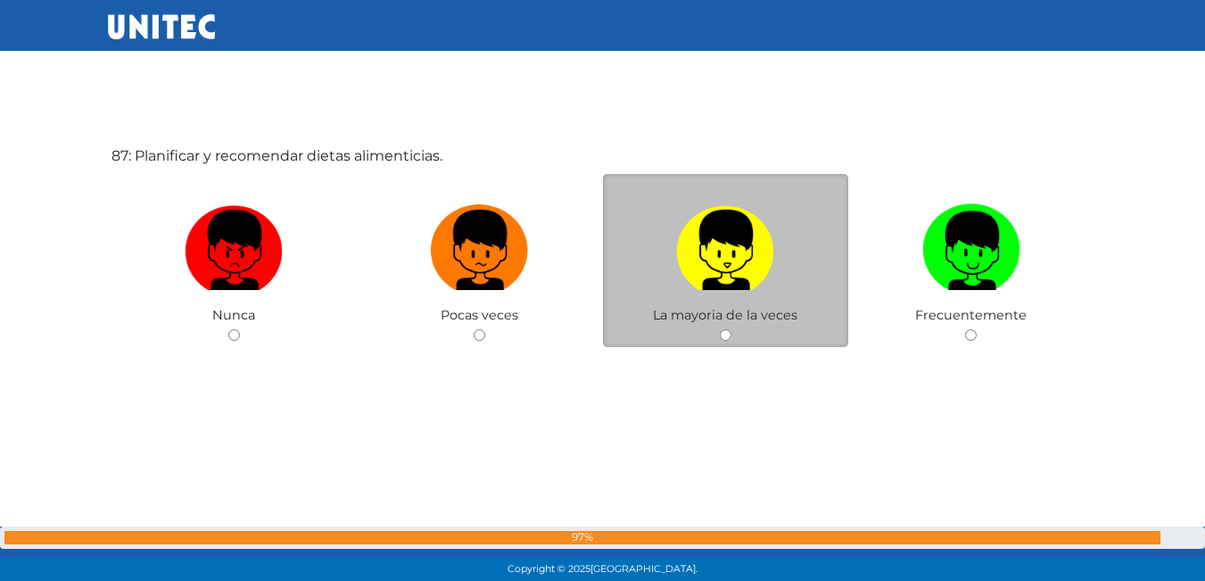
click at [755, 238] on img at bounding box center [725, 244] width 98 height 94
click at [731, 329] on input "radio" at bounding box center [726, 335] width 12 height 12
radio input "true"
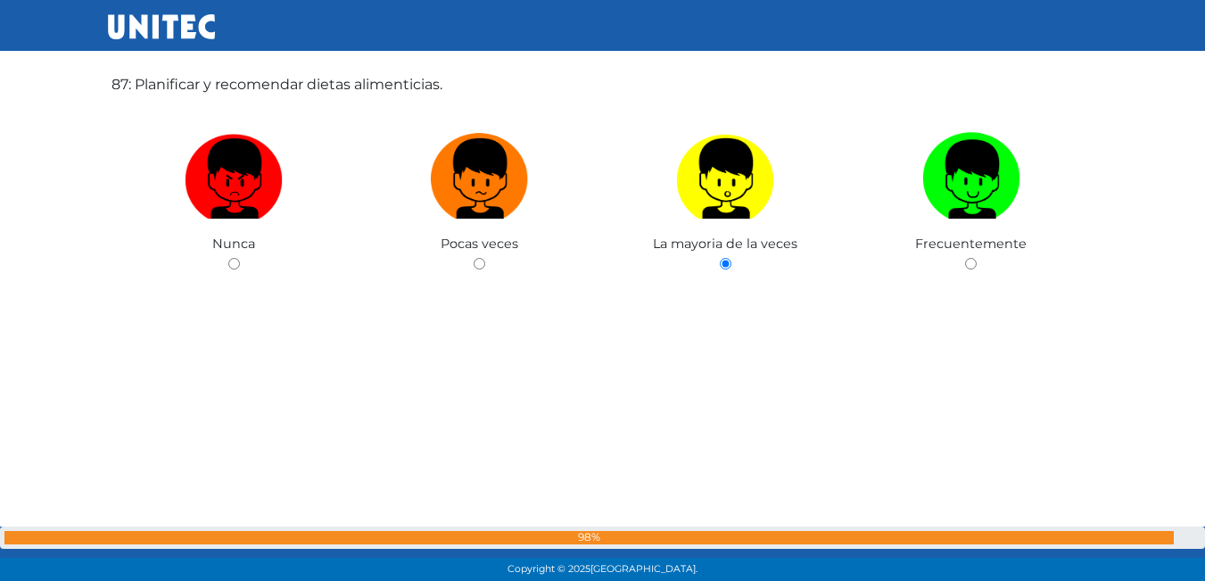
scroll to position [50528, 0]
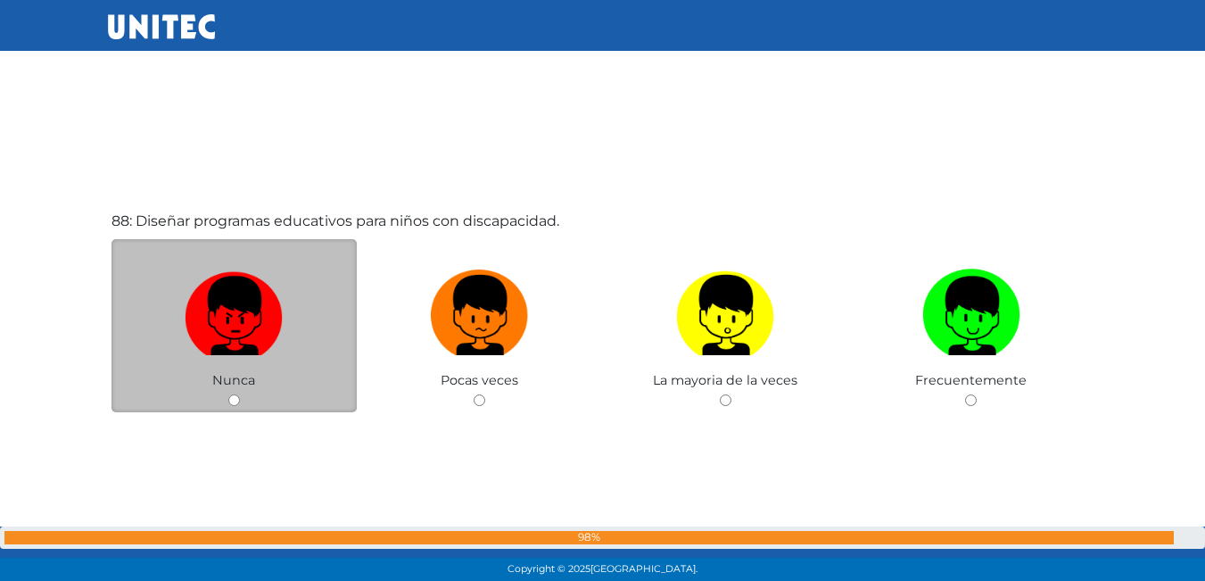
click at [235, 331] on img at bounding box center [234, 309] width 98 height 94
click at [235, 394] on input "radio" at bounding box center [234, 400] width 12 height 12
radio input "true"
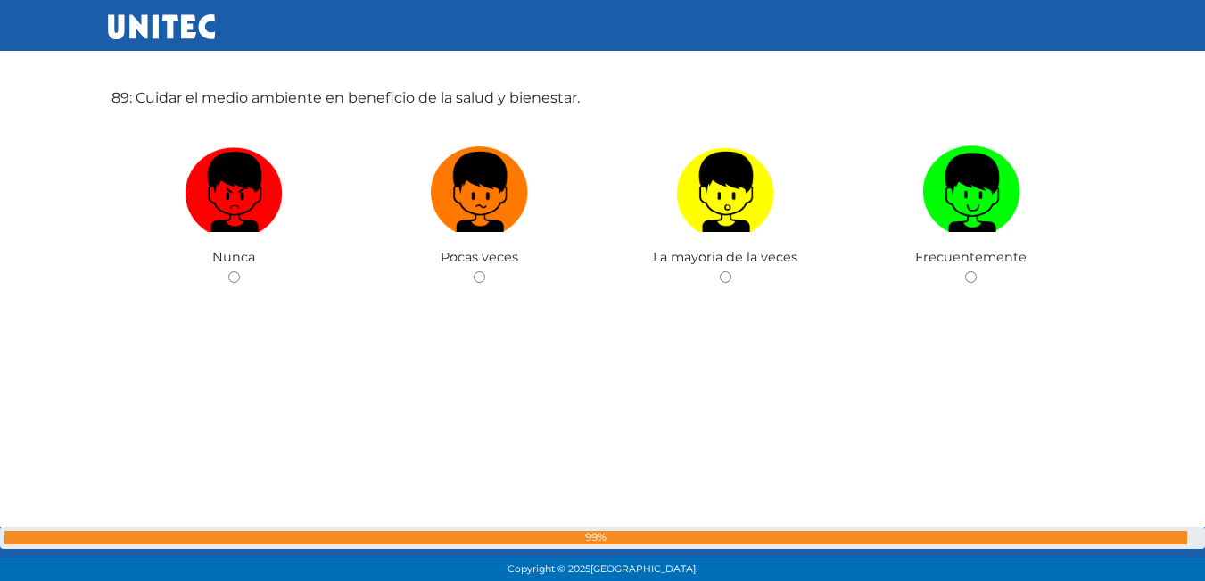
scroll to position [51237, 0]
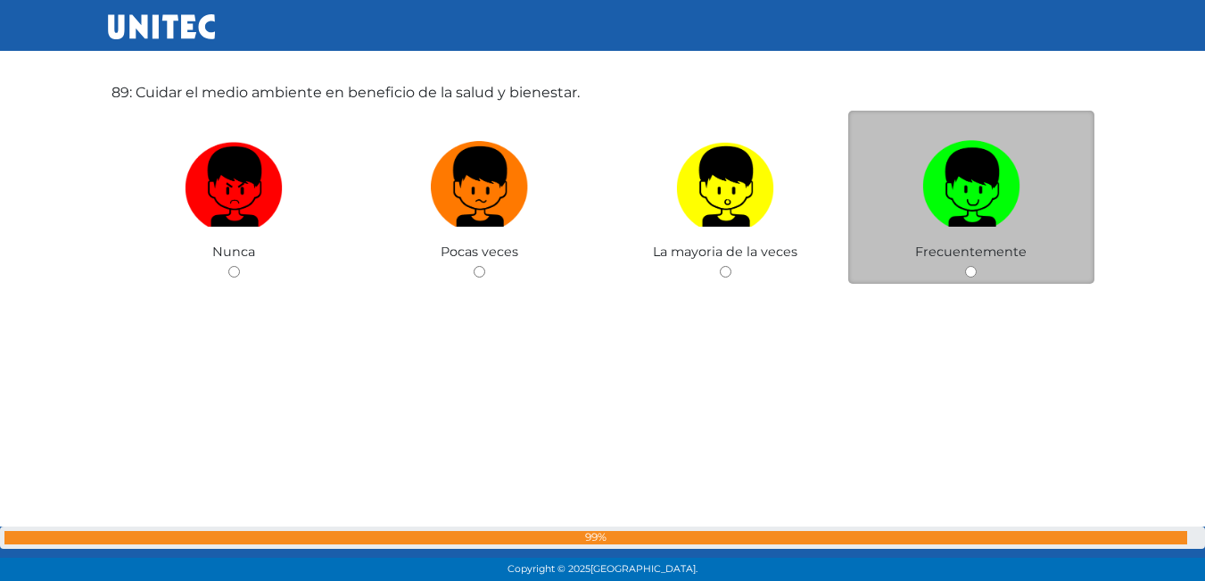
click at [987, 215] on img at bounding box center [971, 181] width 98 height 94
click at [976, 266] on input "radio" at bounding box center [971, 272] width 12 height 12
radio input "true"
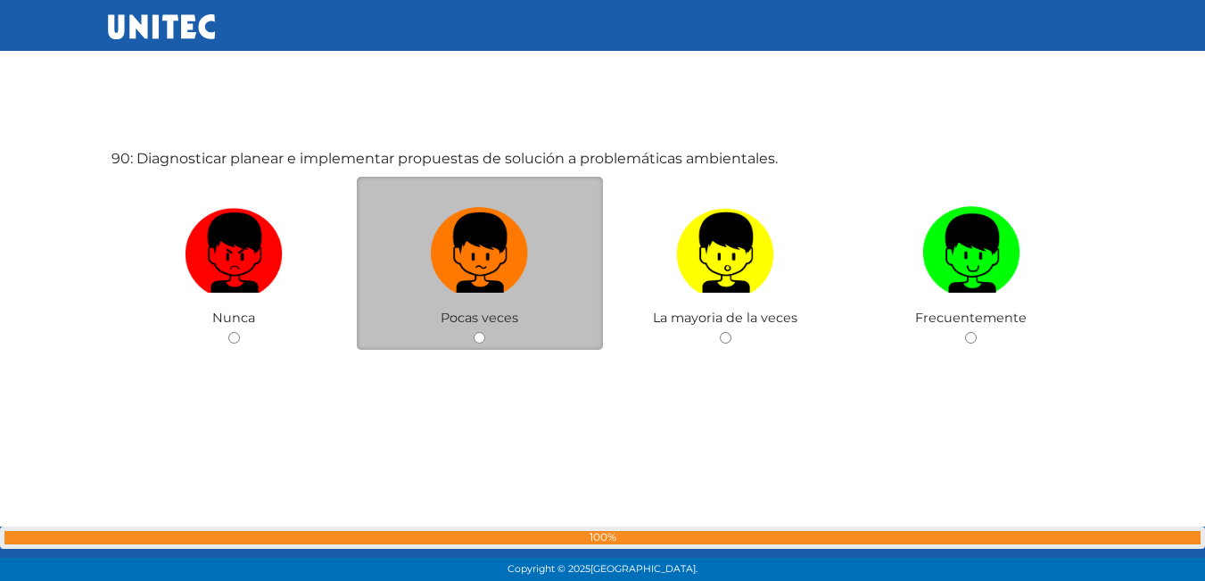
scroll to position [51754, 0]
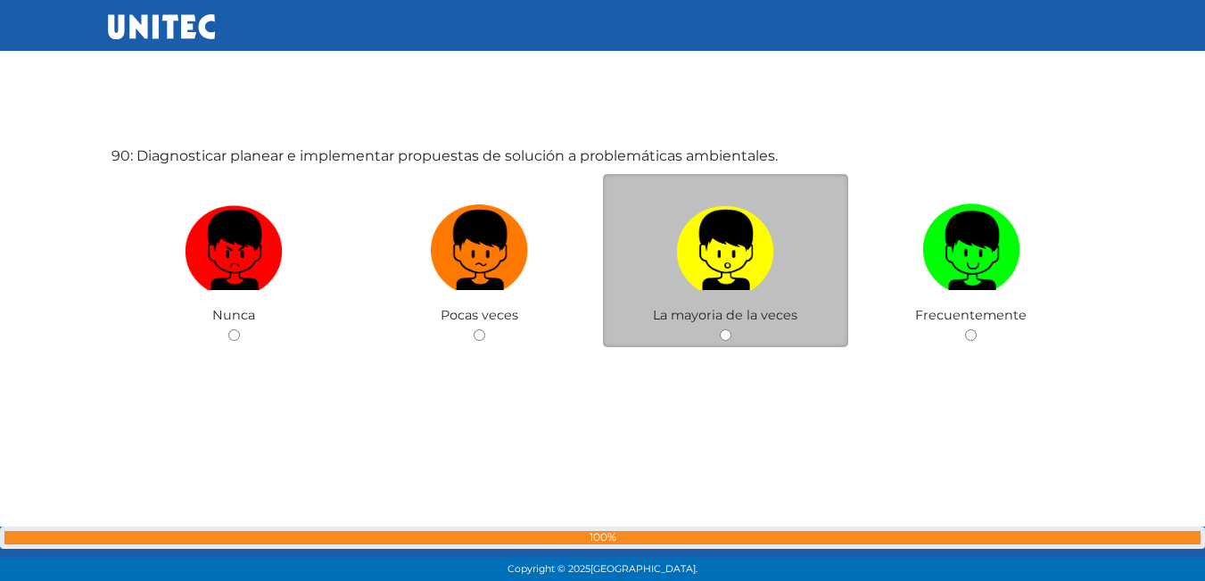
click at [724, 314] on span "La mayoria de la veces" at bounding box center [725, 315] width 144 height 16
click at [724, 277] on img at bounding box center [725, 244] width 98 height 94
click at [724, 329] on input "radio" at bounding box center [726, 335] width 12 height 12
radio input "true"
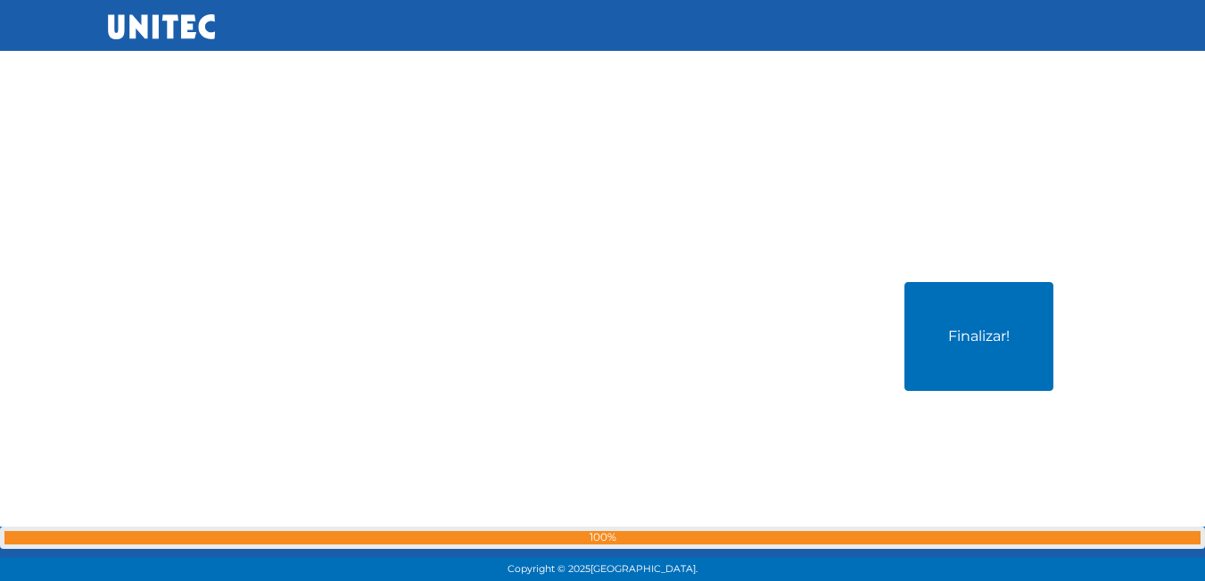
scroll to position [52205, 0]
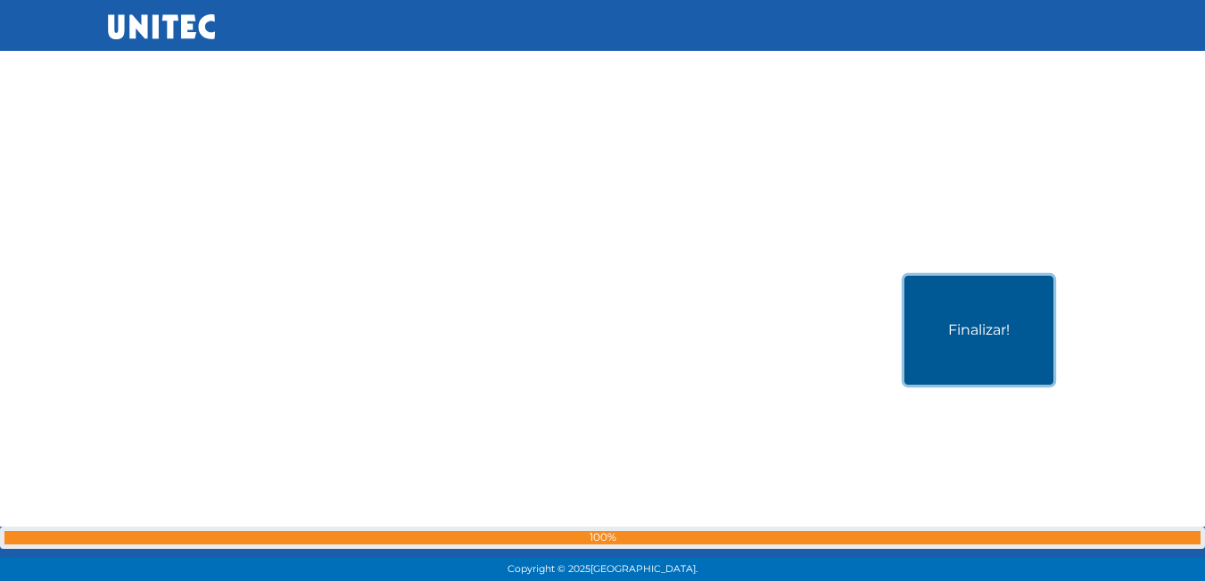
click at [967, 308] on button "Finalizar!" at bounding box center [978, 330] width 149 height 109
